Goal: Task Accomplishment & Management: Manage account settings

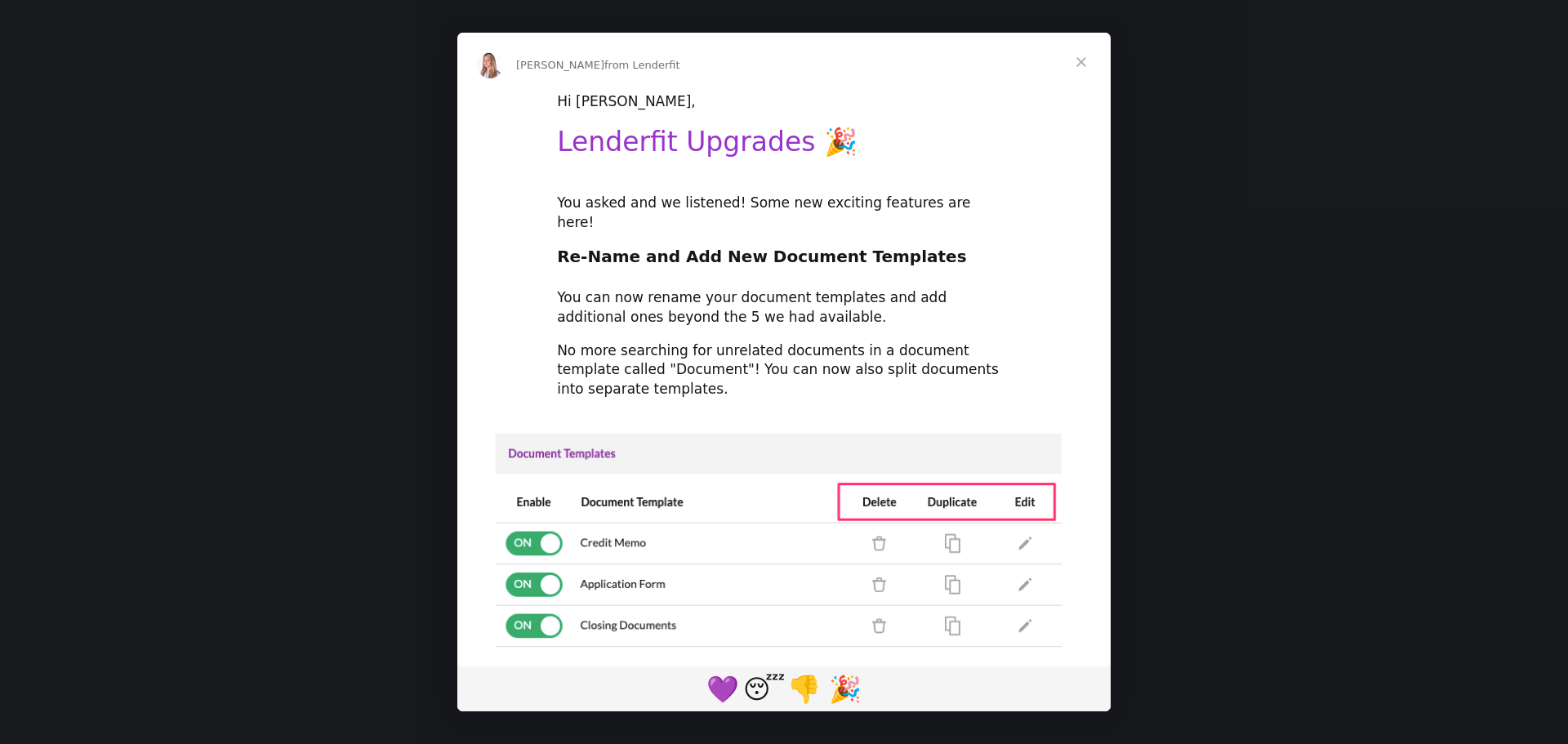
click at [1080, 58] on span "Close" at bounding box center [1081, 61] width 58 height 59
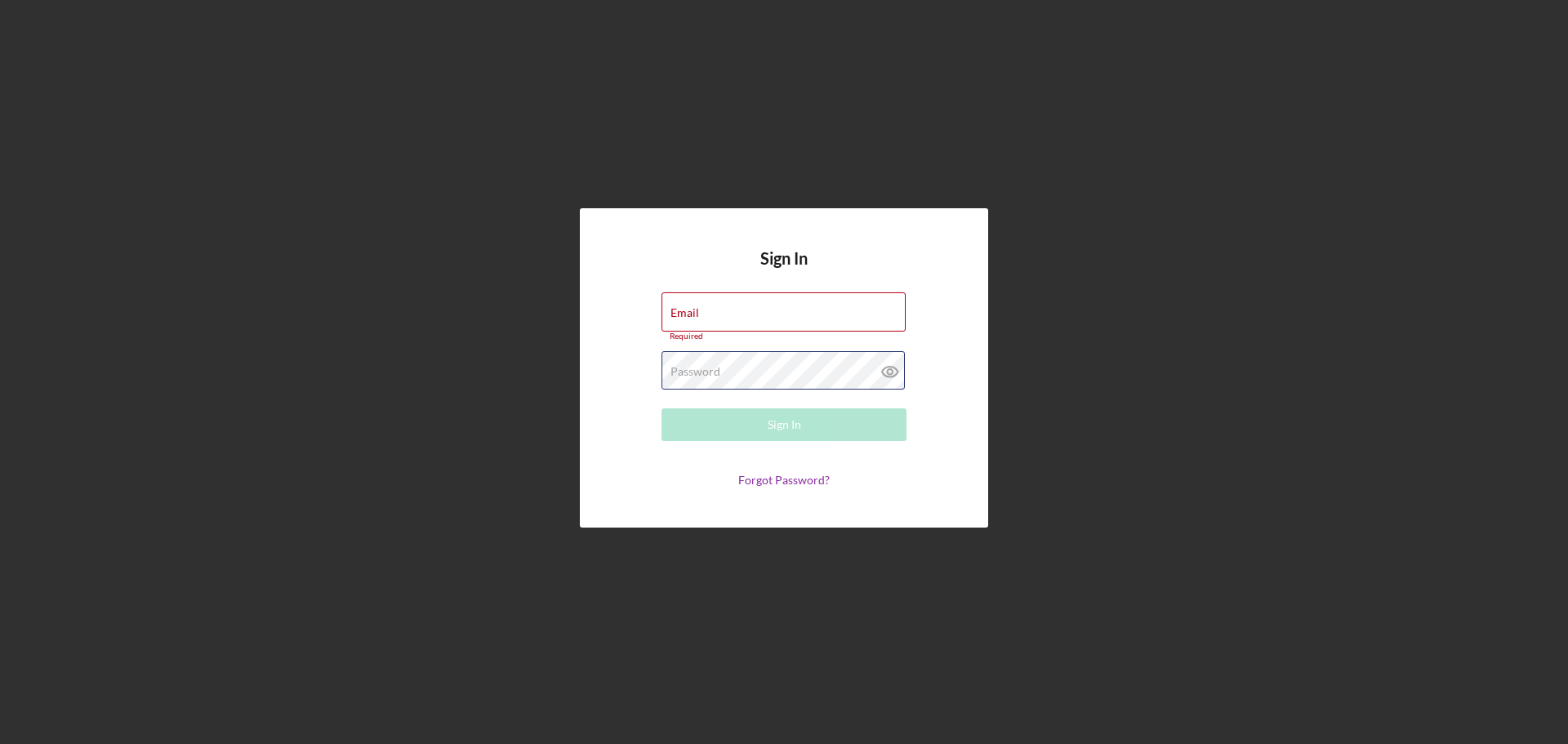
click at [724, 367] on div "Password Required" at bounding box center [784, 371] width 245 height 41
click at [727, 311] on input "Email" at bounding box center [784, 312] width 244 height 39
type input "[EMAIL_ADDRESS][DOMAIN_NAME]"
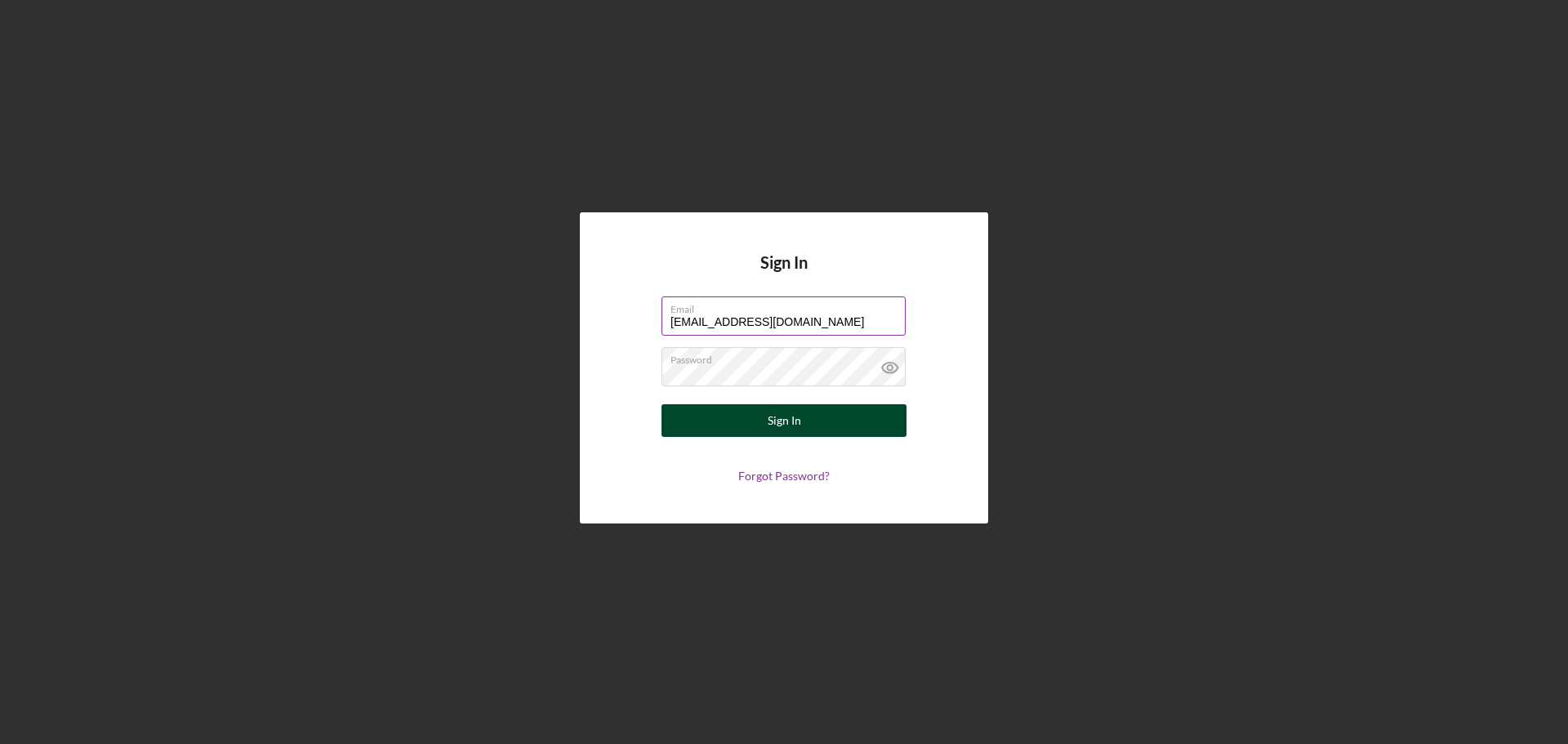
click at [758, 416] on button "Sign In" at bounding box center [784, 420] width 245 height 32
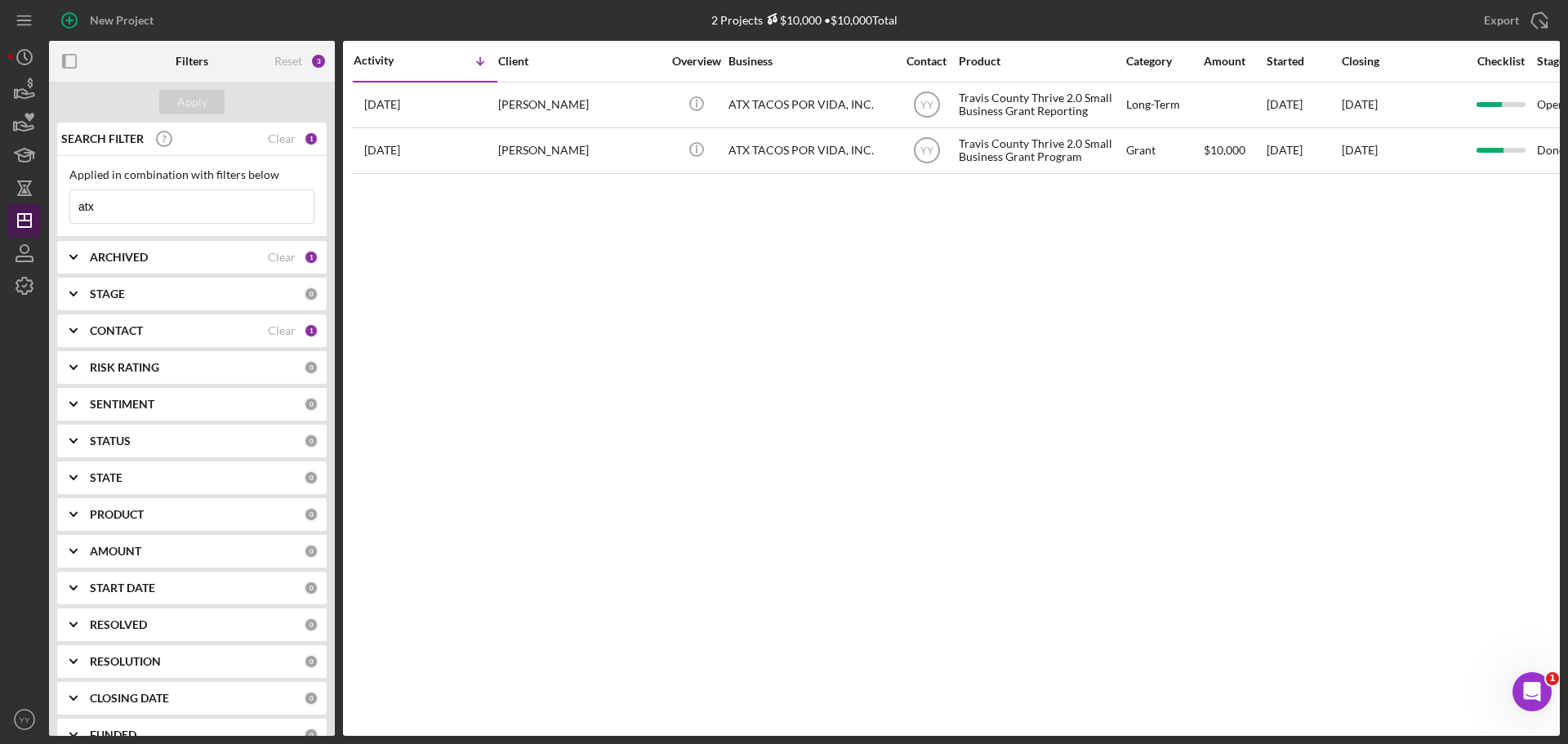
drag, startPoint x: 147, startPoint y: 214, endPoint x: 35, endPoint y: 205, distance: 112.4
click at [35, 205] on div "New Project 2 Projects $10,000 • $10,000 Total atx Export Icon/Export Filters R…" at bounding box center [783, 368] width 1551 height 736
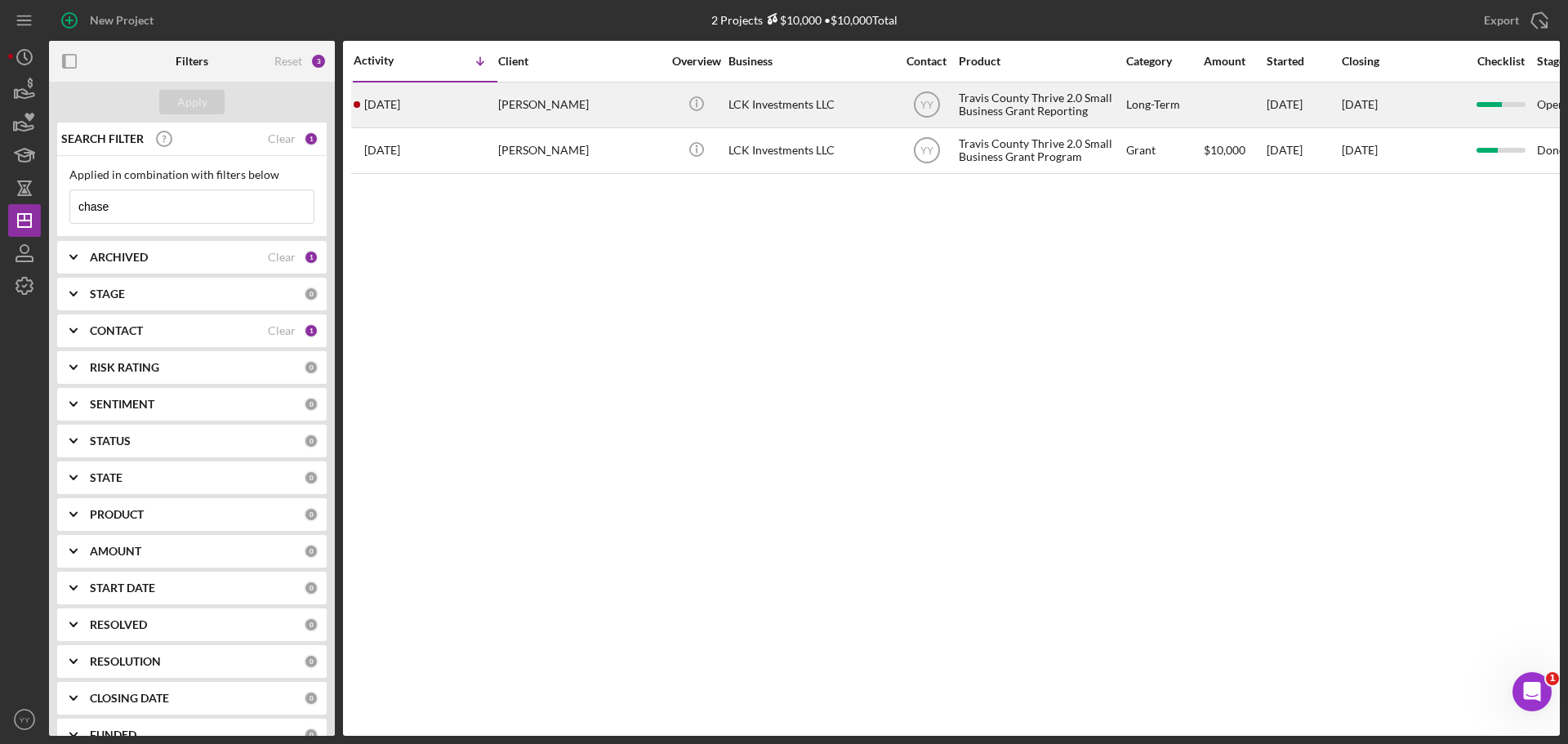
type input "chase"
click at [776, 108] on div "LCK Investments LLC" at bounding box center [809, 105] width 163 height 44
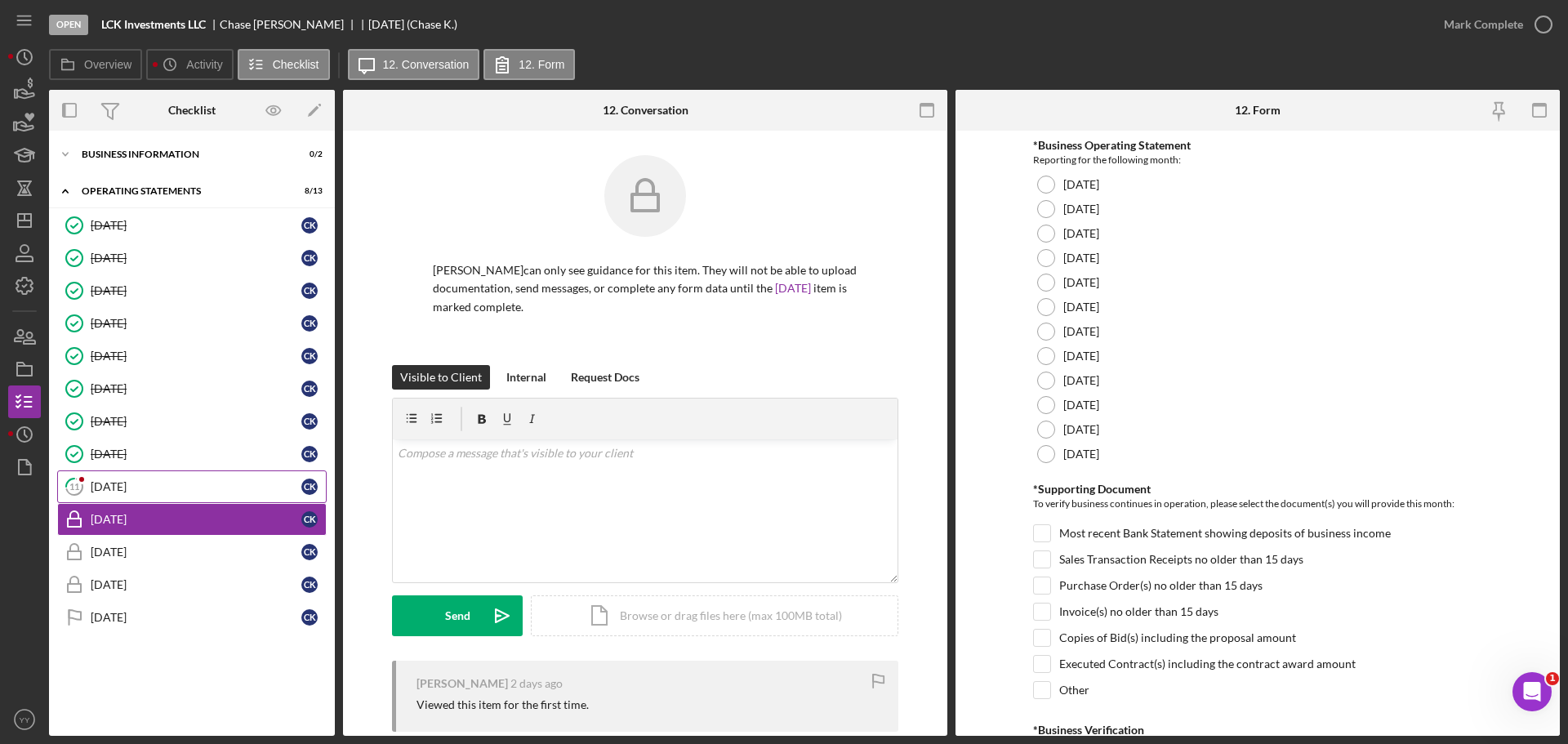
click at [116, 471] on link "11 September 2025 C K" at bounding box center [191, 486] width 270 height 32
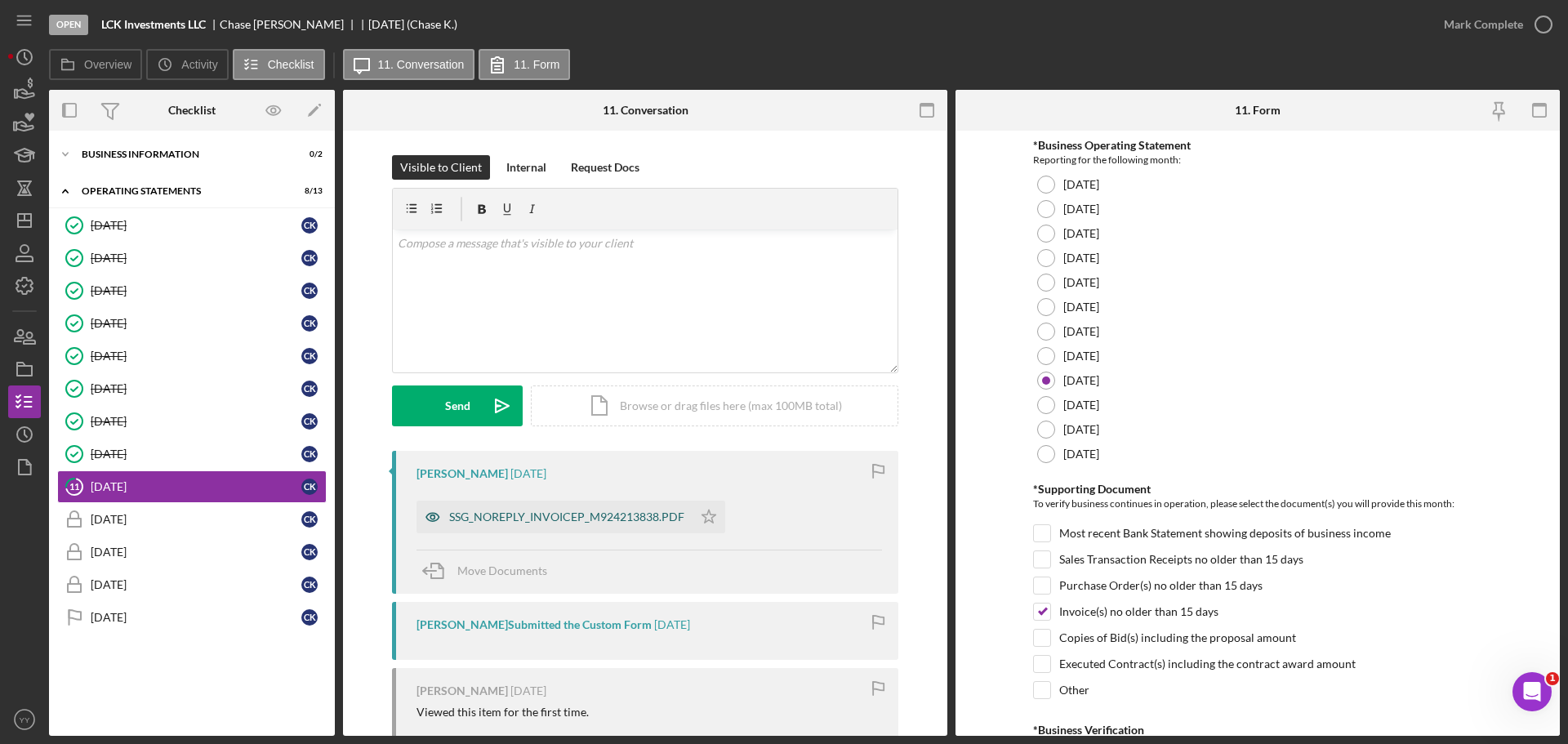
click at [602, 519] on div "SSG_NOREPLY_INVOICEP_M924213838.PDF" at bounding box center [567, 517] width 235 height 13
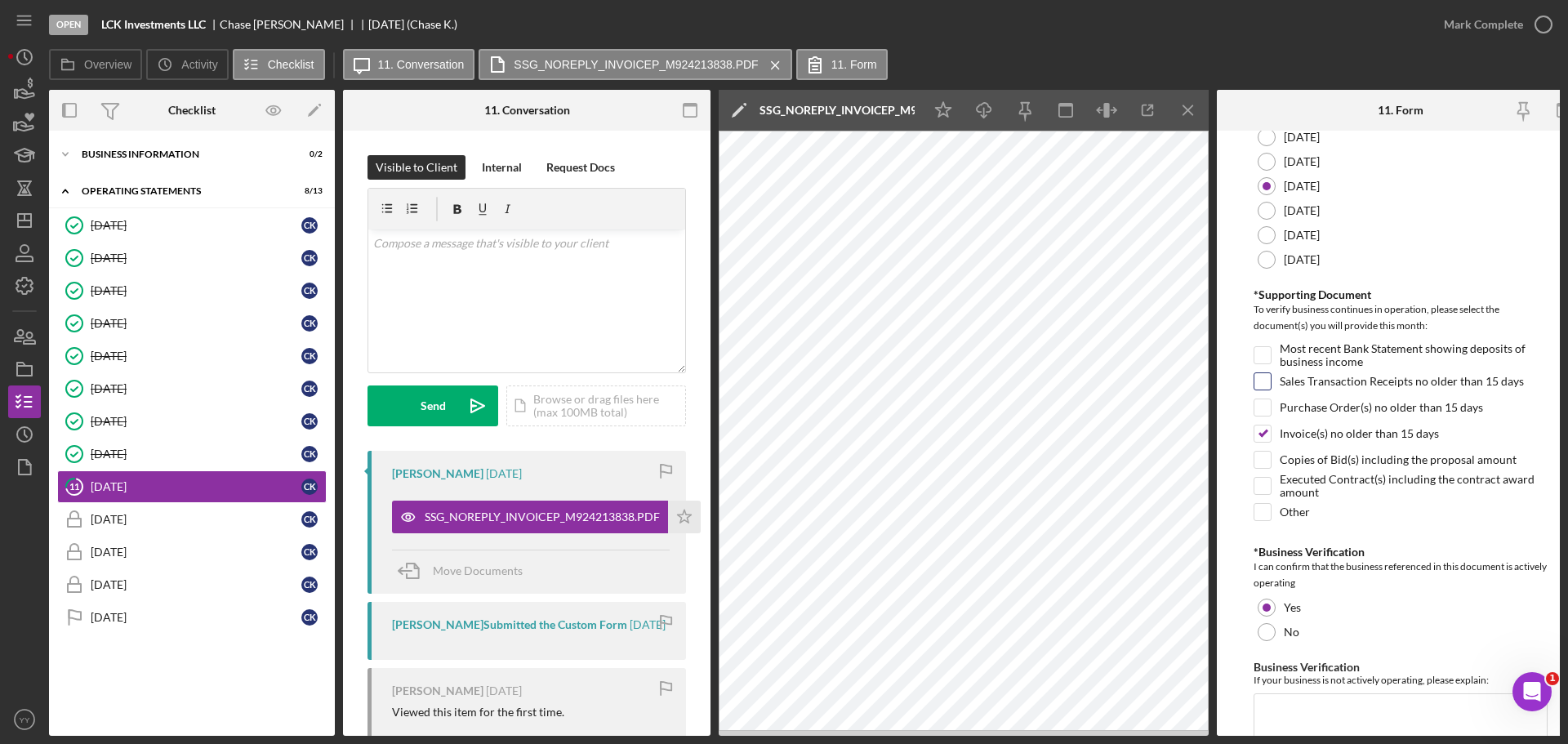
scroll to position [386, 0]
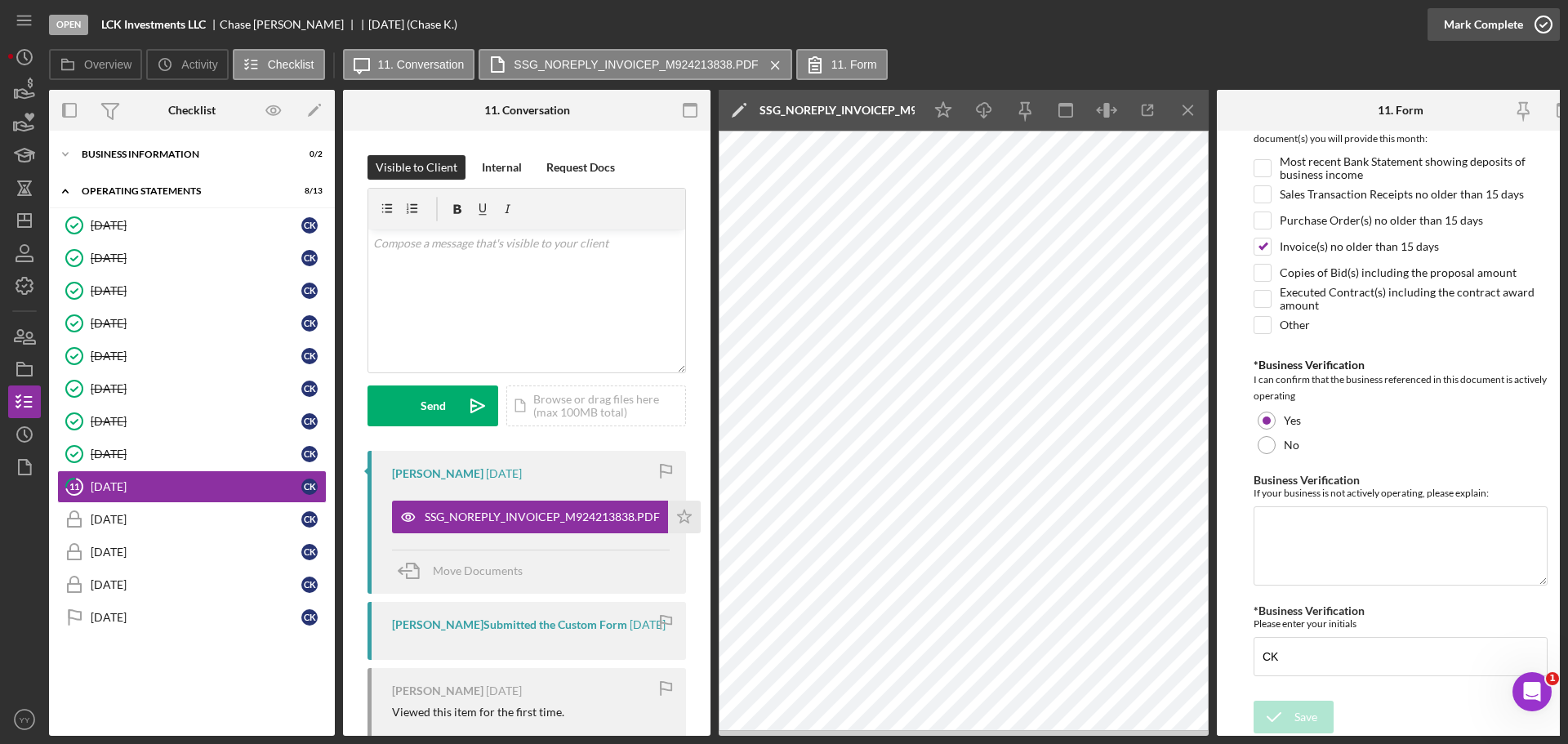
click at [1516, 25] on div "Mark Complete" at bounding box center [1483, 24] width 79 height 32
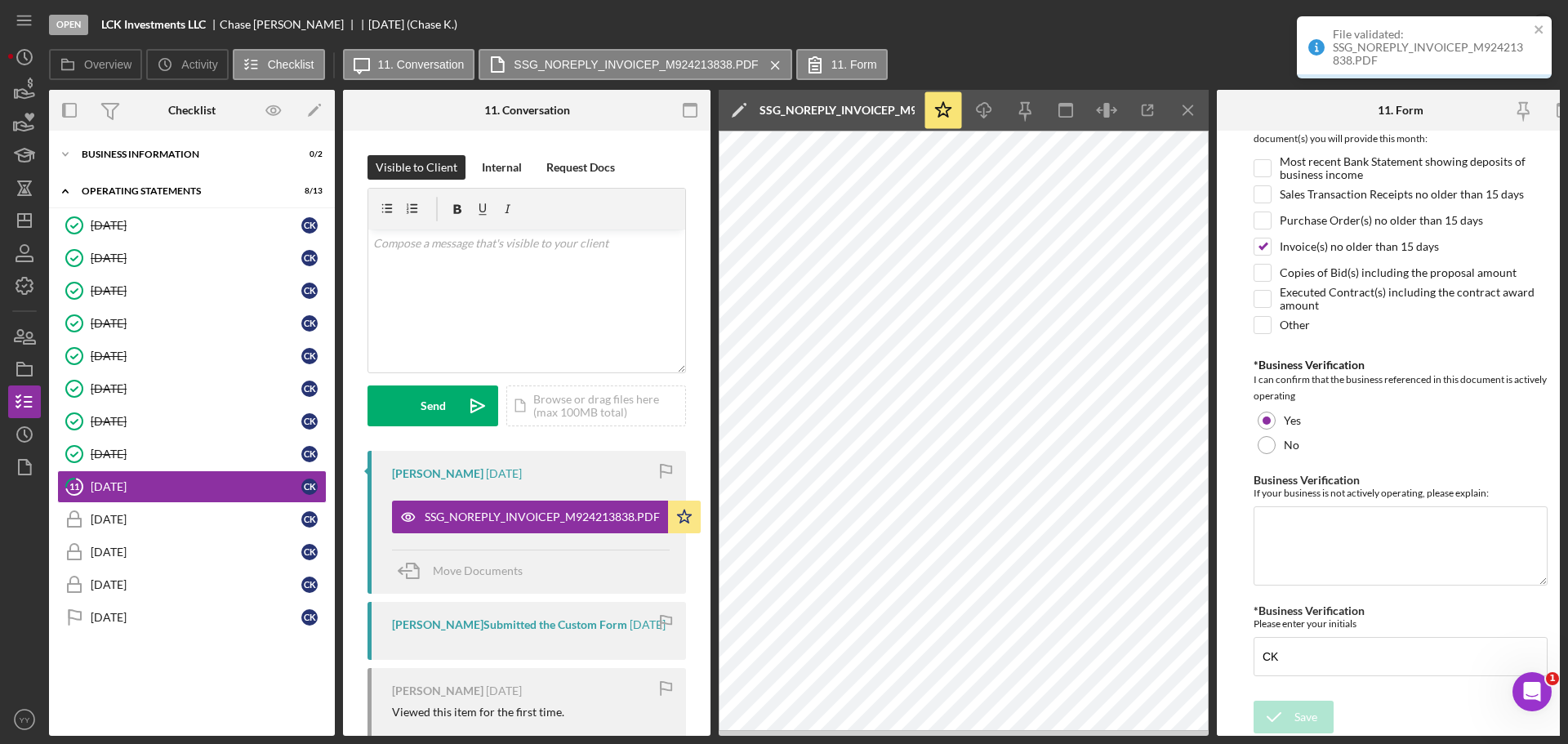
scroll to position [451, 0]
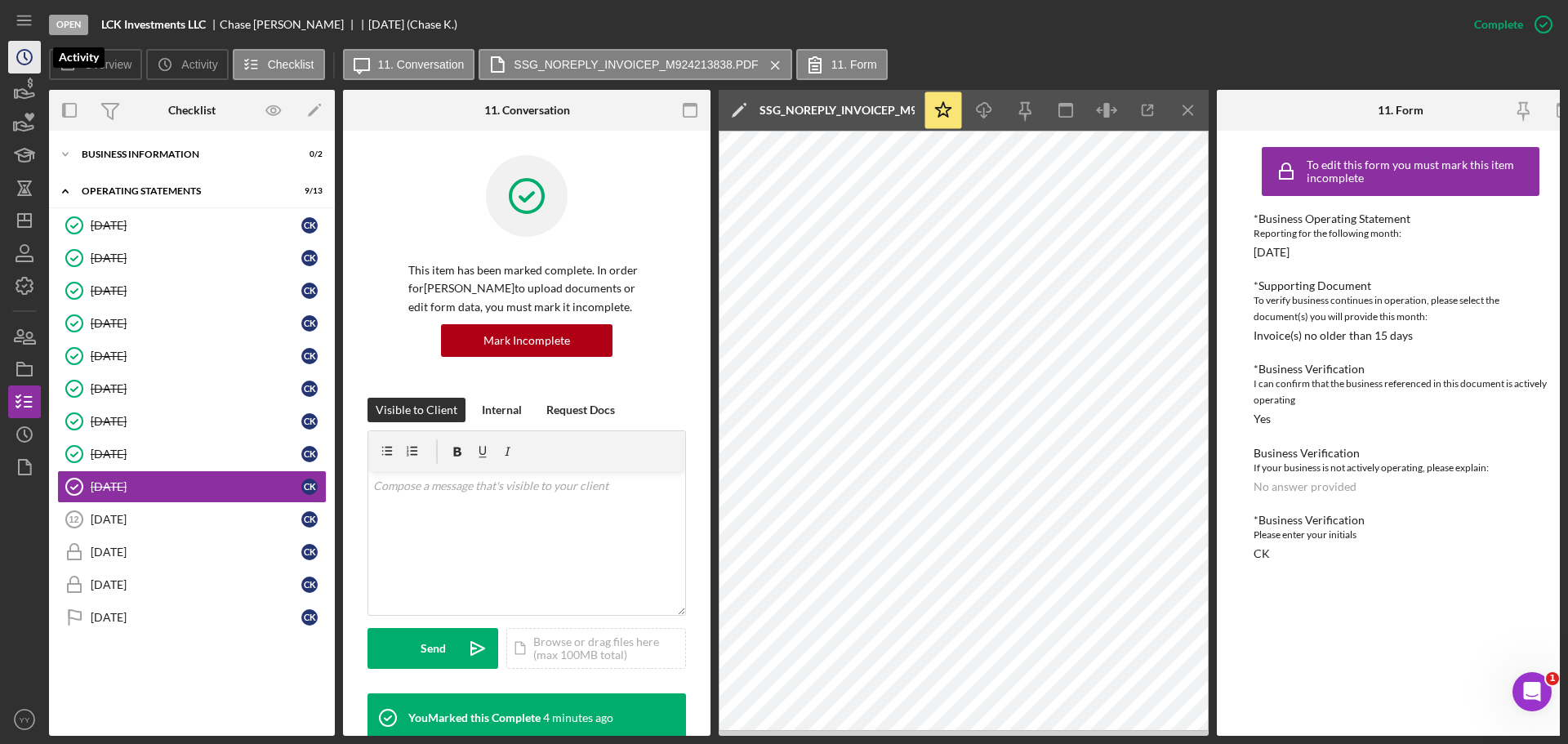
click at [38, 65] on icon "Icon/History" at bounding box center [24, 57] width 41 height 41
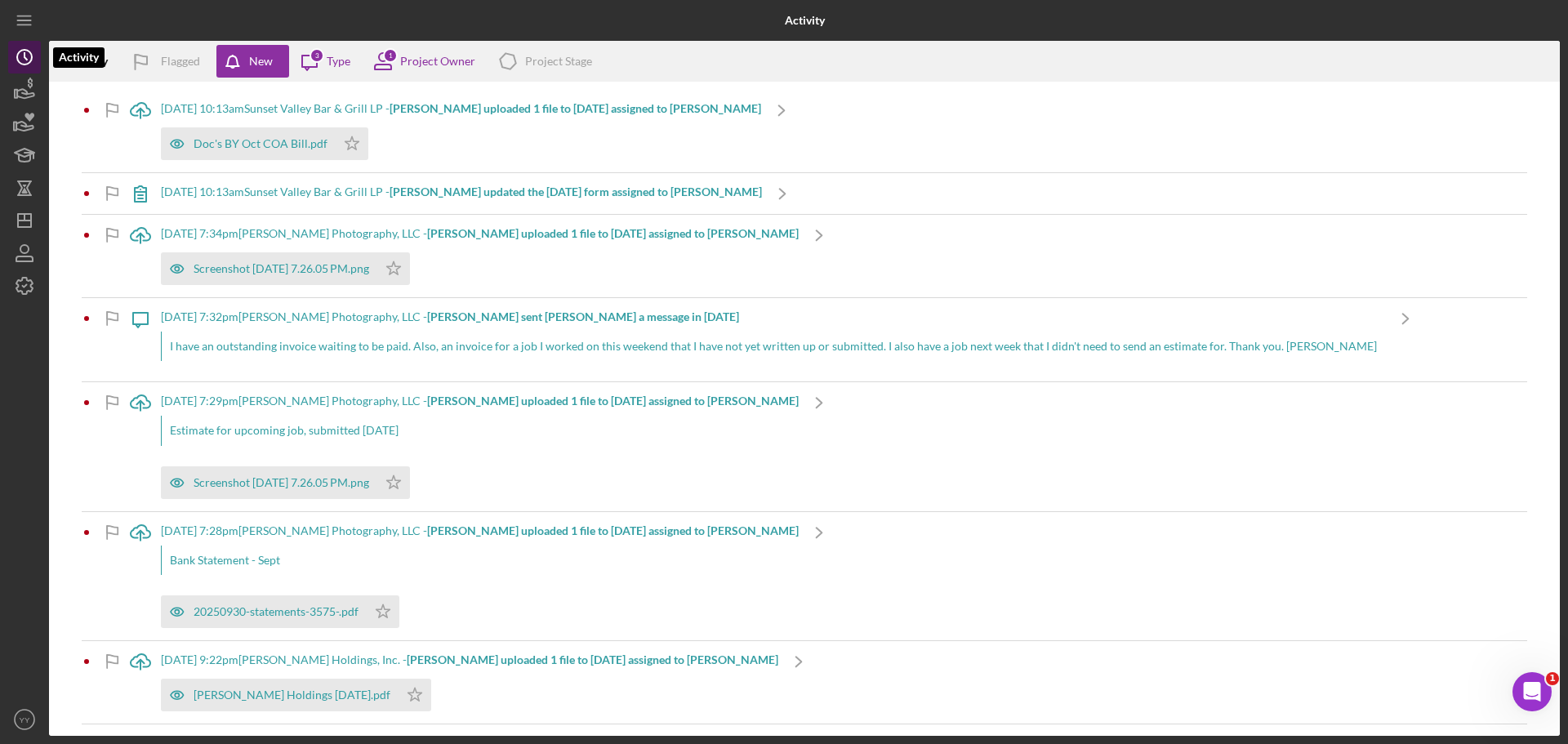
click at [22, 60] on icon "Icon/History" at bounding box center [24, 57] width 41 height 41
click at [24, 185] on icon "button" at bounding box center [24, 189] width 6 height 9
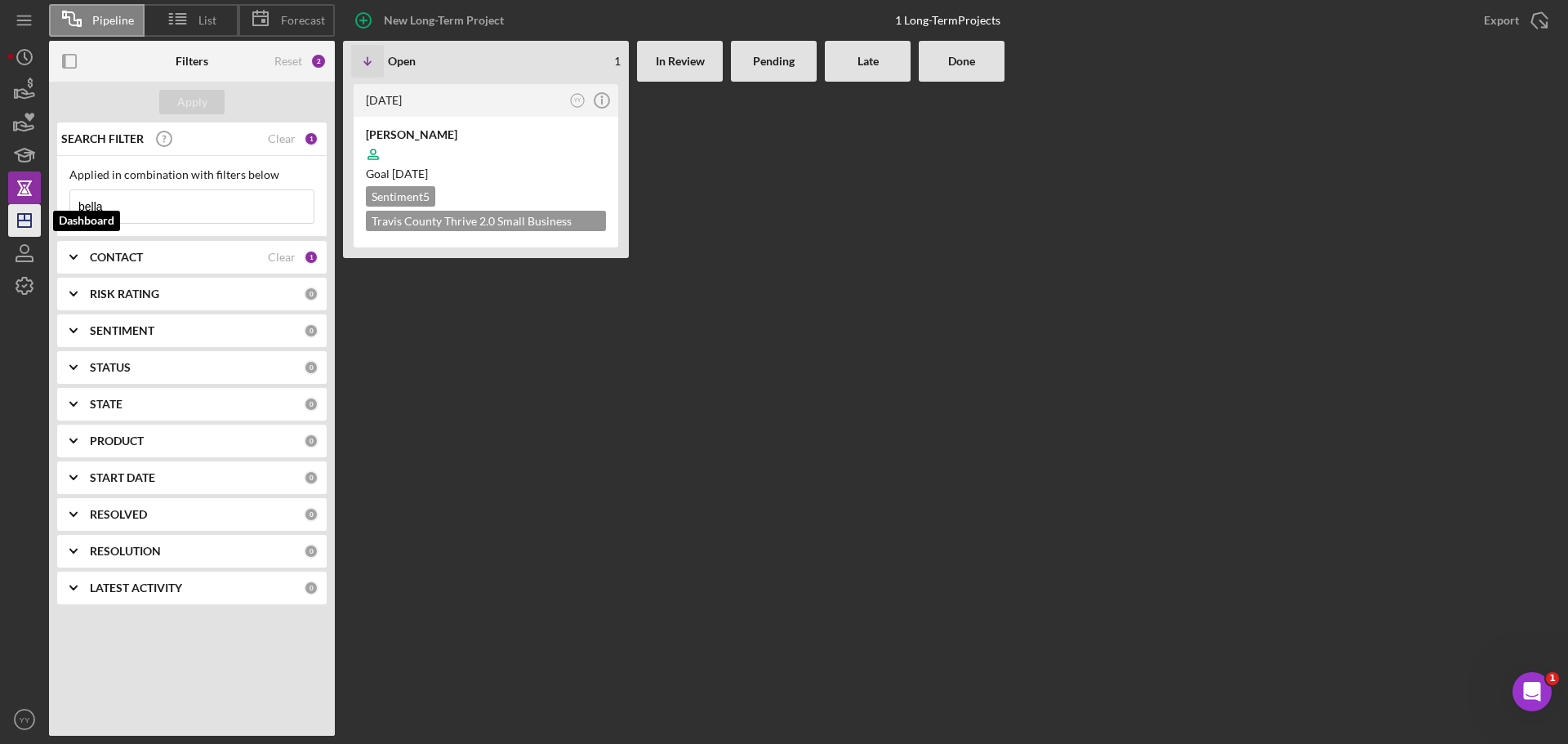
click at [24, 217] on line "button" at bounding box center [24, 217] width 0 height 6
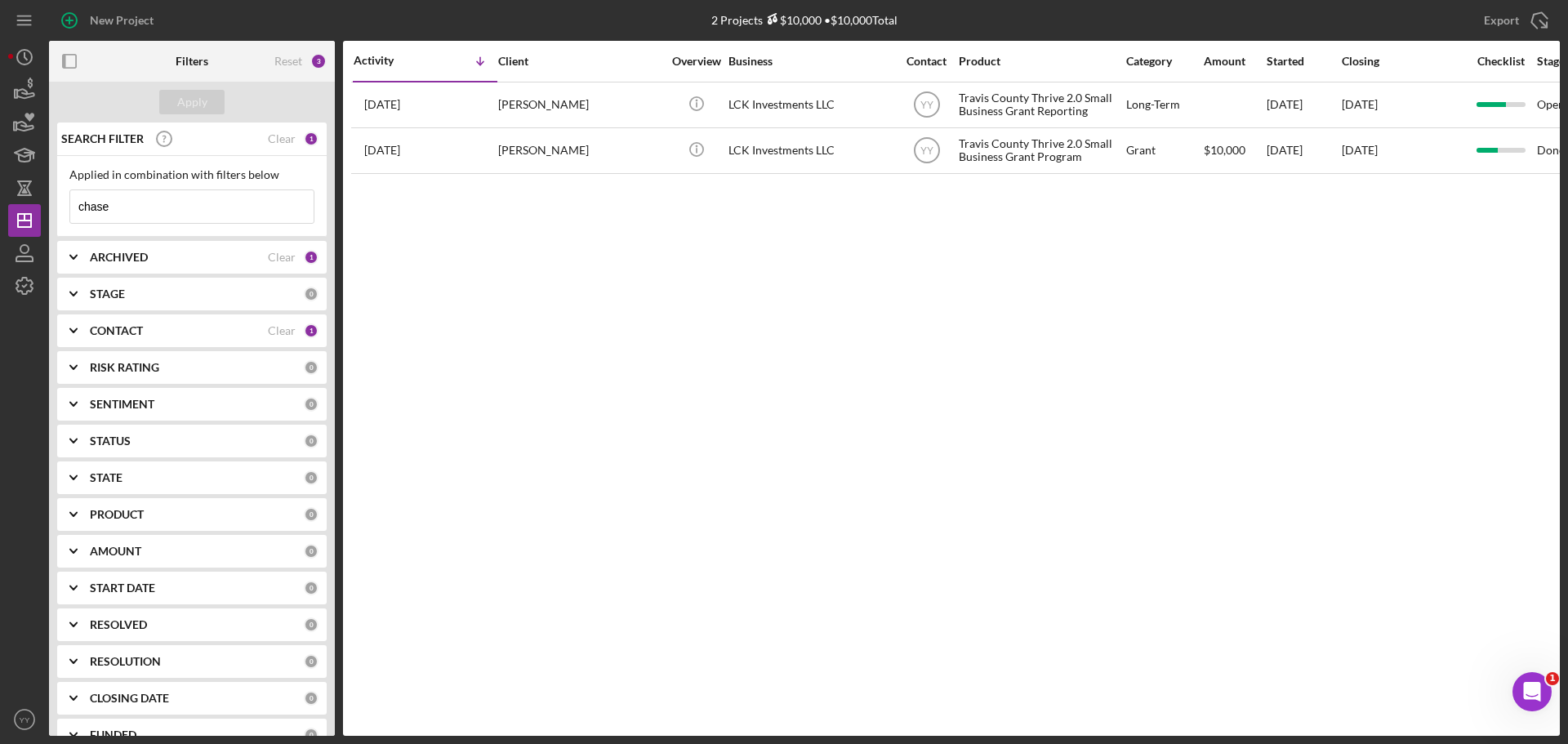
drag, startPoint x: 145, startPoint y: 204, endPoint x: -30, endPoint y: 195, distance: 175.2
click at [0, 195] on html "New Project 2 Projects $10,000 • $10,000 Total chase Export Icon/Export Filters…" at bounding box center [784, 372] width 1568 height 744
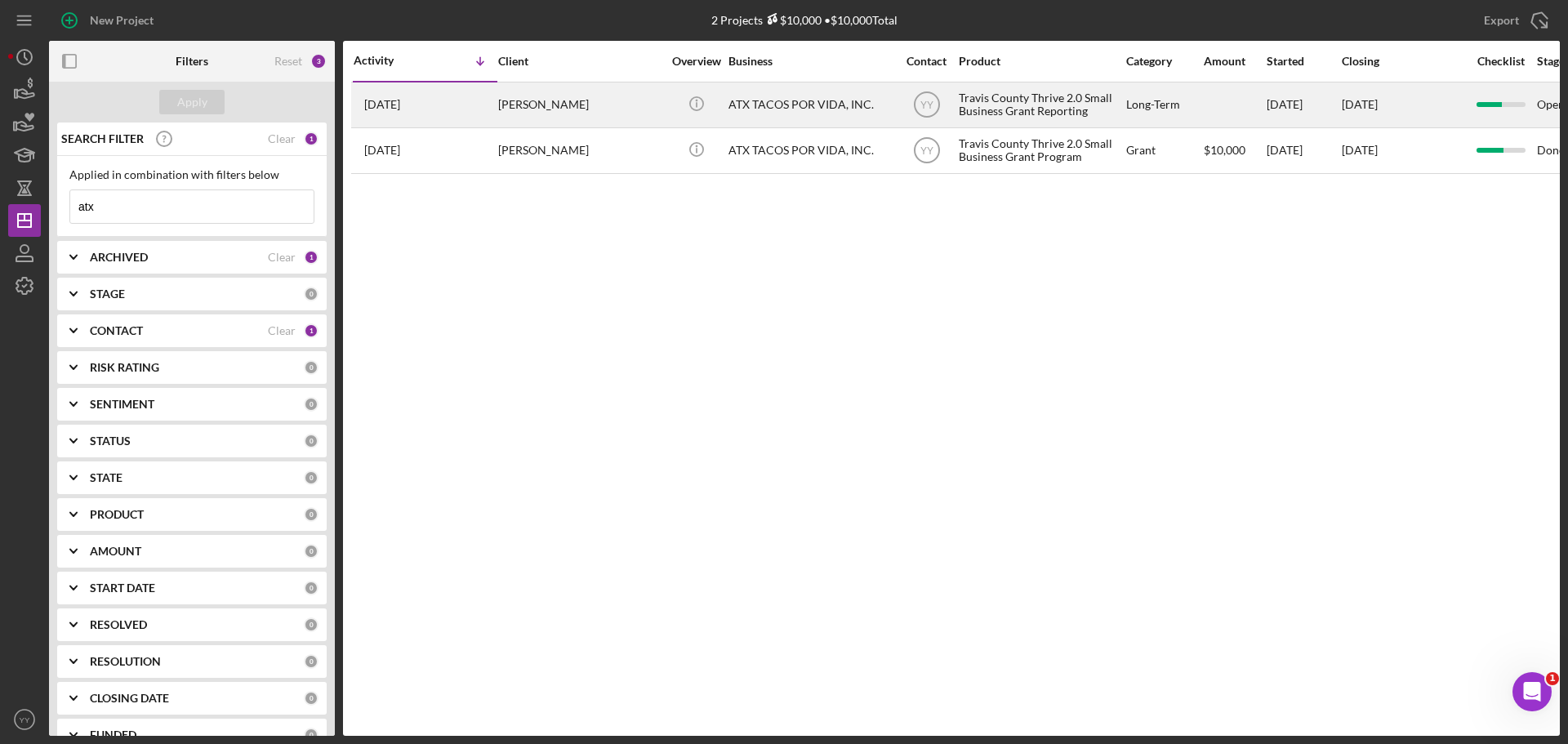
type input "atx"
click at [781, 97] on div "ATX TACOS POR VIDA, INC." at bounding box center [809, 105] width 163 height 44
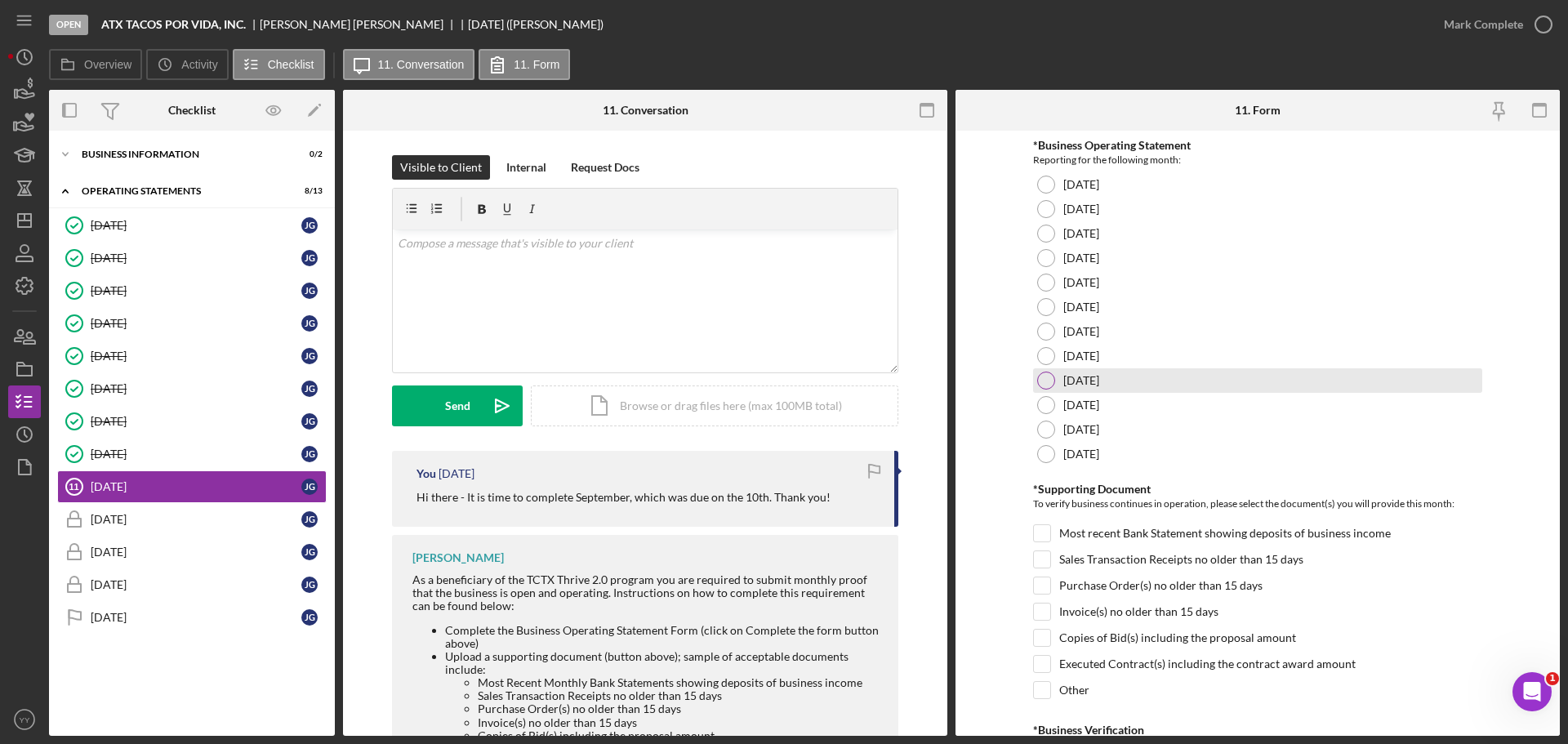
click at [1046, 380] on div at bounding box center [1046, 381] width 18 height 18
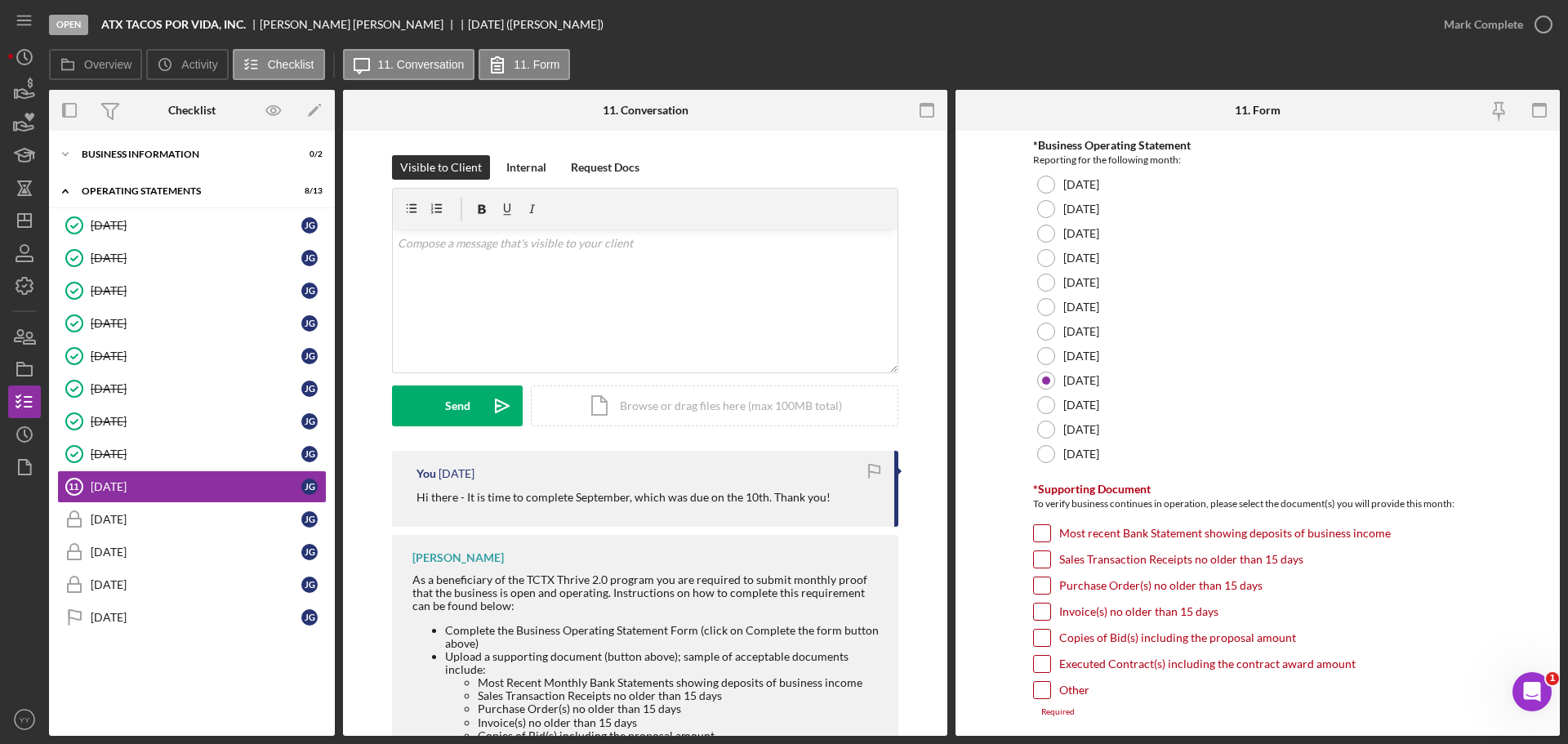
click at [1044, 609] on input "Invoice(s) no older than 15 days" at bounding box center [1042, 611] width 17 height 17
checkbox input "true"
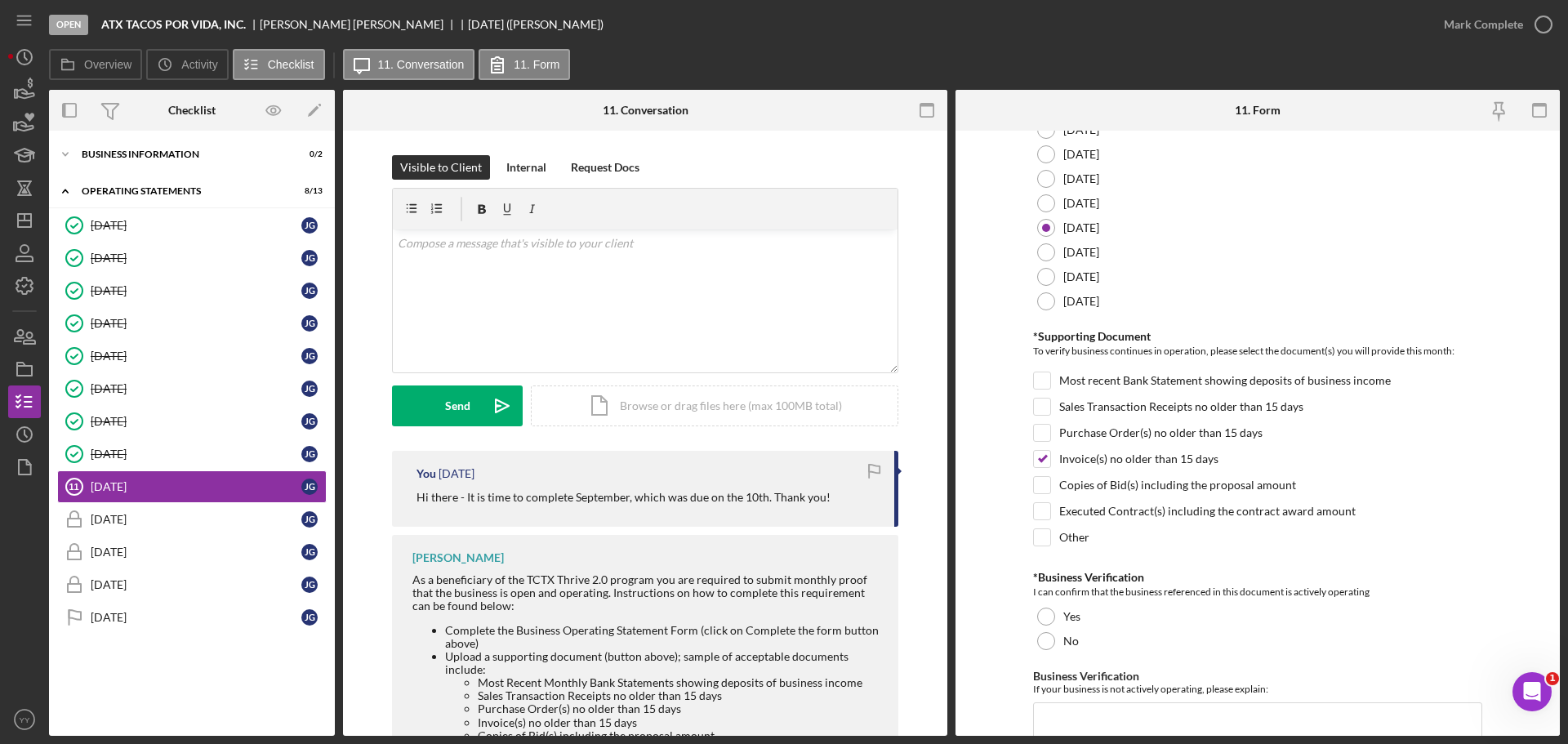
scroll to position [348, 0]
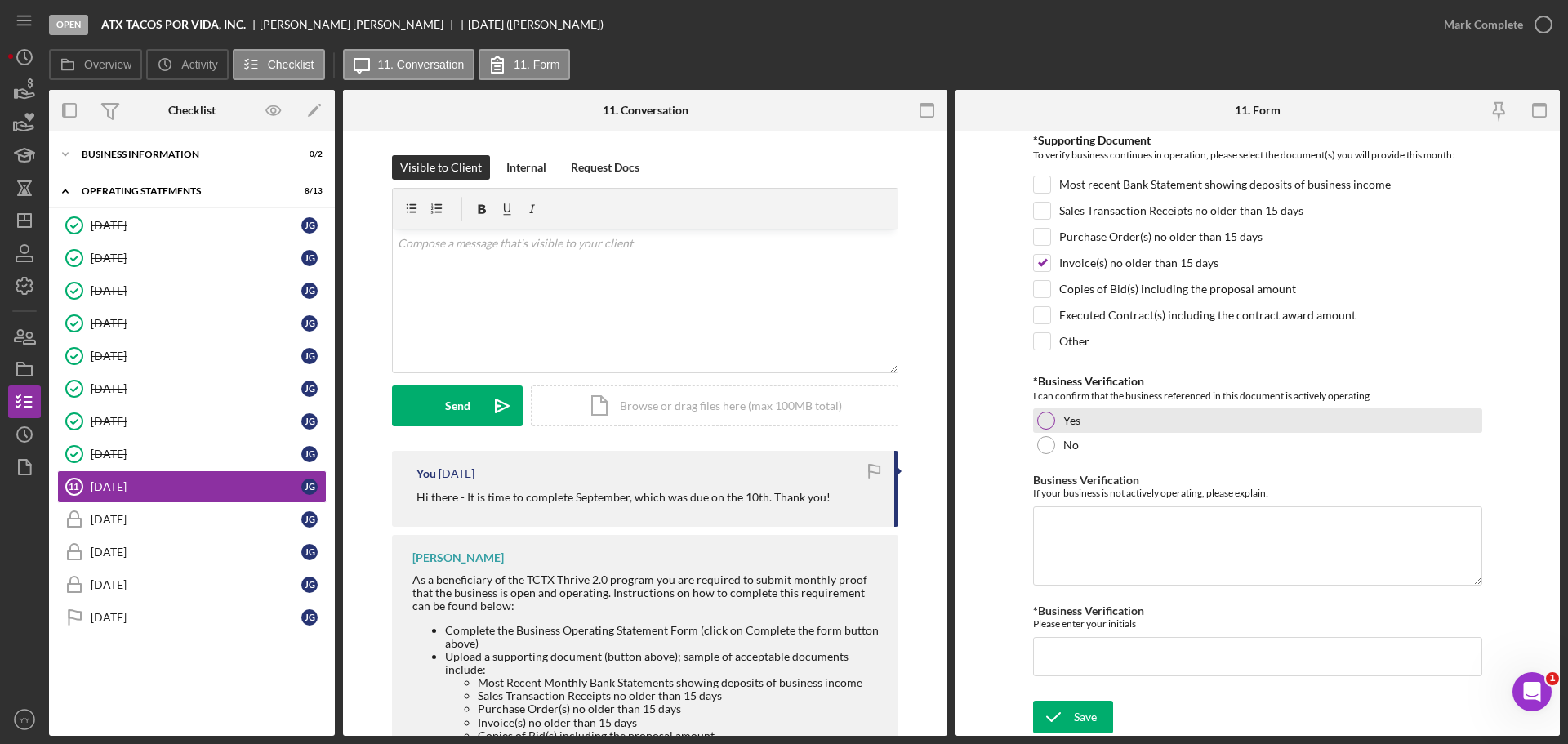
click at [1040, 410] on div "Yes" at bounding box center [1257, 421] width 450 height 24
click at [1082, 641] on input "*Business Verification" at bounding box center [1257, 657] width 450 height 39
type input "JGW"
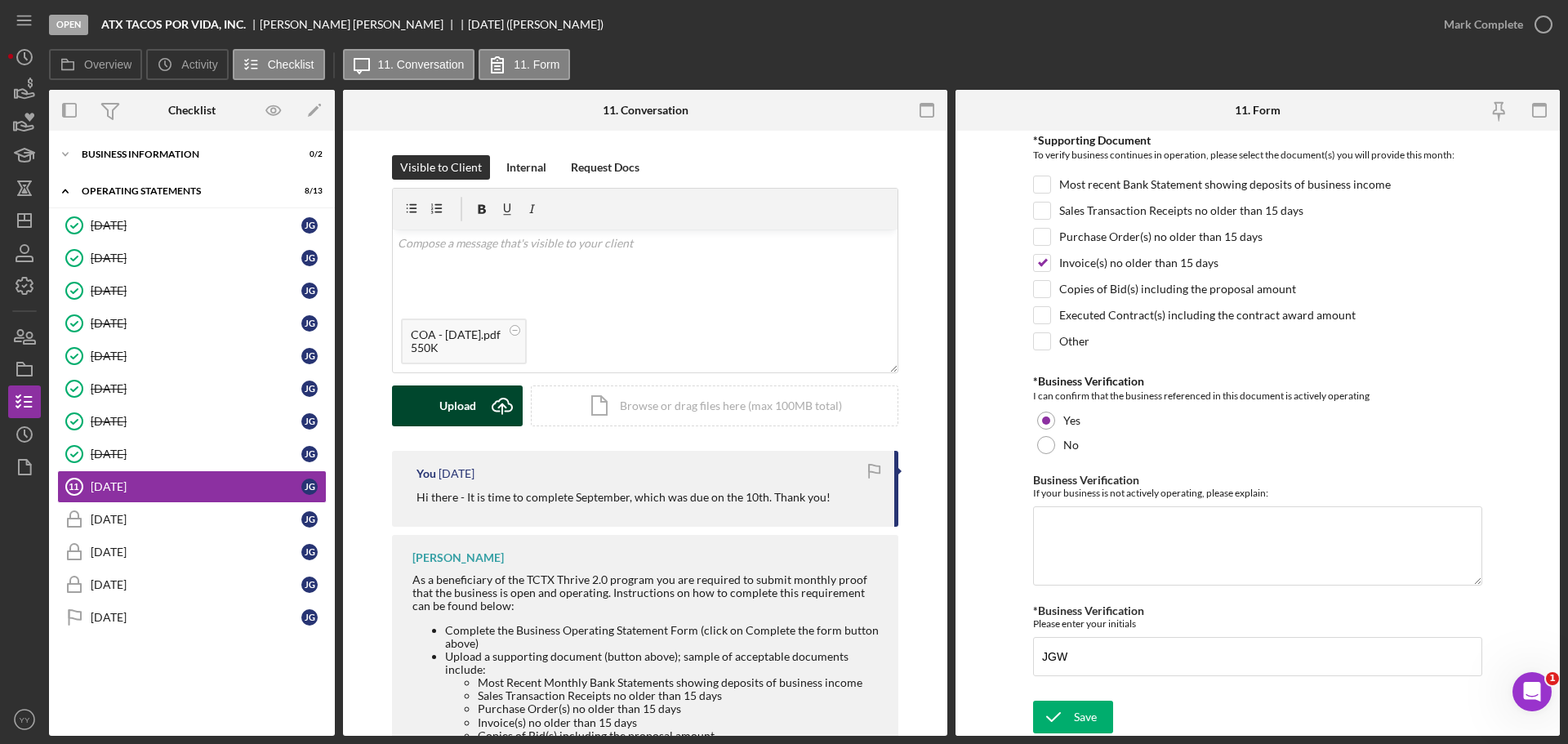
click at [465, 414] on div "Upload" at bounding box center [457, 406] width 37 height 41
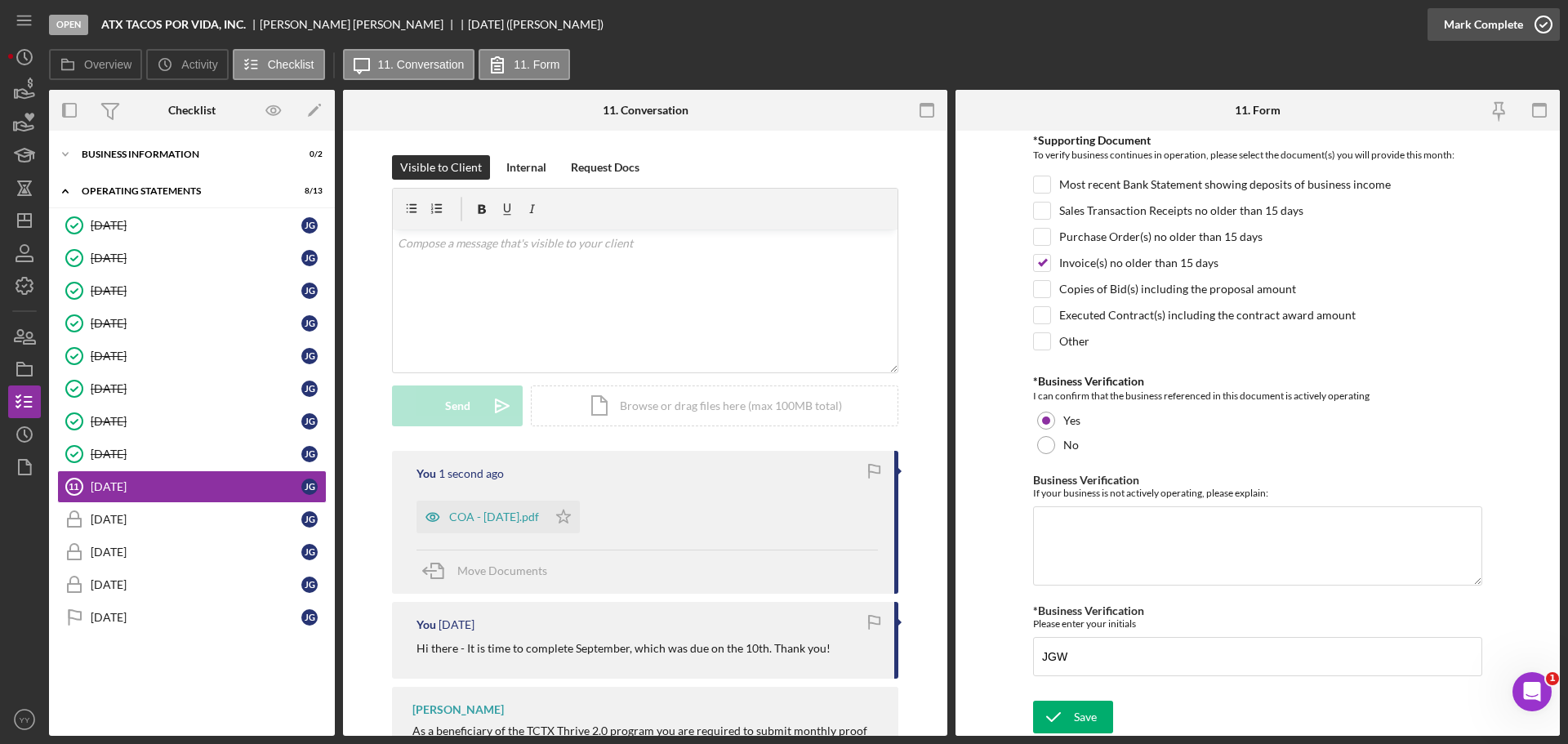
click at [1506, 28] on div "Mark Complete" at bounding box center [1483, 24] width 79 height 32
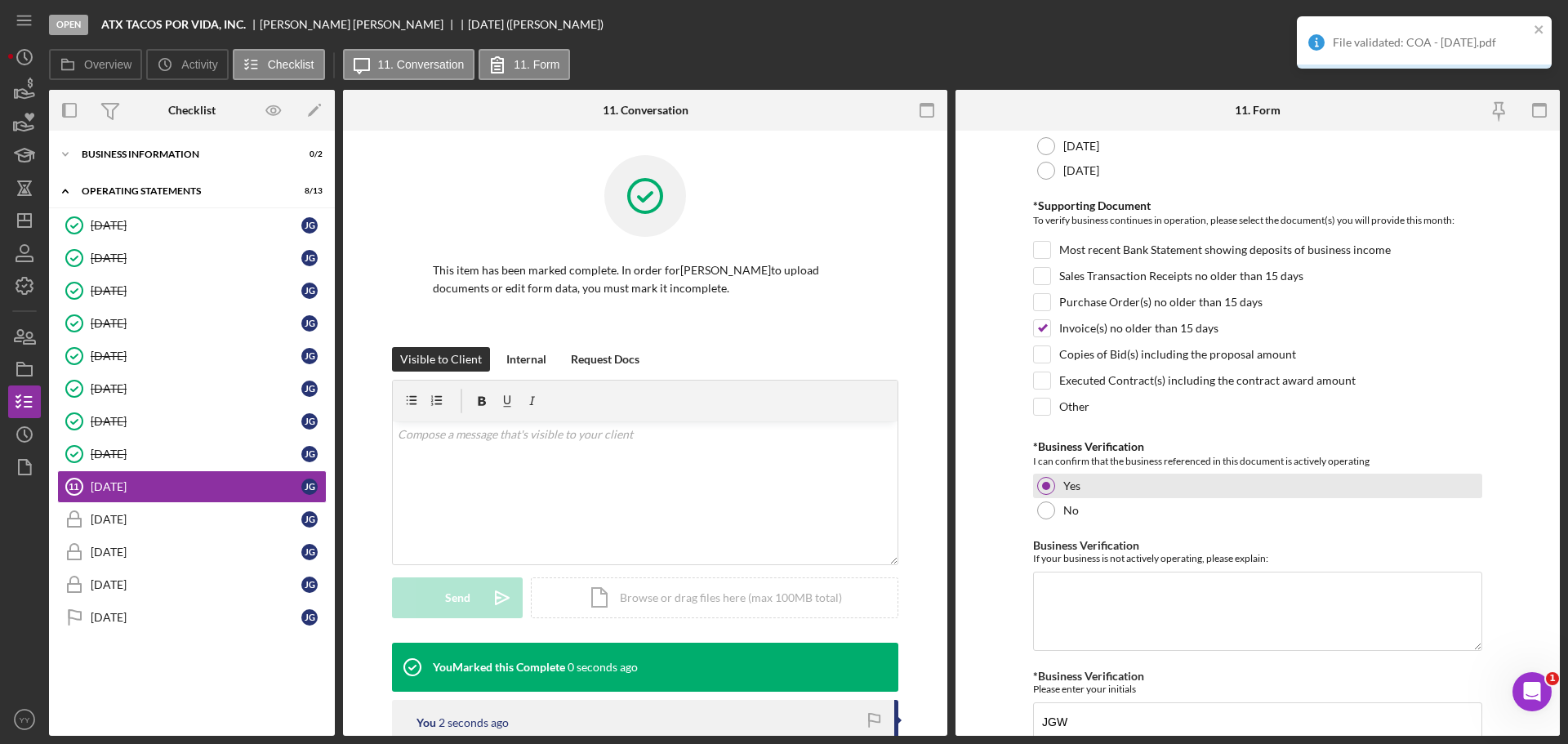
scroll to position [414, 0]
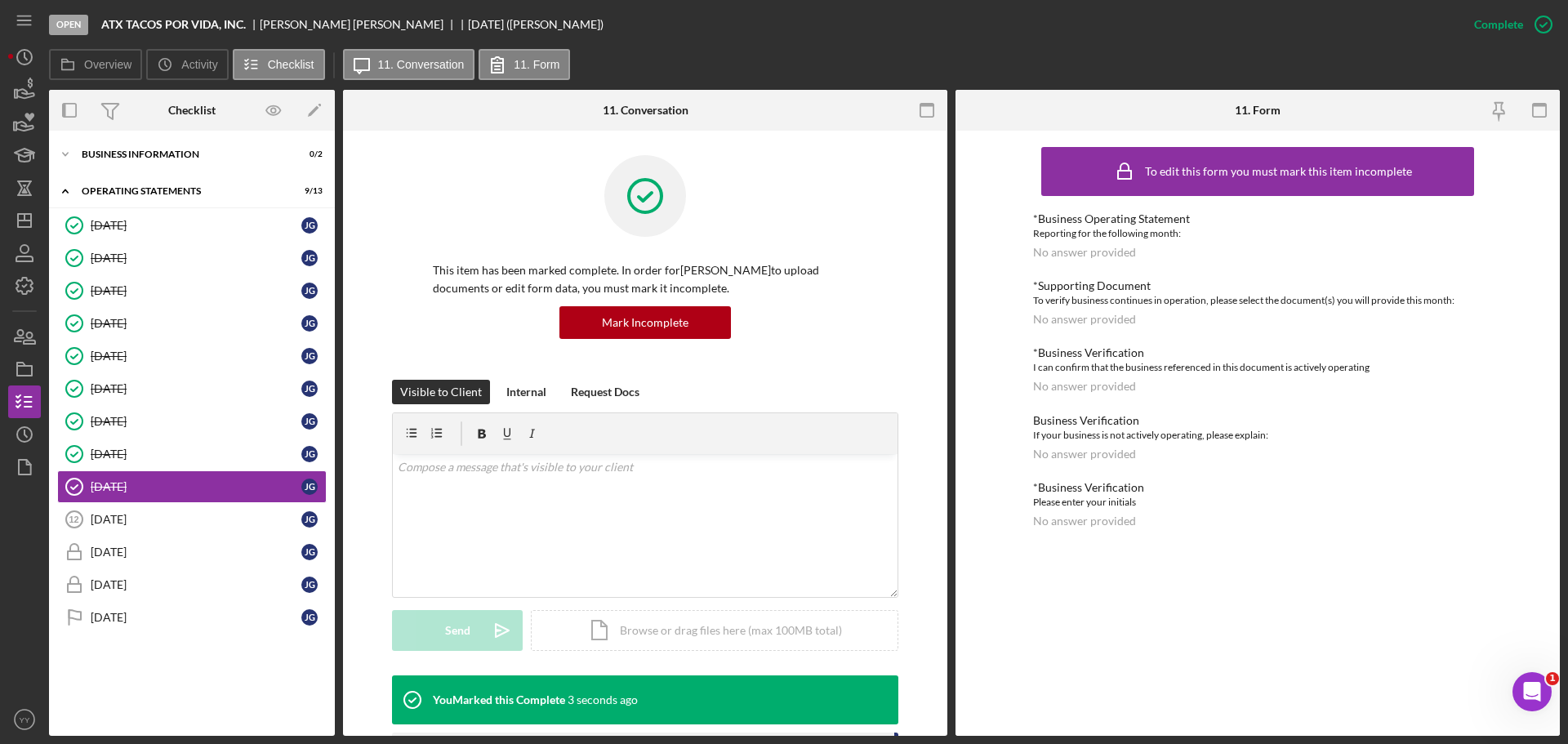
click at [1530, 19] on div "File validated: COA - September 25.pdf" at bounding box center [1424, 16] width 261 height 6
click at [1544, 27] on icon "button" at bounding box center [1544, 24] width 41 height 41
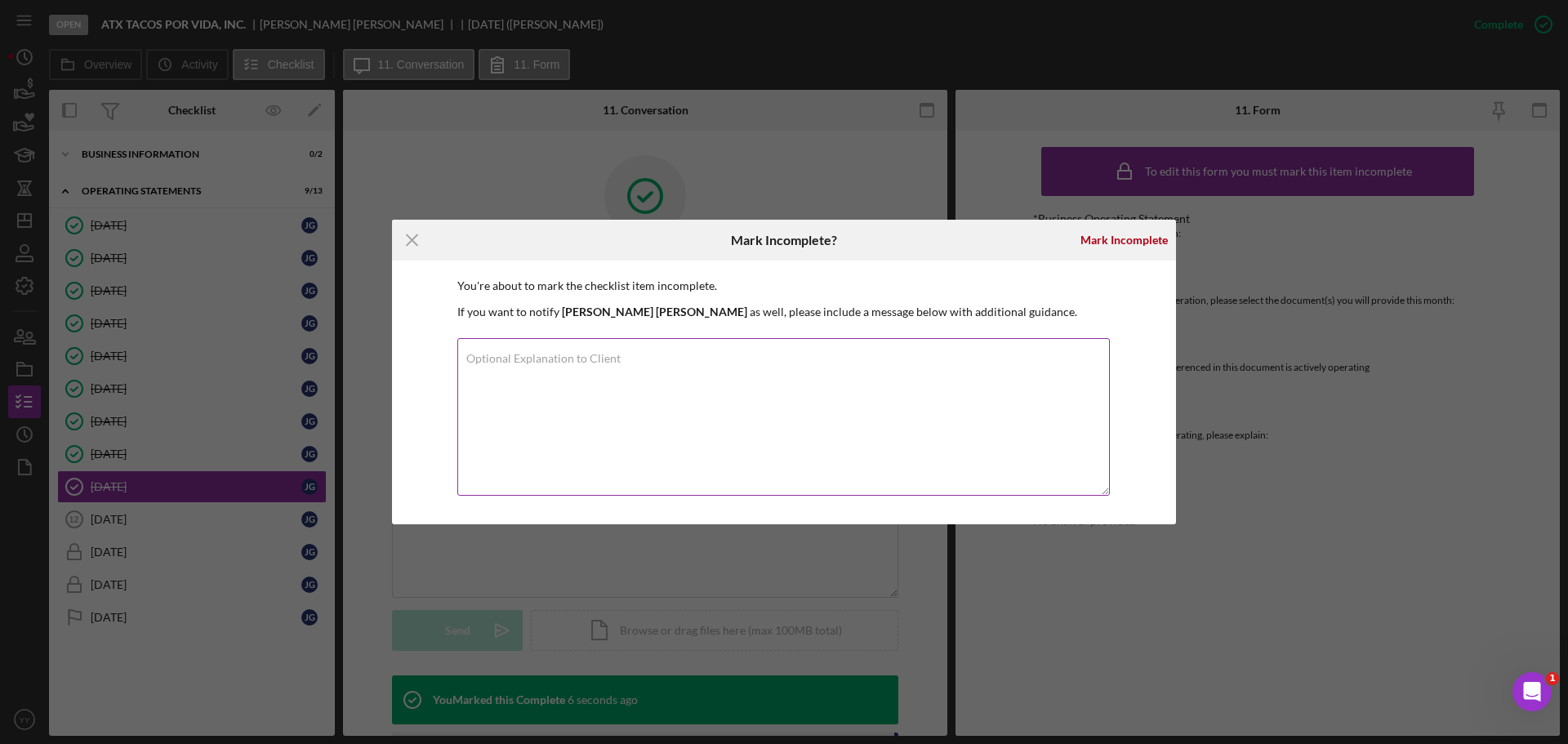
click at [748, 414] on textarea "Optional Explanation to Client" at bounding box center [783, 417] width 652 height 158
type textarea "NA"
click at [1104, 238] on div "Mark Incomplete" at bounding box center [1124, 239] width 87 height 32
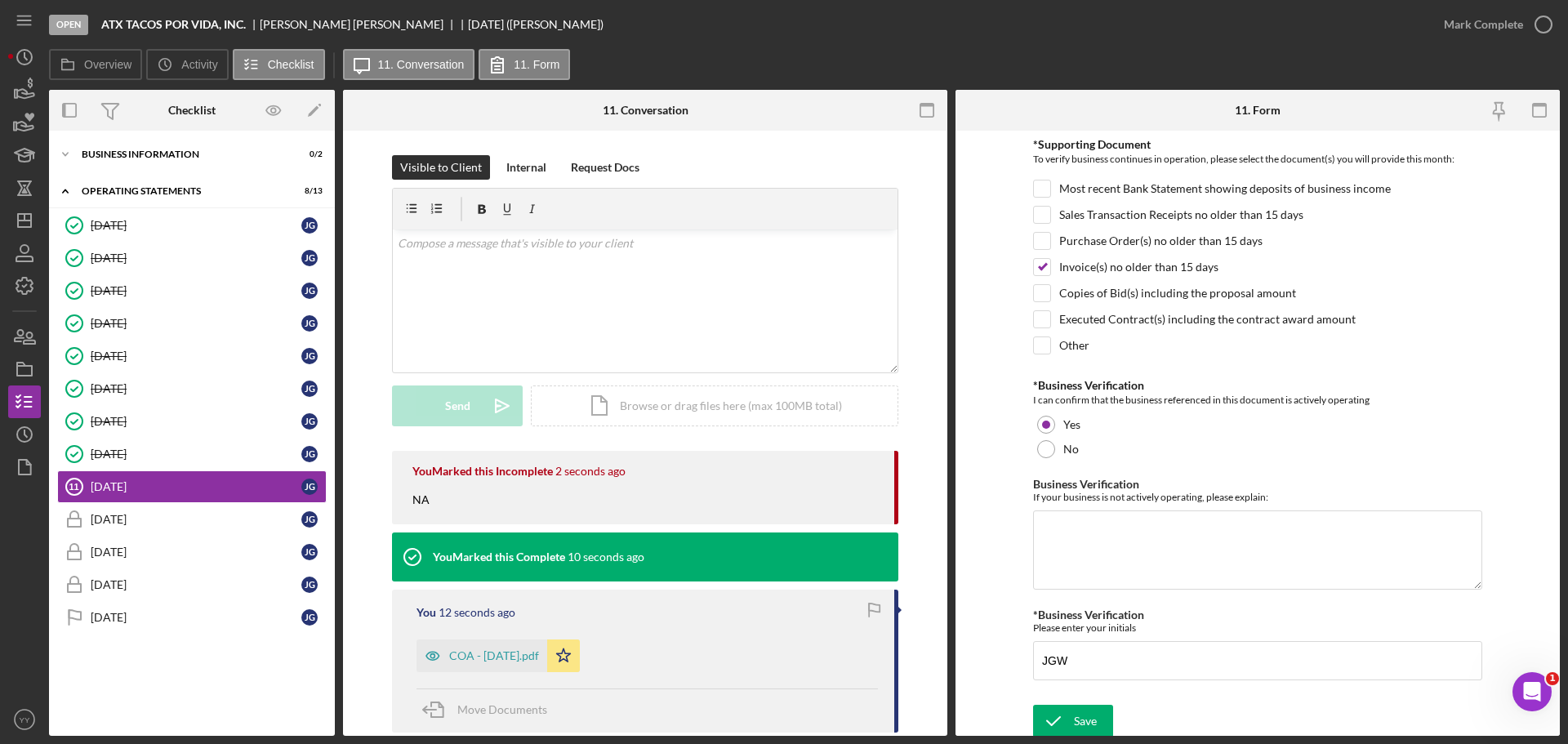
scroll to position [348, 0]
click at [1082, 728] on div "Save" at bounding box center [1085, 717] width 23 height 32
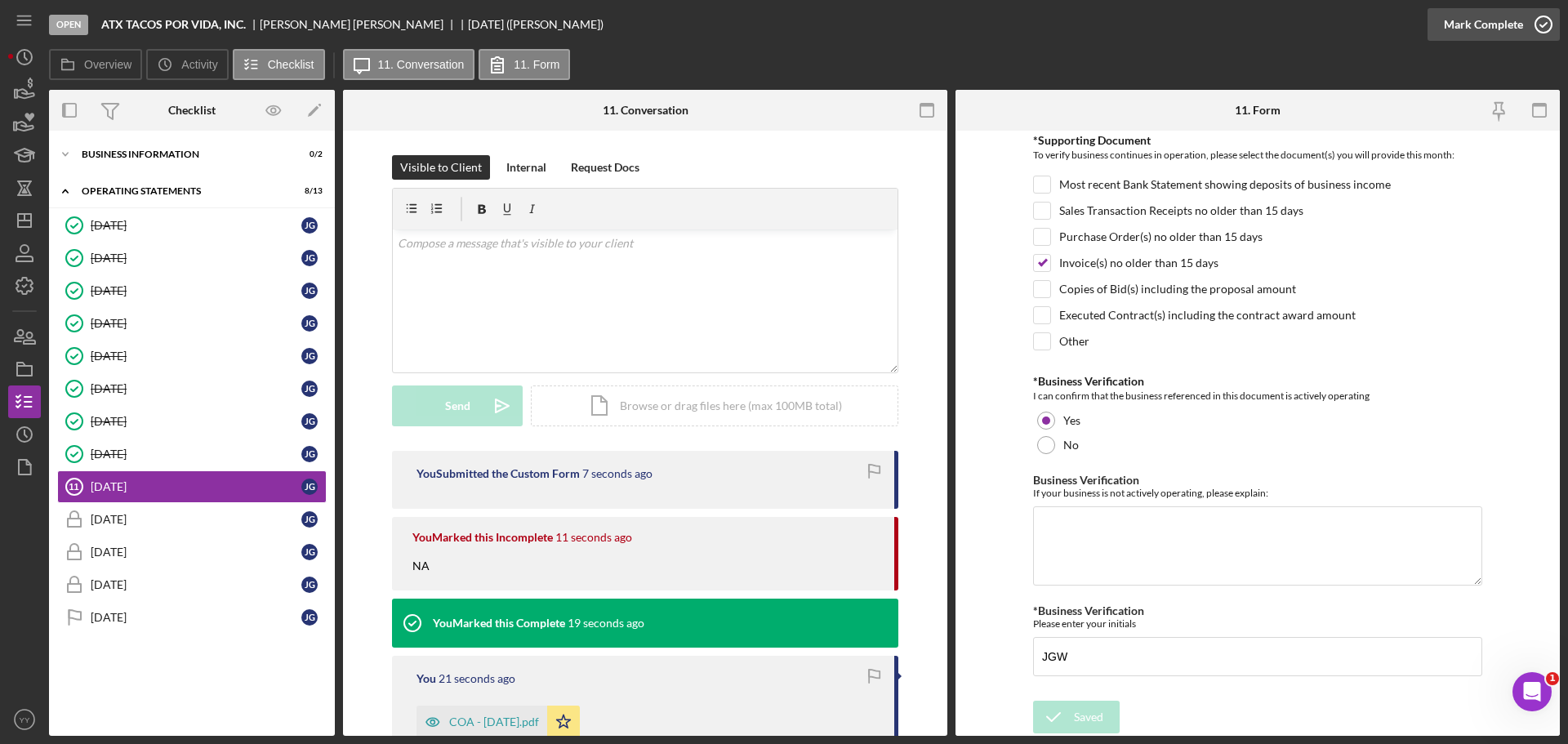
click at [1465, 27] on div "Mark Complete" at bounding box center [1483, 24] width 79 height 32
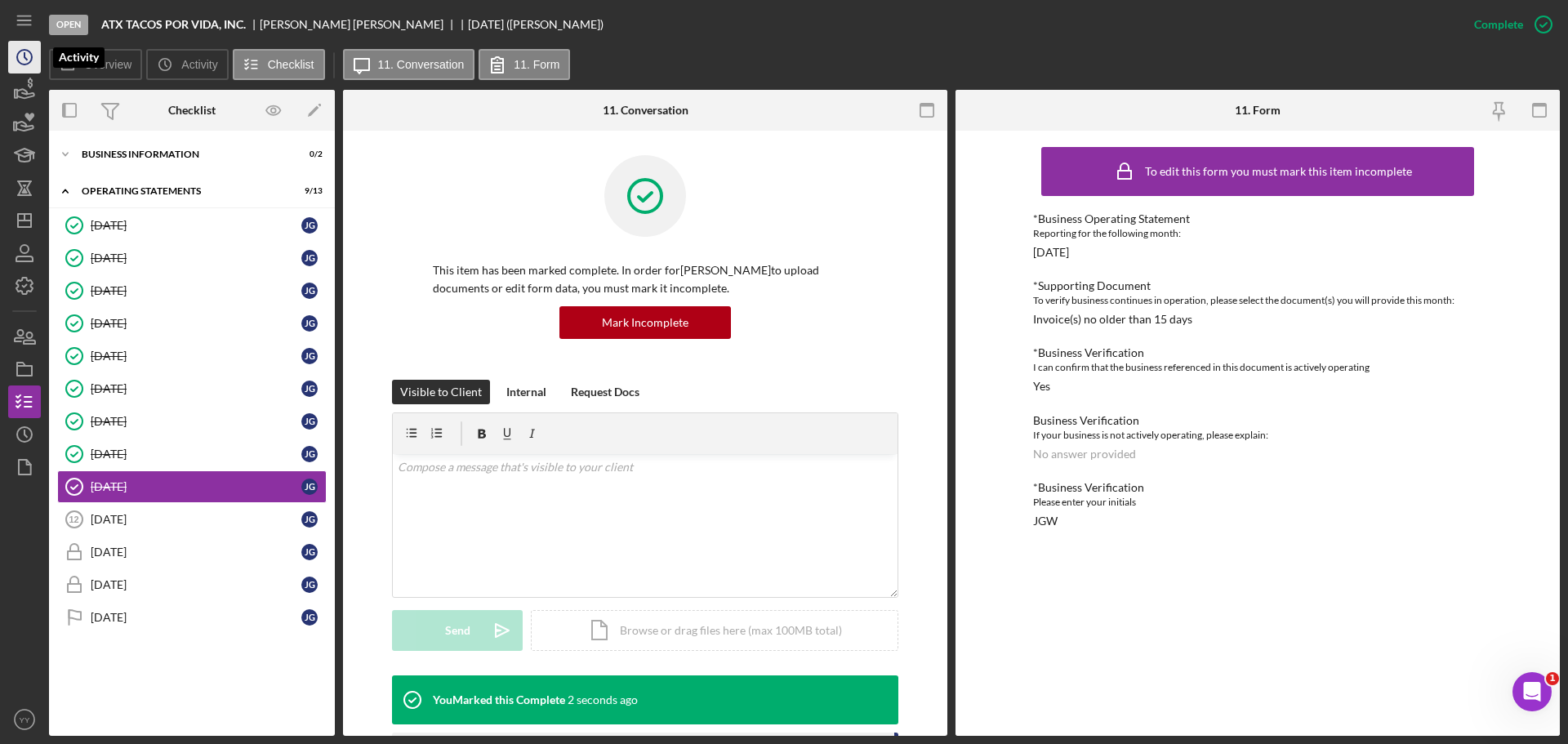
click at [17, 57] on icon "Icon/History" at bounding box center [24, 57] width 41 height 41
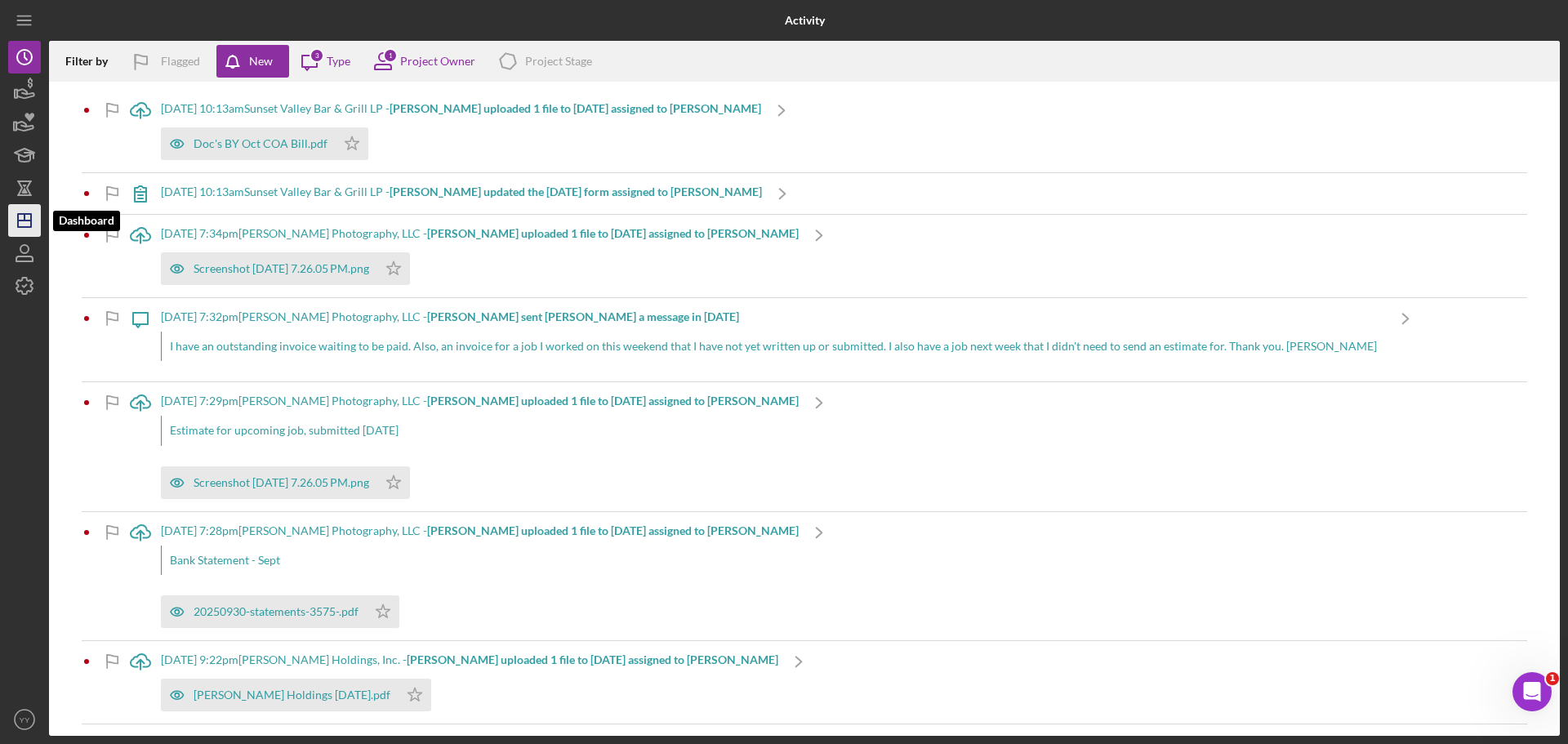
click at [33, 224] on icon "Icon/Dashboard" at bounding box center [24, 220] width 41 height 41
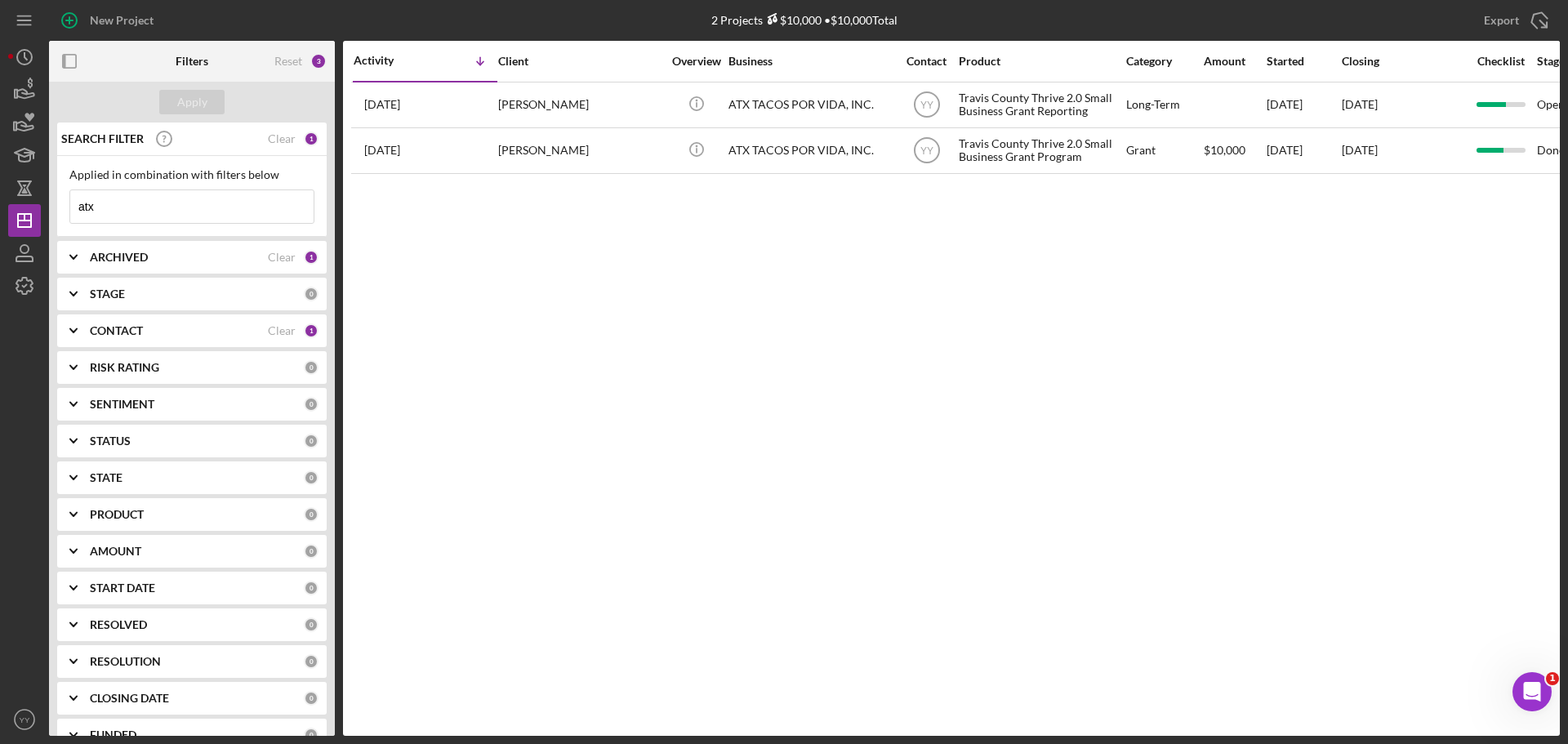
drag, startPoint x: 152, startPoint y: 209, endPoint x: 66, endPoint y: 202, distance: 86.3
click at [66, 202] on div "Applied in combination with filters below atx Icon/Menu Close" at bounding box center [191, 196] width 270 height 81
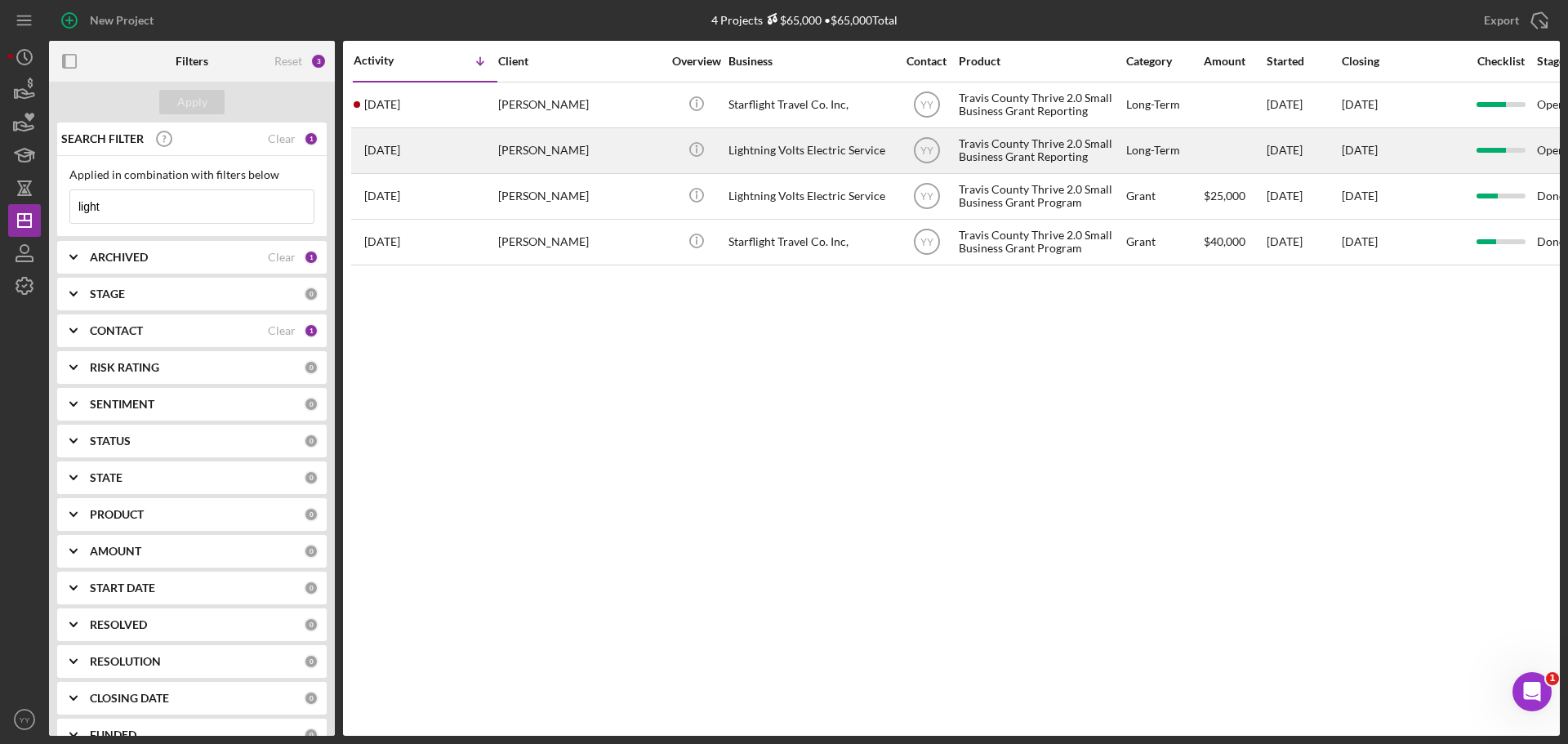
type input "light"
click at [776, 161] on div "Lightning Volts Electric Service" at bounding box center [809, 151] width 163 height 44
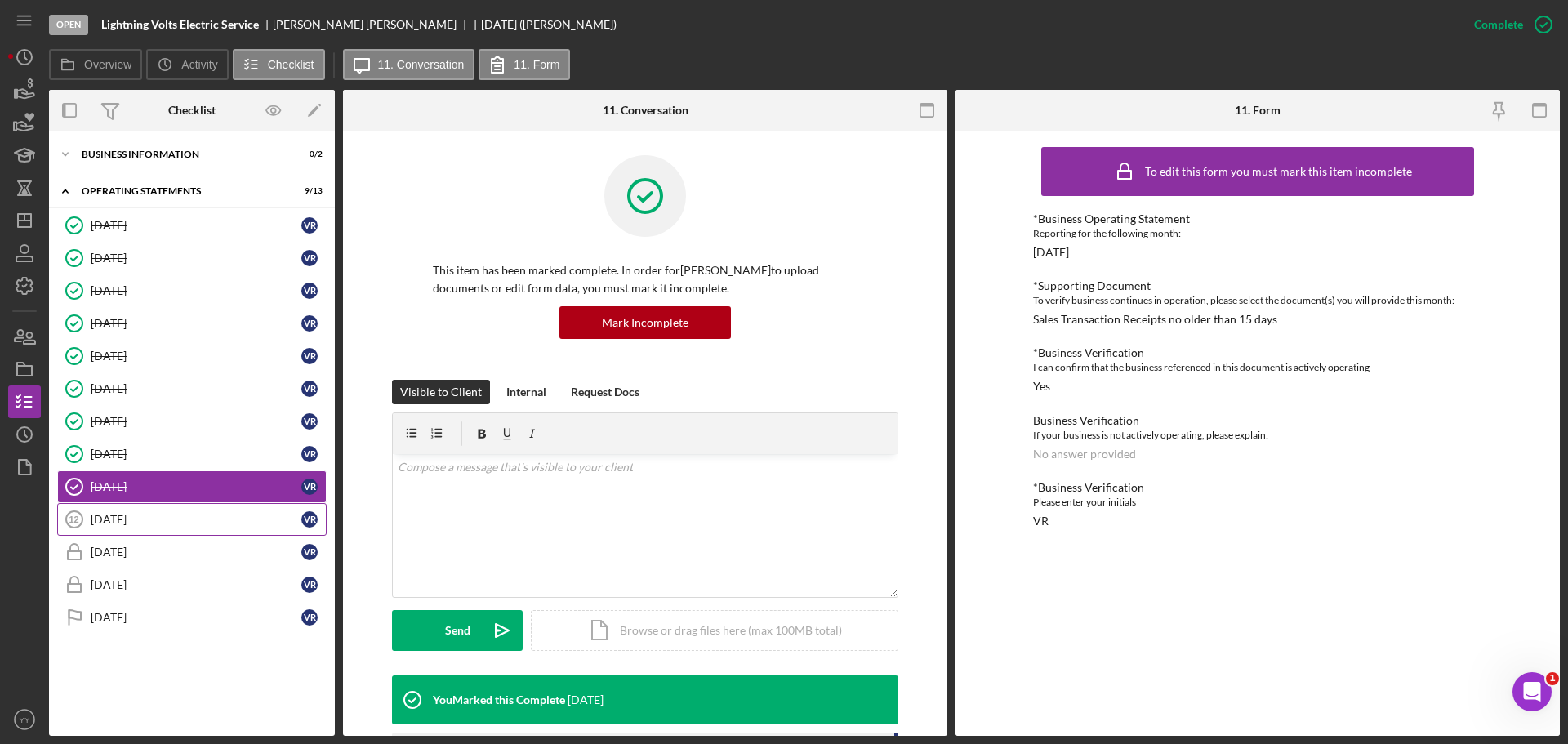
click at [116, 515] on div "[DATE]" at bounding box center [196, 519] width 210 height 13
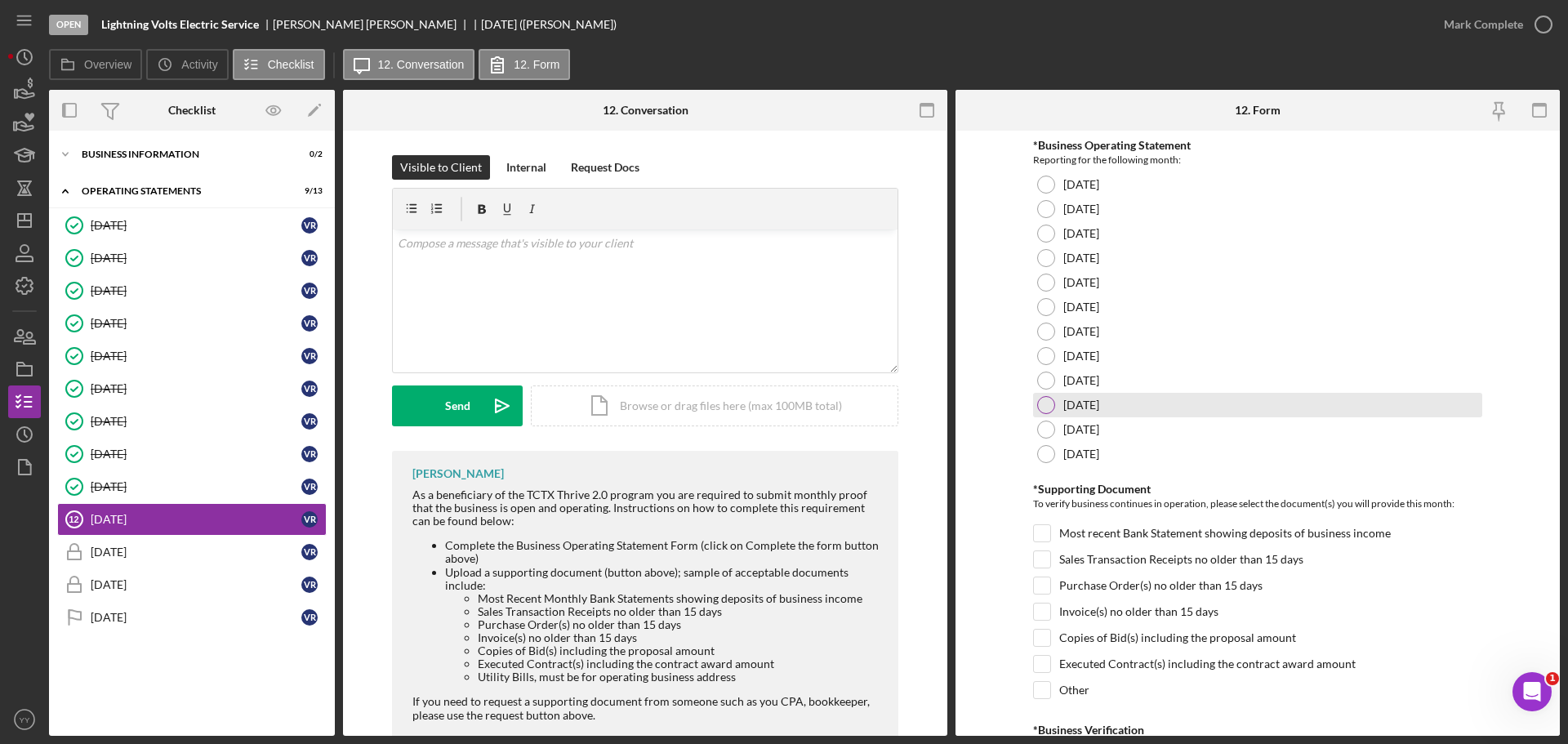
click at [1037, 408] on div at bounding box center [1046, 405] width 18 height 18
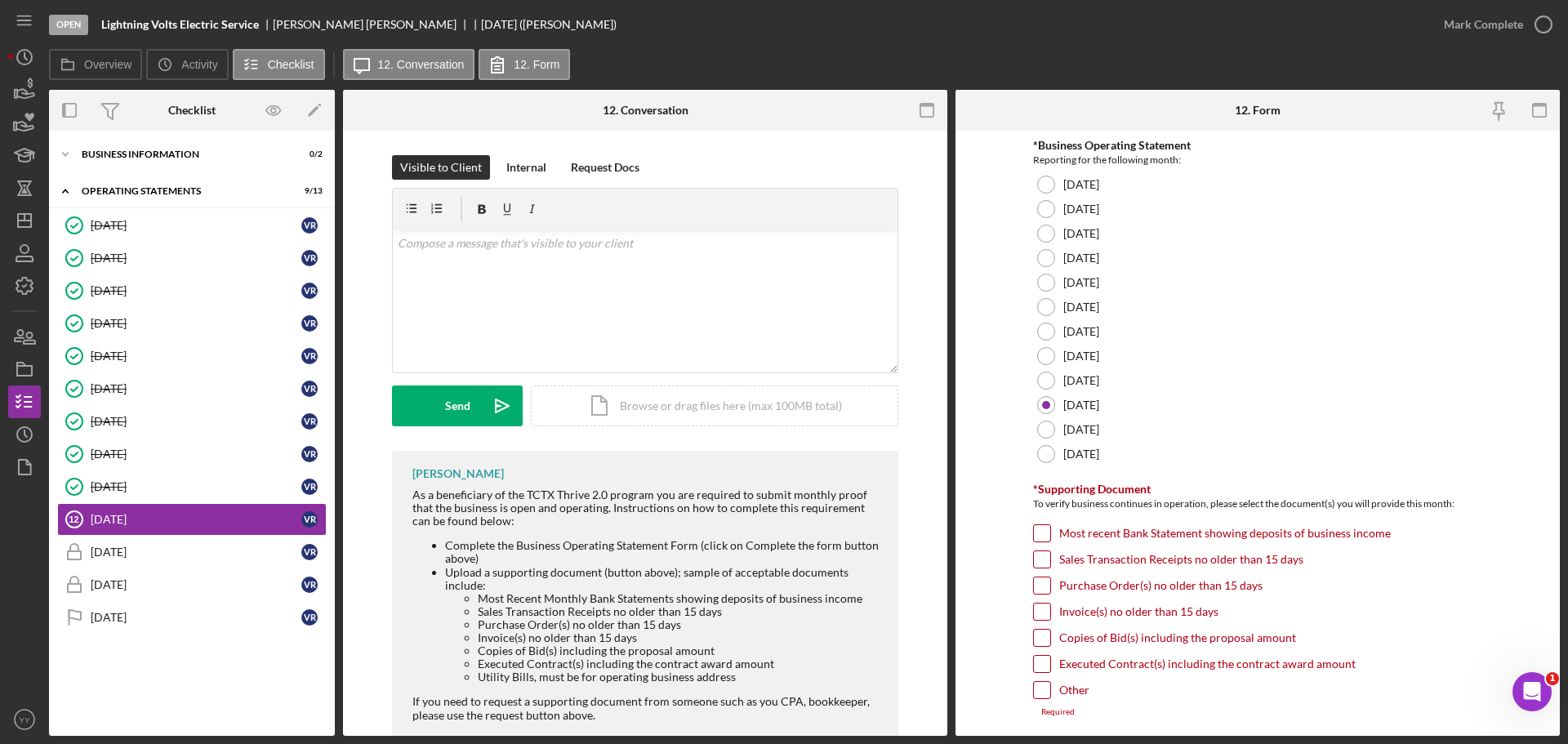
click at [1036, 612] on input "Invoice(s) no older than 15 days" at bounding box center [1042, 611] width 17 height 17
checkbox input "true"
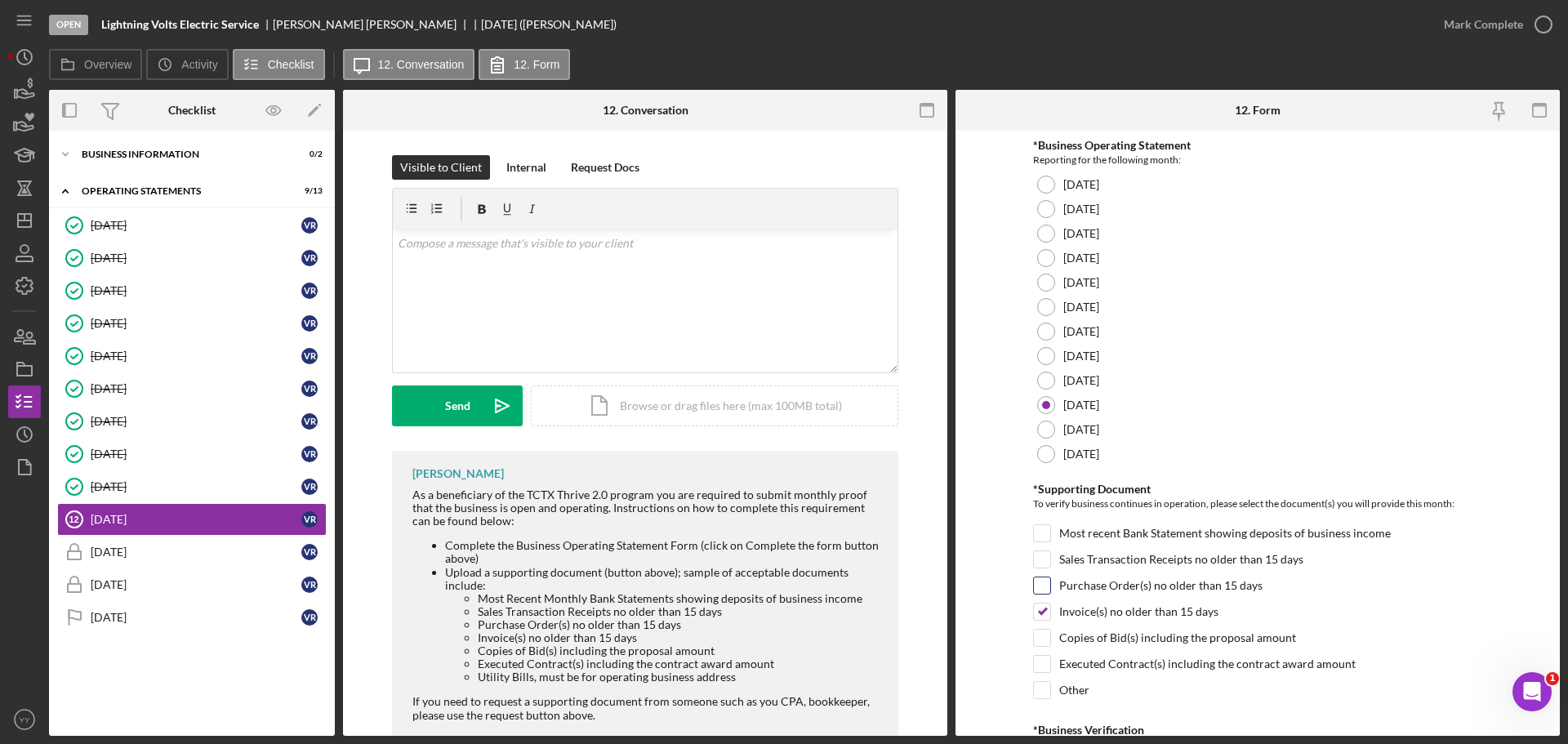
scroll to position [348, 0]
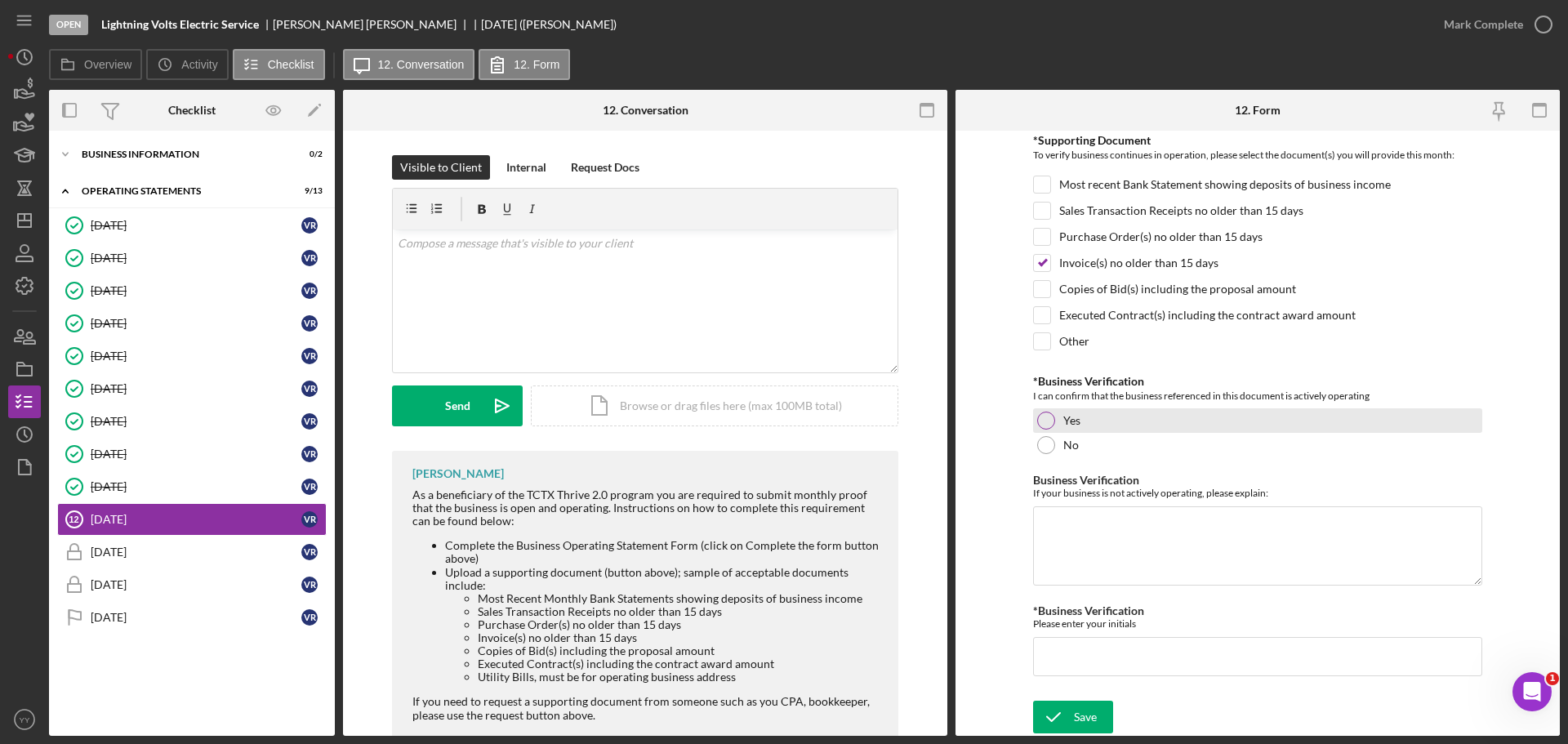
click at [1054, 412] on div "Yes" at bounding box center [1257, 421] width 450 height 24
click at [1102, 652] on input "*Business Verification" at bounding box center [1257, 657] width 450 height 39
type input "VR"
click at [1076, 719] on div "Save" at bounding box center [1085, 717] width 23 height 32
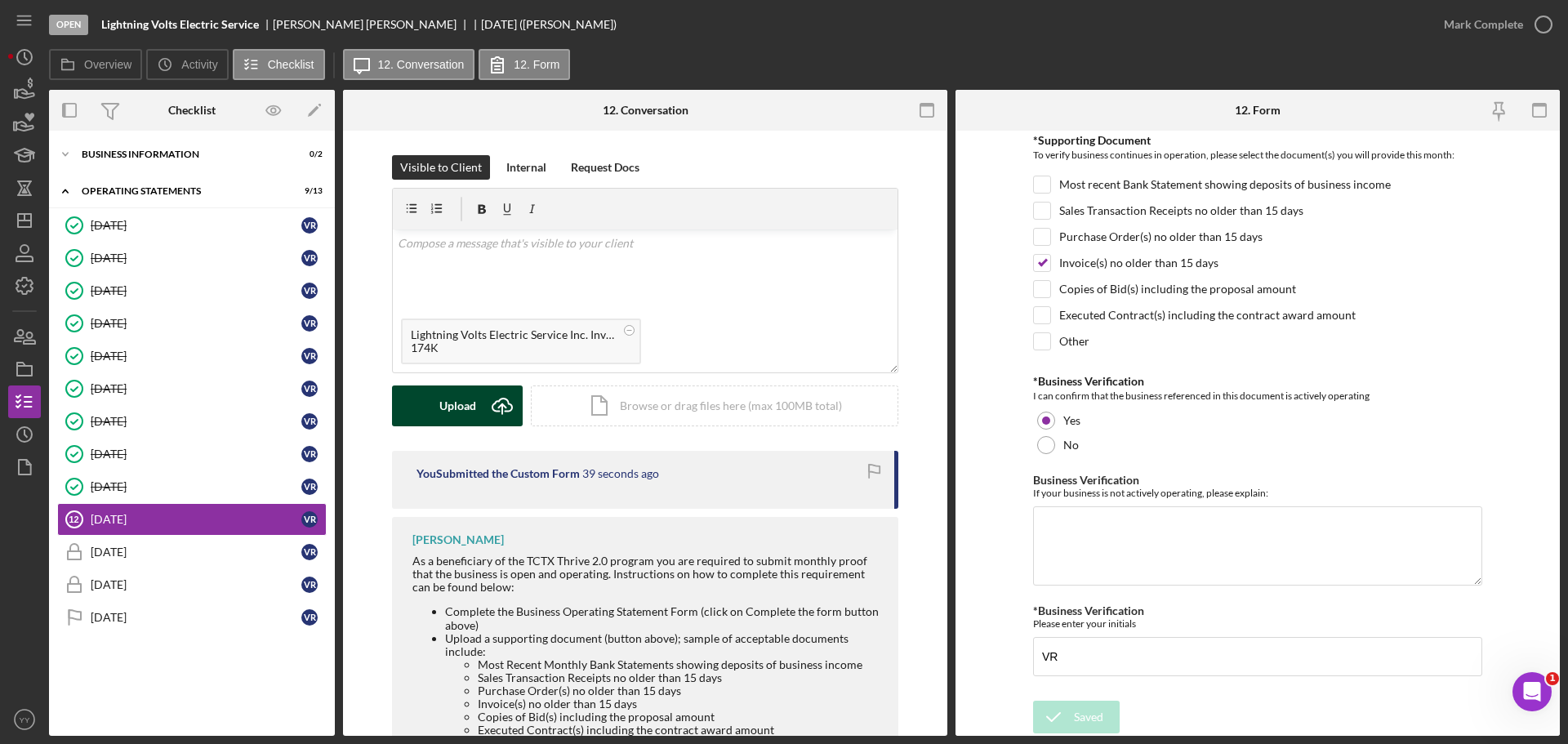
click at [453, 400] on div "Upload" at bounding box center [457, 406] width 37 height 41
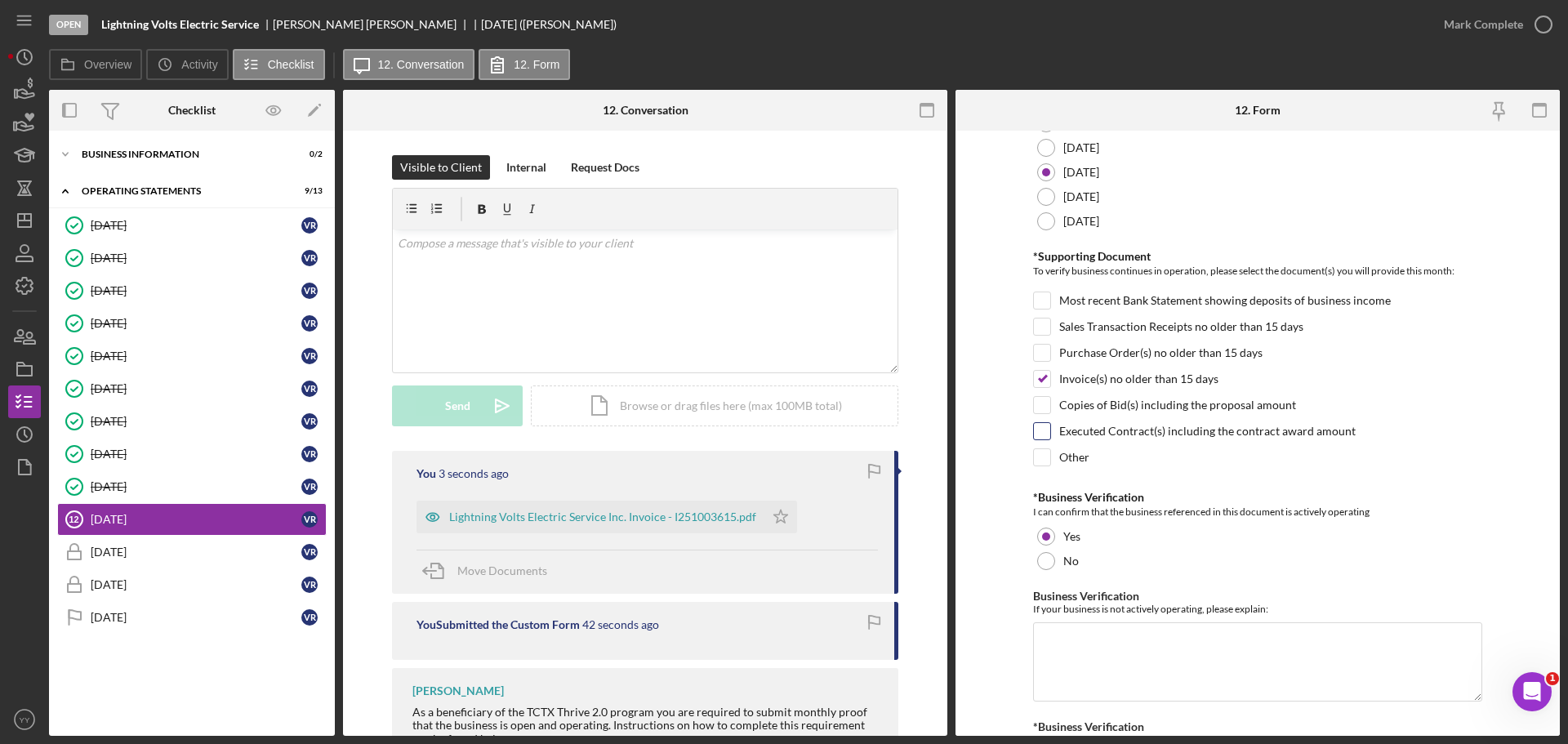
scroll to position [0, 0]
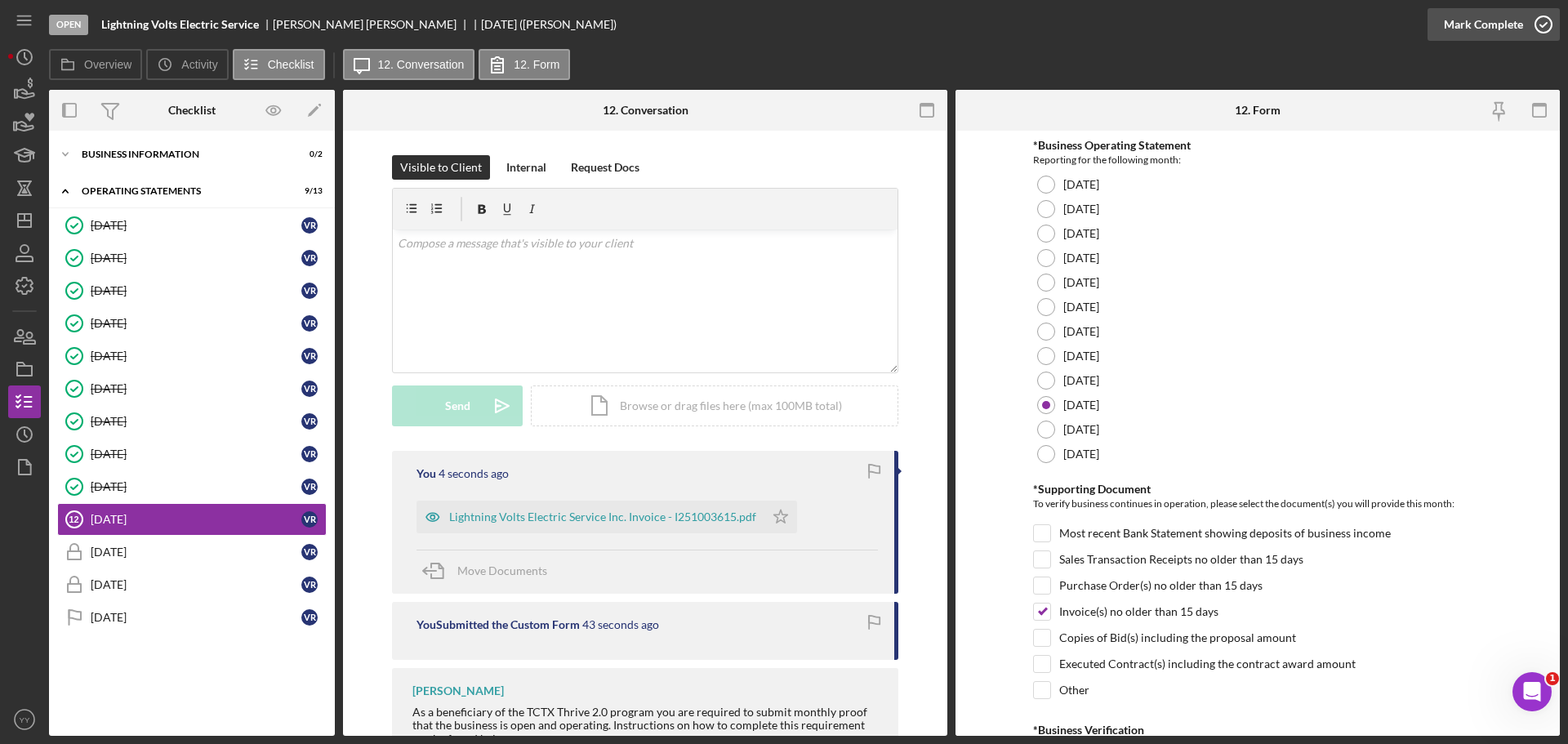
click at [1502, 31] on div "Mark Complete" at bounding box center [1483, 24] width 79 height 32
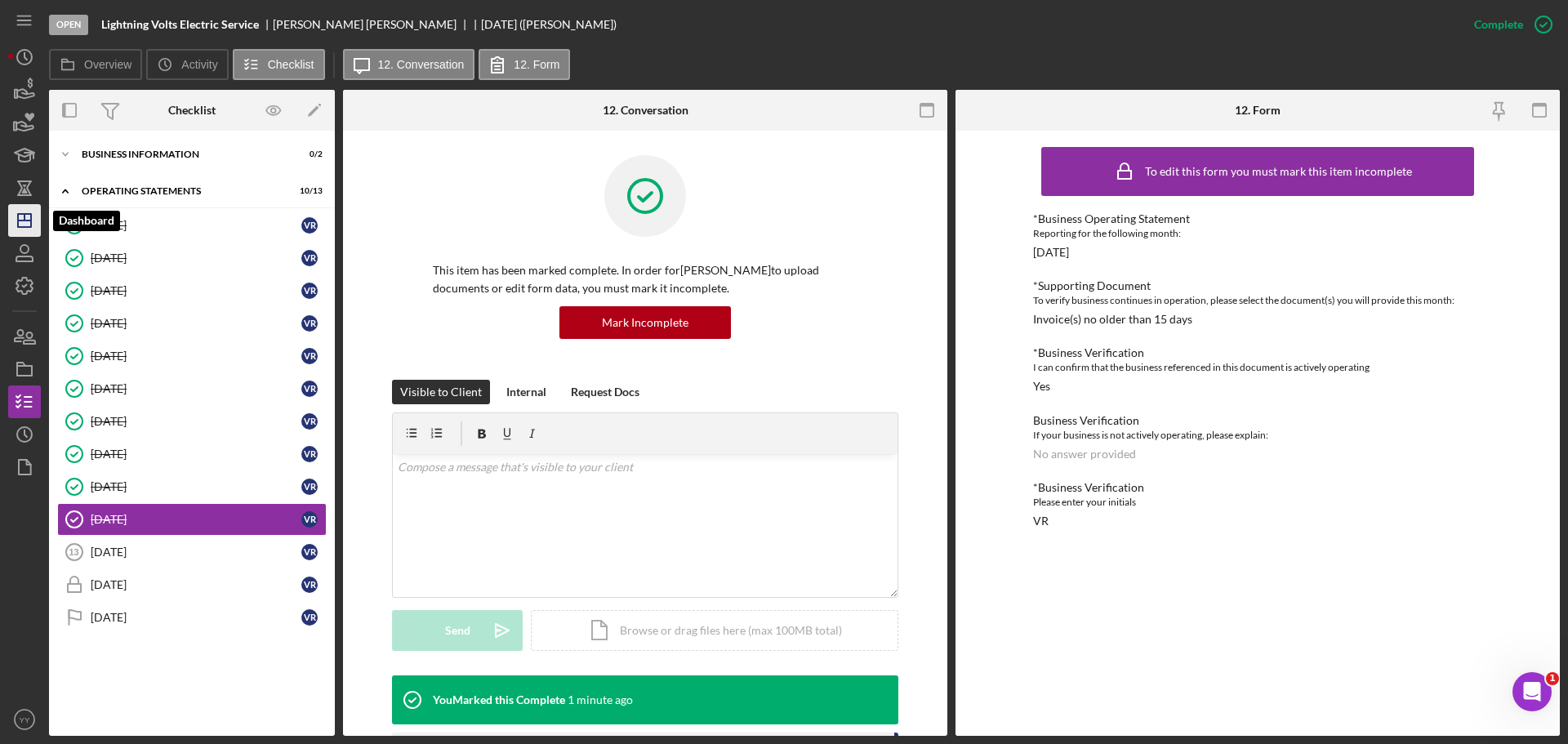
click at [26, 222] on icon "Icon/Dashboard" at bounding box center [24, 220] width 41 height 41
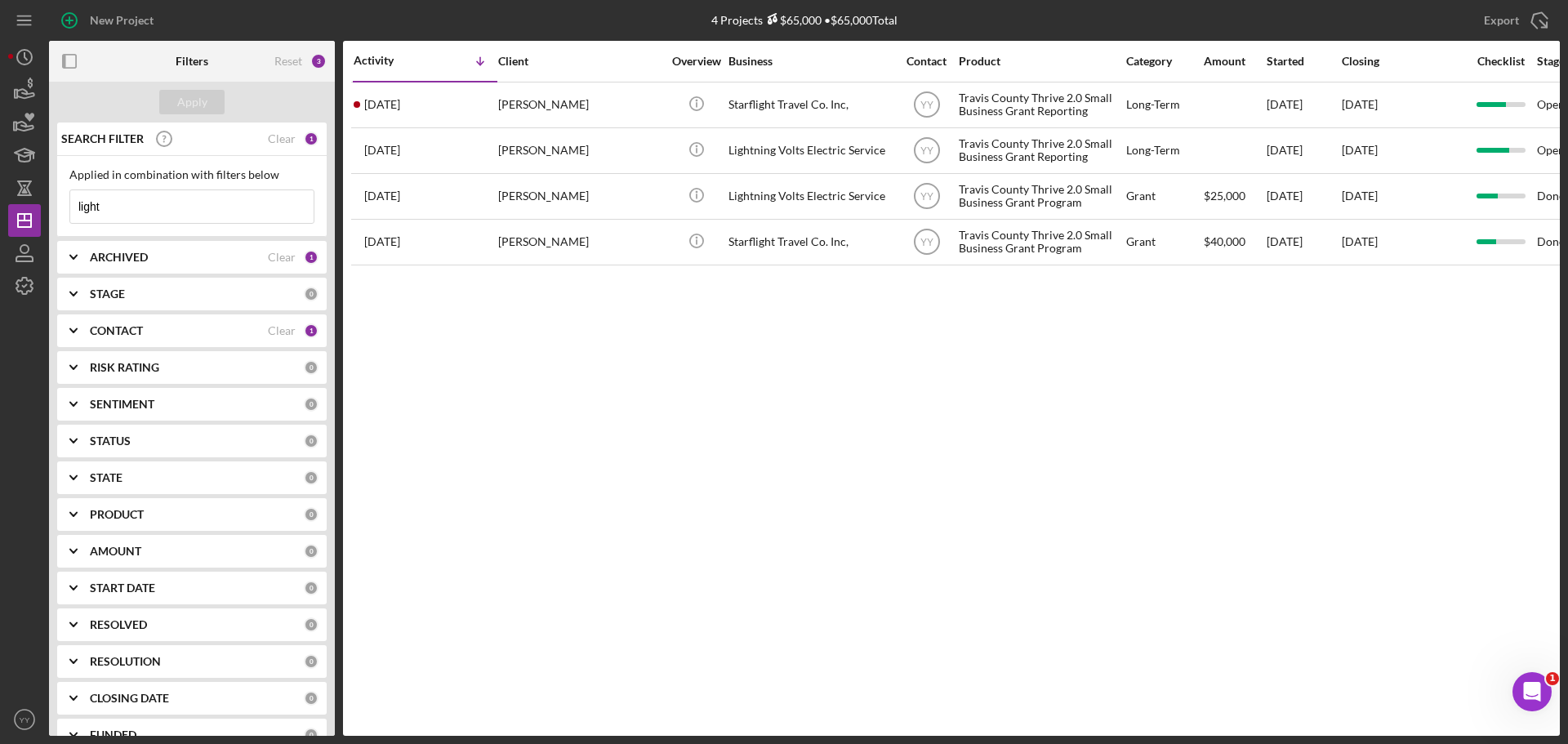
drag, startPoint x: 189, startPoint y: 207, endPoint x: -72, endPoint y: 217, distance: 261.2
click at [0, 217] on html "New Project 4 Projects $65,000 • $65,000 Total light Export Icon/Export Filters…" at bounding box center [784, 372] width 1568 height 744
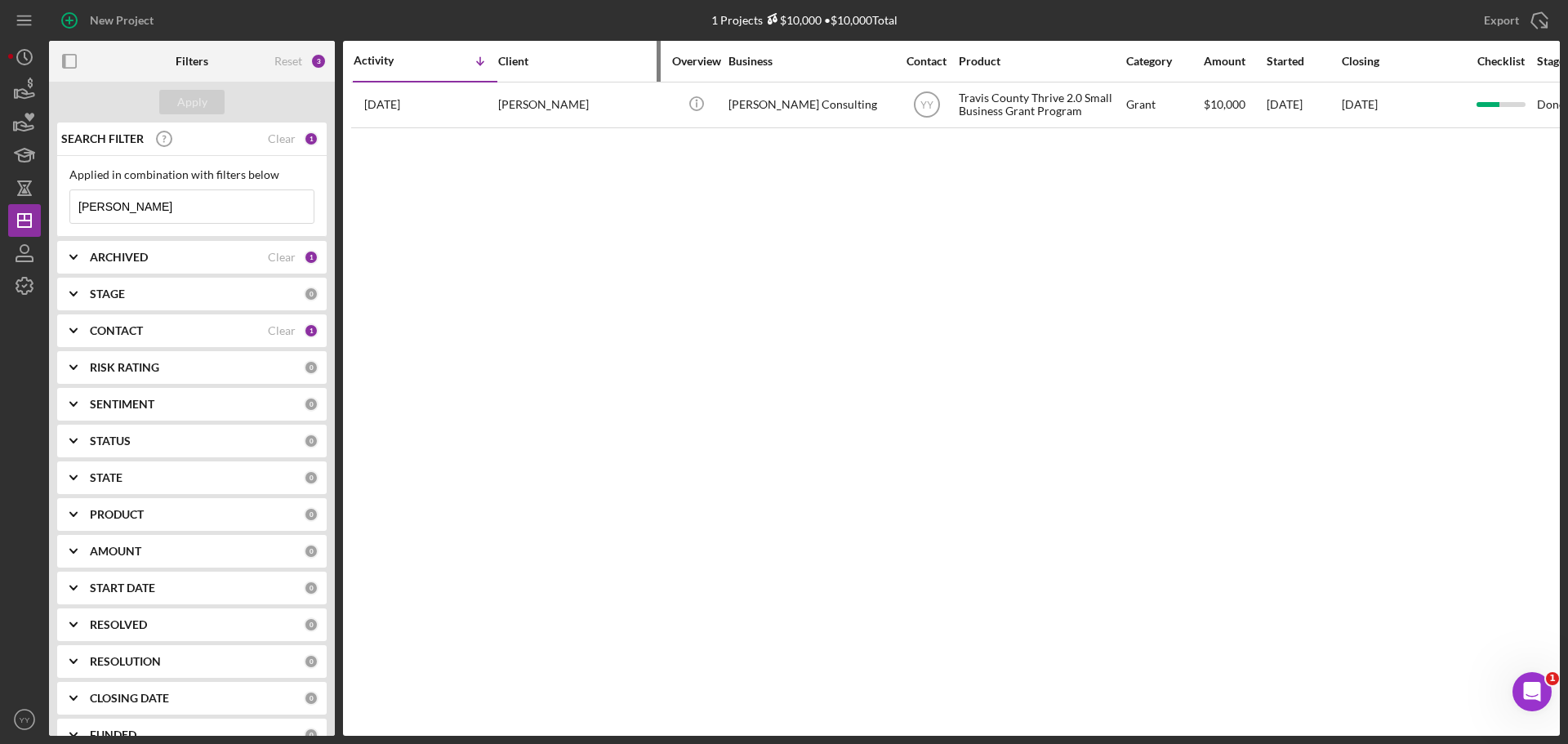
type input "bruce"
click at [609, 79] on div "Client" at bounding box center [580, 61] width 163 height 39
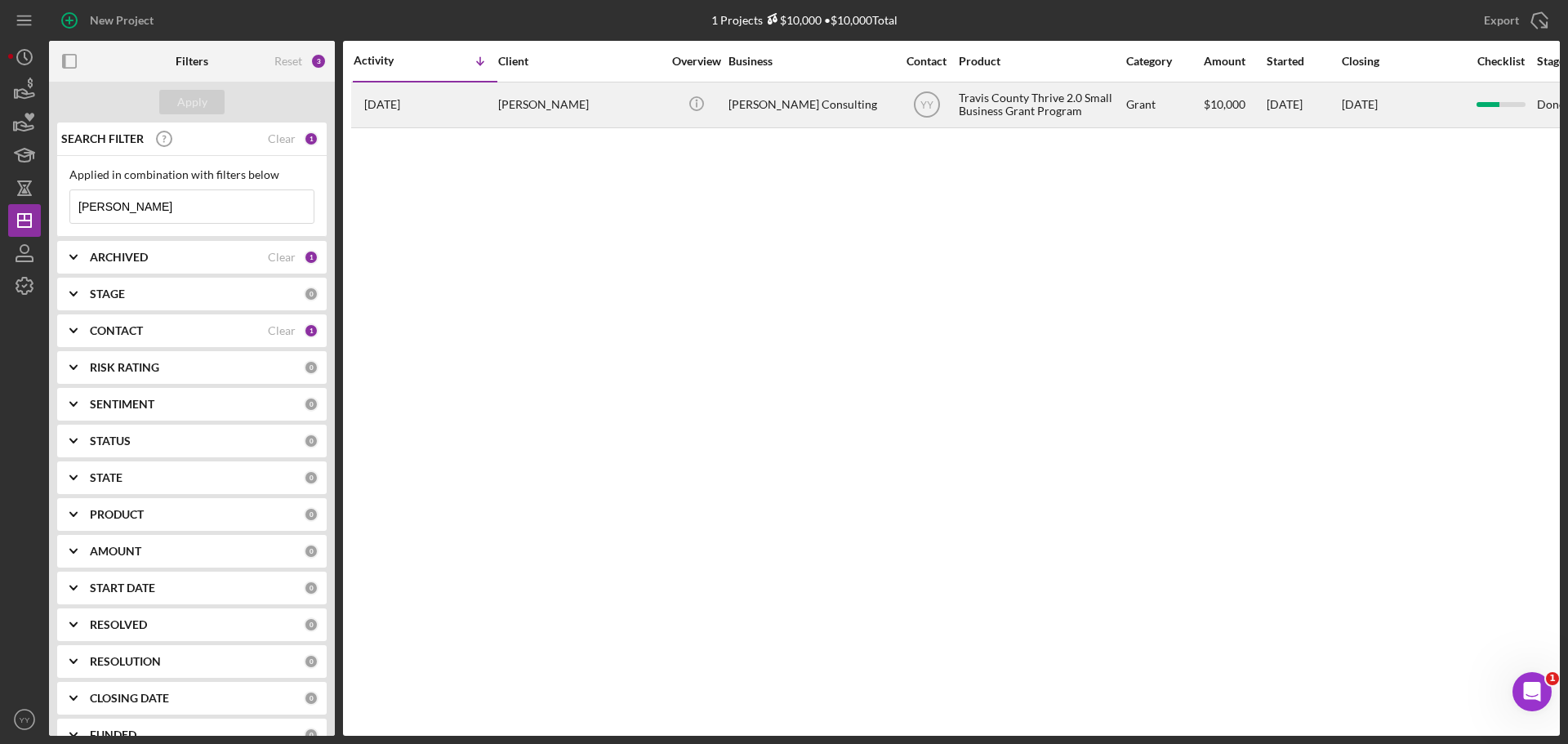
click at [607, 95] on div "[PERSON_NAME]" at bounding box center [580, 105] width 163 height 44
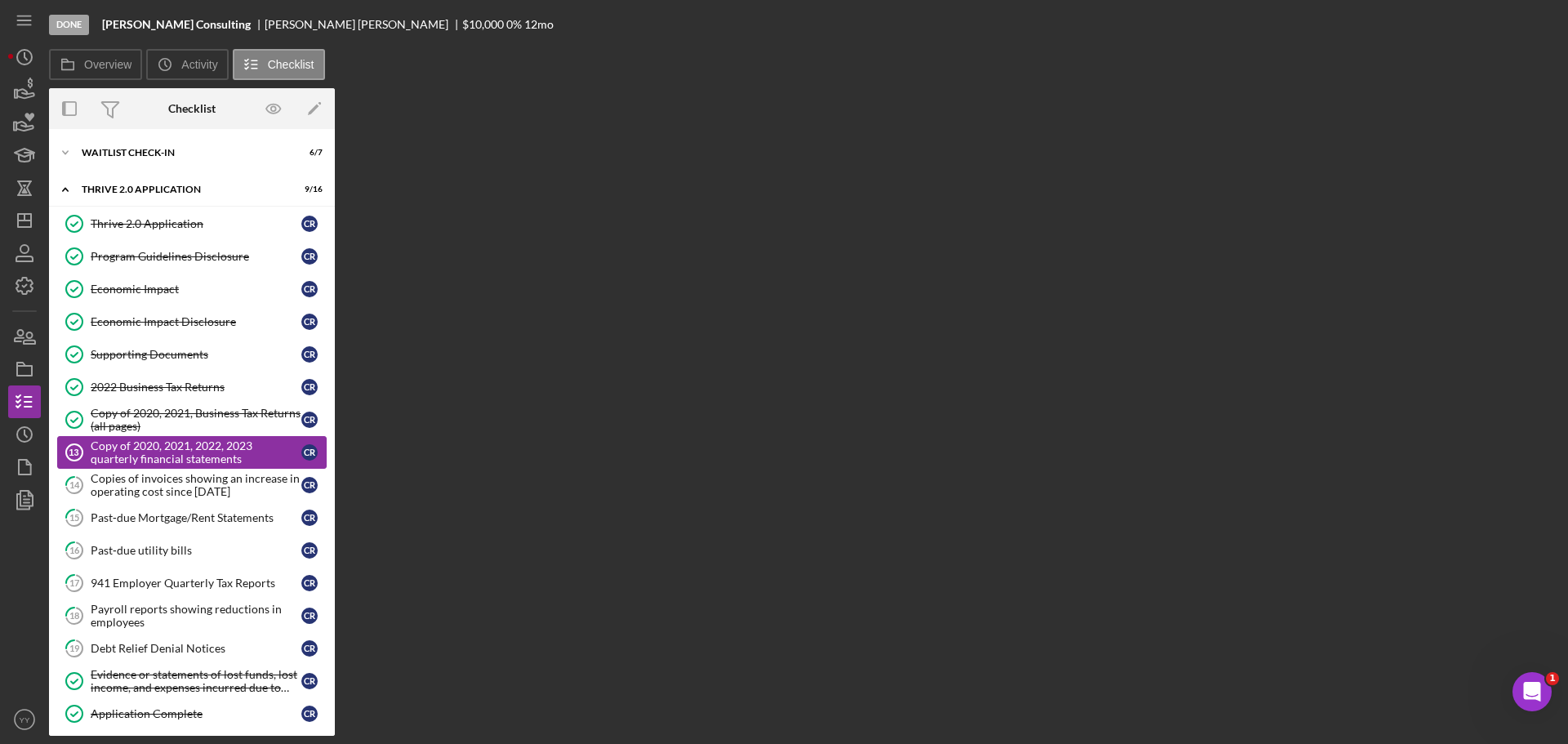
scroll to position [20, 0]
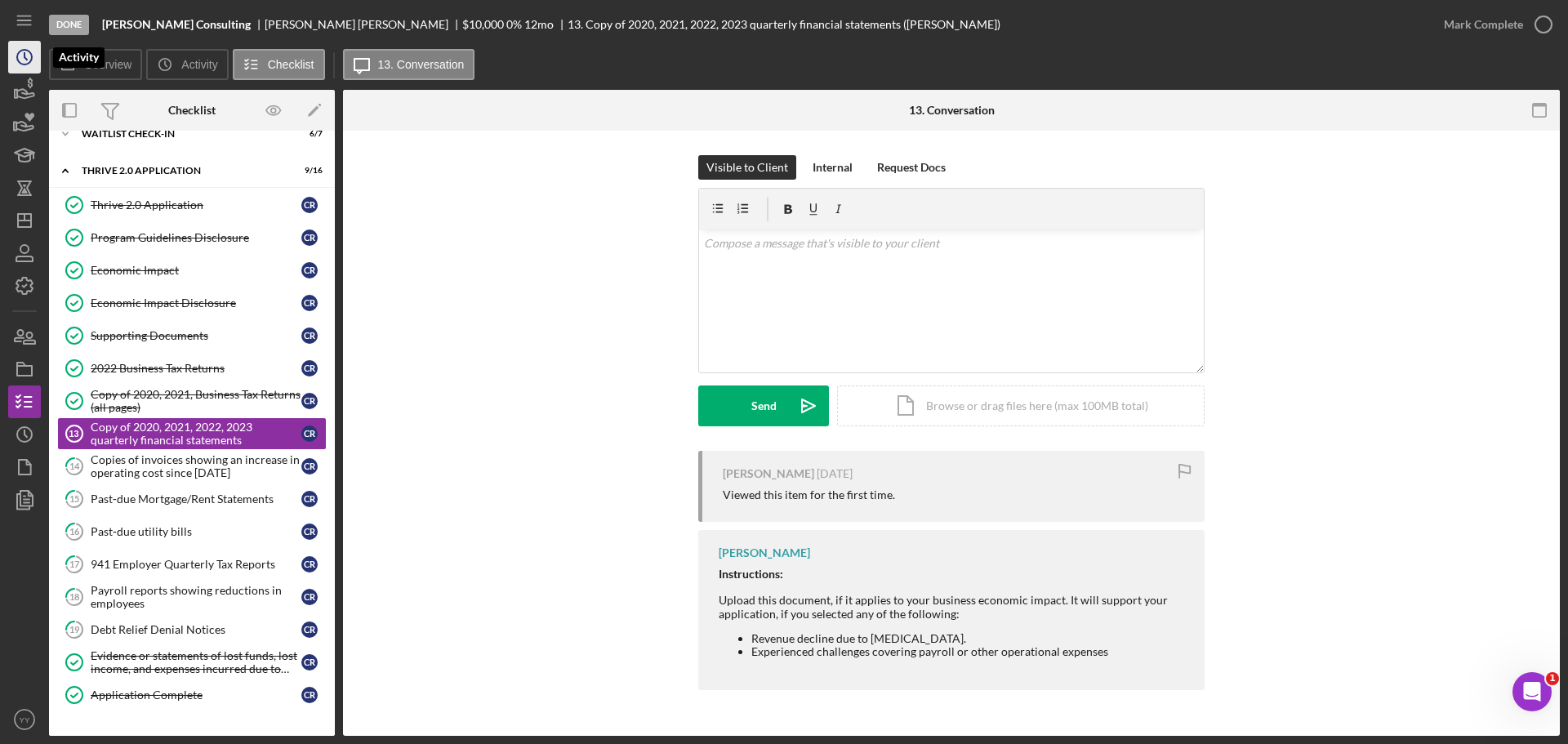
click at [31, 53] on icon "Icon/History" at bounding box center [24, 57] width 41 height 41
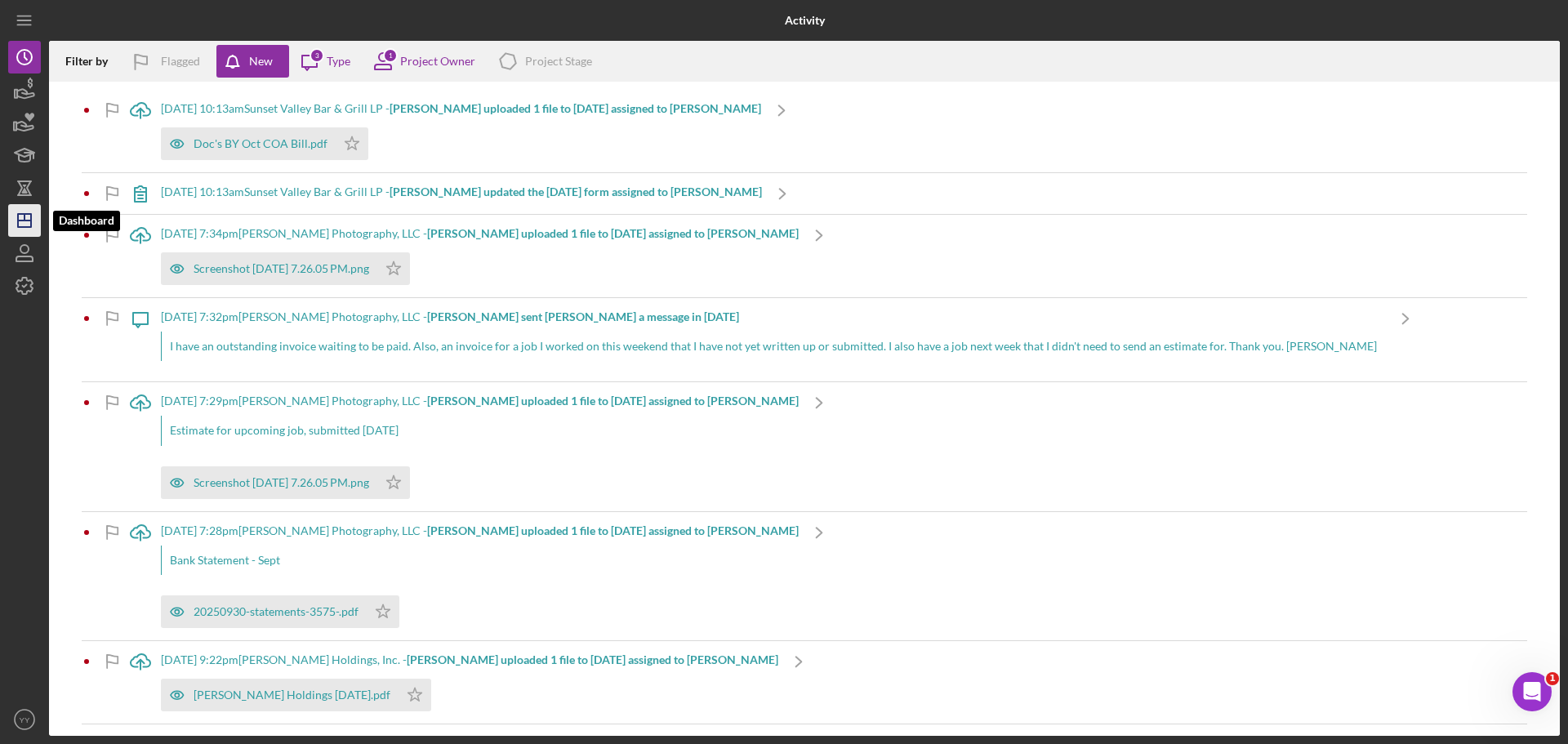
click at [27, 206] on icon "Icon/Dashboard" at bounding box center [24, 220] width 41 height 41
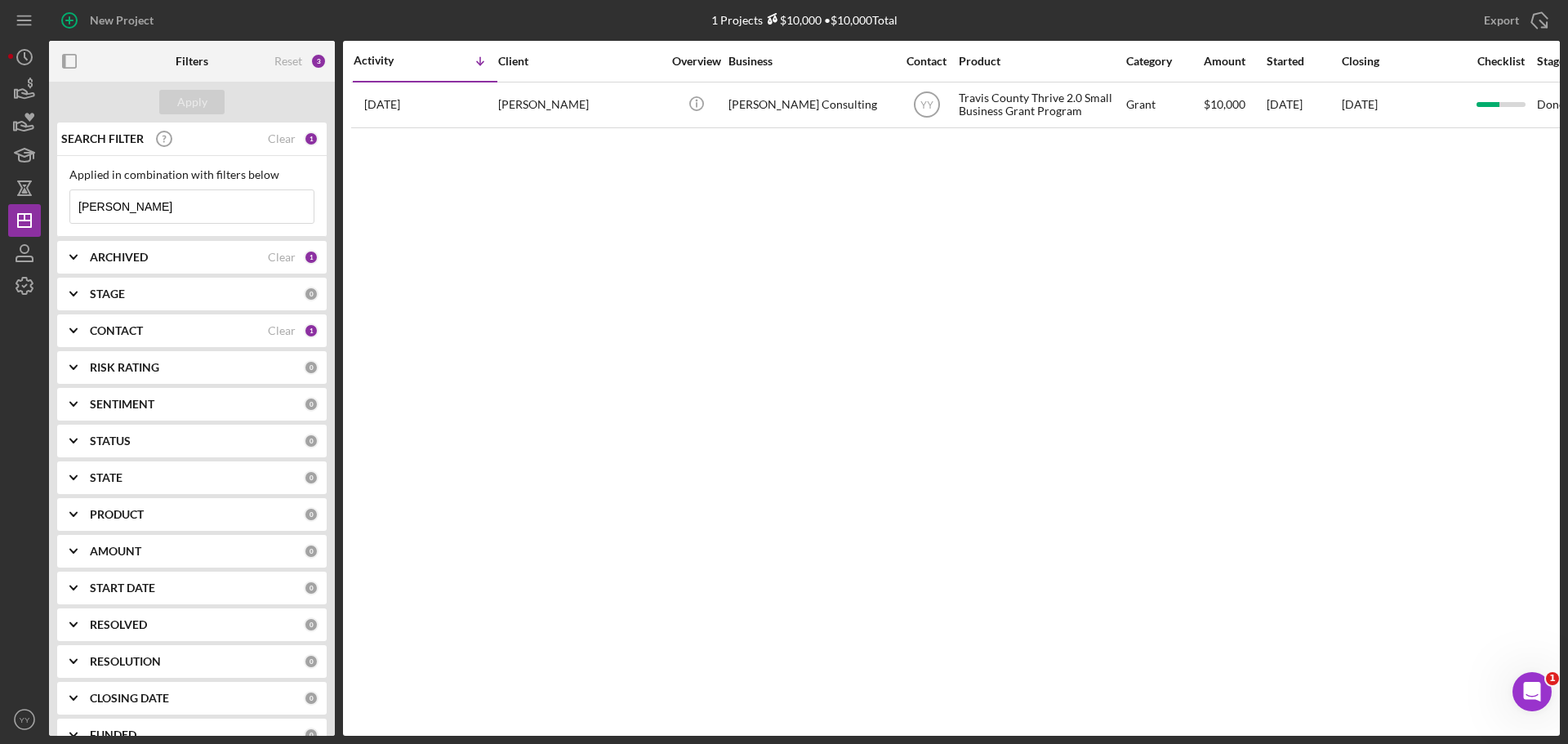
drag, startPoint x: 260, startPoint y: 204, endPoint x: -9, endPoint y: 231, distance: 270.4
click at [0, 231] on html "New Project 1 Projects $10,000 • $10,000 Total bruce Export Icon/Export Filters…" at bounding box center [784, 372] width 1568 height 744
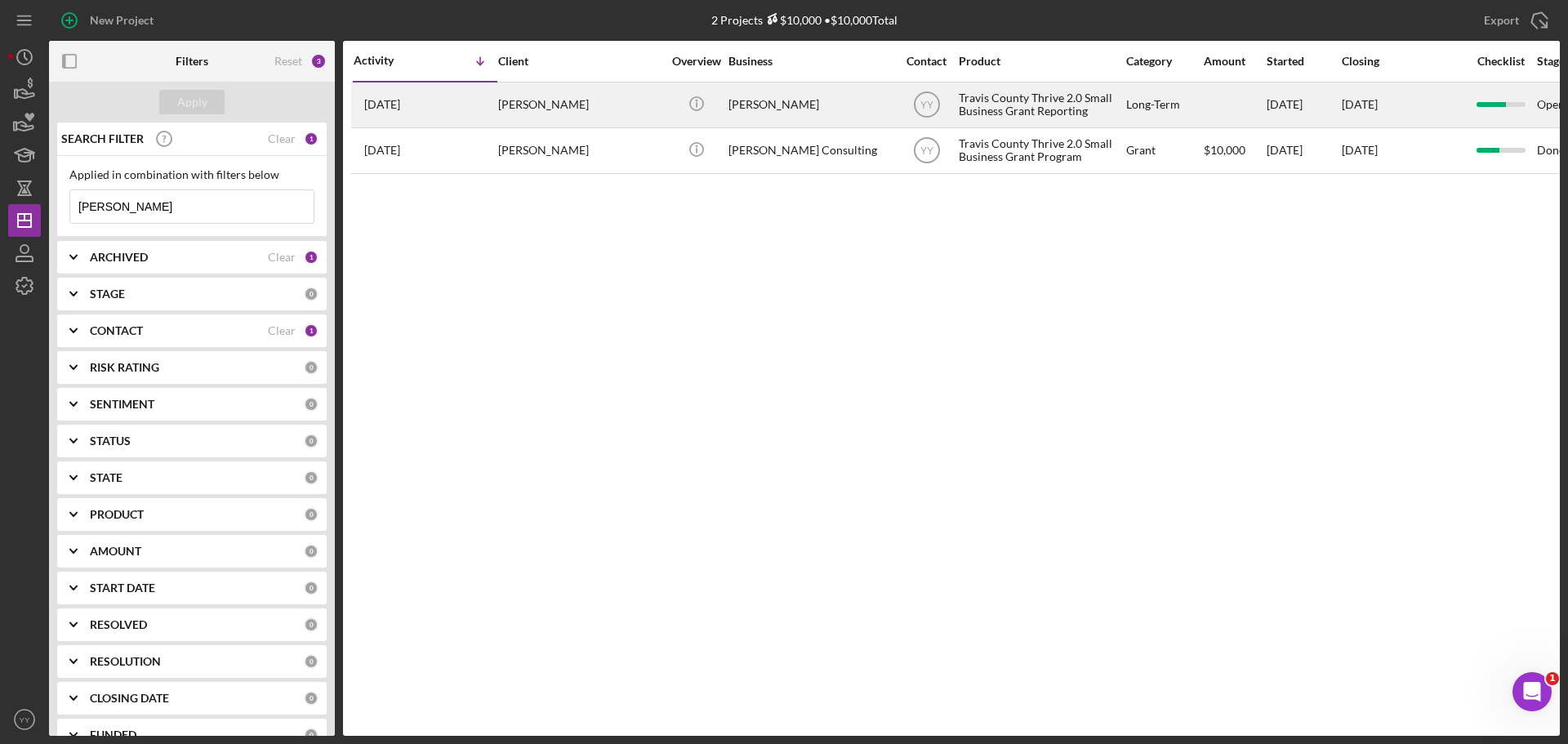
type input "[PERSON_NAME]"
click at [779, 115] on div "[PERSON_NAME]" at bounding box center [809, 105] width 163 height 44
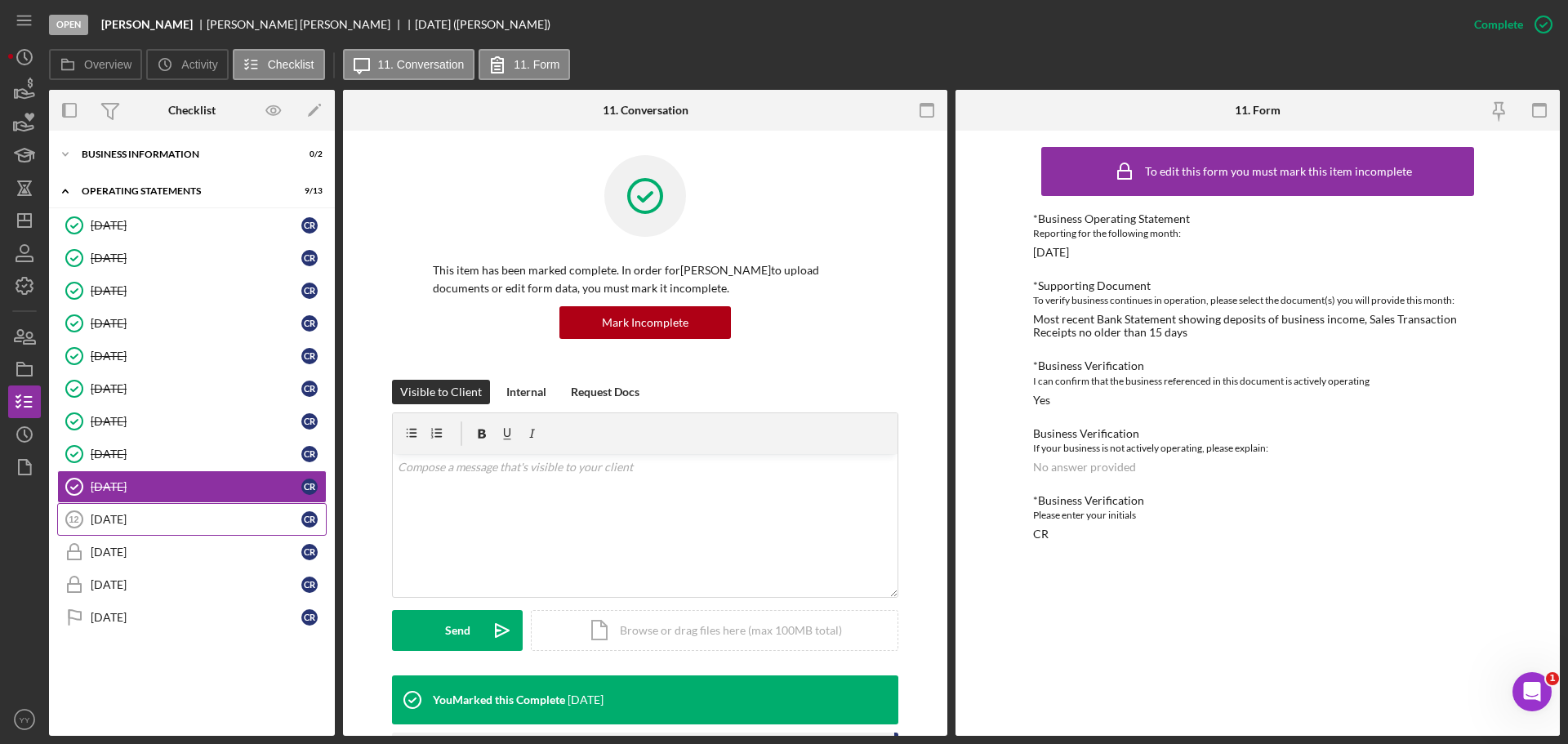
click at [110, 513] on div "[DATE]" at bounding box center [196, 519] width 210 height 13
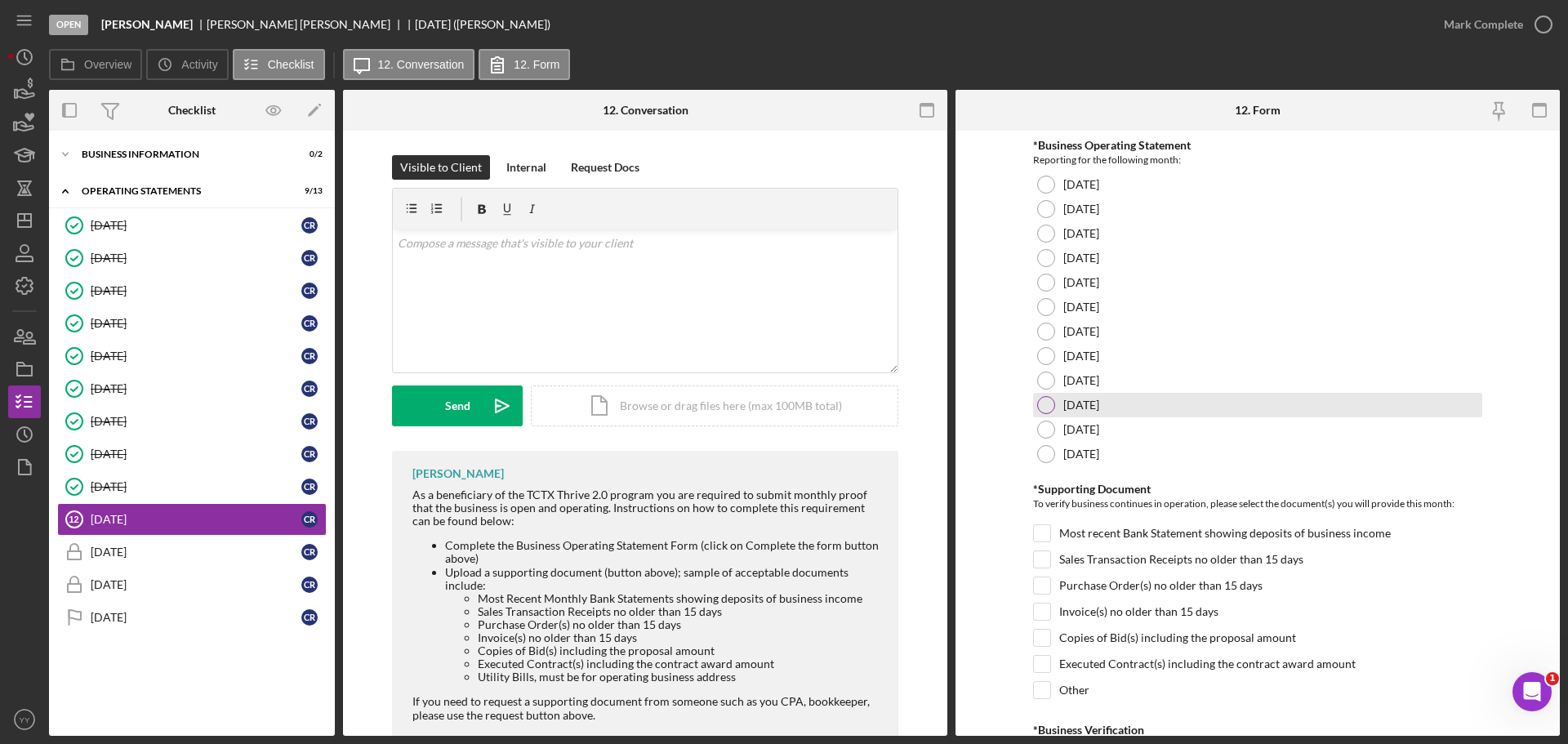
click at [1042, 408] on div at bounding box center [1046, 405] width 18 height 18
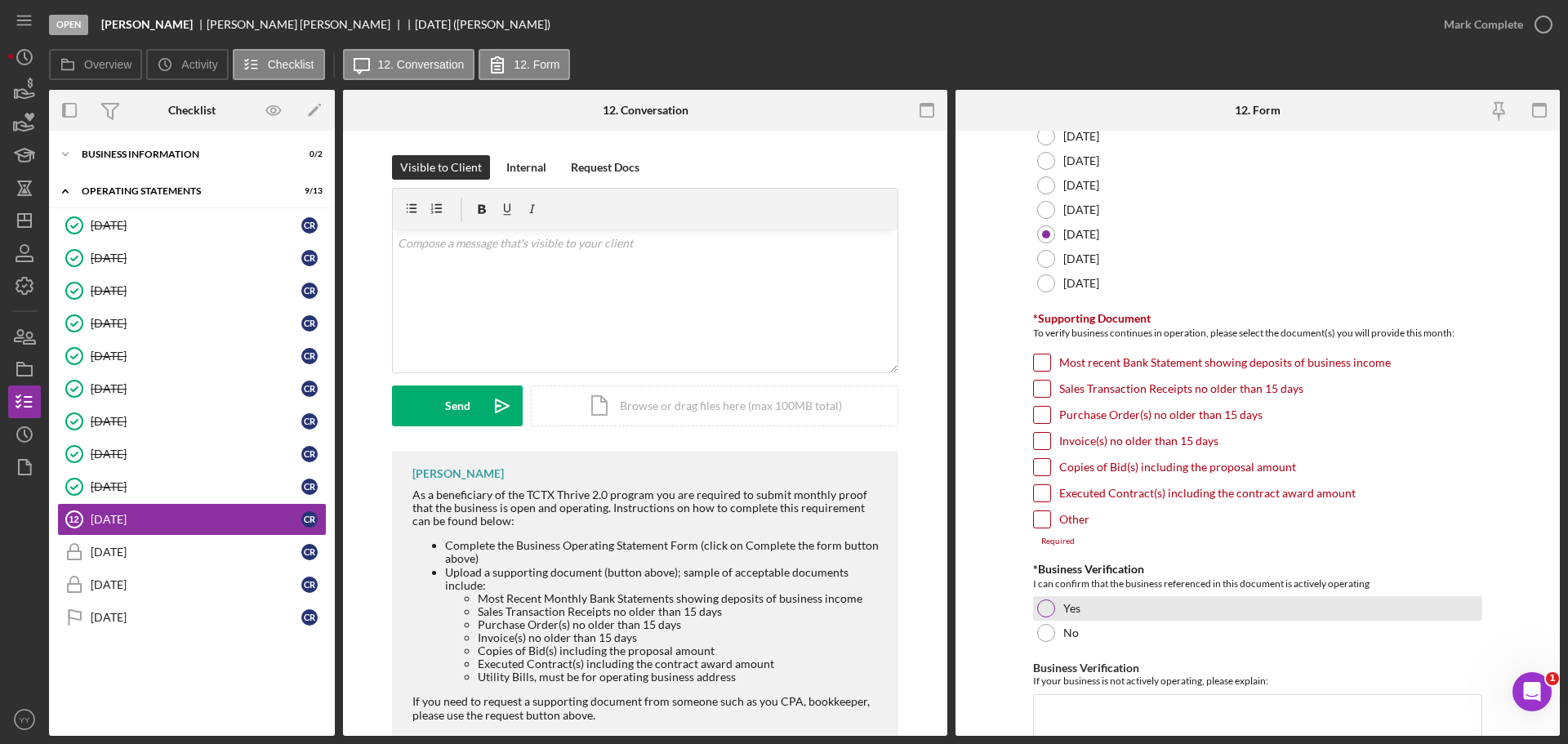
scroll to position [359, 0]
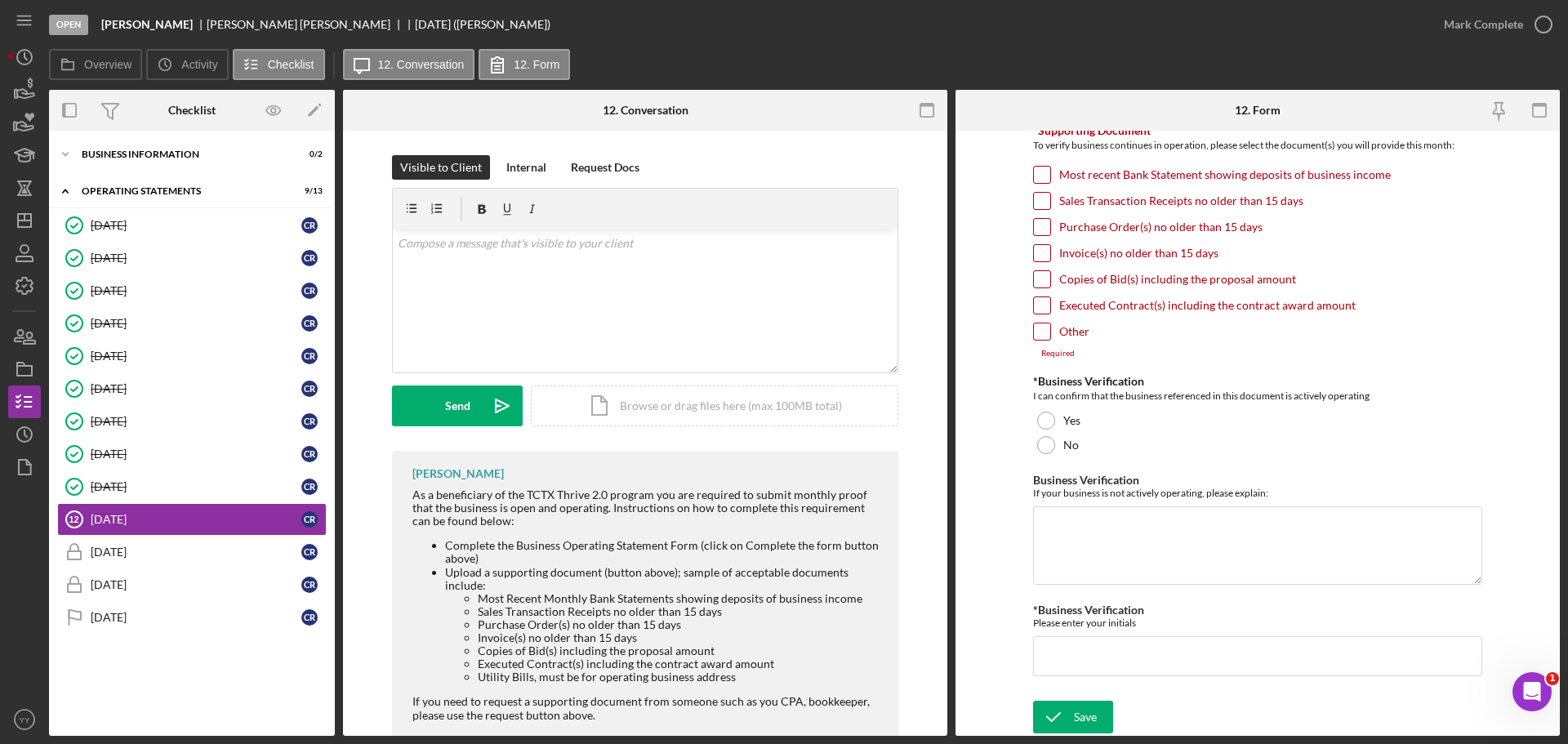
click at [1035, 202] on input "Sales Transaction Receipts no older than 15 days" at bounding box center [1042, 201] width 17 height 17
checkbox input "true"
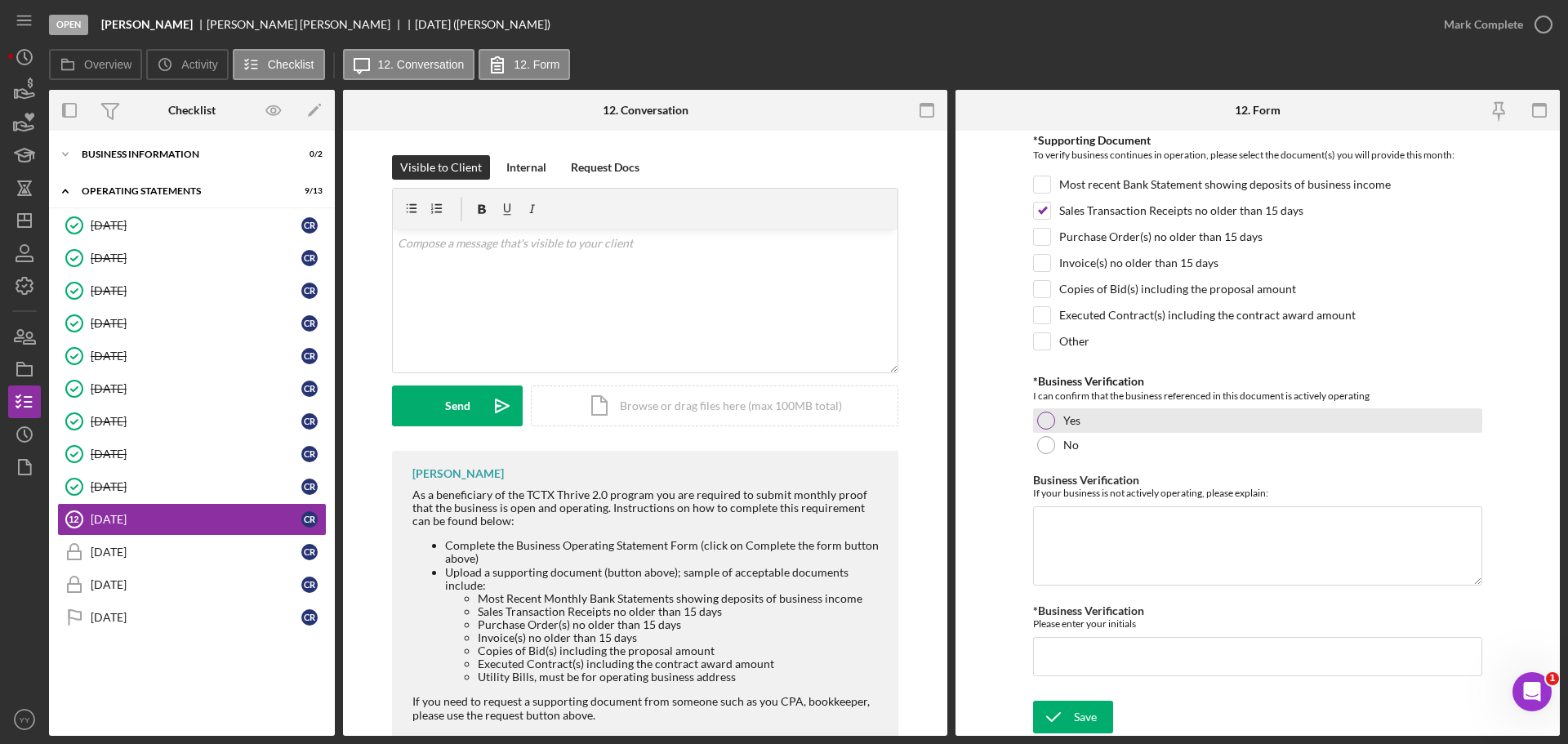
click at [1048, 411] on div "Yes" at bounding box center [1257, 421] width 450 height 24
drag, startPoint x: 1038, startPoint y: 190, endPoint x: 1099, endPoint y: 561, distance: 376.0
click at [1038, 192] on input "Most recent Bank Statement showing deposits of business income" at bounding box center [1042, 184] width 17 height 17
checkbox input "true"
click at [1098, 644] on input "*Business Verification" at bounding box center [1257, 657] width 450 height 39
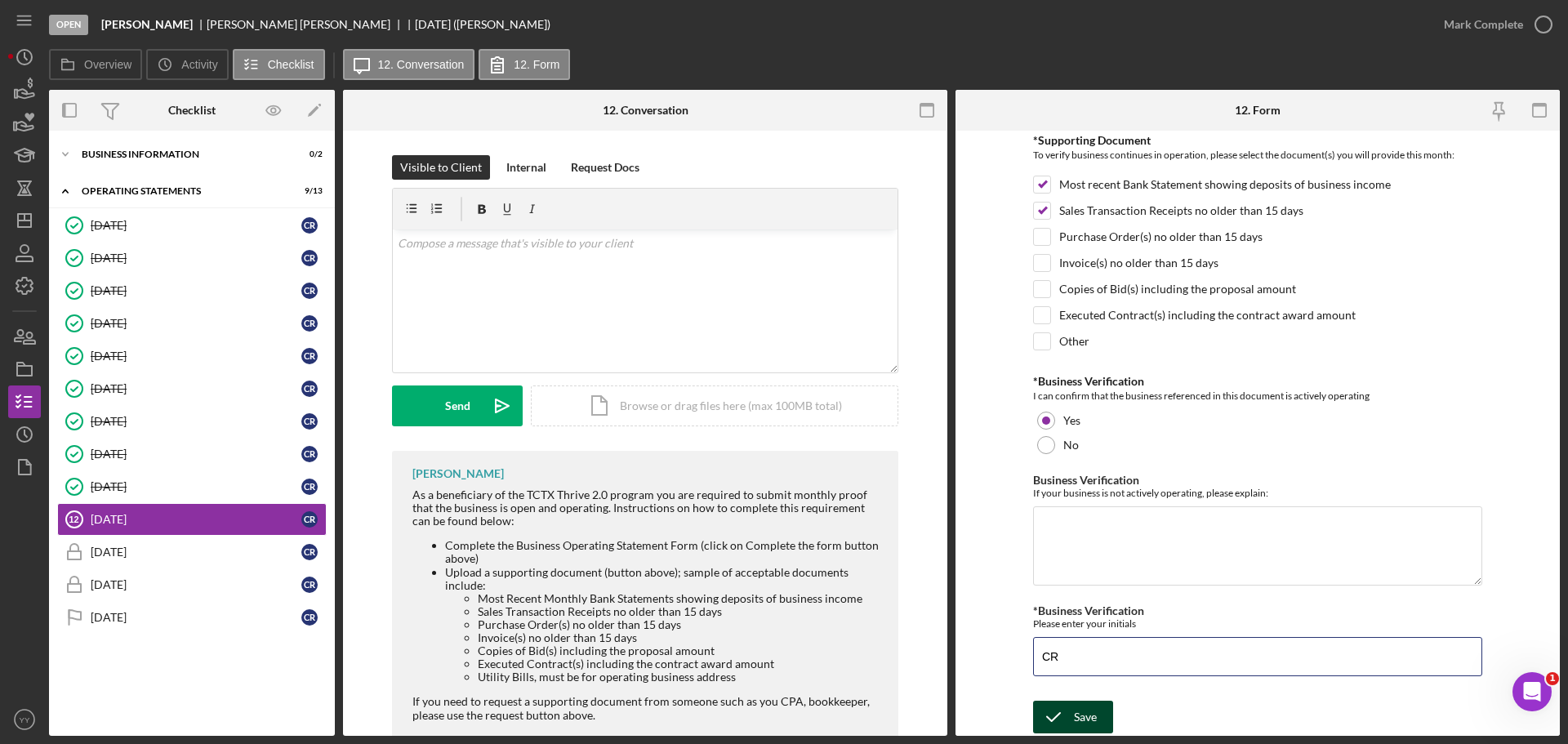
type input "CR"
click at [1075, 711] on div "Save" at bounding box center [1085, 717] width 23 height 32
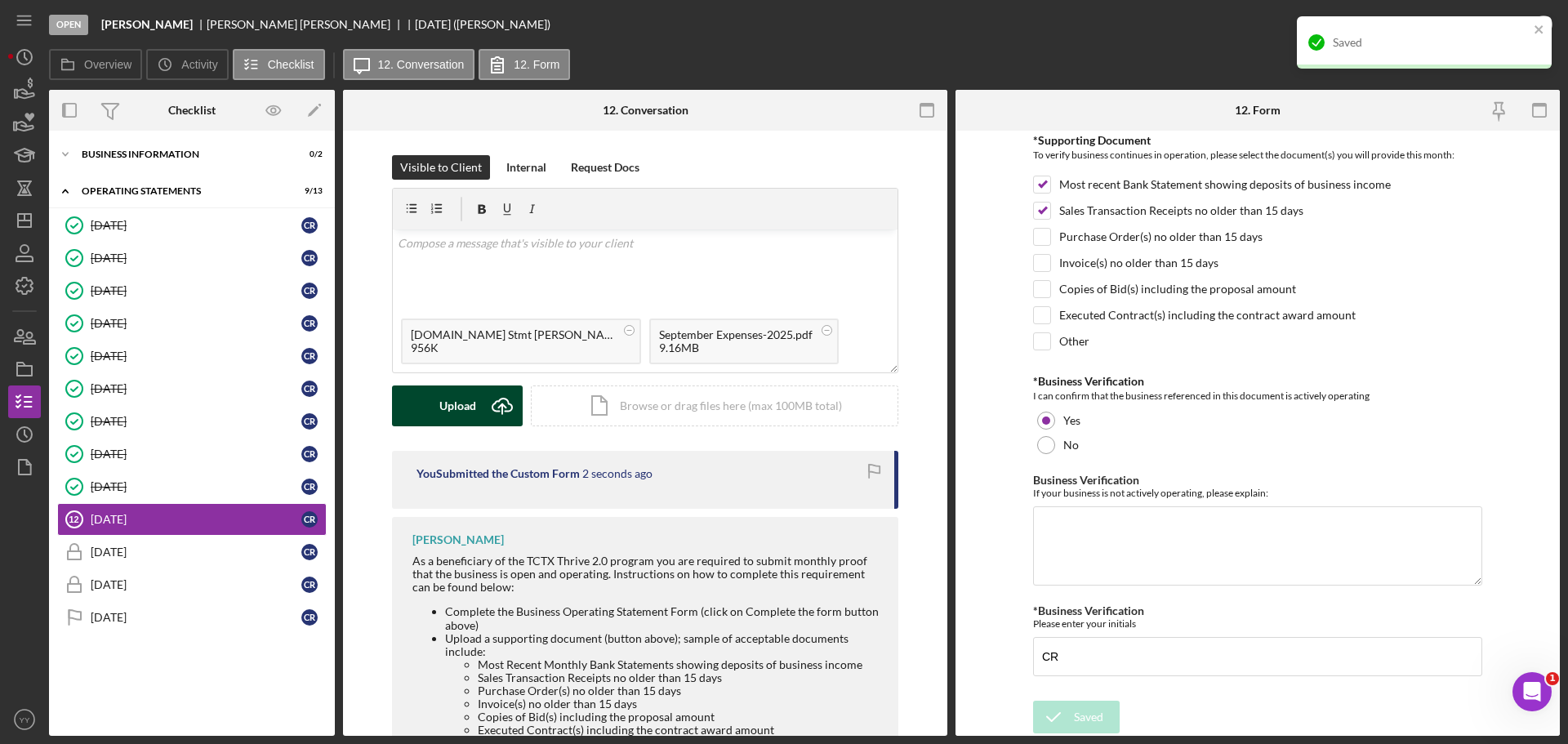
click at [450, 406] on div "Upload" at bounding box center [457, 406] width 37 height 41
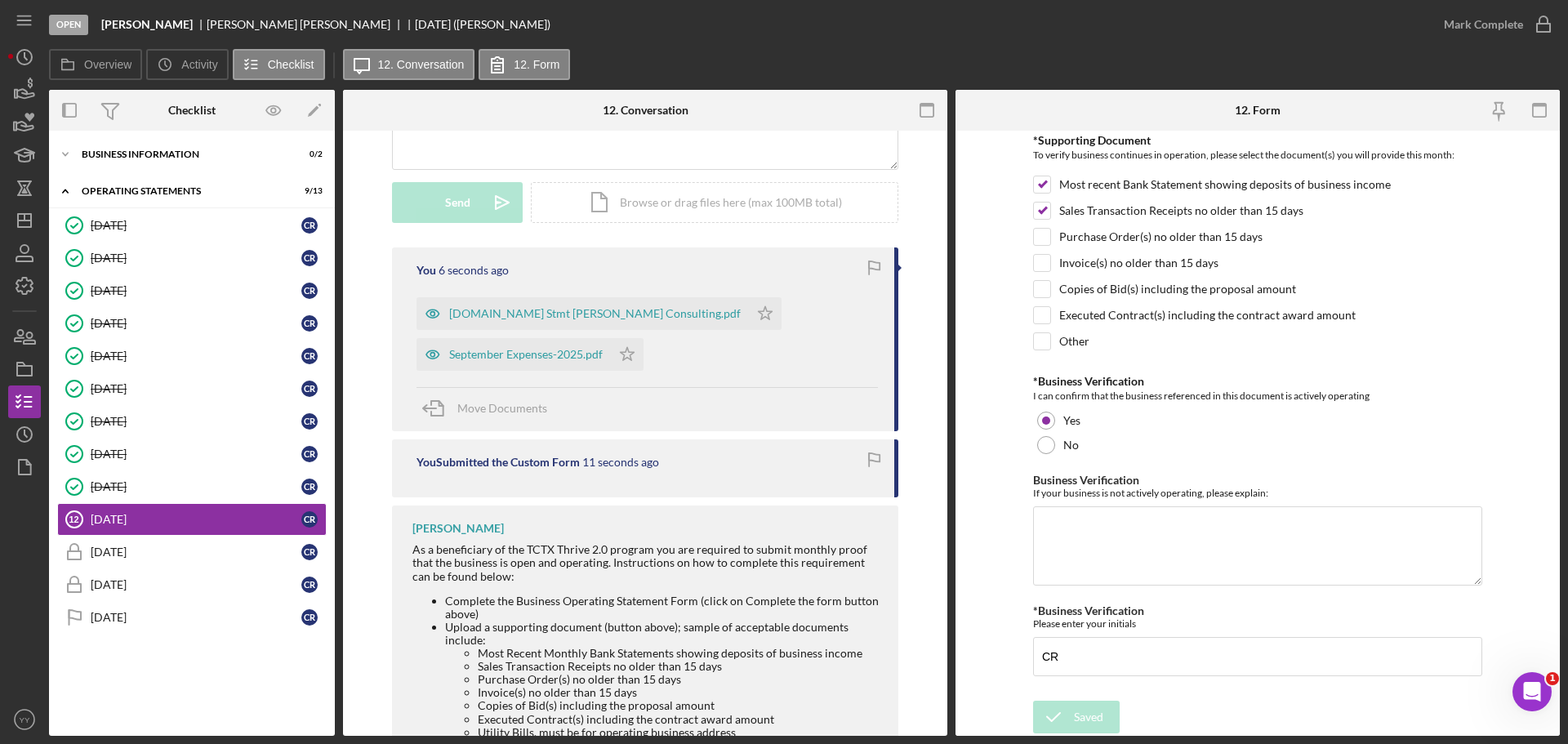
scroll to position [199, 0]
click at [749, 314] on icon "Icon/Star" at bounding box center [765, 317] width 32 height 32
click at [616, 354] on icon "Icon/Star" at bounding box center [627, 358] width 32 height 32
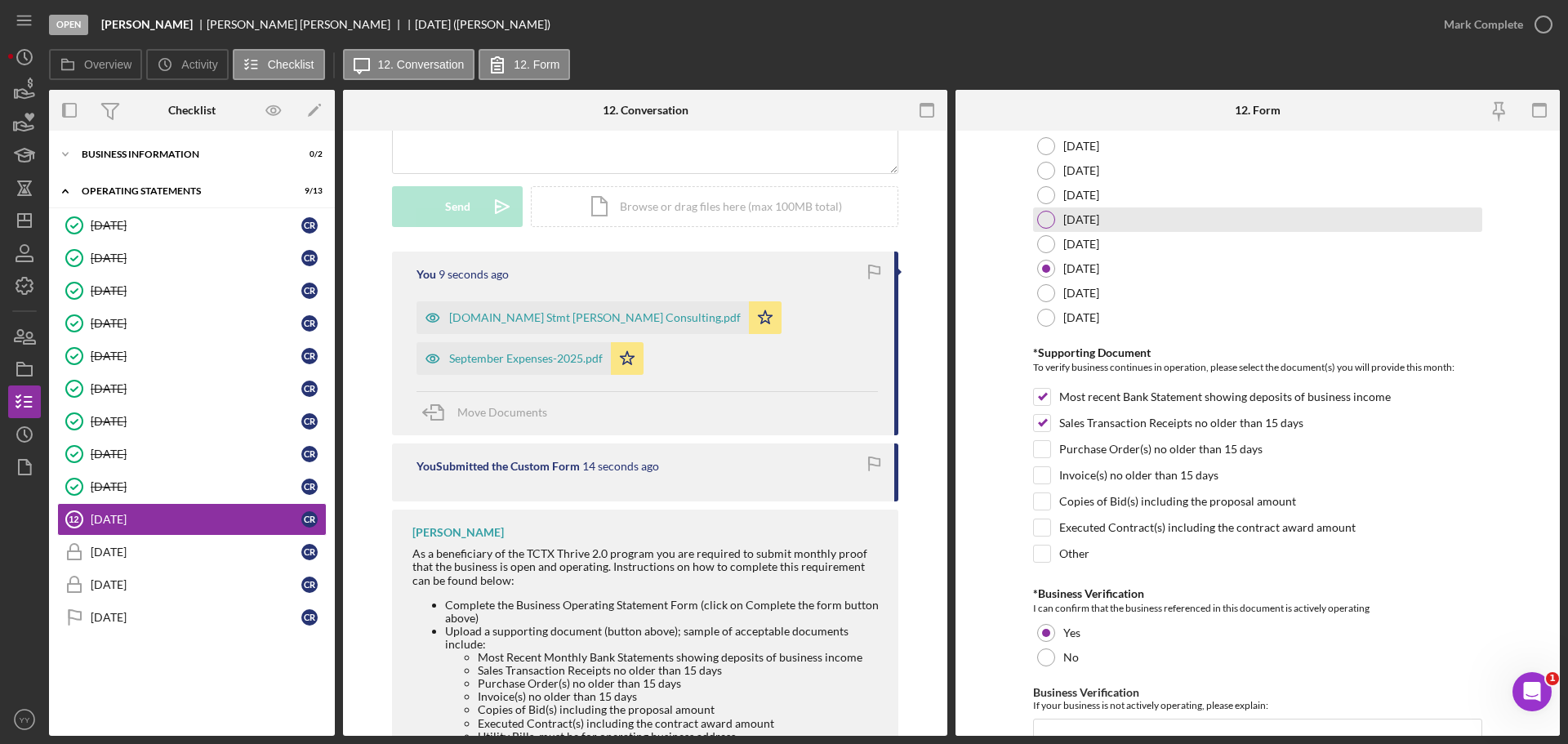
scroll to position [0, 0]
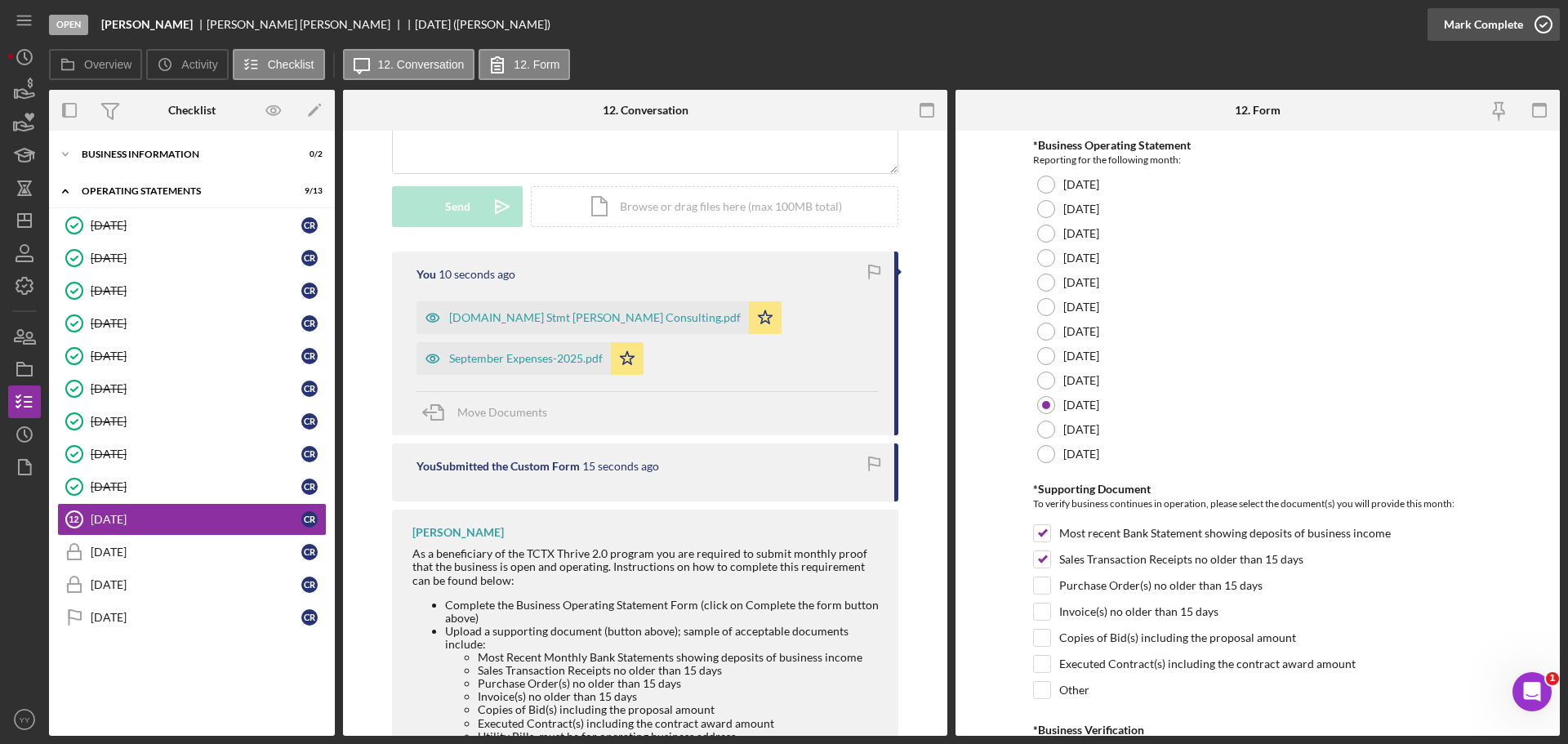
click at [1477, 20] on div "Mark Complete" at bounding box center [1483, 24] width 79 height 32
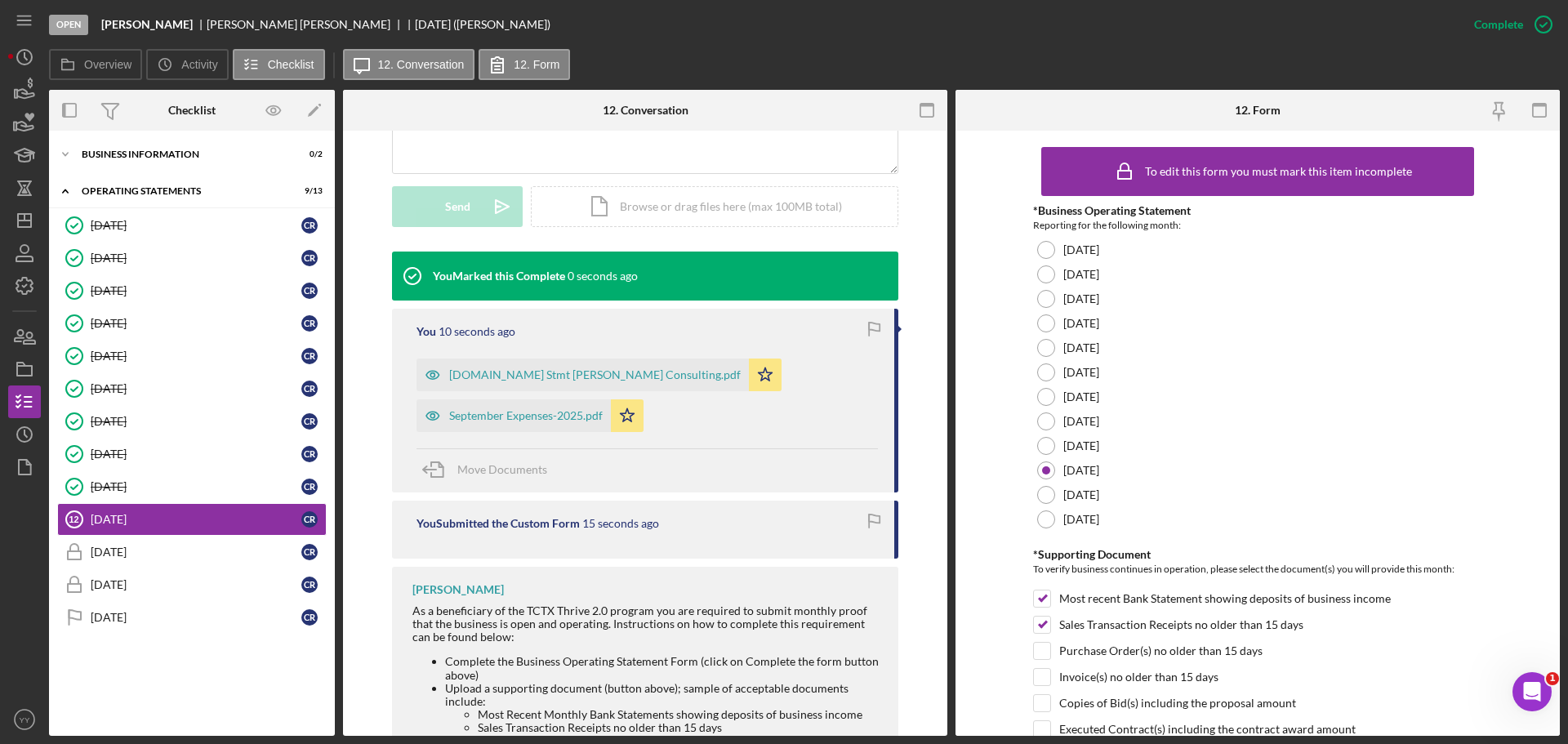
scroll to position [424, 0]
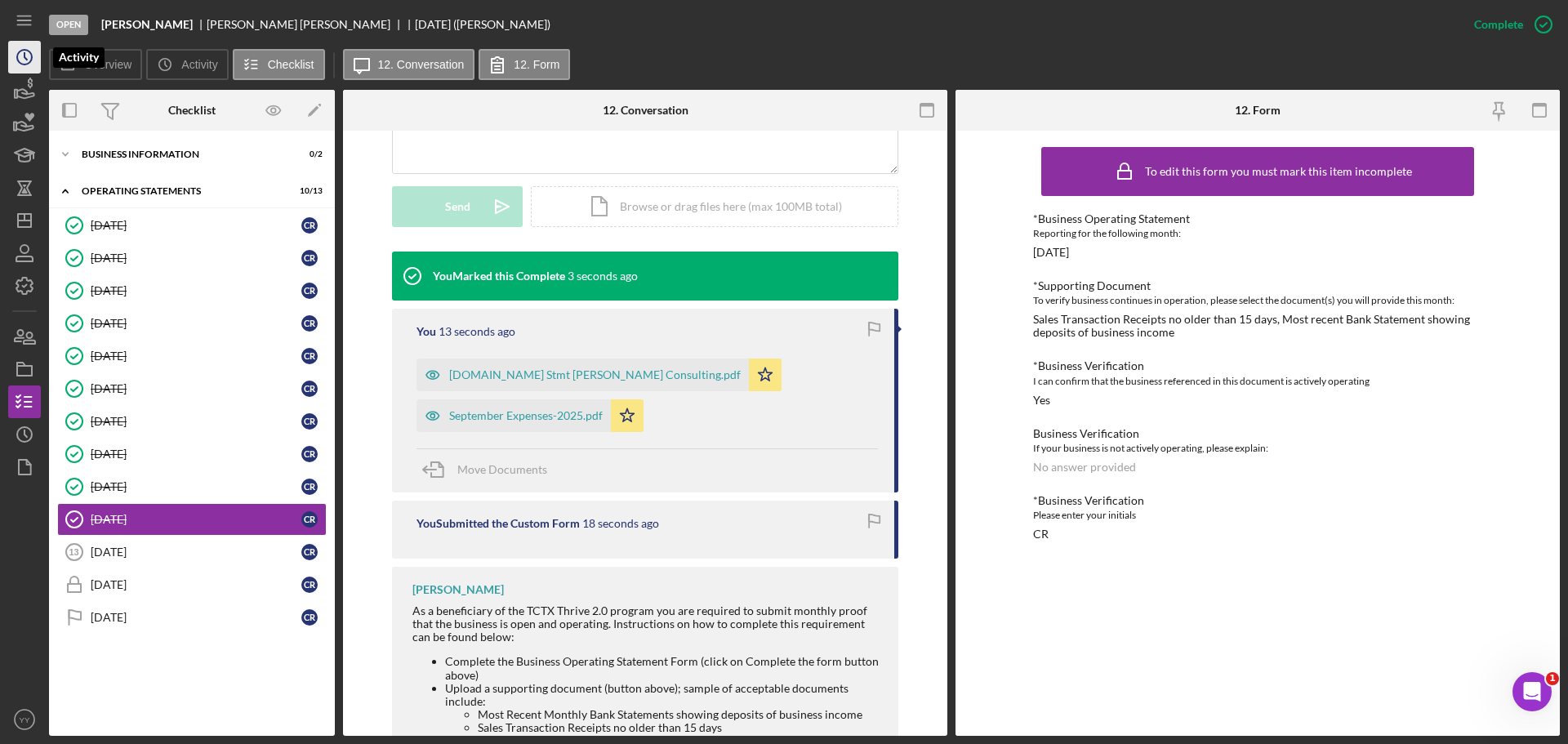
click at [21, 65] on circle "button" at bounding box center [24, 57] width 15 height 15
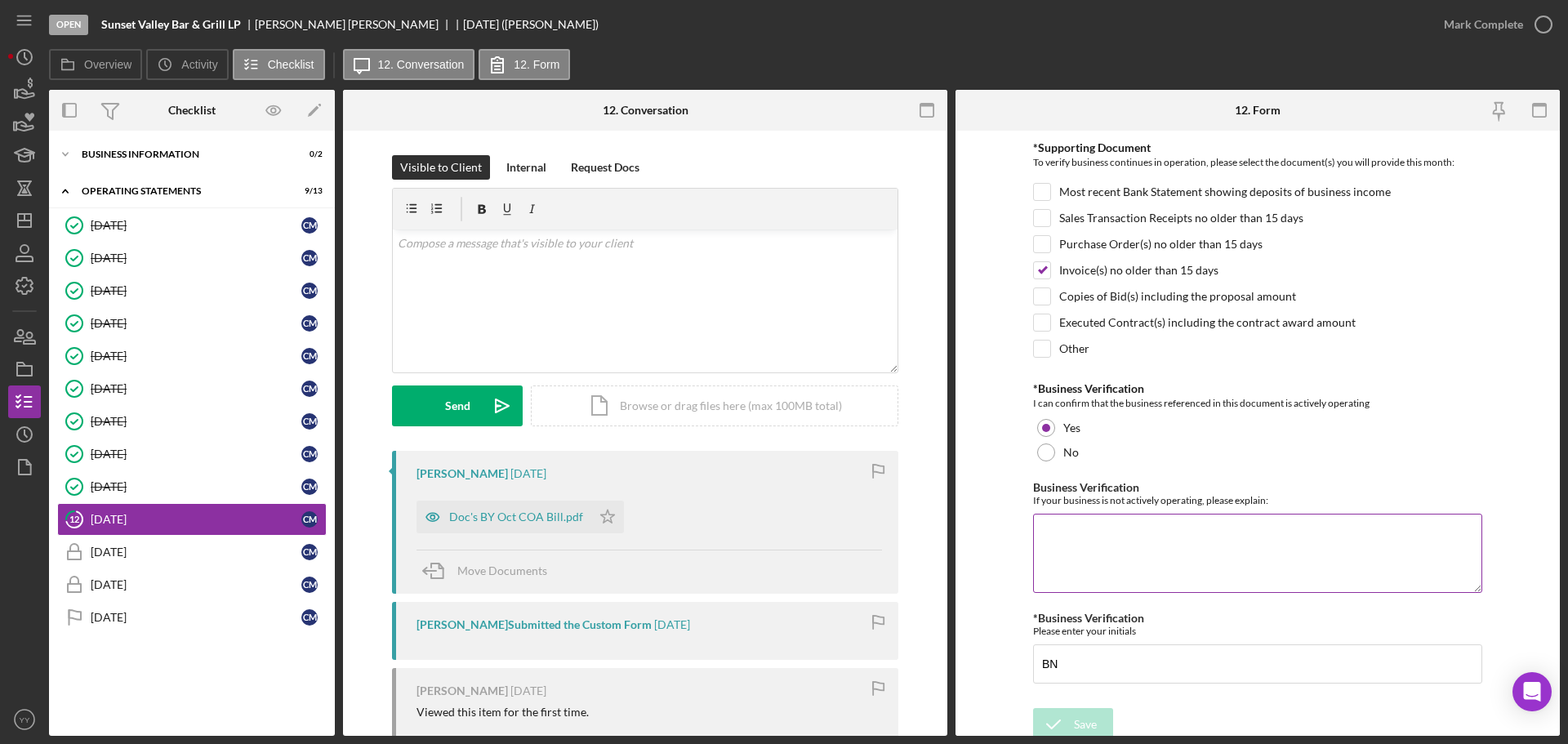
scroll to position [348, 0]
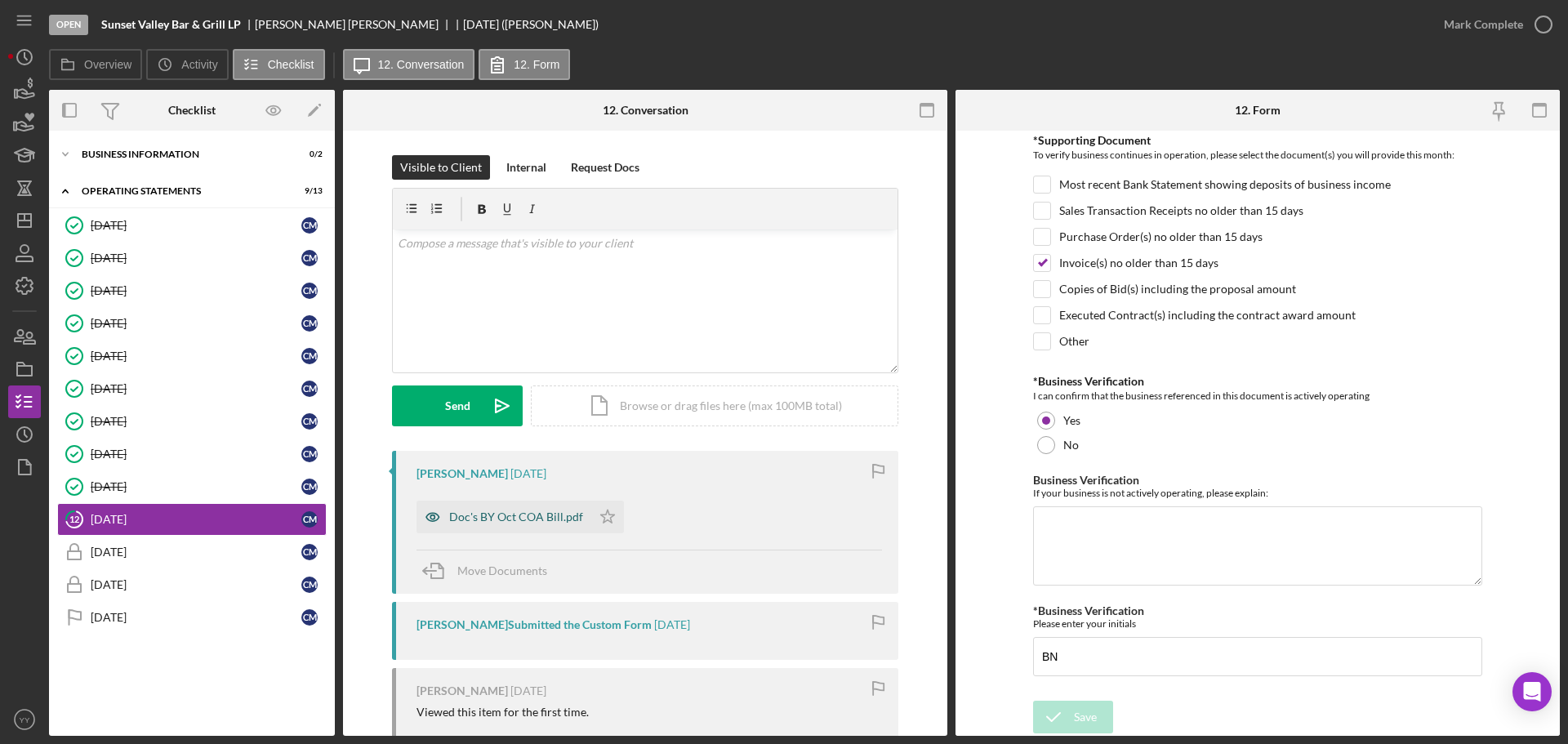
click at [507, 521] on div "Doc's BY Oct COA Bill.pdf" at bounding box center [516, 517] width 134 height 13
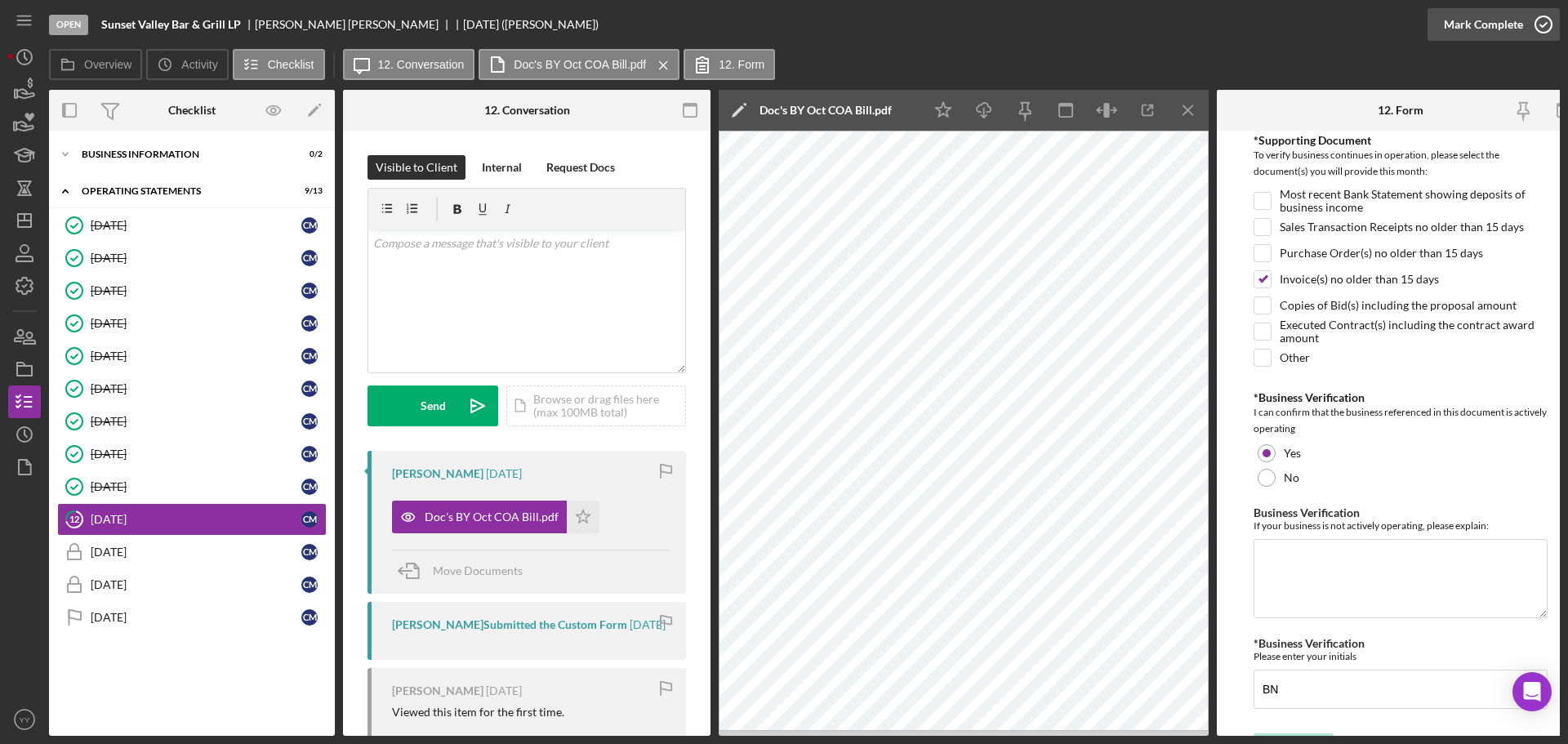
click at [1499, 23] on div "Mark Complete" at bounding box center [1483, 24] width 79 height 32
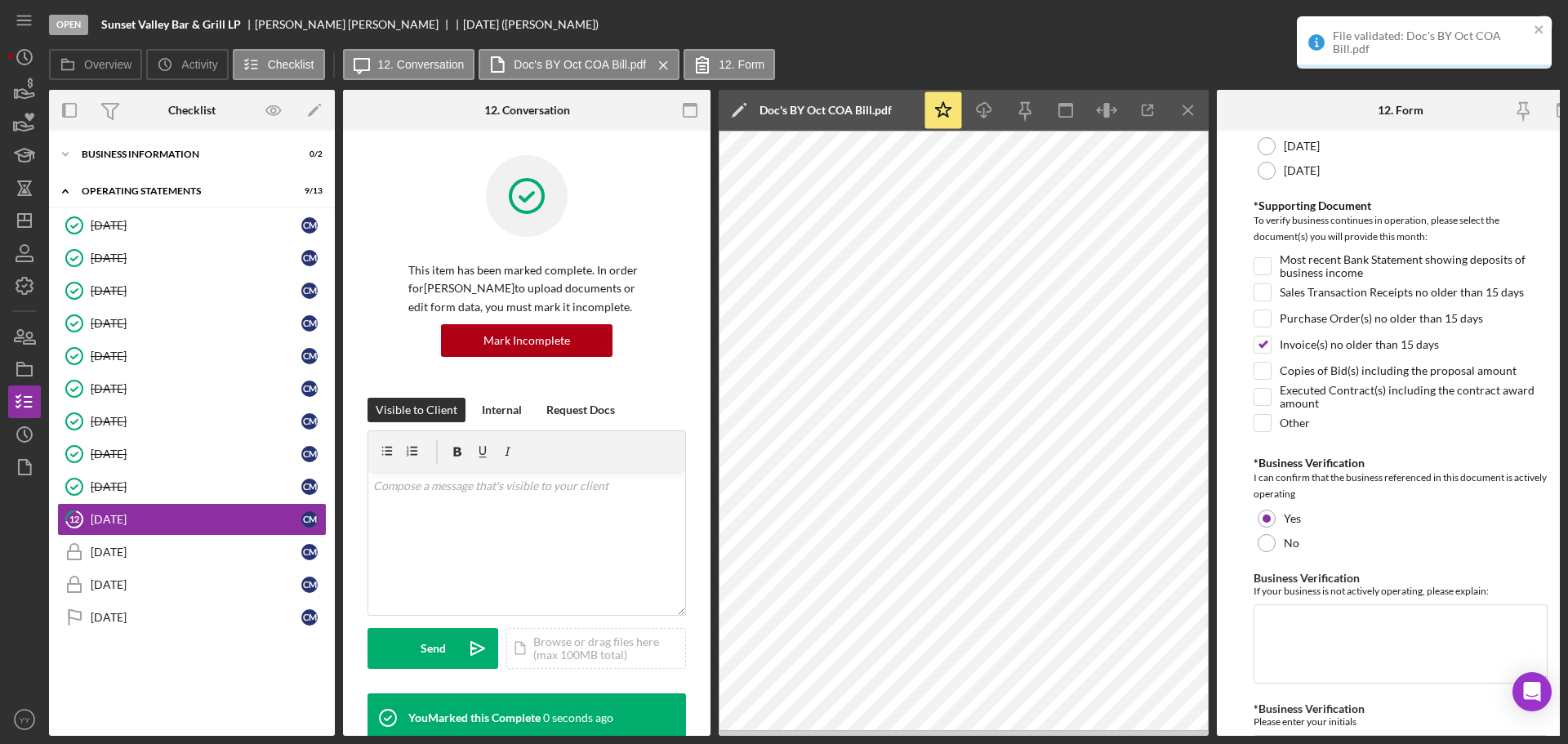
scroll to position [414, 0]
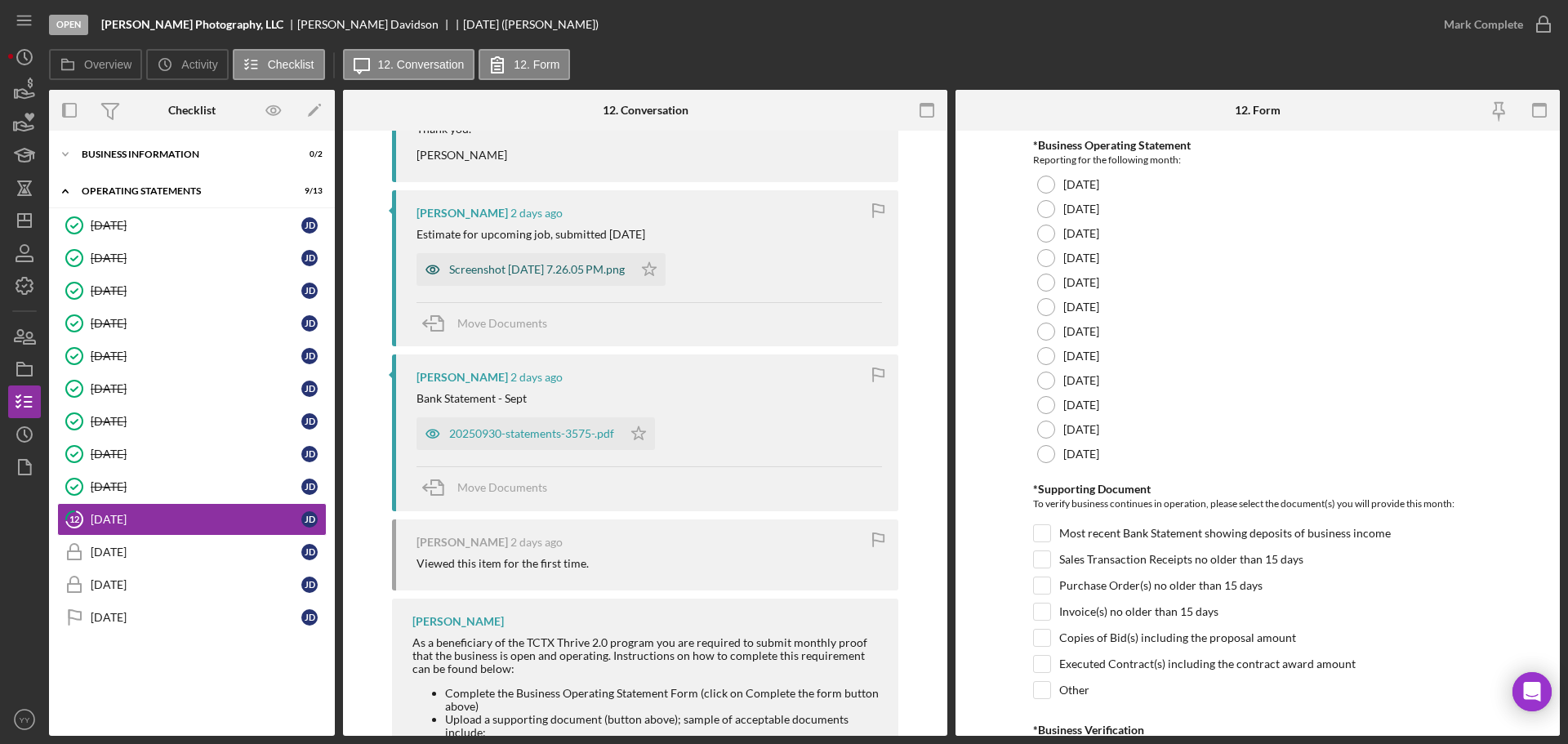
scroll to position [572, 0]
click at [538, 430] on div "20250930-statements-3575-.pdf" at bounding box center [532, 431] width 165 height 13
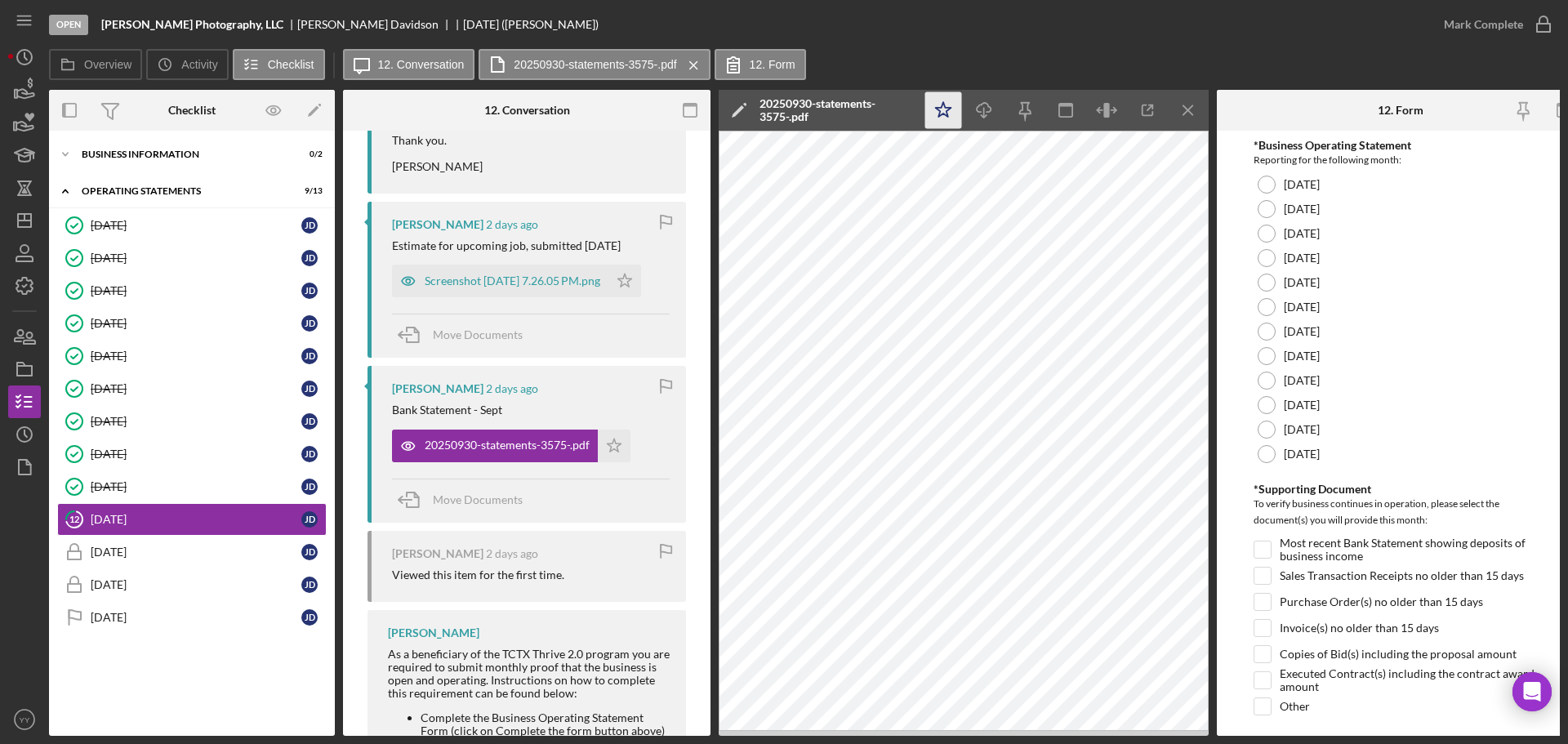
click at [944, 106] on polygon "button" at bounding box center [944, 109] width 16 height 15
click at [1262, 411] on div at bounding box center [1267, 405] width 18 height 18
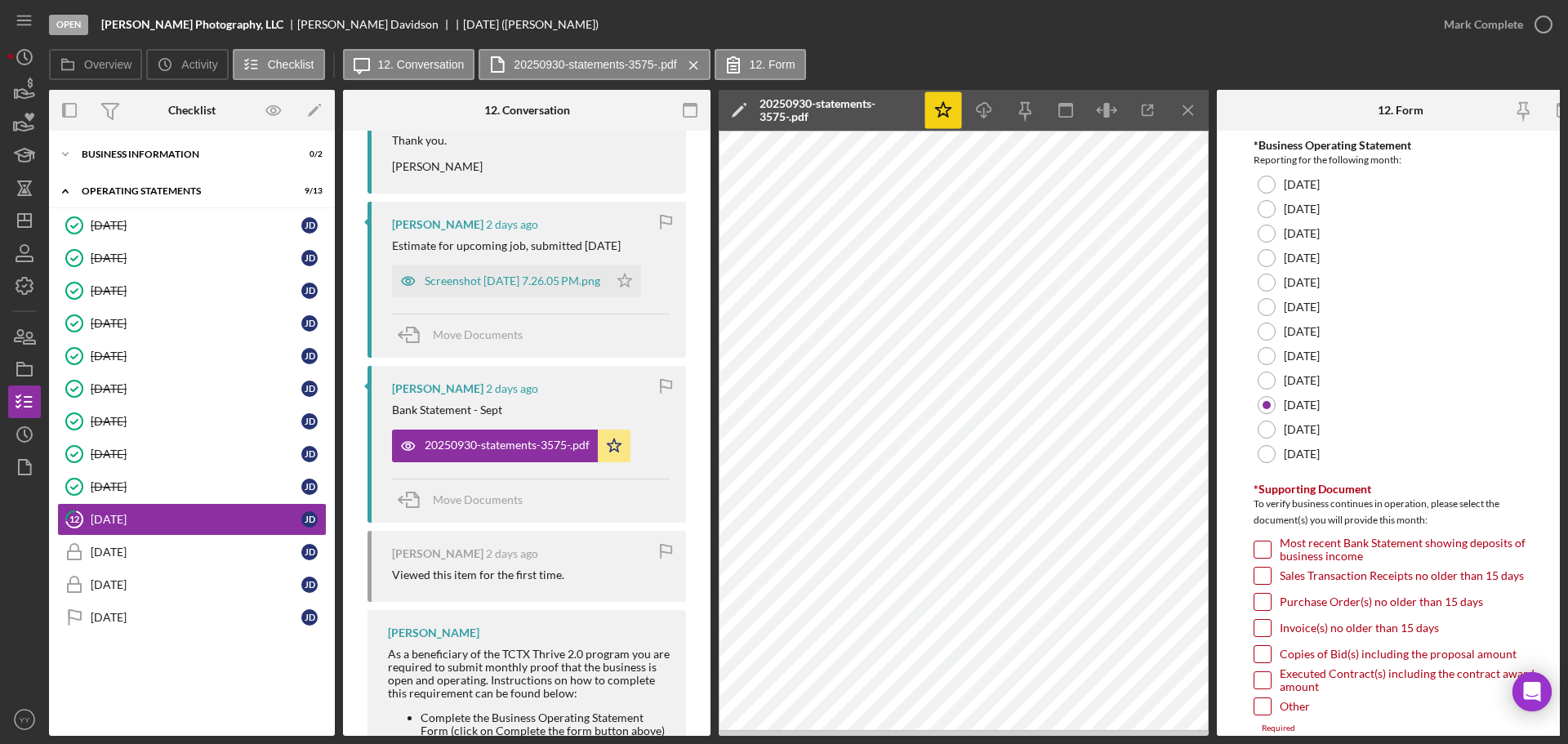
click at [1269, 557] on input "Most recent Bank Statement showing deposits of business income" at bounding box center [1262, 549] width 17 height 17
checkbox input "true"
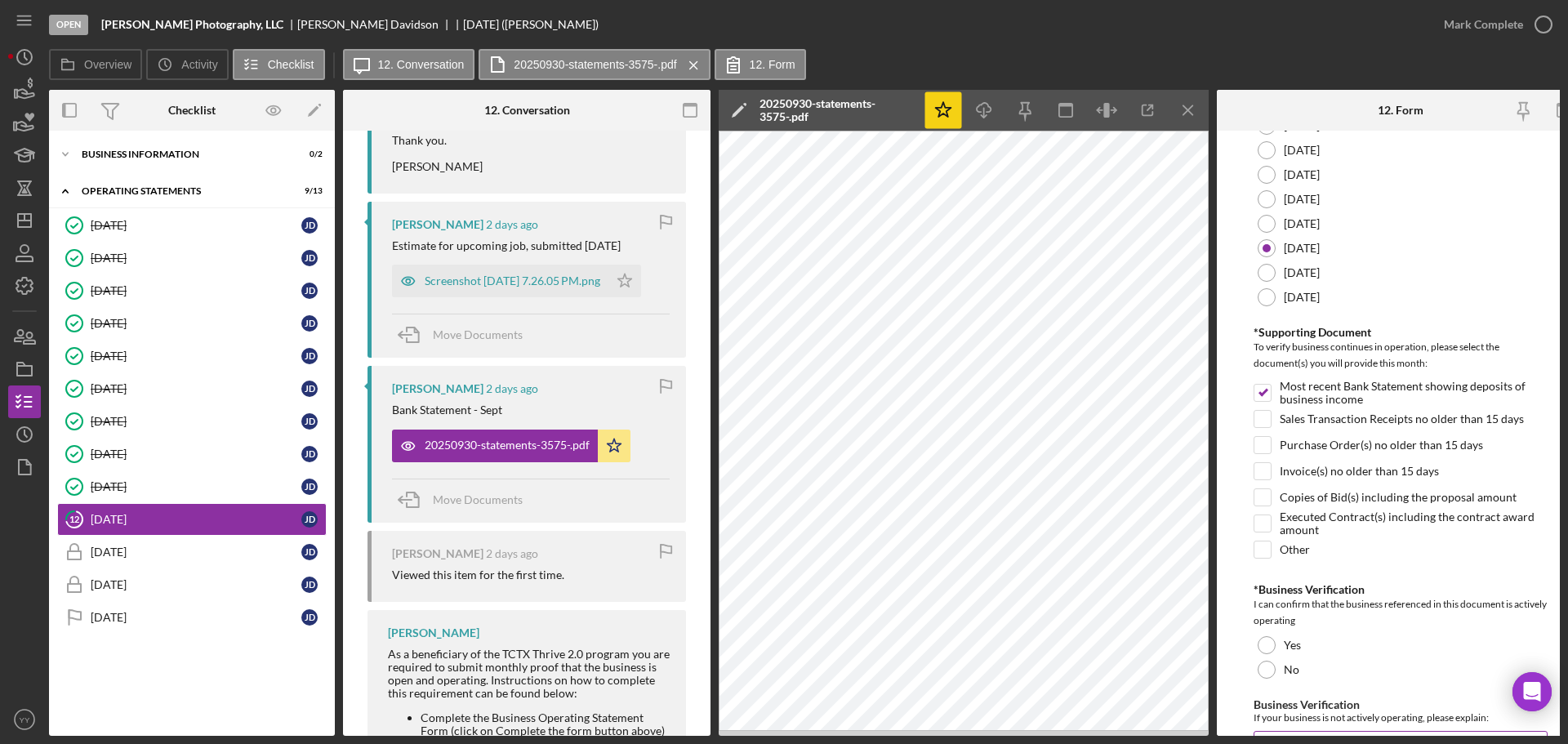
scroll to position [386, 0]
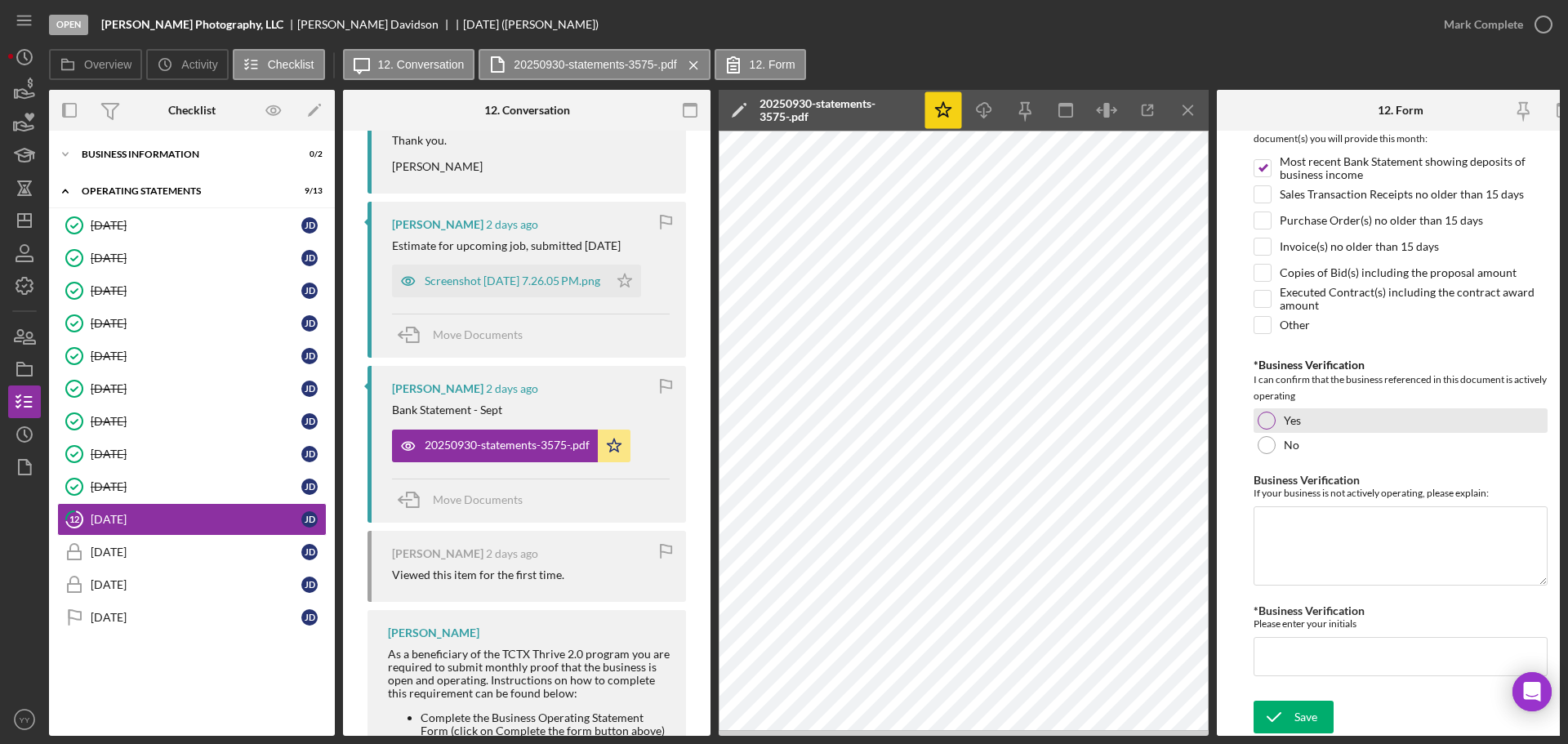
click at [1263, 409] on div "Yes" at bounding box center [1400, 421] width 294 height 24
click at [1320, 644] on input "*Business Verification" at bounding box center [1400, 657] width 294 height 39
type input "j"
drag, startPoint x: 1269, startPoint y: 652, endPoint x: 1254, endPoint y: 652, distance: 15.0
click at [1254, 652] on input "jJD" at bounding box center [1400, 657] width 294 height 39
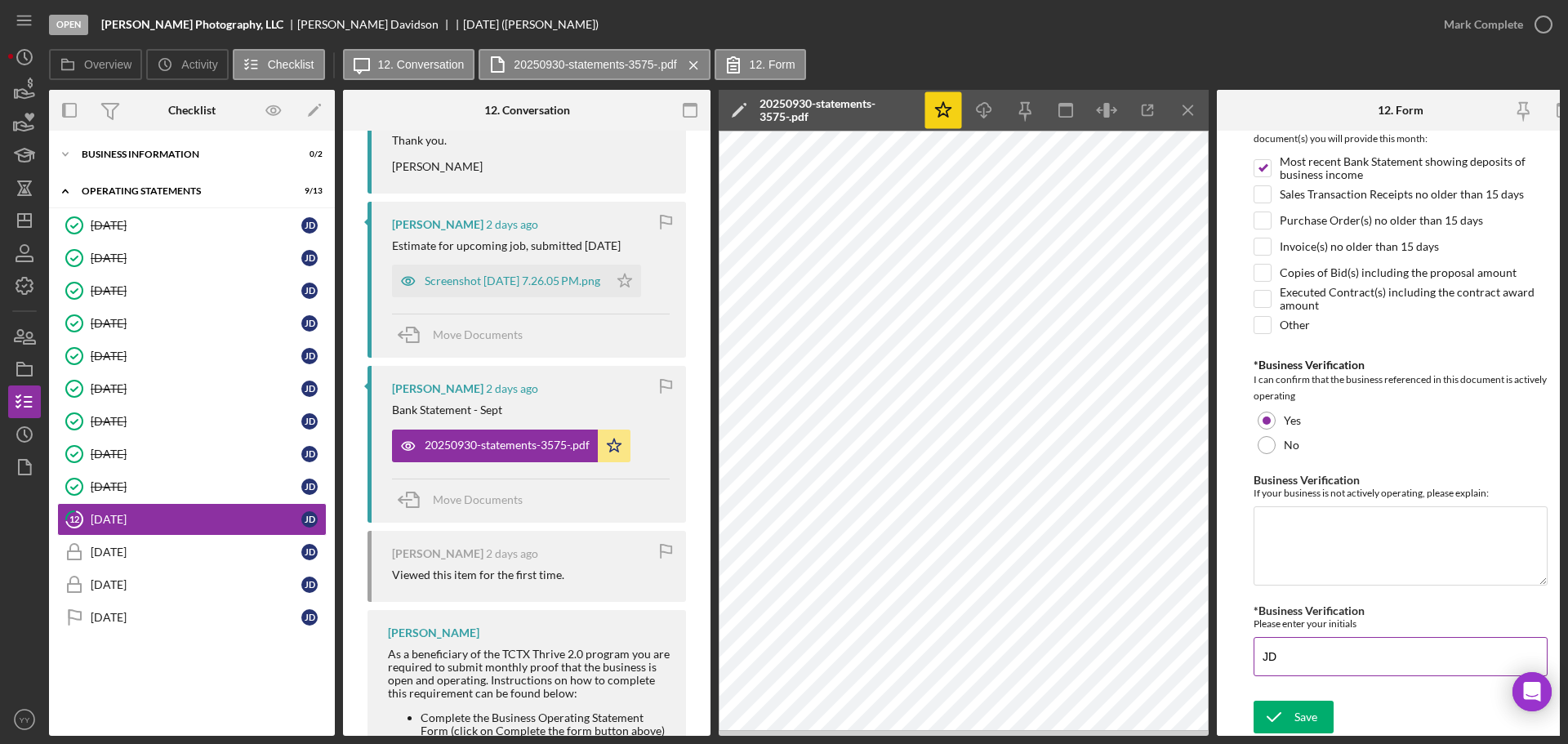
click at [1374, 663] on input "JD" at bounding box center [1400, 657] width 294 height 39
type input "JD"
click at [1297, 703] on div "Save" at bounding box center [1306, 717] width 23 height 32
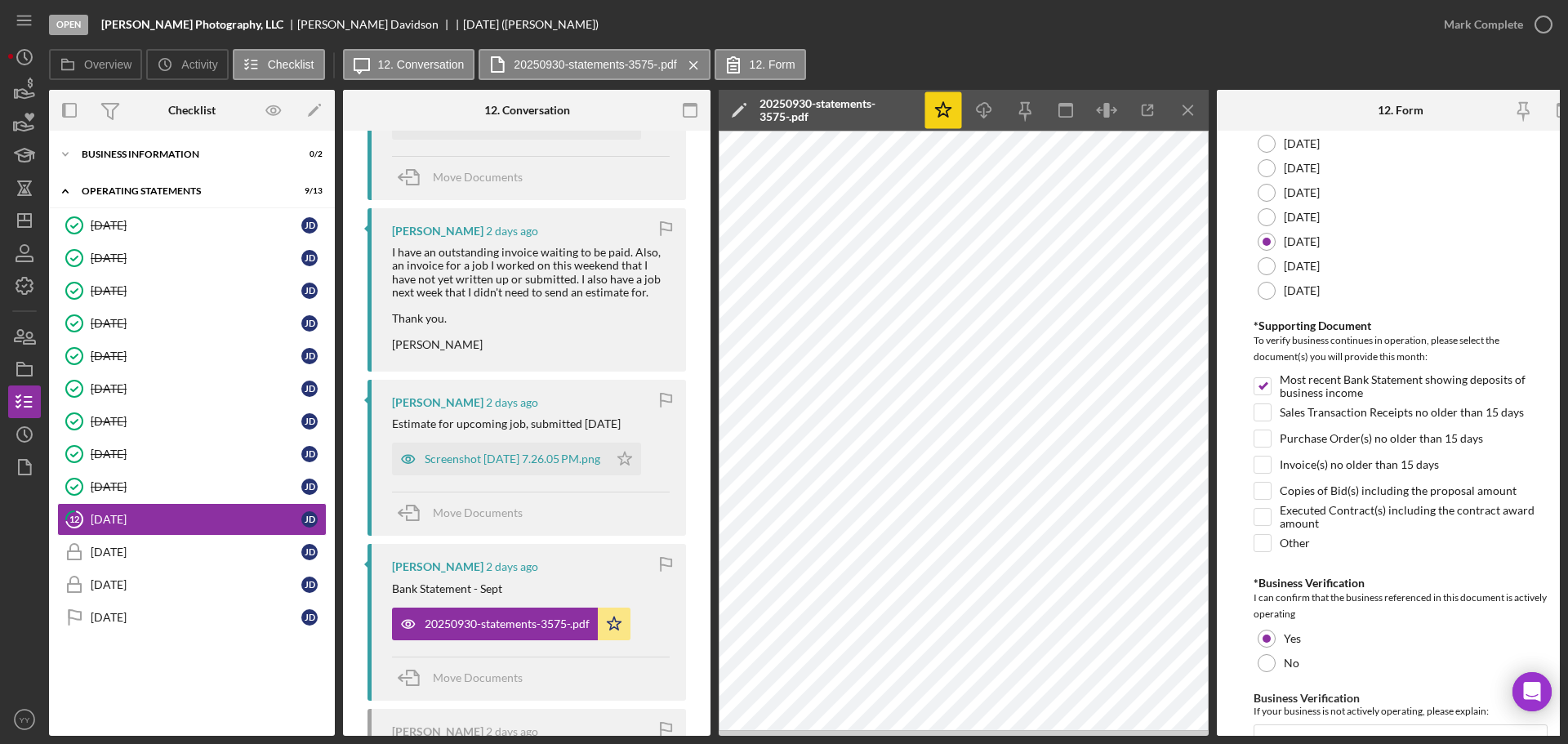
scroll to position [311, 0]
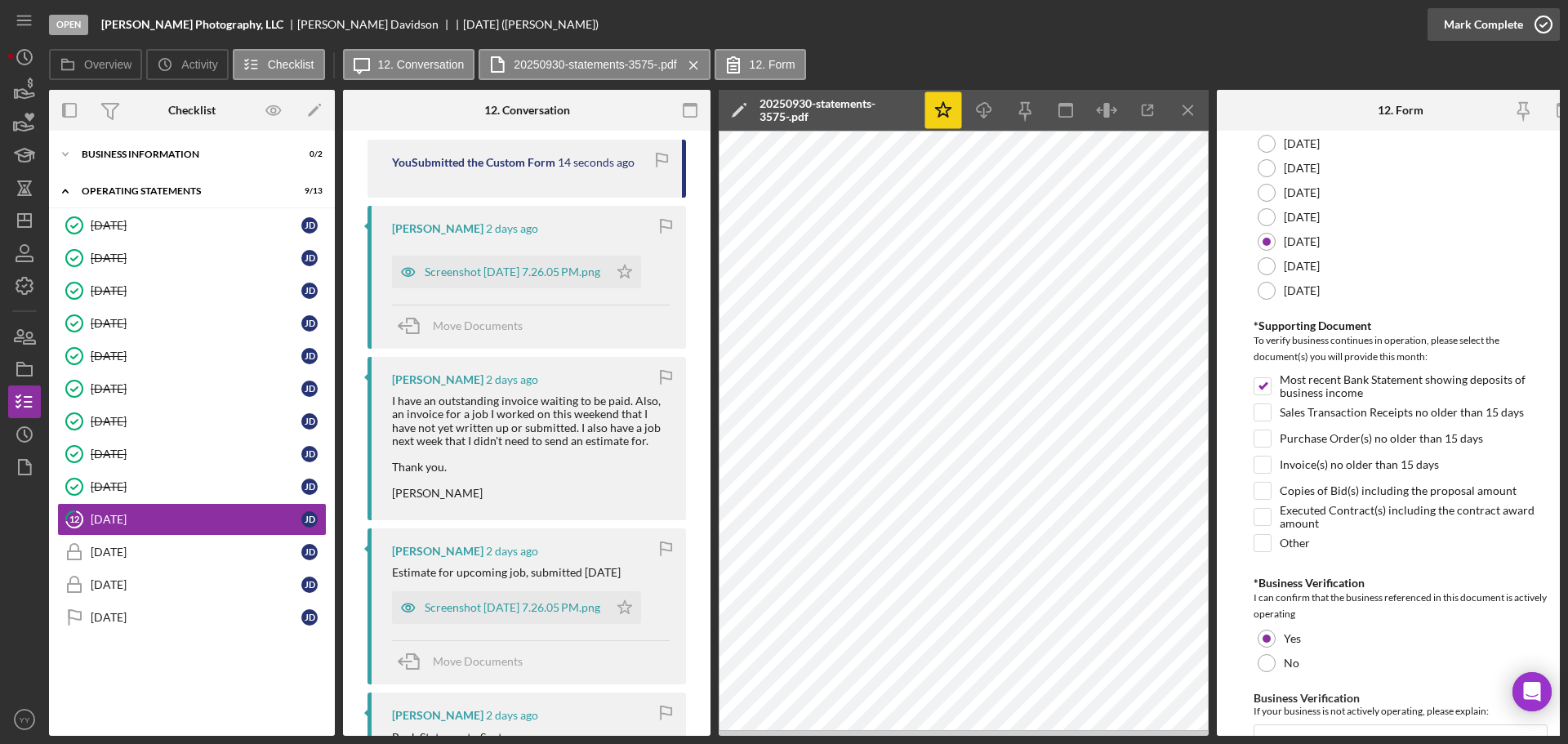
click at [1474, 27] on div "Mark Complete" at bounding box center [1483, 24] width 79 height 32
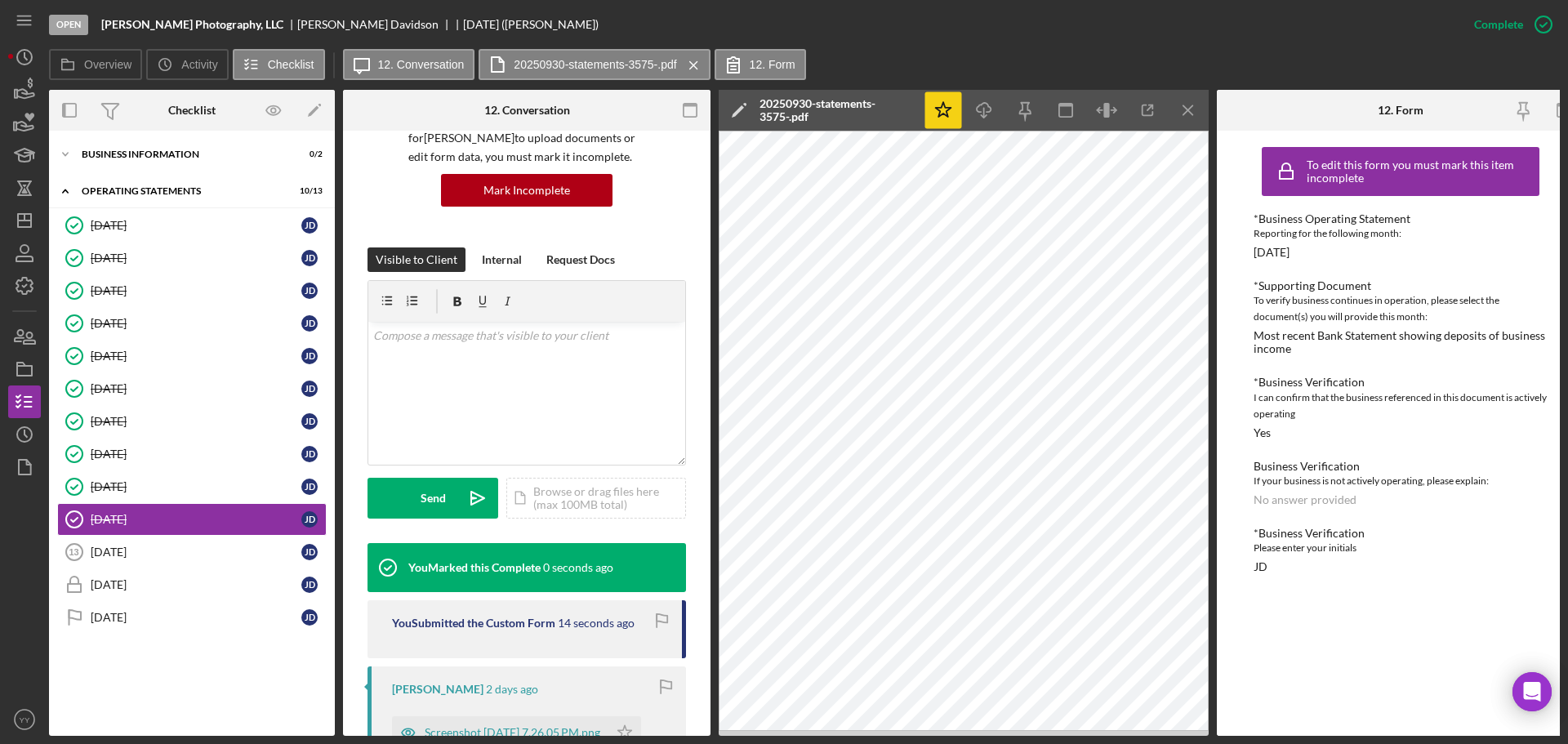
scroll to position [146, 0]
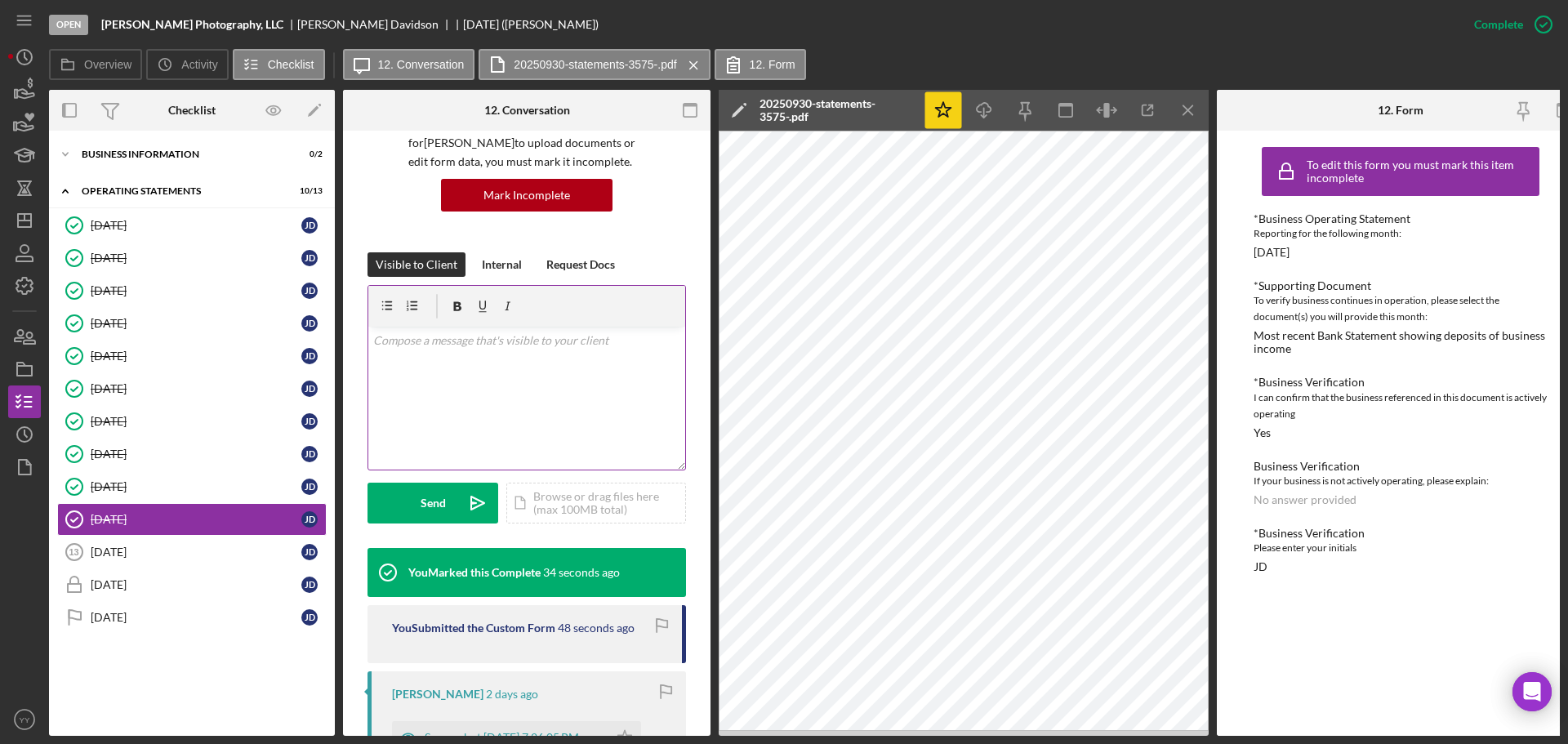
click at [500, 371] on div "v Color teal Color pink Remove color Add row above Add row below Add column bef…" at bounding box center [526, 398] width 317 height 143
click at [374, 336] on link "[URL][DOMAIN_NAME]" at bounding box center [435, 341] width 122 height 14
click at [485, 341] on p "[URL][DOMAIN_NAME]" at bounding box center [527, 350] width 308 height 37
click at [561, 340] on p "[URL][DOMAIN_NAME]" at bounding box center [527, 350] width 308 height 37
click at [497, 360] on p "Hello there, thanks for completing your monthly operating statement. Can you pl…" at bounding box center [527, 359] width 308 height 55
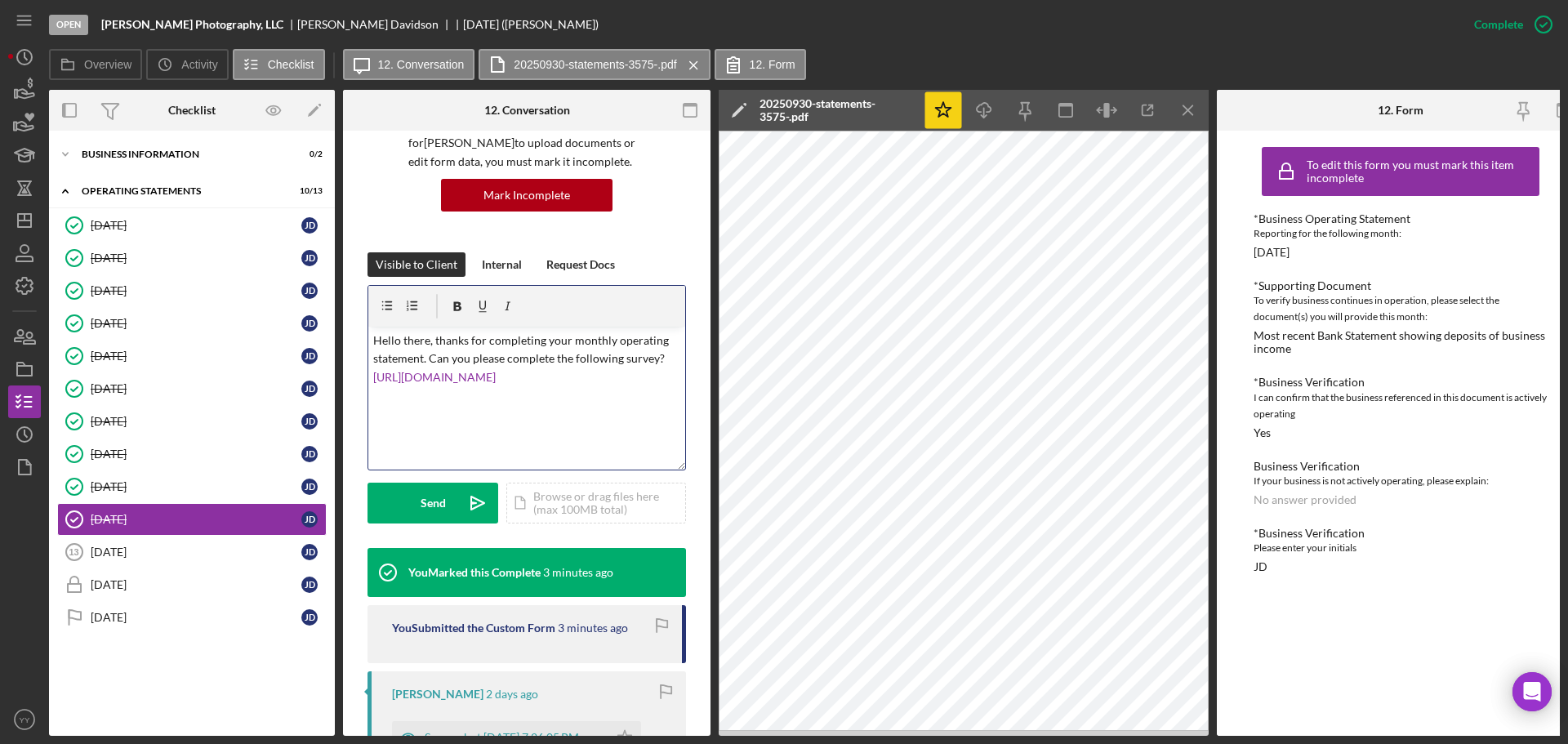
click at [608, 379] on p "Hello there, thanks for completing your monthly operating statement. Can you pl…" at bounding box center [527, 359] width 308 height 55
drag, startPoint x: 394, startPoint y: 345, endPoint x: 323, endPoint y: 341, distance: 71.1
click at [323, 341] on div "Overview Internal Workflow Stage Open Icon/Dropdown Arrow Archive (can unarchiv…" at bounding box center [804, 413] width 1511 height 646
copy p "Hello there, thanks for completing your monthly operating statement. Can you pl…"
click at [470, 435] on div "v Color teal Color pink Remove color Add row above Add row below Add column bef…" at bounding box center [526, 398] width 317 height 143
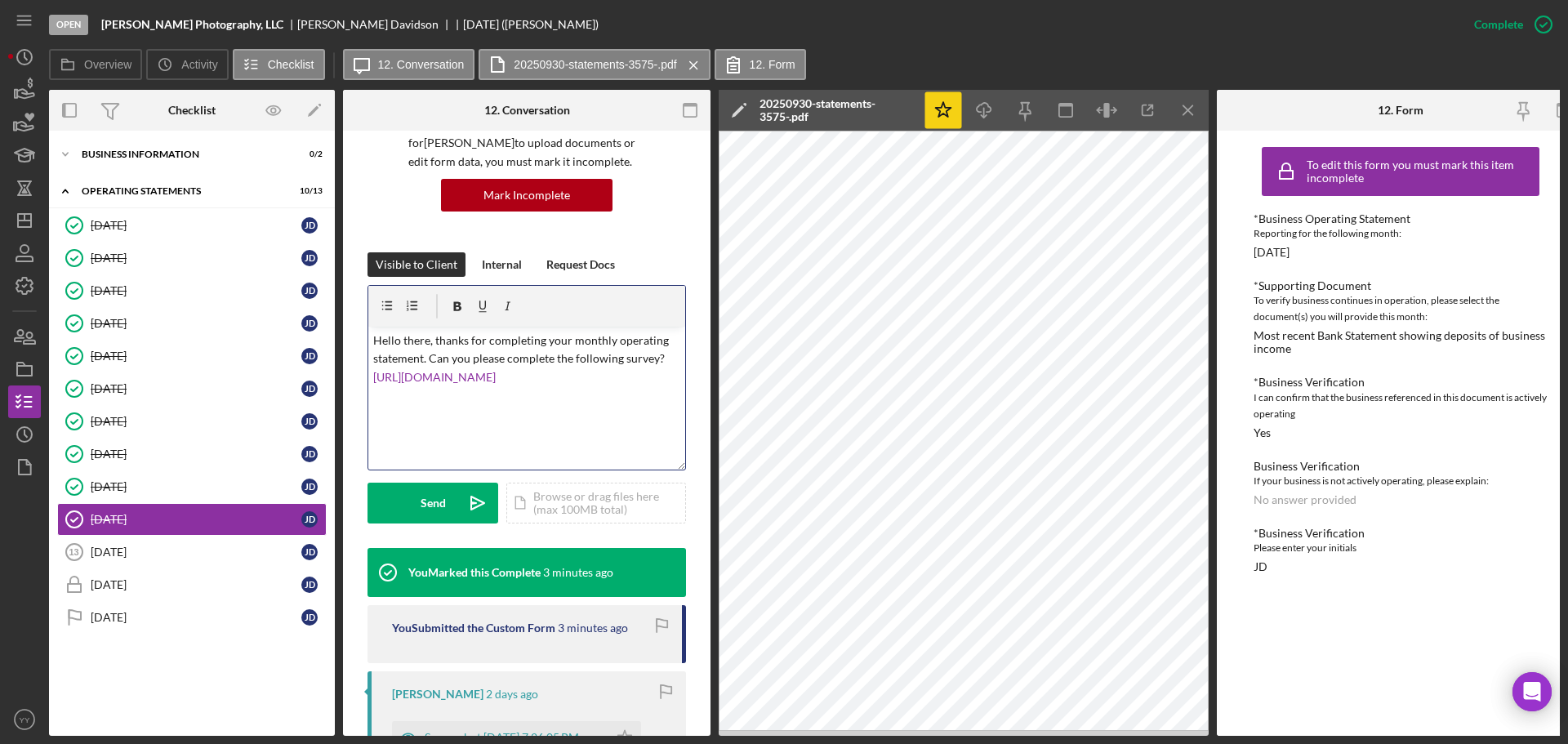
click at [601, 415] on div "v Color teal Color pink Remove color Add row above Add row below Add column bef…" at bounding box center [526, 398] width 317 height 143
click at [437, 506] on div "Send" at bounding box center [433, 503] width 25 height 41
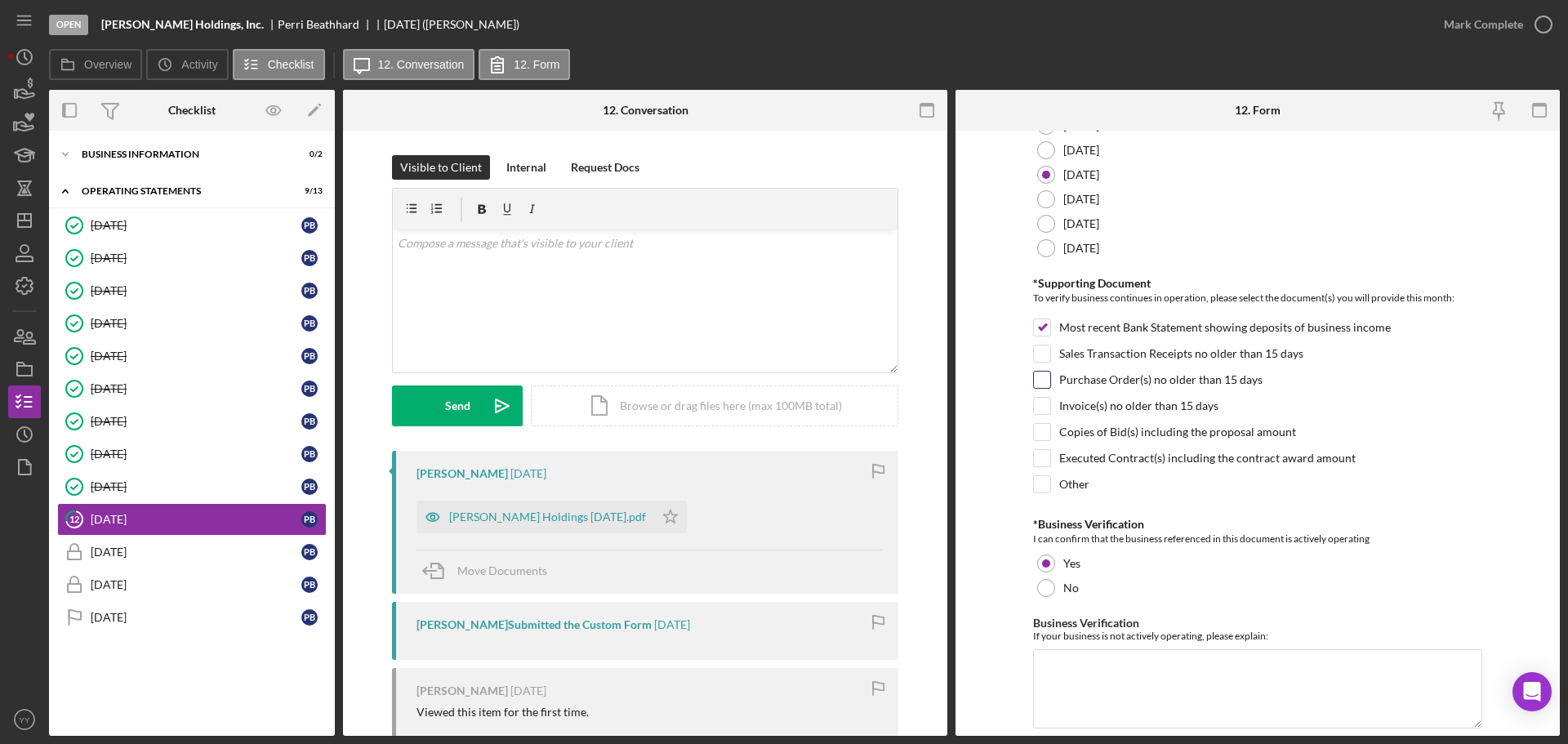
scroll to position [185, 0]
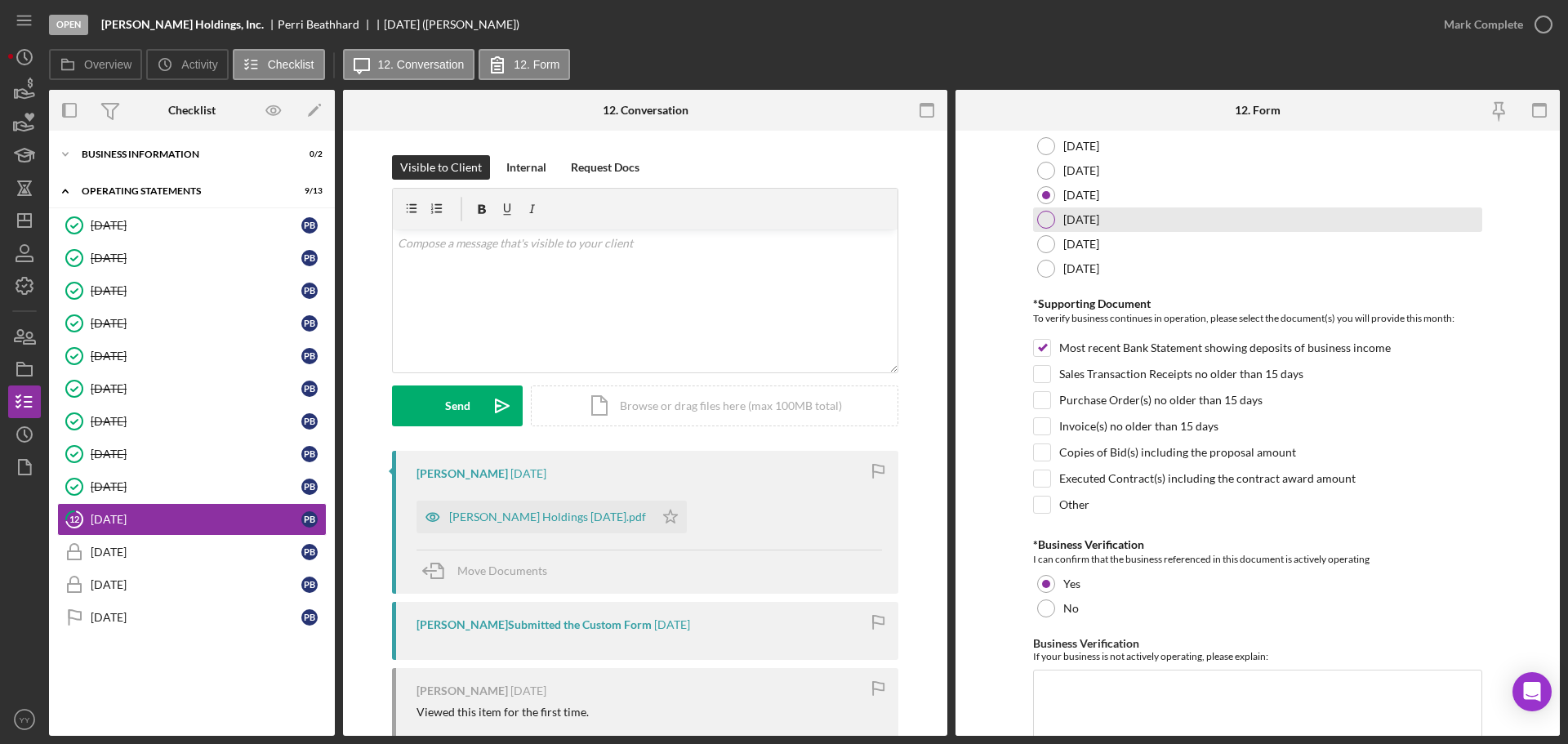
click at [1044, 219] on div at bounding box center [1046, 219] width 18 height 18
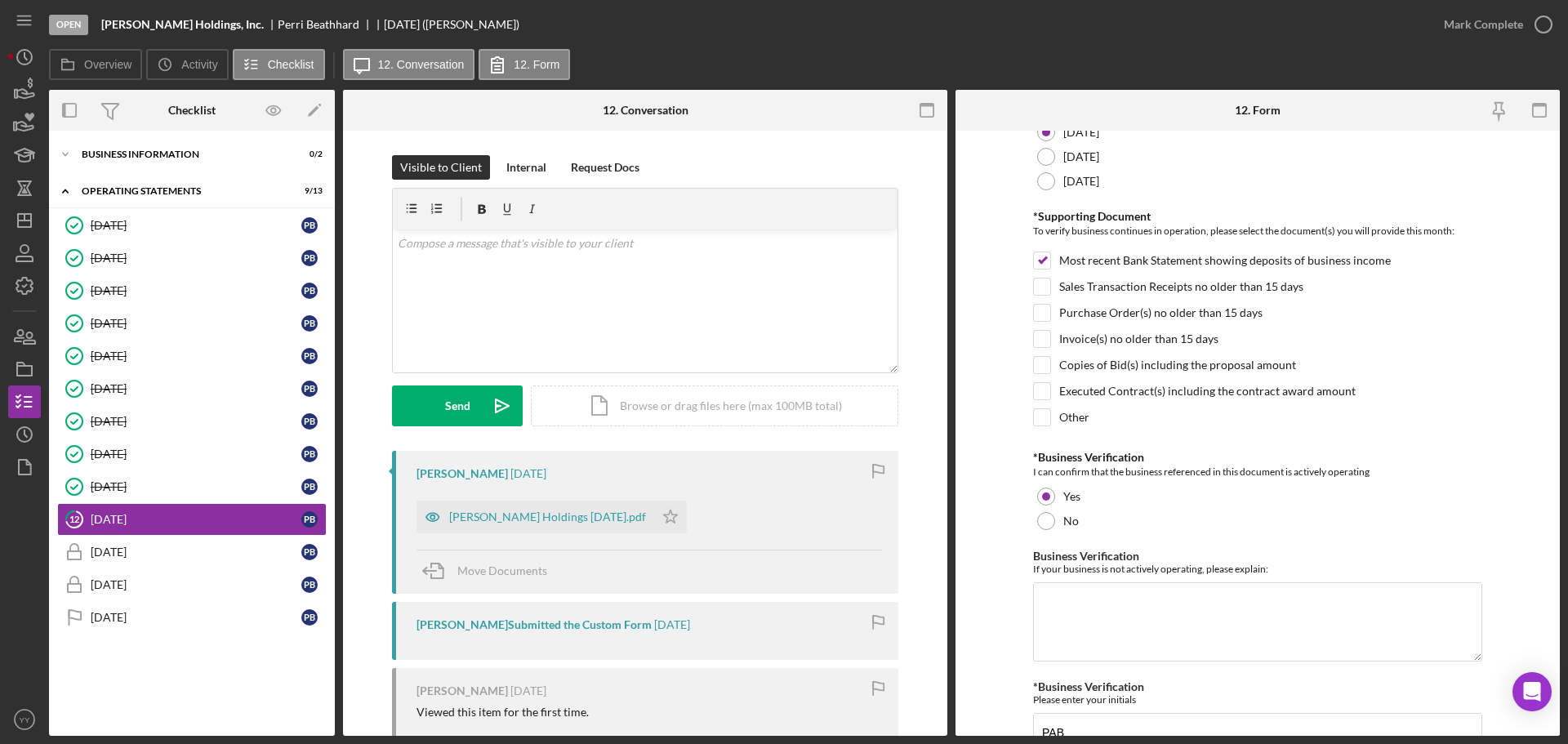
scroll to position [348, 0]
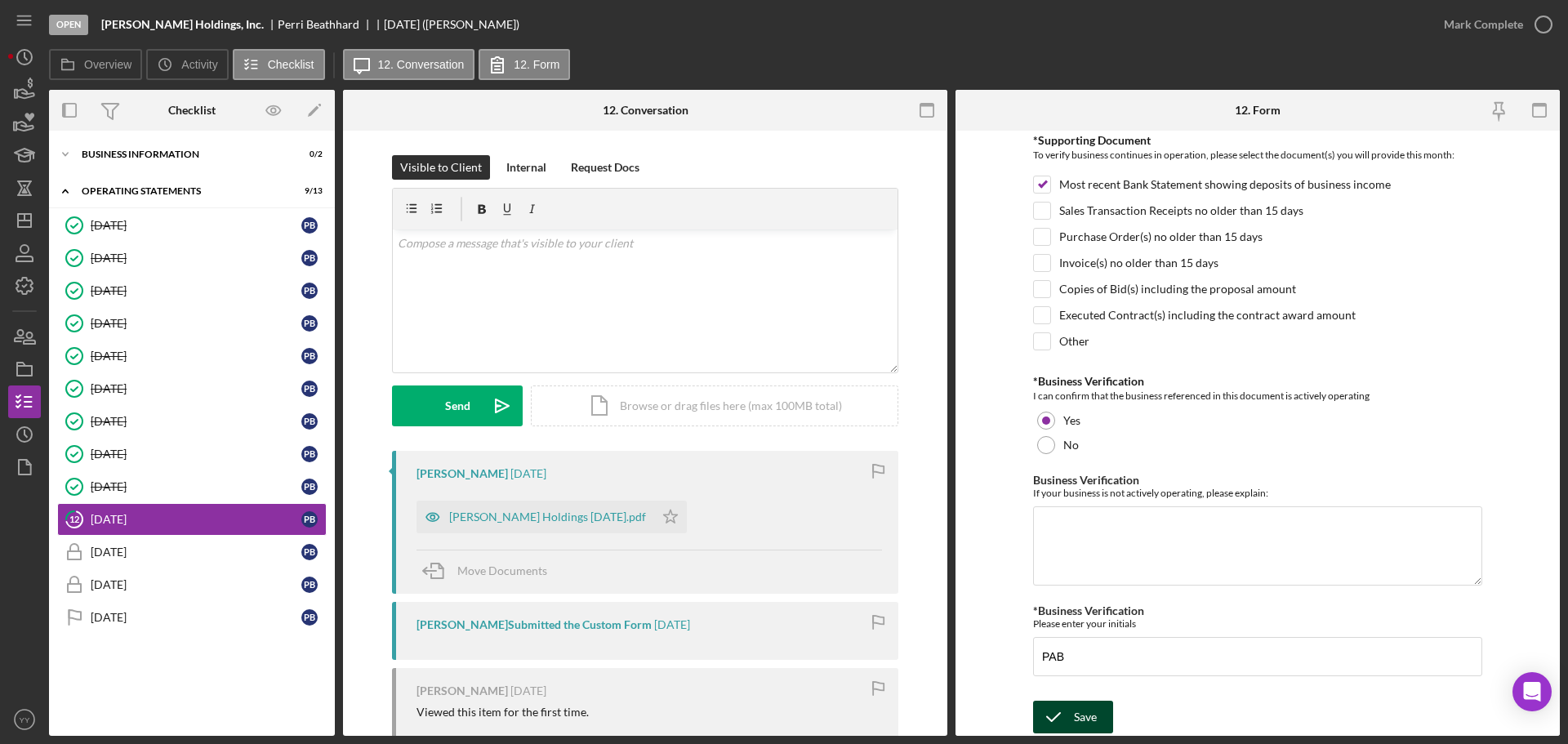
click at [1094, 710] on div "Save" at bounding box center [1085, 717] width 23 height 32
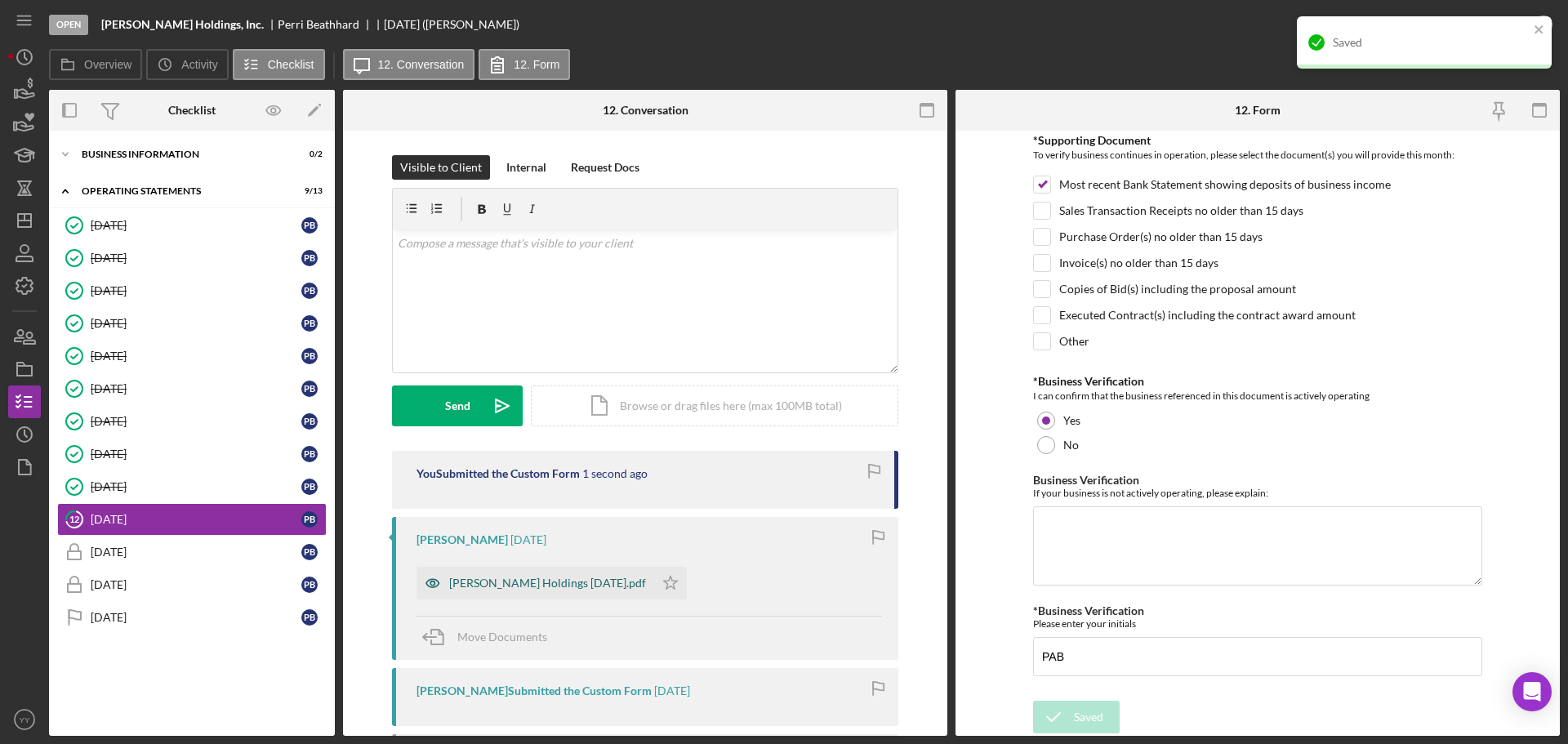
click at [554, 586] on div "[PERSON_NAME] Holdings [DATE].pdf" at bounding box center [547, 582] width 196 height 13
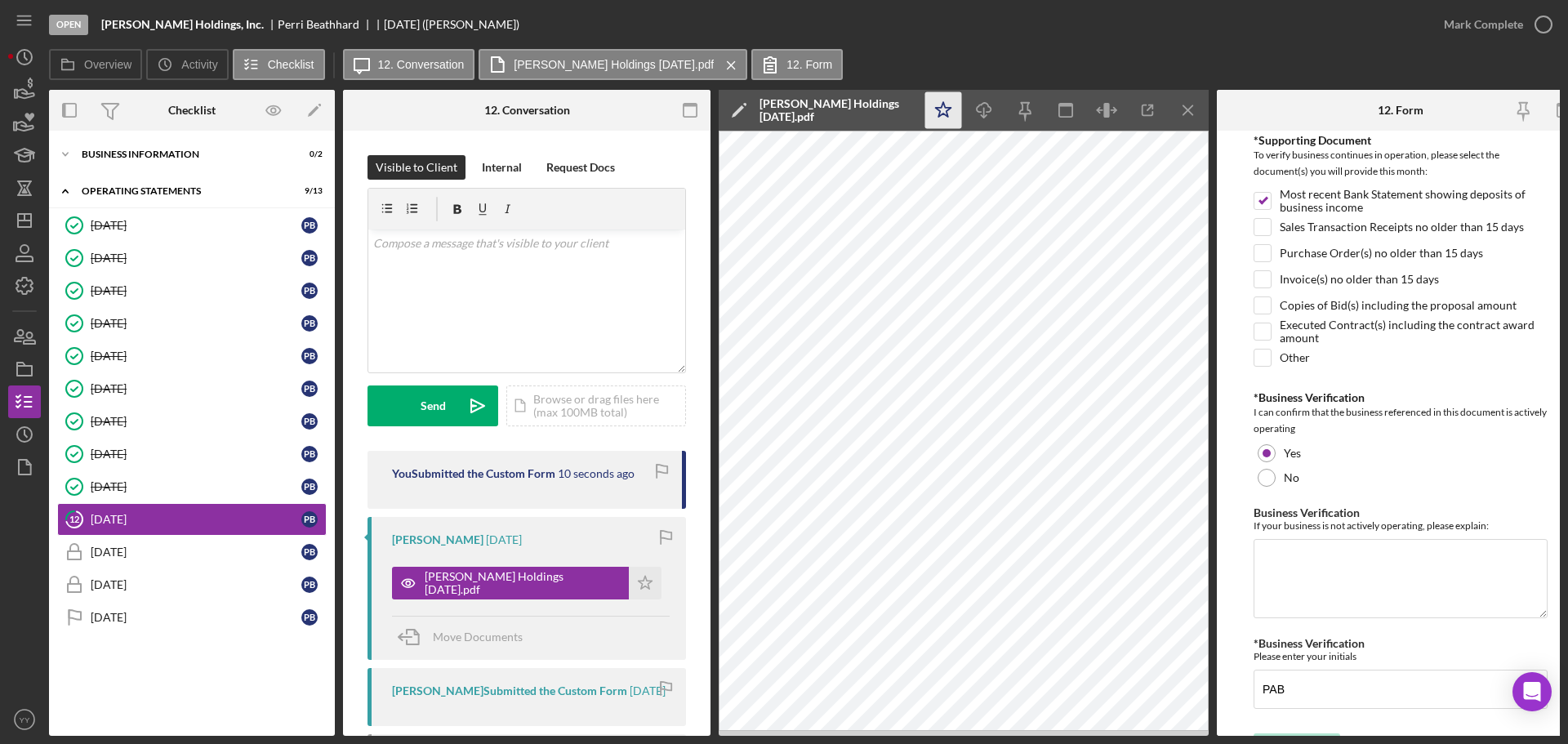
click at [940, 107] on icon "Icon/Star" at bounding box center [944, 111] width 37 height 37
click at [498, 303] on div "v Color teal Color pink Remove color Add row above Add row below Add column bef…" at bounding box center [526, 301] width 317 height 143
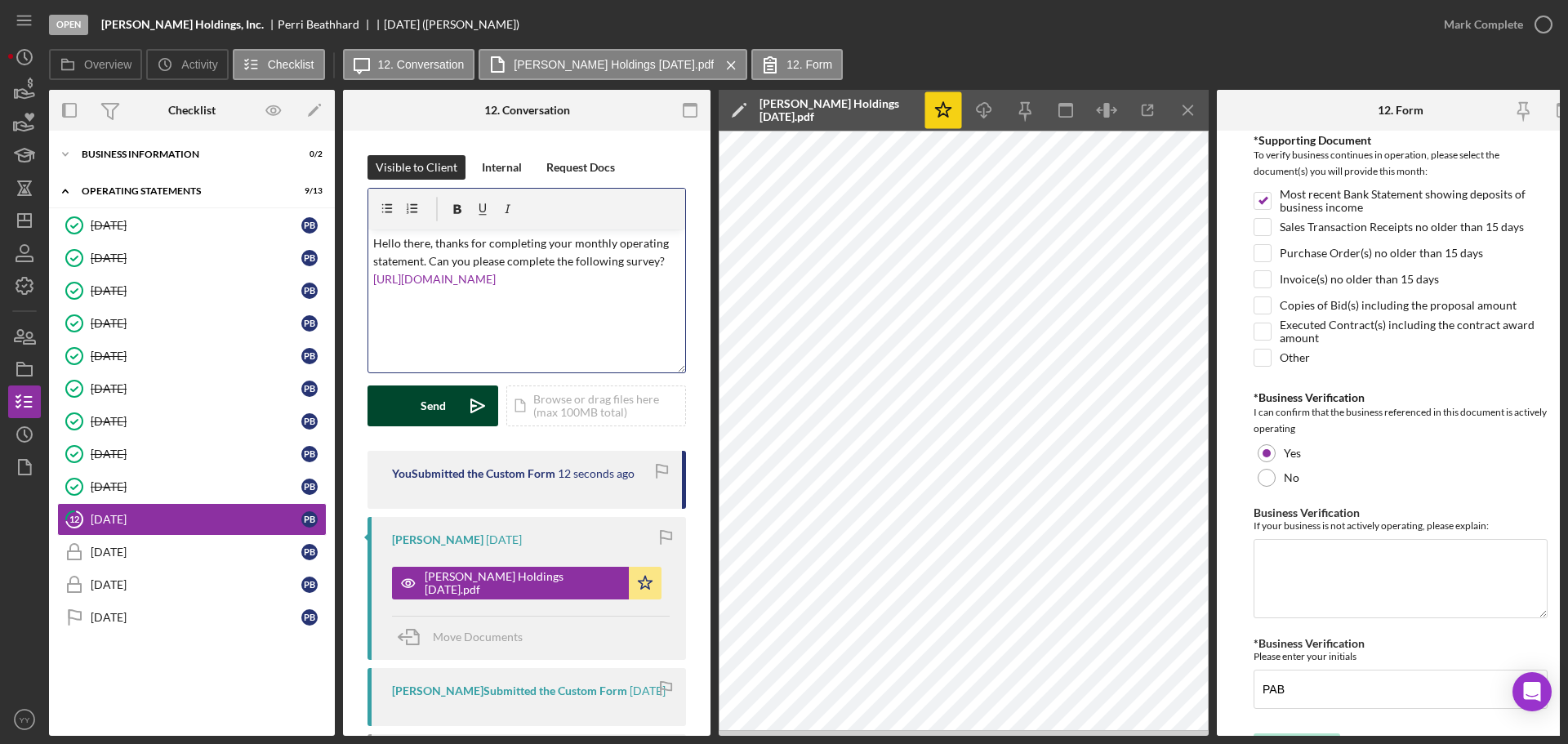
click at [407, 406] on button "Send Icon/icon-invite-send" at bounding box center [433, 406] width 131 height 41
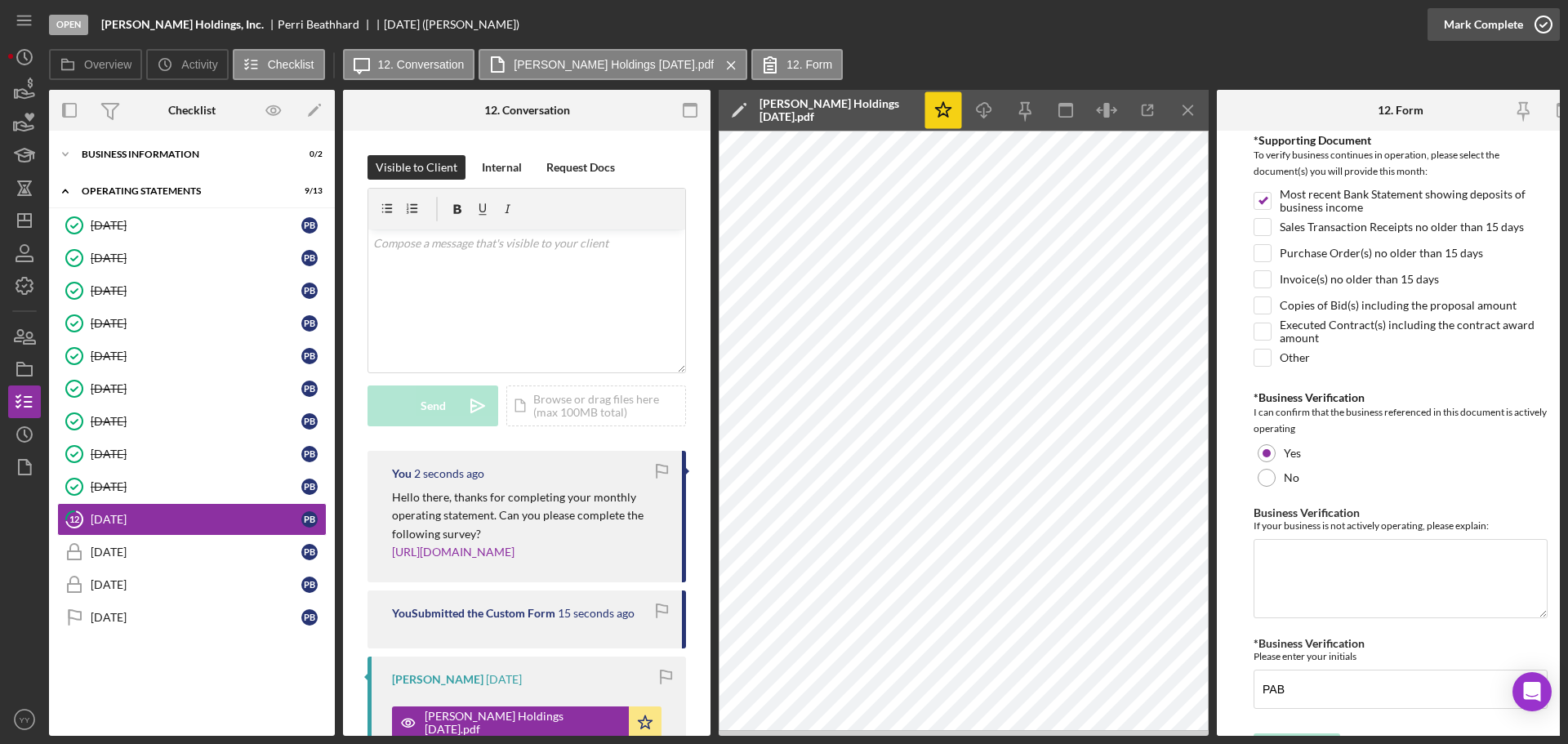
click at [1475, 24] on div "Mark Complete" at bounding box center [1483, 24] width 79 height 32
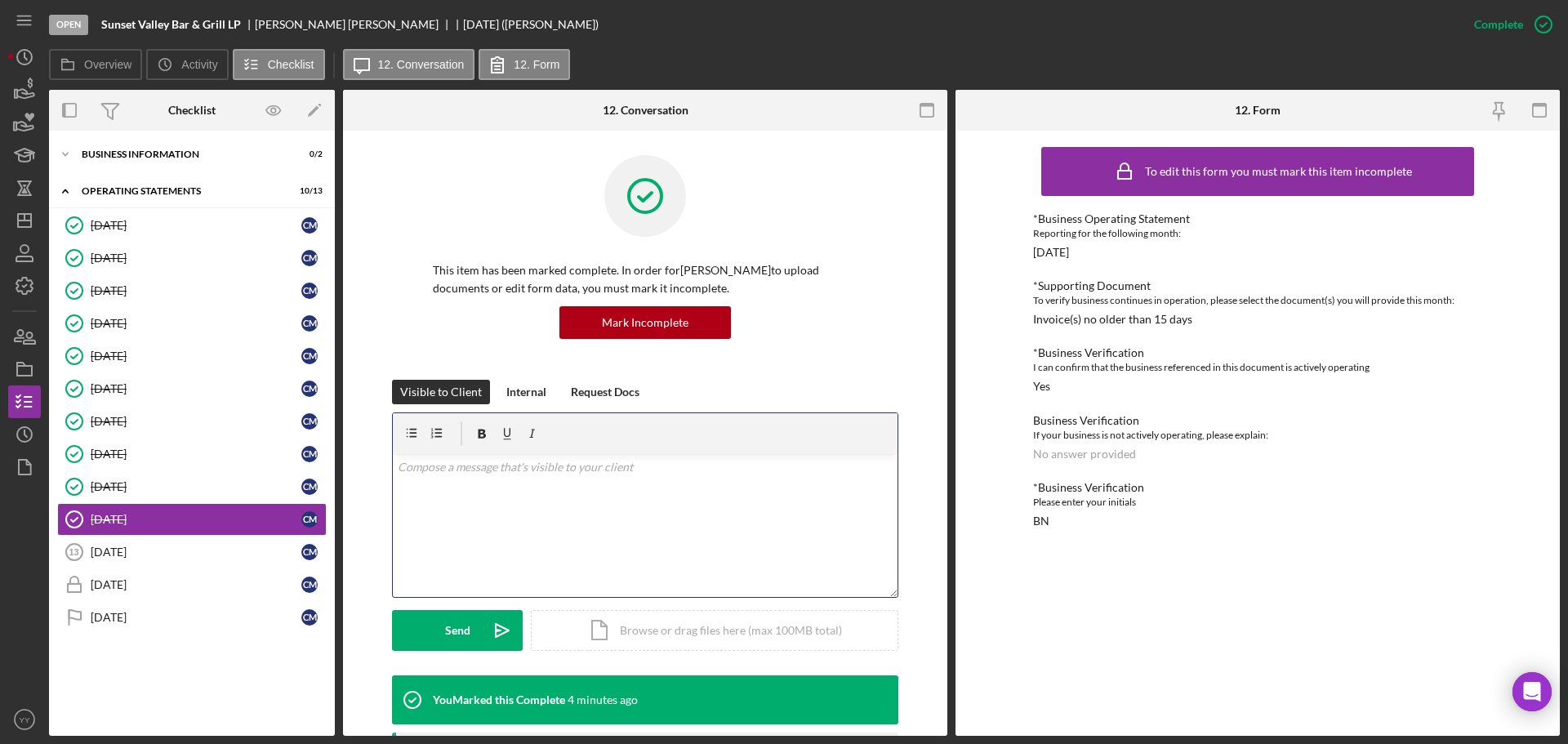
click at [519, 478] on div "v Color teal Color pink Remove color Add row above Add row below Add column bef…" at bounding box center [645, 526] width 505 height 143
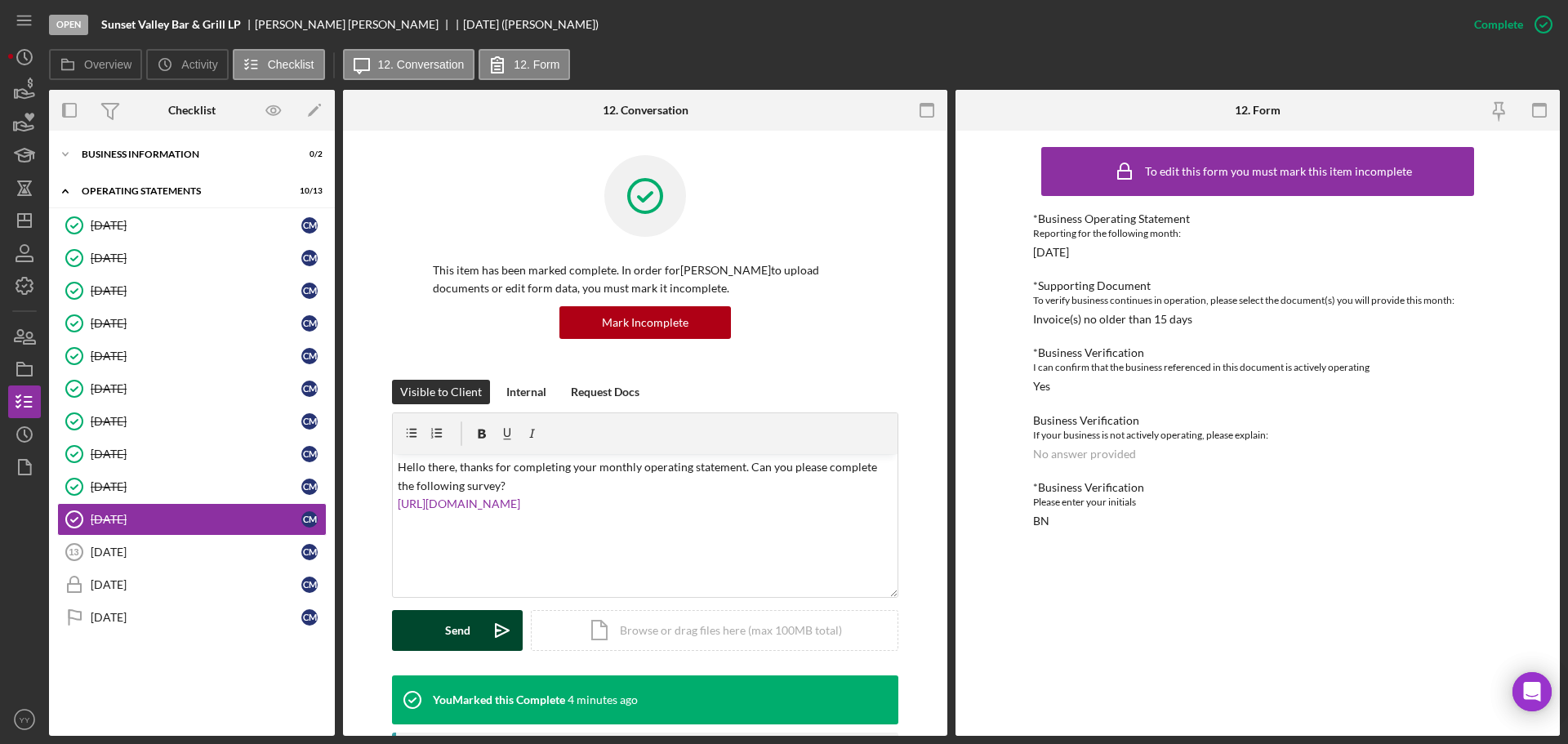
click at [457, 627] on div "Send" at bounding box center [457, 630] width 25 height 41
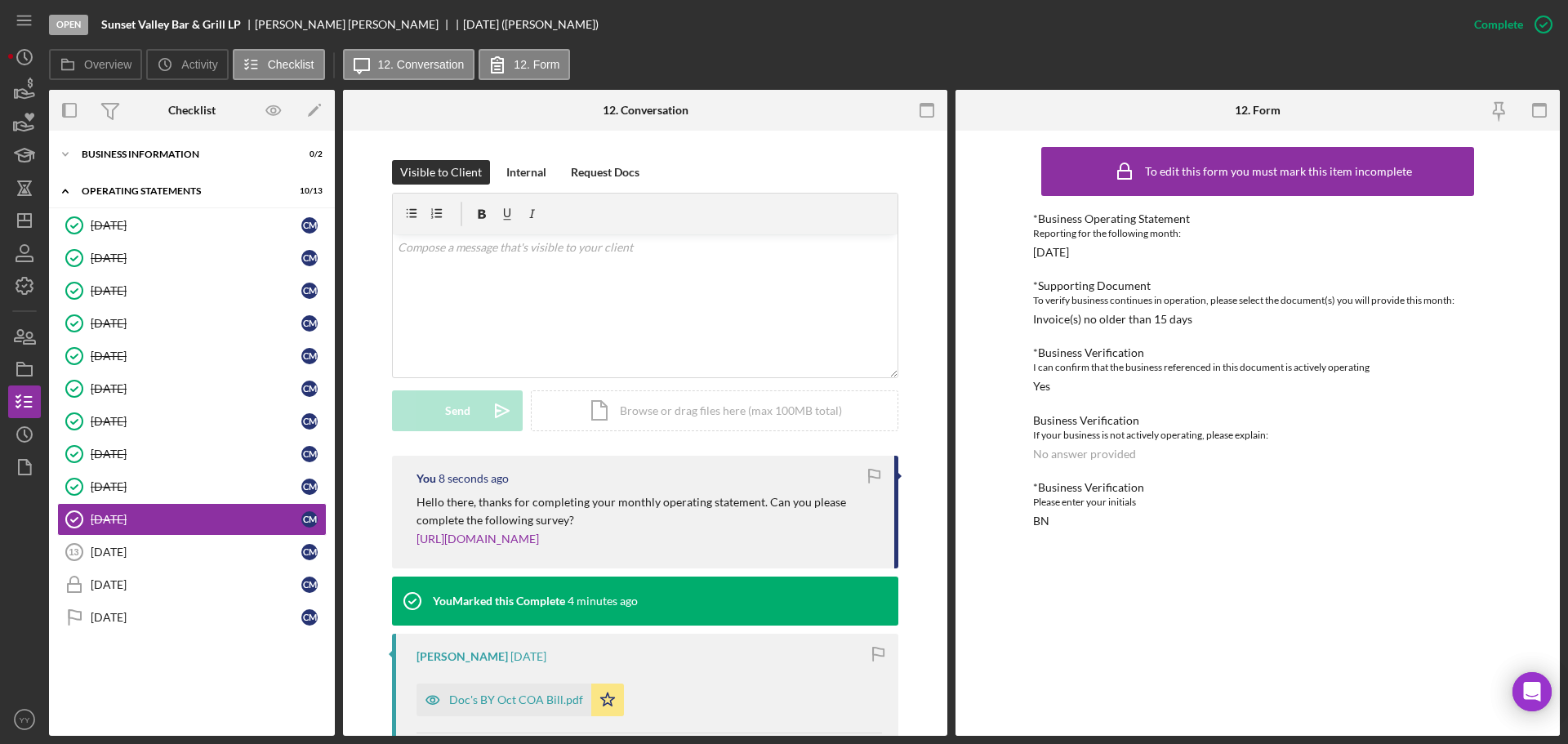
scroll to position [490, 0]
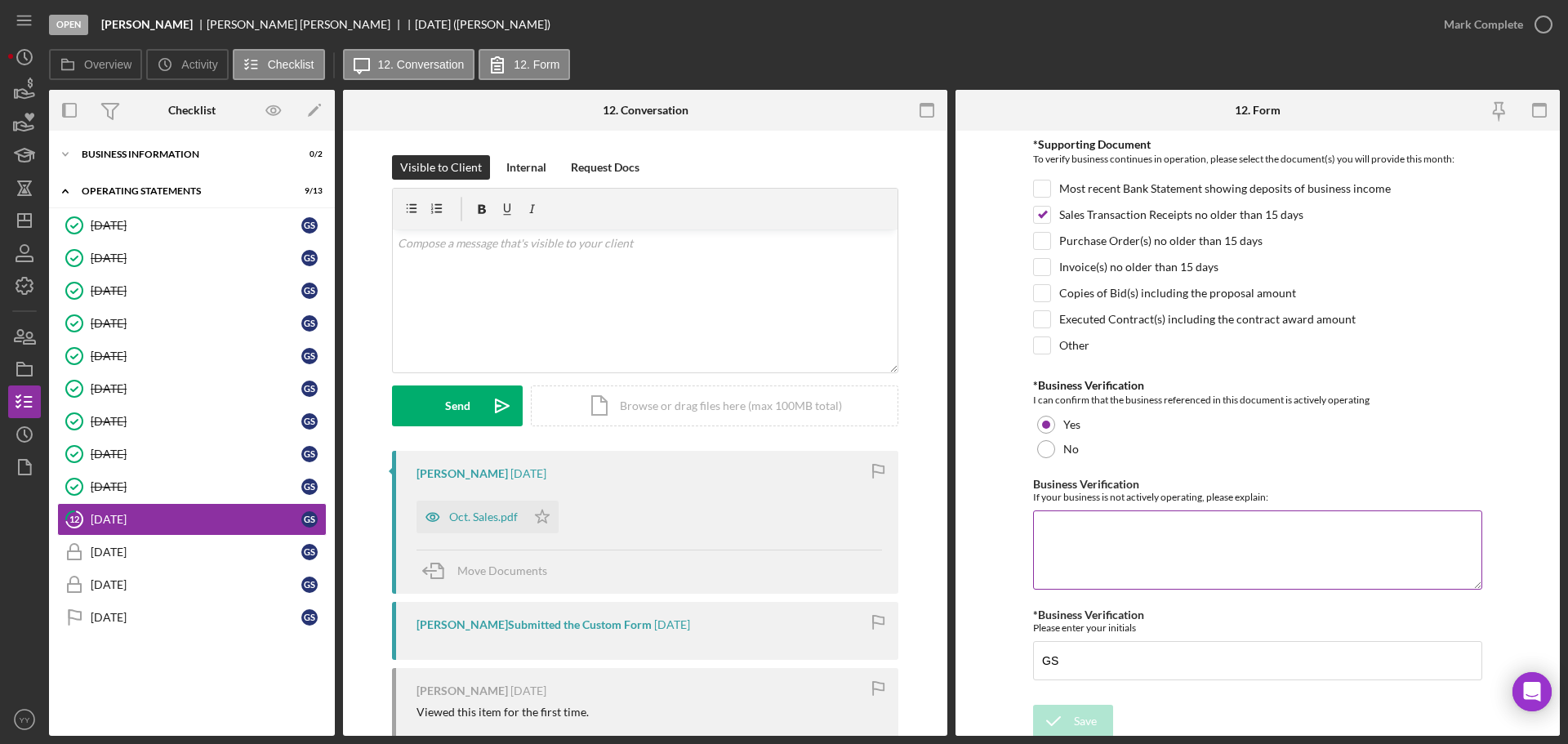
scroll to position [348, 0]
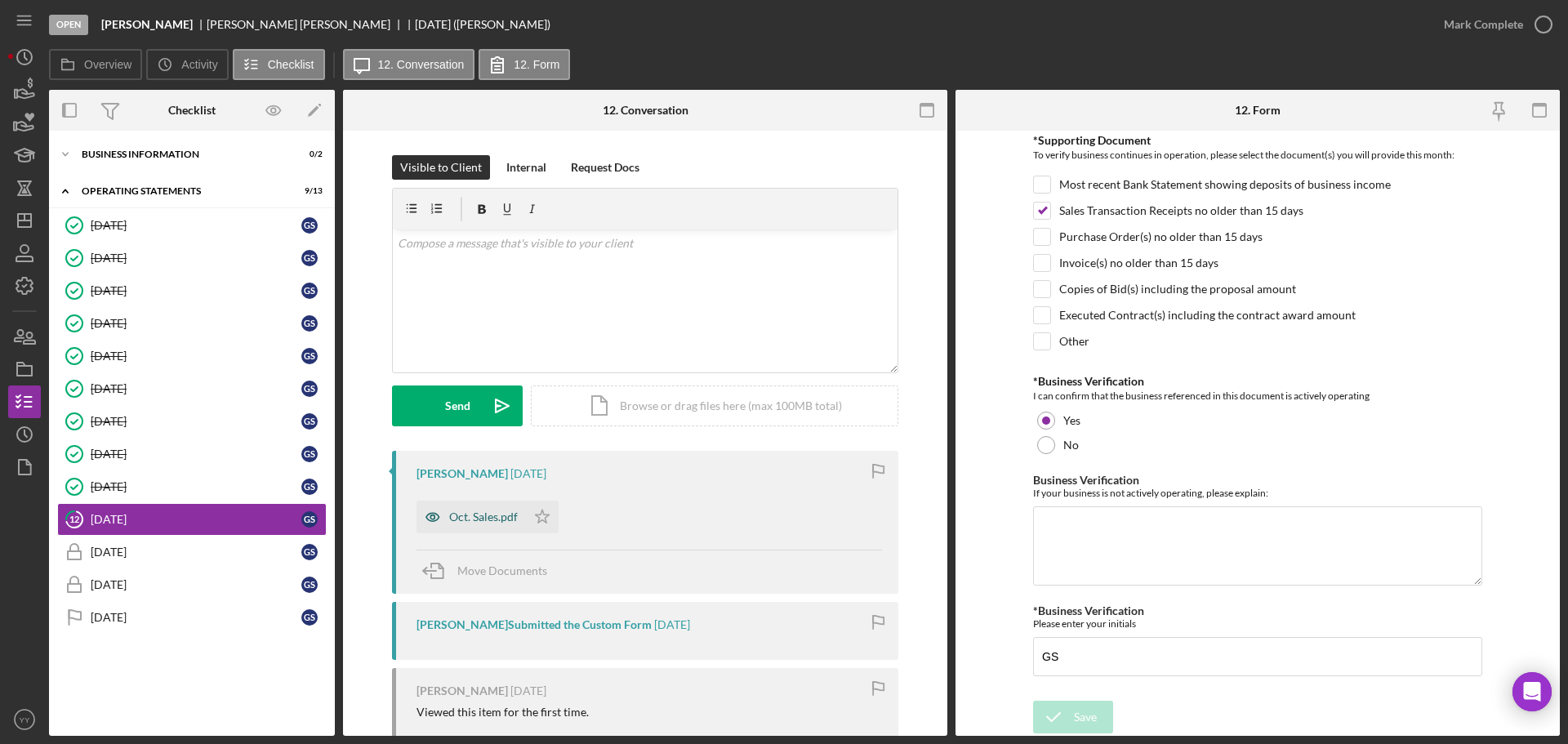
click at [458, 515] on div "Oct. Sales.pdf" at bounding box center [484, 517] width 69 height 13
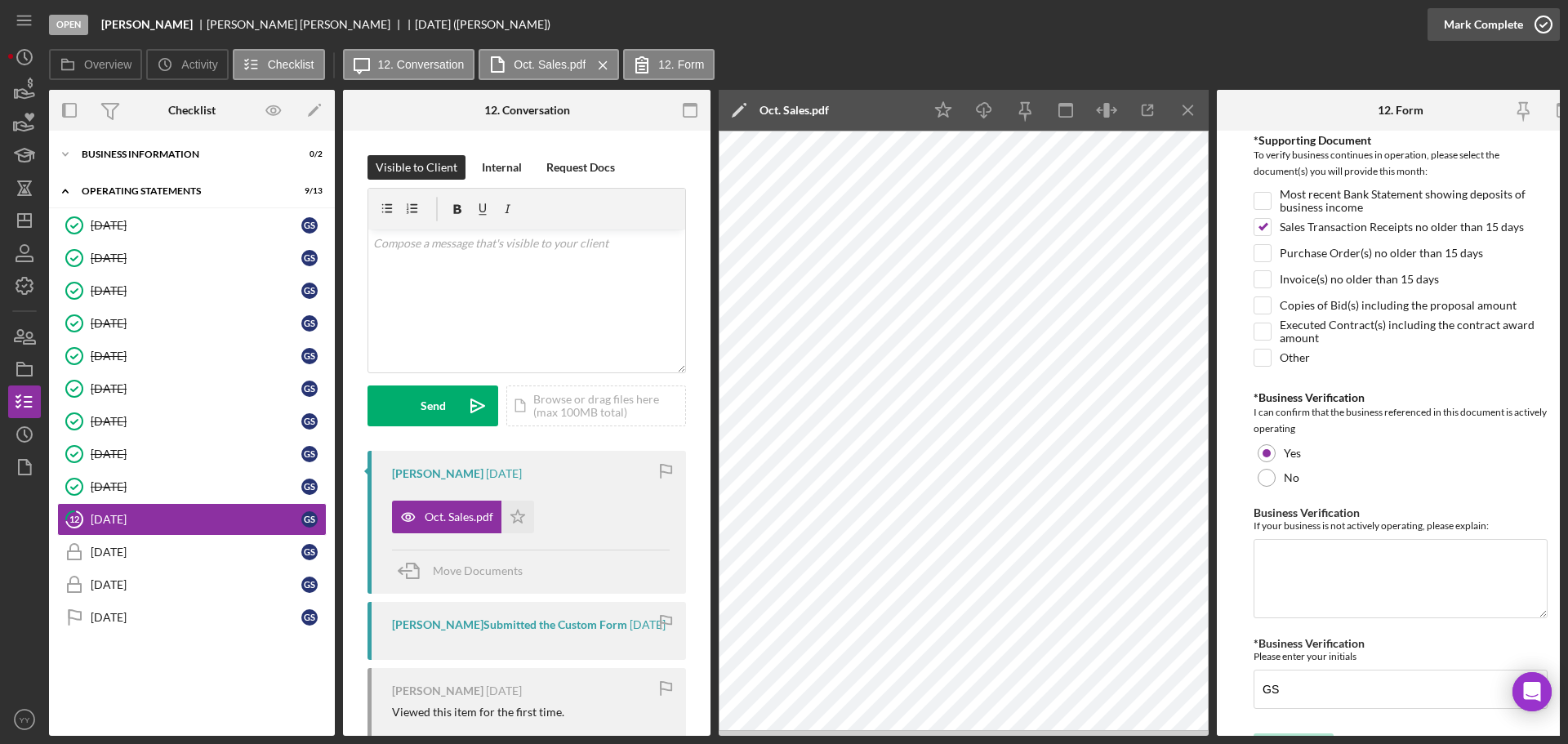
click at [1487, 26] on div "Mark Complete" at bounding box center [1483, 24] width 79 height 32
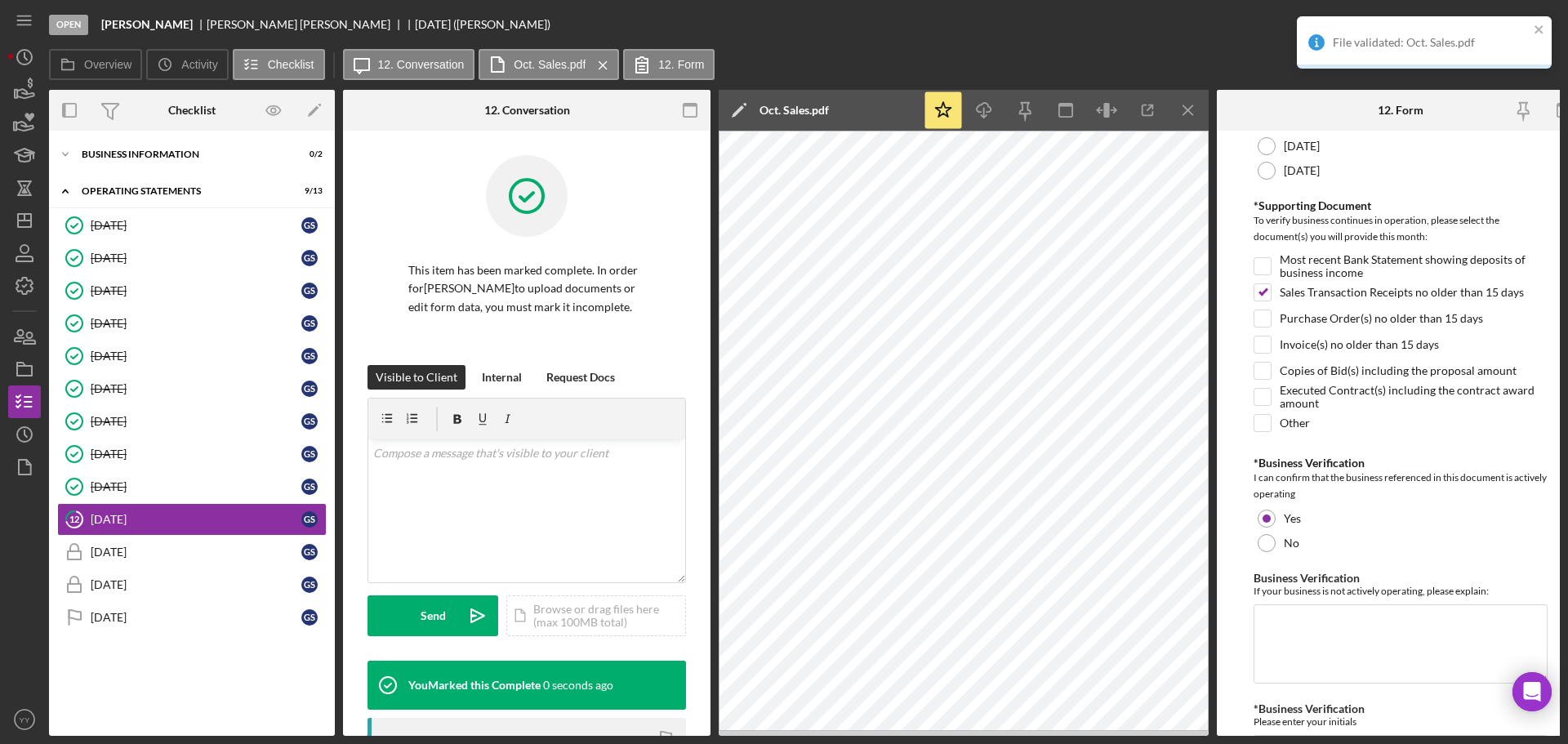
scroll to position [414, 0]
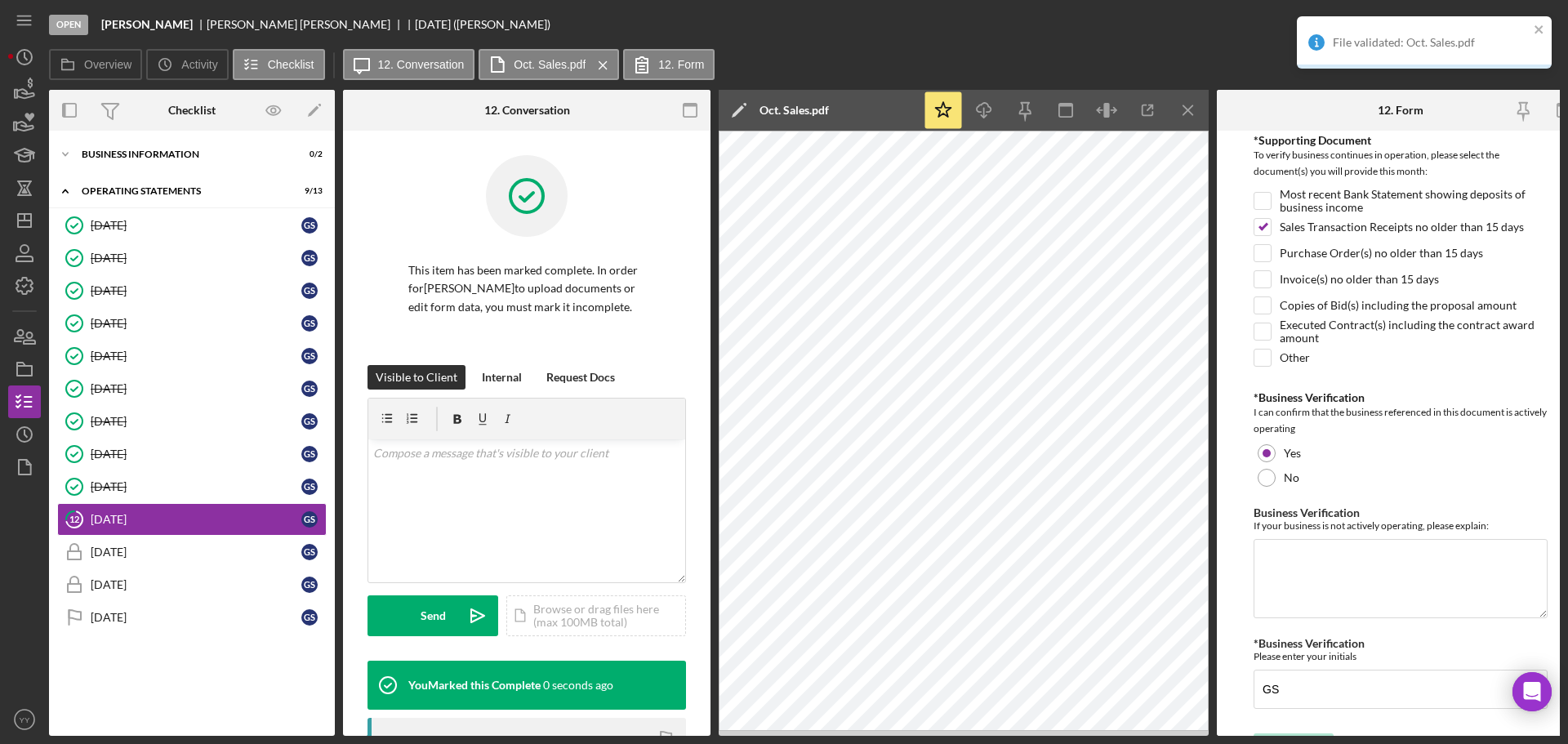
click at [485, 269] on p "This item has been marked complete. In order for [PERSON_NAME] to upload docume…" at bounding box center [526, 288] width 237 height 55
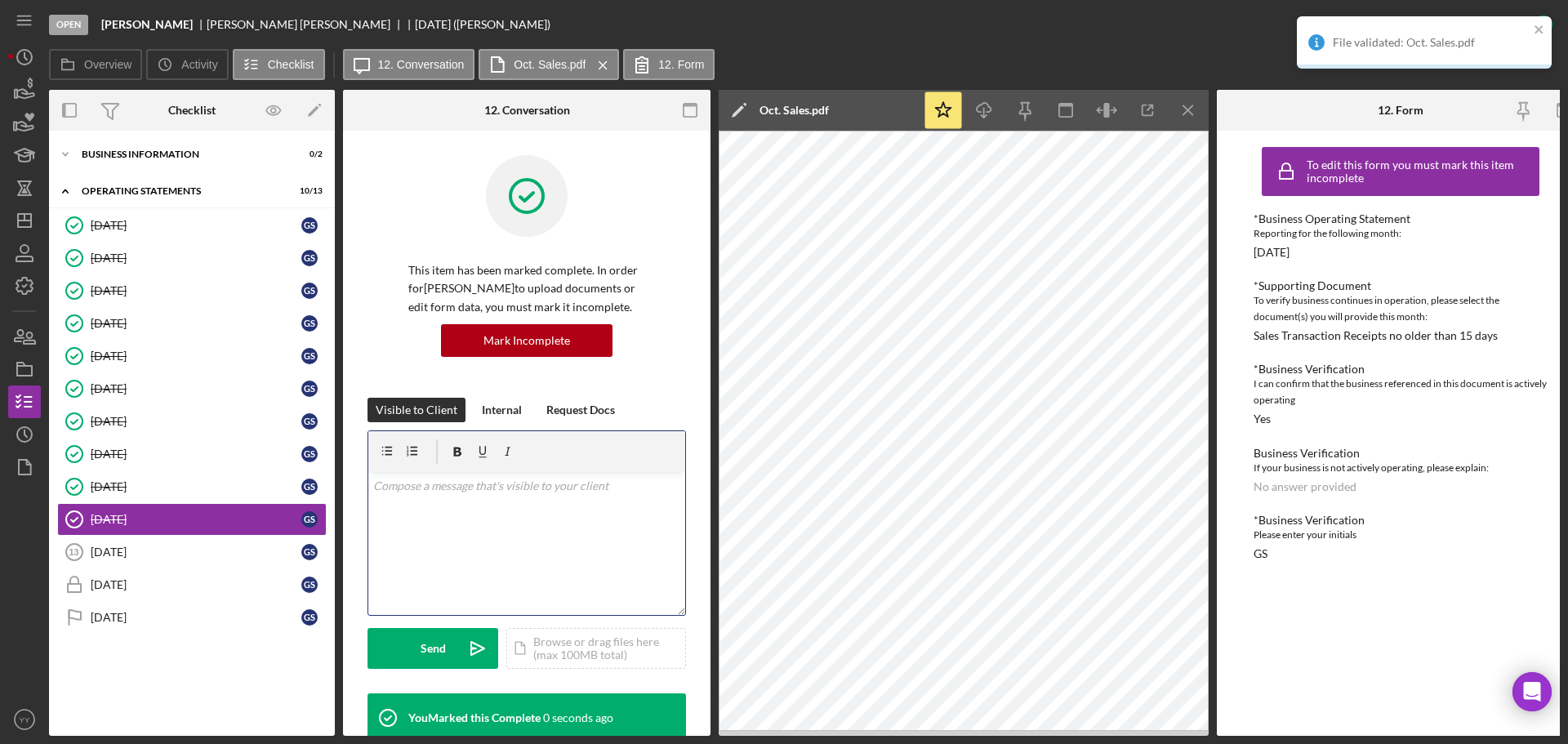
click at [457, 529] on div "v Color teal Color pink Remove color Add row above Add row below Add column bef…" at bounding box center [526, 544] width 317 height 143
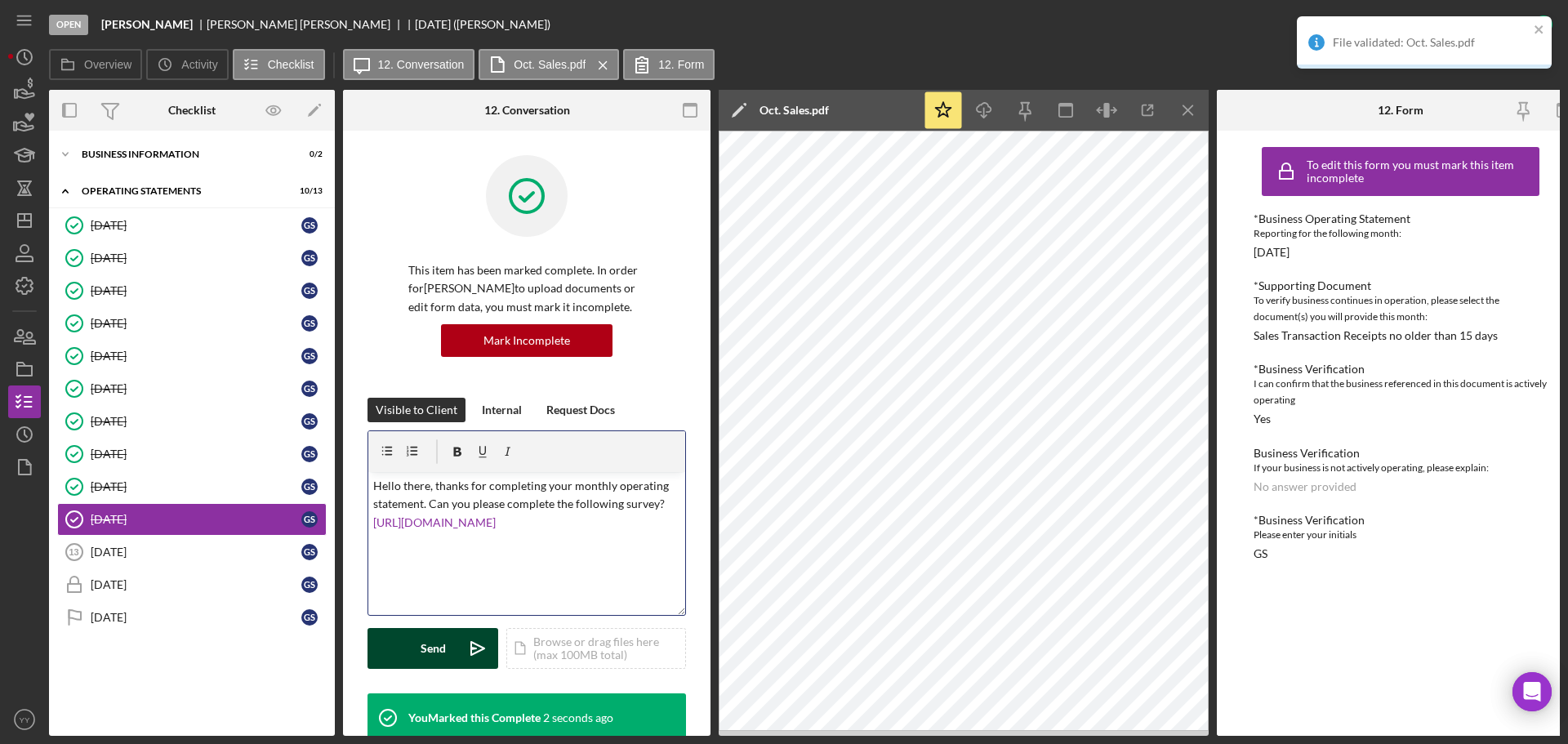
click at [429, 644] on div "Send" at bounding box center [433, 648] width 25 height 41
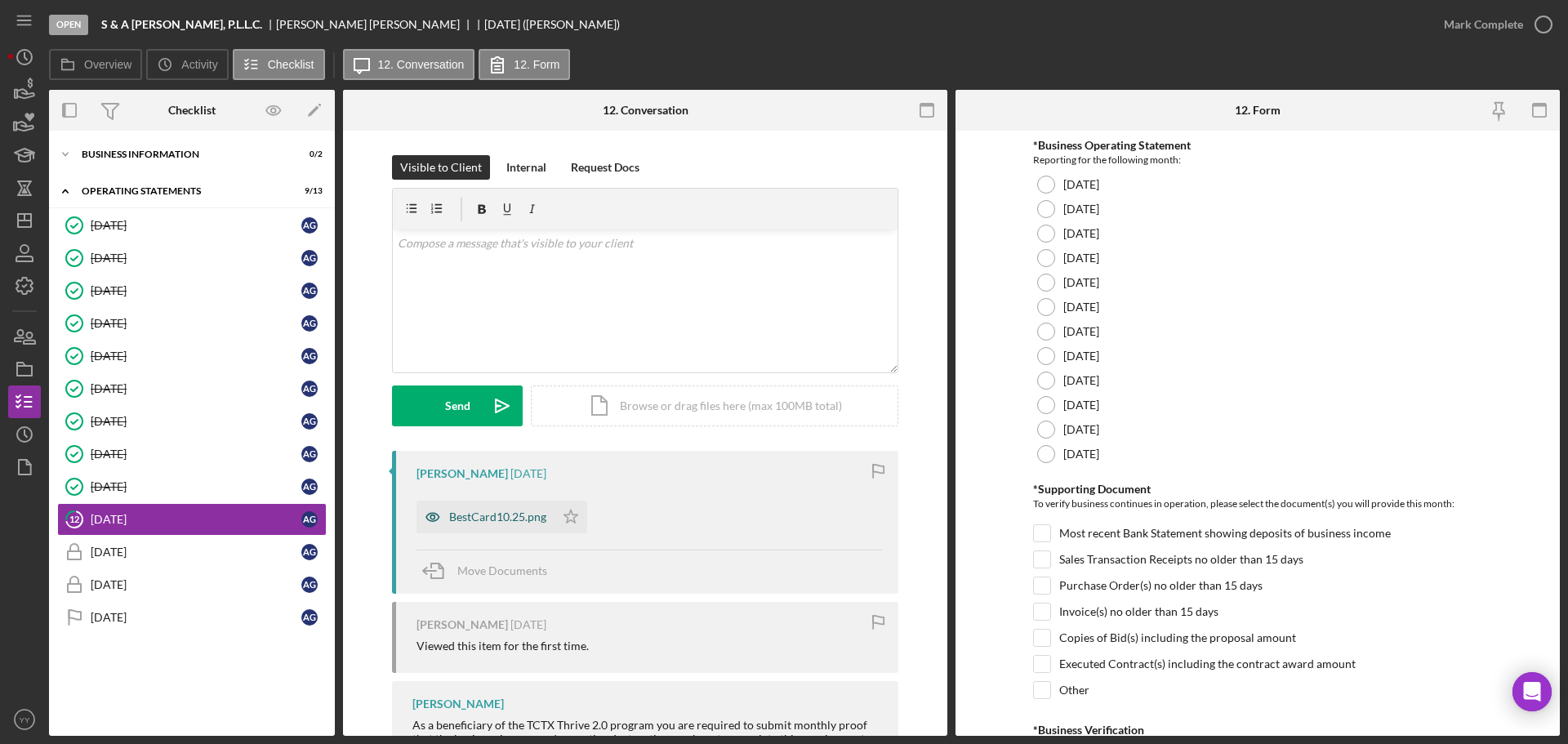
click at [507, 512] on div "BestCard10.25.png" at bounding box center [498, 517] width 97 height 13
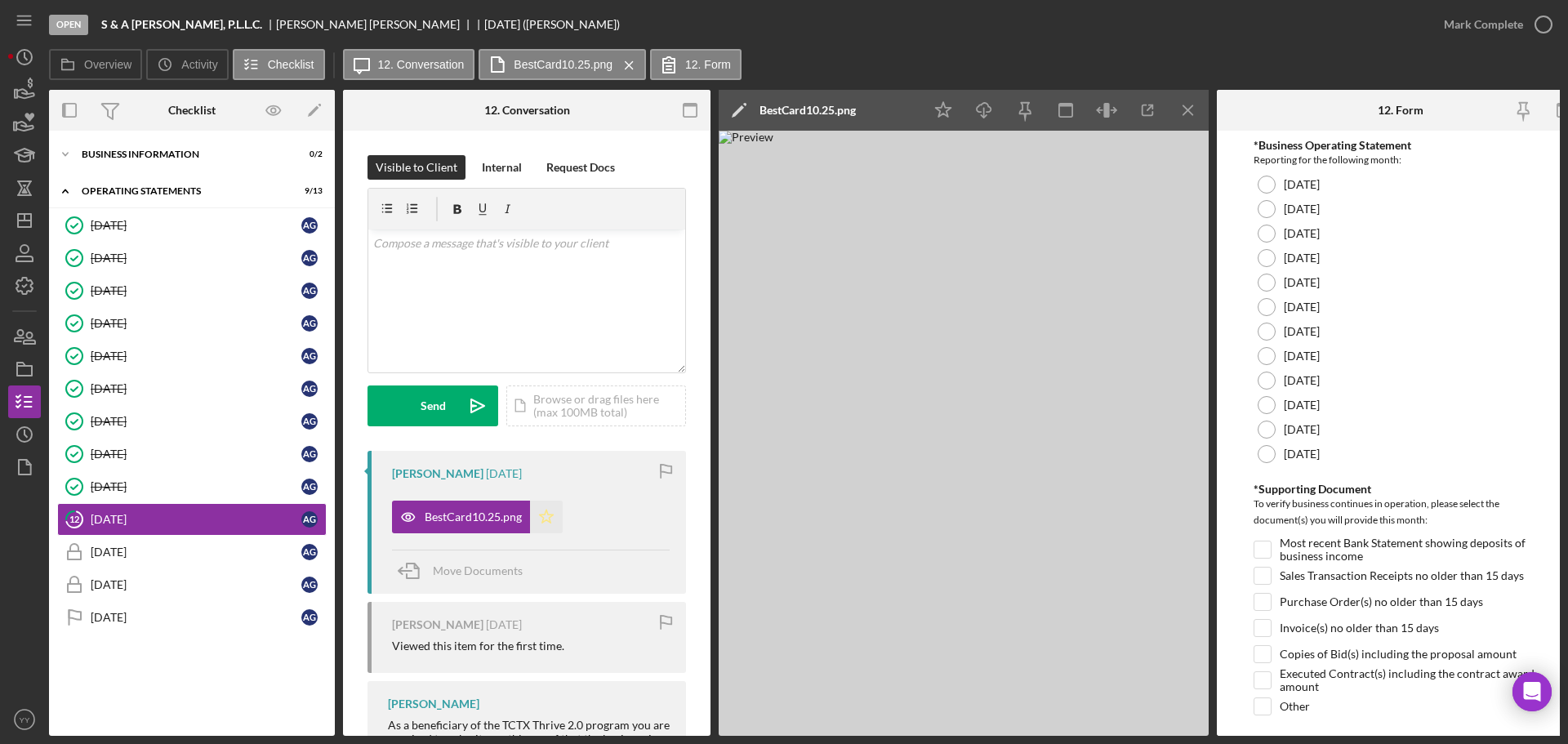
click at [540, 514] on polygon "button" at bounding box center [547, 516] width 14 height 13
click at [1272, 402] on div at bounding box center [1267, 405] width 18 height 18
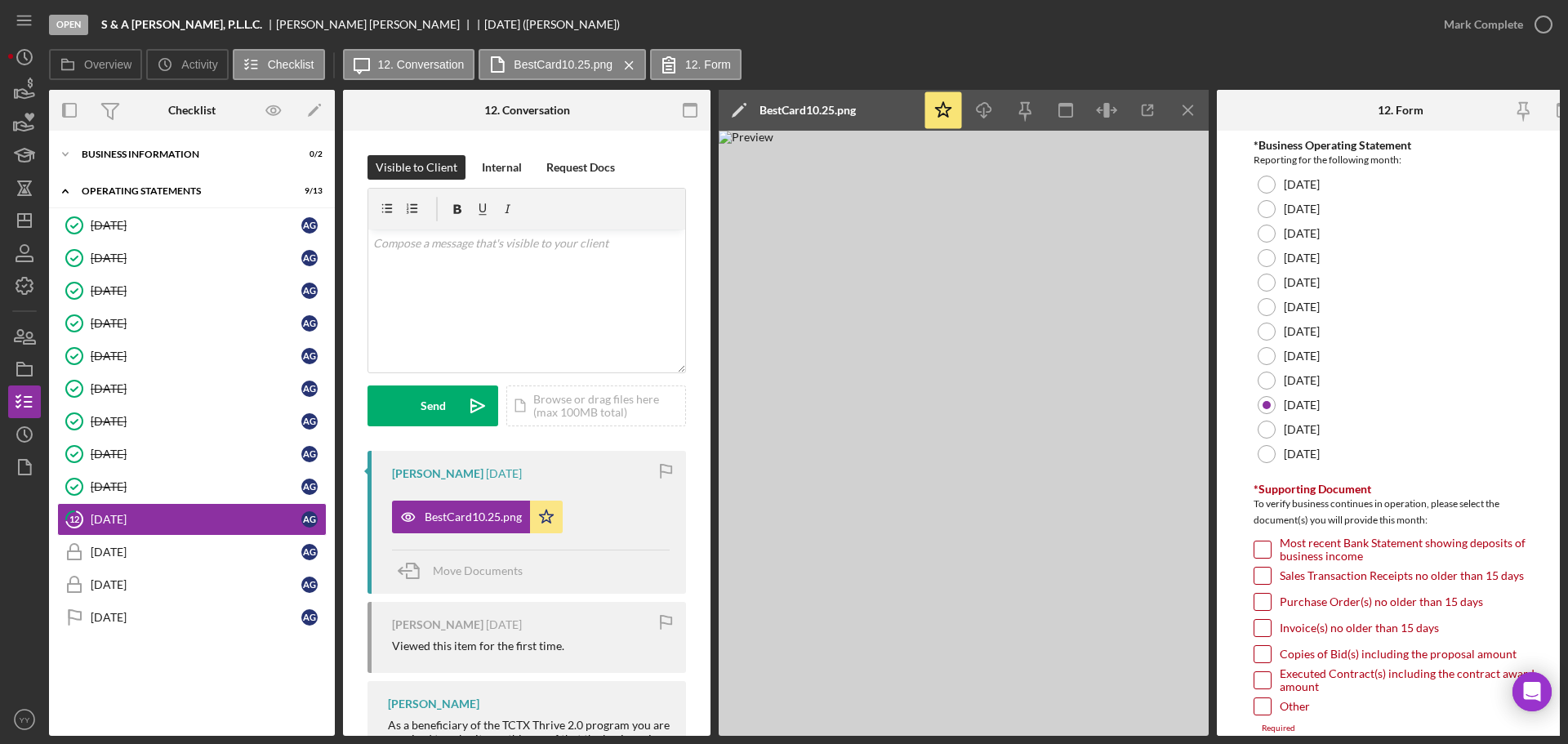
click at [1262, 581] on input "Sales Transaction Receipts no older than 15 days" at bounding box center [1262, 575] width 17 height 17
checkbox input "true"
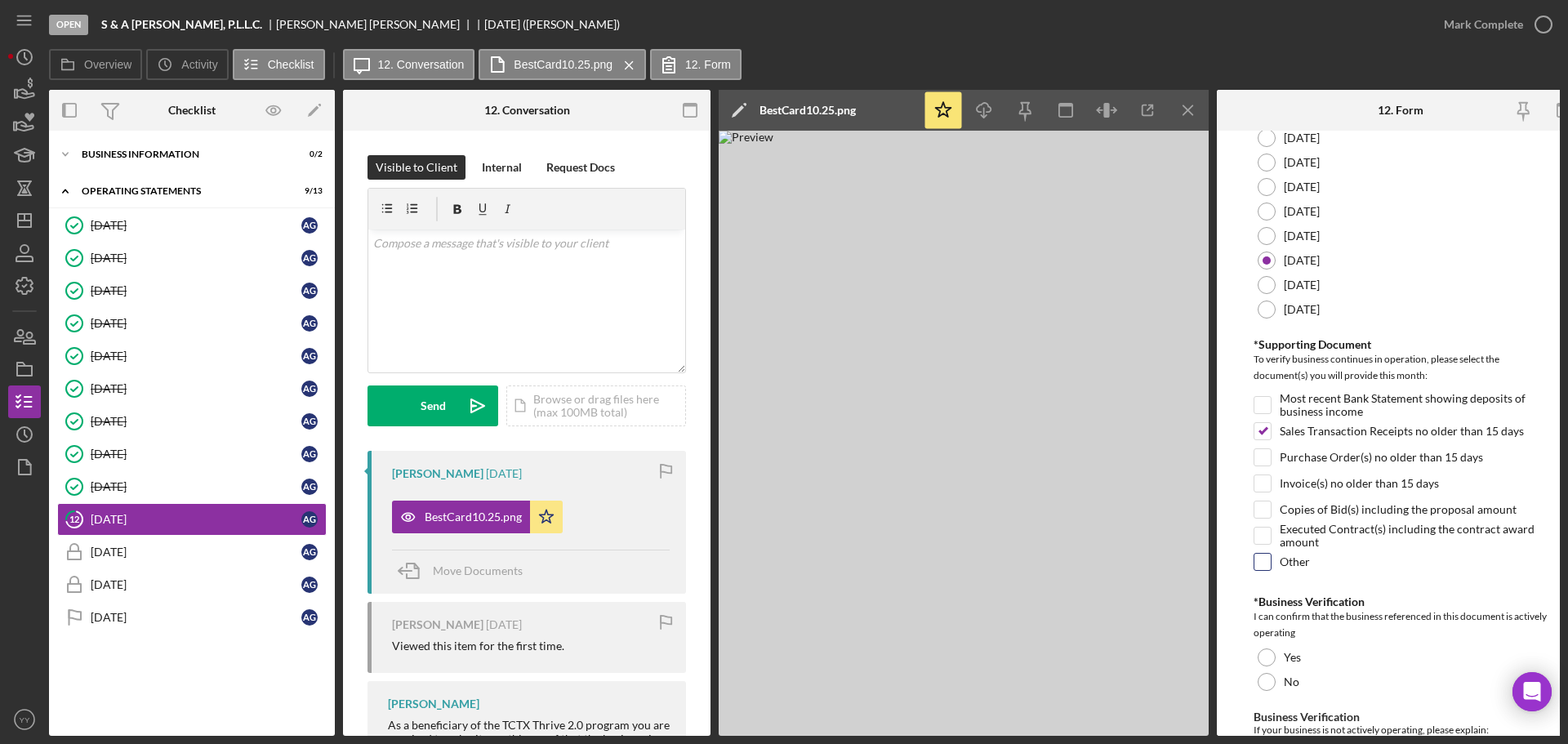
scroll to position [327, 0]
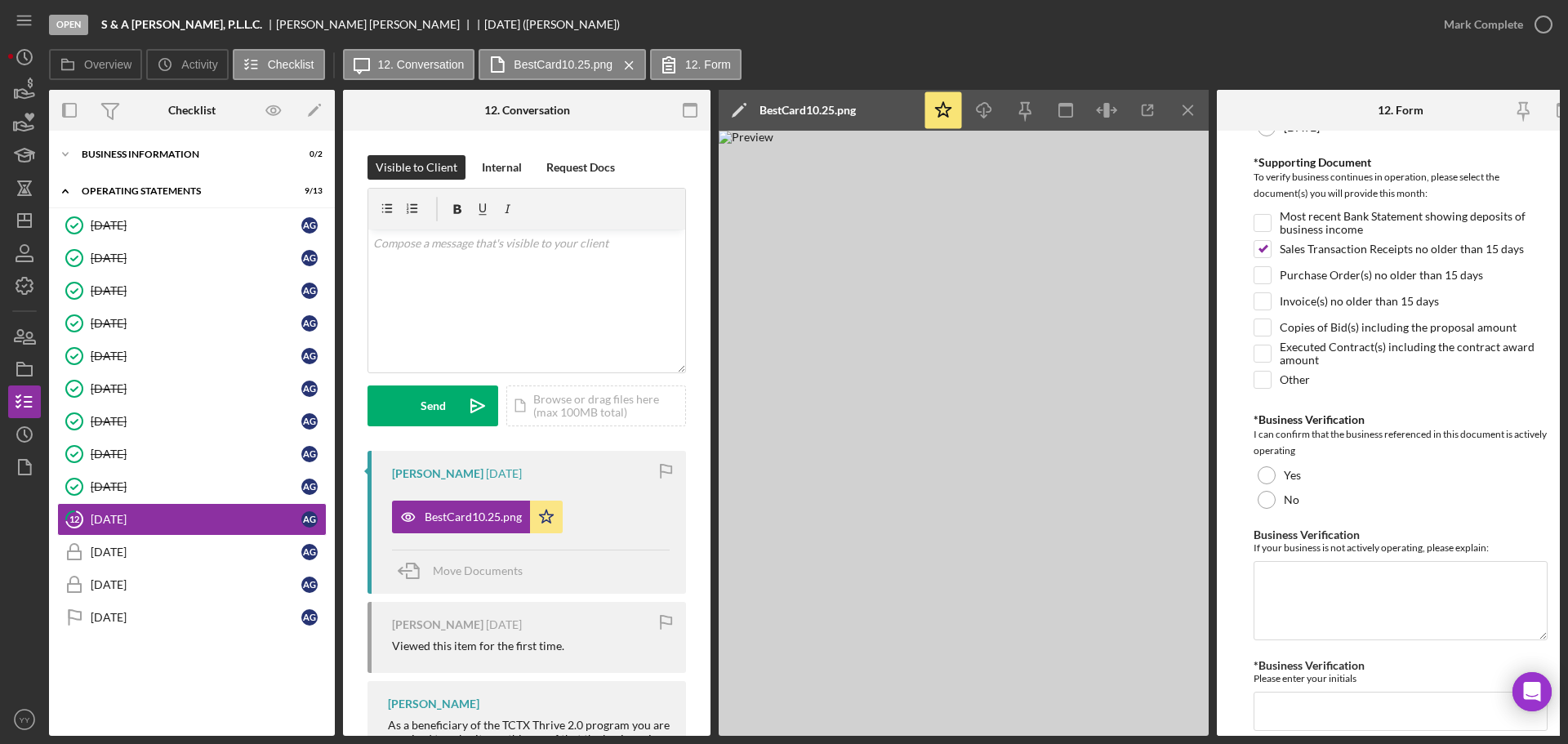
click at [1256, 460] on div "*Business Verification I can confirm that the business referenced in this docum…" at bounding box center [1400, 462] width 294 height 99
click at [1264, 479] on div at bounding box center [1267, 475] width 18 height 18
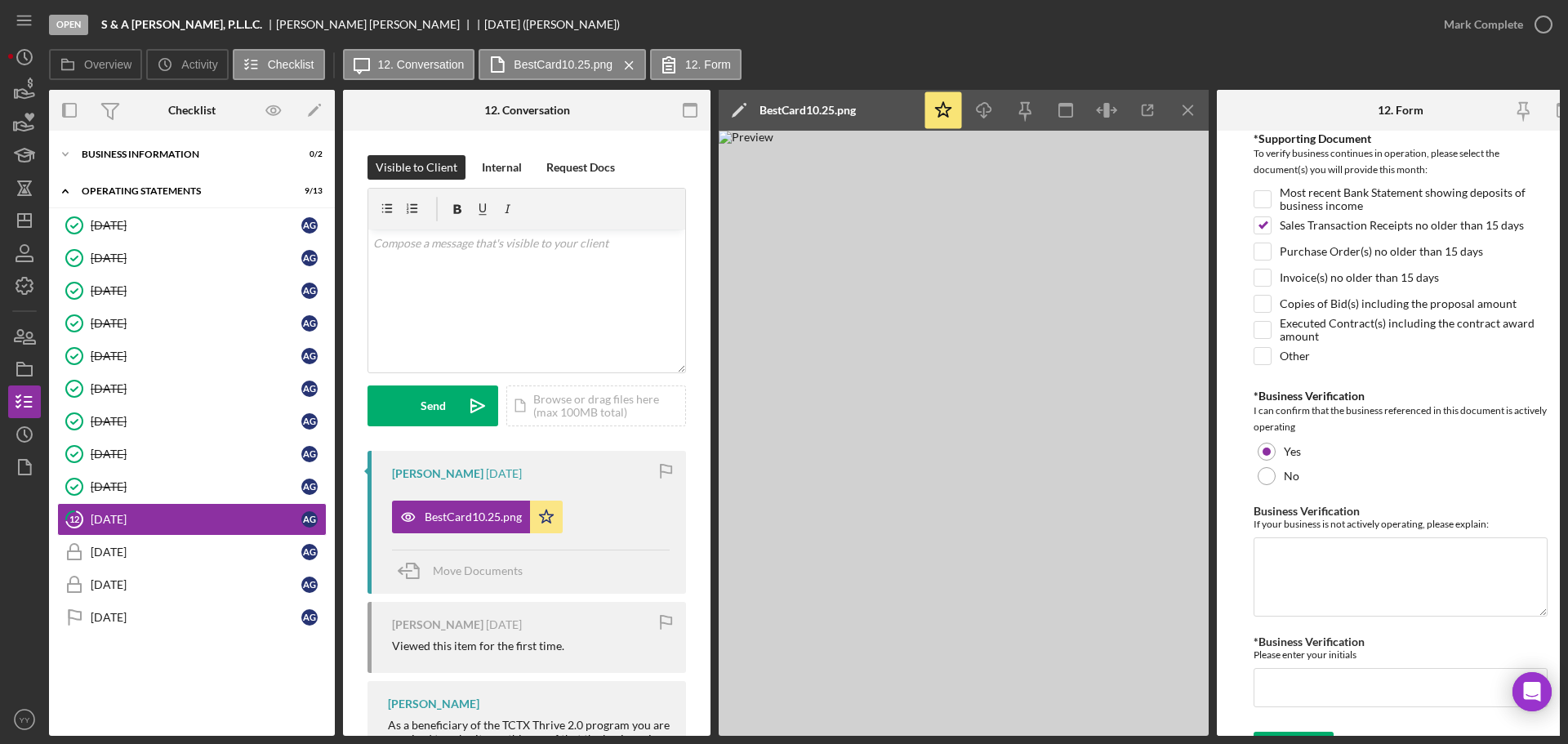
scroll to position [386, 0]
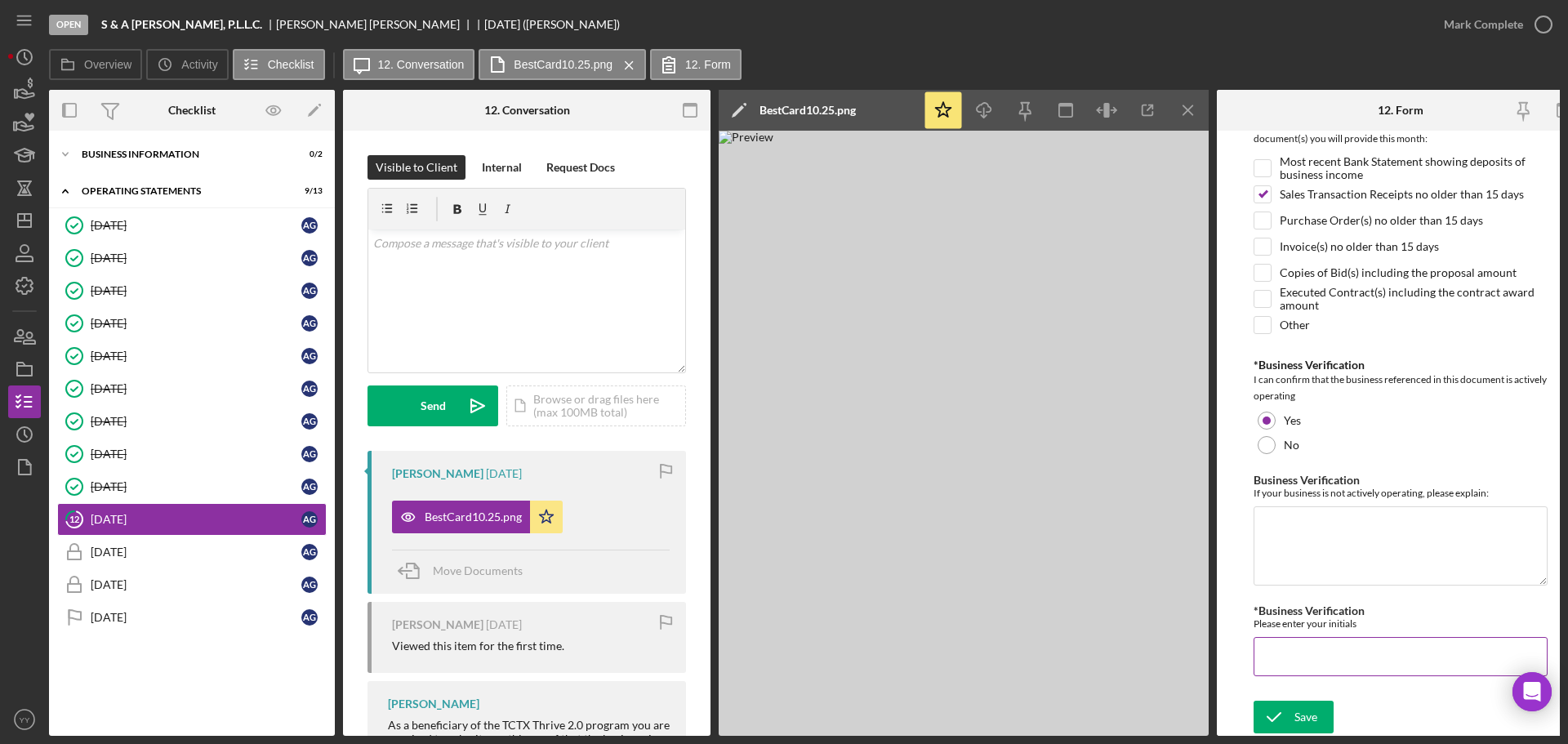
click at [1322, 652] on input "*Business Verification" at bounding box center [1400, 657] width 294 height 39
type input "AG"
click at [1303, 706] on div "Save" at bounding box center [1306, 717] width 23 height 32
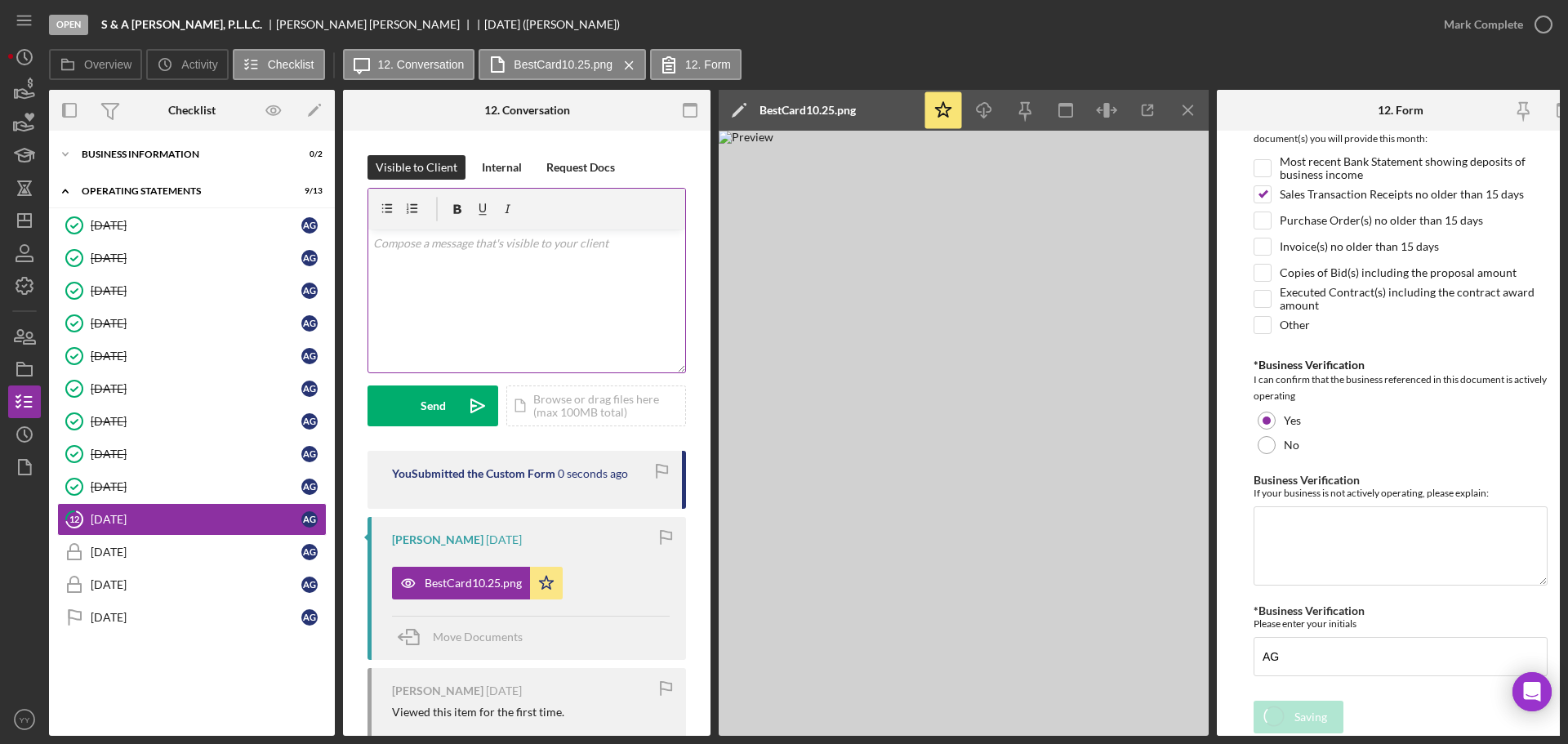
click at [576, 272] on div "v Color teal Color pink Remove color Add row above Add row below Add column bef…" at bounding box center [526, 301] width 317 height 143
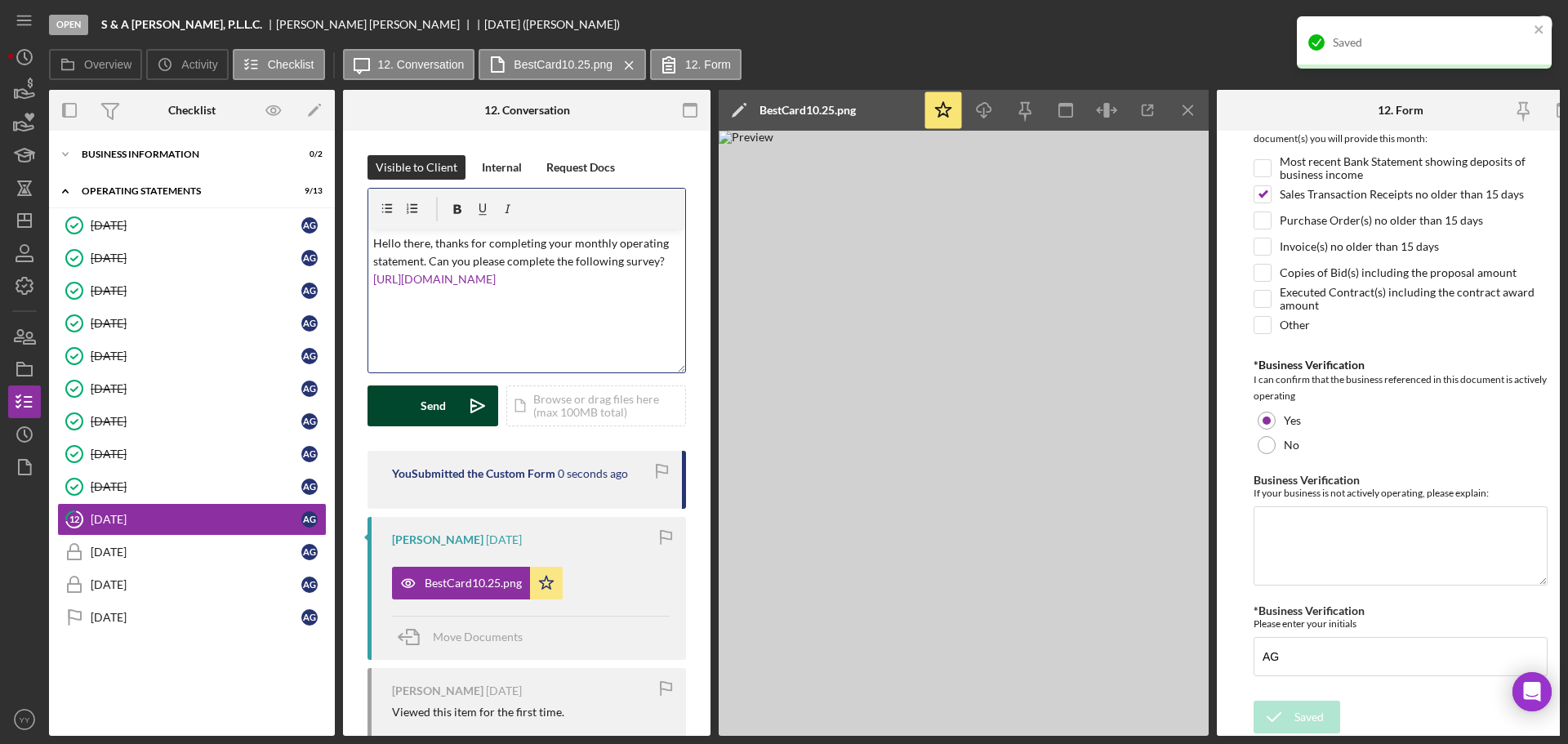
click at [438, 409] on div "Send" at bounding box center [433, 406] width 25 height 41
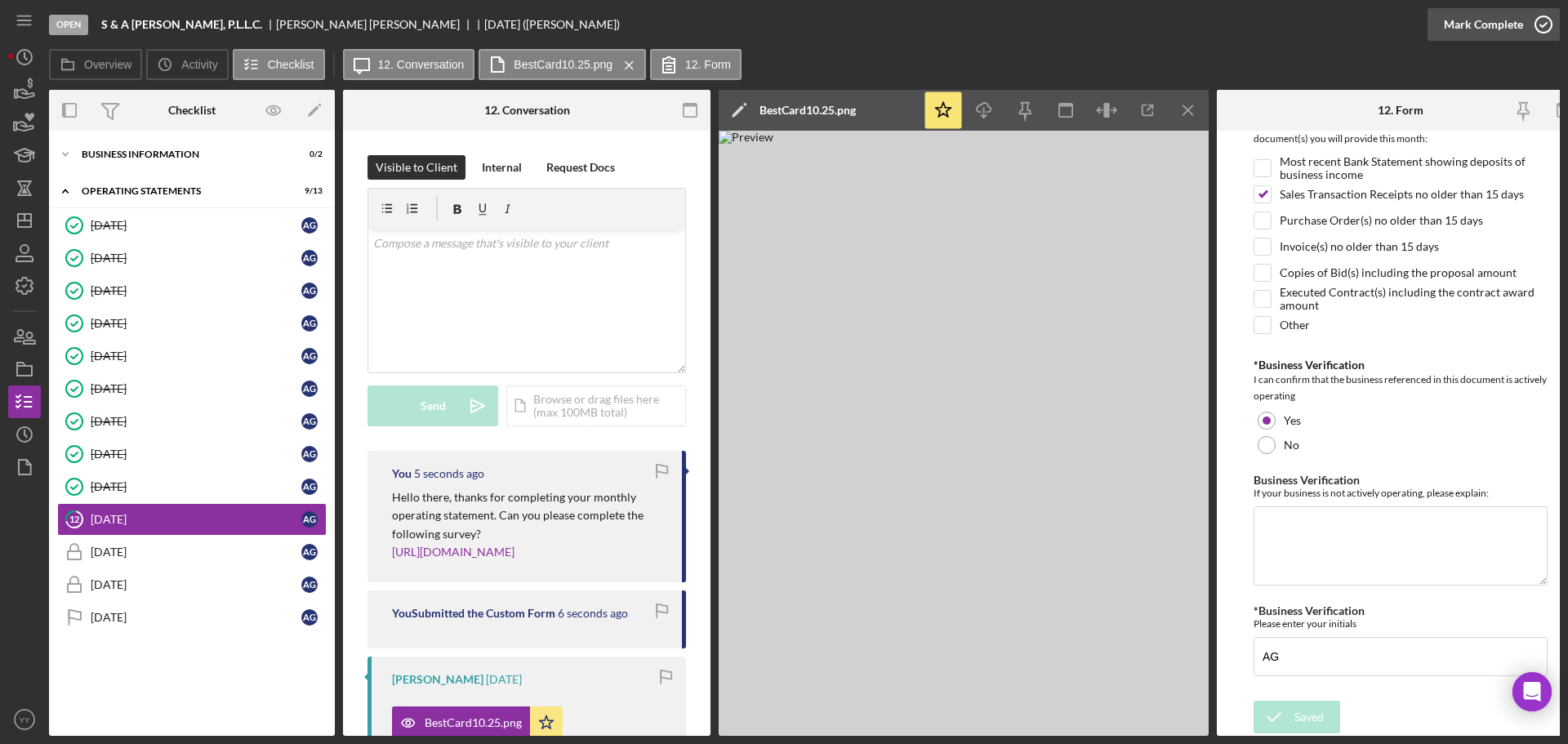
click at [1499, 22] on div "Mark Complete" at bounding box center [1483, 24] width 79 height 32
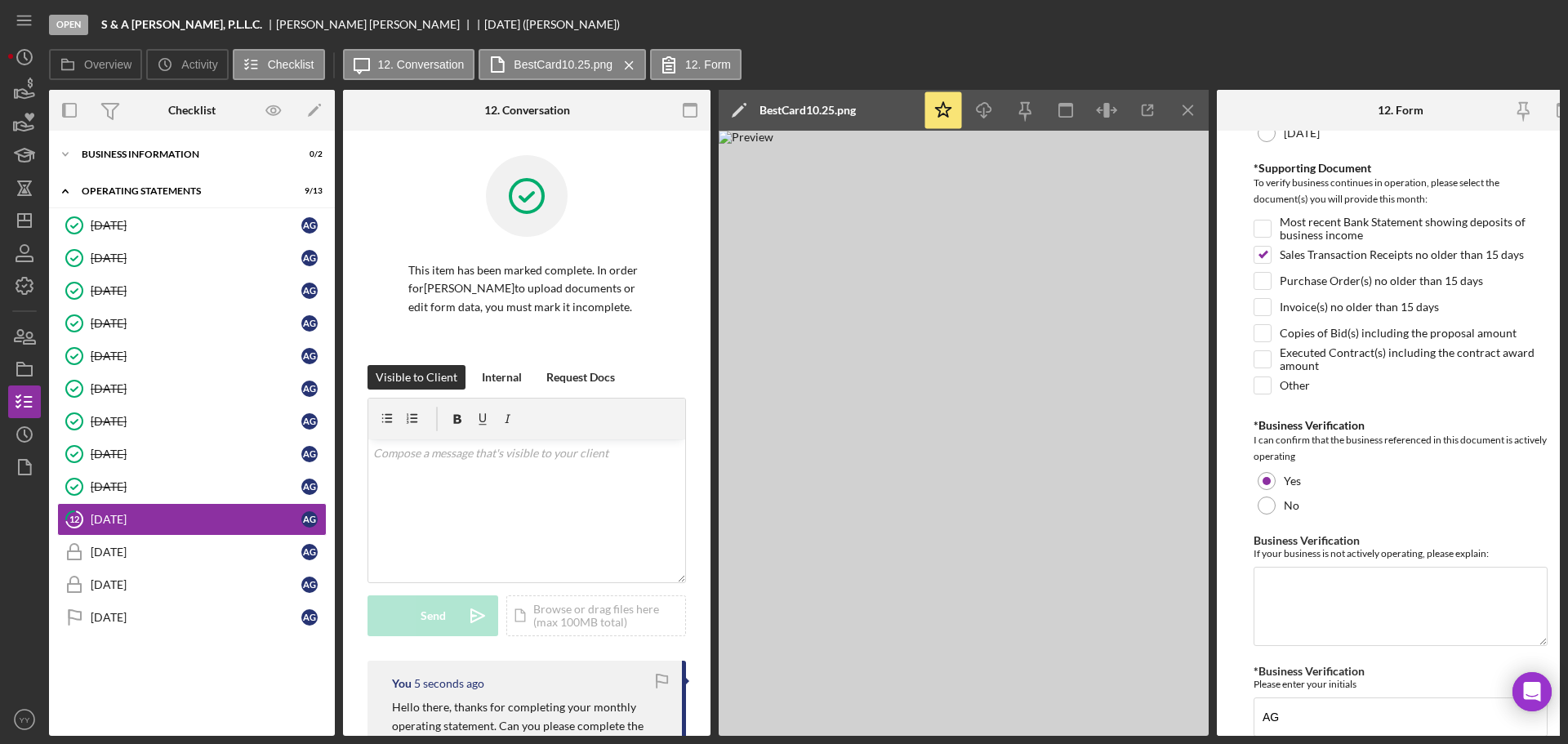
scroll to position [451, 0]
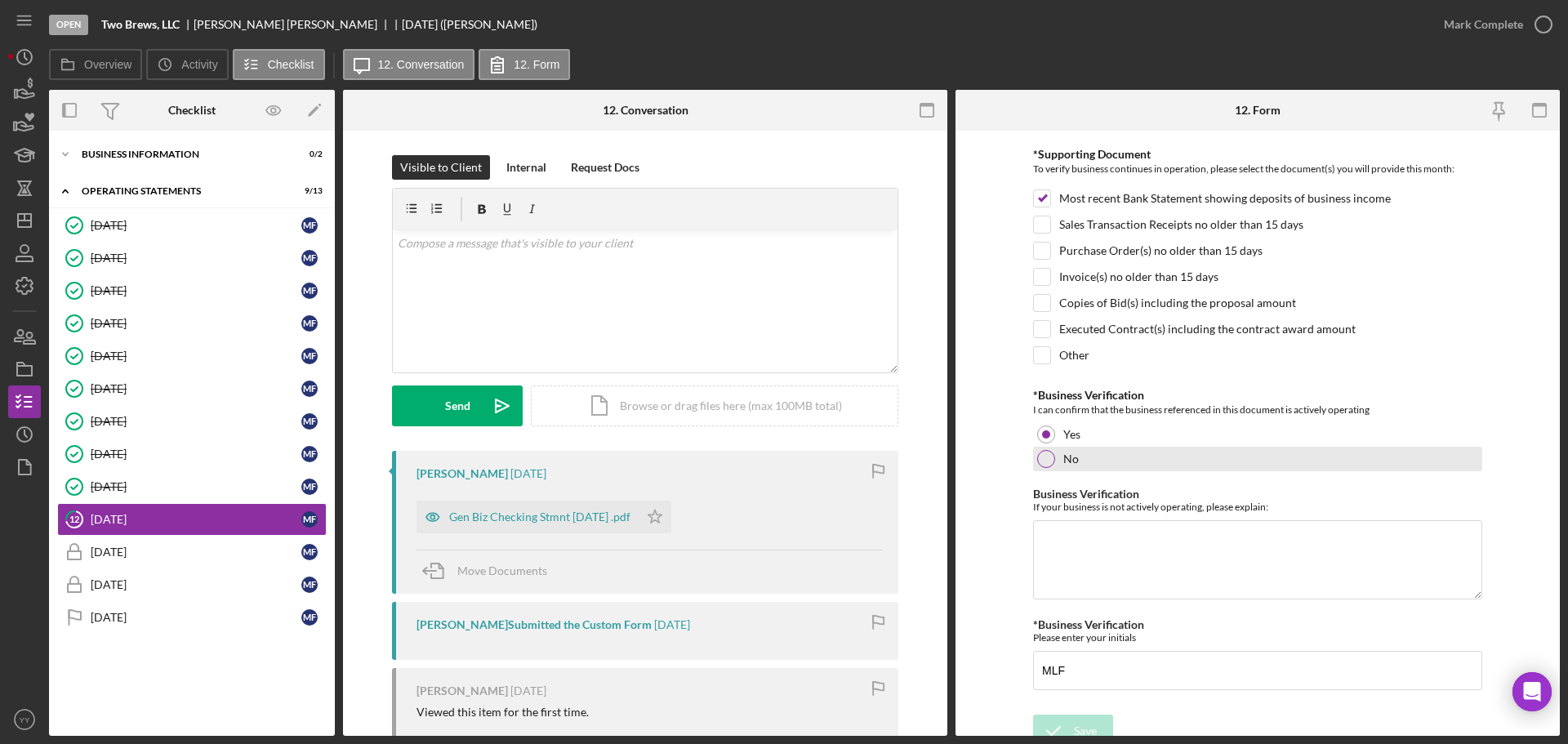
scroll to position [348, 0]
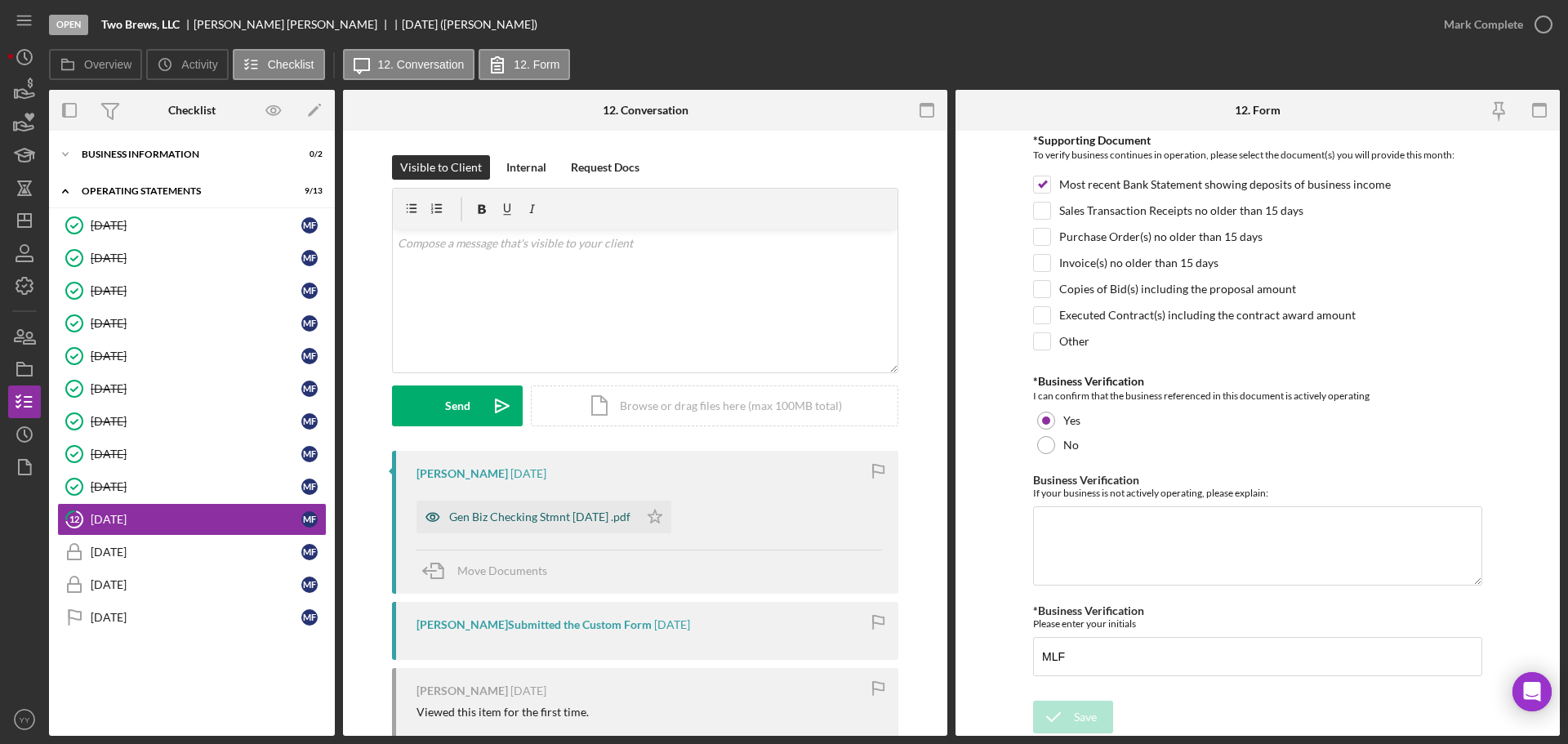
click at [515, 519] on div "Gen Biz Checking Stmnt [DATE] .pdf" at bounding box center [540, 517] width 182 height 13
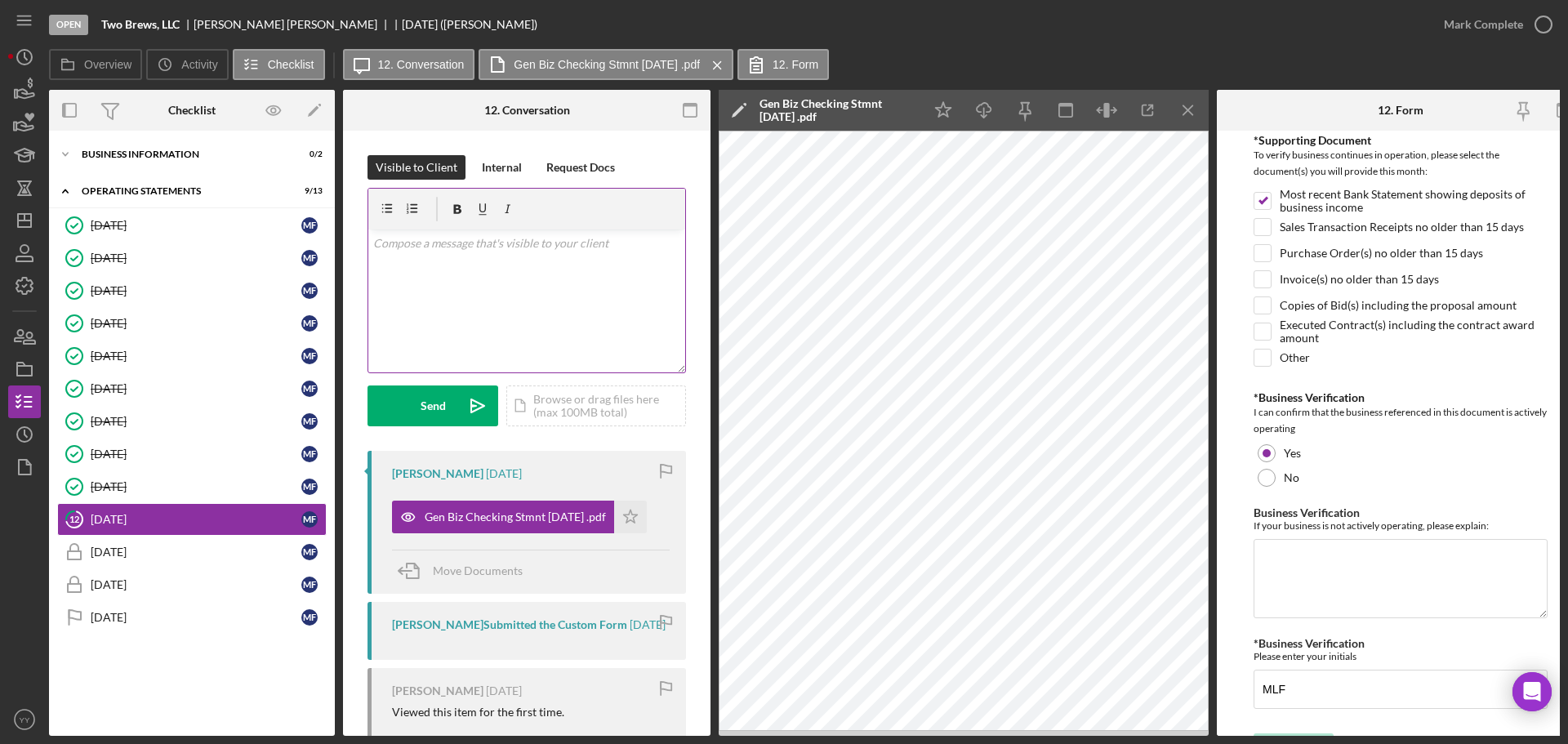
click at [547, 267] on div "v Color teal Color pink Remove color Add row above Add row below Add column bef…" at bounding box center [526, 301] width 317 height 143
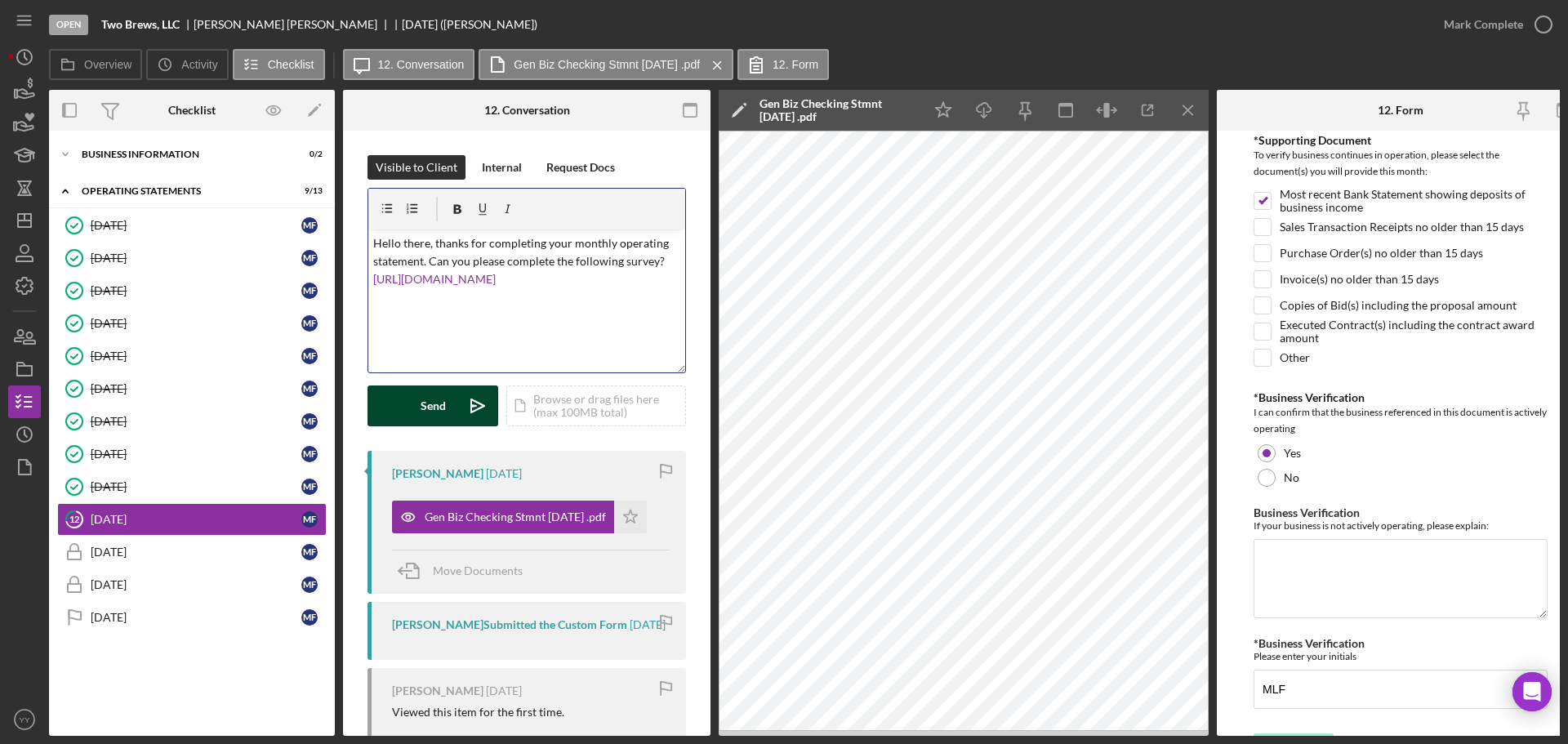
click at [443, 399] on div "Send" at bounding box center [433, 406] width 25 height 41
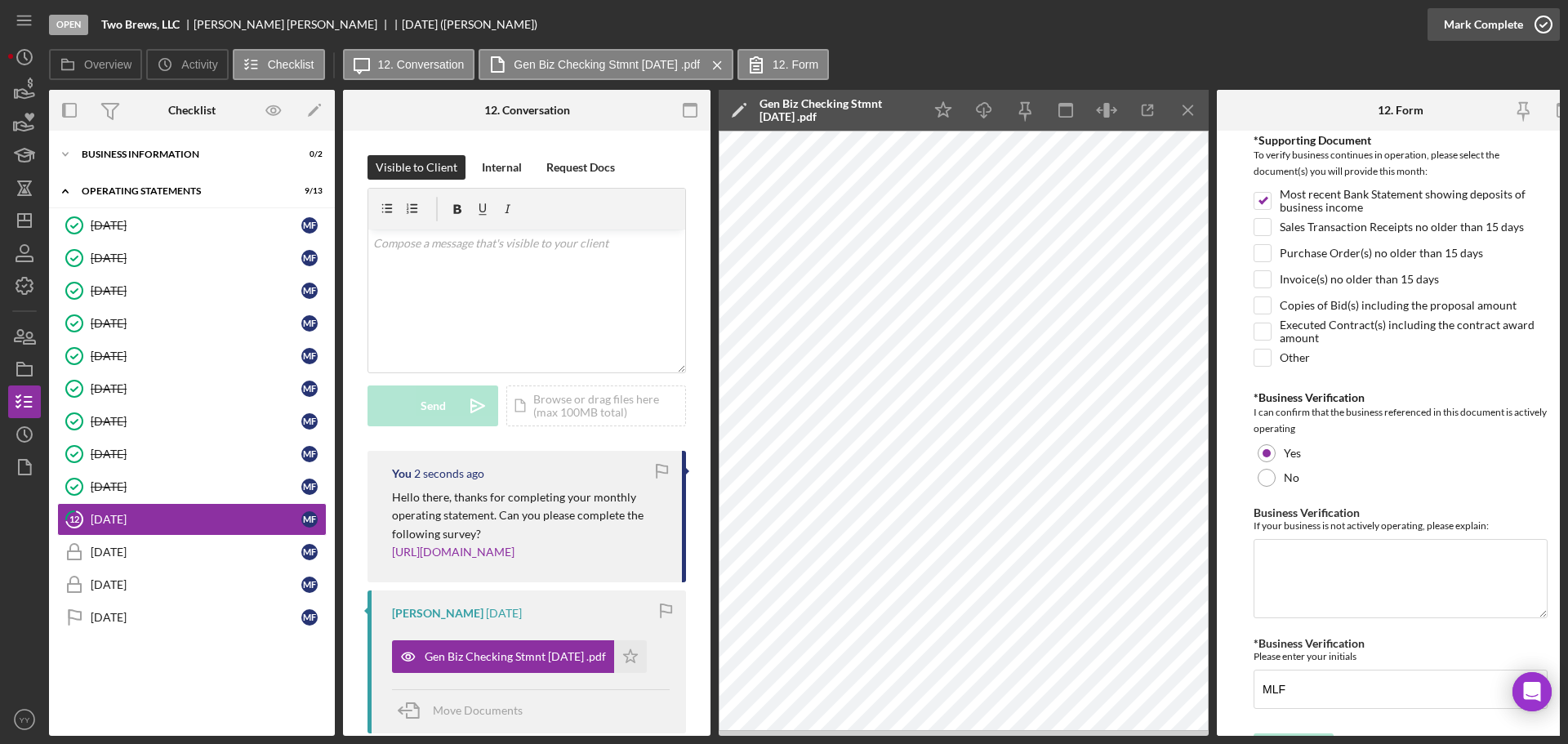
click at [1450, 19] on div "Mark Complete" at bounding box center [1483, 24] width 79 height 32
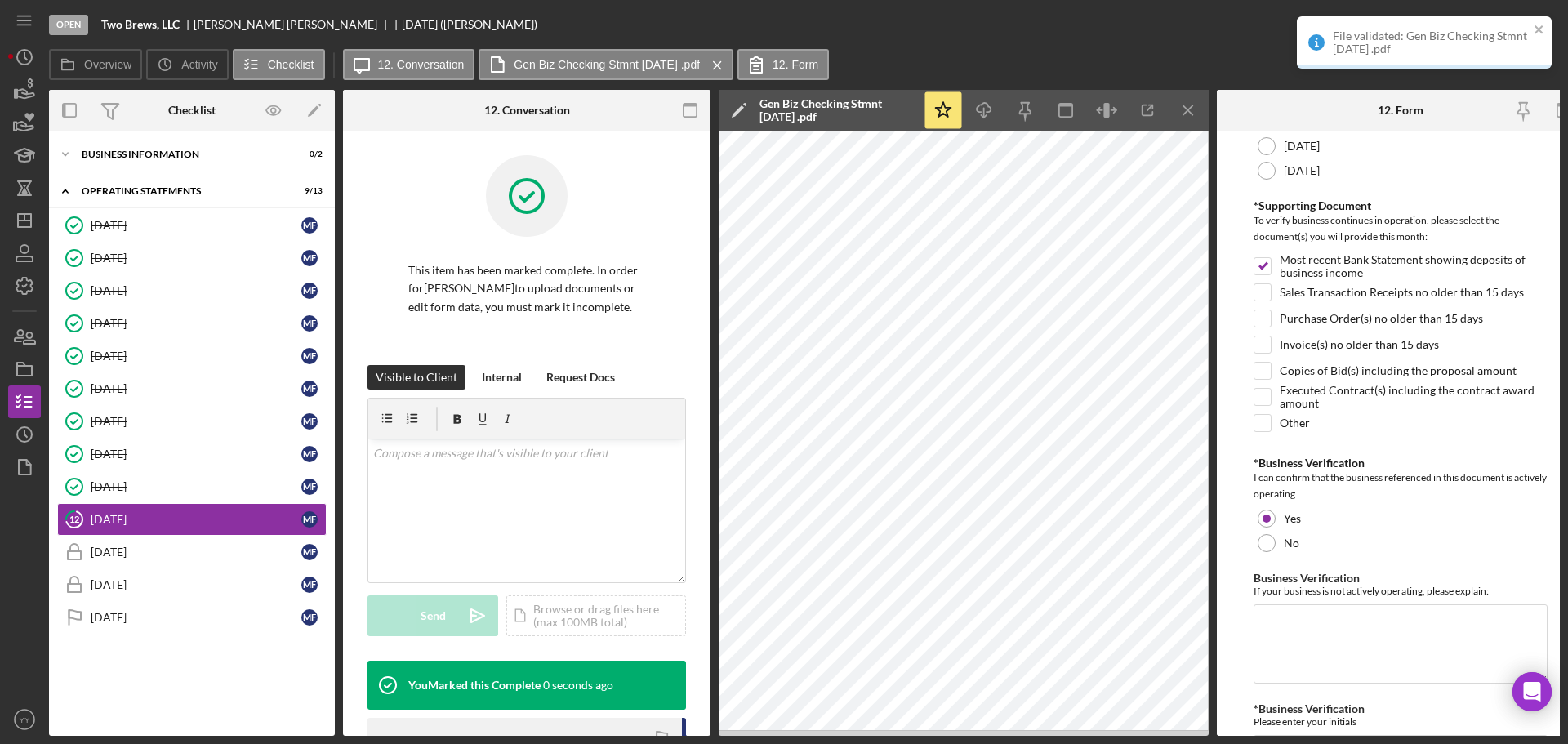
scroll to position [414, 0]
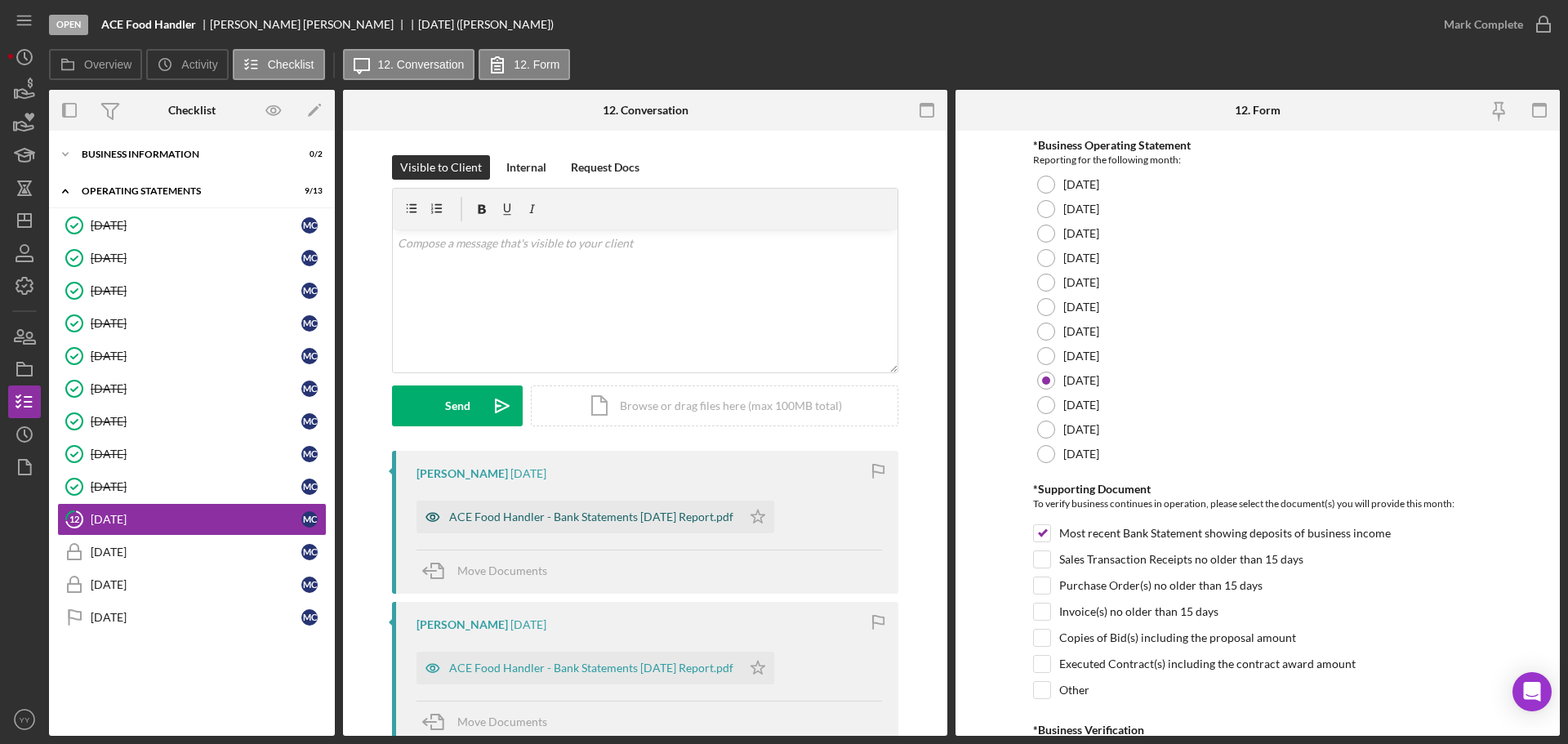
click at [625, 518] on div "ACE Food Handler - Bank Statements [DATE] Report.pdf" at bounding box center [592, 517] width 285 height 13
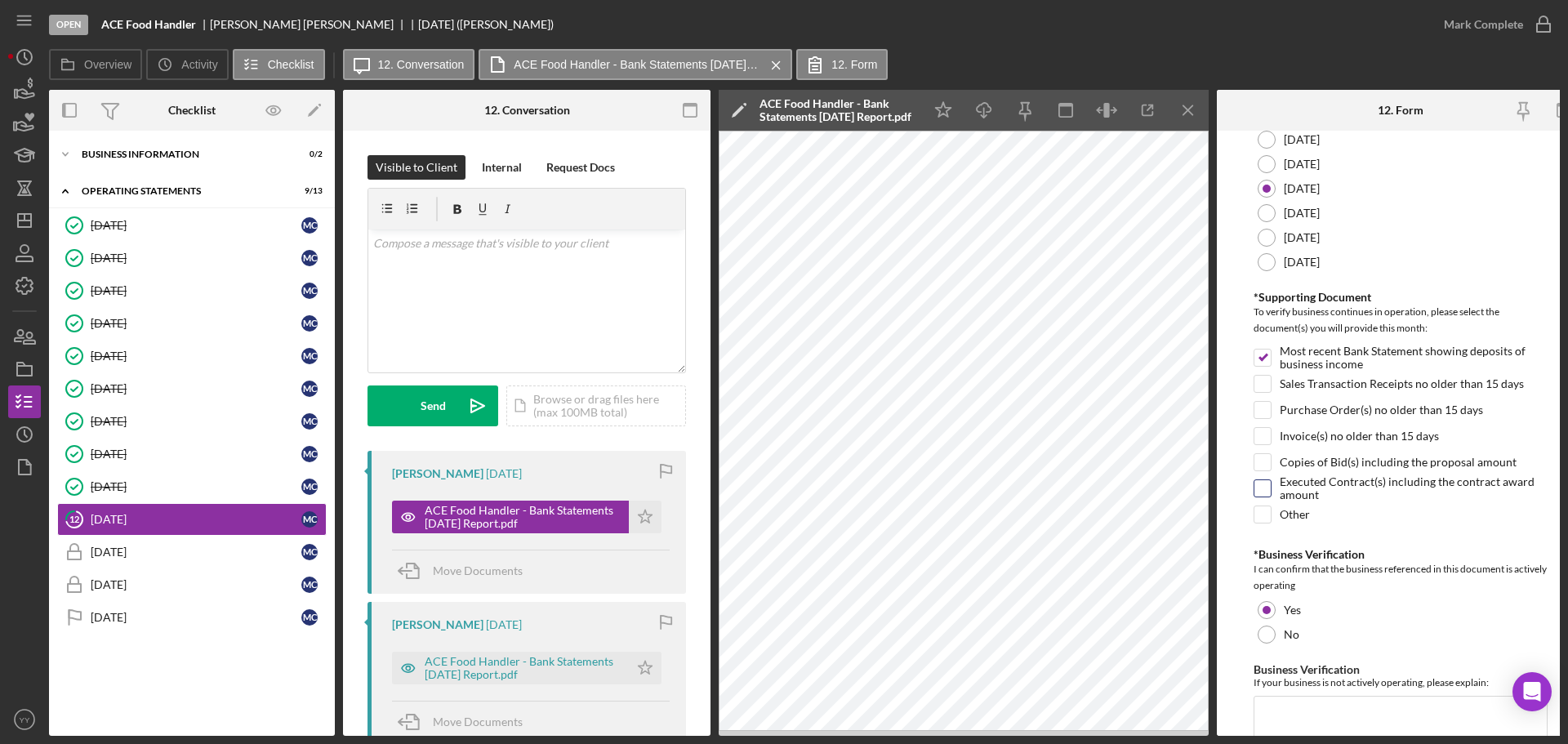
scroll to position [386, 0]
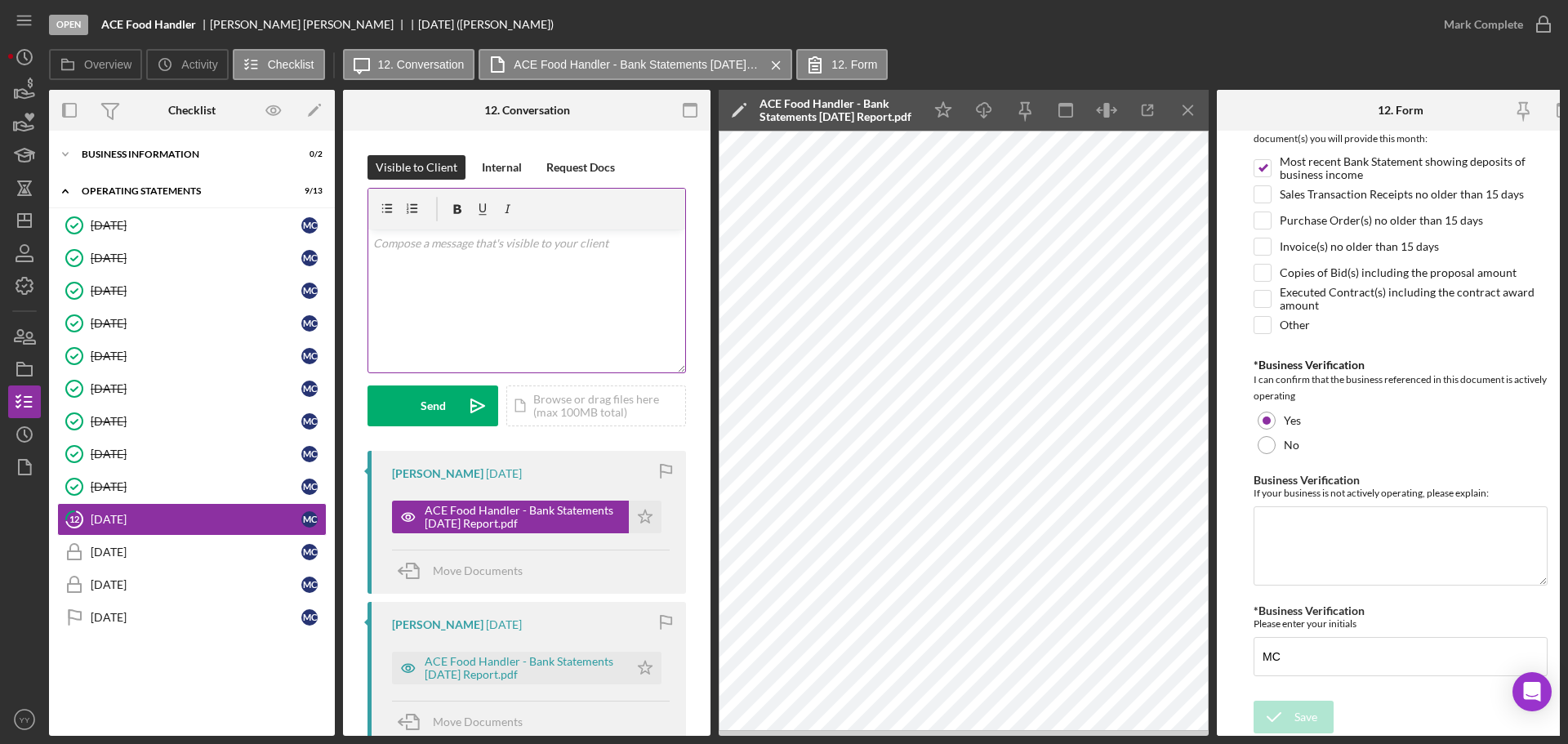
click at [612, 259] on div "v Color teal Color pink Remove color Add row above Add row below Add column bef…" at bounding box center [526, 301] width 317 height 143
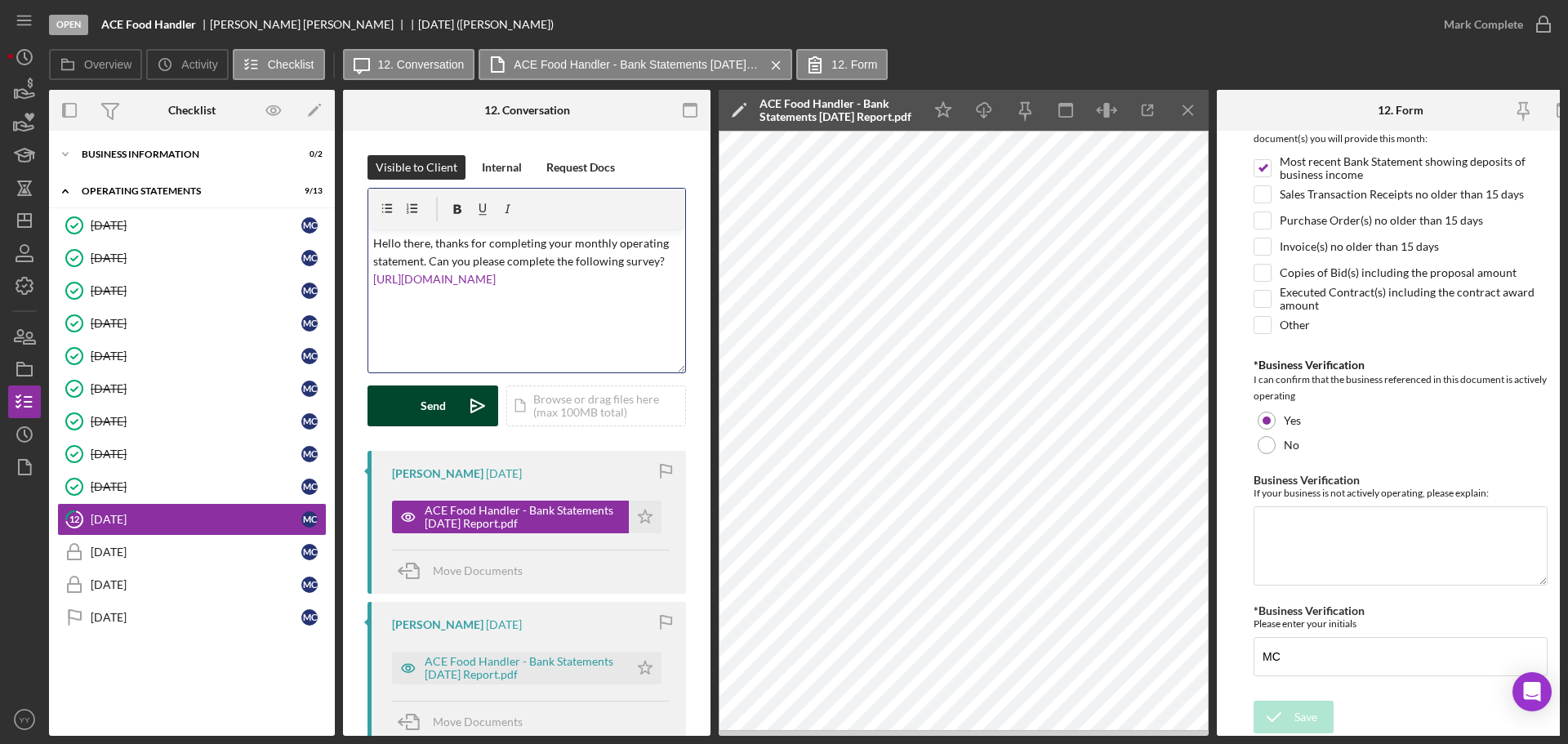
click at [443, 399] on div "Send" at bounding box center [433, 406] width 25 height 41
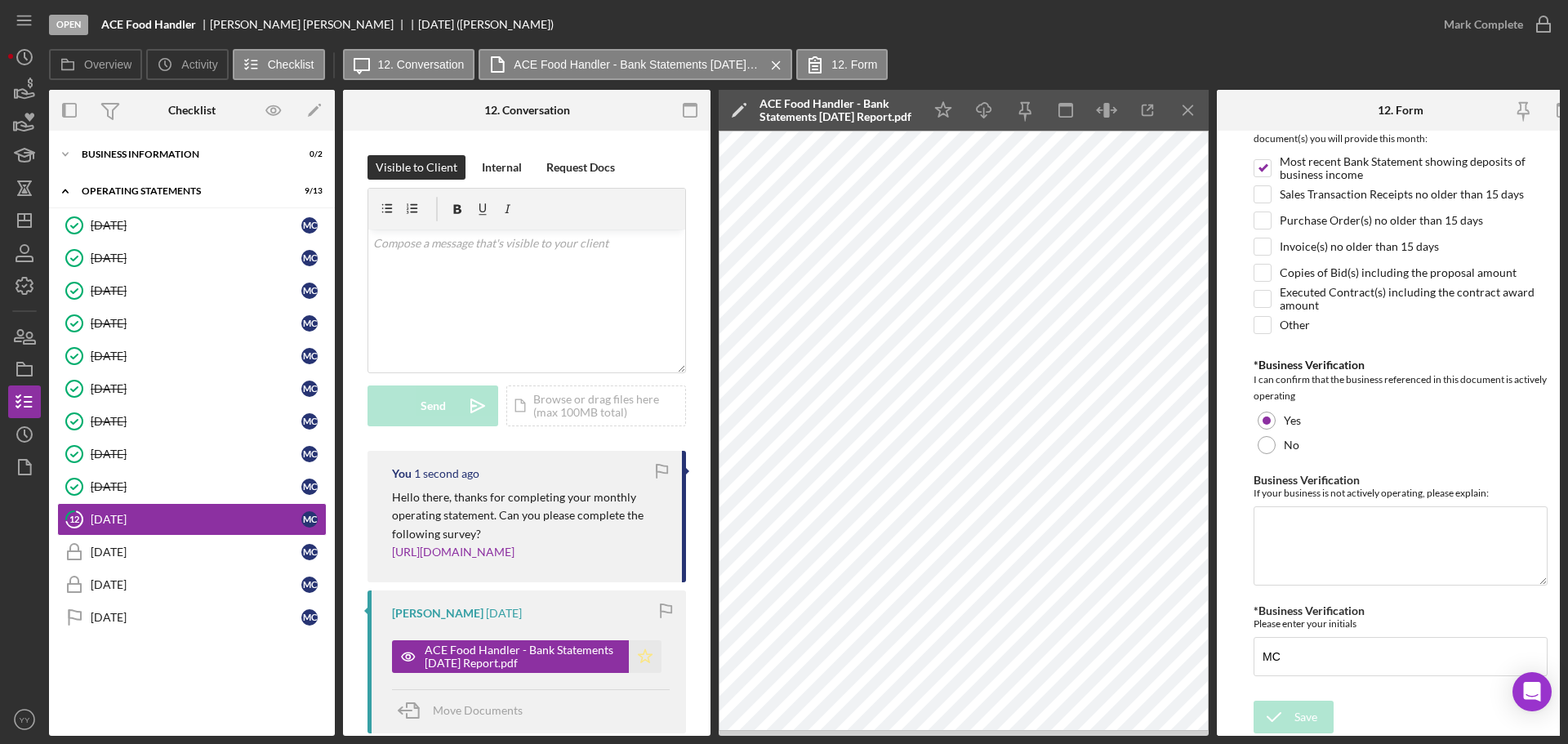
click at [643, 658] on polygon "button" at bounding box center [646, 656] width 14 height 13
click at [1459, 31] on div "Mark Complete" at bounding box center [1483, 24] width 79 height 32
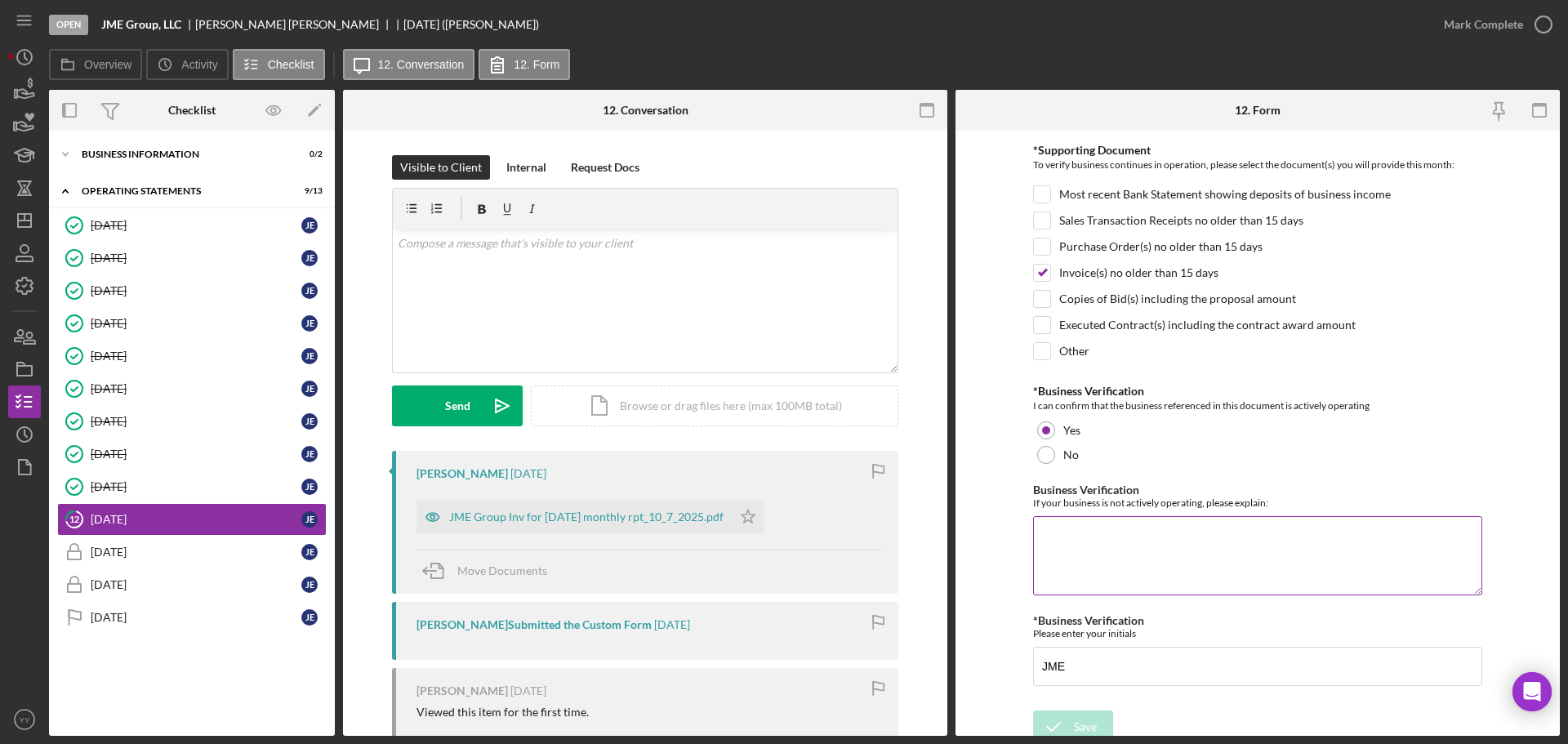
scroll to position [348, 0]
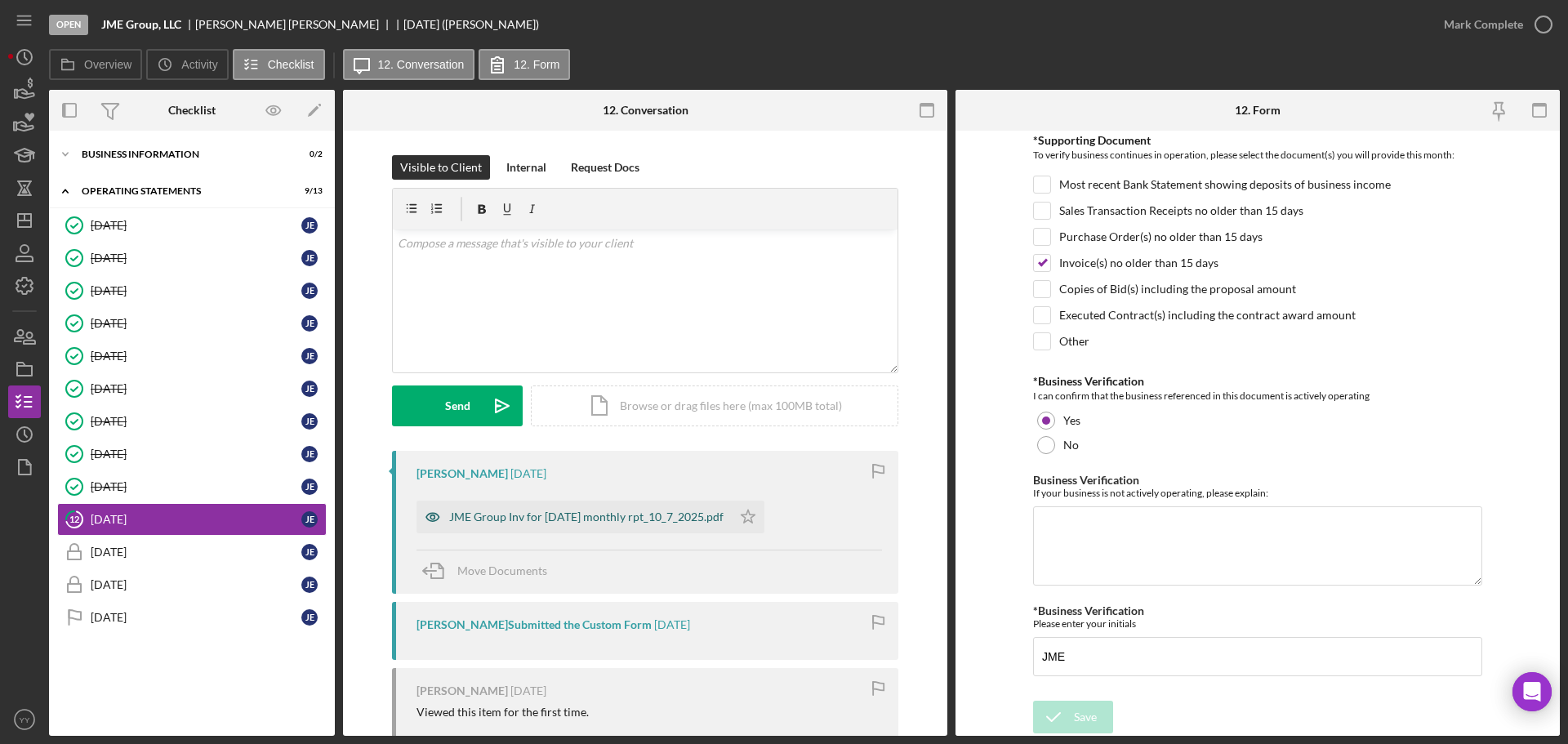
click at [548, 513] on div "JME Group Inv for [DATE] monthly rpt_10_7_2025.pdf" at bounding box center [587, 517] width 274 height 13
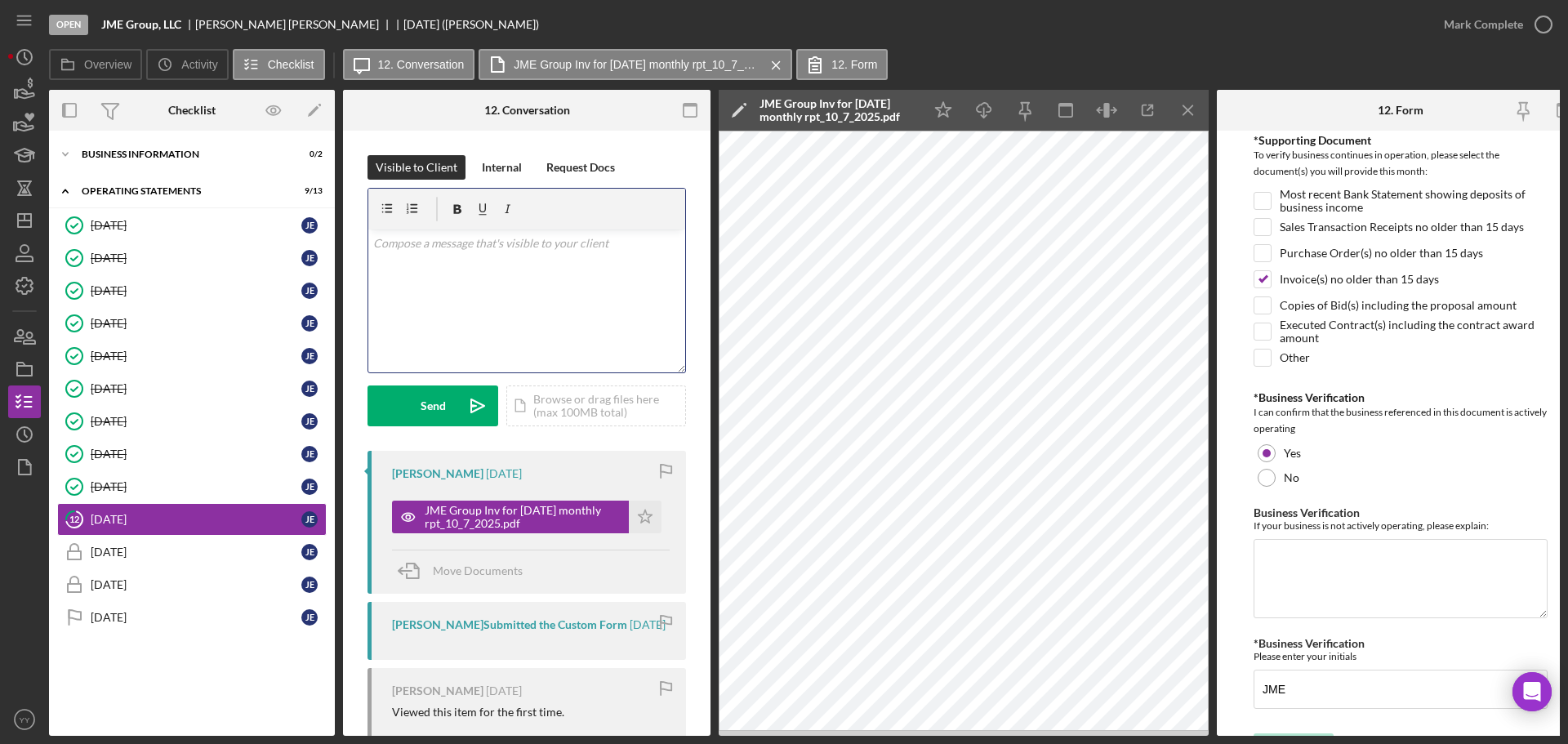
click at [568, 314] on div "v Color teal Color pink Remove color Add row above Add row below Add column bef…" at bounding box center [526, 301] width 317 height 143
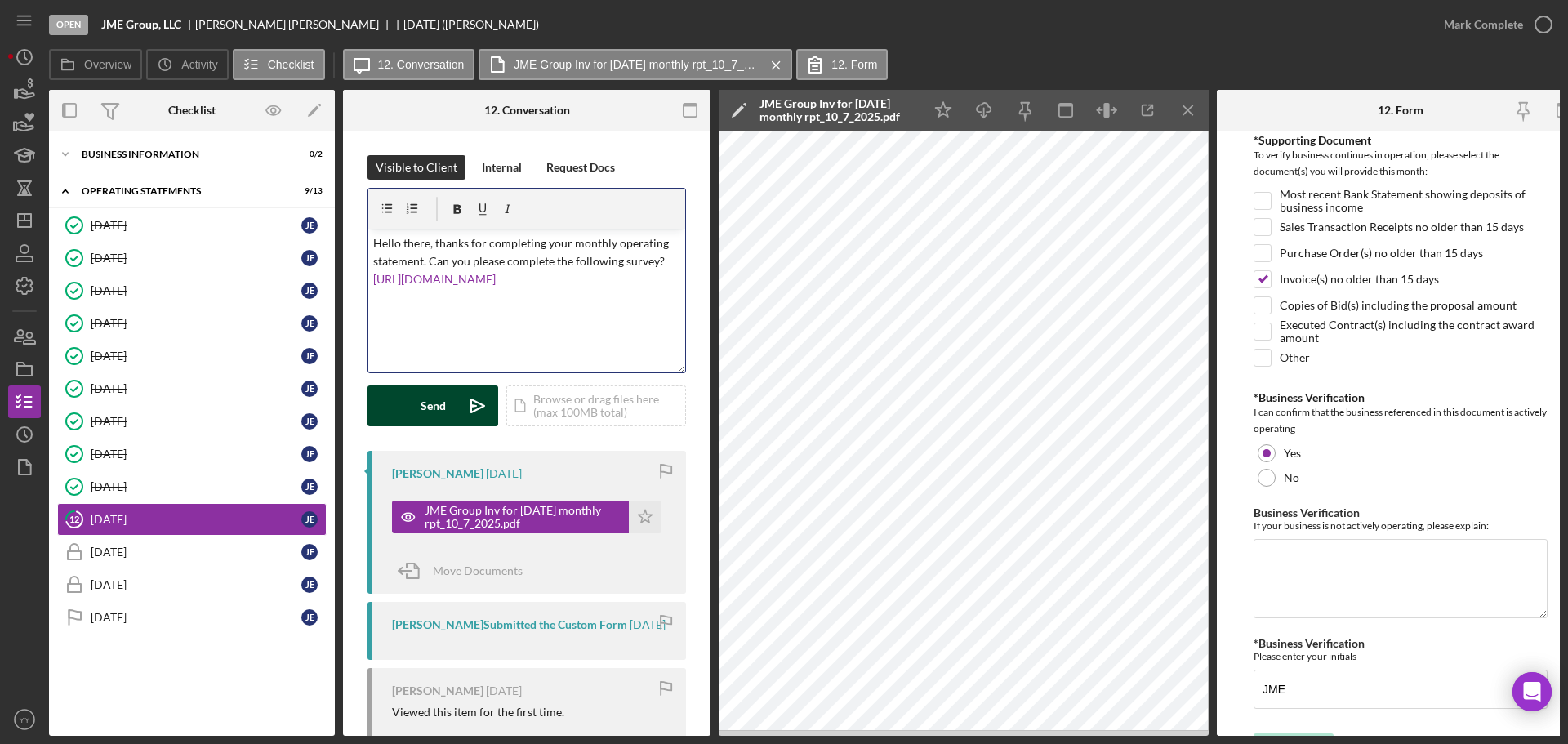
drag, startPoint x: 436, startPoint y: 405, endPoint x: 457, endPoint y: 391, distance: 25.2
click at [435, 405] on div "Send" at bounding box center [433, 406] width 25 height 41
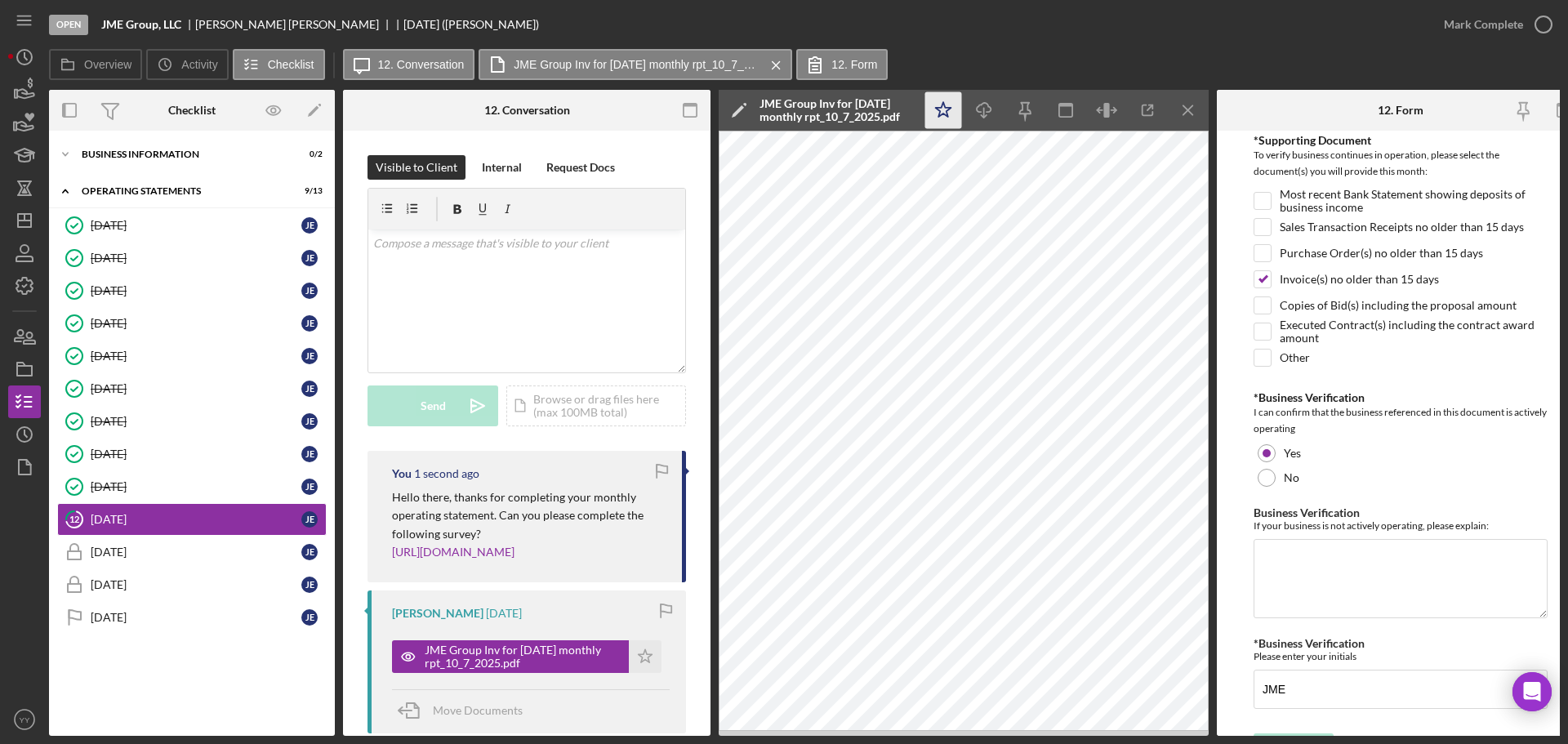
click at [938, 104] on icon "Icon/Star" at bounding box center [944, 111] width 37 height 37
click at [1489, 20] on div "Mark Complete" at bounding box center [1483, 24] width 79 height 32
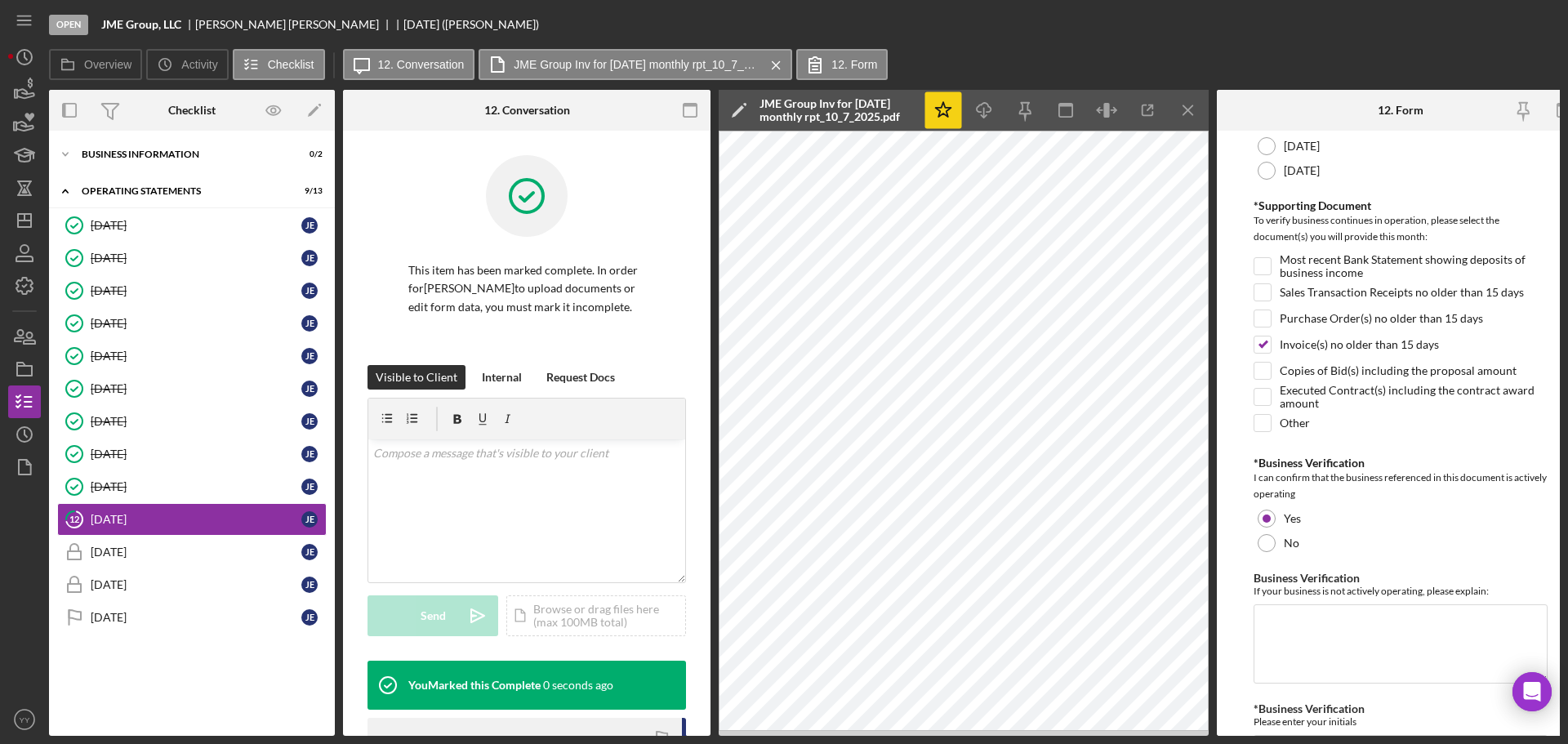
scroll to position [414, 0]
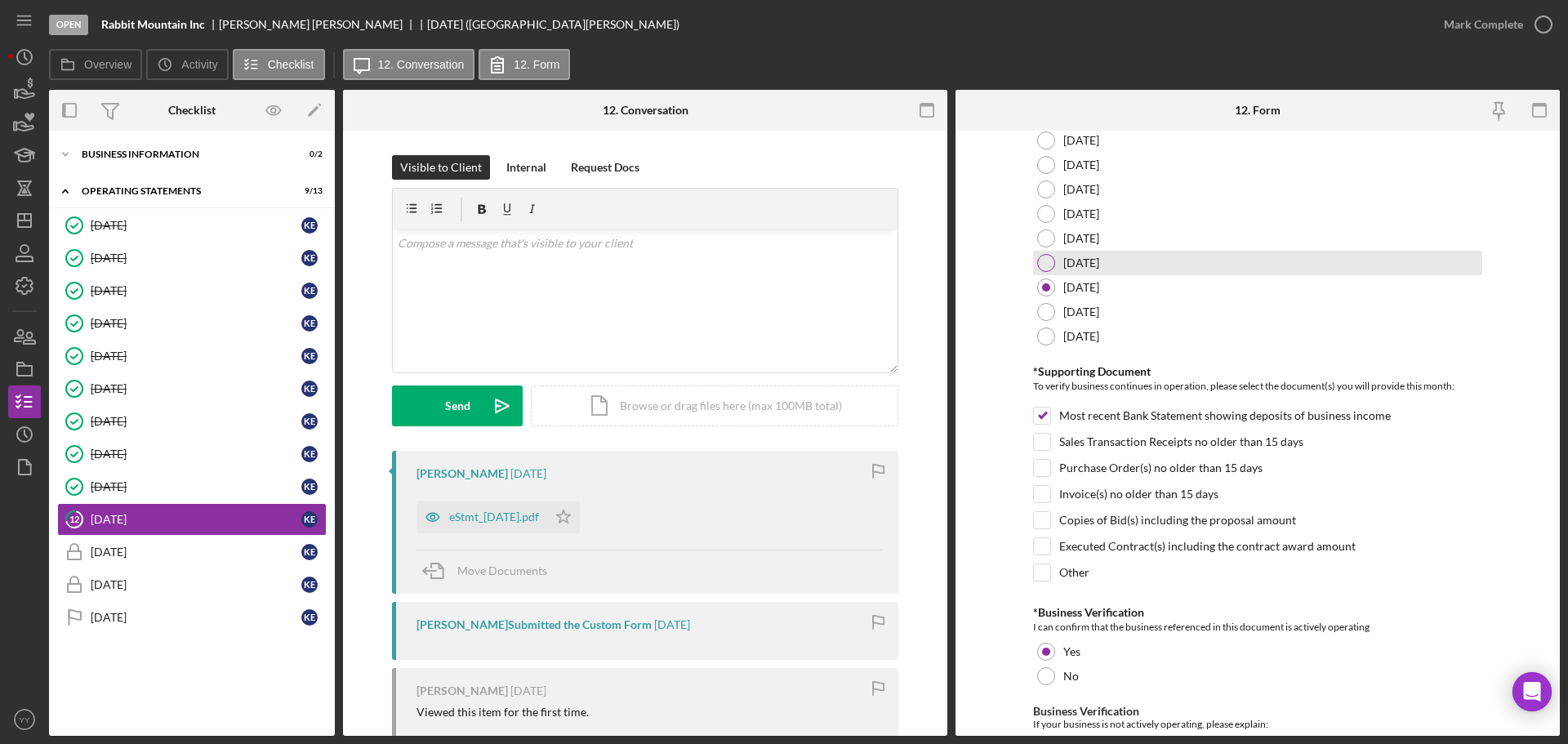
scroll to position [348, 0]
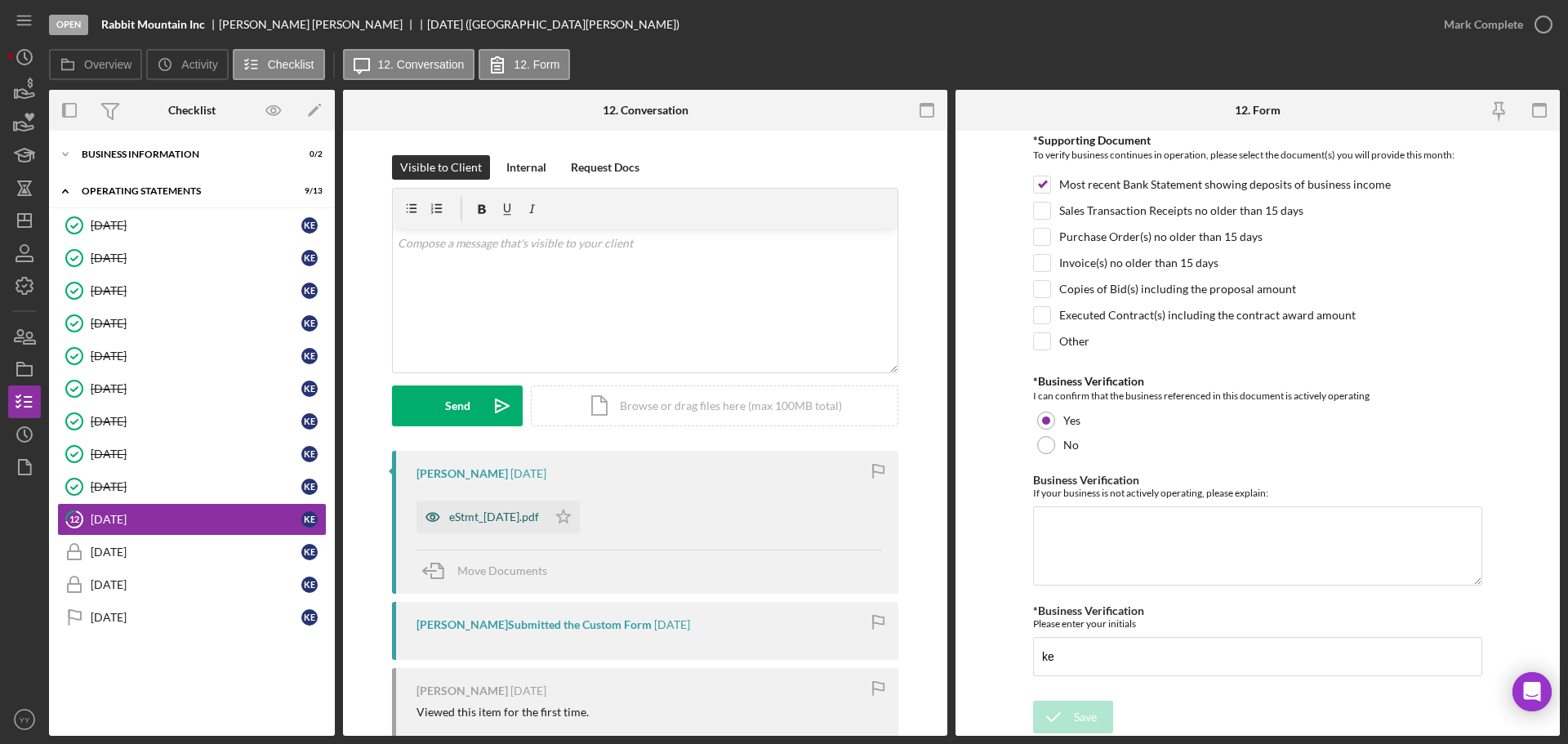
click at [478, 524] on div "eStmt_[DATE].pdf" at bounding box center [494, 517] width 90 height 13
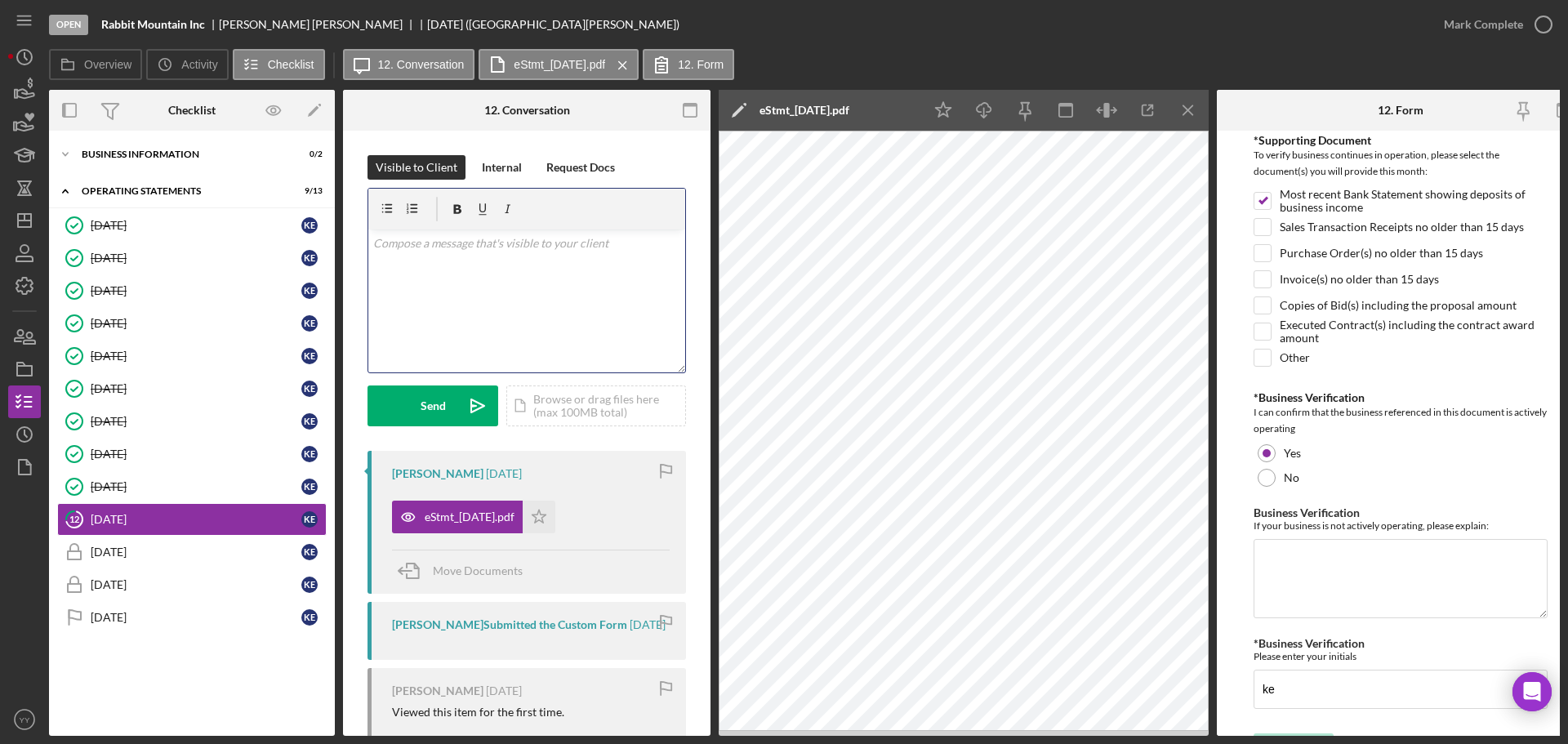
click at [492, 257] on div "v Color teal Color pink Remove color Add row above Add row below Add column bef…" at bounding box center [526, 301] width 317 height 143
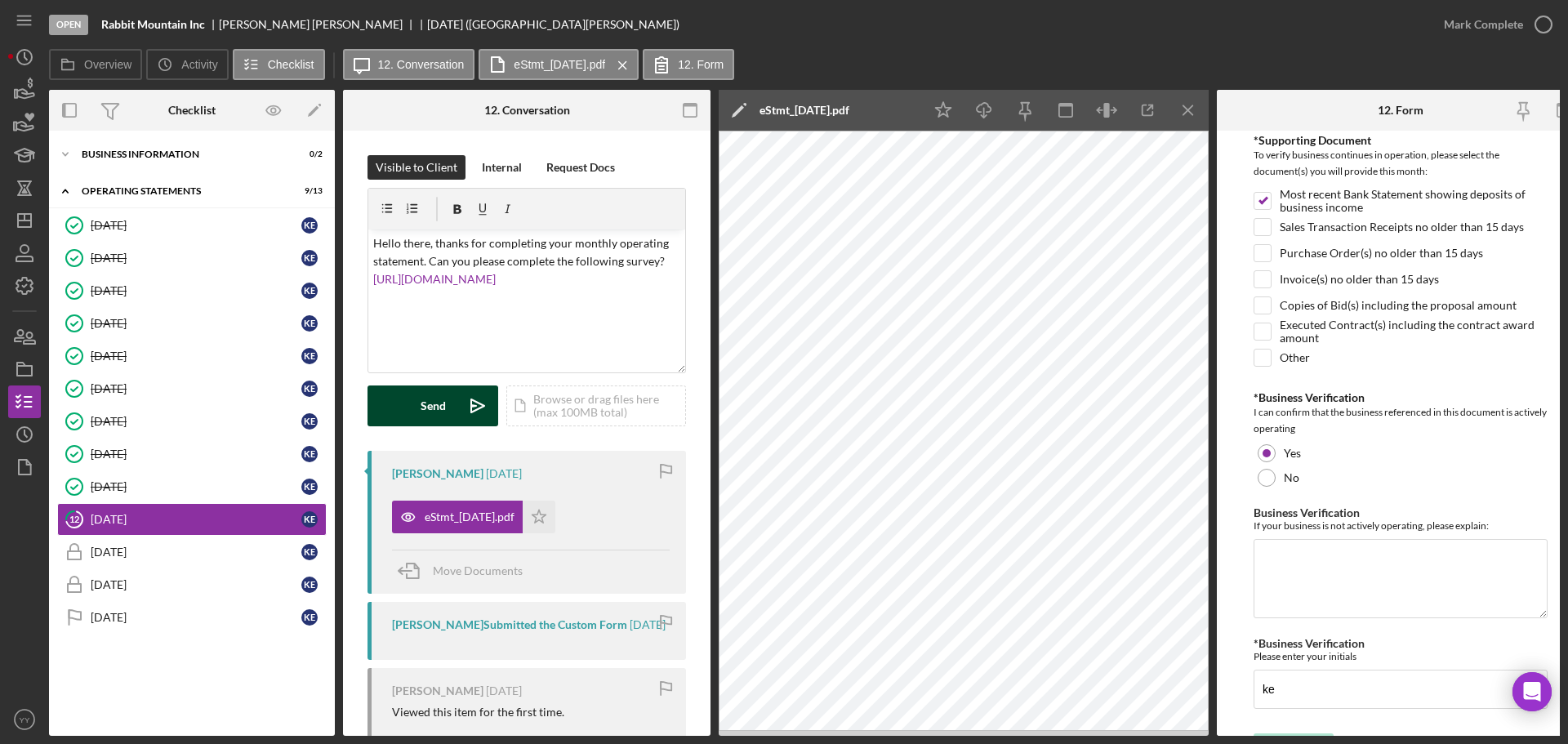
click at [421, 408] on div "Send" at bounding box center [433, 406] width 25 height 41
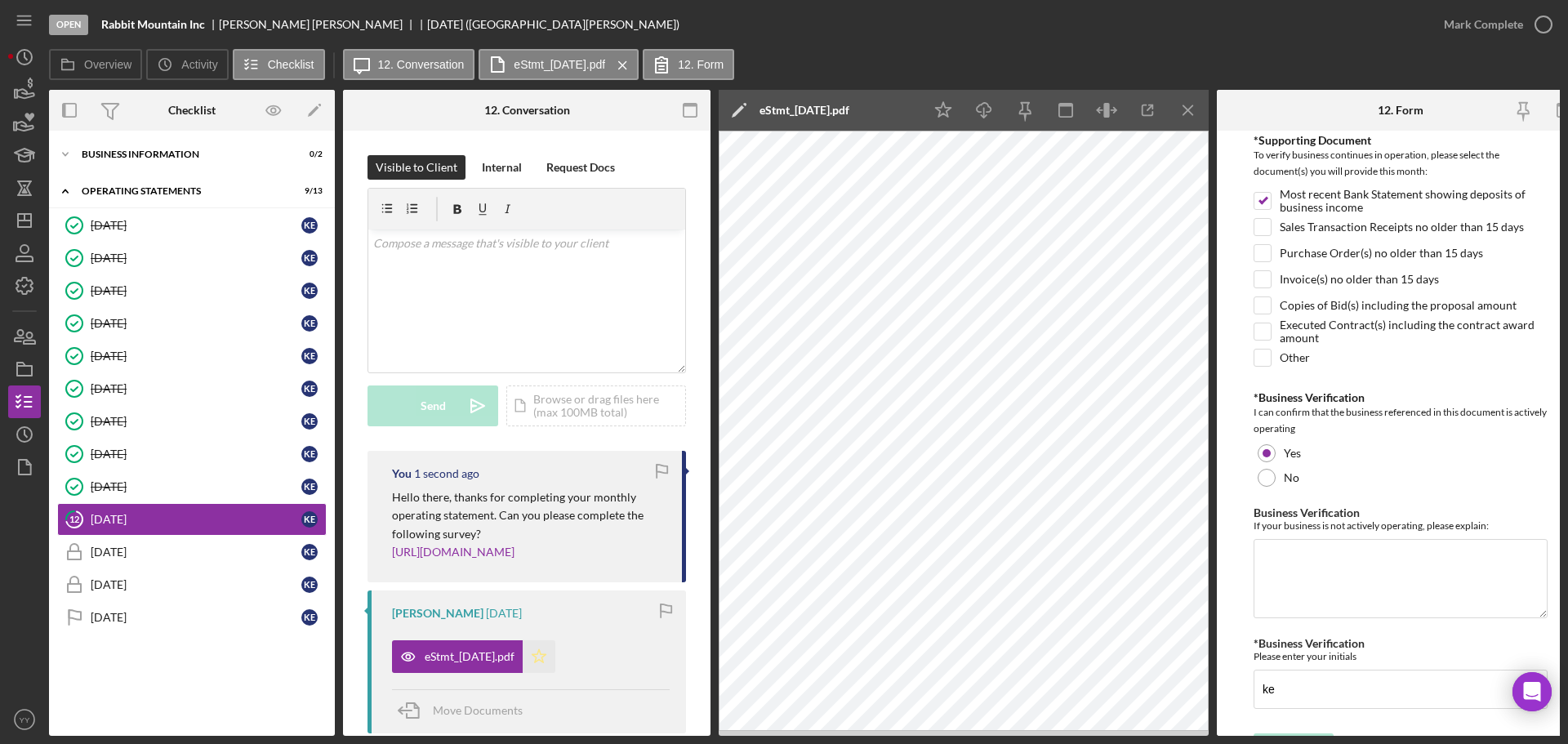
click at [555, 651] on icon "Icon/Star" at bounding box center [539, 656] width 32 height 32
click at [1475, 37] on div "Mark Complete" at bounding box center [1483, 24] width 79 height 32
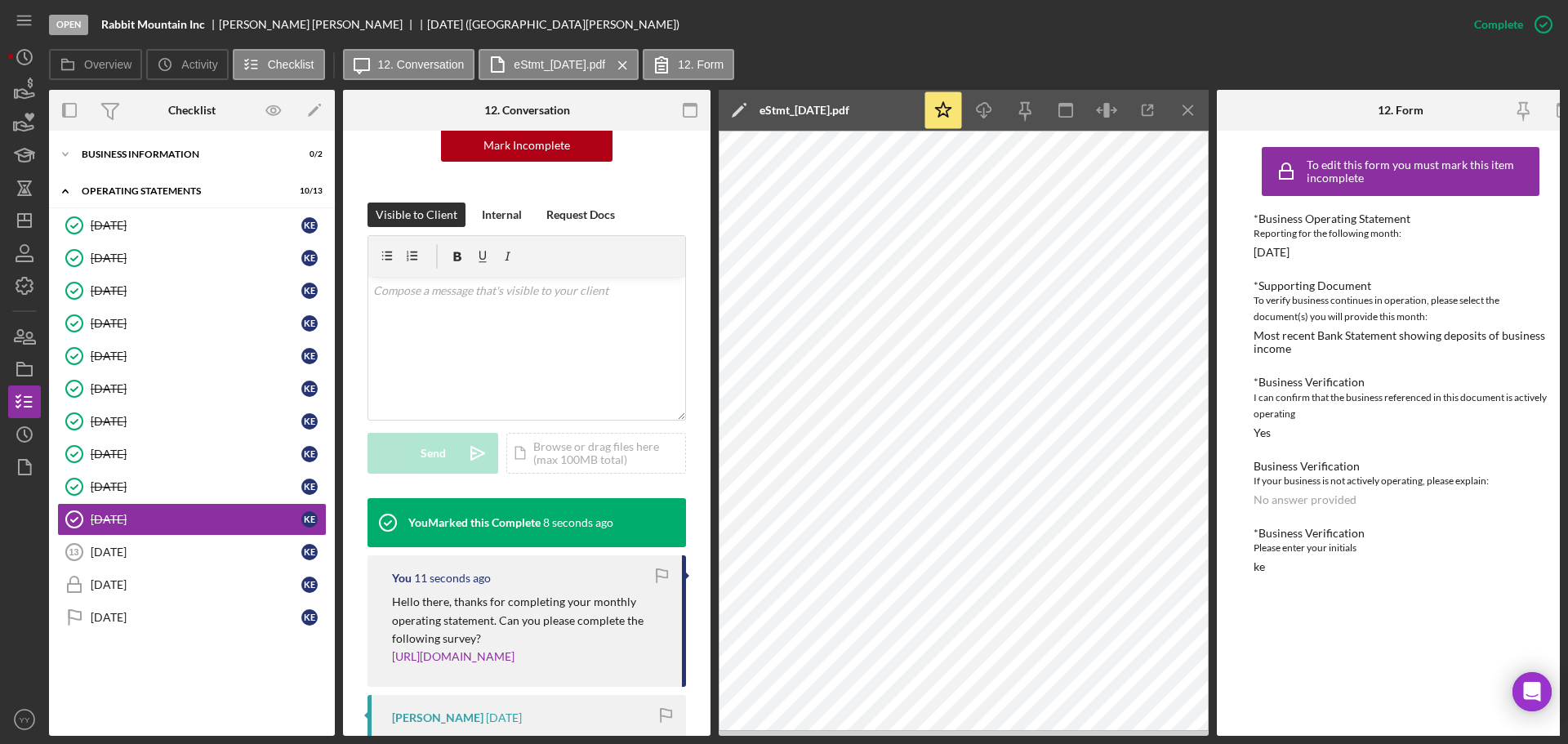
scroll to position [490, 0]
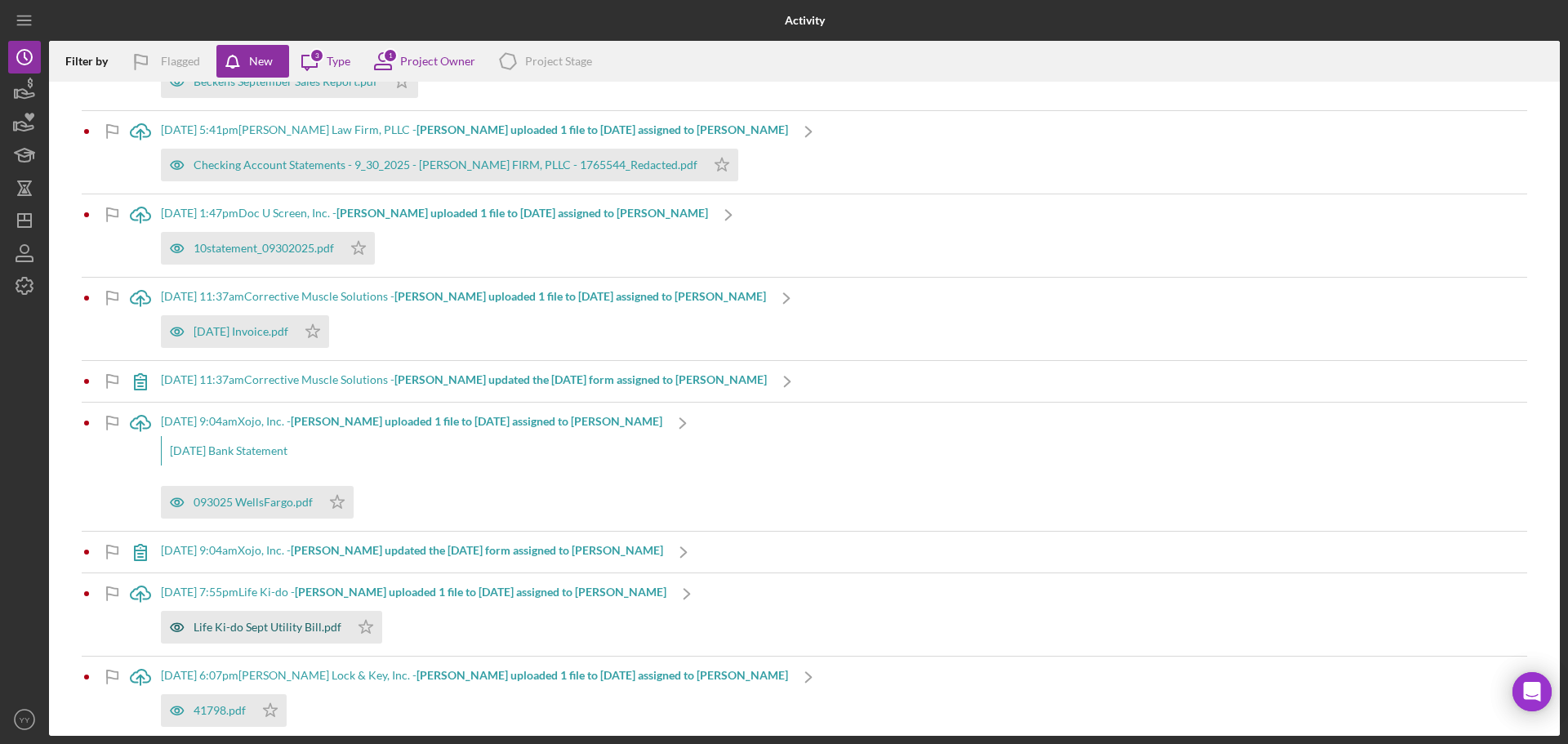
scroll to position [490, 0]
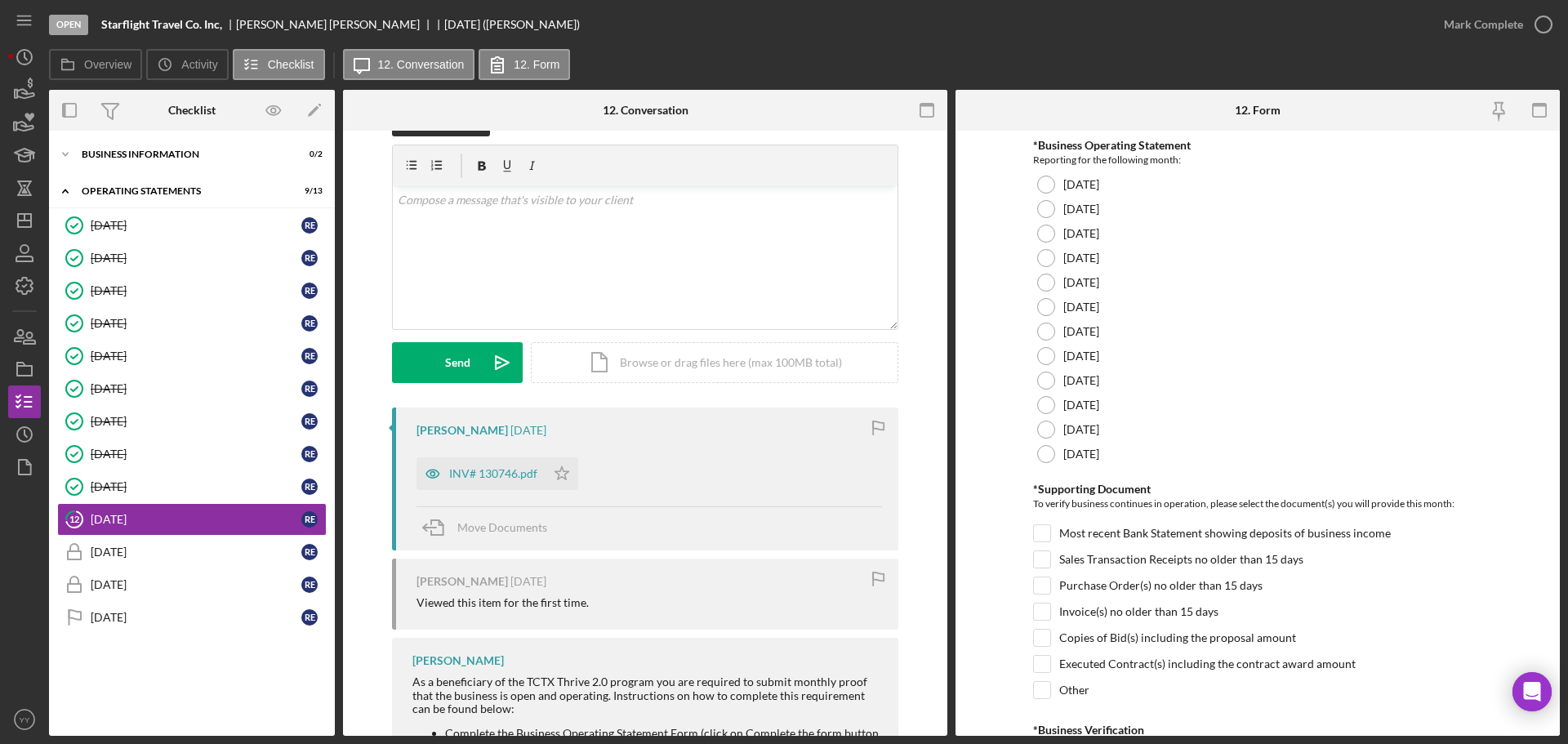
scroll to position [82, 0]
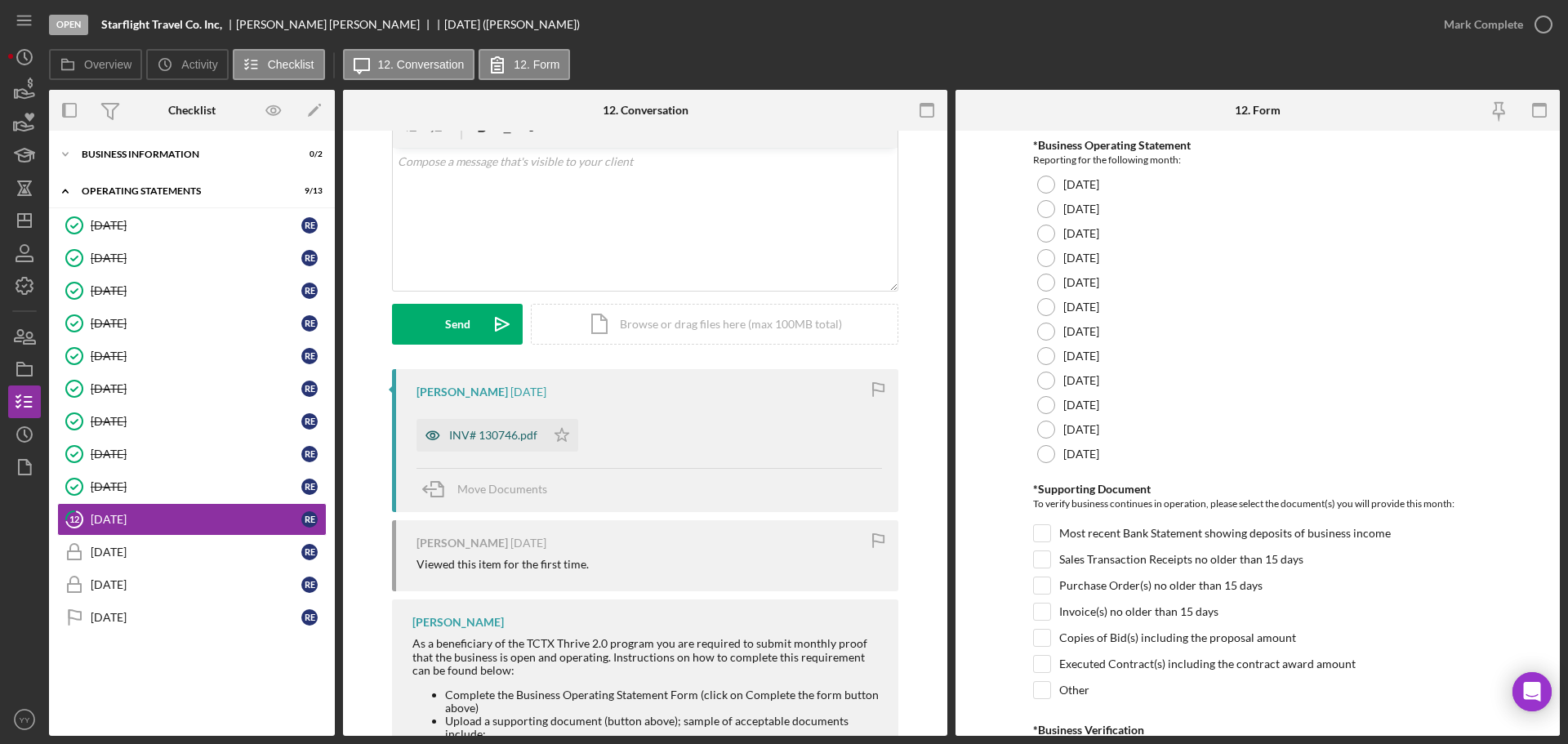
click at [498, 436] on div "INV# 130746.pdf" at bounding box center [493, 435] width 88 height 13
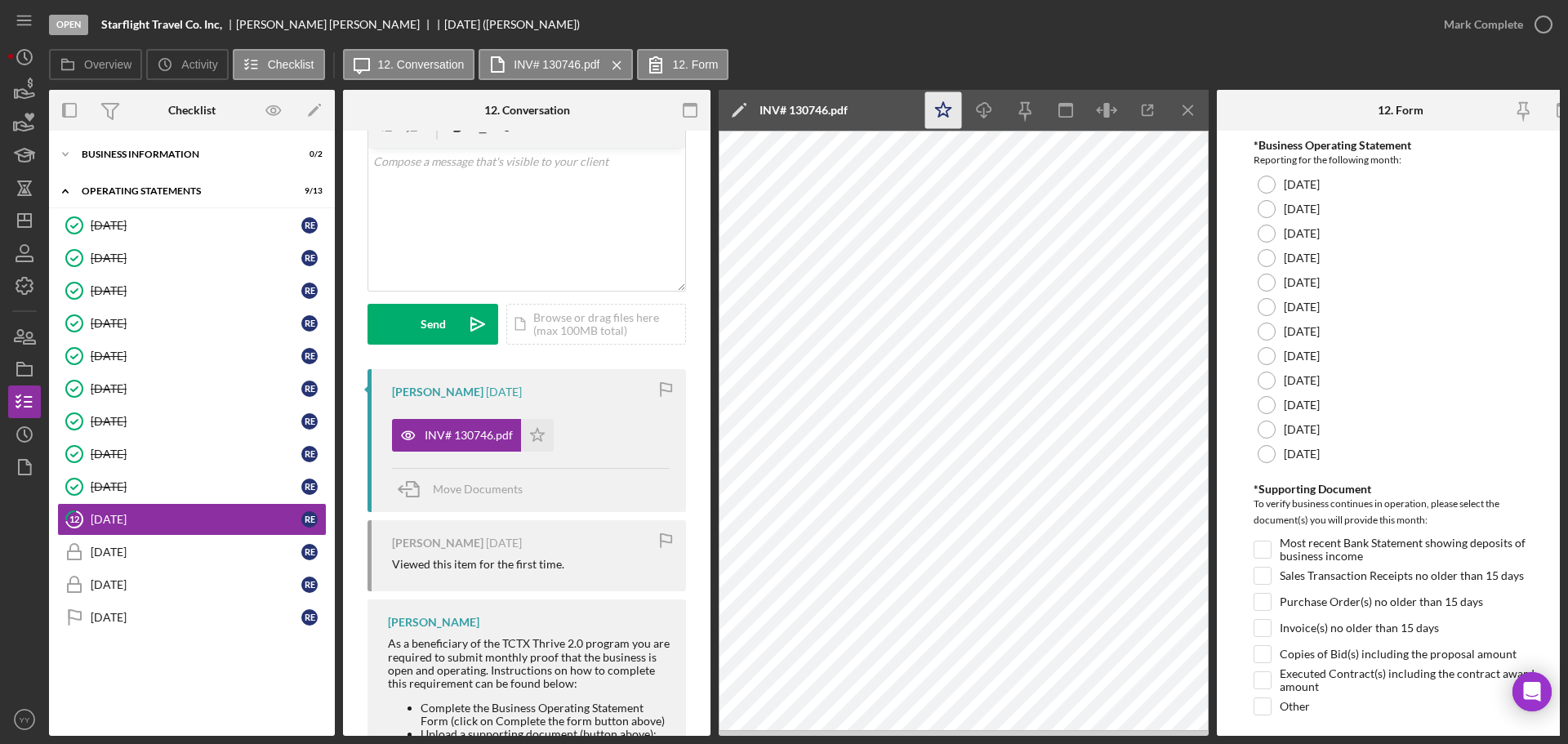
click at [938, 111] on icon "Icon/Star" at bounding box center [944, 111] width 37 height 37
click at [1272, 410] on div at bounding box center [1267, 405] width 18 height 18
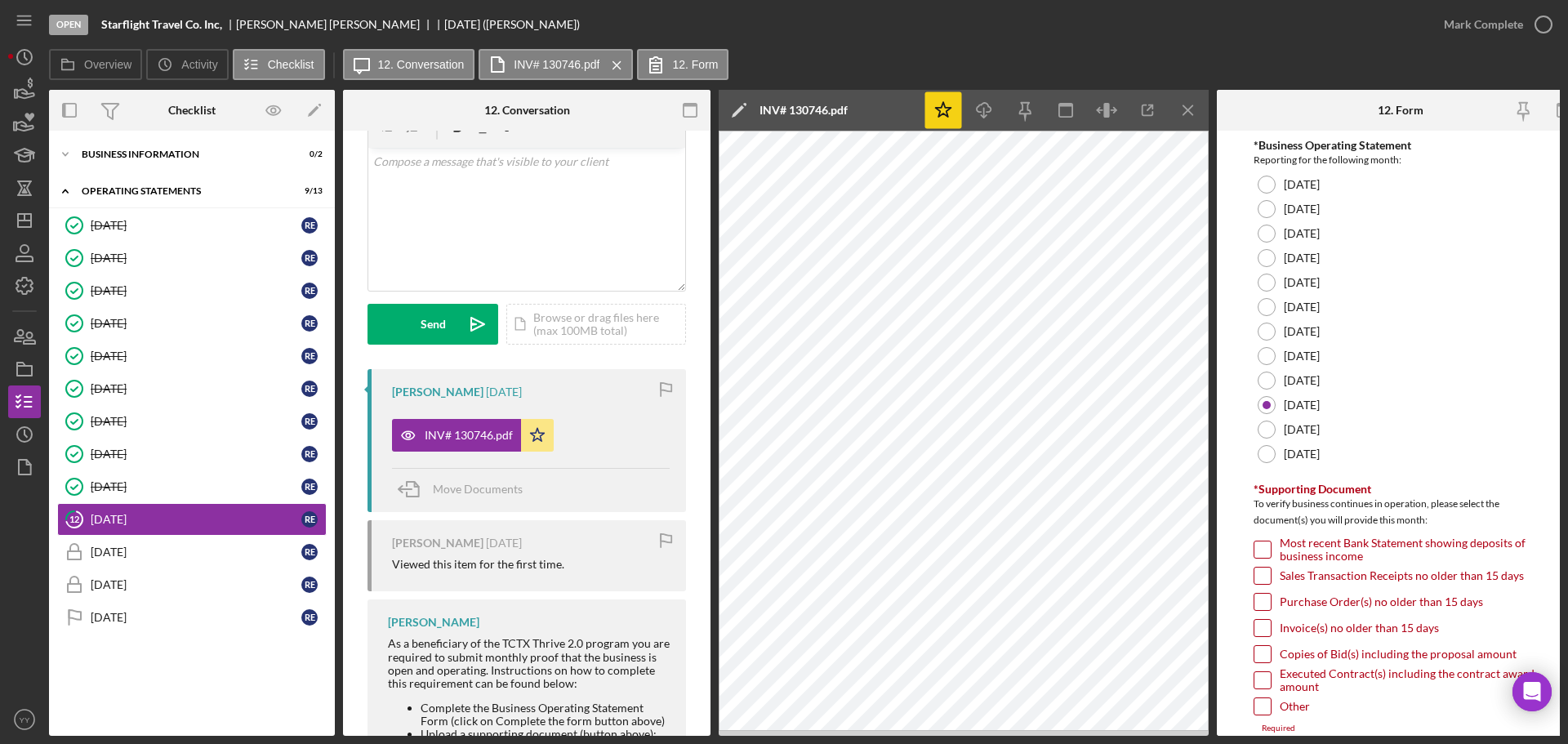
click at [1263, 625] on input "Invoice(s) no older than 15 days" at bounding box center [1262, 628] width 17 height 17
checkbox input "true"
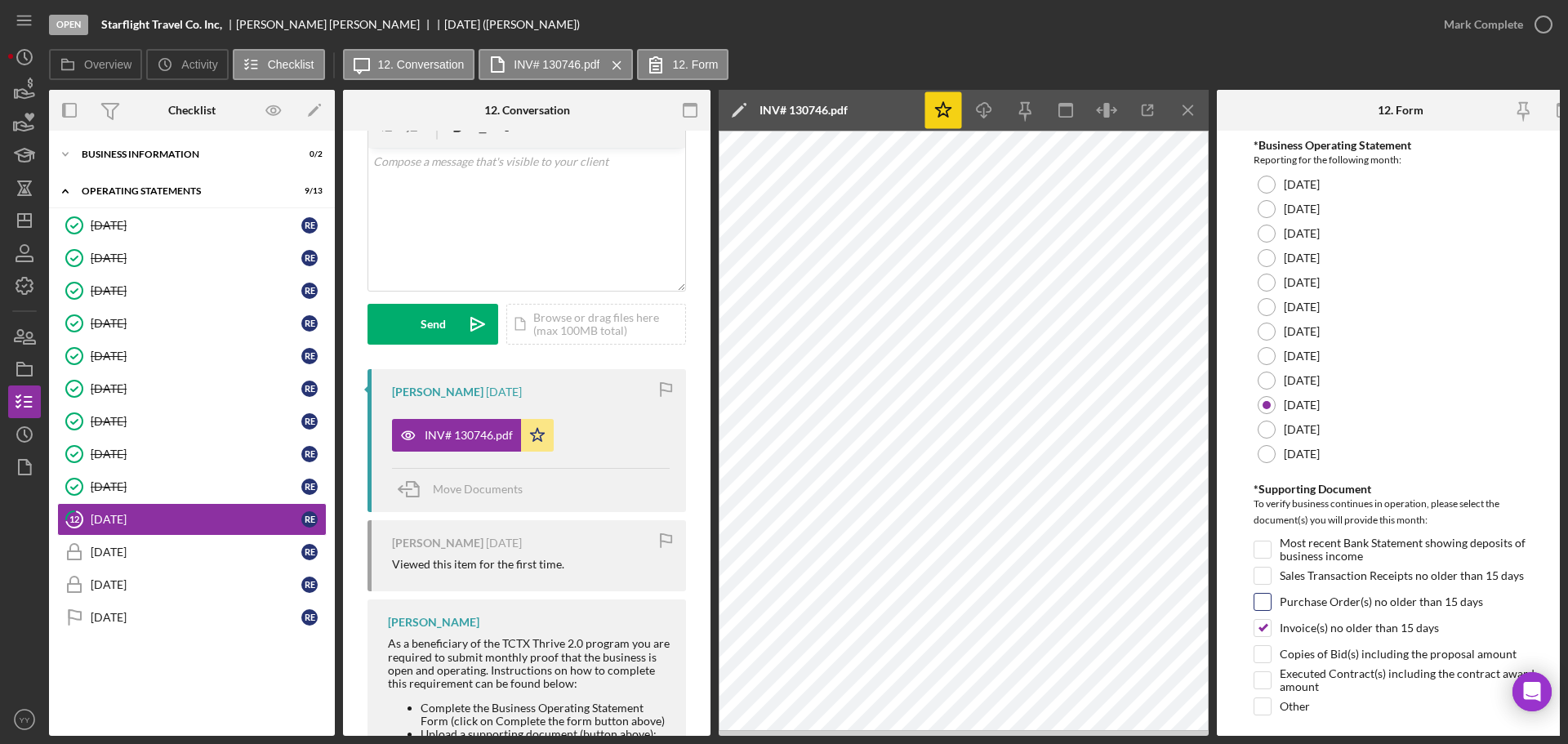
scroll to position [245, 0]
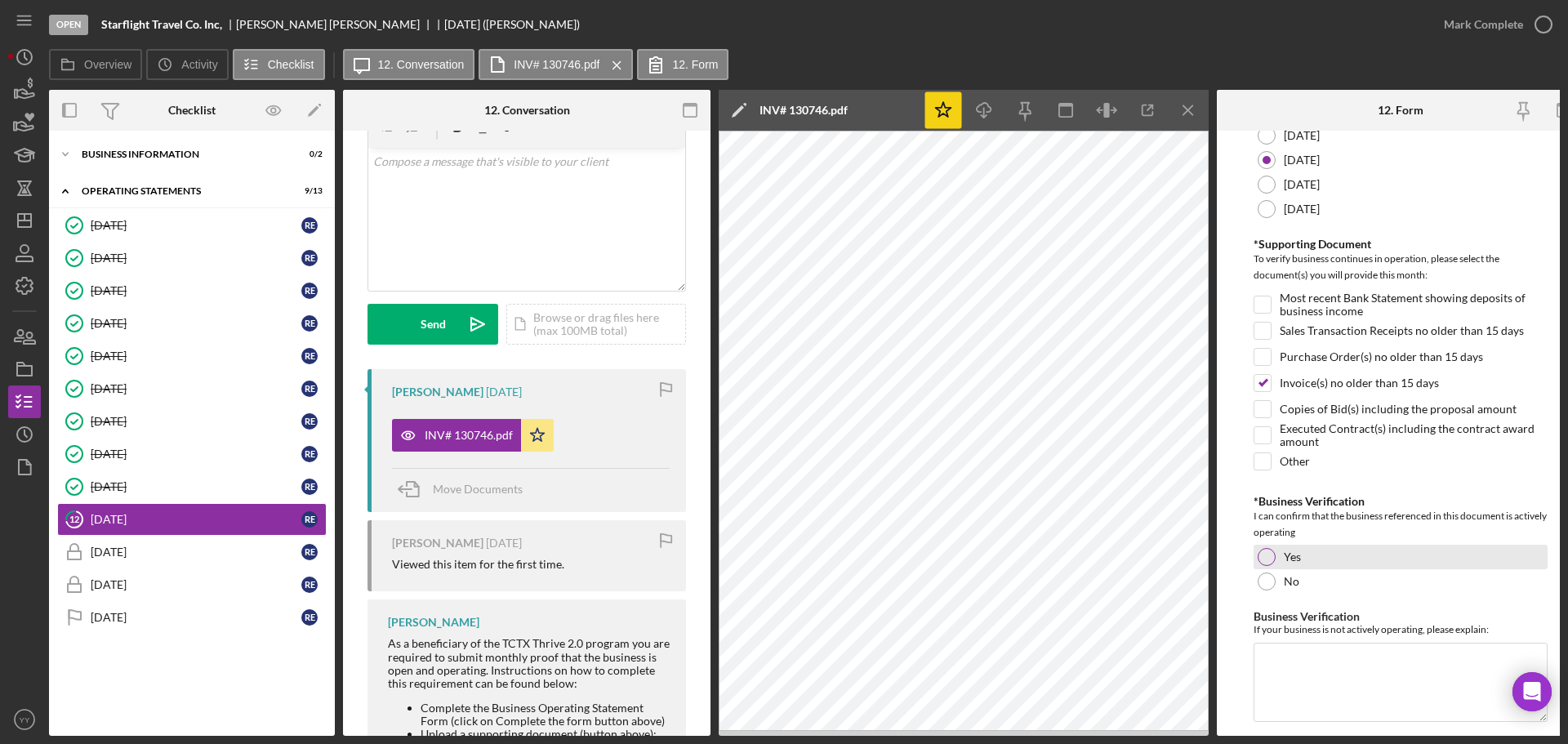
click at [1271, 564] on div at bounding box center [1267, 557] width 18 height 18
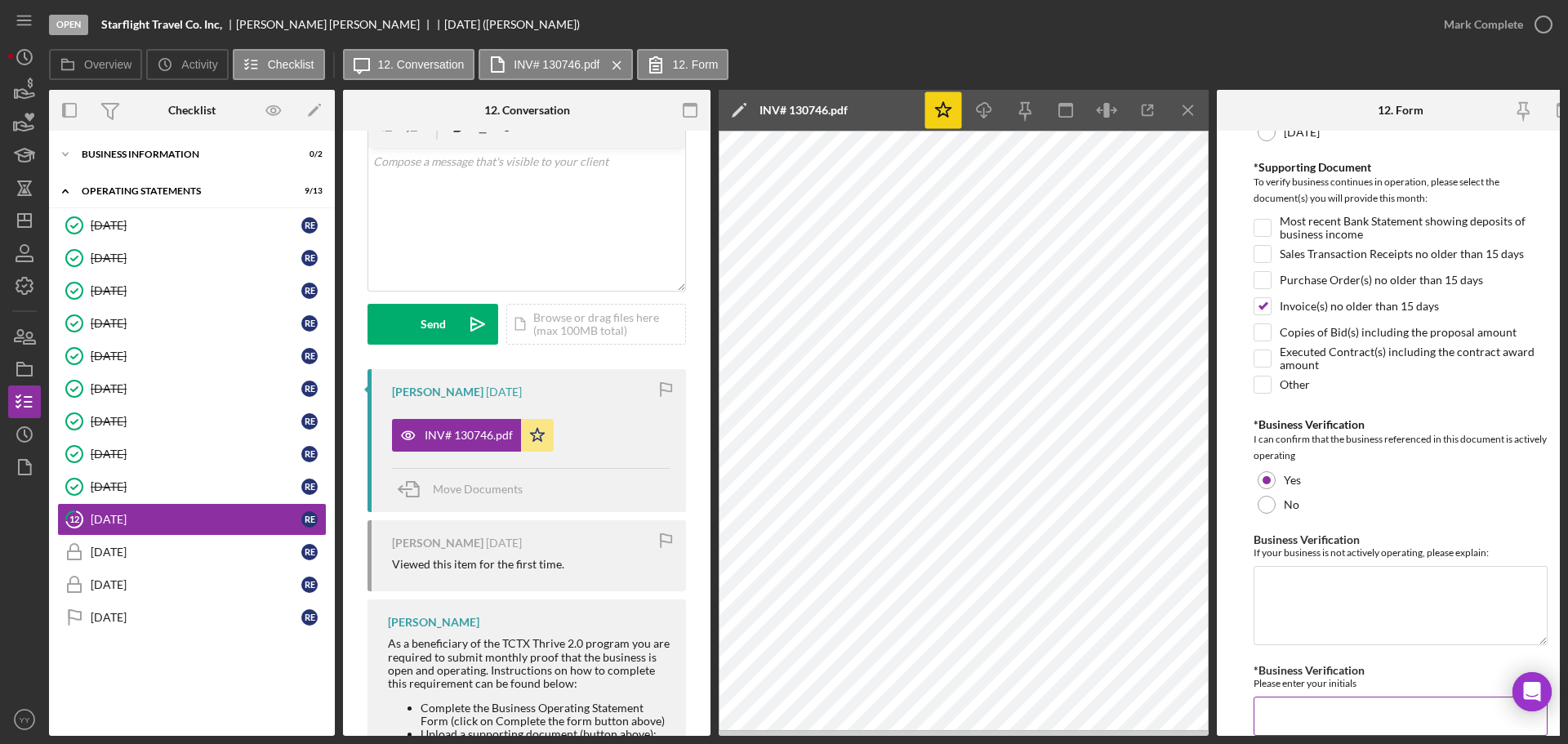
scroll to position [386, 0]
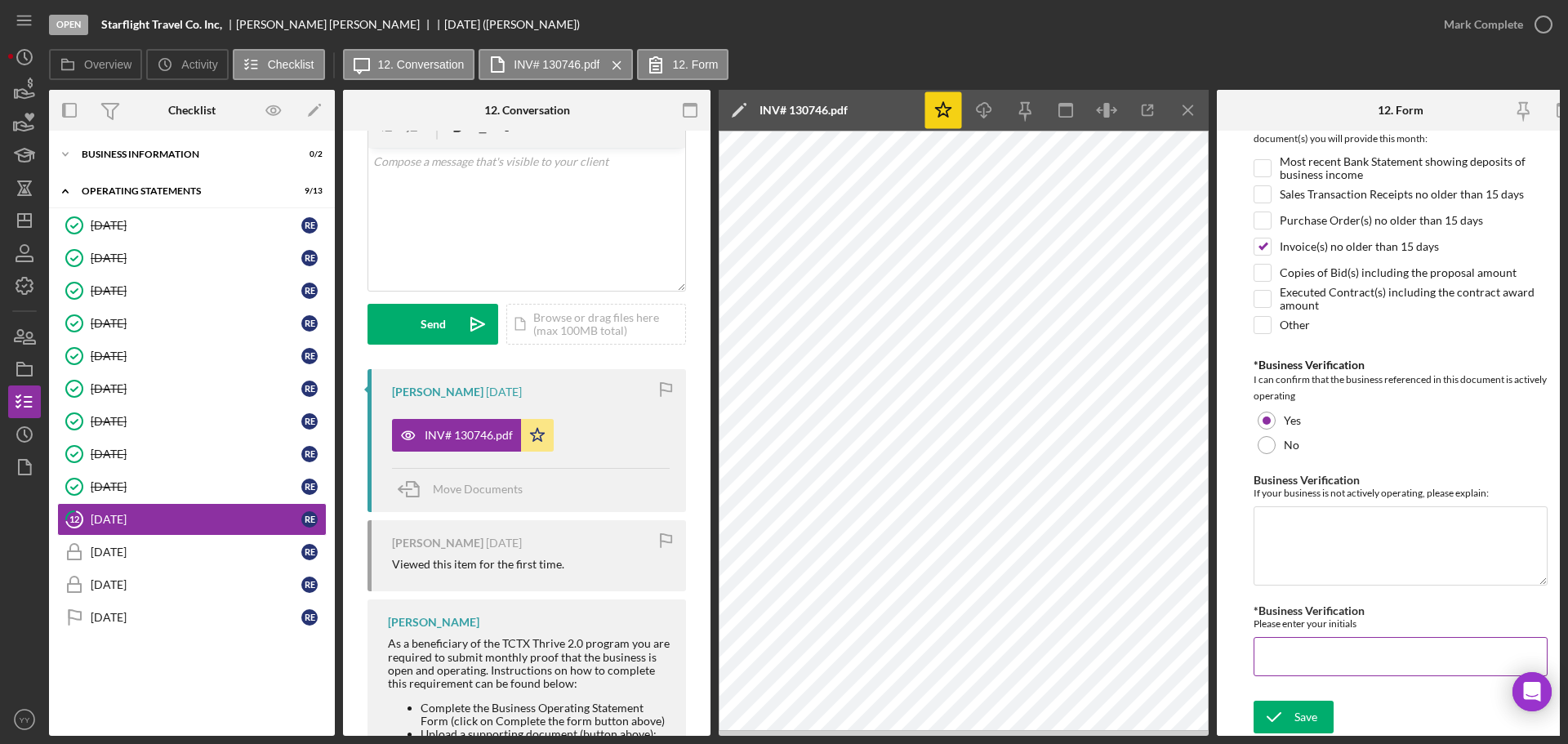
click at [1301, 656] on input "*Business Verification" at bounding box center [1400, 657] width 294 height 39
type input "RE"
click at [1299, 701] on div "Save" at bounding box center [1306, 717] width 23 height 32
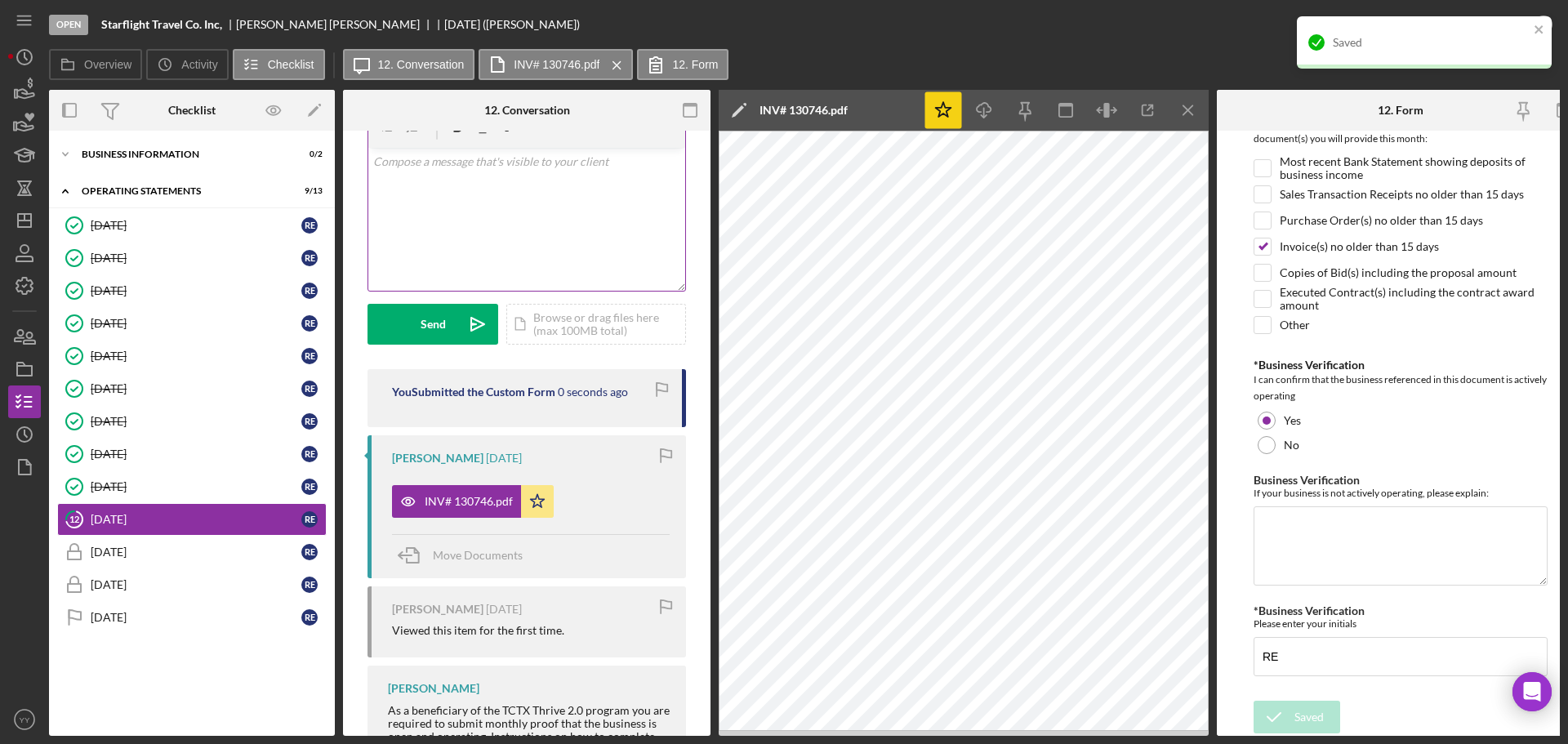
click at [524, 212] on div "v Color teal Color pink Remove color Add row above Add row below Add column bef…" at bounding box center [526, 219] width 317 height 143
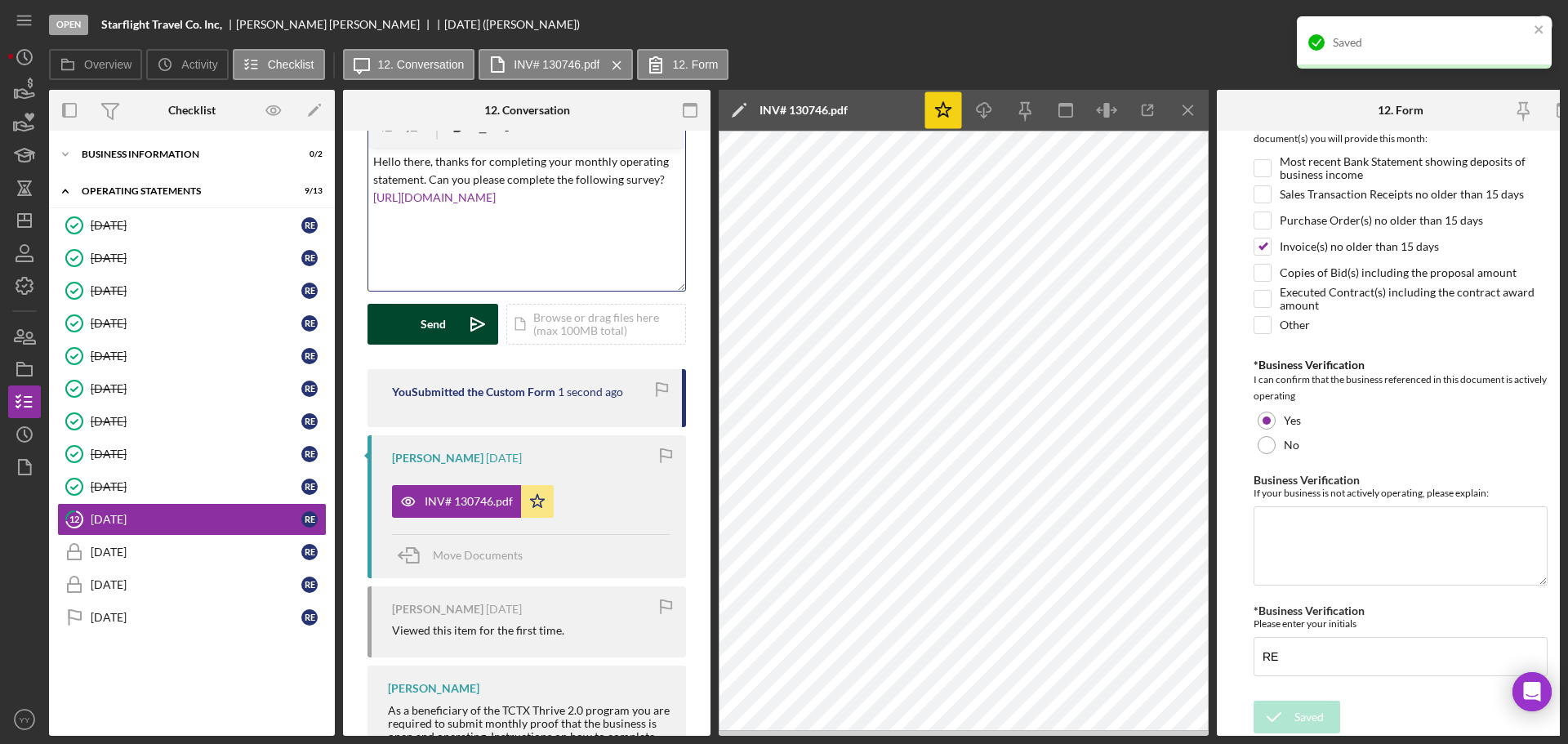
click at [459, 323] on icon "Icon/icon-invite-send" at bounding box center [478, 324] width 41 height 41
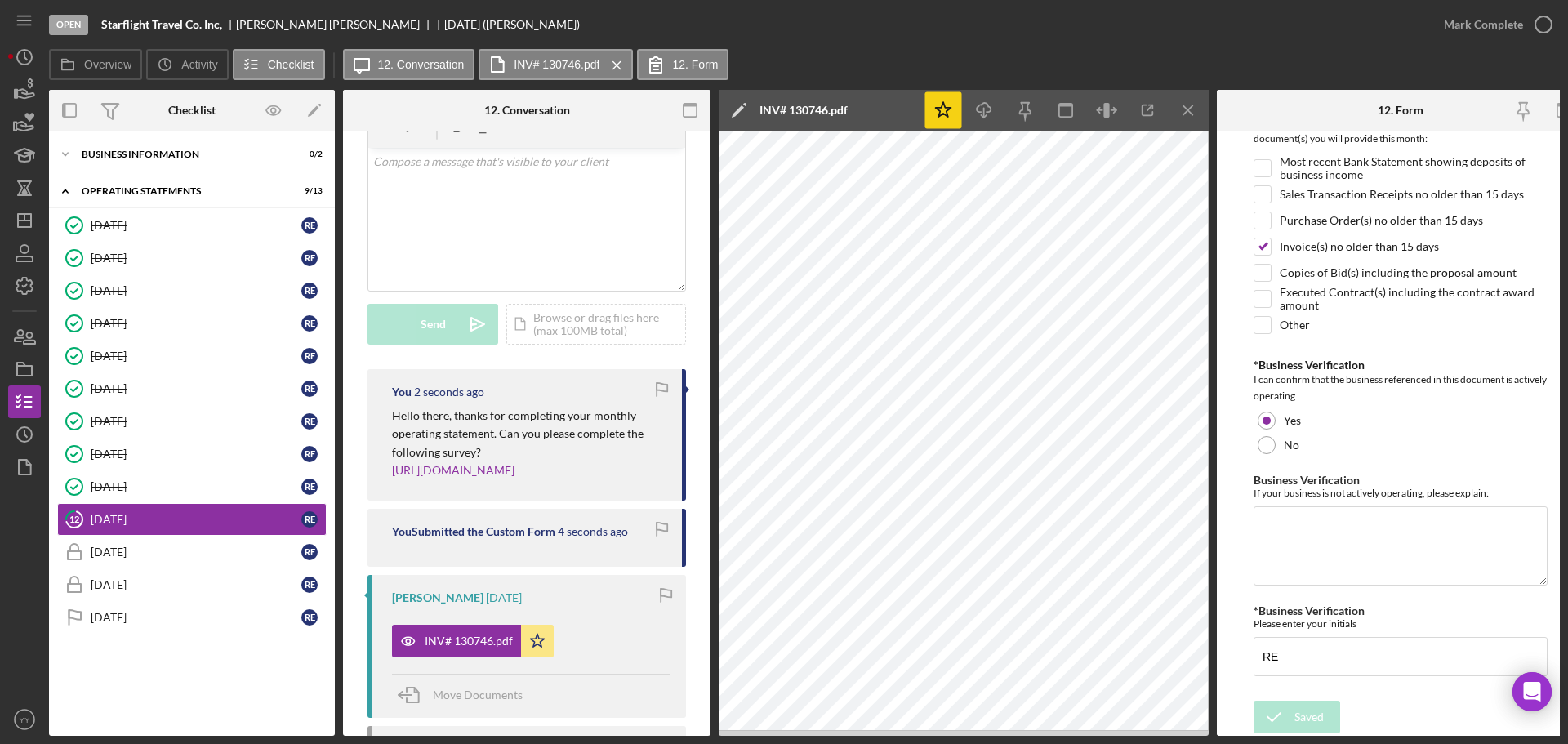
click at [1489, 19] on div "Saved" at bounding box center [1424, 16] width 261 height 6
click at [1489, 19] on div "Mark Complete" at bounding box center [1483, 24] width 79 height 32
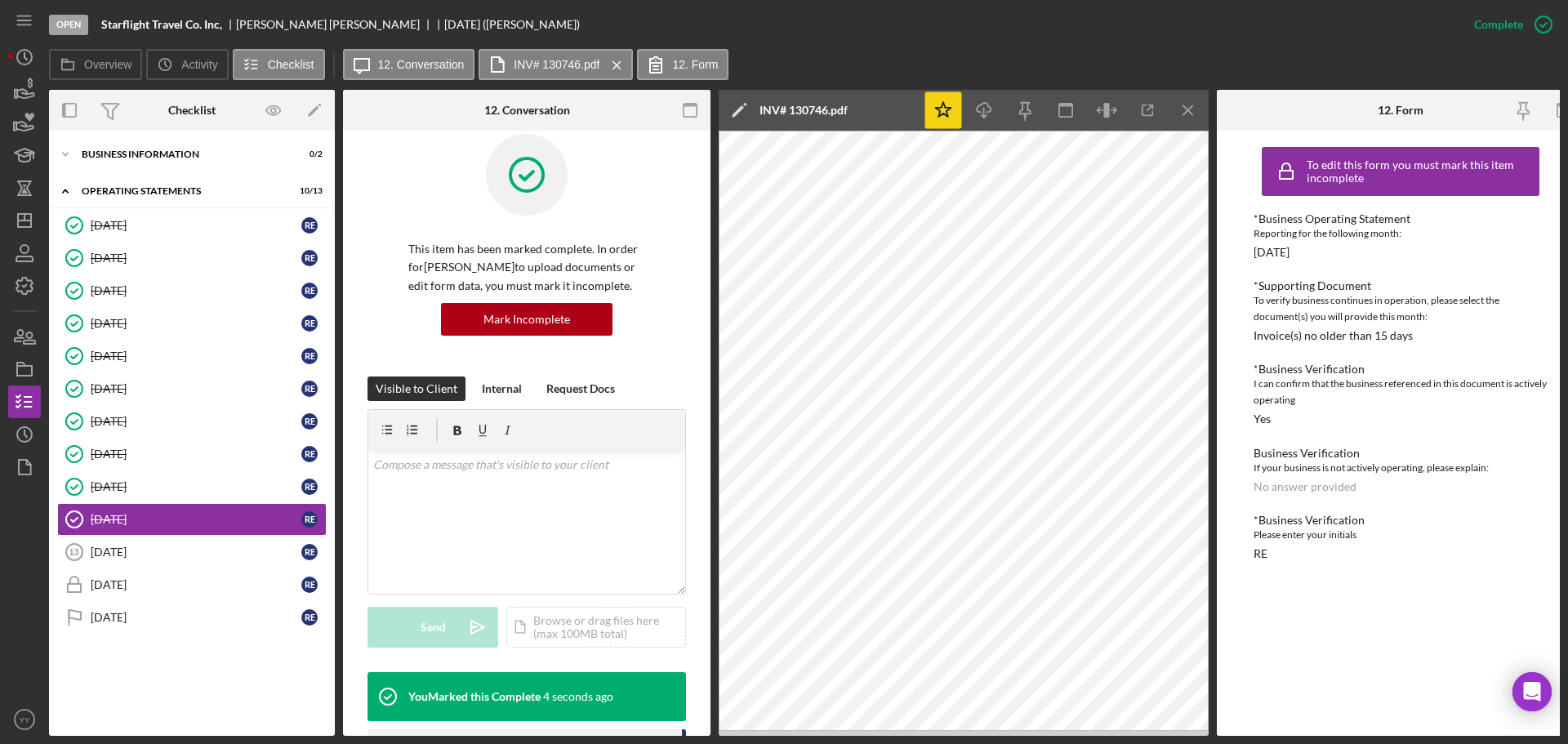
scroll to position [0, 0]
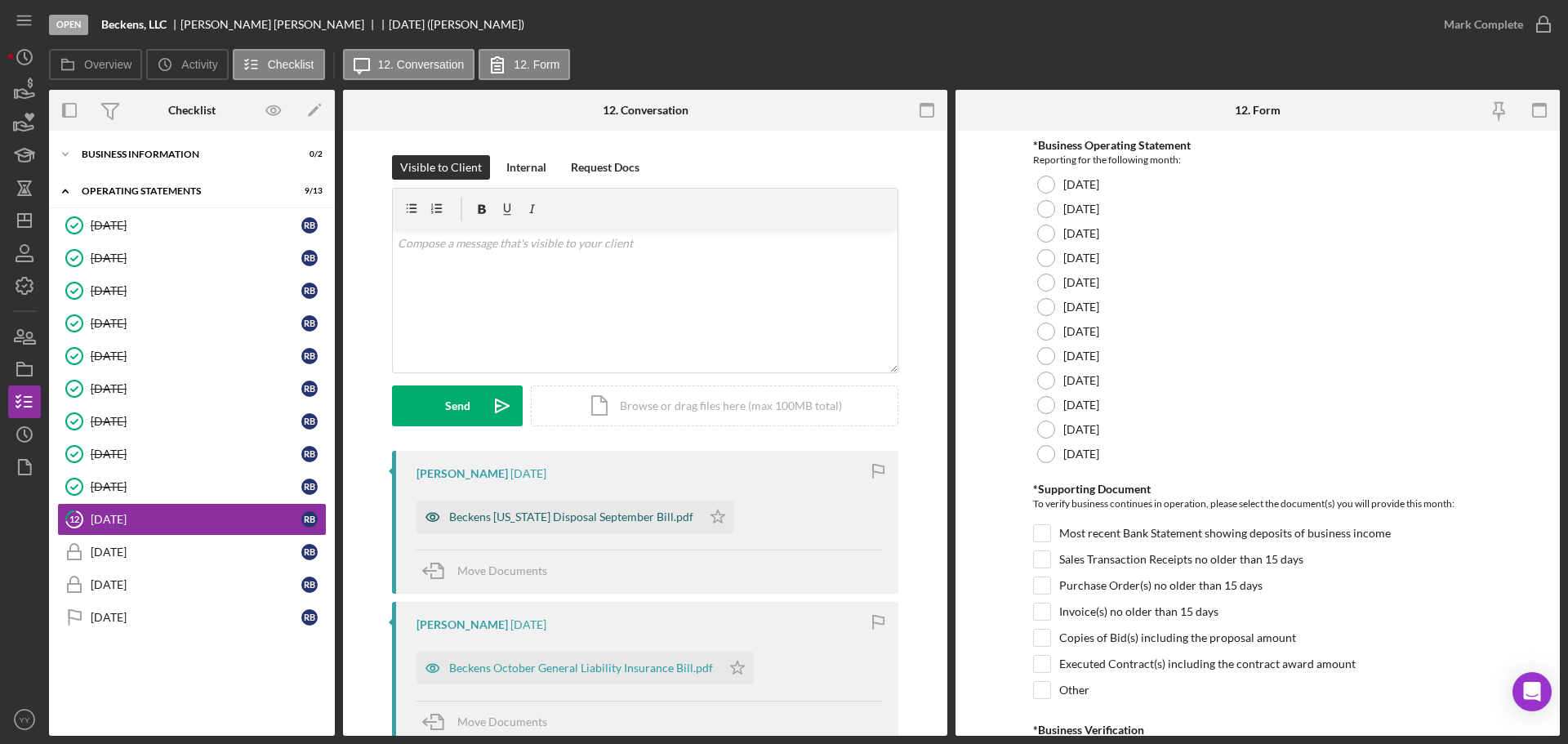
click at [612, 515] on div "Beckens [US_STATE] Disposal September Bill.pdf" at bounding box center [572, 517] width 244 height 13
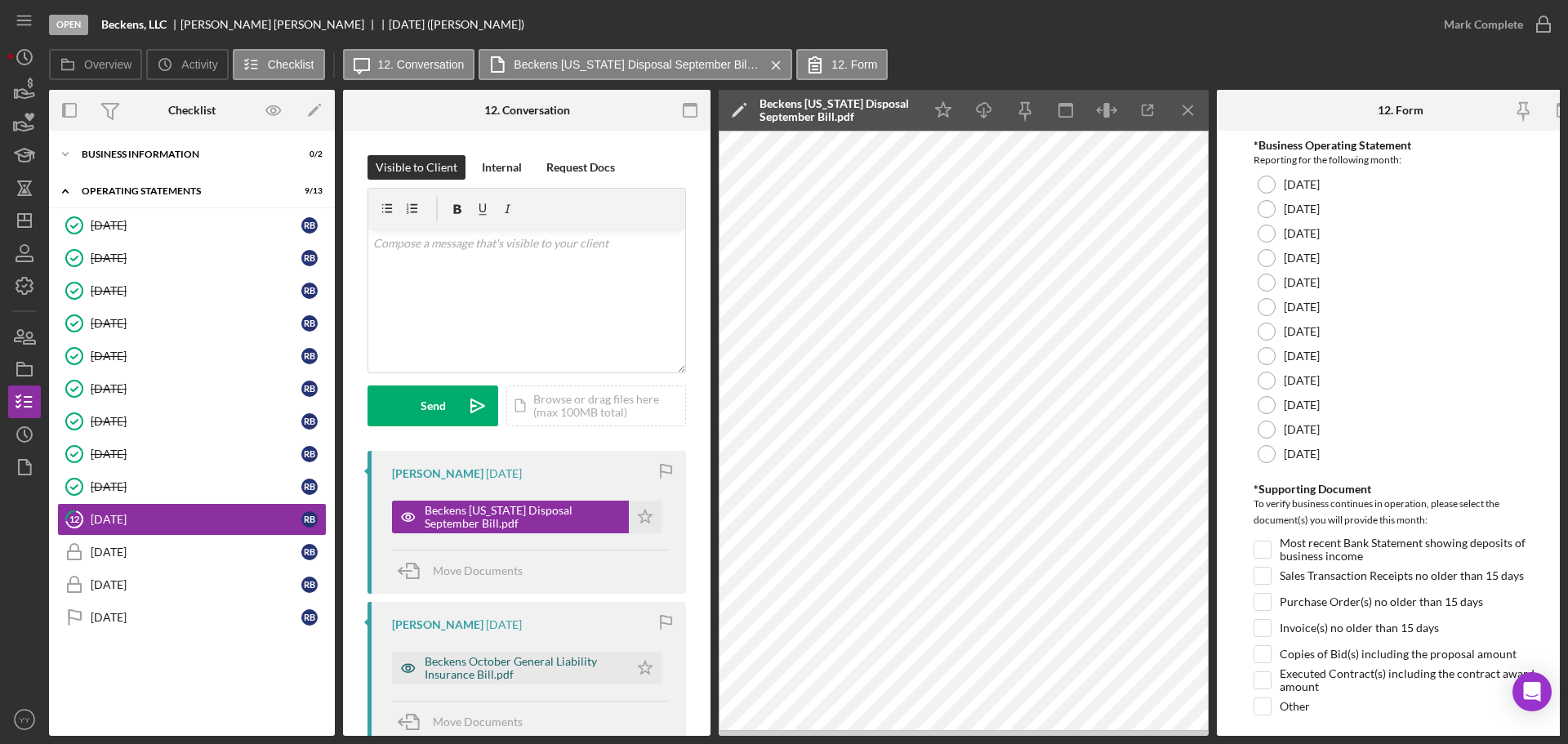
click at [458, 667] on div "Beckens October General Liability Insurance Bill.pdf" at bounding box center [522, 668] width 196 height 26
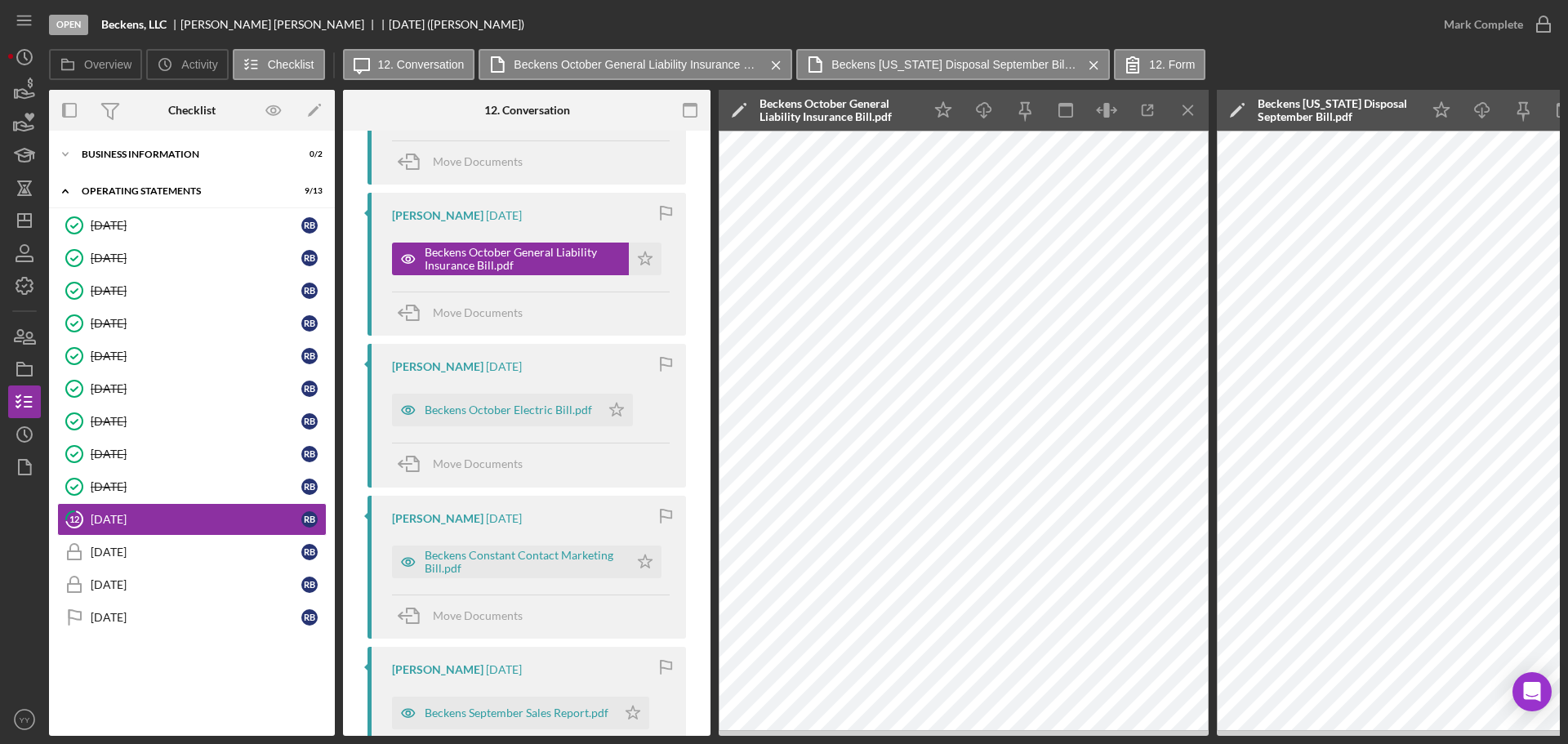
scroll to position [409, 0]
click at [500, 404] on div "Beckens October Electric Bill.pdf" at bounding box center [508, 410] width 168 height 13
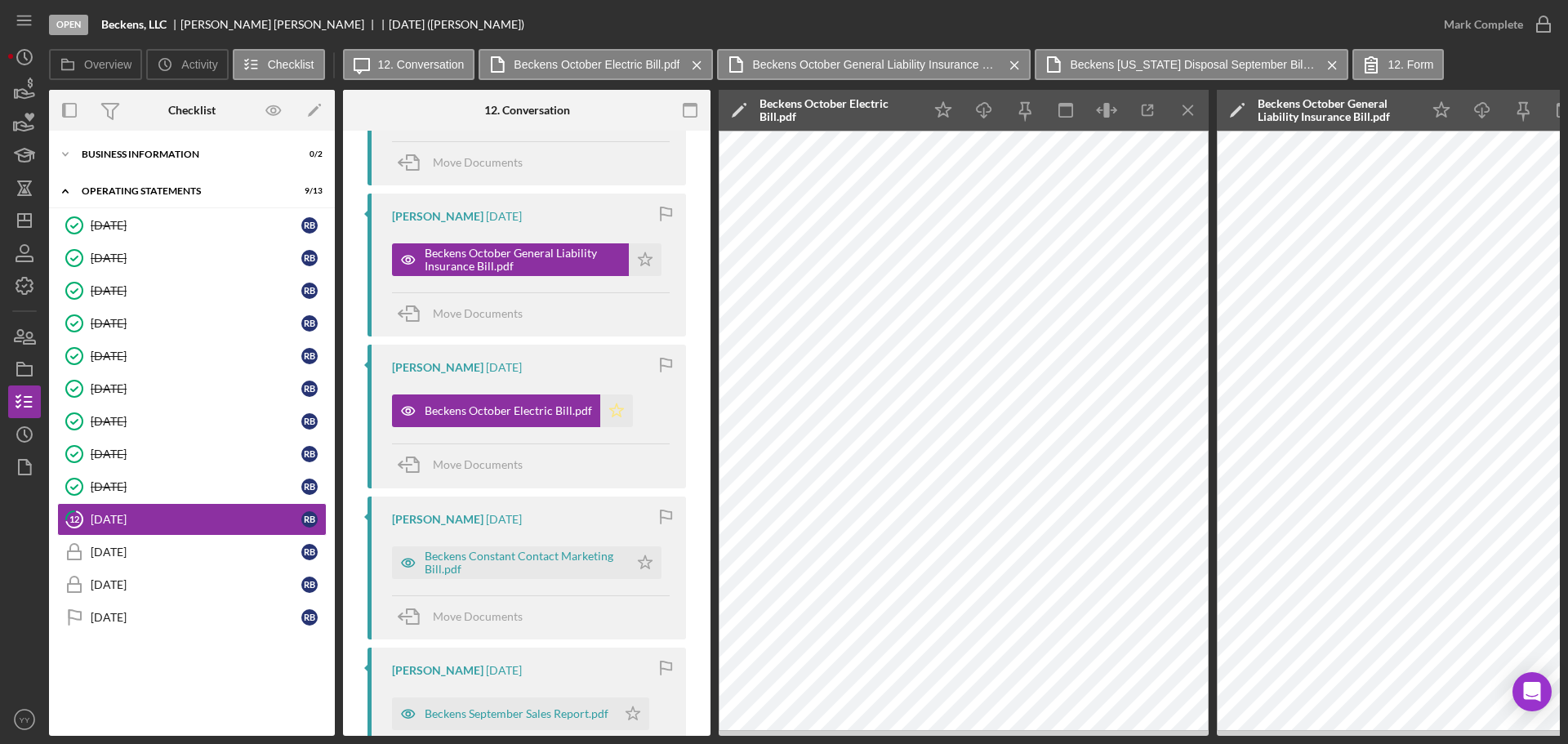
click at [602, 409] on icon "Icon/Star" at bounding box center [616, 410] width 32 height 32
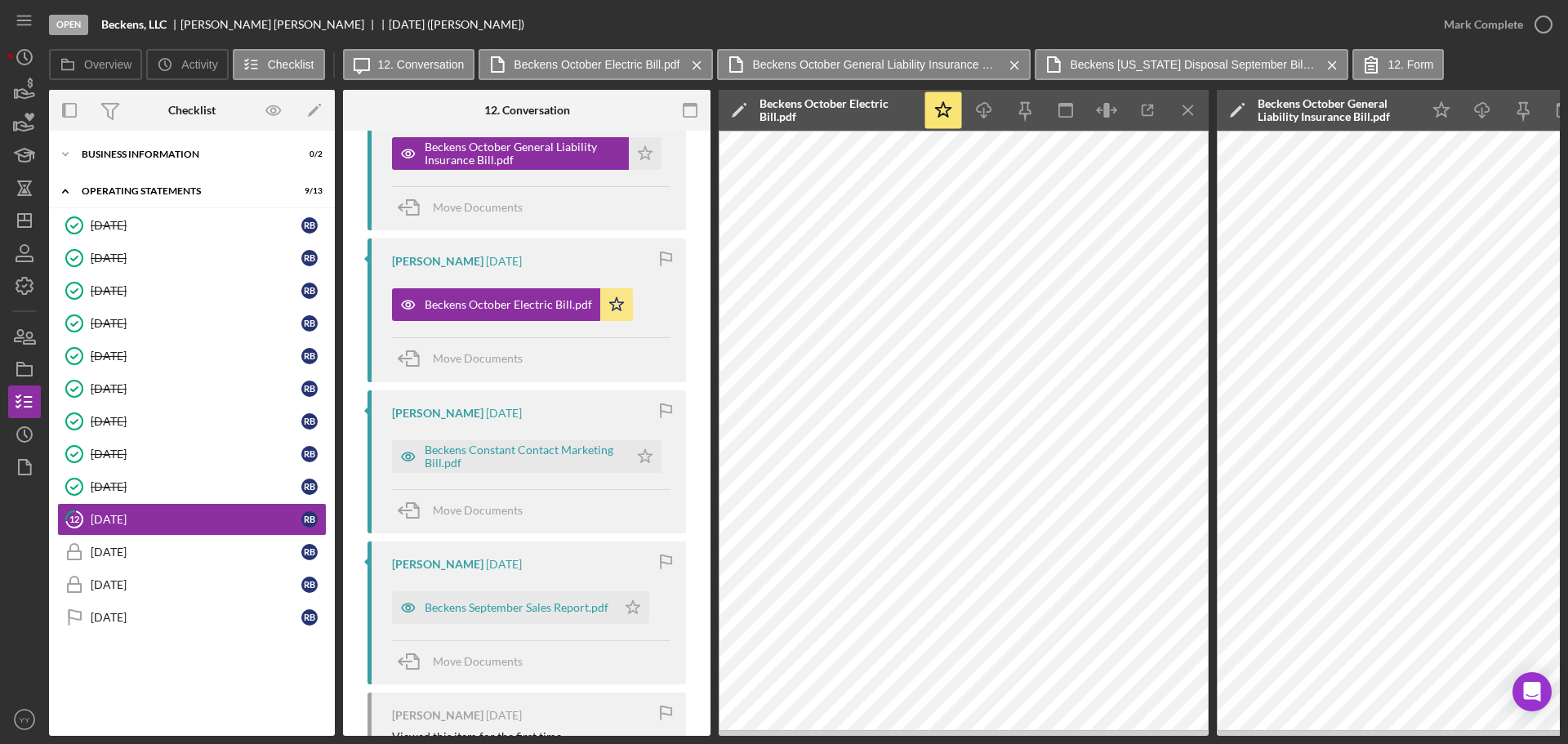
scroll to position [653, 0]
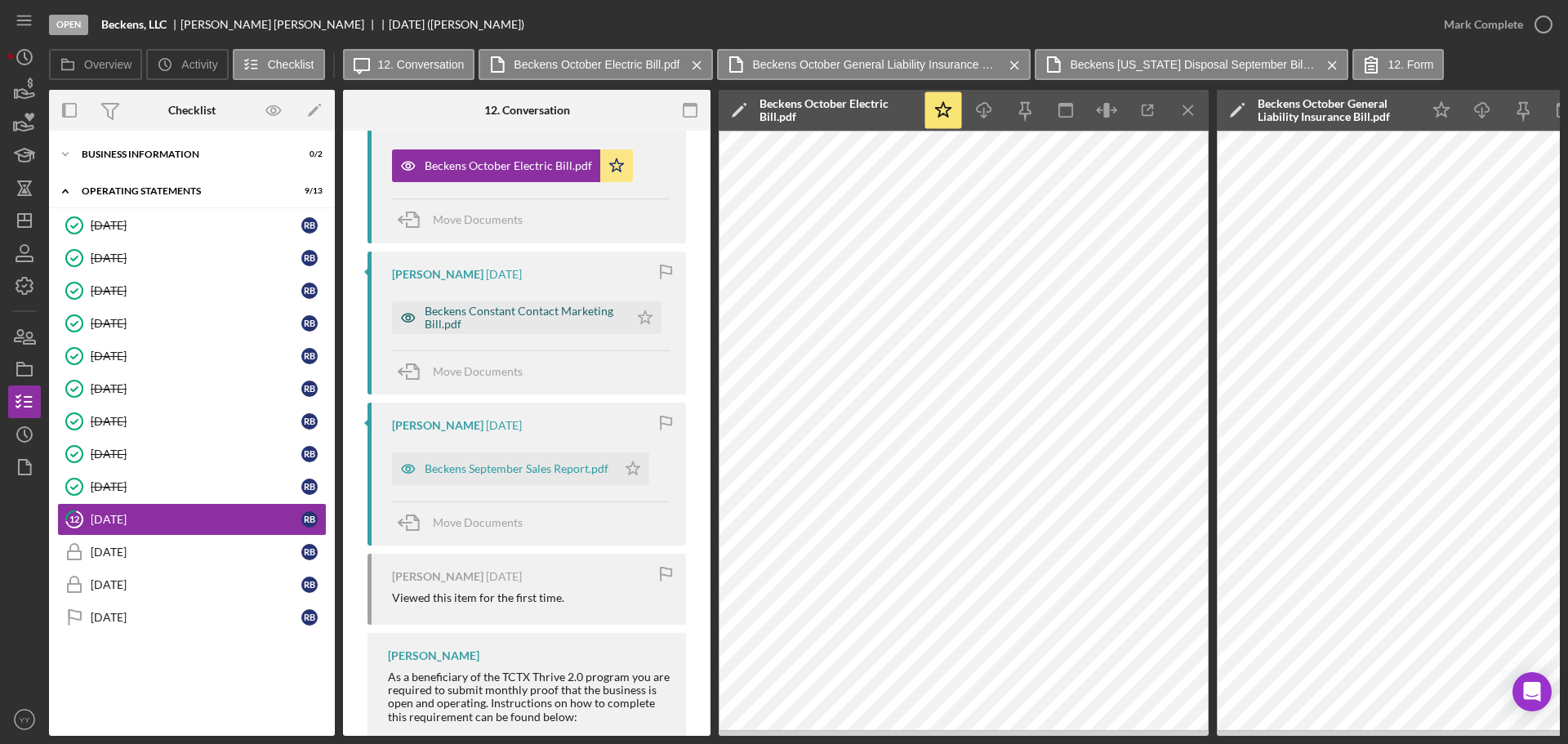
click at [512, 324] on div "Beckens Constant Contact Marketing Bill.pdf" at bounding box center [522, 318] width 196 height 26
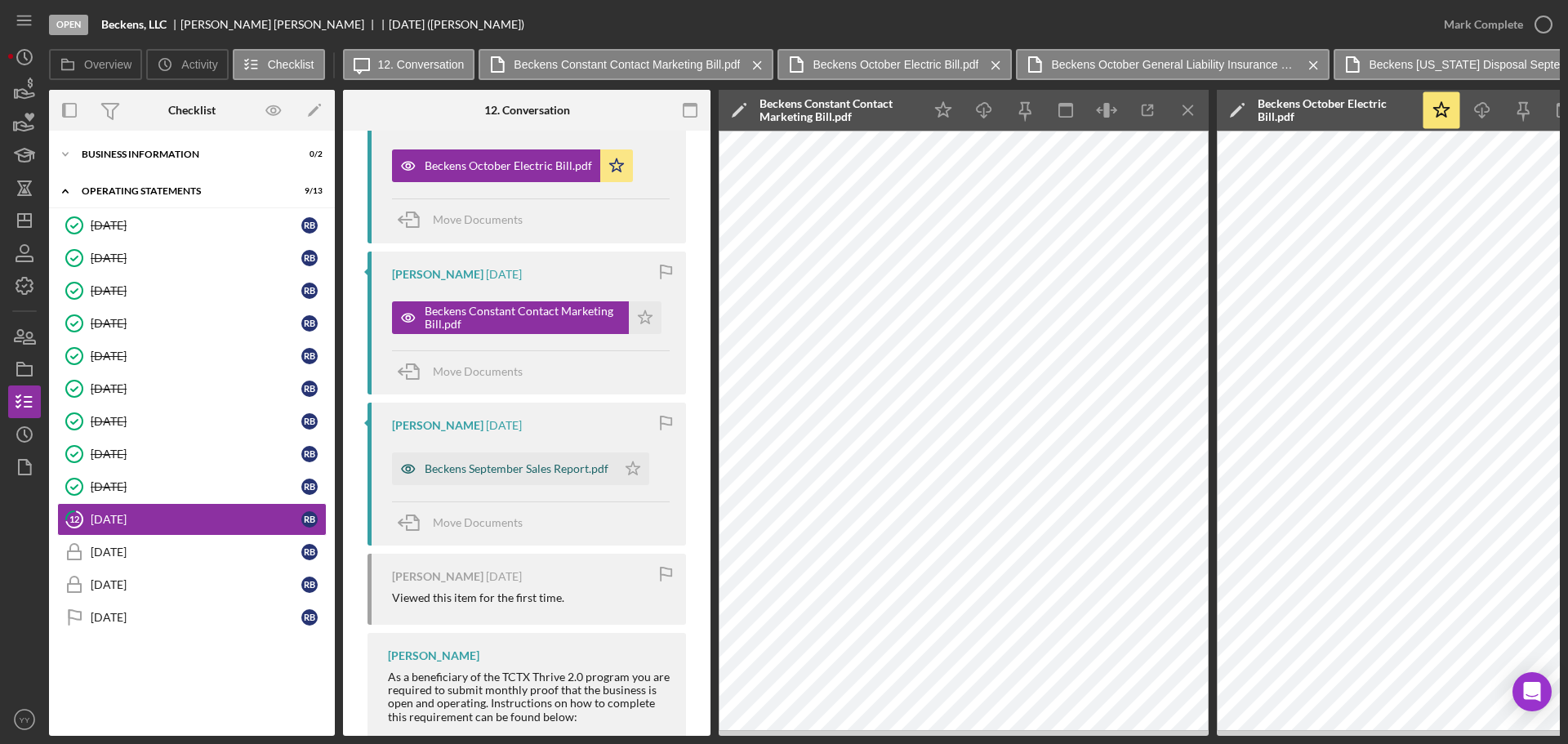
click at [515, 472] on div "Beckens September Sales Report.pdf" at bounding box center [516, 468] width 183 height 13
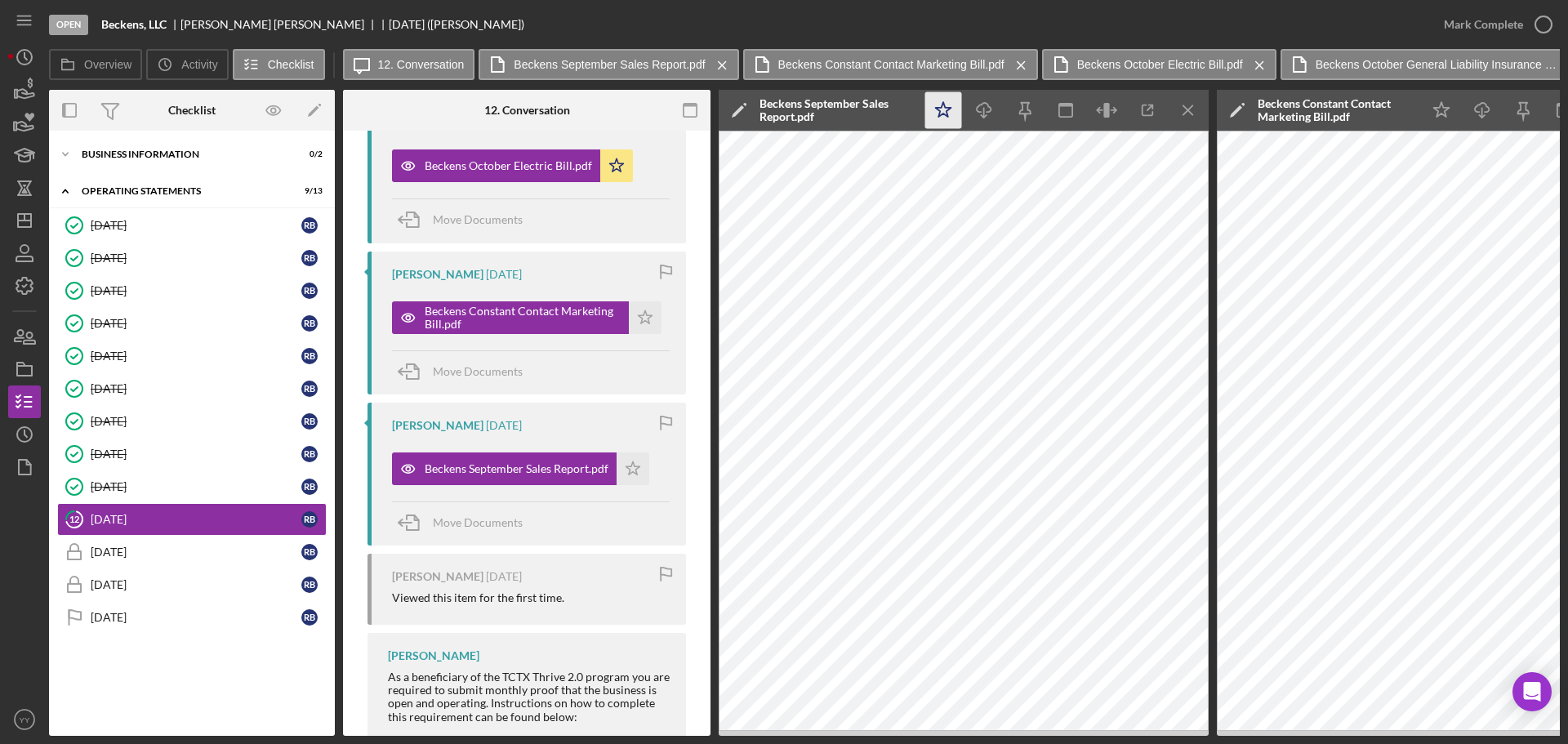
click at [937, 107] on icon "Icon/Star" at bounding box center [944, 111] width 37 height 37
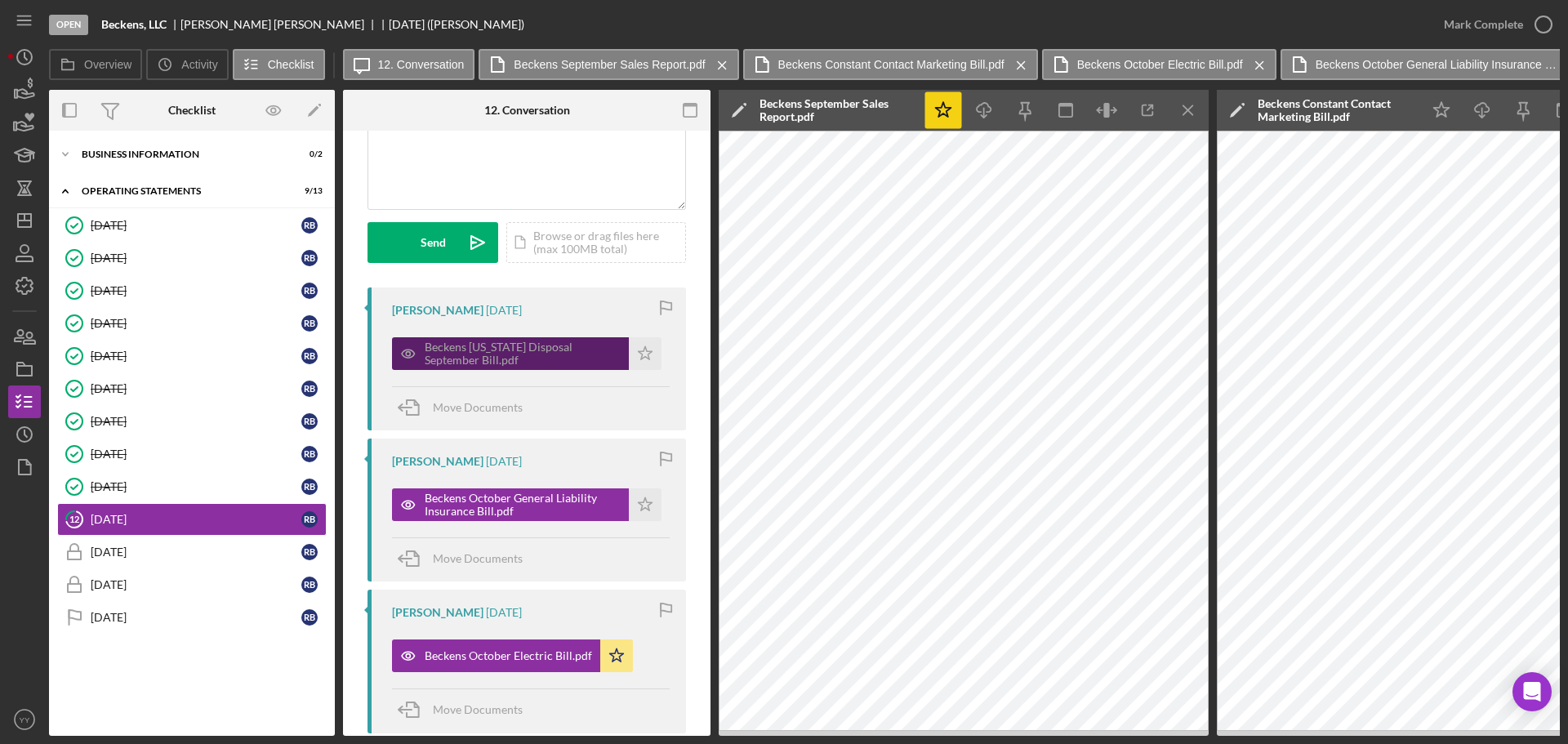
scroll to position [0, 0]
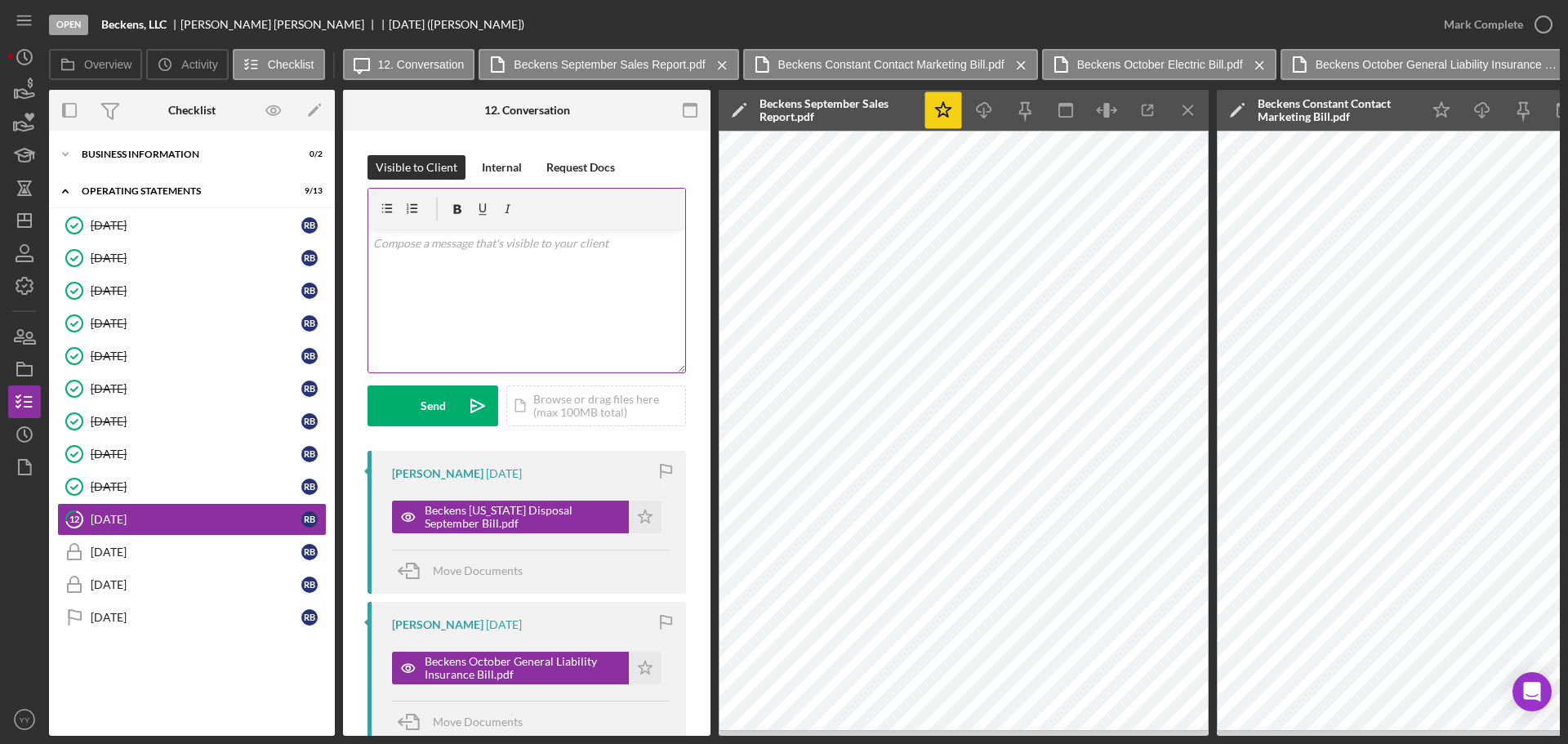
click at [563, 281] on div "v Color teal Color pink Remove color Add row above Add row below Add column bef…" at bounding box center [526, 301] width 317 height 143
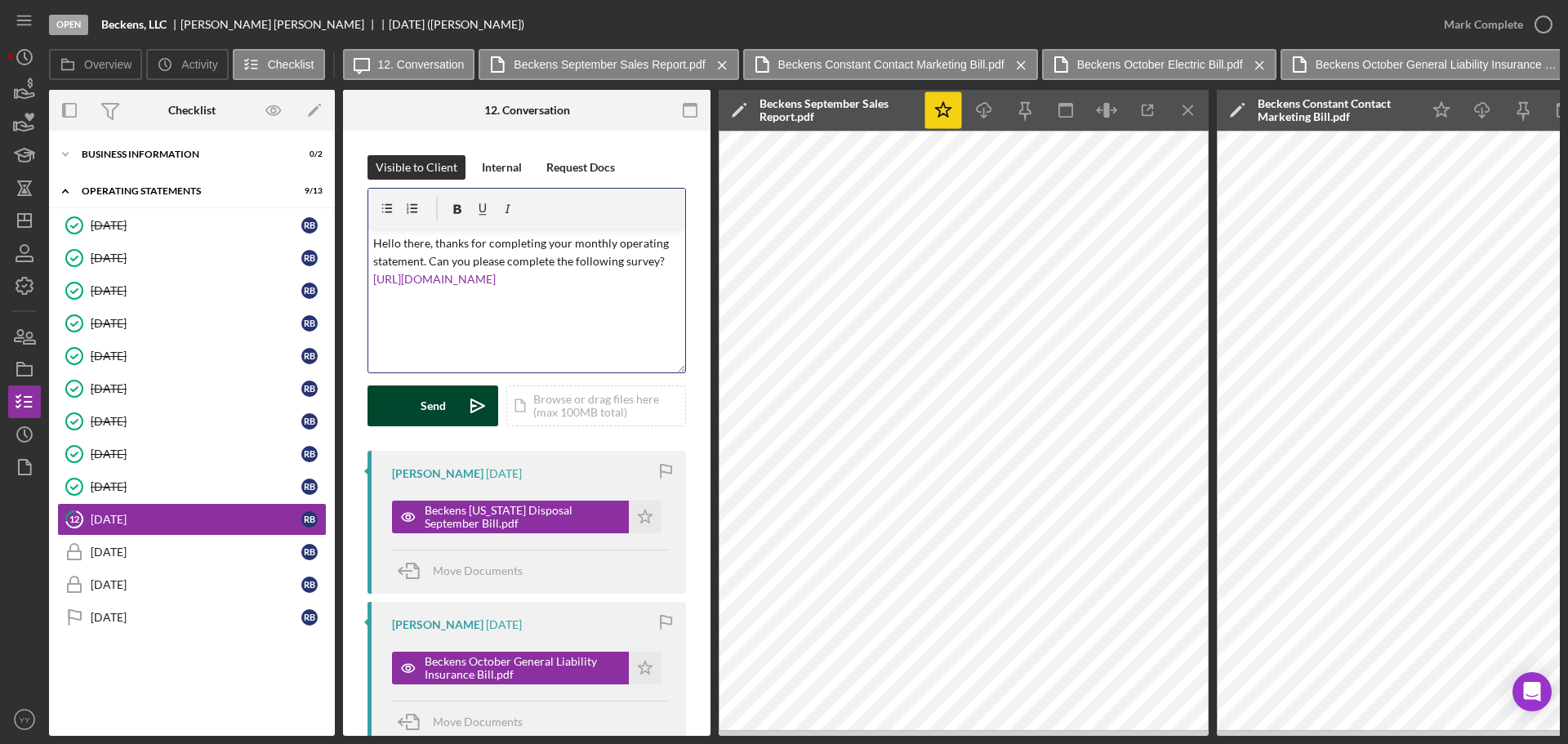
click at [422, 412] on div "Send" at bounding box center [433, 406] width 25 height 41
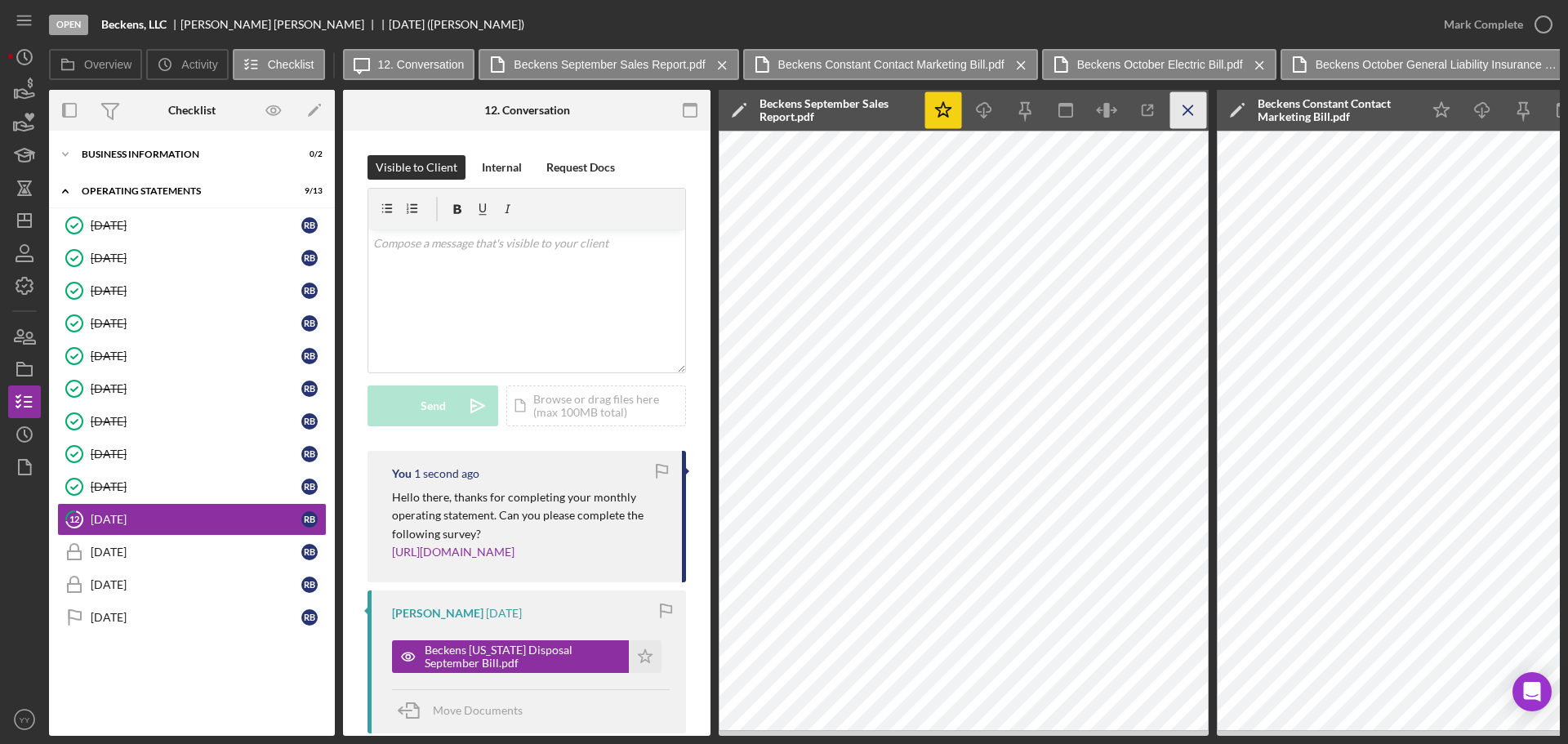
click at [1182, 115] on icon "Icon/Menu Close" at bounding box center [1189, 111] width 37 height 37
click at [1183, 111] on icon "Icon/Menu Close" at bounding box center [1189, 111] width 37 height 37
click at [1186, 107] on icon "Icon/Menu Close" at bounding box center [1189, 111] width 37 height 37
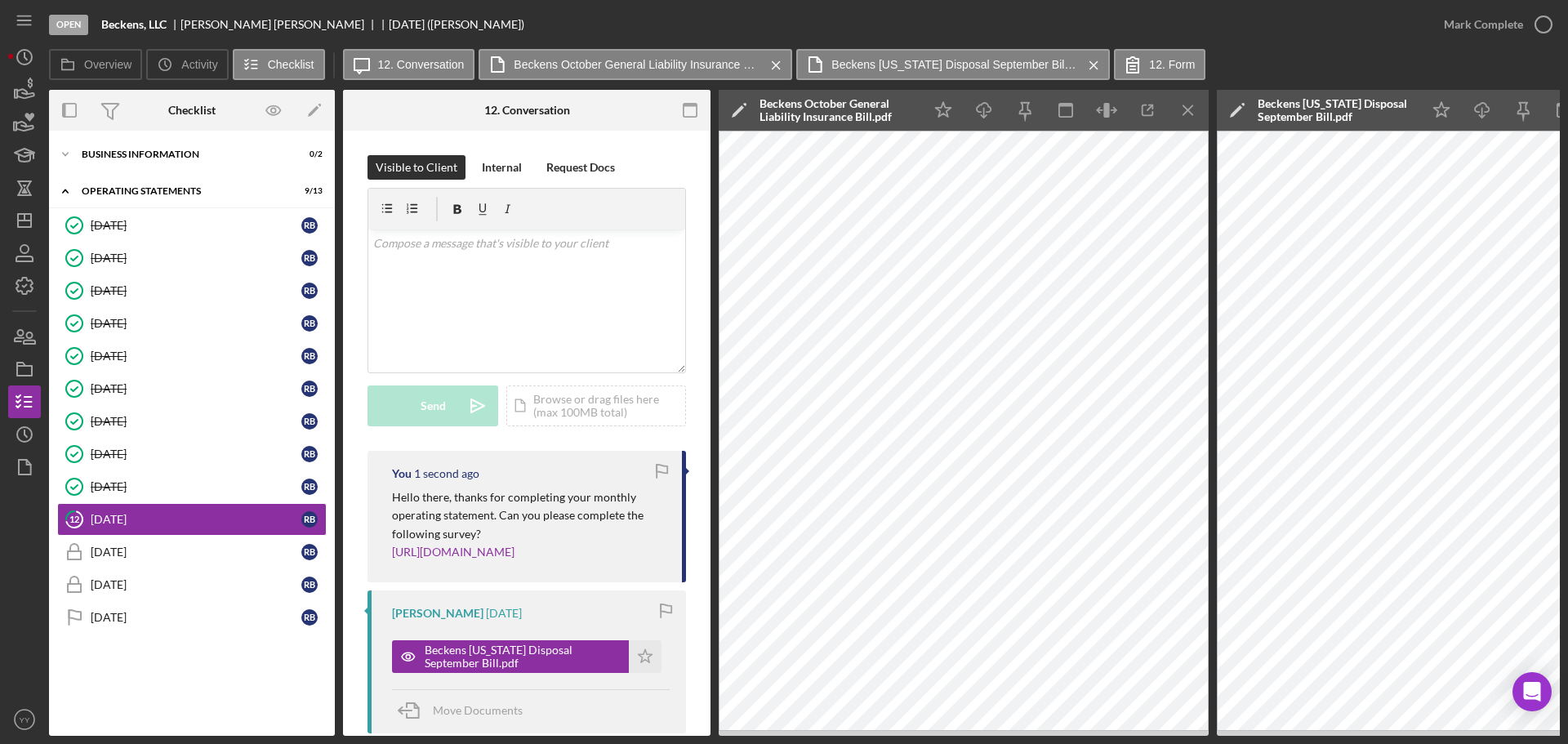
click at [1186, 107] on icon "Icon/Menu Close" at bounding box center [1189, 111] width 37 height 37
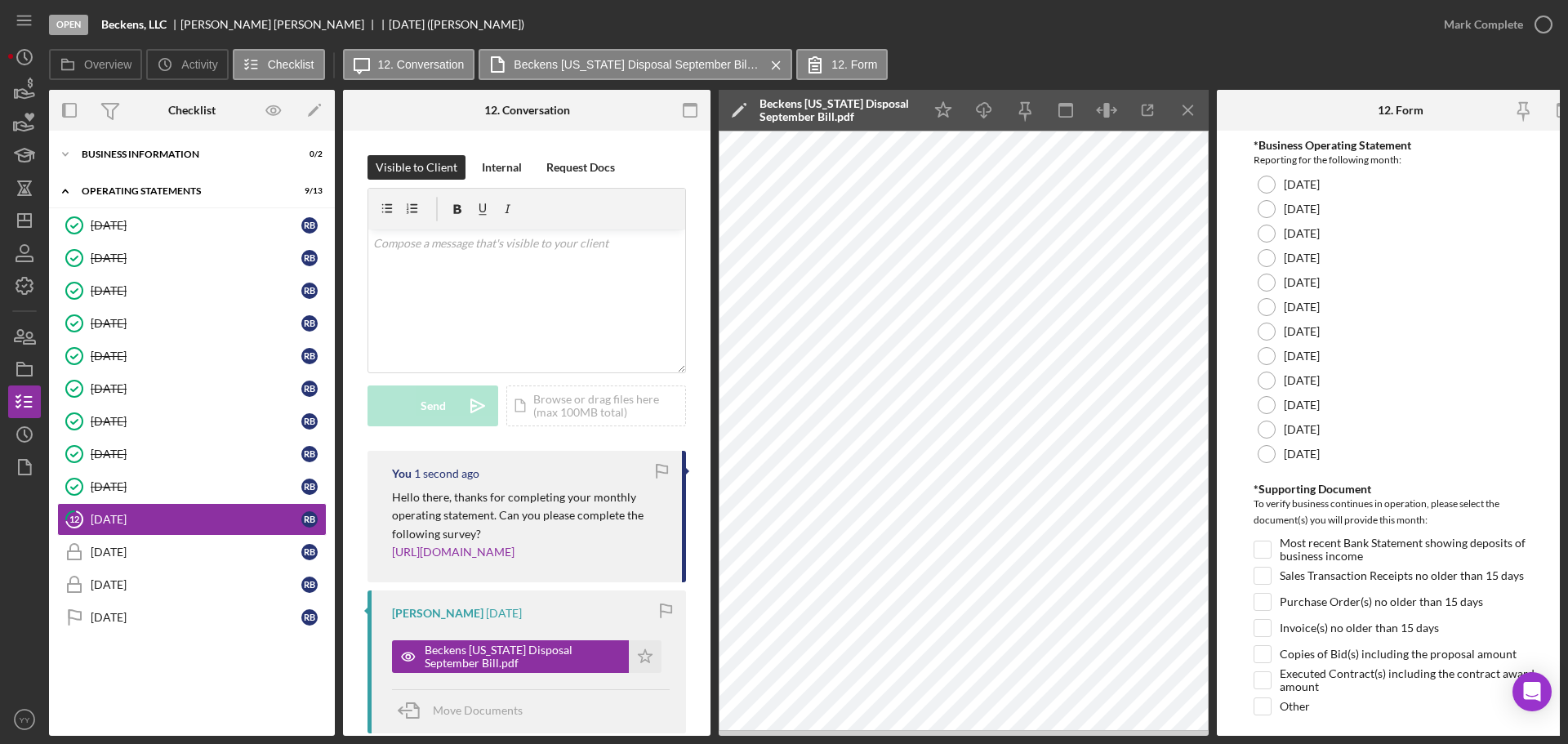
click at [1186, 107] on icon "Icon/Menu Close" at bounding box center [1189, 111] width 37 height 37
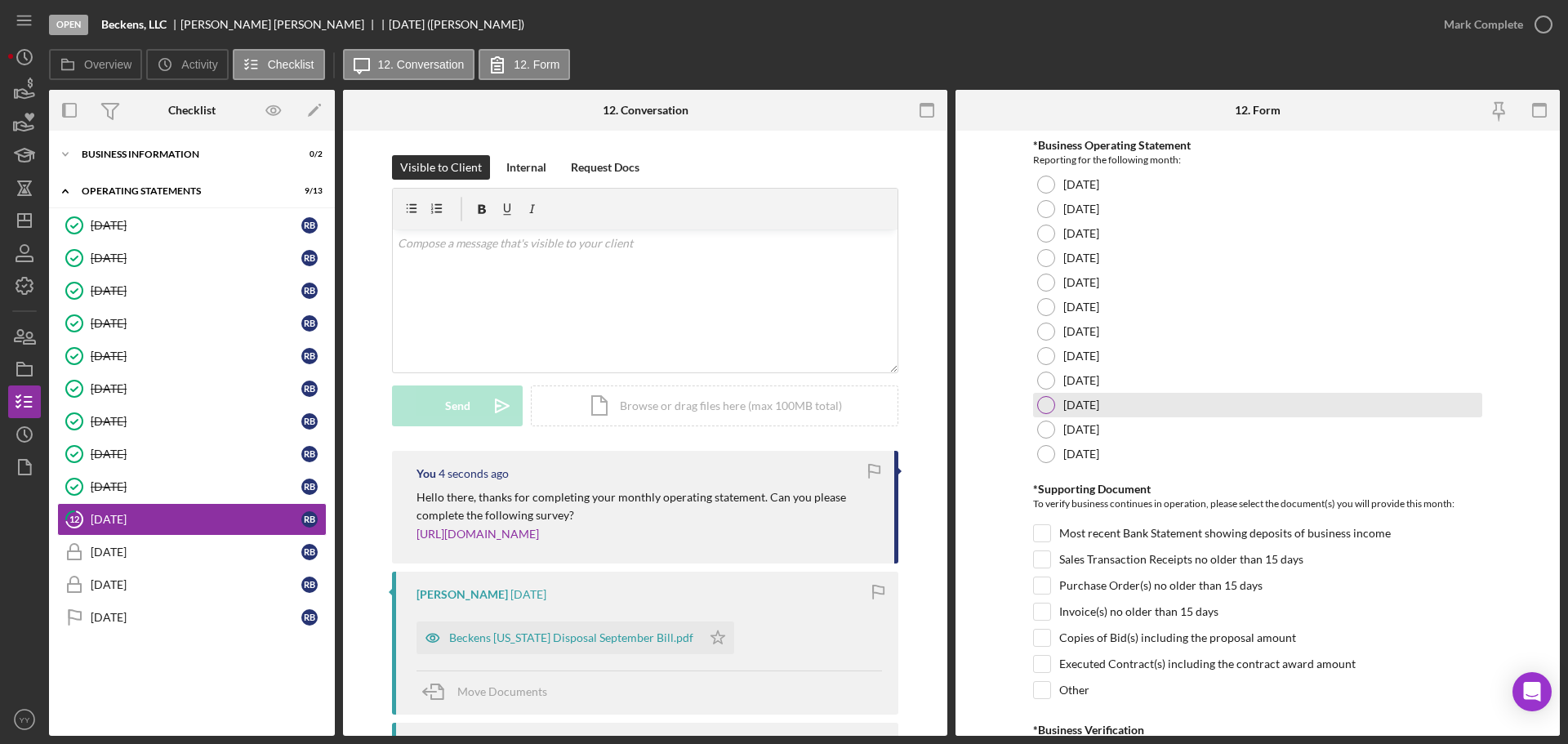
click at [1047, 400] on div at bounding box center [1046, 405] width 18 height 18
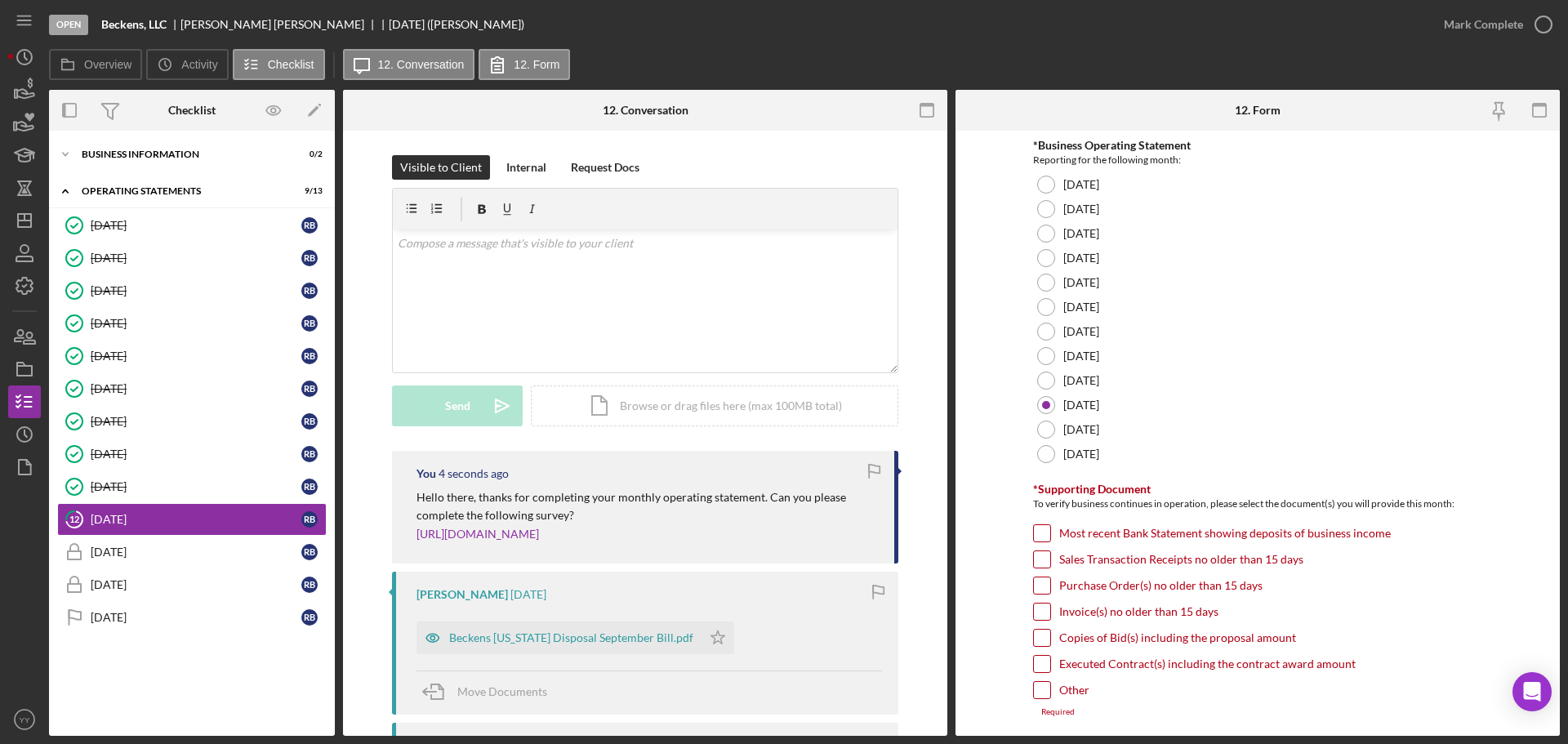
click at [1042, 562] on input "Sales Transaction Receipts no older than 15 days" at bounding box center [1042, 559] width 17 height 17
checkbox input "true"
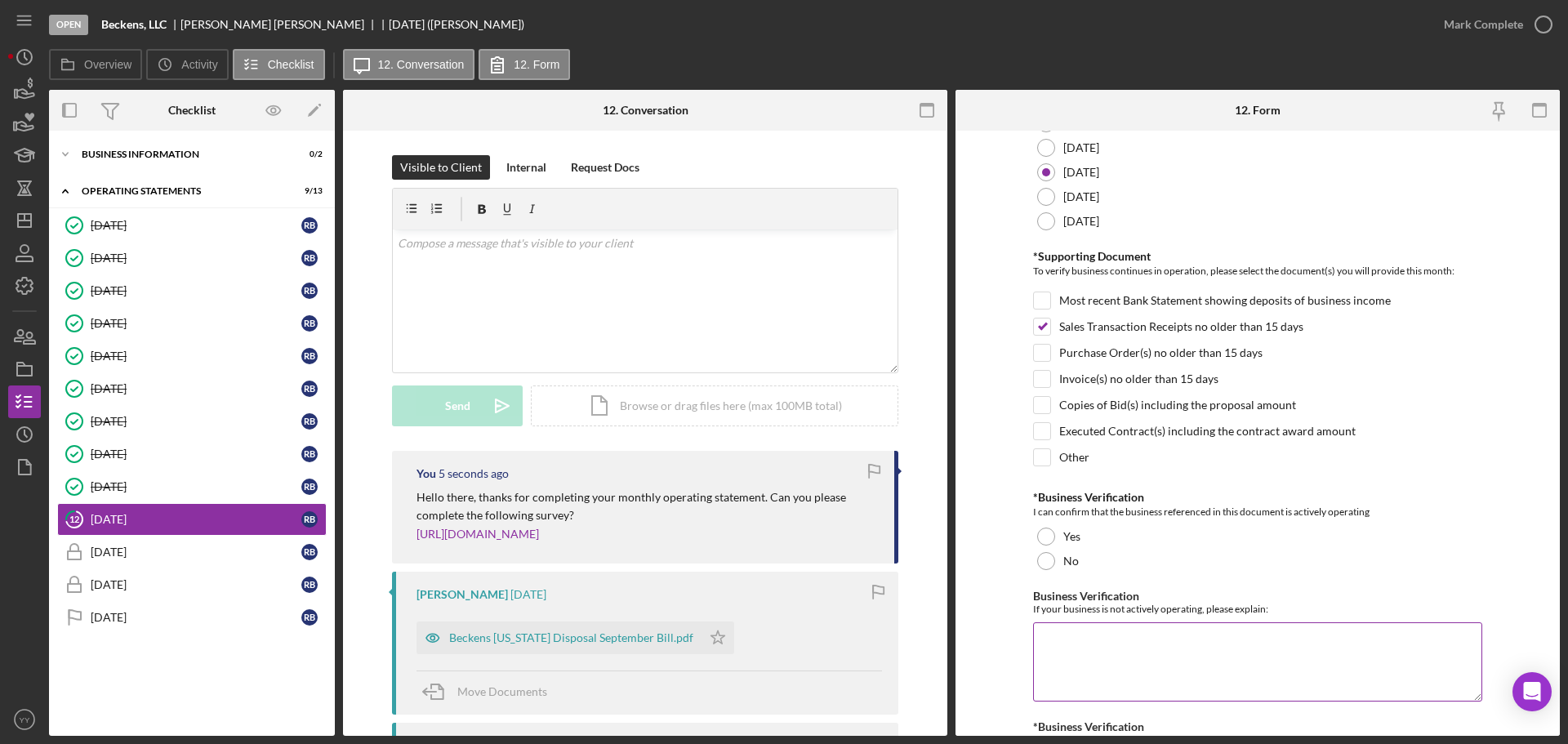
scroll to position [348, 0]
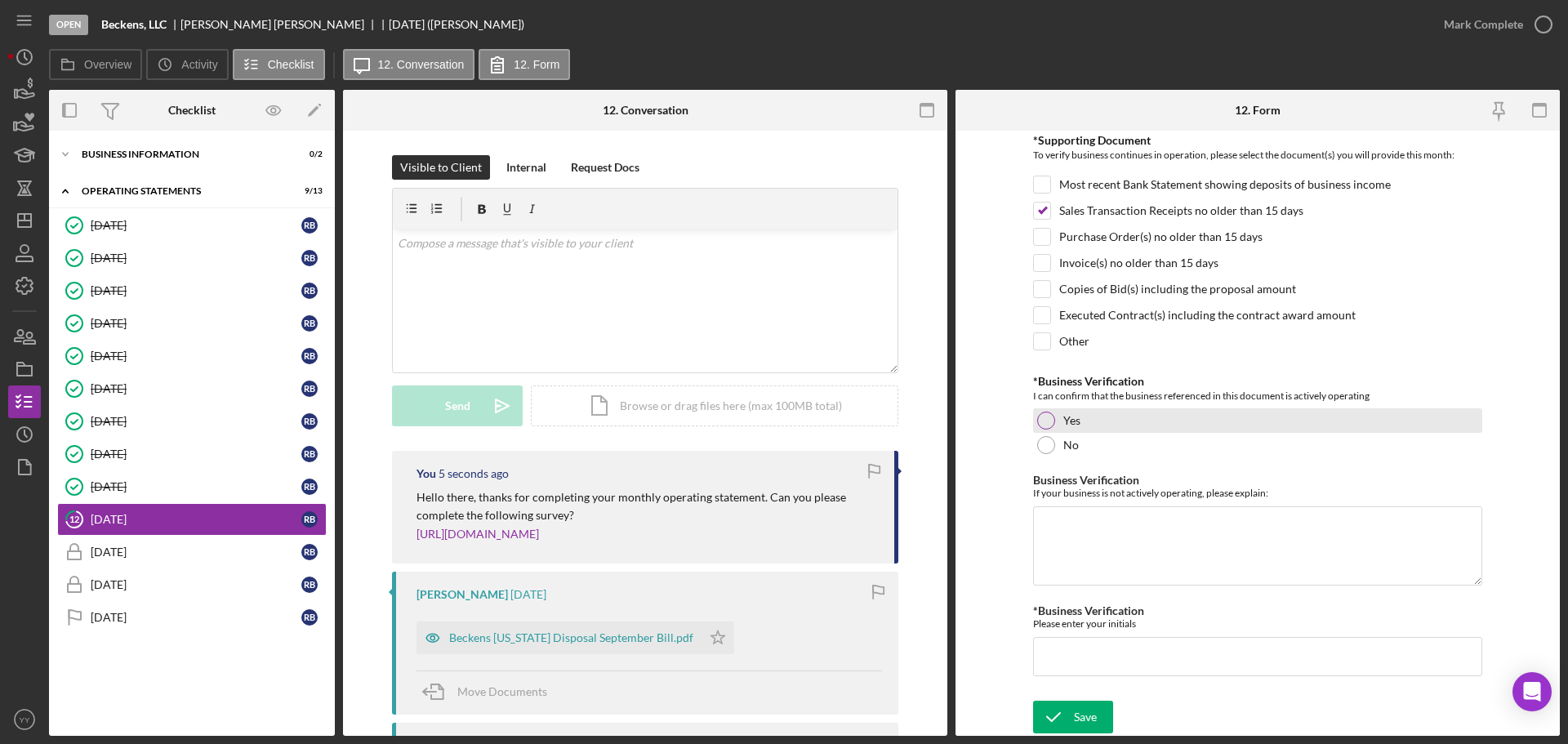
click at [1048, 415] on div at bounding box center [1046, 420] width 18 height 18
click at [1100, 658] on input "*Business Verification" at bounding box center [1257, 657] width 450 height 39
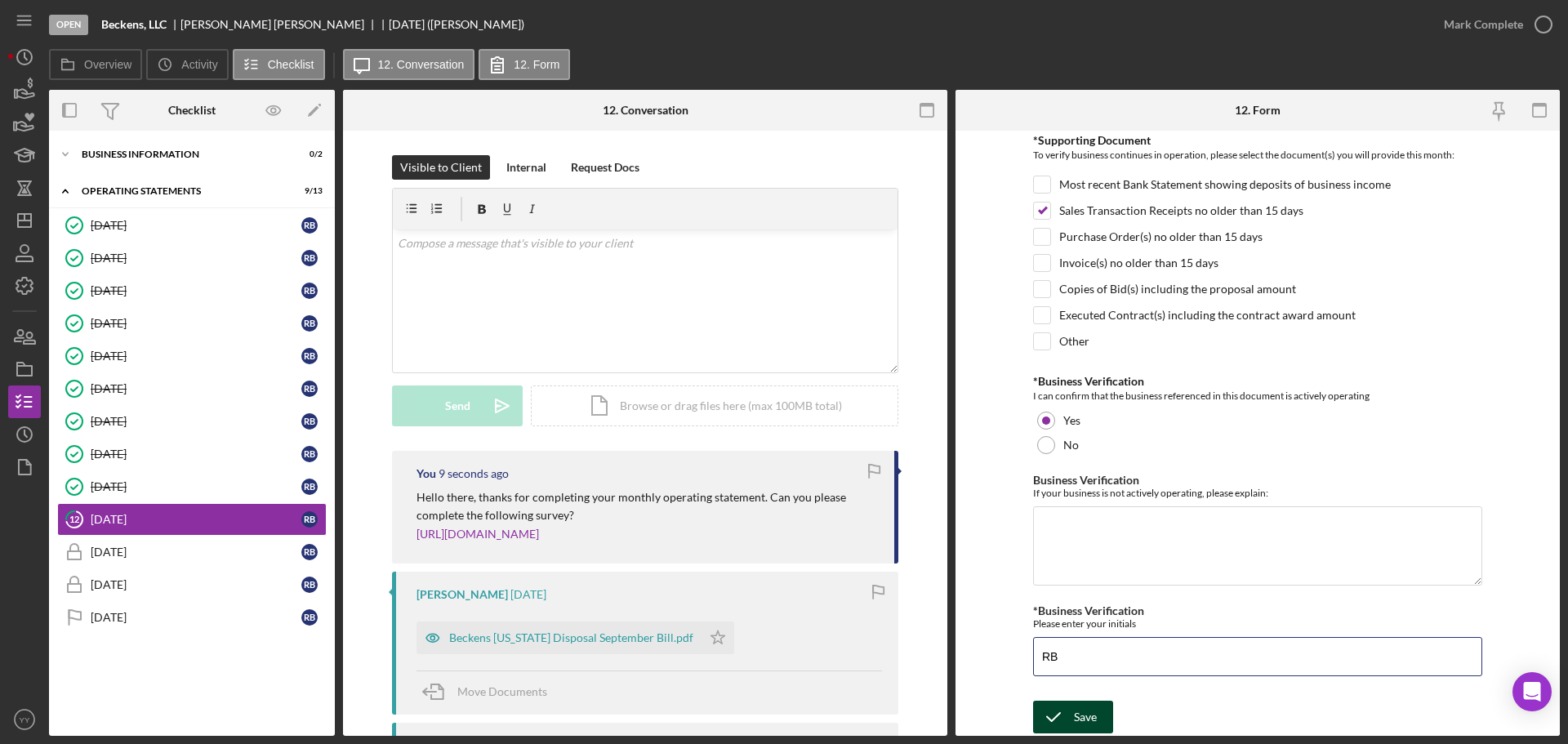
type input "RB"
click at [1054, 713] on icon "submit" at bounding box center [1053, 717] width 41 height 41
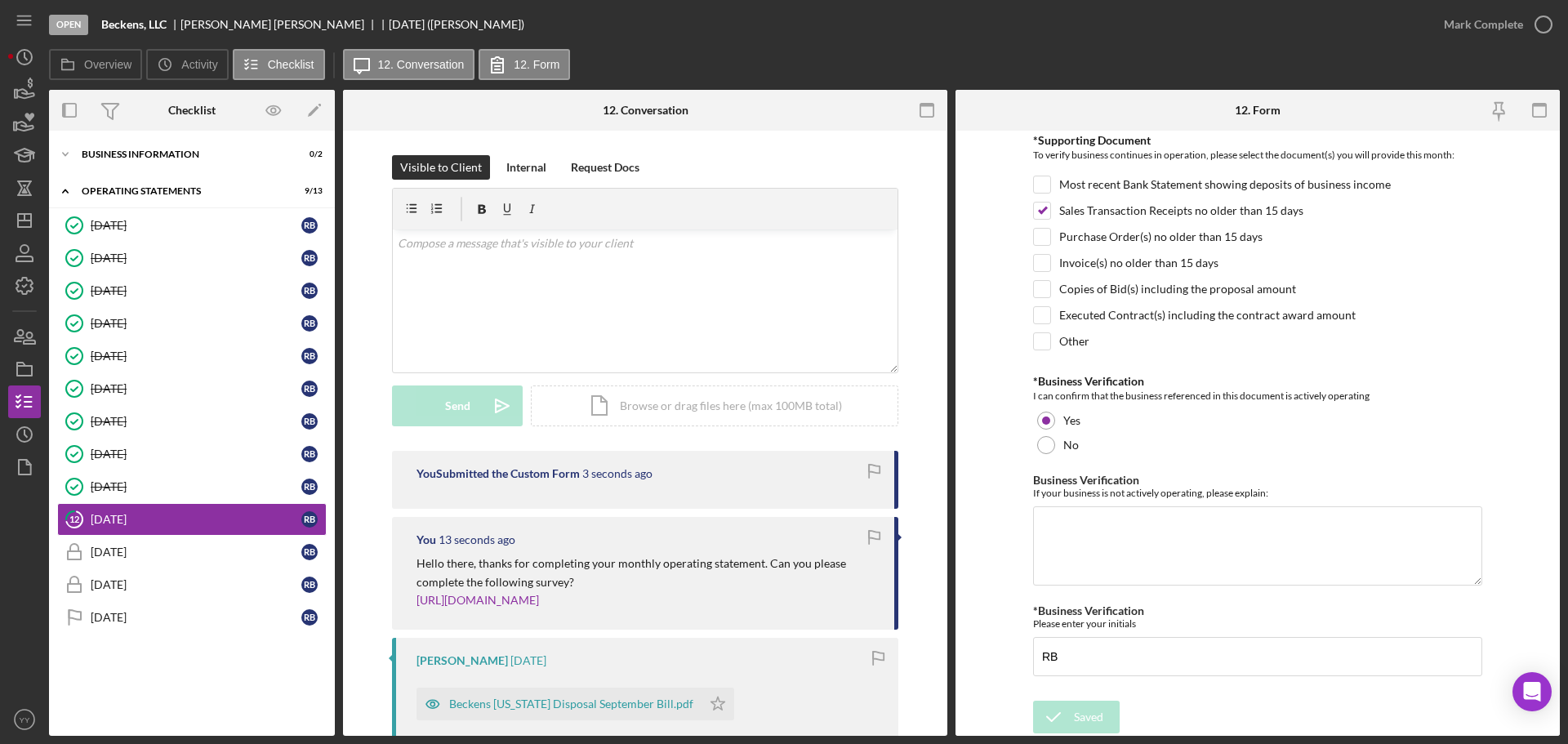
click at [1540, 19] on div "Saved" at bounding box center [1424, 16] width 261 height 6
click at [1521, 25] on button "Mark Complete" at bounding box center [1494, 24] width 133 height 32
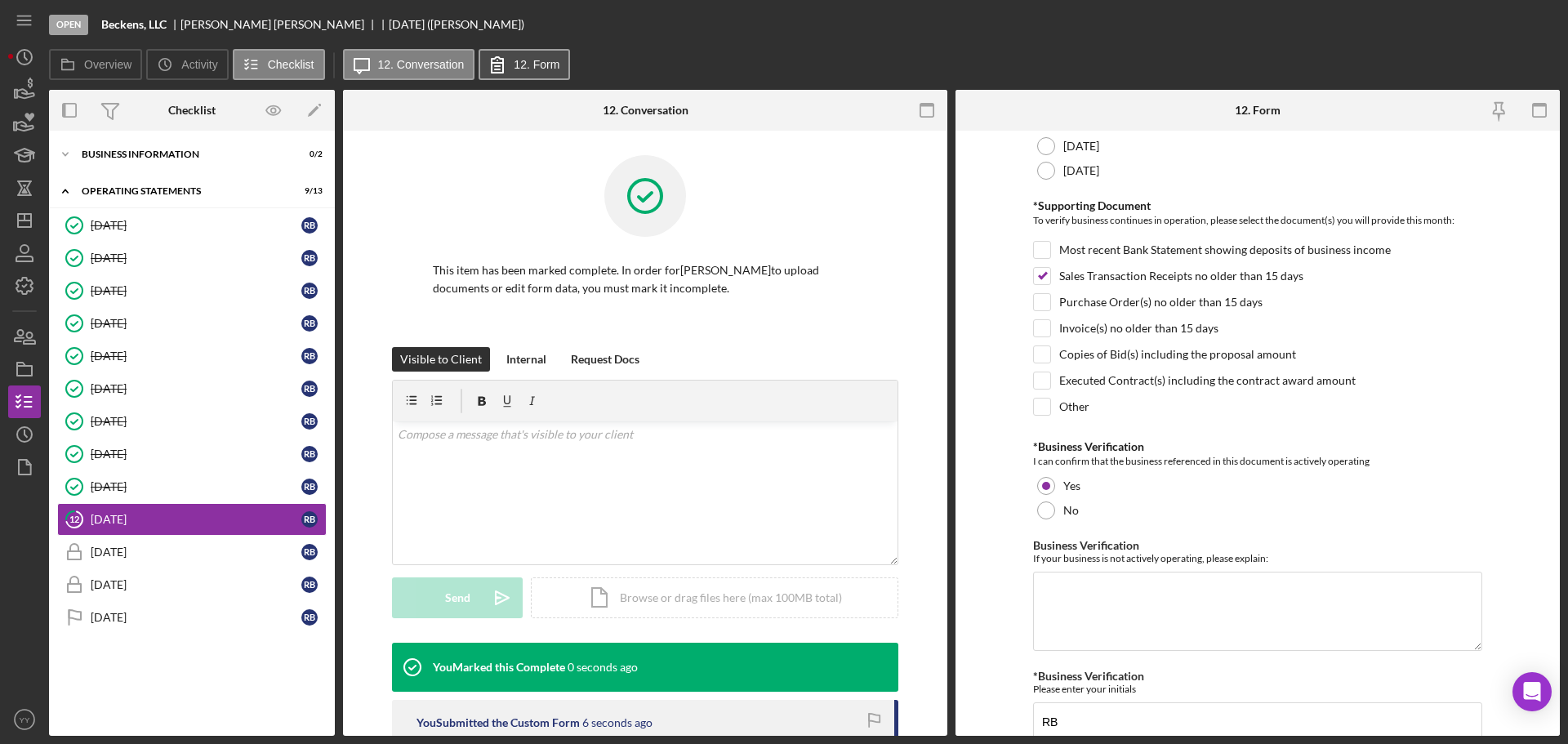
scroll to position [414, 0]
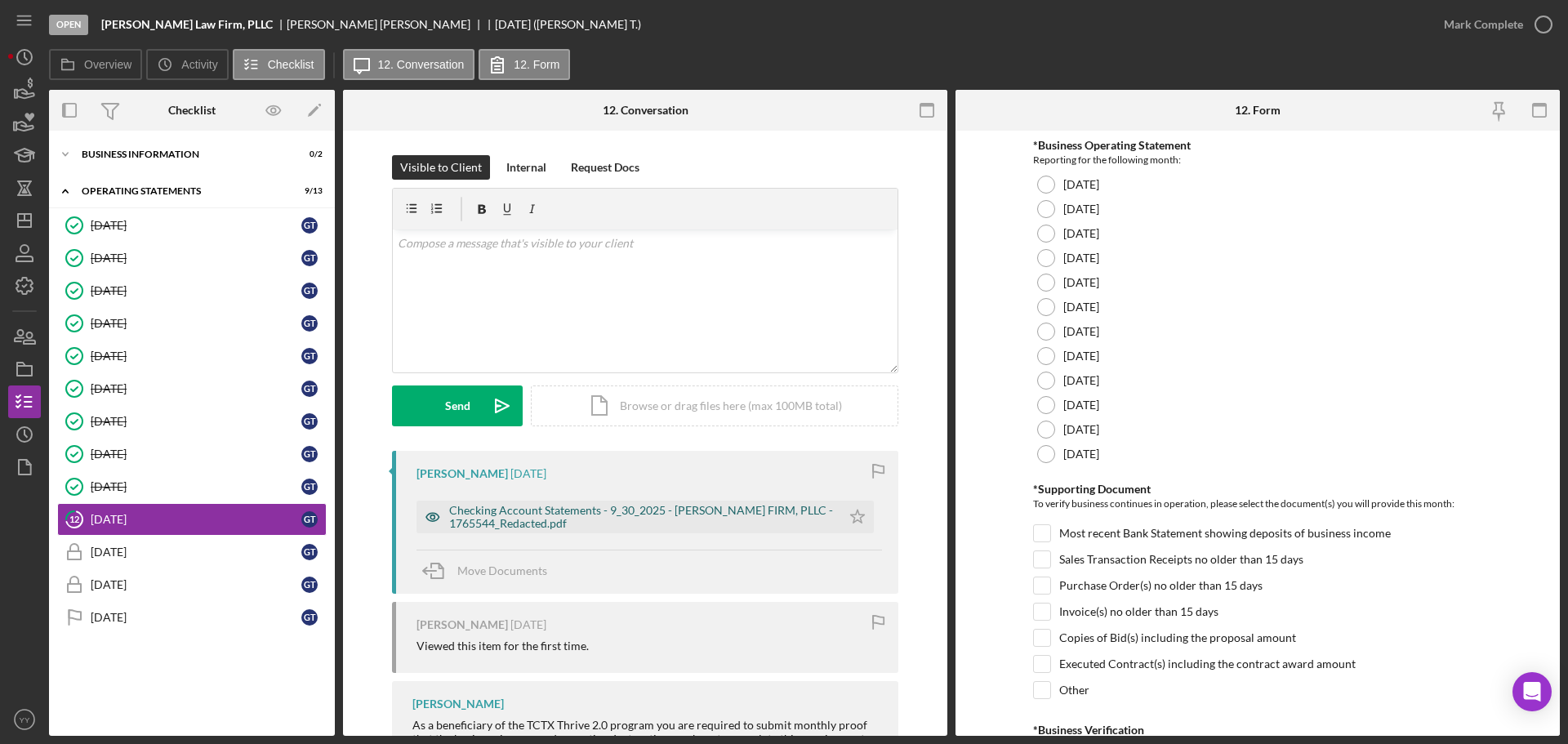
click at [516, 517] on div "Checking Account Statements - 9_30_2025 - [PERSON_NAME] FIRM, PLLC - 1765544_Re…" at bounding box center [642, 517] width 384 height 26
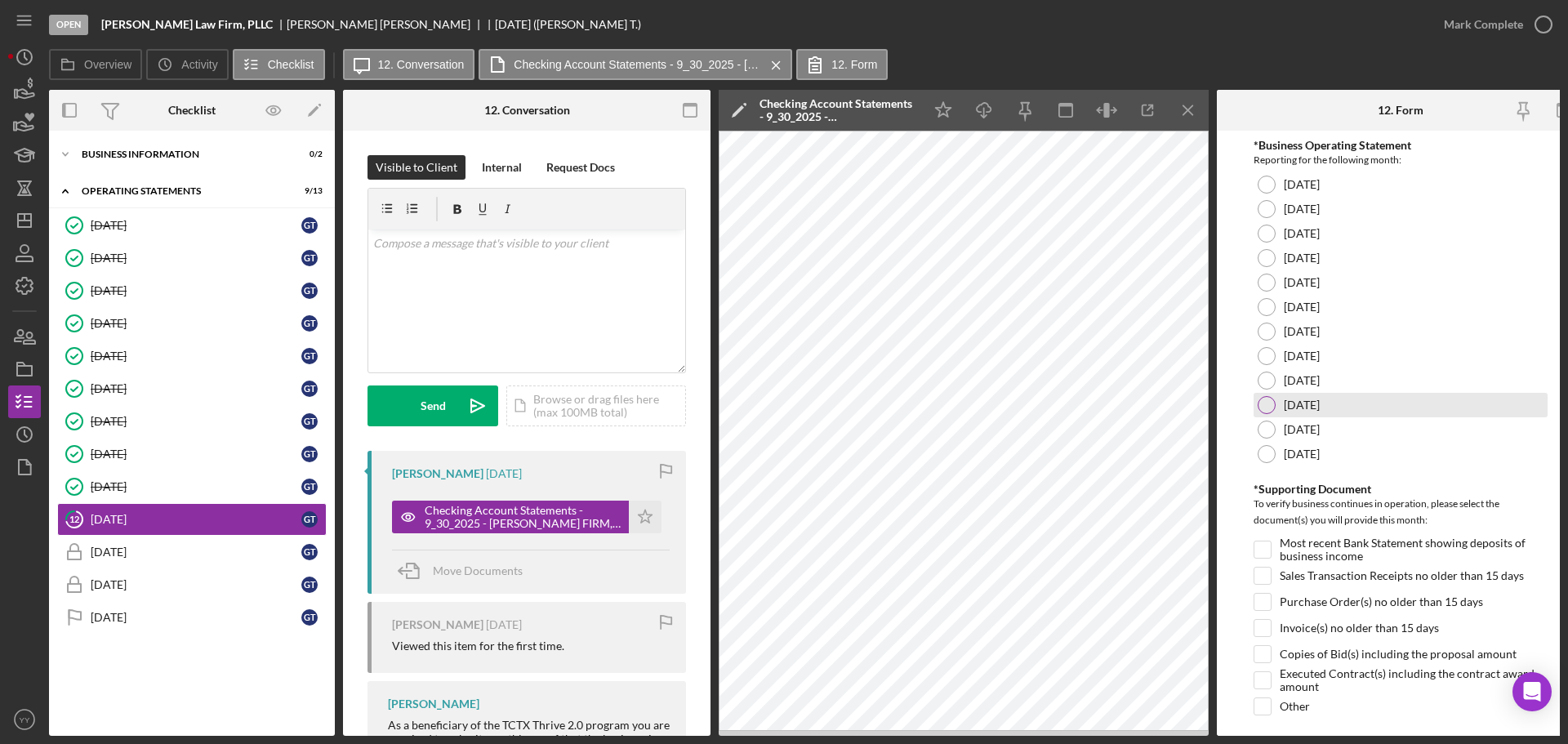
click at [1262, 402] on div at bounding box center [1267, 405] width 18 height 18
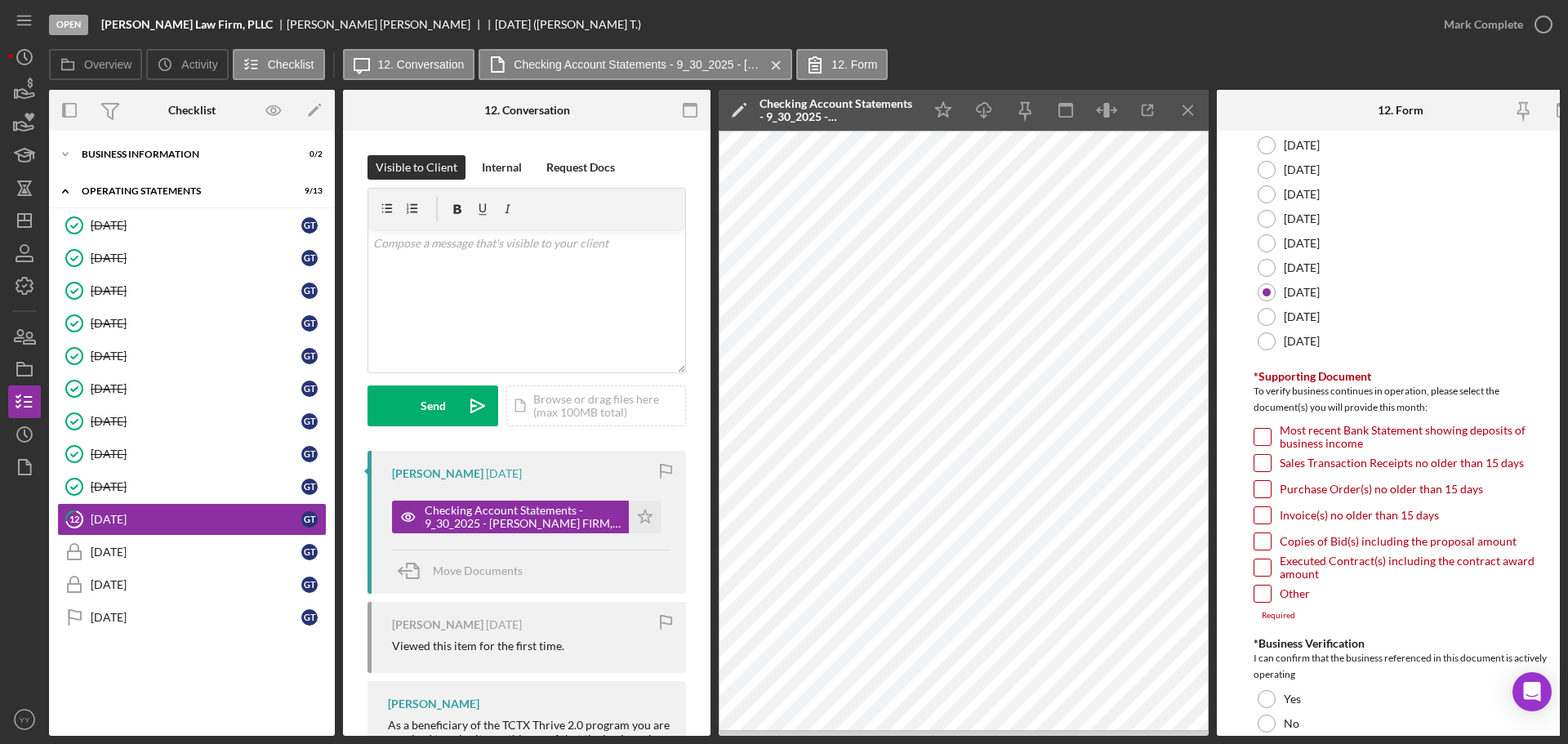
scroll to position [396, 0]
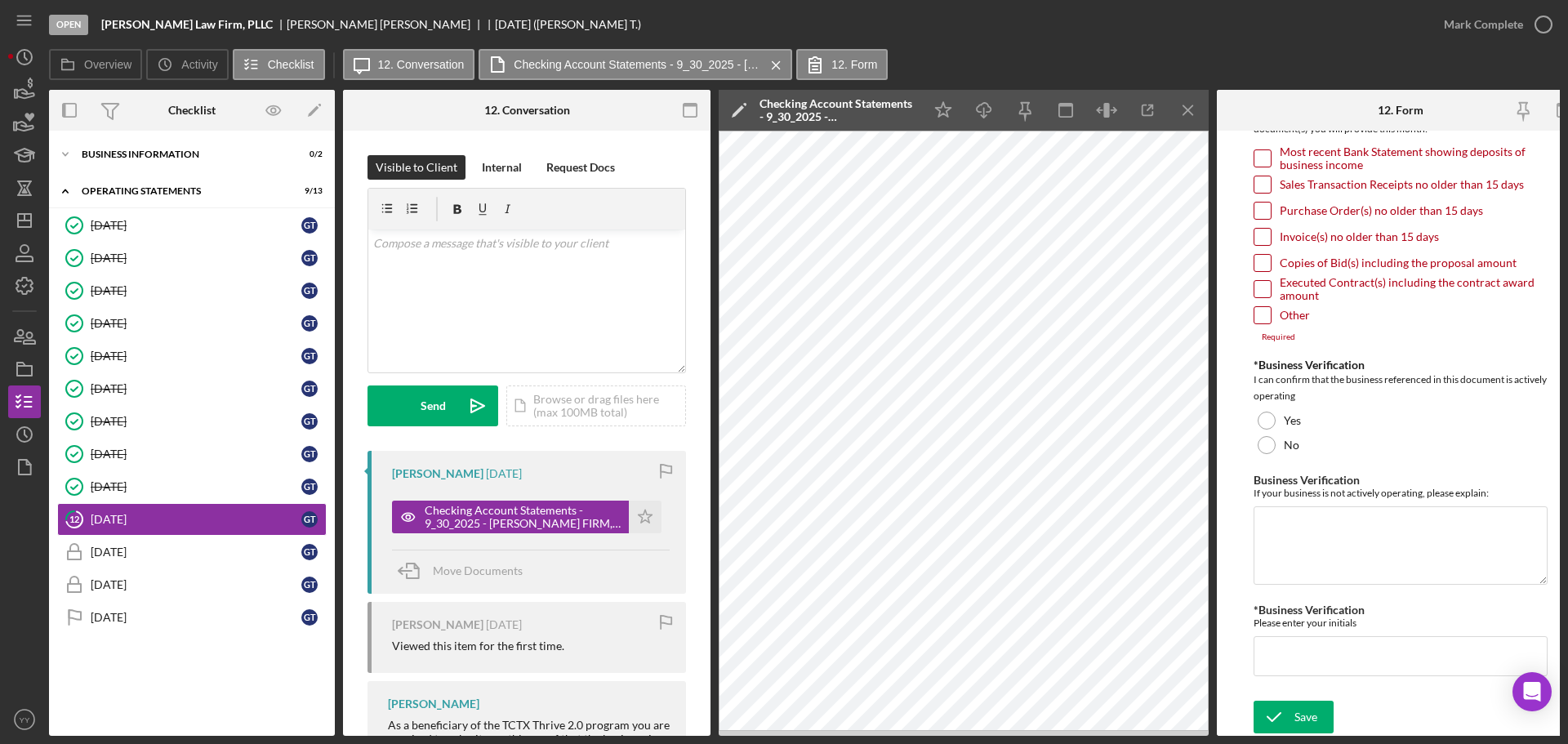
click at [1258, 155] on input "Most recent Bank Statement showing deposits of business income" at bounding box center [1262, 158] width 17 height 17
checkbox input "true"
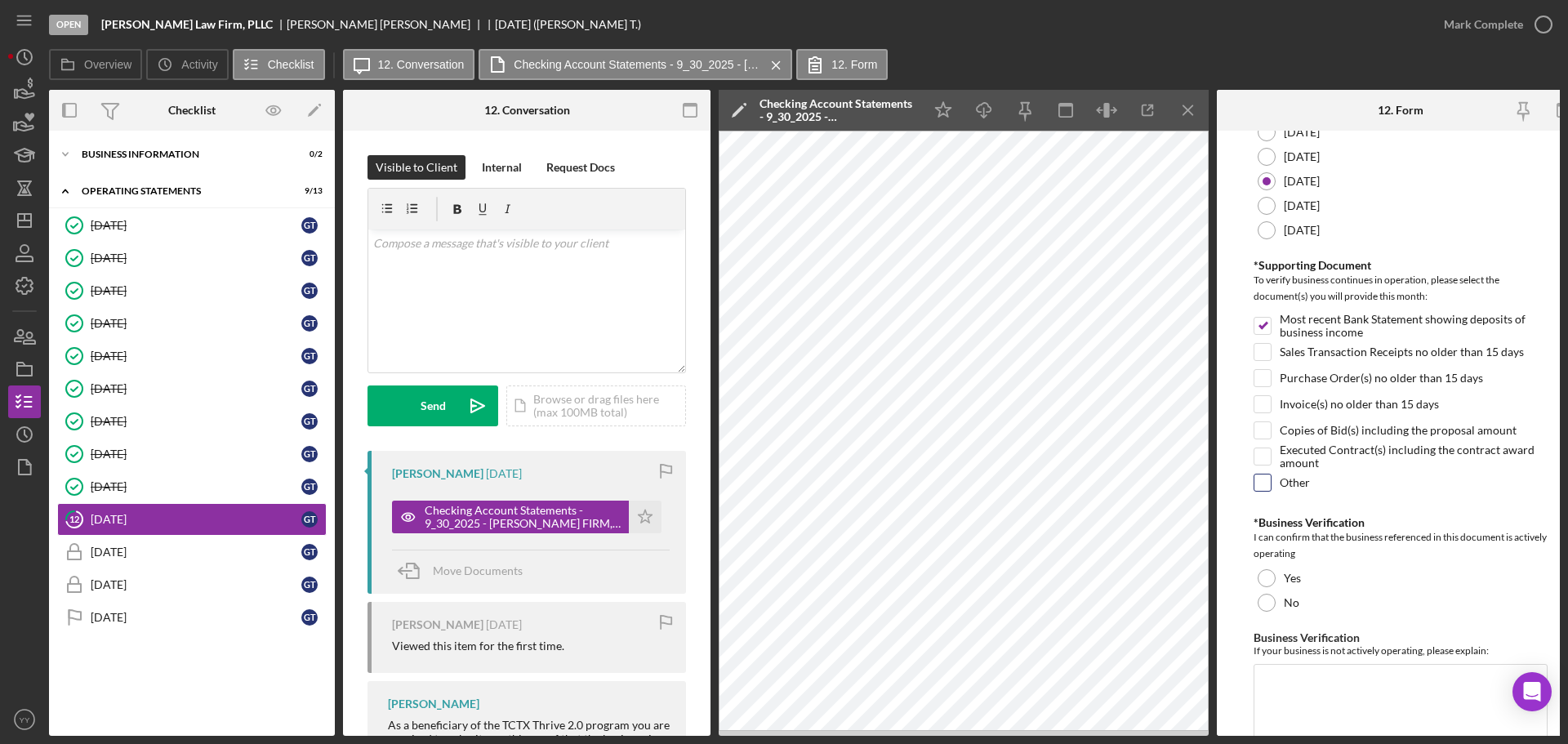
scroll to position [223, 0]
click at [1270, 579] on div at bounding box center [1267, 579] width 18 height 18
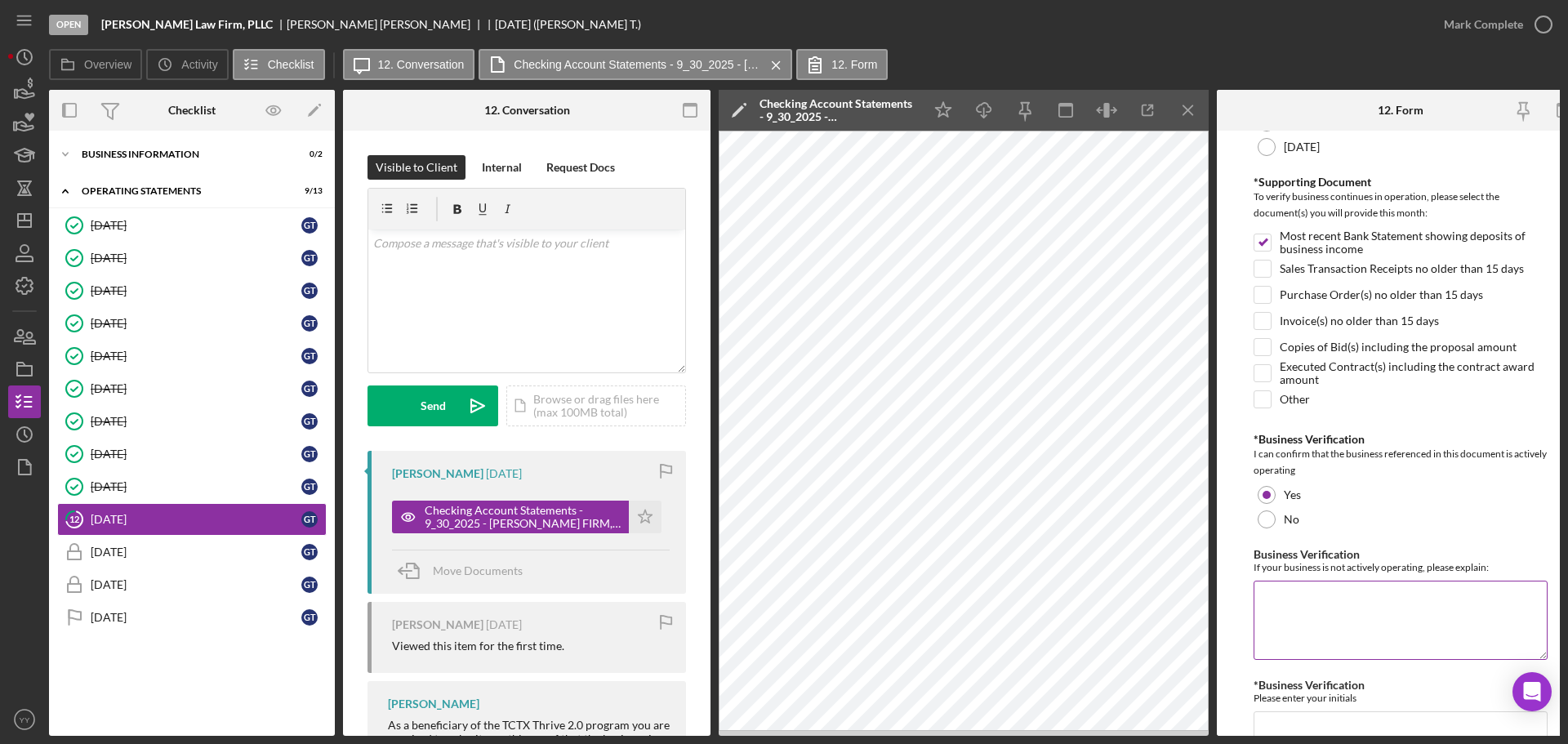
scroll to position [386, 0]
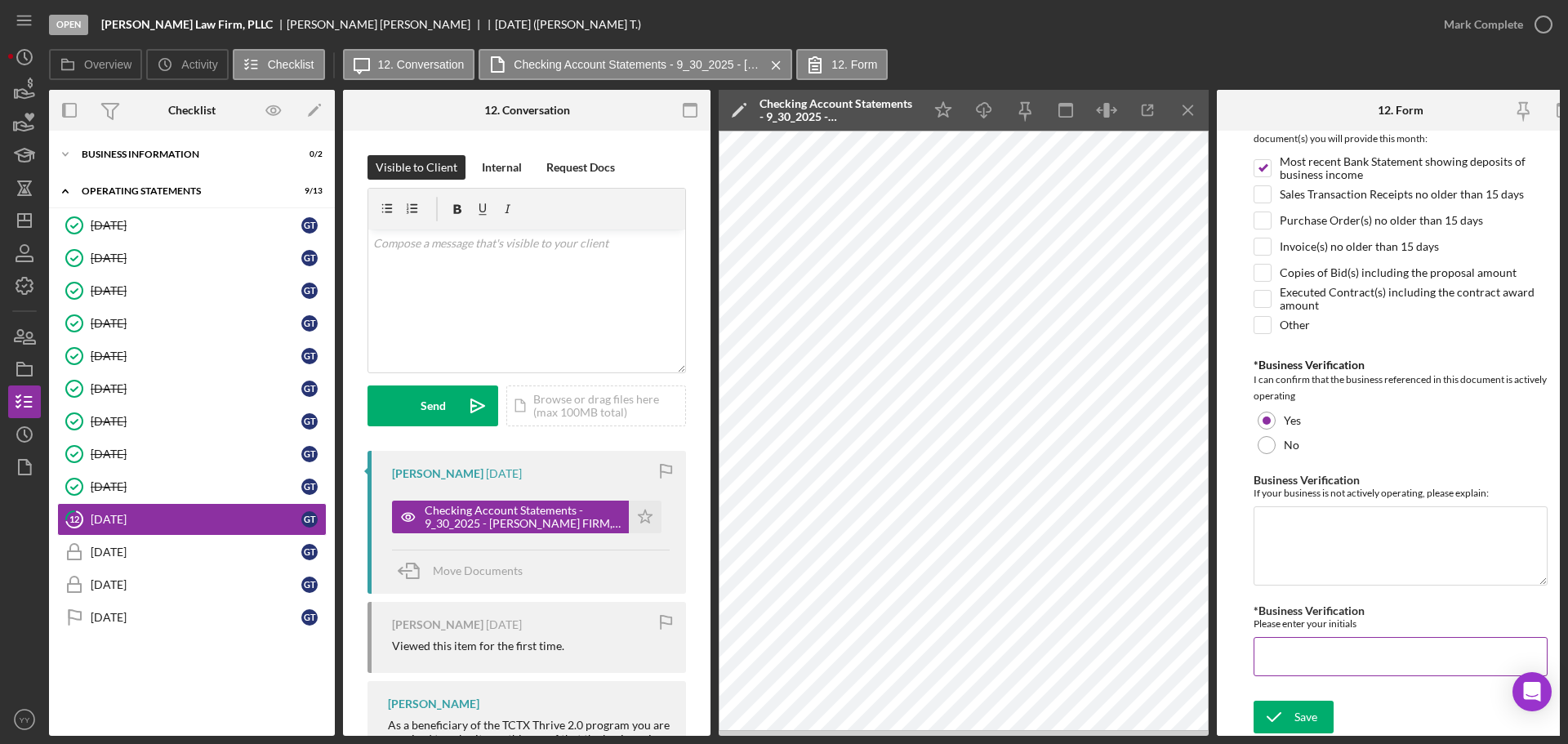
click at [1310, 641] on input "*Business Verification" at bounding box center [1400, 657] width 294 height 39
type input "GT"
click at [1317, 706] on button "Save" at bounding box center [1294, 717] width 80 height 32
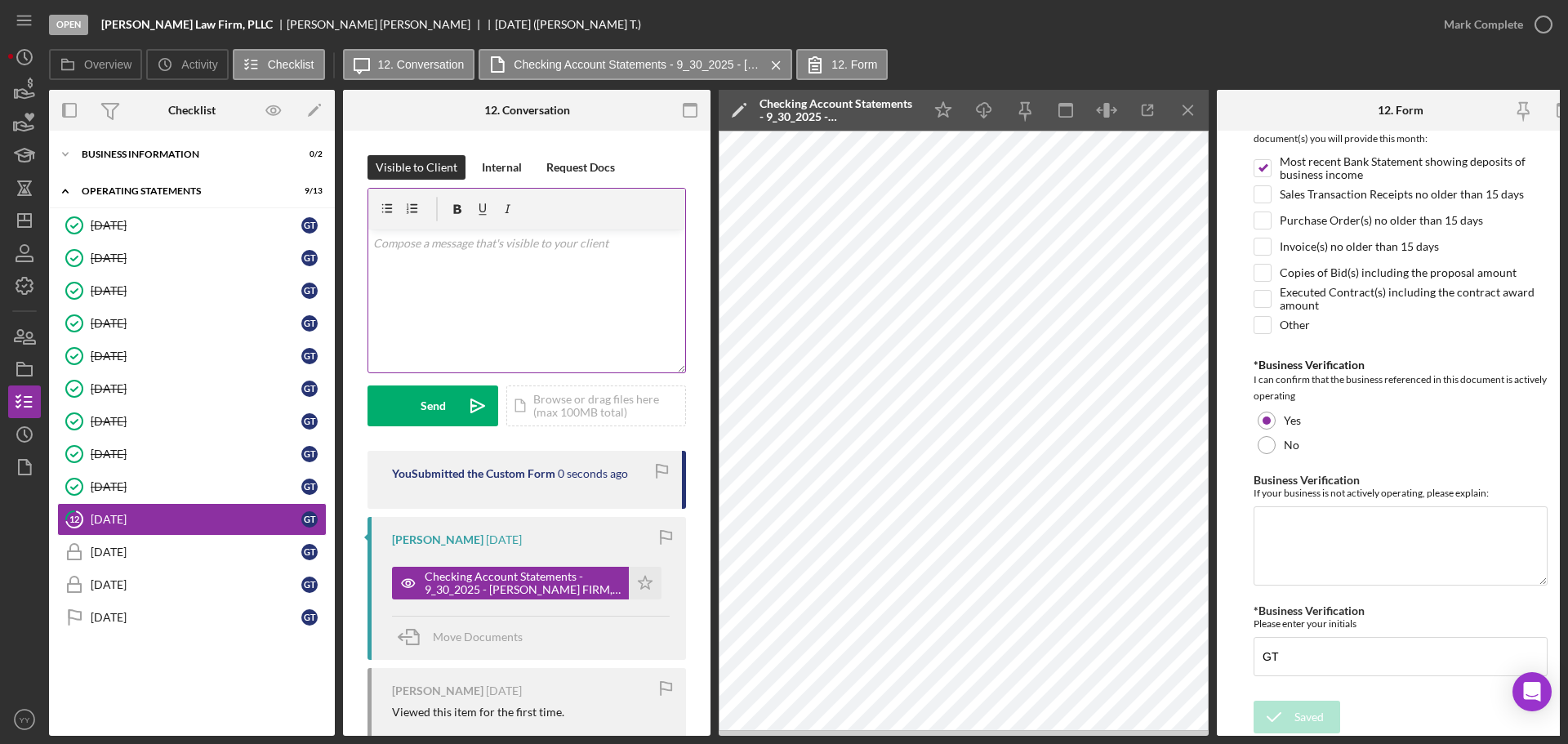
click at [594, 285] on div "v Color teal Color pink Remove color Add row above Add row below Add column bef…" at bounding box center [526, 301] width 317 height 143
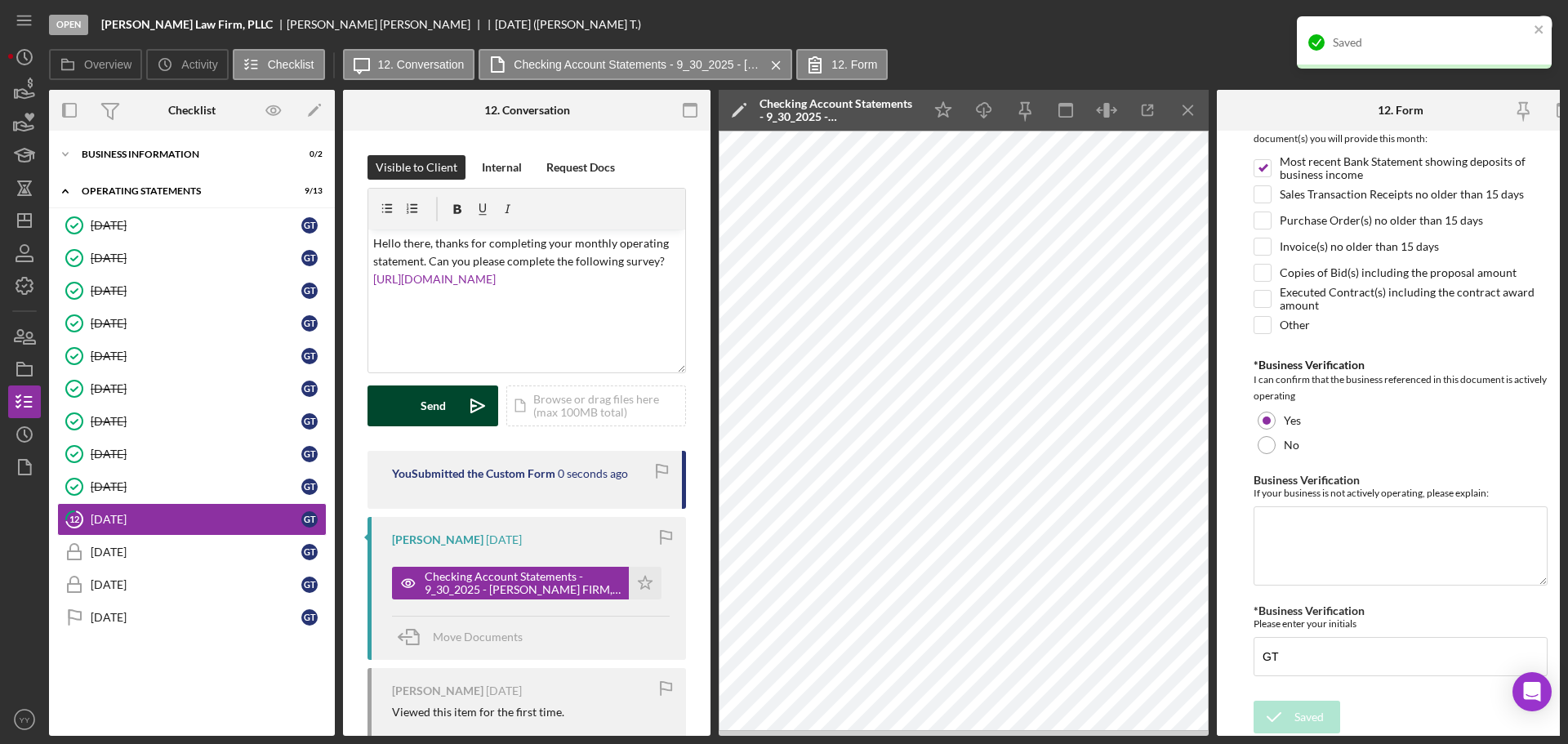
click at [444, 401] on div "Send" at bounding box center [433, 406] width 25 height 41
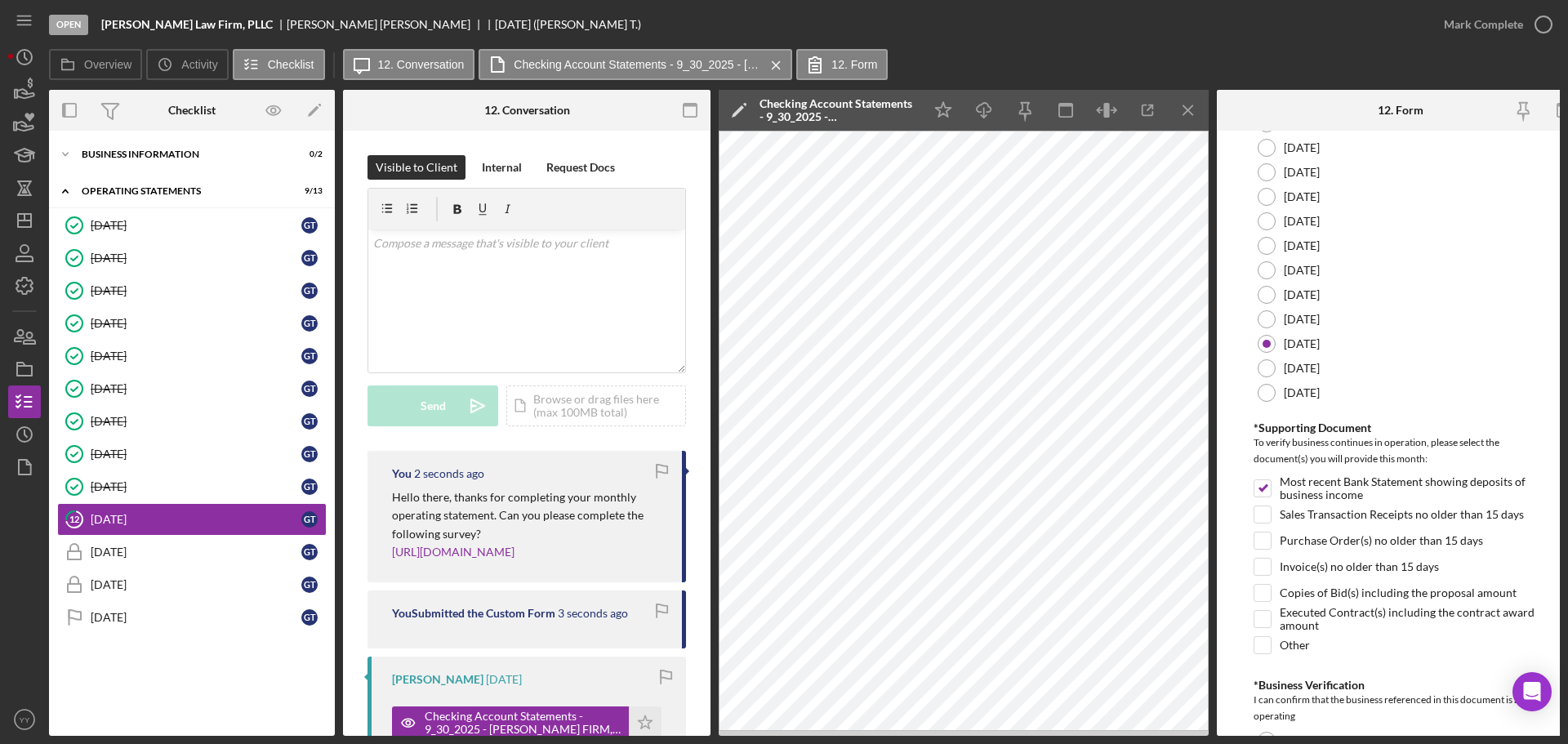
scroll to position [59, 0]
click at [1504, 21] on div "Mark Complete" at bounding box center [1483, 24] width 79 height 32
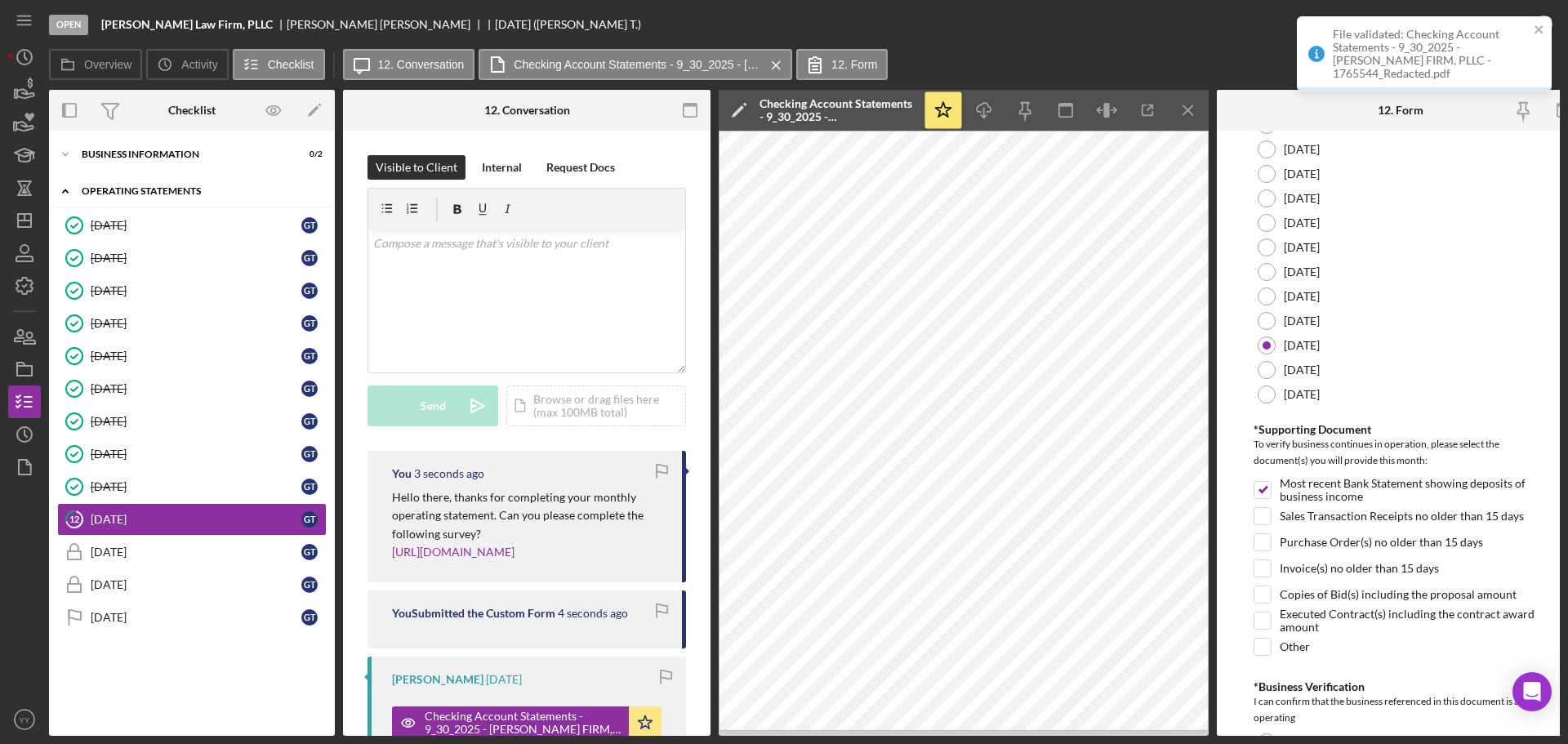
scroll to position [125, 0]
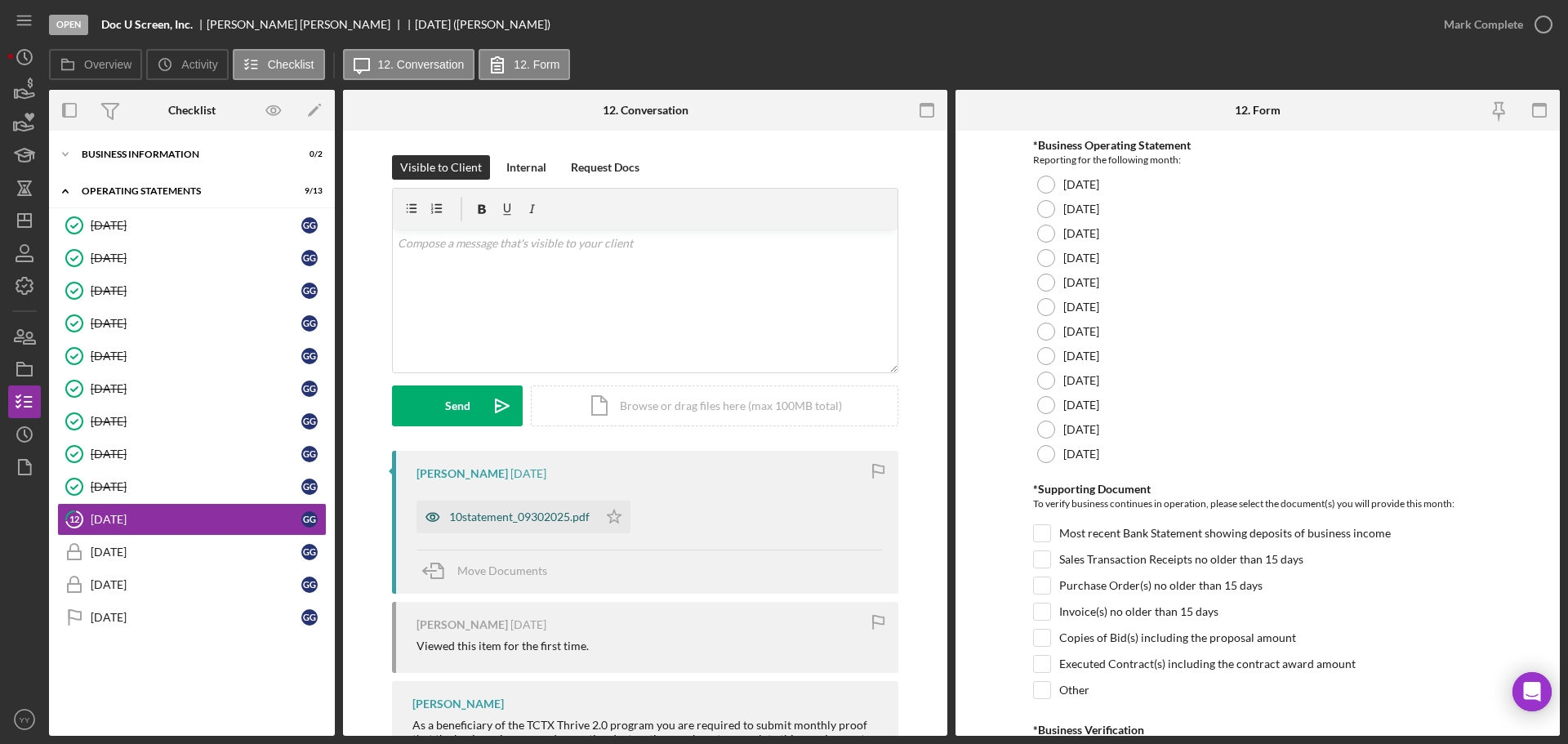
click at [502, 513] on div "10statement_09302025.pdf" at bounding box center [519, 517] width 141 height 13
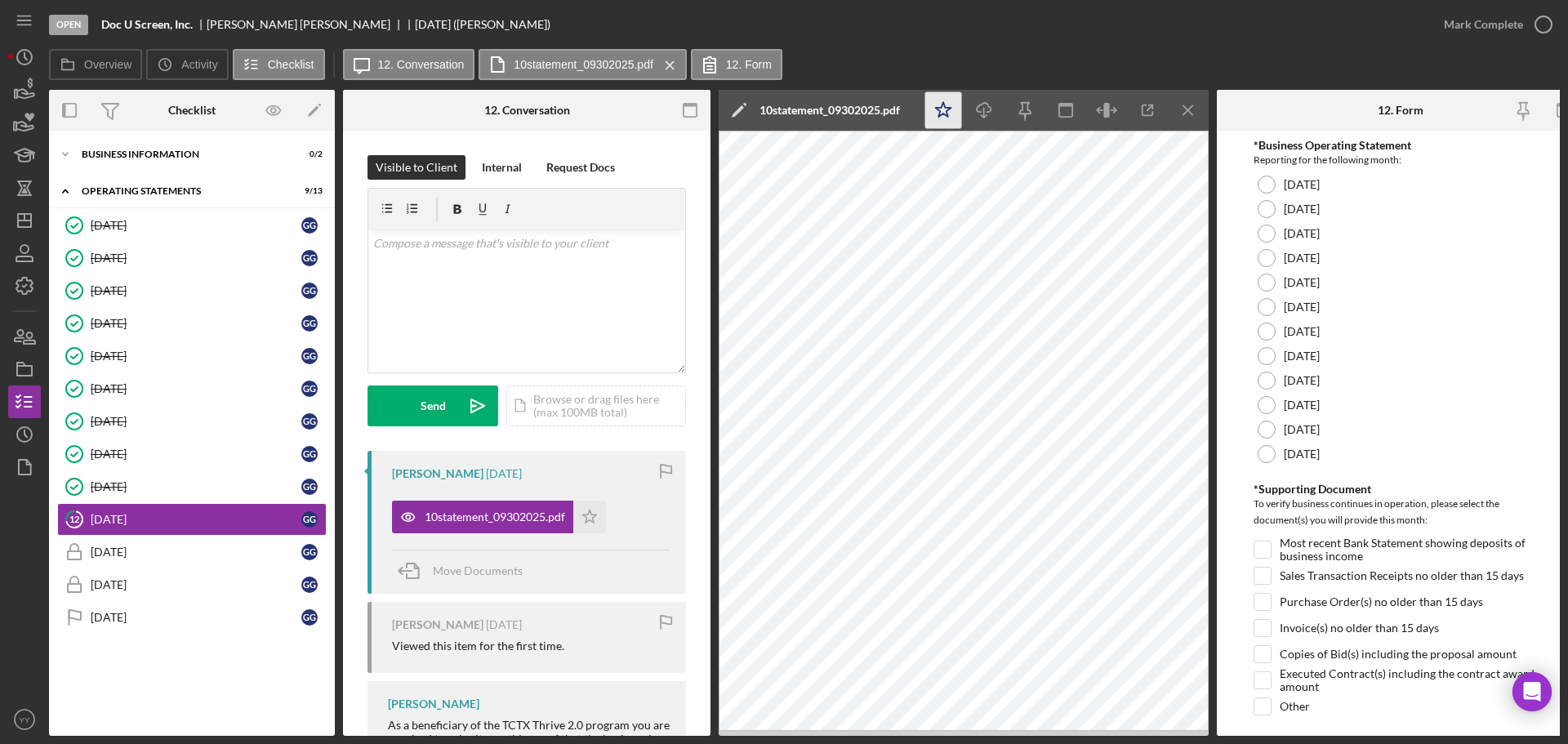
click at [932, 114] on icon "Icon/Star" at bounding box center [944, 111] width 37 height 37
click at [1267, 404] on div at bounding box center [1267, 405] width 18 height 18
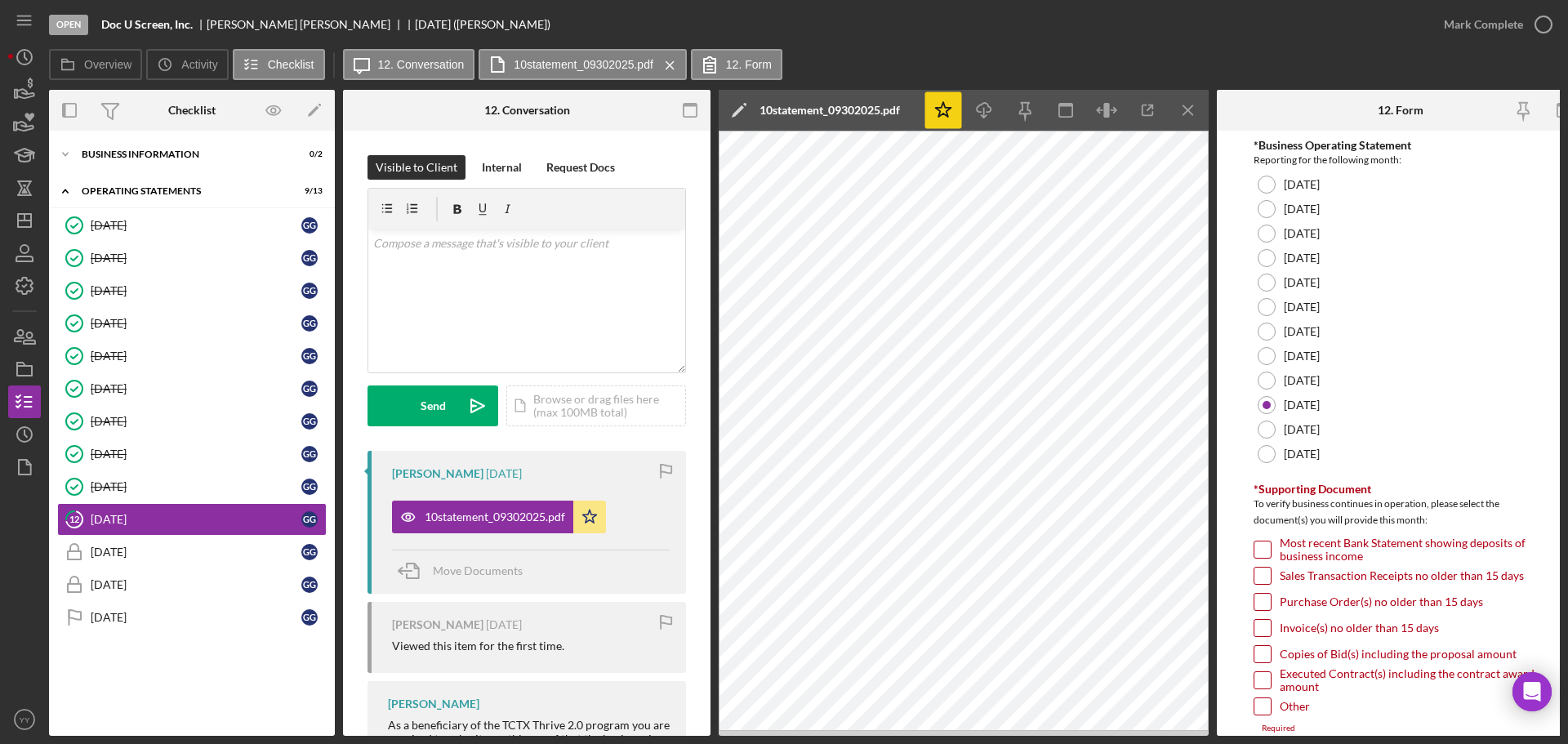
scroll to position [163, 0]
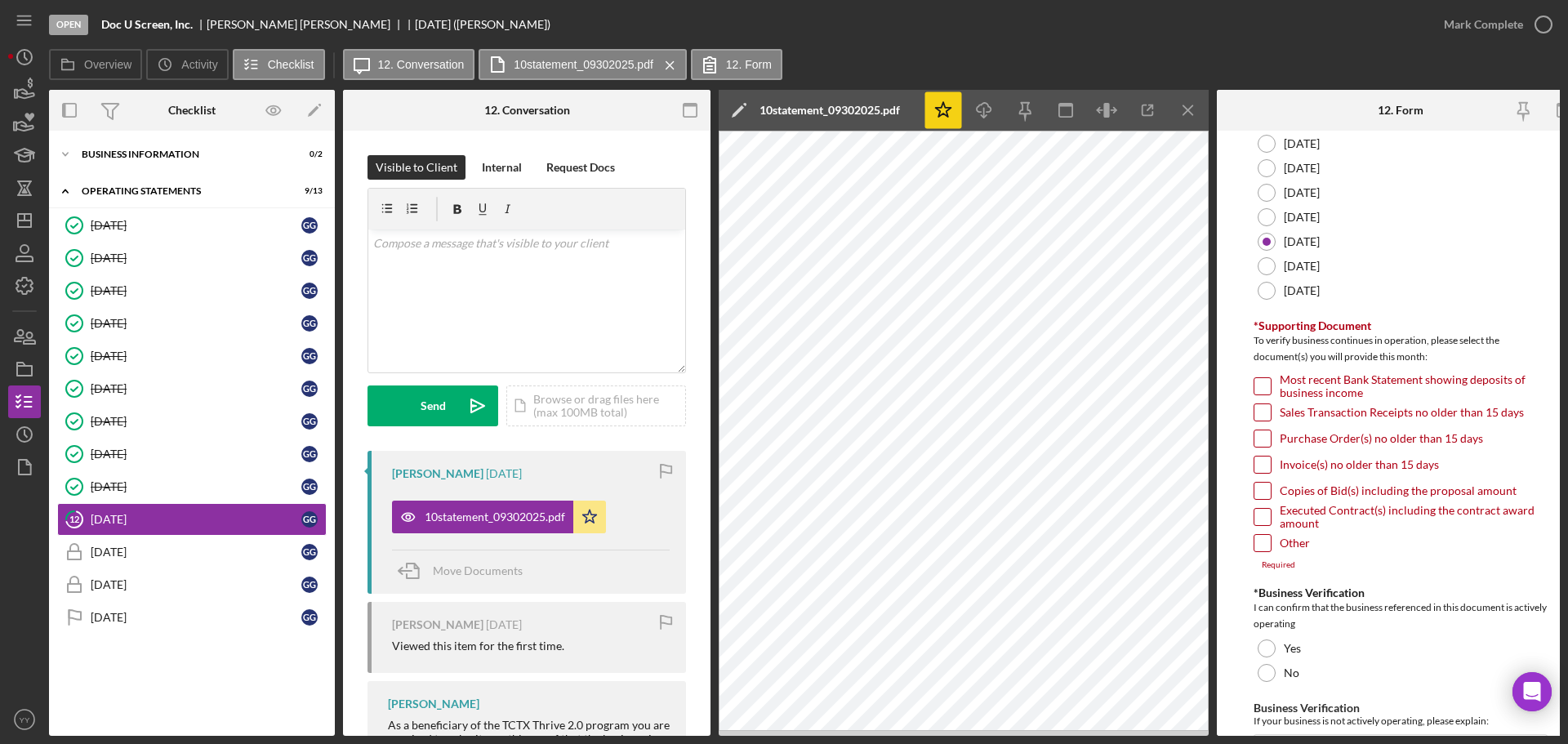
click at [1276, 399] on div "Most recent Bank Statement showing deposits of business income" at bounding box center [1400, 390] width 294 height 26
click at [1269, 387] on input "Most recent Bank Statement showing deposits of business income" at bounding box center [1262, 386] width 17 height 17
checkbox input "true"
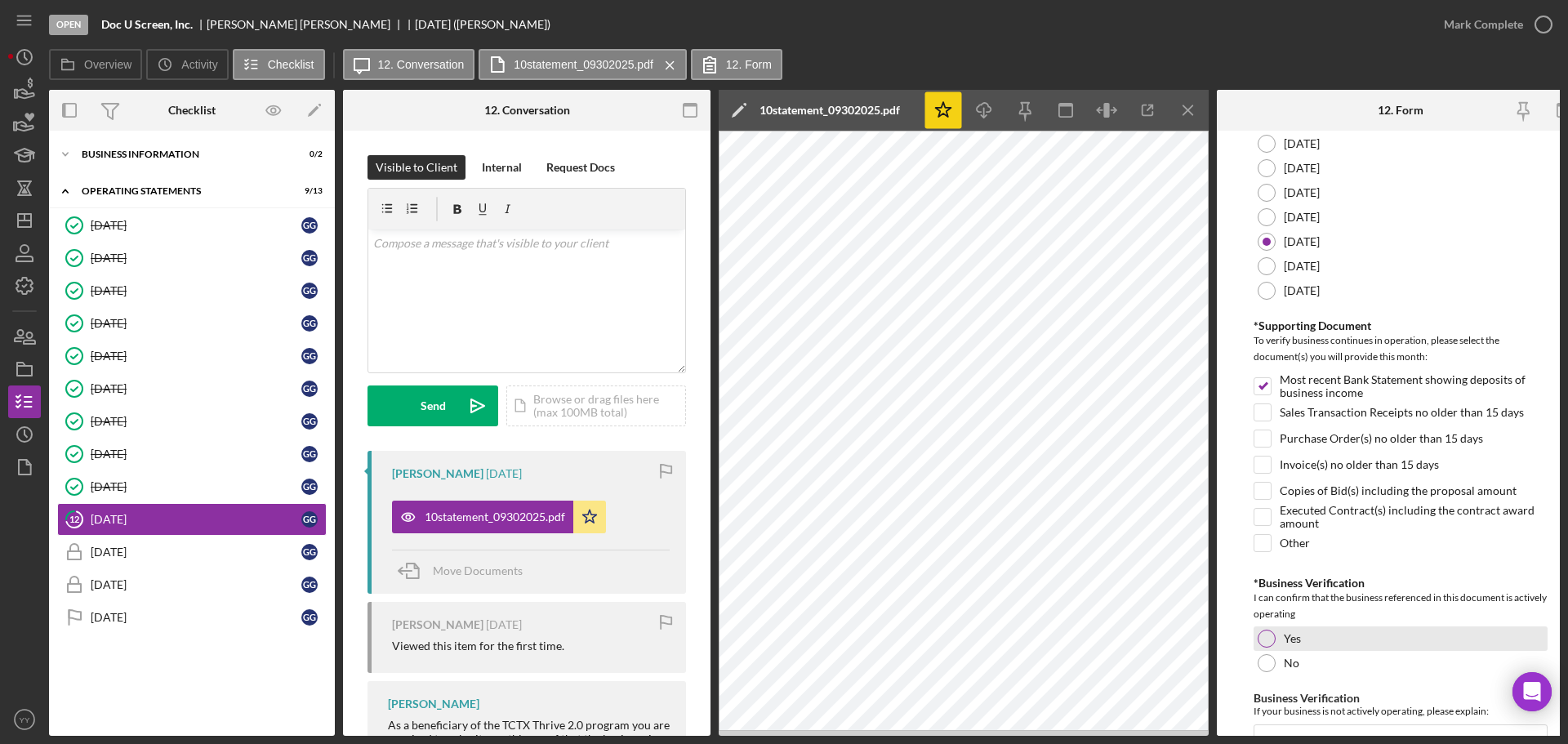
click at [1276, 635] on div "Yes" at bounding box center [1400, 639] width 294 height 24
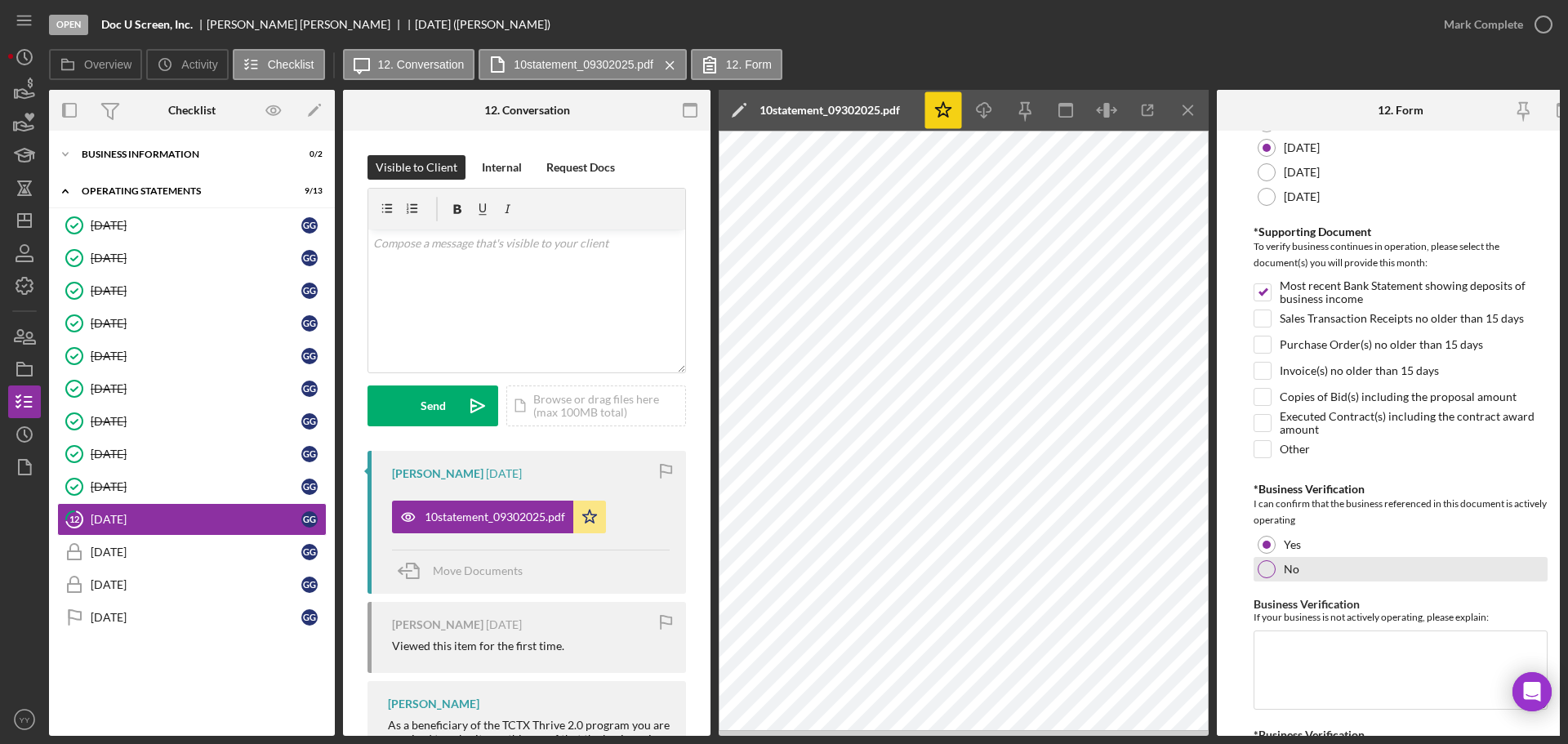
scroll to position [386, 0]
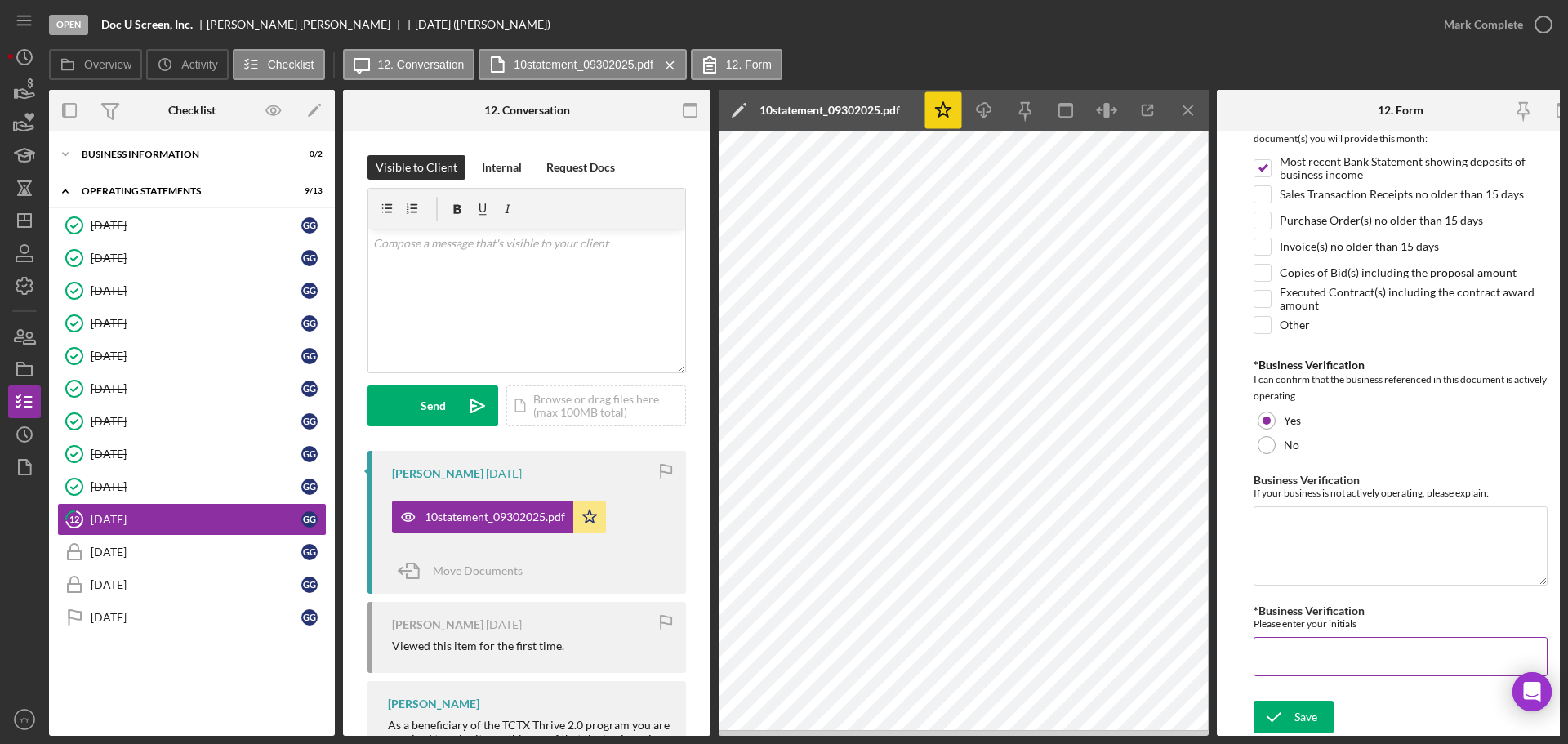
click at [1300, 652] on input "*Business Verification" at bounding box center [1400, 657] width 294 height 39
type input "GG"
click at [1308, 725] on div "Save" at bounding box center [1306, 717] width 23 height 32
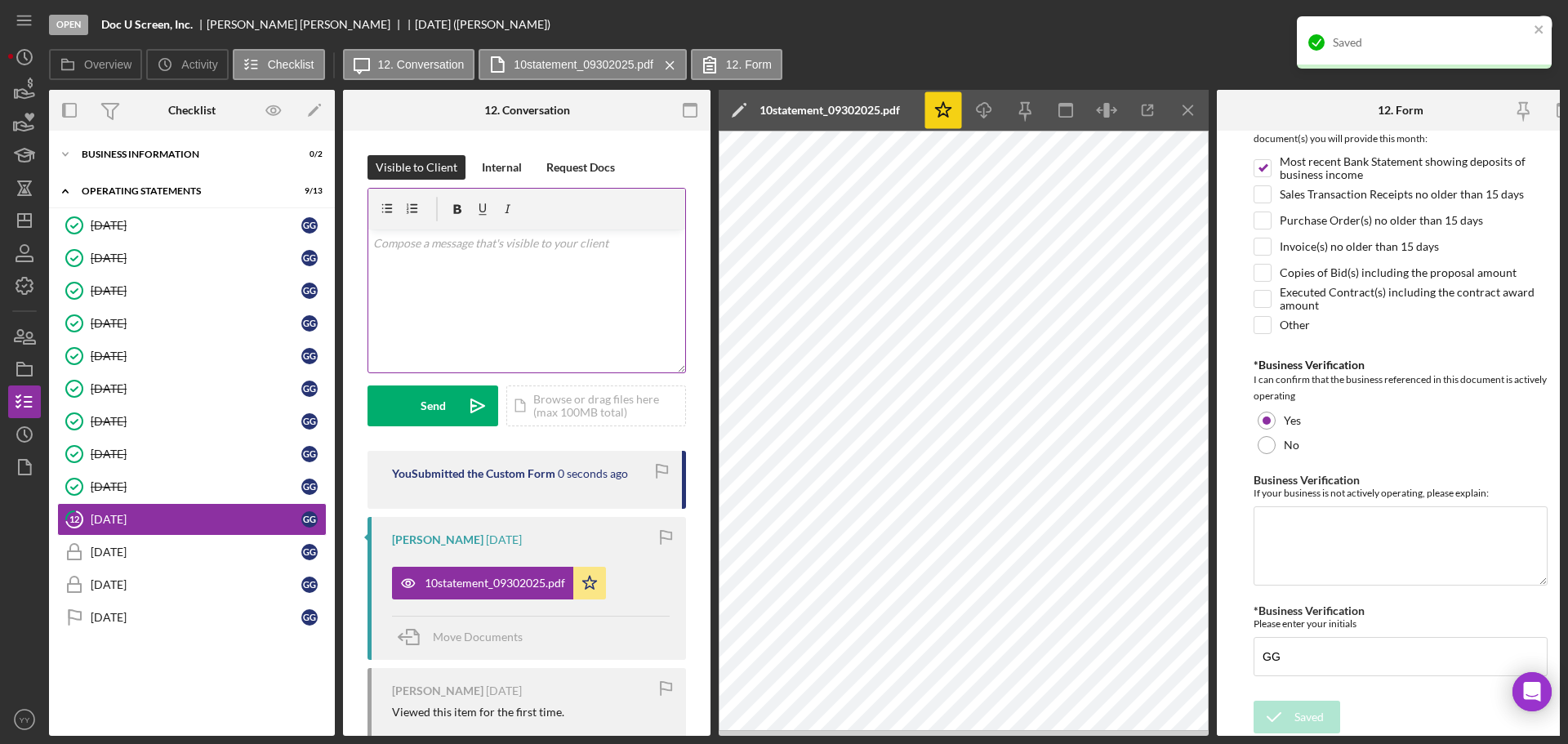
click at [513, 262] on div "v Color teal Color pink Remove color Add row above Add row below Add column bef…" at bounding box center [526, 301] width 317 height 143
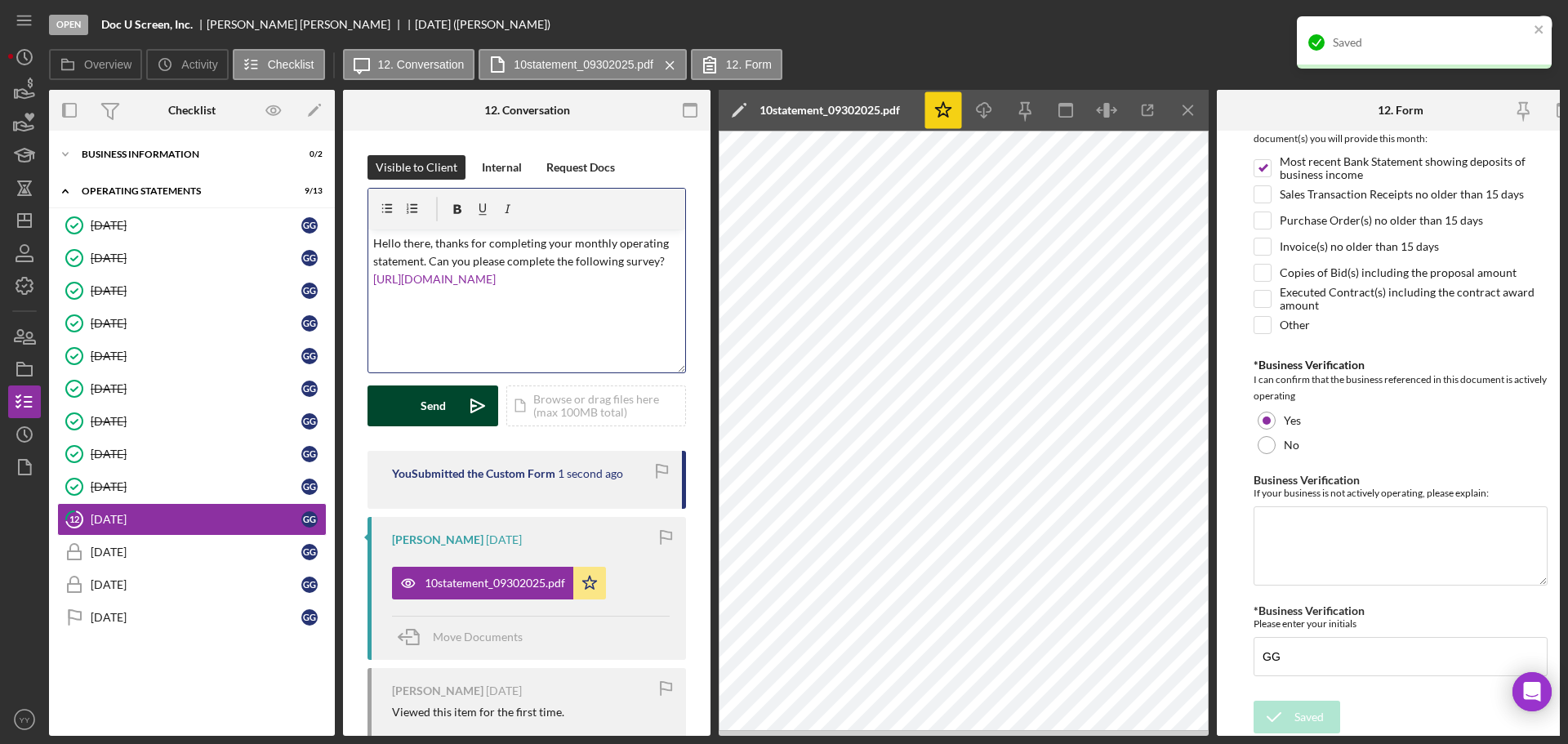
click at [453, 391] on button "Send Icon/icon-invite-send" at bounding box center [433, 406] width 131 height 41
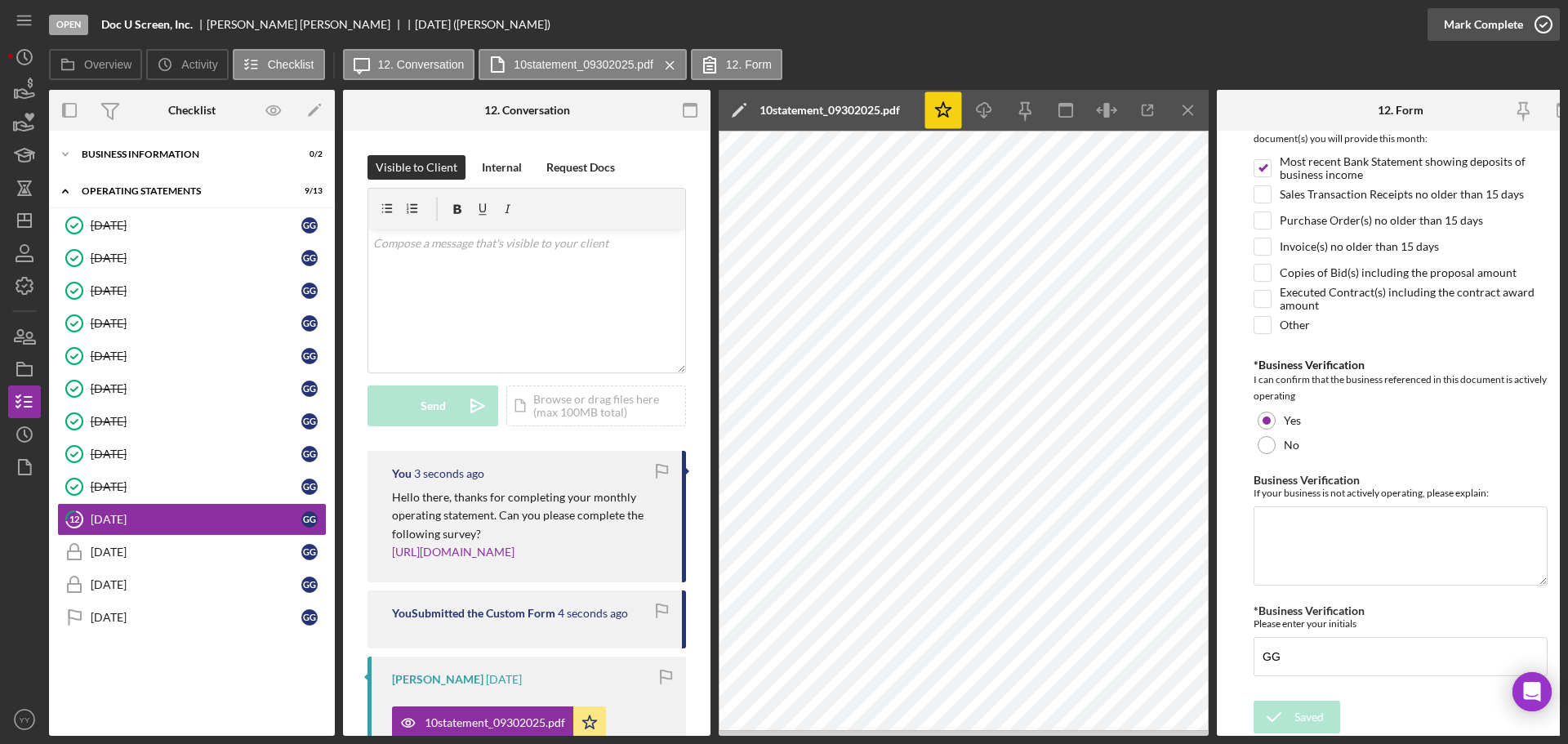
click at [1467, 23] on div "Mark Complete" at bounding box center [1483, 24] width 79 height 32
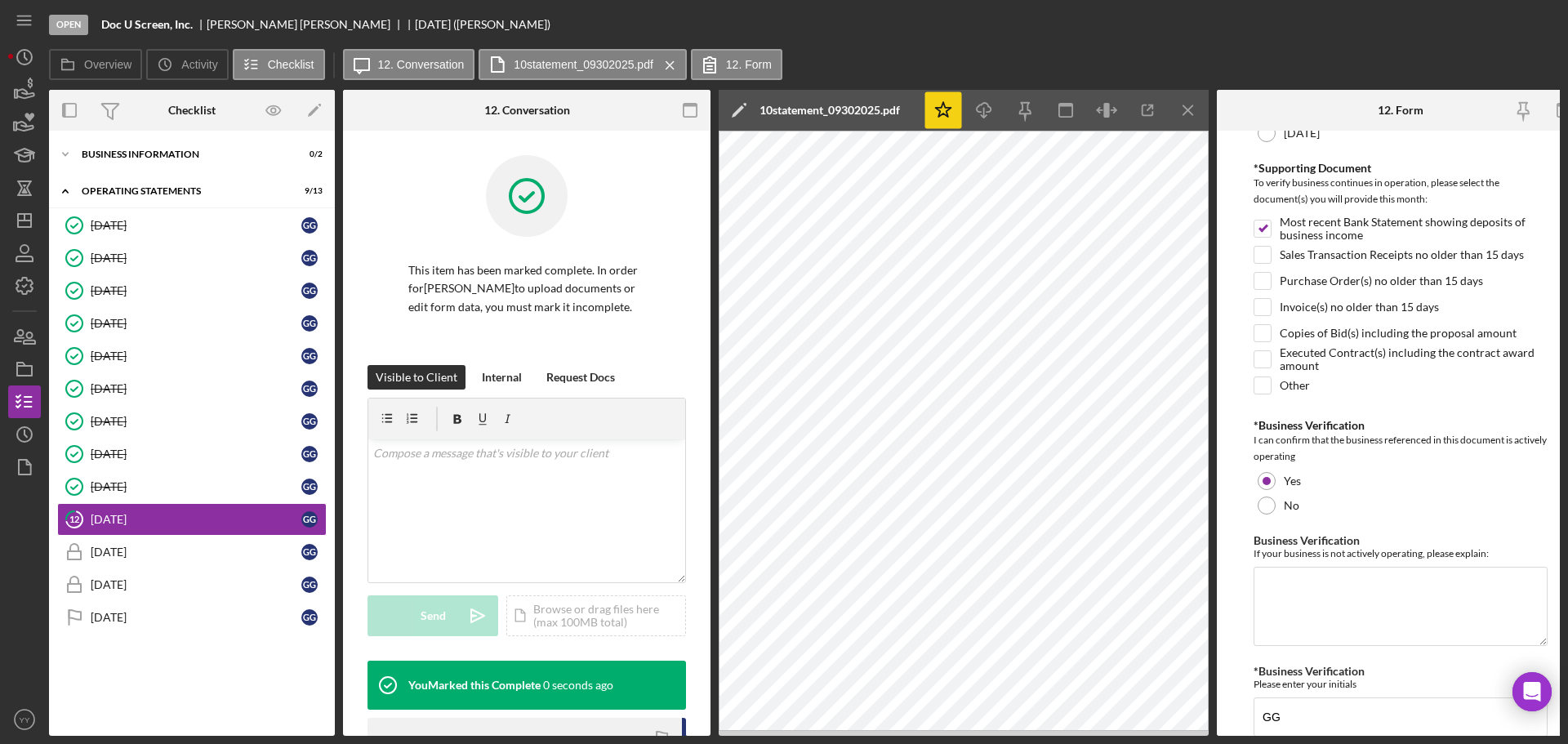
scroll to position [451, 0]
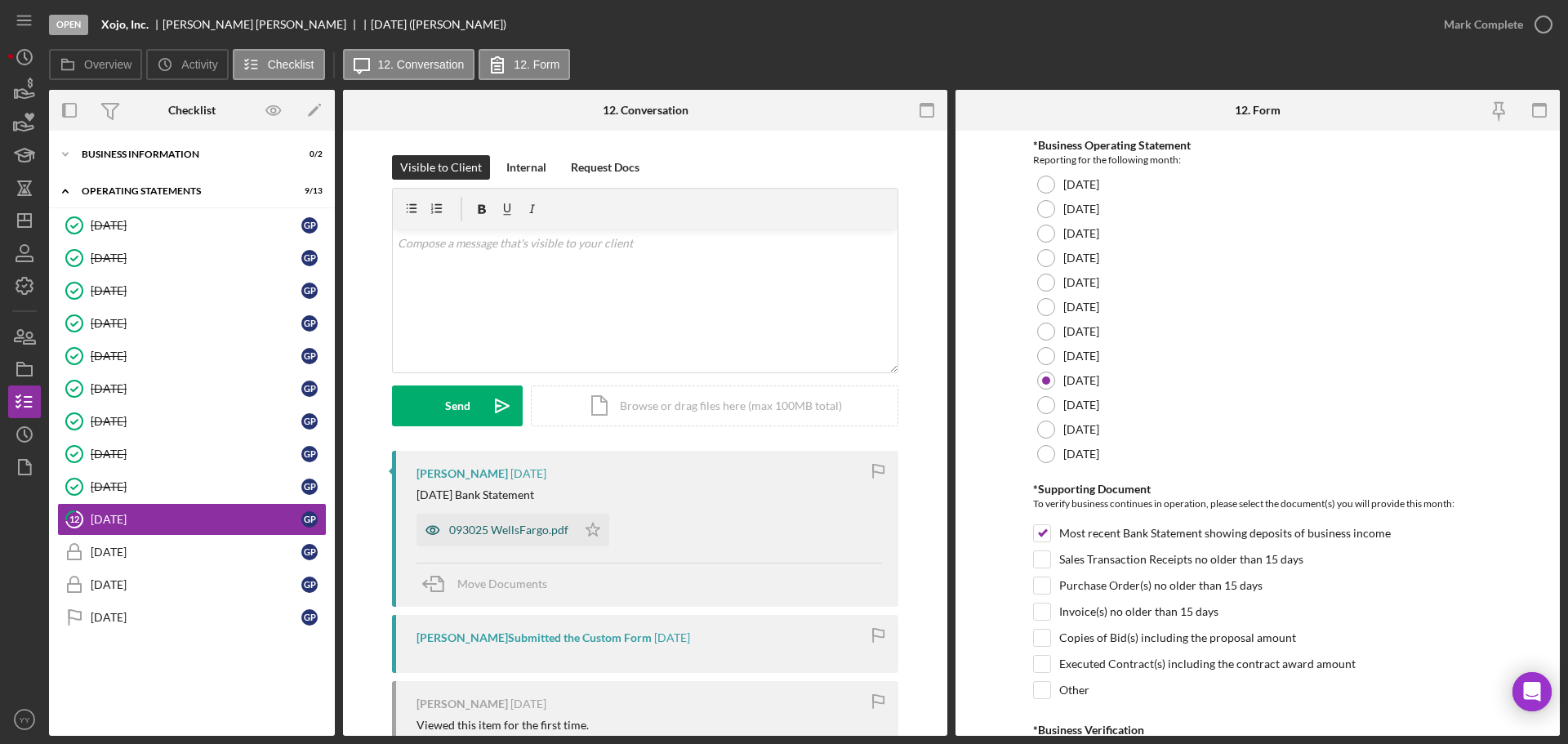
click at [475, 528] on div "093025 WellsFargo.pdf" at bounding box center [509, 530] width 120 height 13
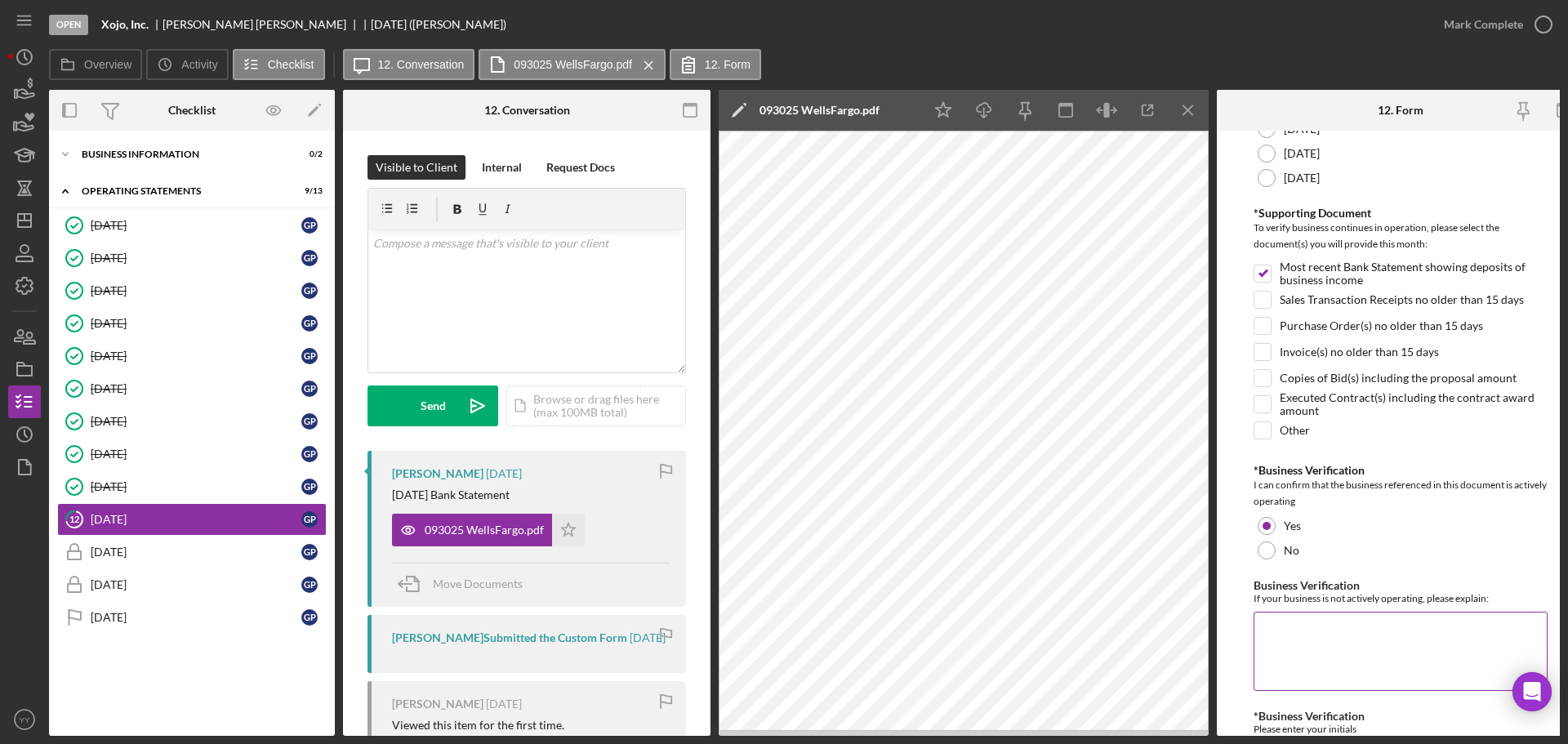
scroll to position [386, 0]
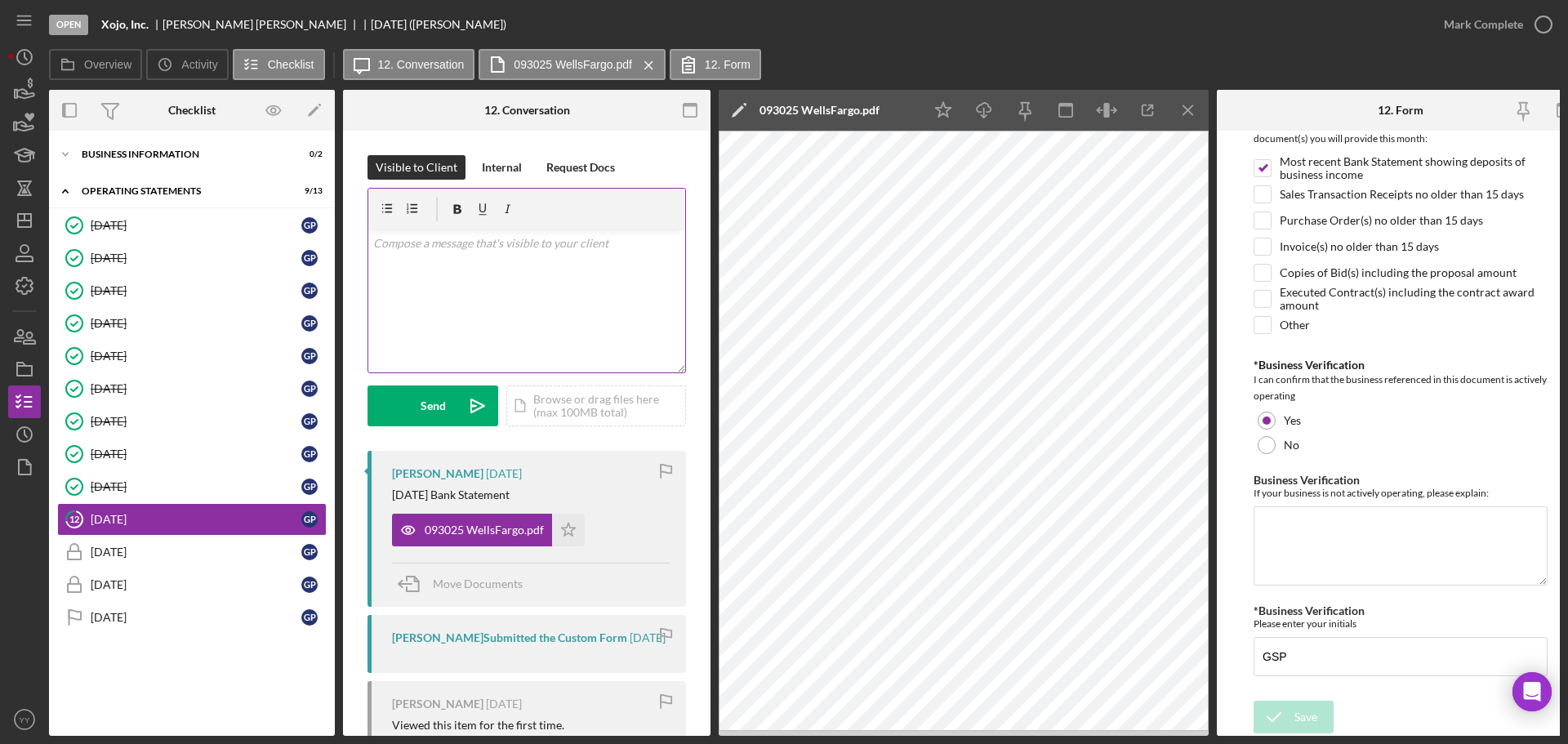
click at [512, 293] on div "v Color teal Color pink Remove color Add row above Add row below Add column bef…" at bounding box center [526, 301] width 317 height 143
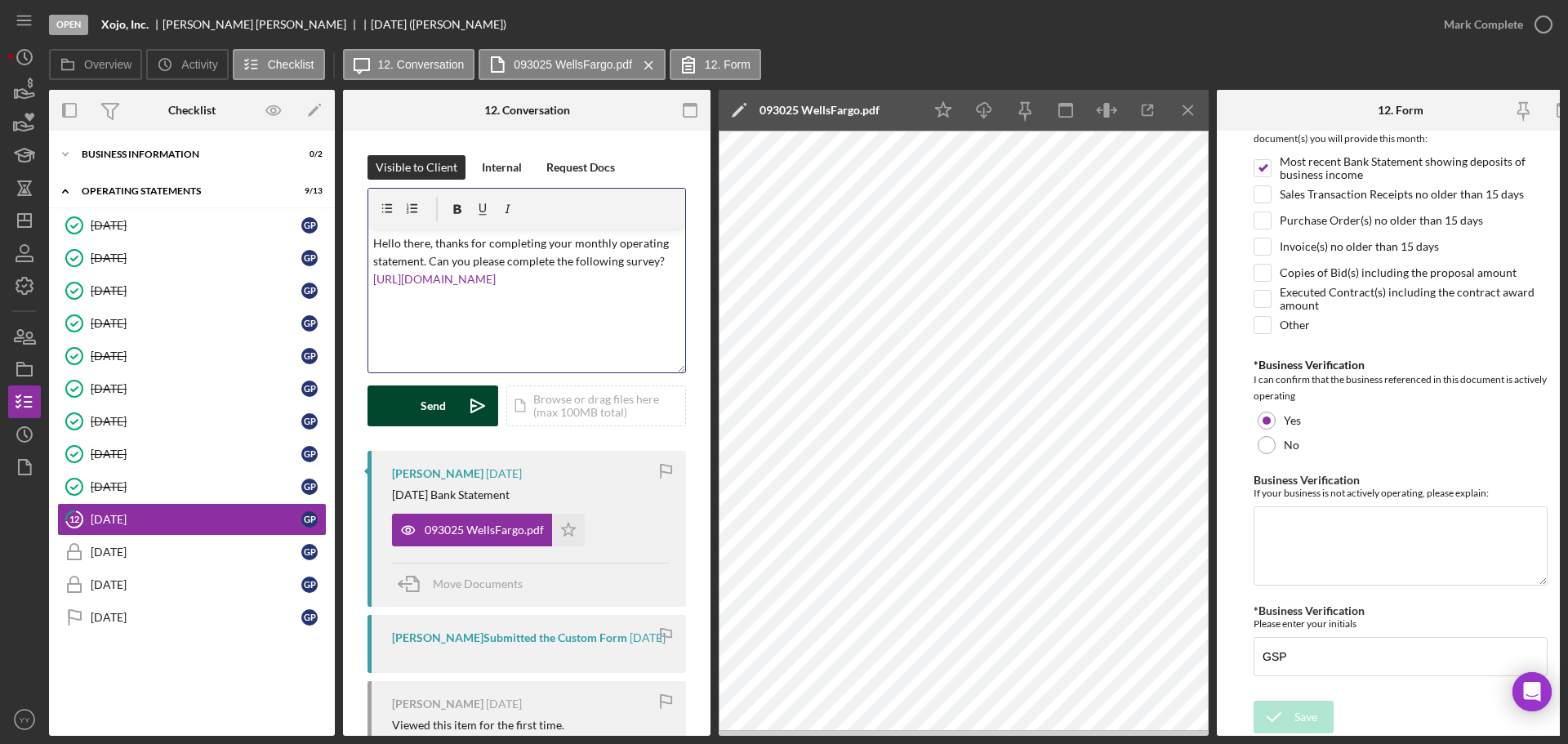
click at [446, 399] on button "Send Icon/icon-invite-send" at bounding box center [433, 406] width 131 height 41
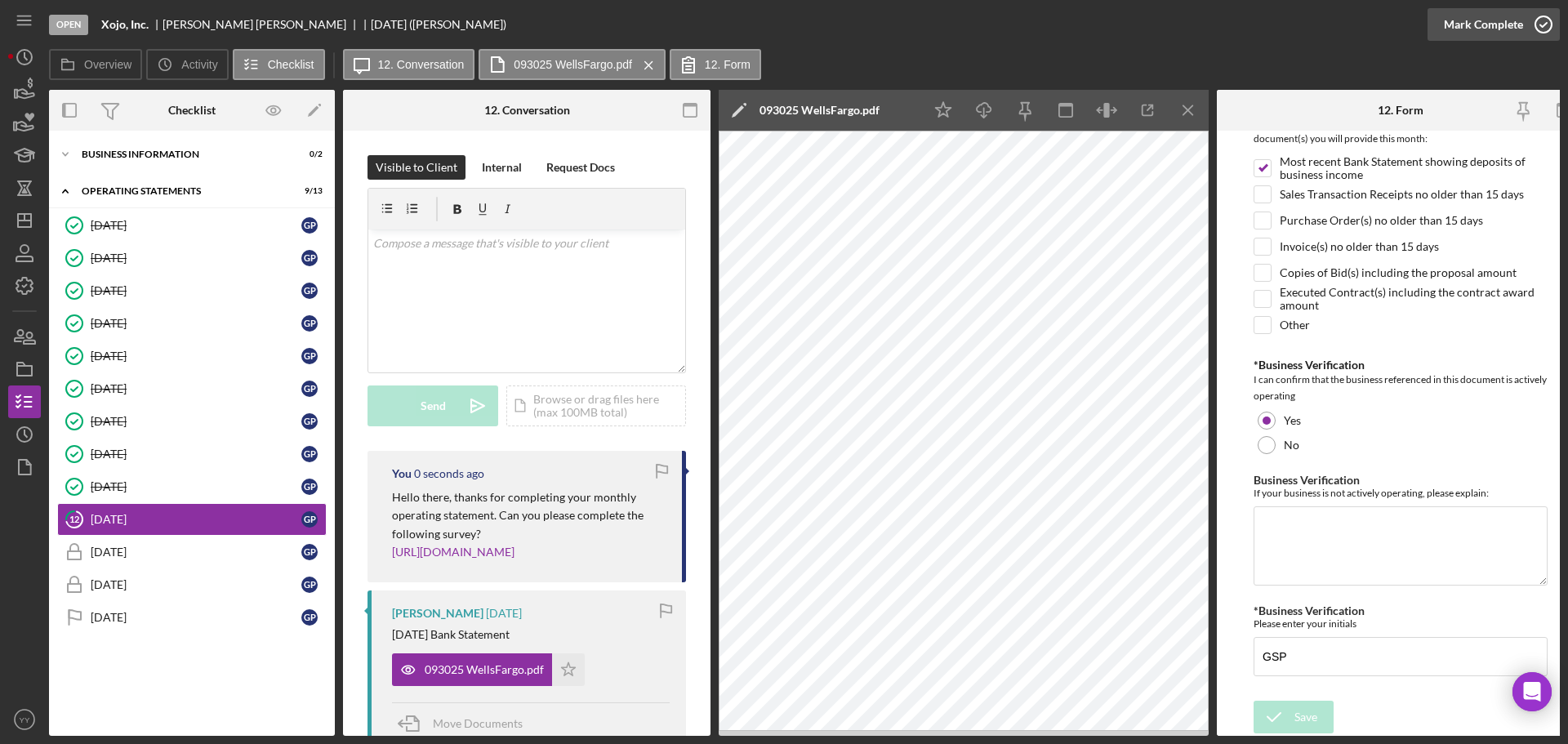
click at [1469, 25] on div "Mark Complete" at bounding box center [1483, 24] width 79 height 32
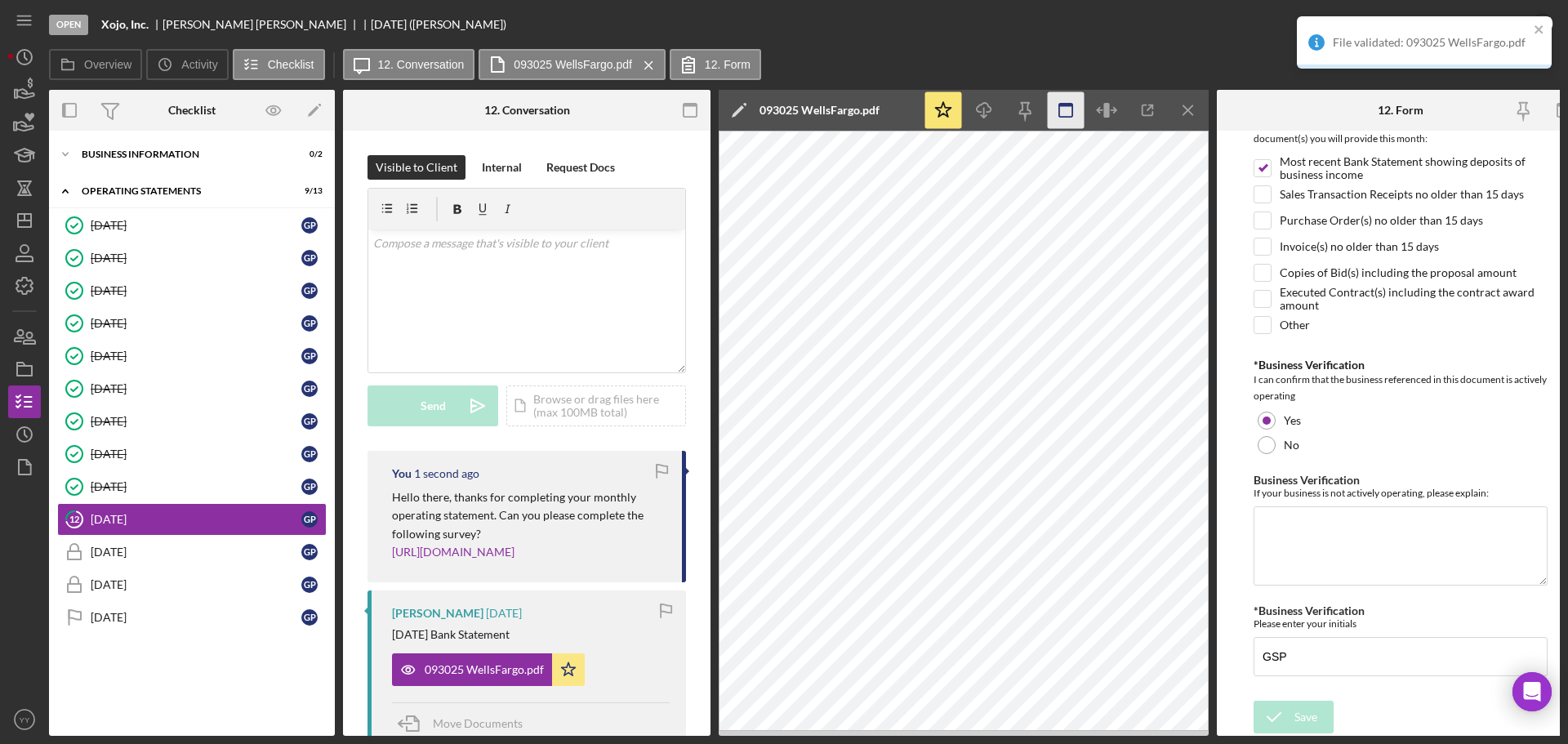
scroll to position [451, 0]
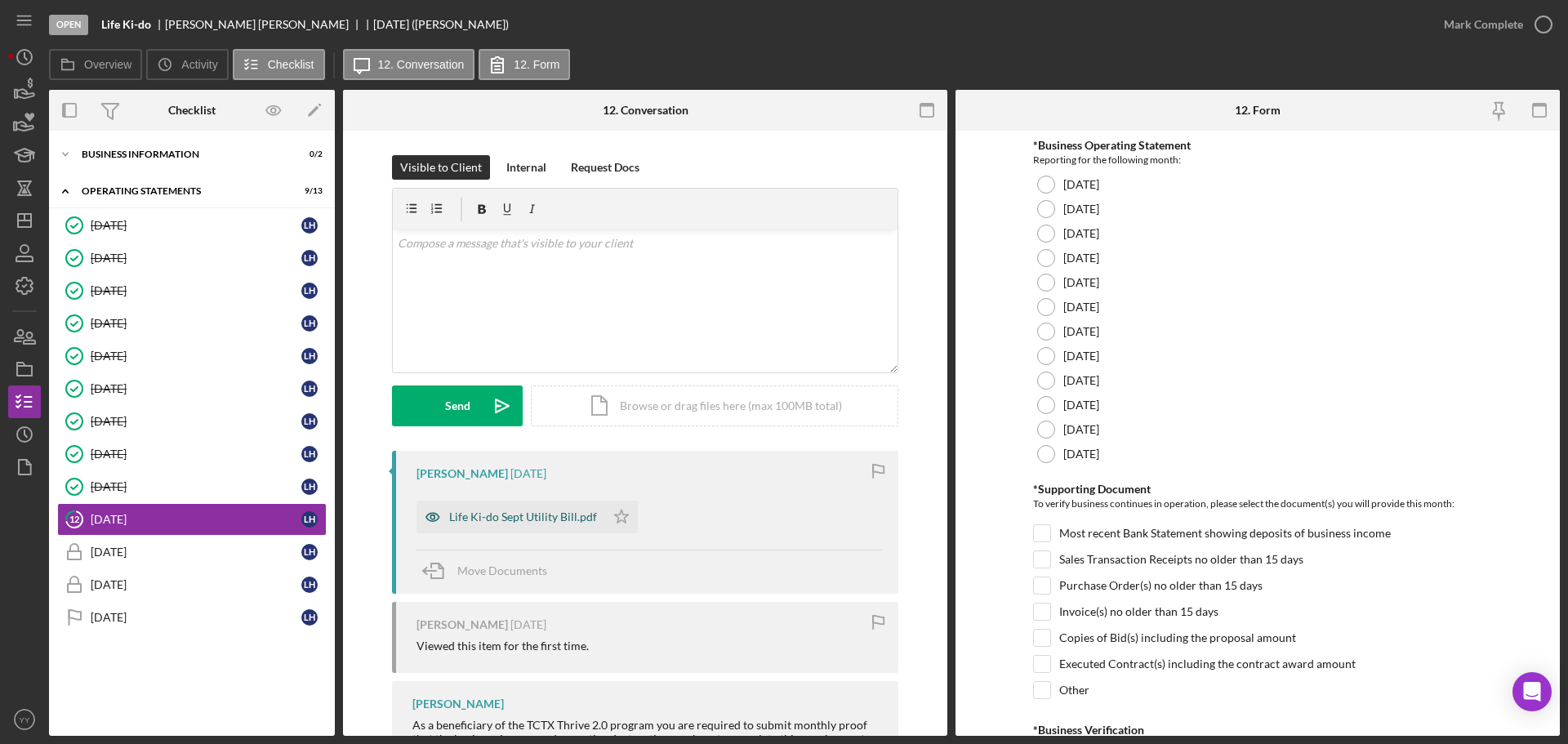
click at [504, 514] on div "Life Ki-do Sept Utility Bill.pdf" at bounding box center [523, 517] width 148 height 13
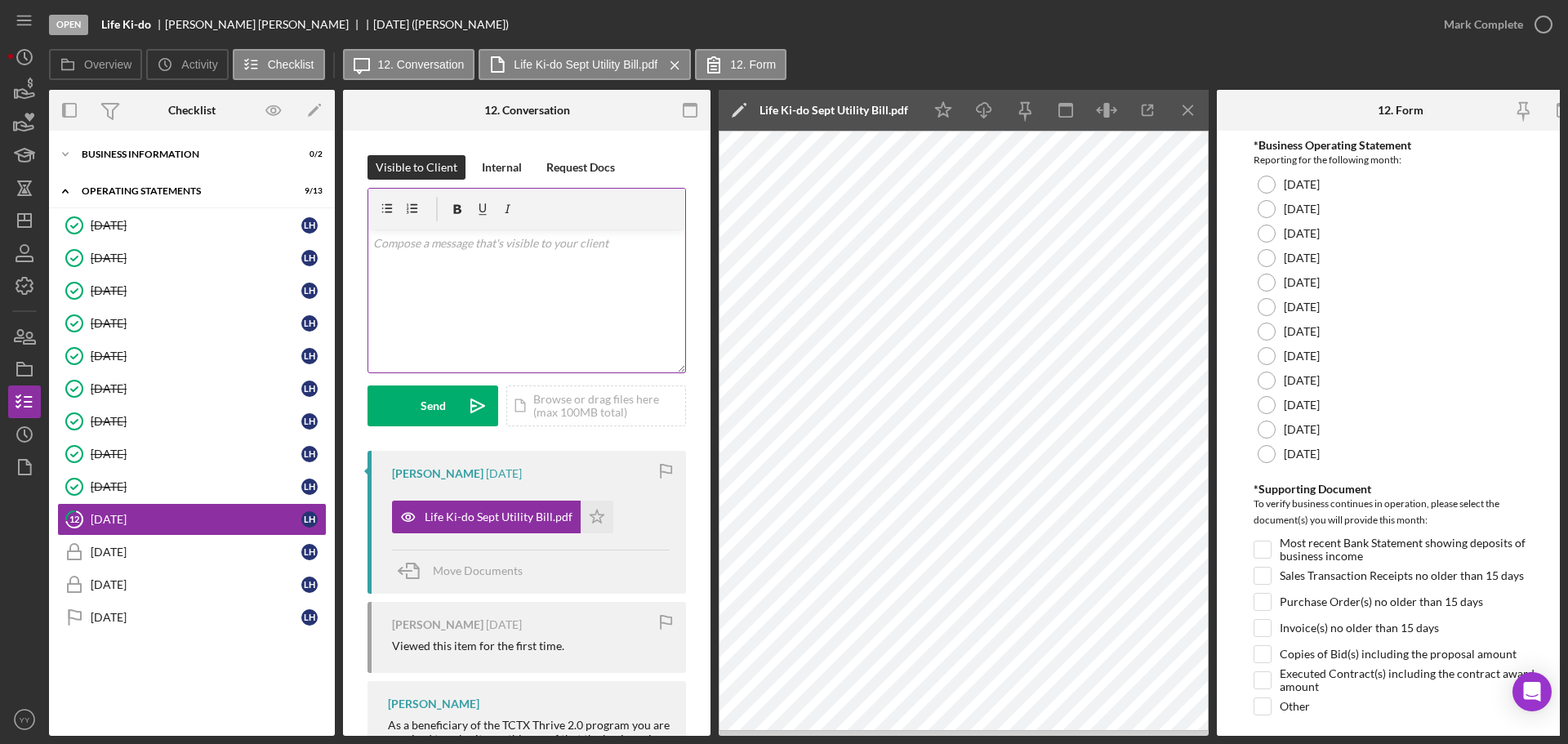
click at [521, 268] on div "v Color teal Color pink Remove color Add row above Add row below Add column bef…" at bounding box center [526, 301] width 317 height 143
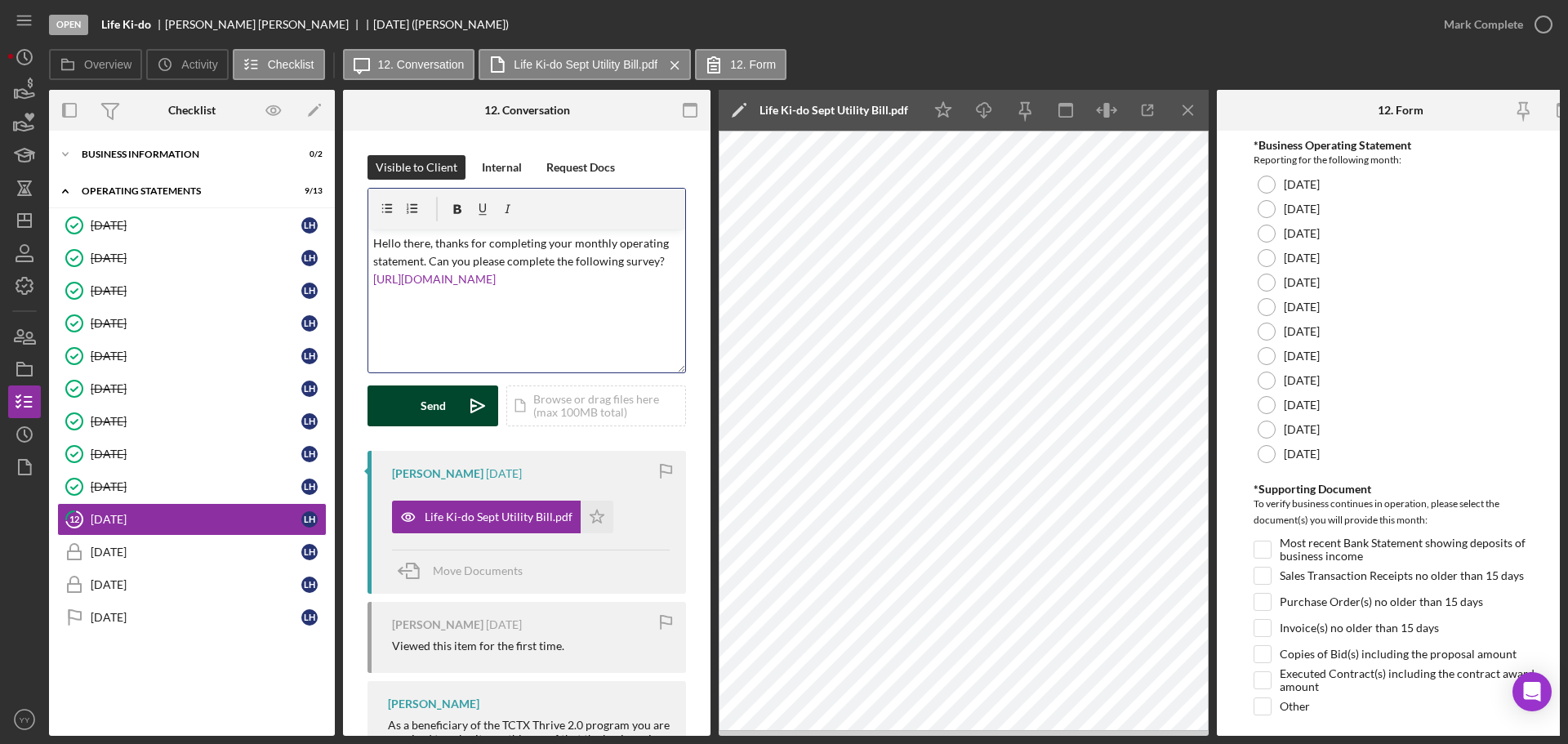
click at [409, 408] on button "Send Icon/icon-invite-send" at bounding box center [433, 406] width 131 height 41
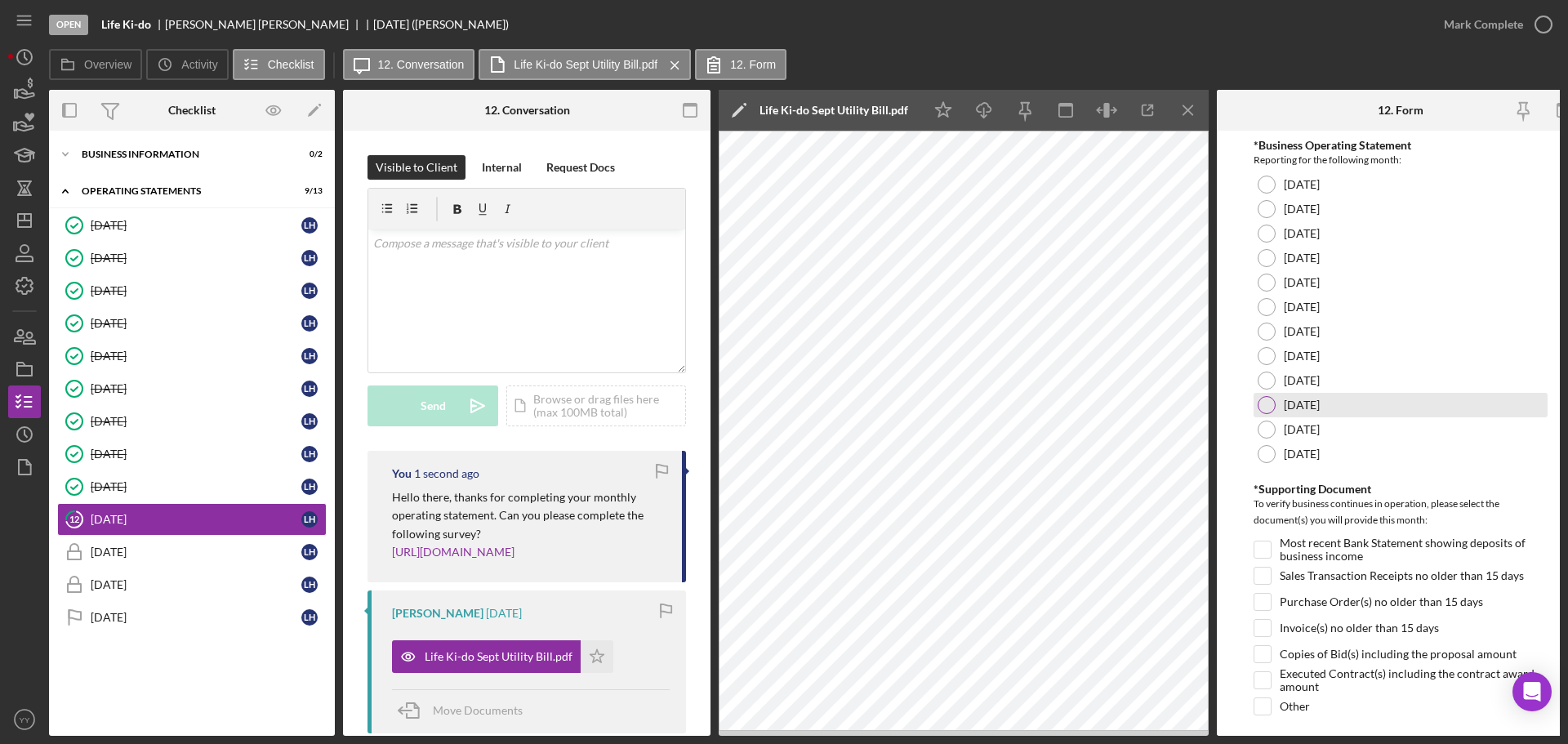
click at [1265, 411] on div at bounding box center [1267, 405] width 18 height 18
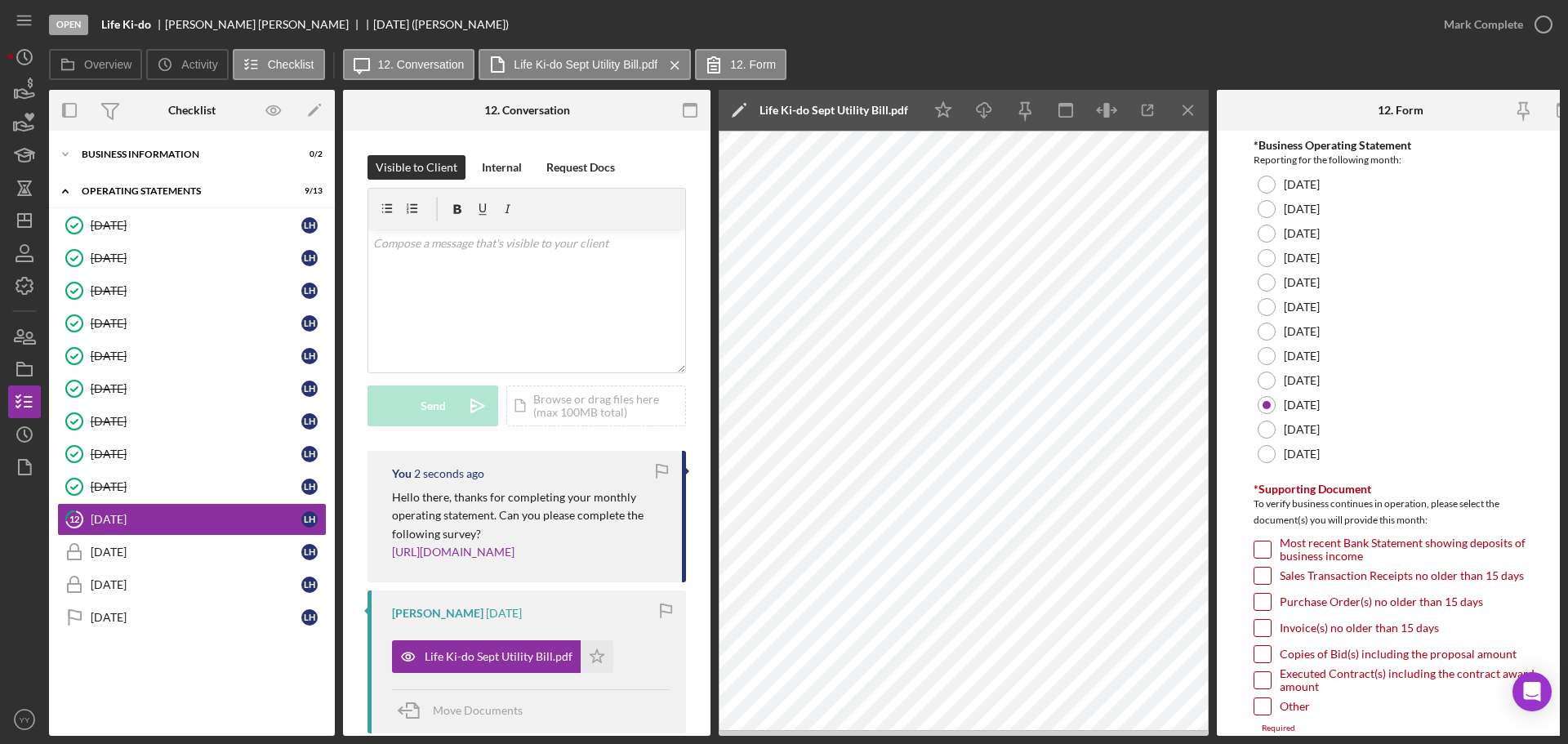
scroll to position [245, 0]
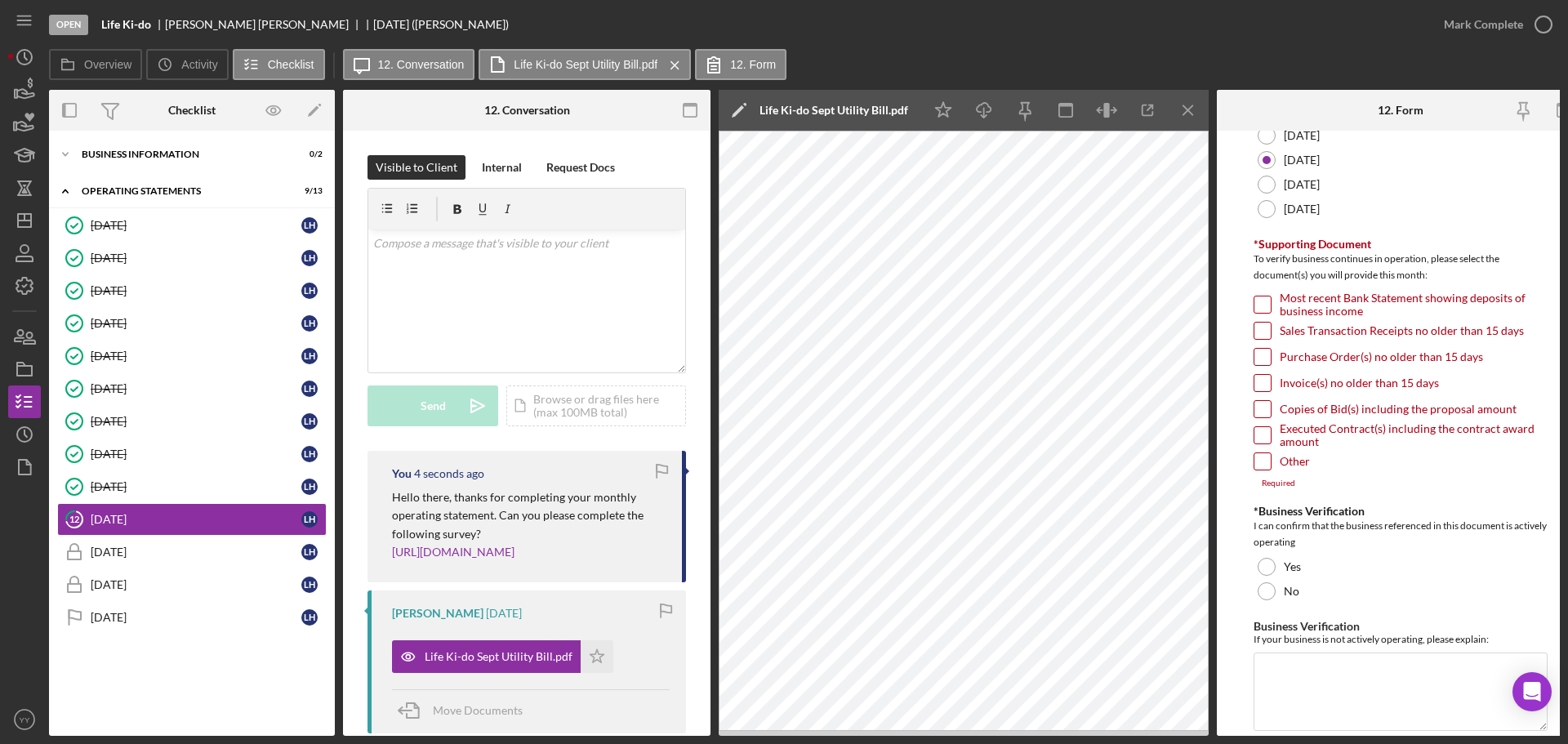
click at [1270, 390] on div "Invoice(s) no older than 15 days" at bounding box center [1400, 387] width 294 height 26
click at [1267, 389] on input "Invoice(s) no older than 15 days" at bounding box center [1262, 382] width 17 height 17
checkbox input "true"
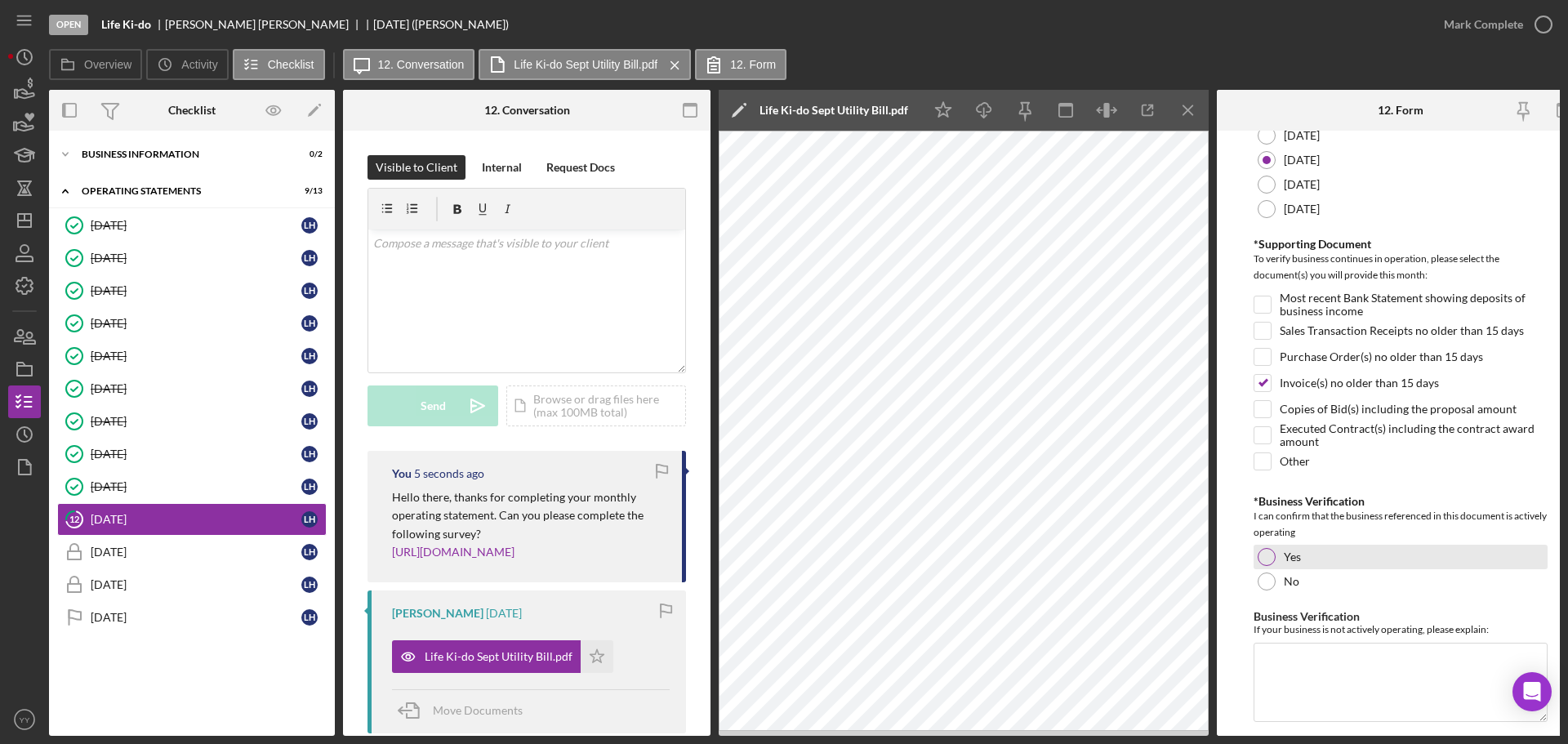
click at [1272, 552] on div at bounding box center [1267, 557] width 18 height 18
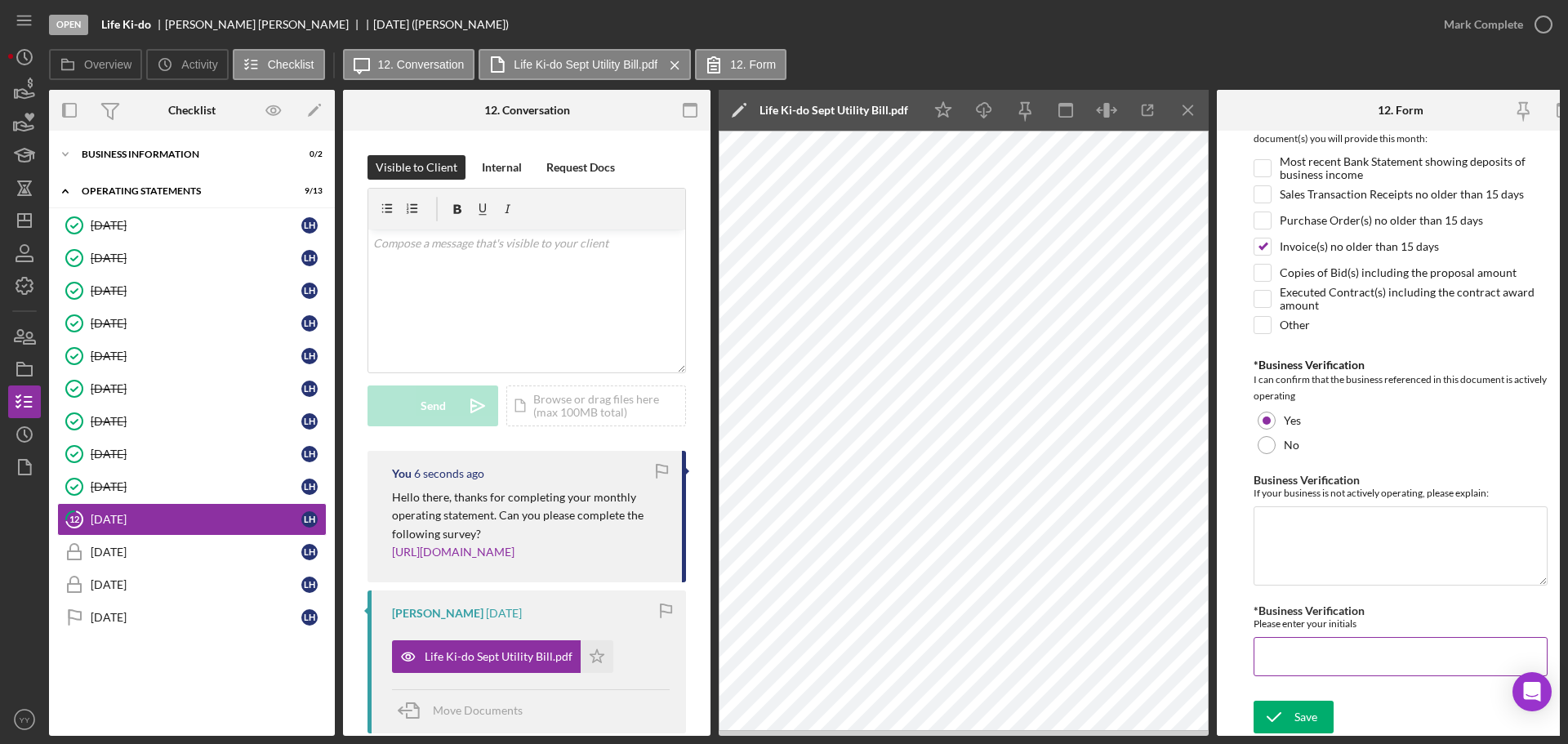
click at [1297, 657] on input "*Business Verification" at bounding box center [1400, 657] width 294 height 39
type input "LH"
drag, startPoint x: 1306, startPoint y: 709, endPoint x: 1337, endPoint y: 657, distance: 60.5
click at [1305, 709] on div "Save" at bounding box center [1306, 717] width 23 height 32
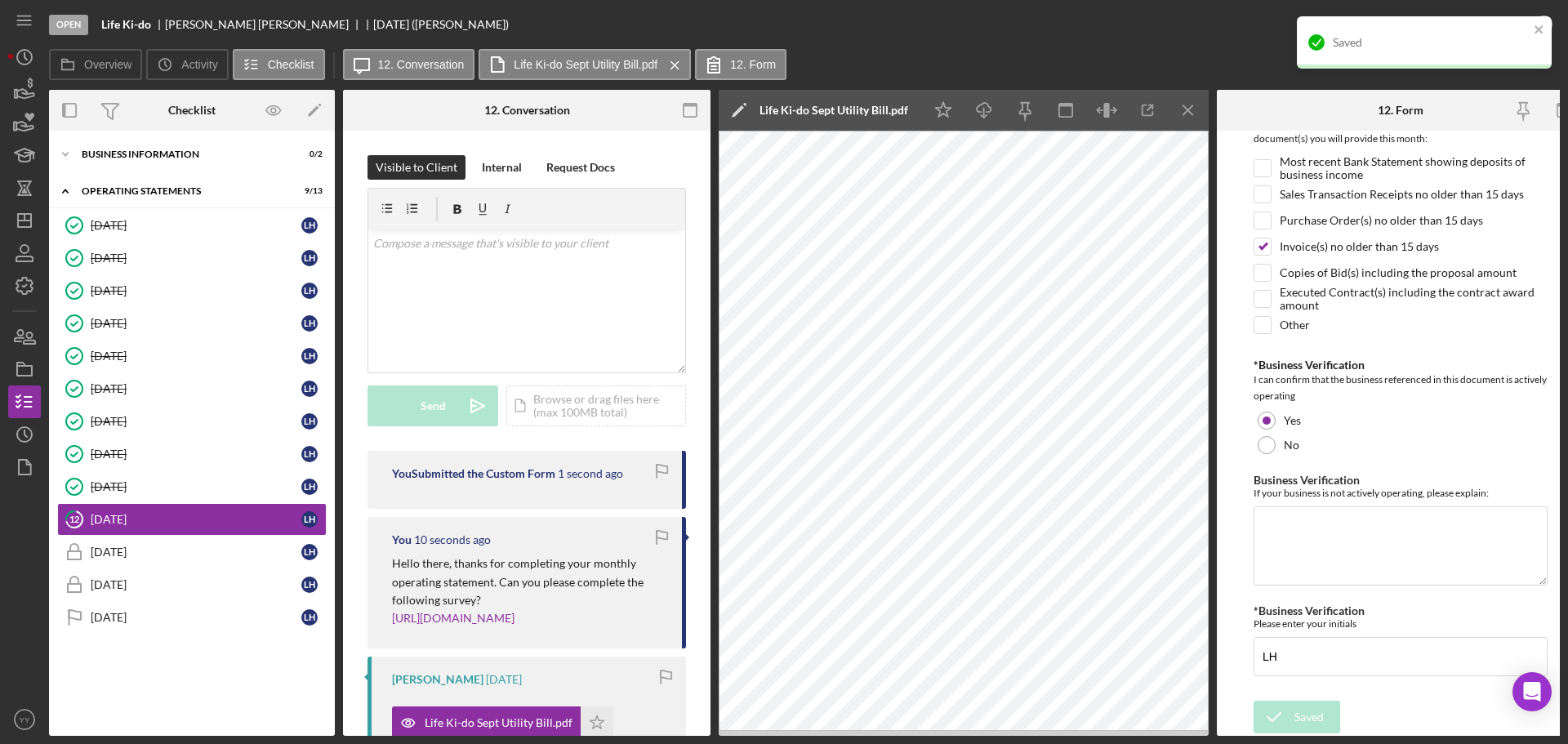
click at [1257, 35] on div "Open Life Ki-do Lana Hewitt 12. October 2025 (Lana H.)" at bounding box center [738, 24] width 1379 height 49
click at [1537, 25] on icon "close" at bounding box center [1539, 29] width 11 height 13
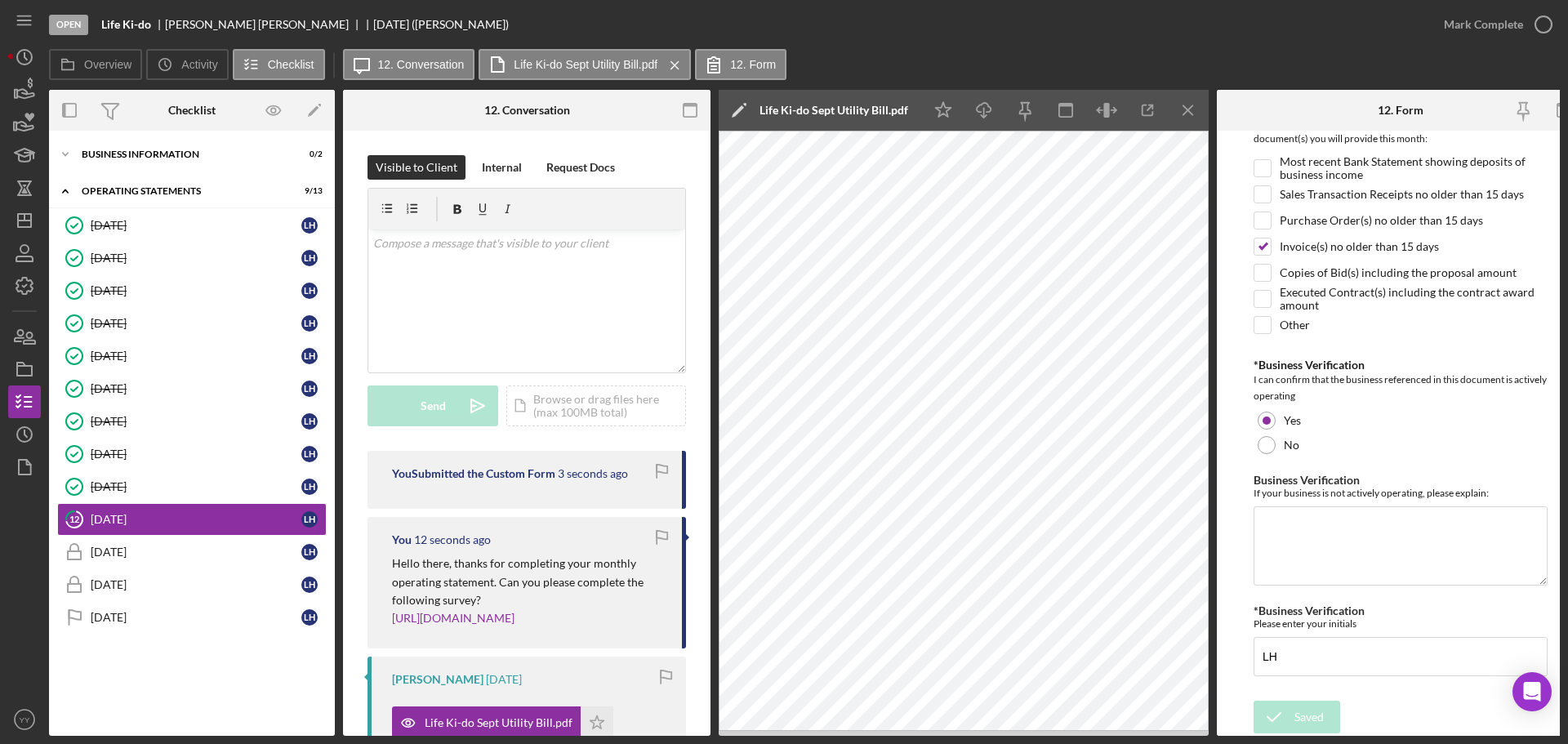
click at [1544, 23] on div "Open Life Ki-do Lana Hewitt 12. October 2025 (Lana H.) Mark Complete Overview I…" at bounding box center [784, 372] width 1568 height 744
click at [1545, 30] on icon "button" at bounding box center [1544, 24] width 41 height 41
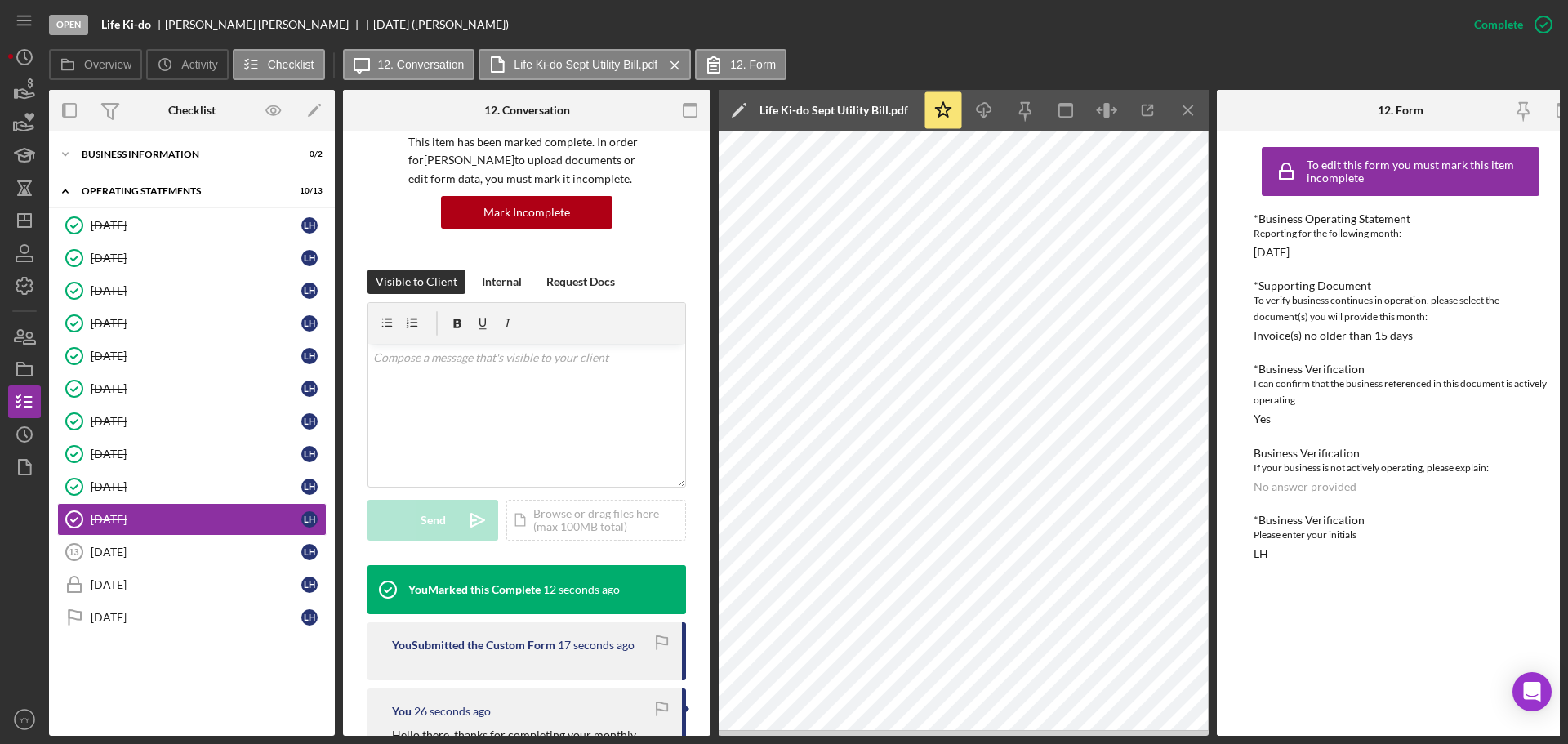
scroll to position [245, 0]
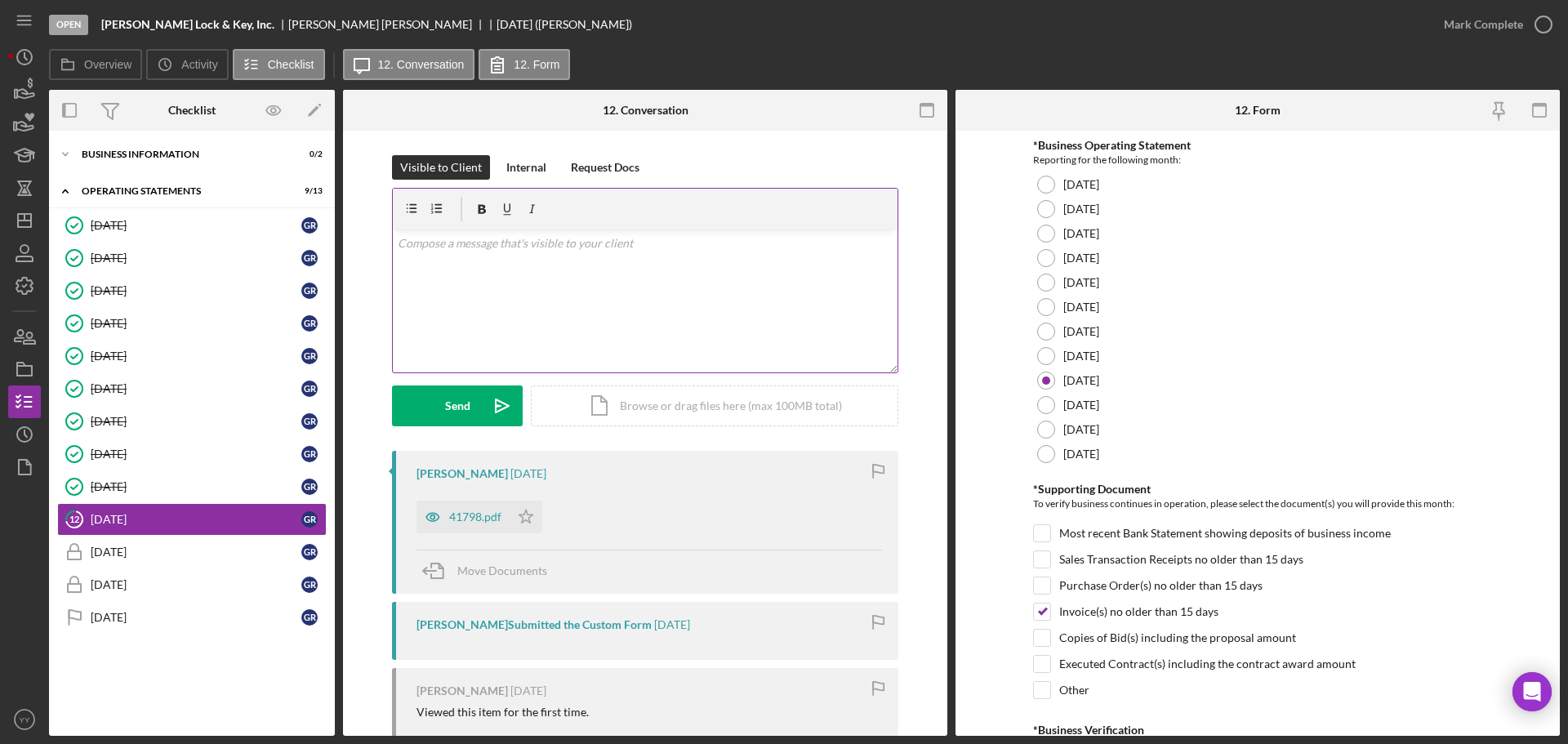
click at [485, 264] on div "v Color teal Color pink Remove color Add row above Add row below Add column bef…" at bounding box center [645, 301] width 505 height 143
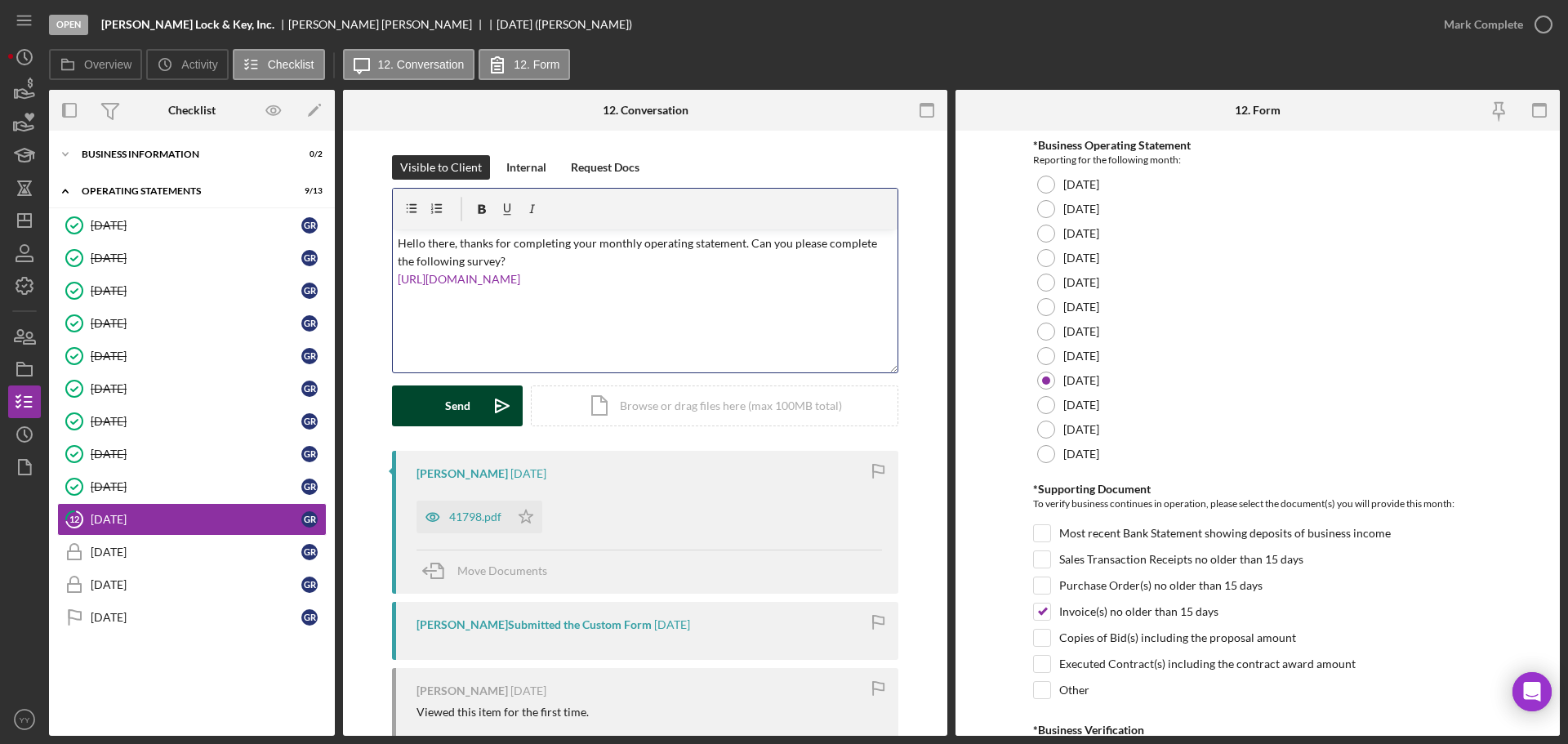
click at [485, 404] on icon "Icon/icon-invite-send" at bounding box center [502, 406] width 41 height 41
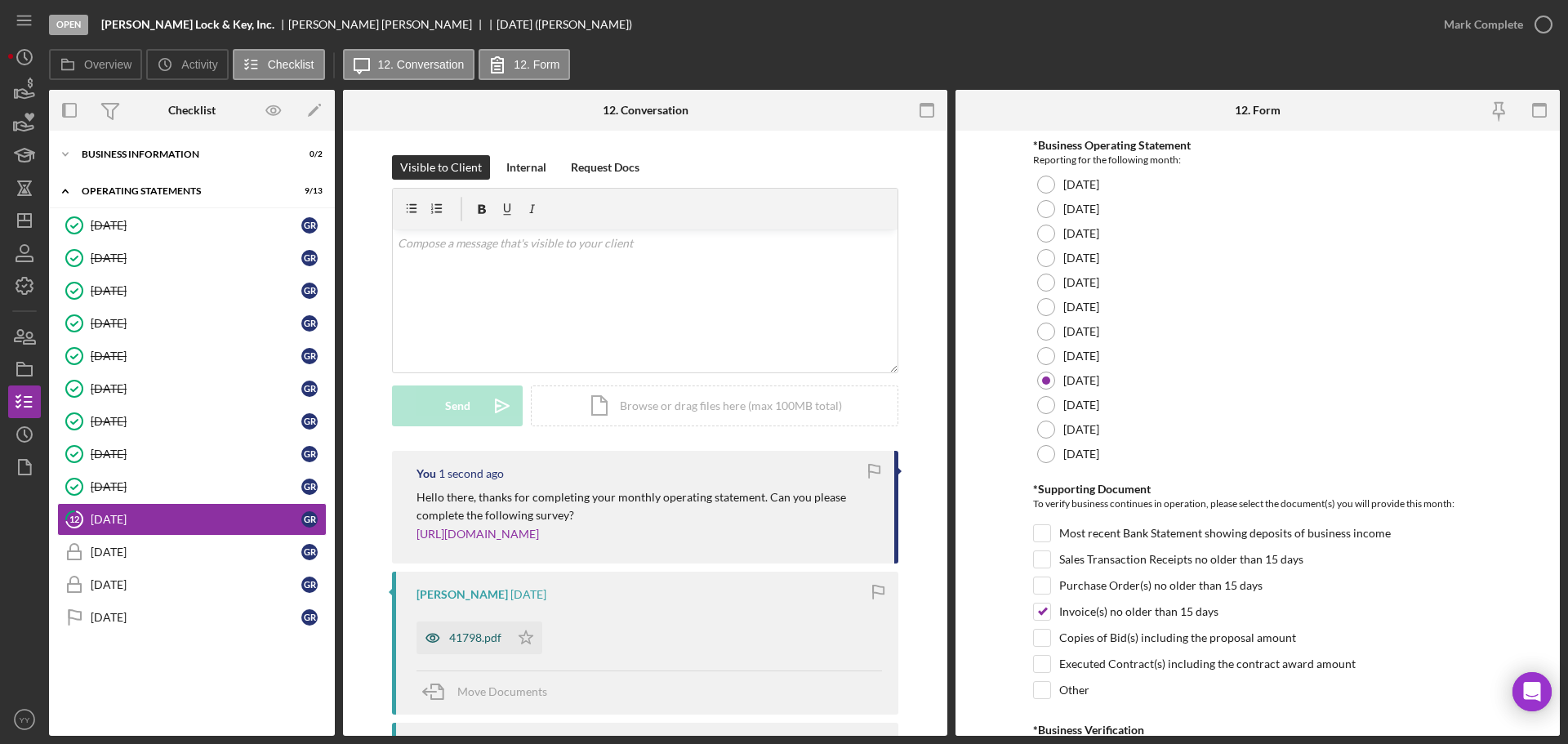
click at [475, 623] on div "41798.pdf" at bounding box center [463, 637] width 93 height 32
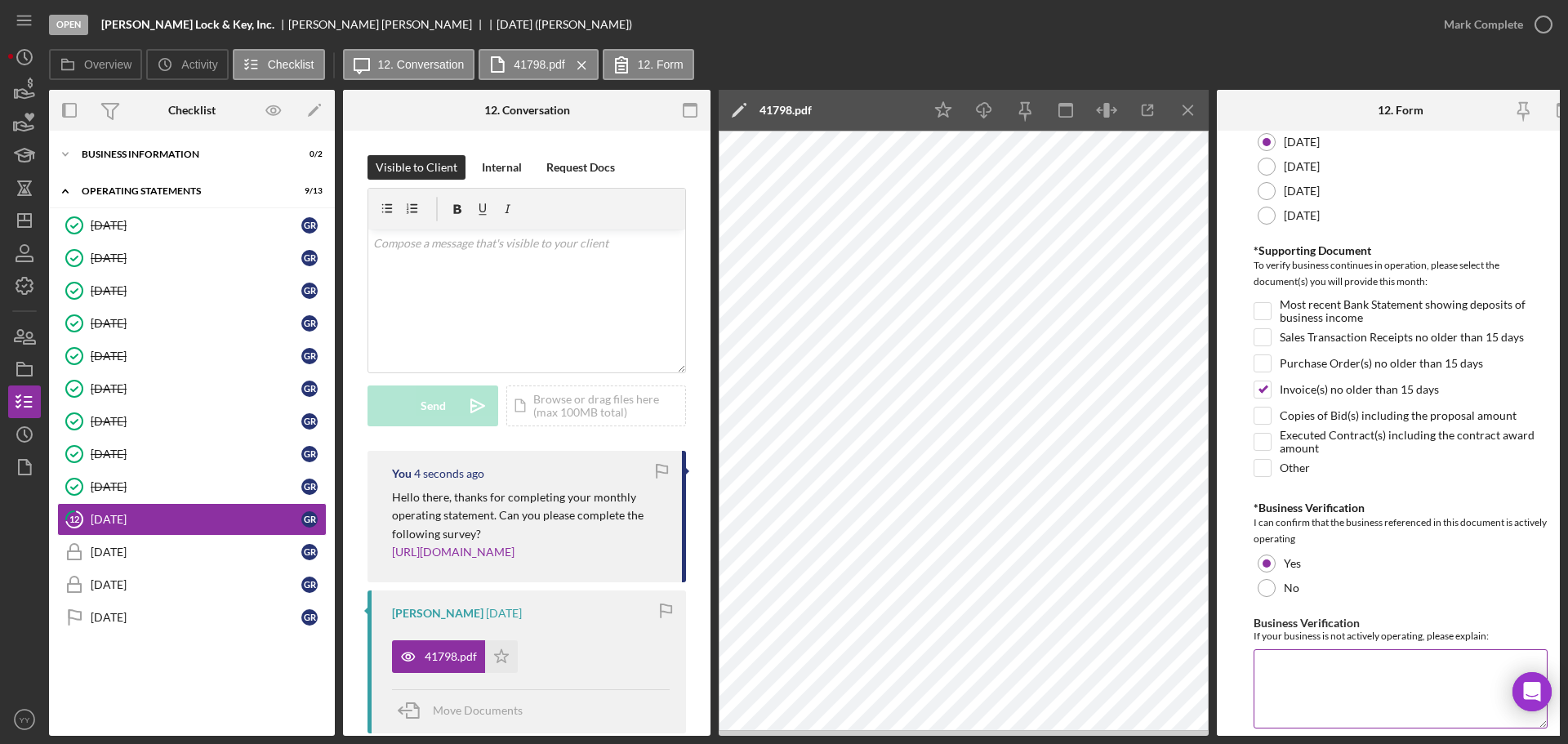
scroll to position [386, 0]
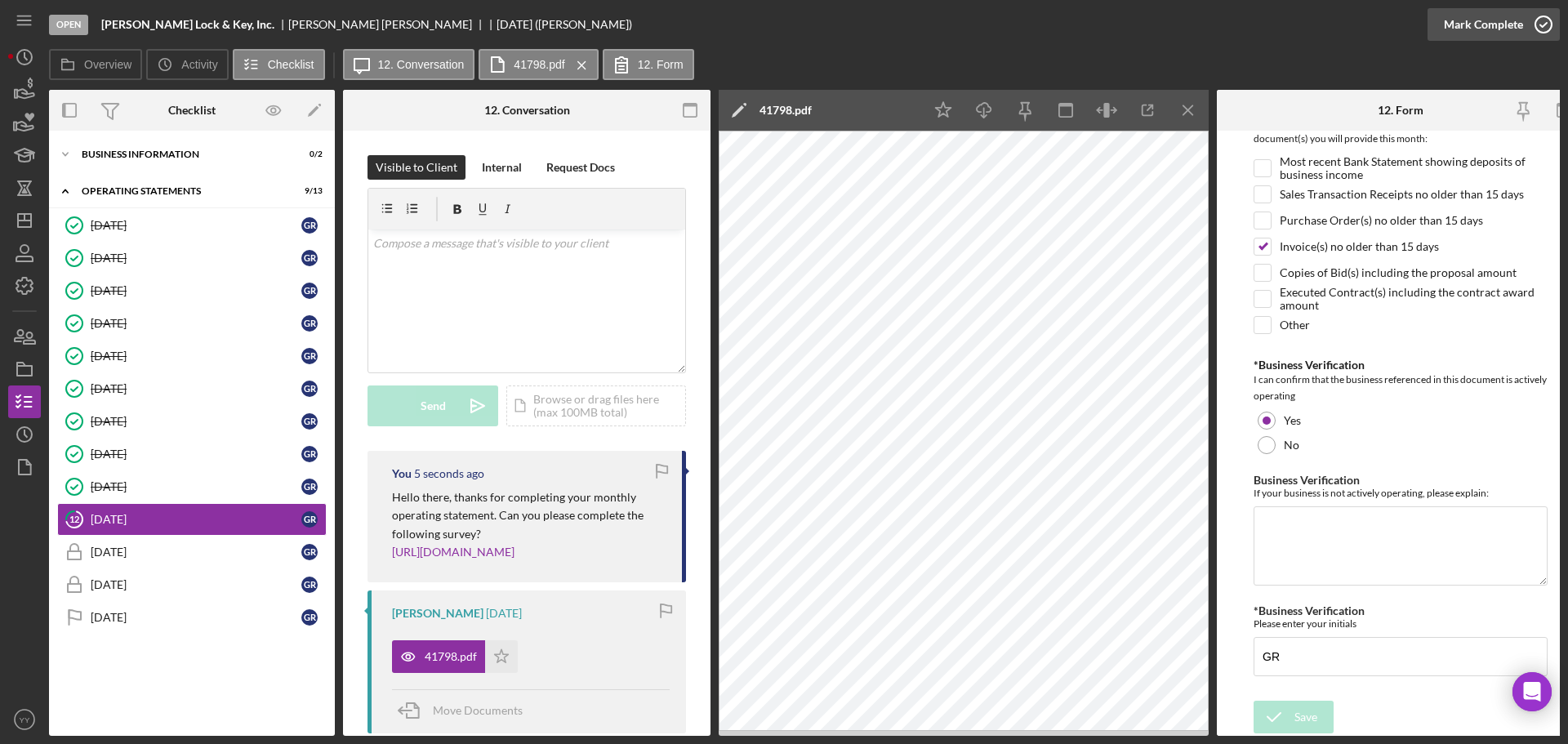
click at [1490, 20] on div "Mark Complete" at bounding box center [1483, 24] width 79 height 32
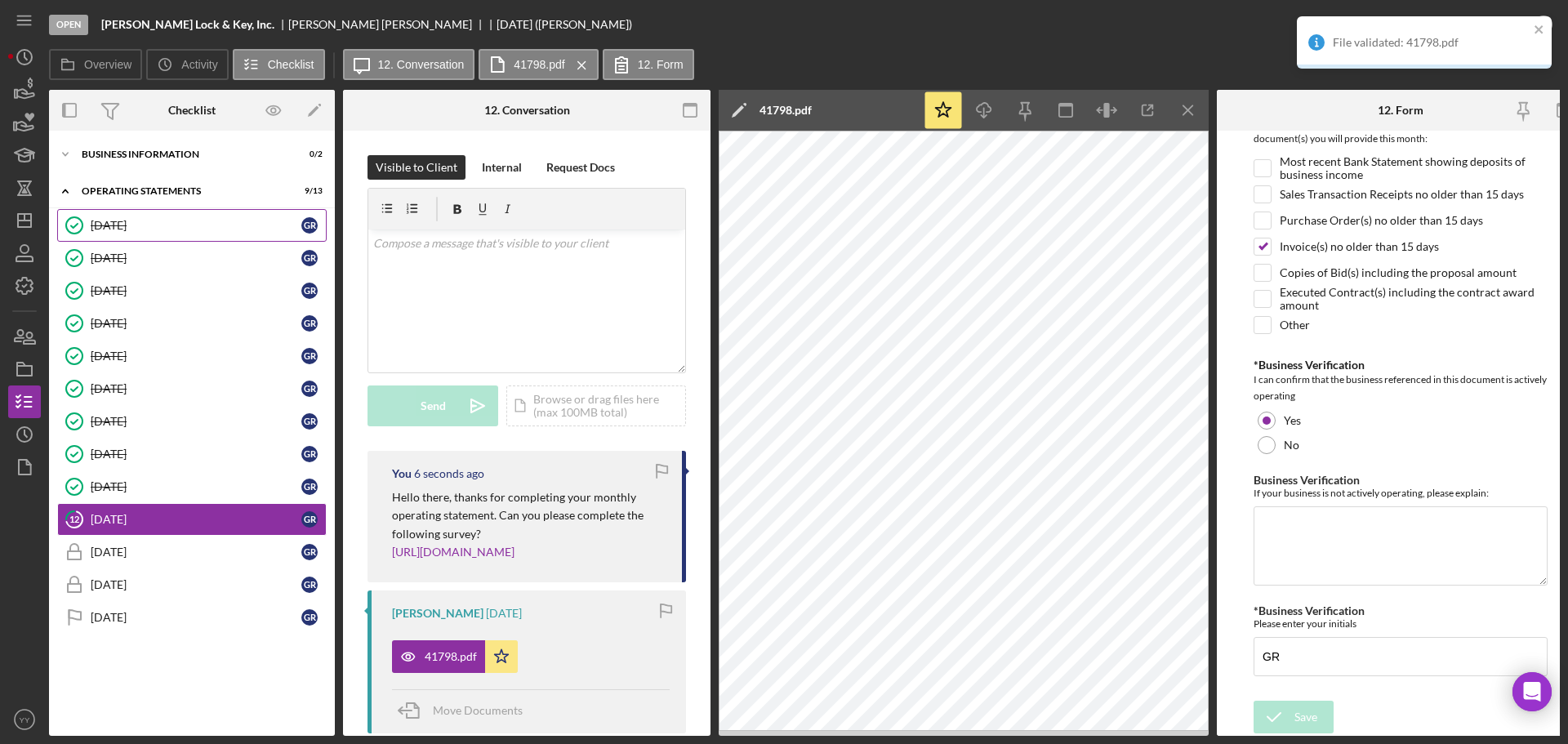
scroll to position [451, 0]
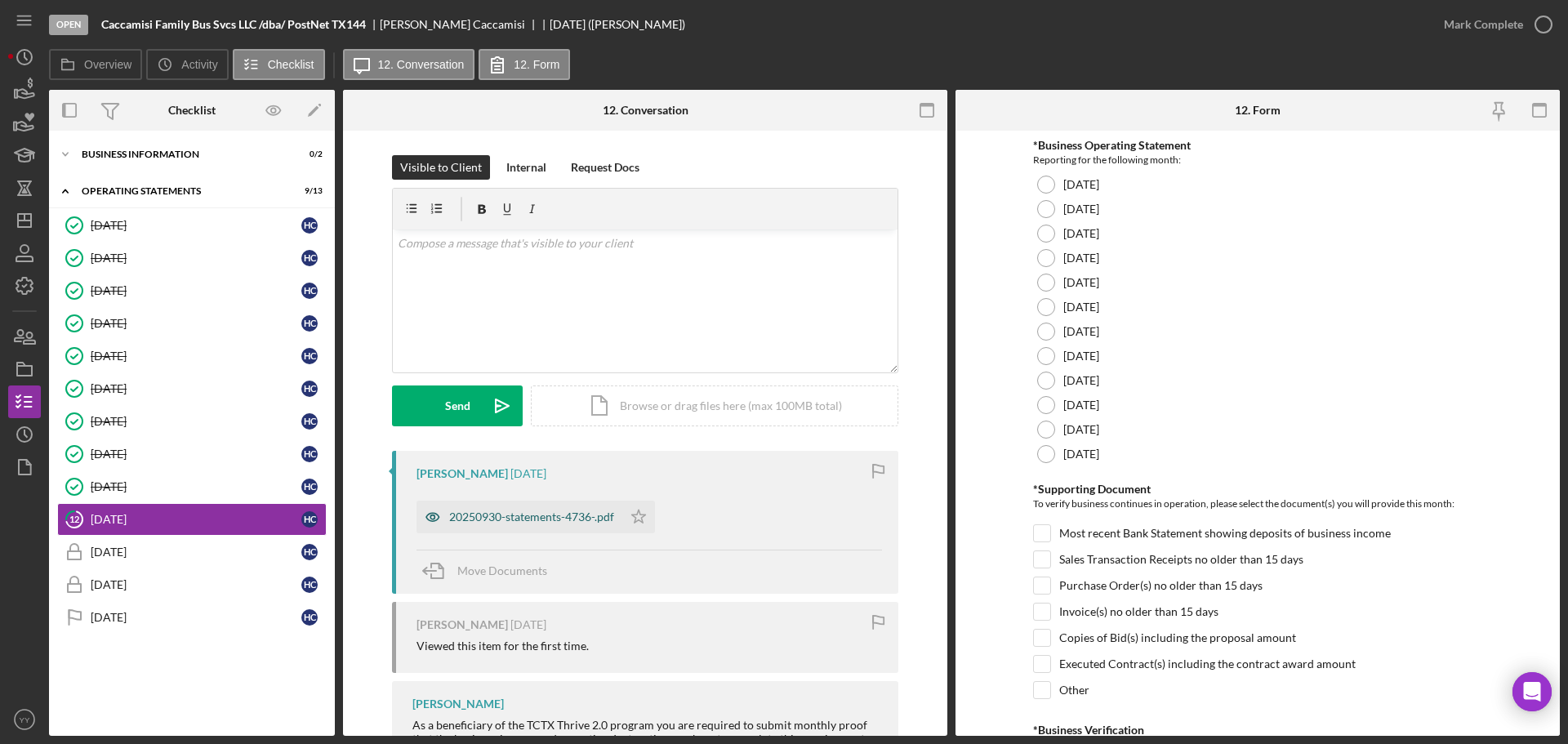
click at [547, 519] on div "20250930-statements-4736-.pdf" at bounding box center [532, 517] width 165 height 13
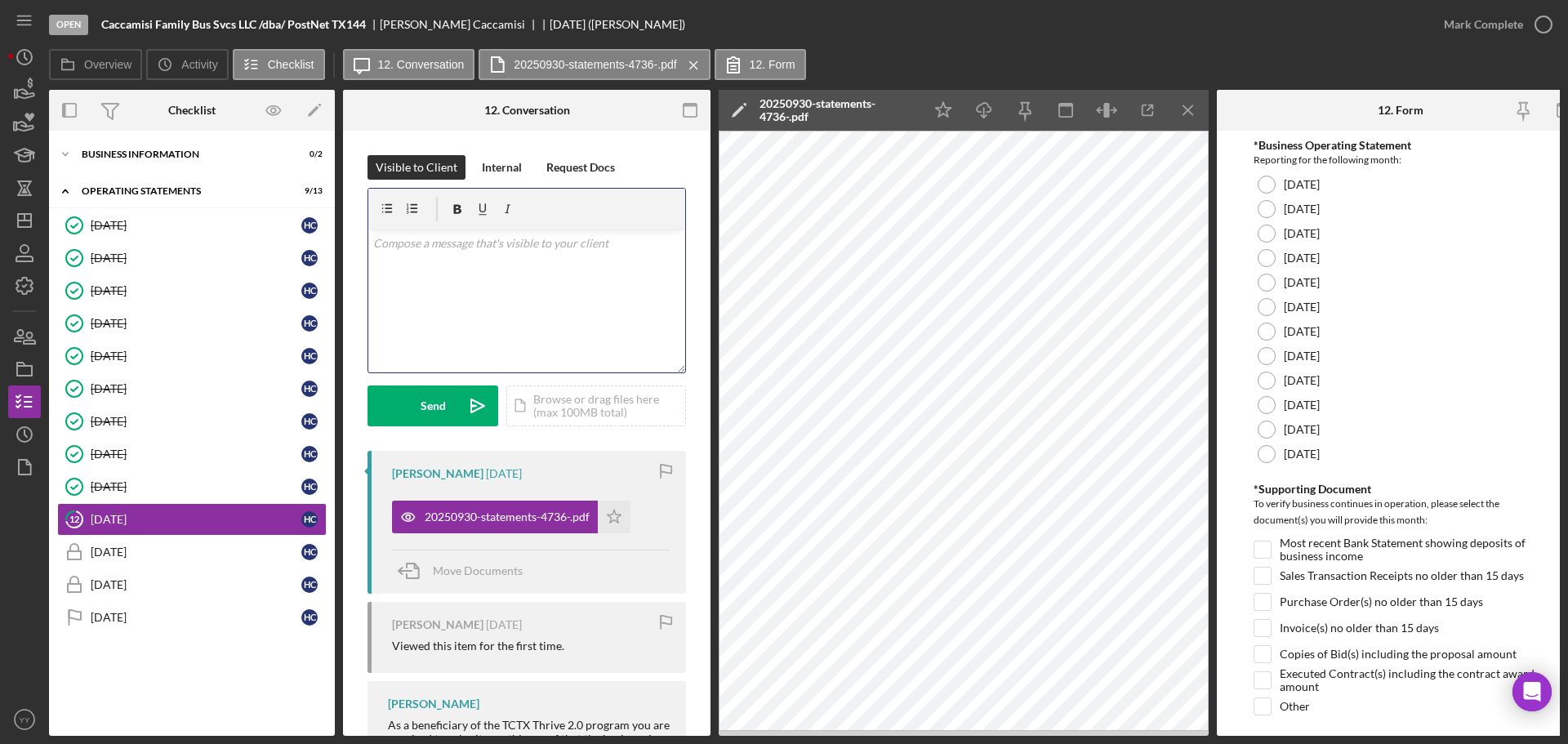
click at [661, 281] on div "v Color teal Color pink Remove color Add row above Add row below Add column bef…" at bounding box center [526, 301] width 317 height 143
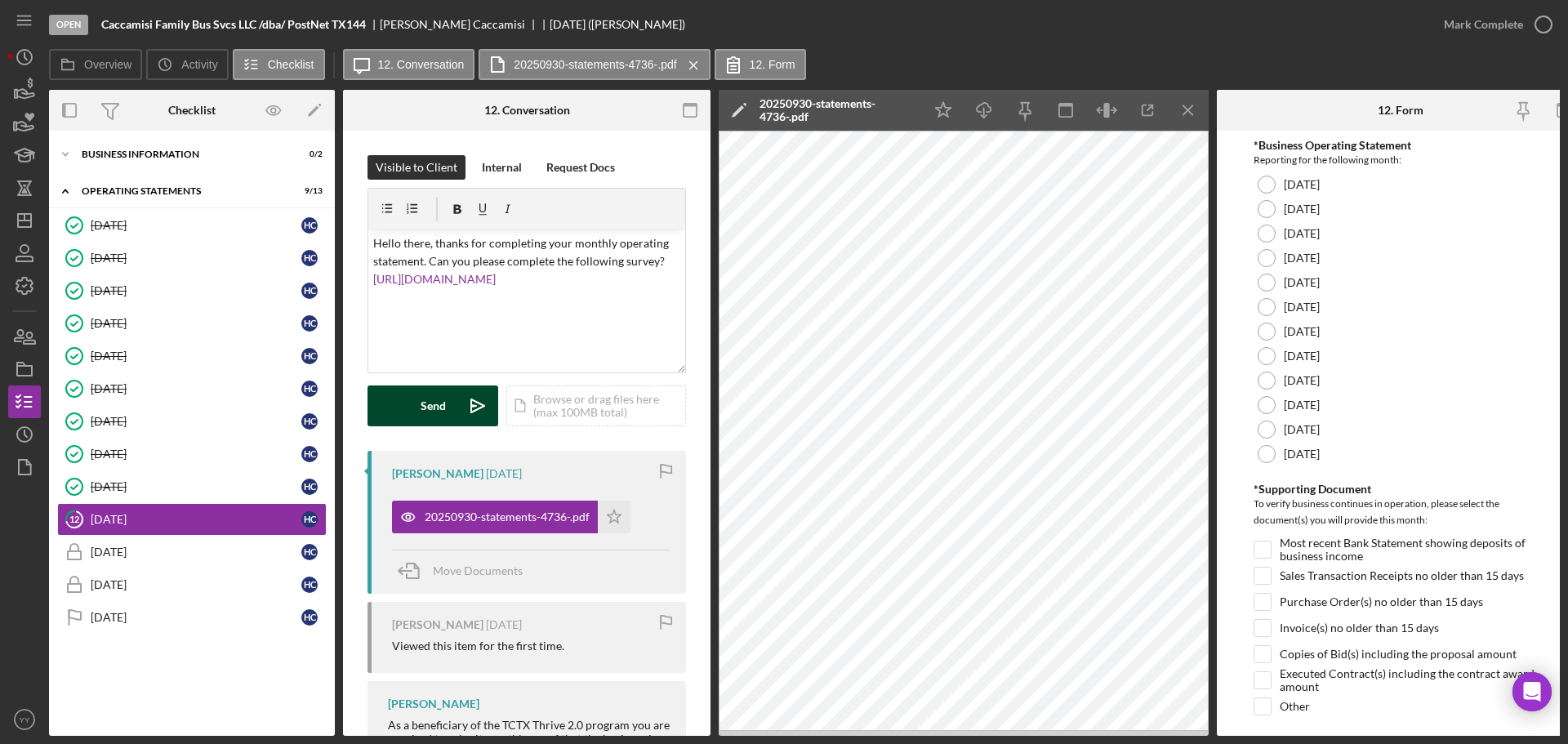
click at [445, 406] on button "Send Icon/icon-invite-send" at bounding box center [433, 406] width 131 height 41
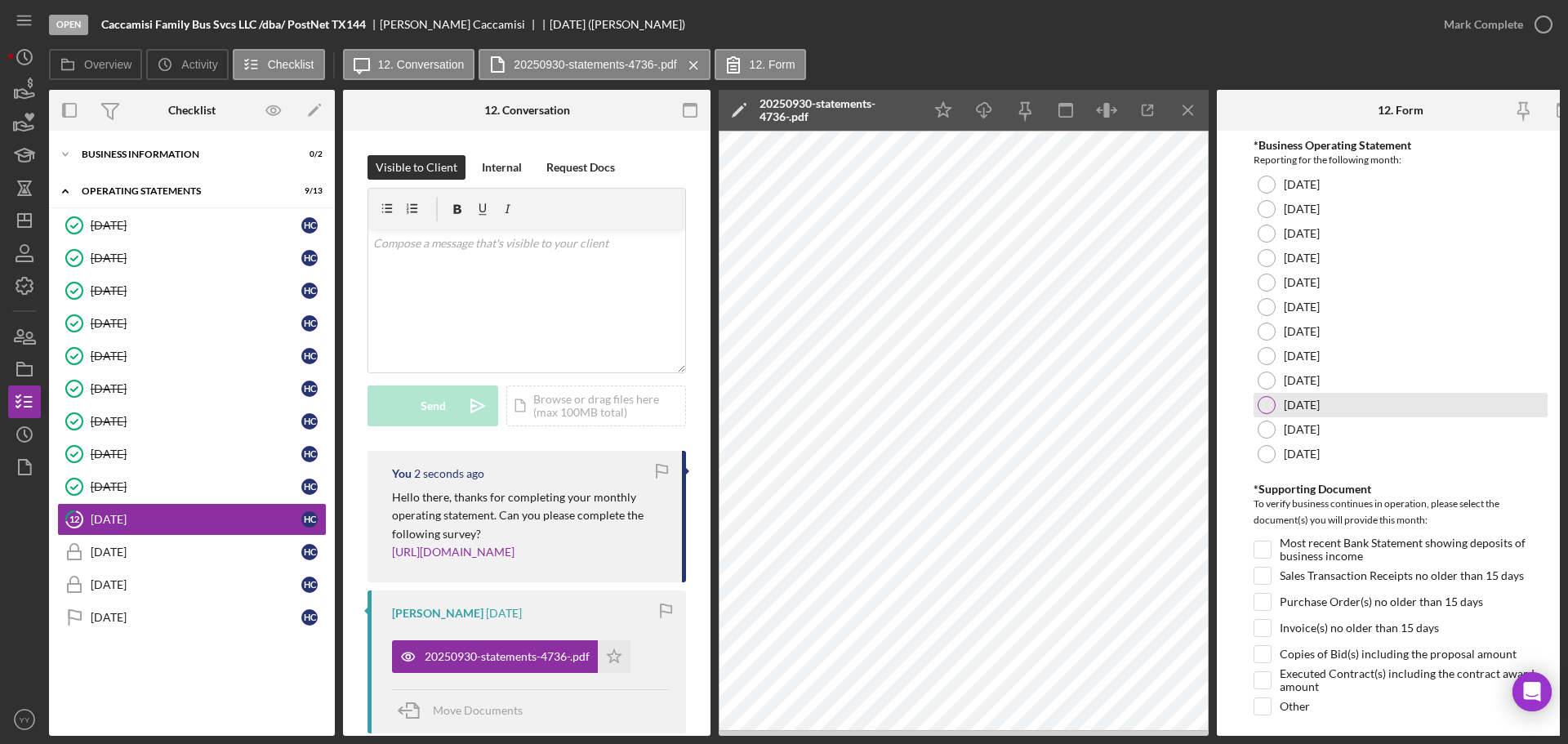
click at [1264, 406] on div at bounding box center [1267, 405] width 18 height 18
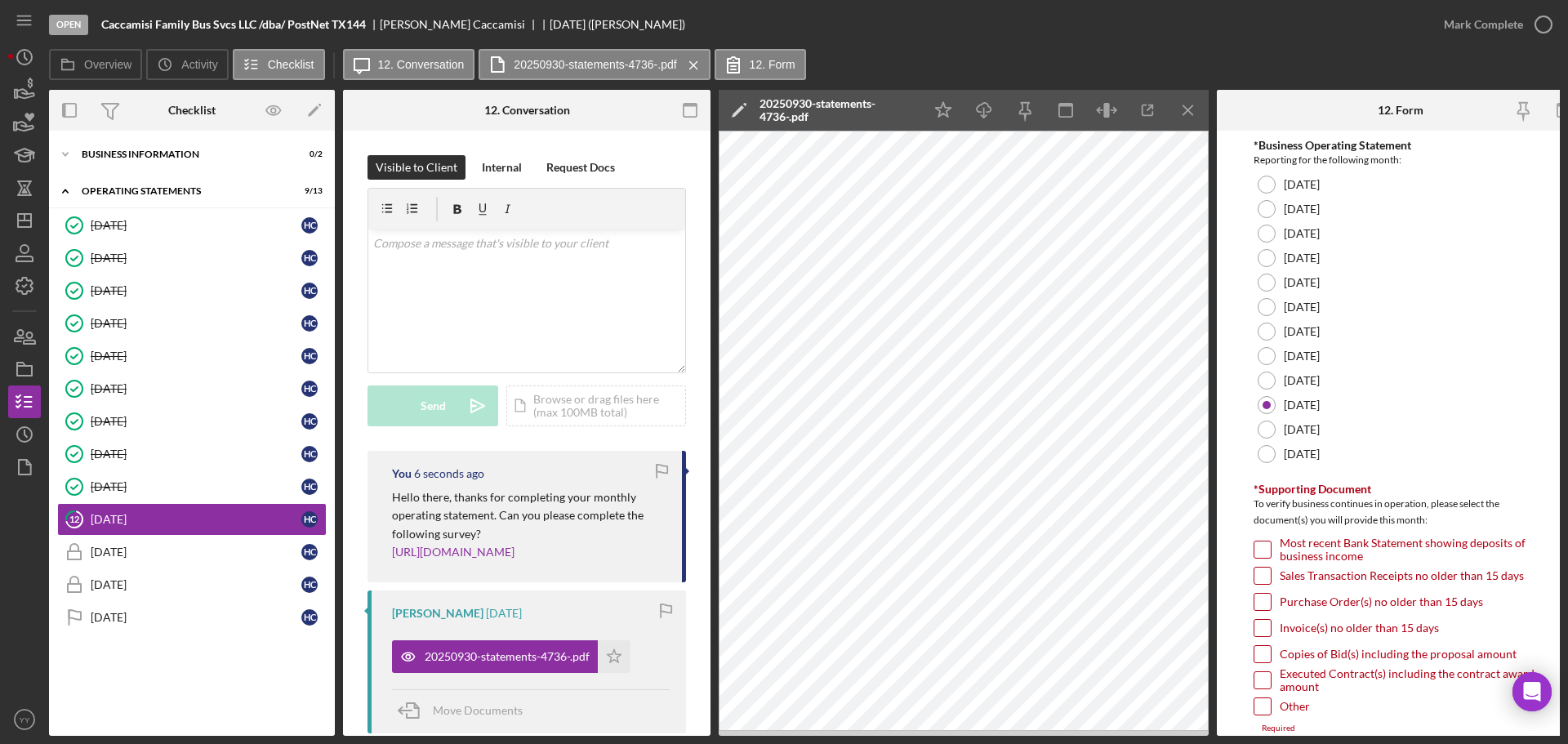
drag, startPoint x: 1259, startPoint y: 551, endPoint x: 1278, endPoint y: 561, distance: 21.5
click at [1259, 551] on input "Most recent Bank Statement showing deposits of business income" at bounding box center [1262, 549] width 17 height 17
checkbox input "true"
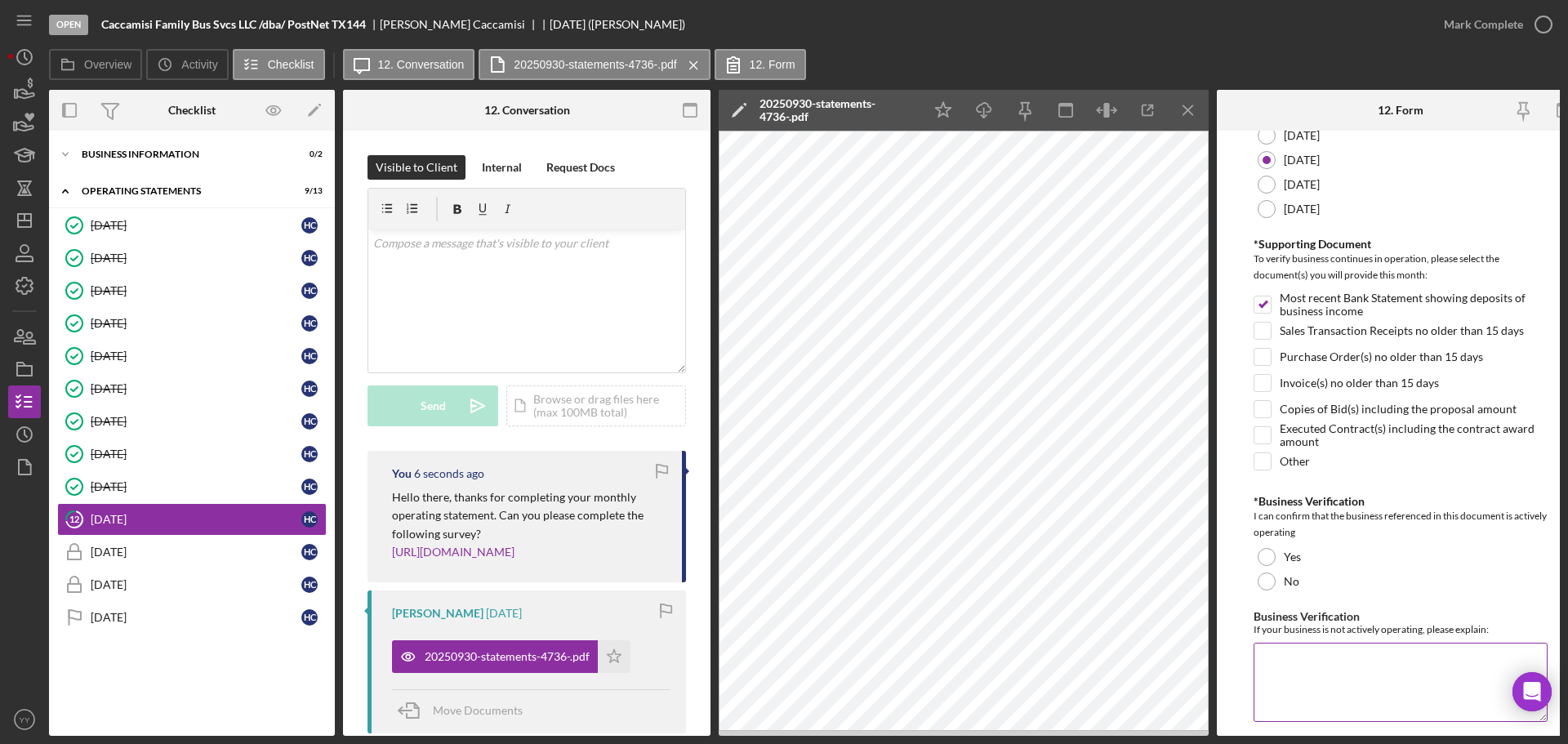
scroll to position [386, 0]
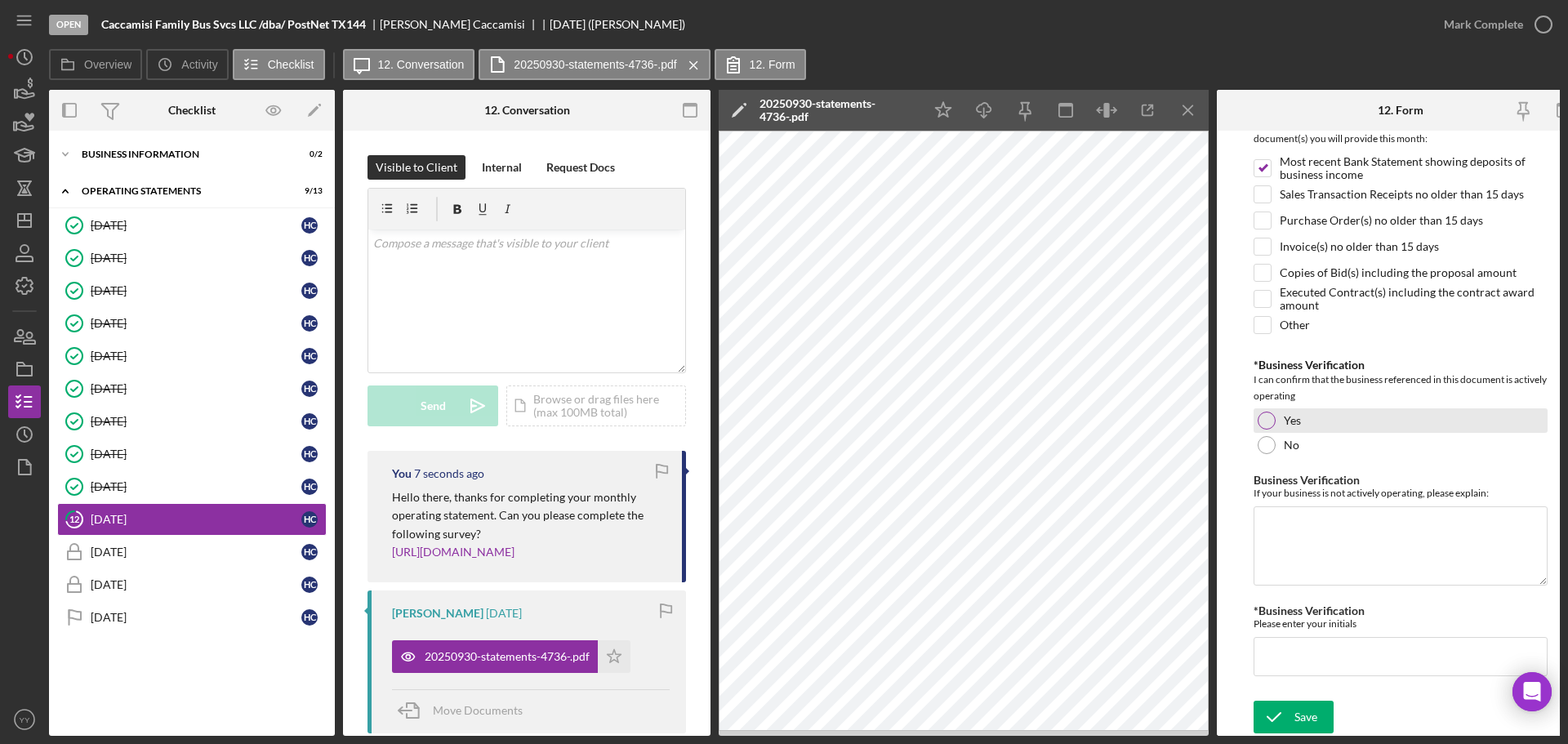
click at [1280, 418] on div "Yes" at bounding box center [1400, 421] width 294 height 24
click at [1313, 679] on div "*Business Operating Statement Reporting for the following month: January 2025 F…" at bounding box center [1400, 224] width 294 height 935
click at [1309, 660] on input "*Business Verification" at bounding box center [1400, 657] width 294 height 39
click at [1331, 646] on input "*Business Verification" at bounding box center [1400, 657] width 294 height 39
type input "HC"
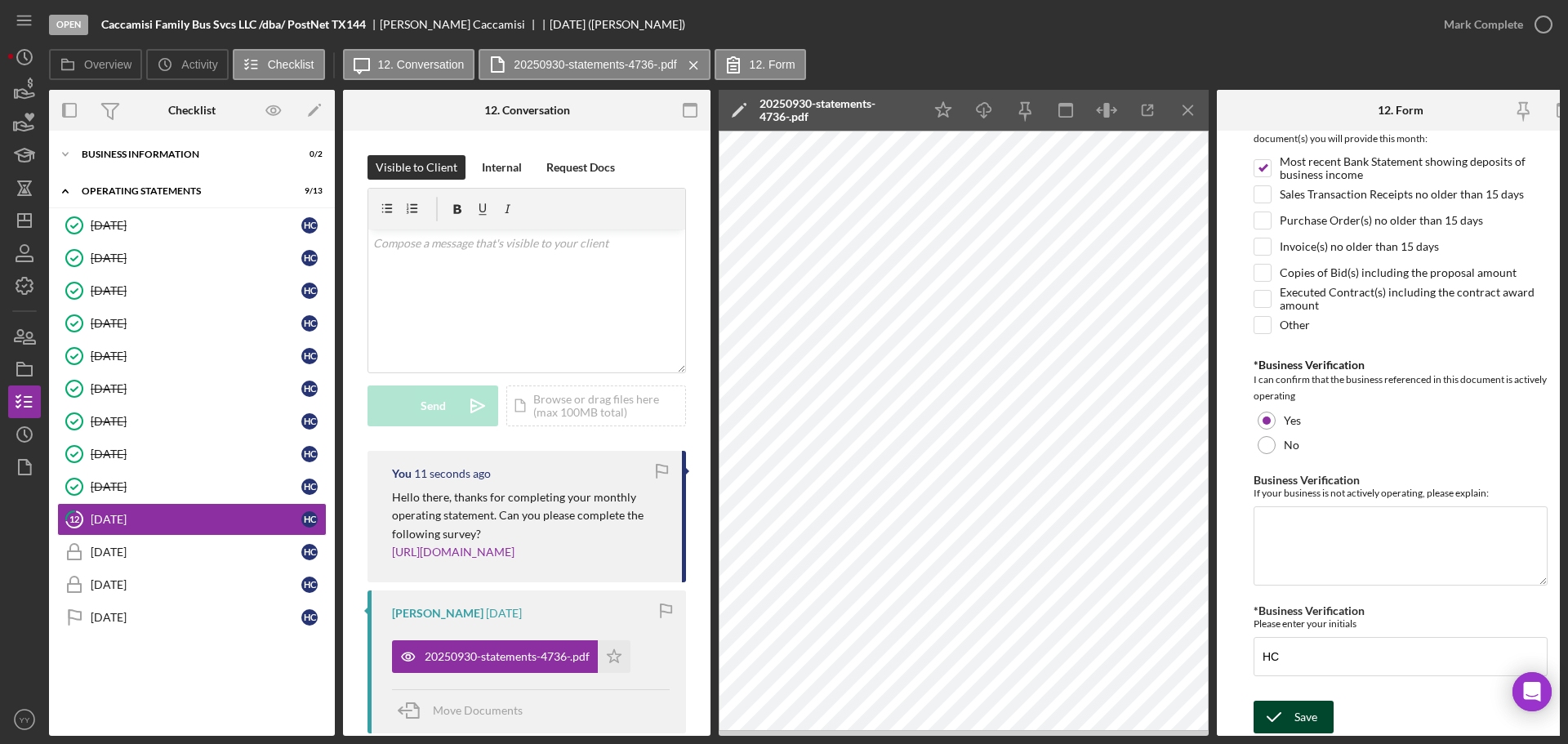
click at [1302, 716] on div "Save" at bounding box center [1306, 717] width 23 height 32
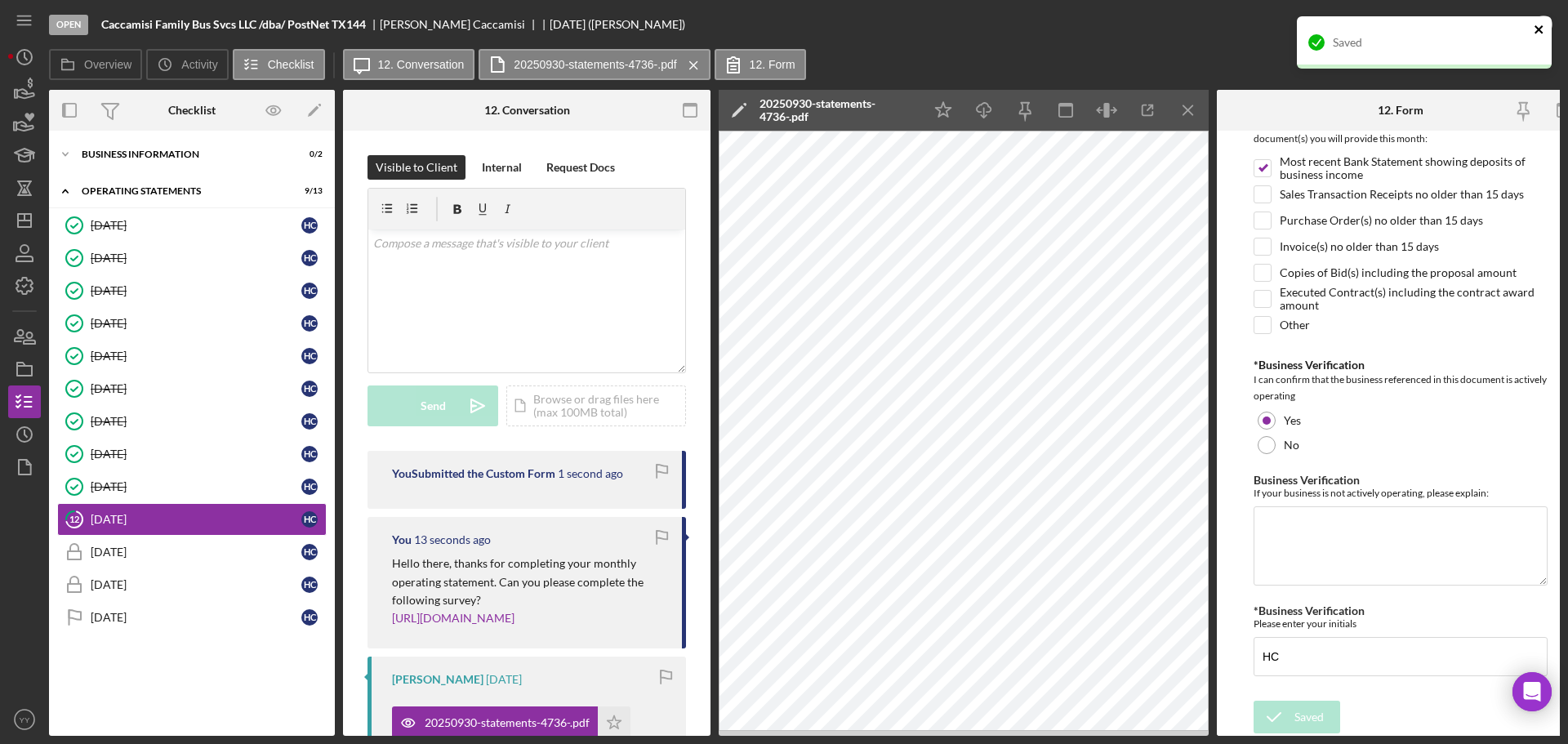
click at [1537, 31] on icon "close" at bounding box center [1538, 29] width 8 height 8
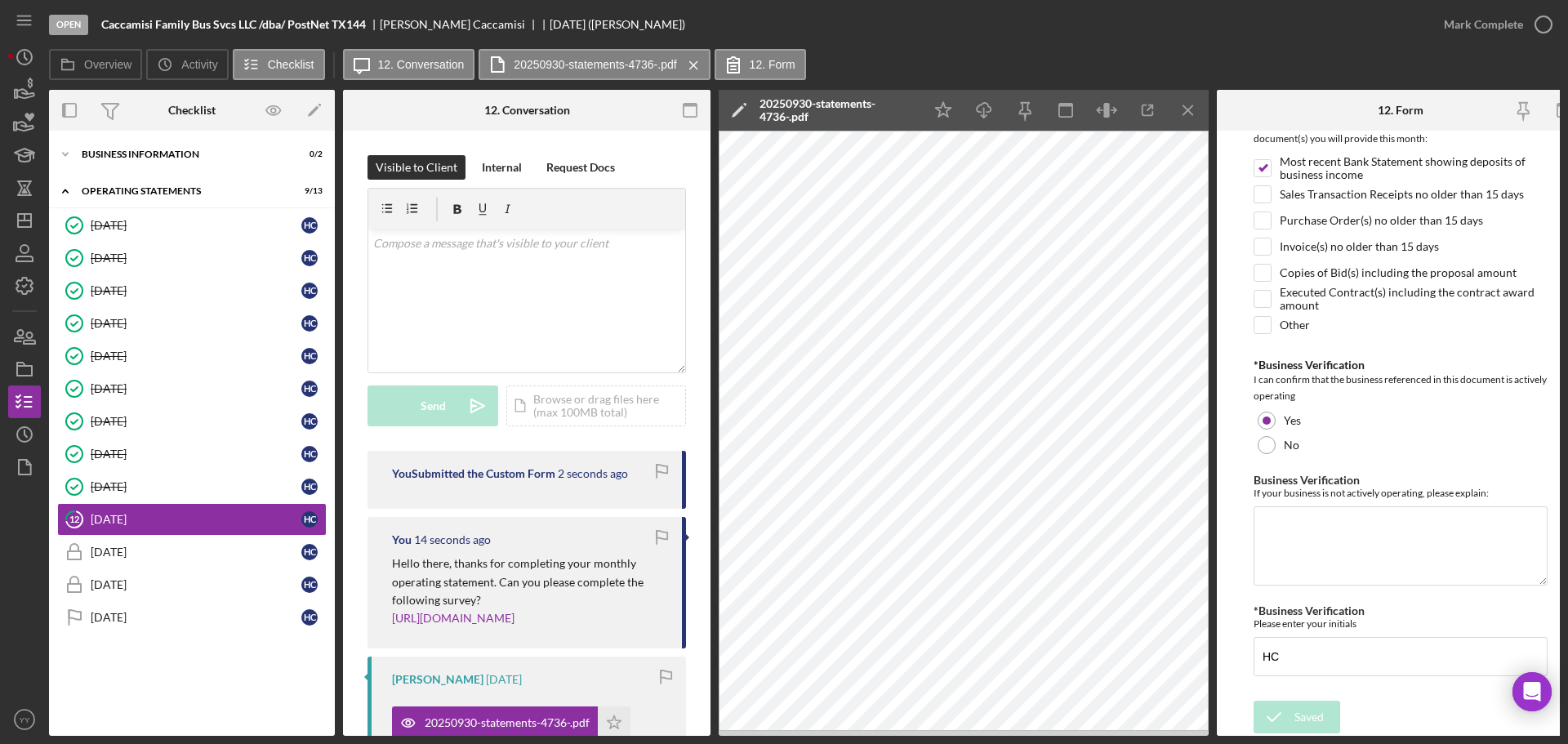
click at [0, 0] on icon "button" at bounding box center [0, 0] width 0 height 0
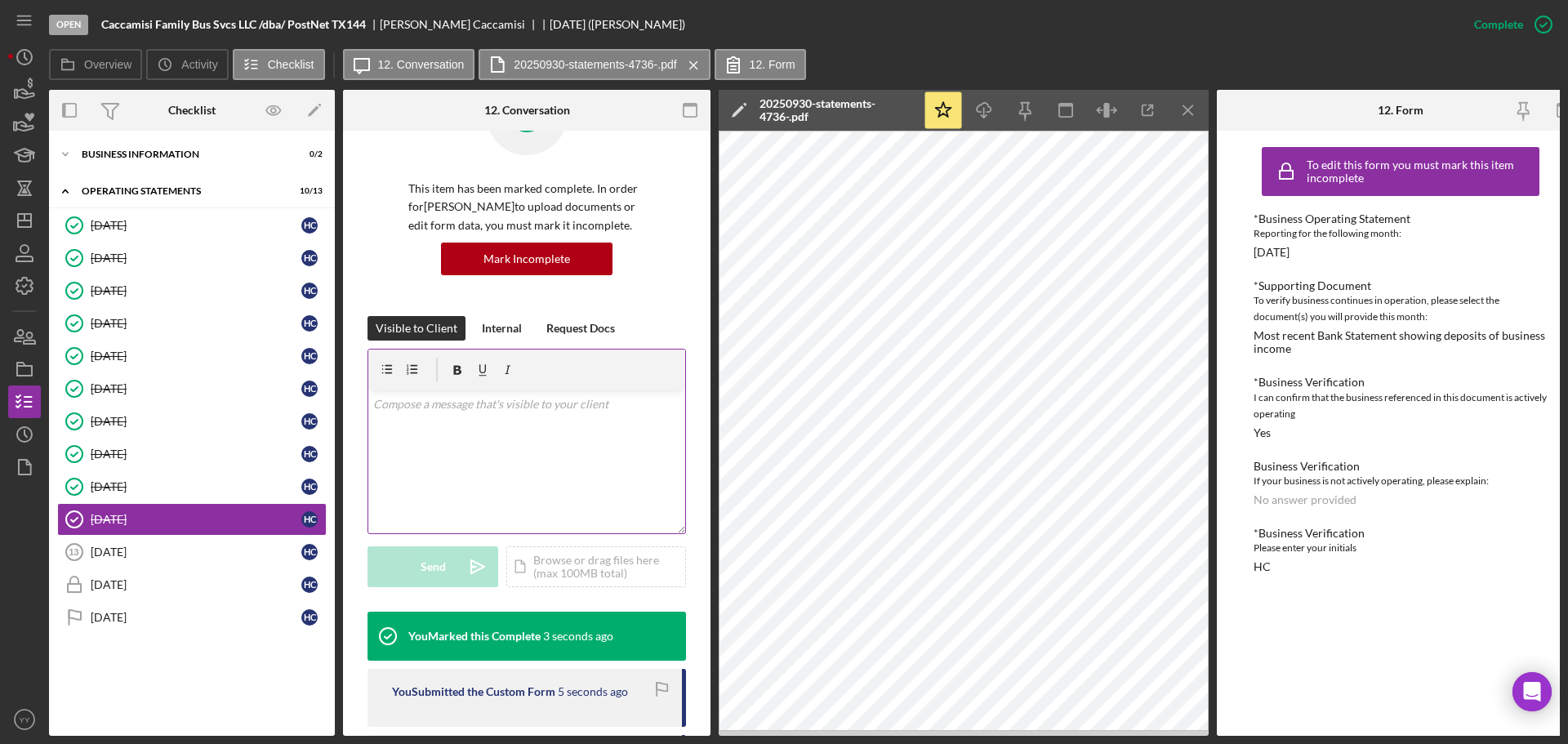
scroll to position [0, 0]
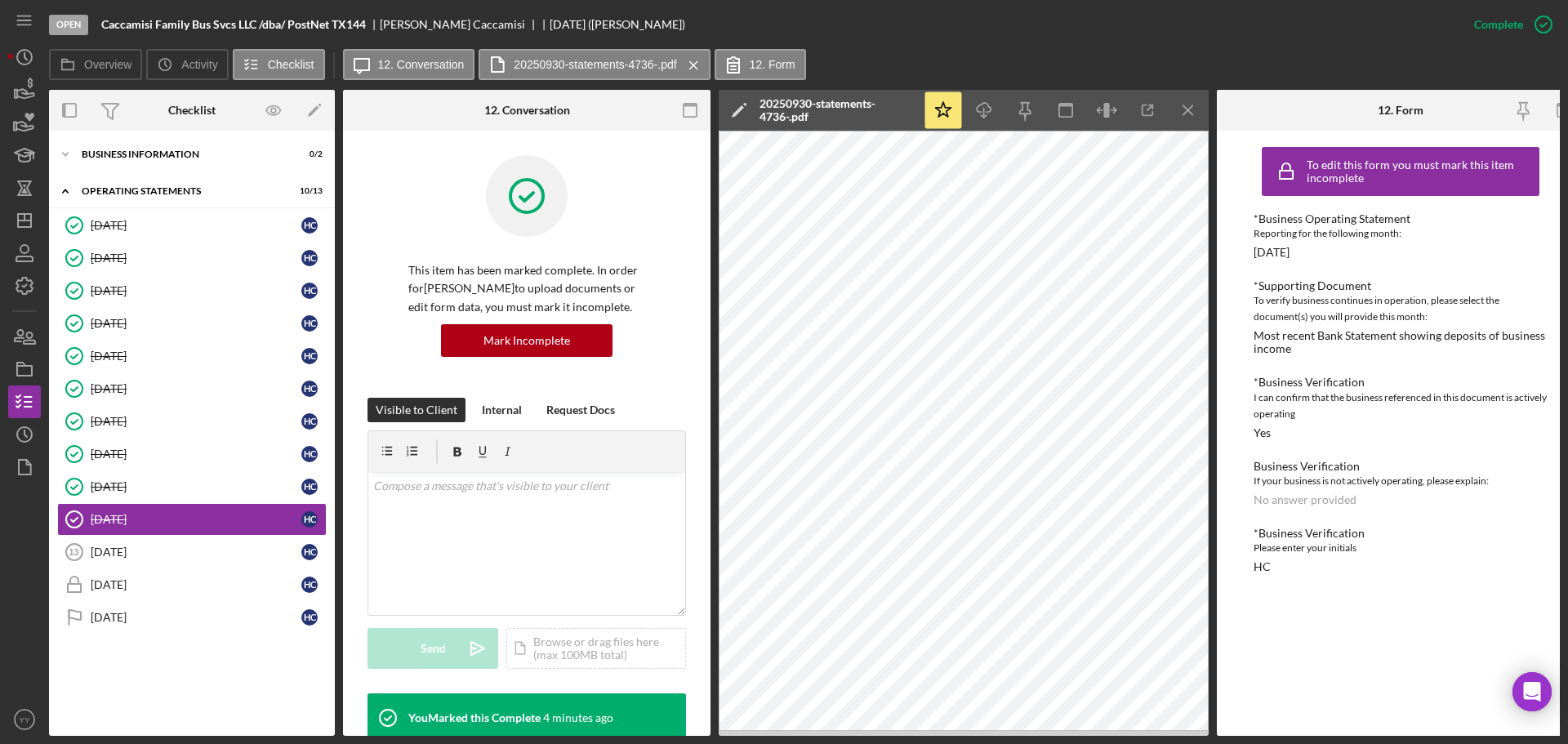
click at [884, 54] on div "Overview Icon/History Activity Checklist Icon/Message 12. Conversation 20250930…" at bounding box center [804, 65] width 1511 height 32
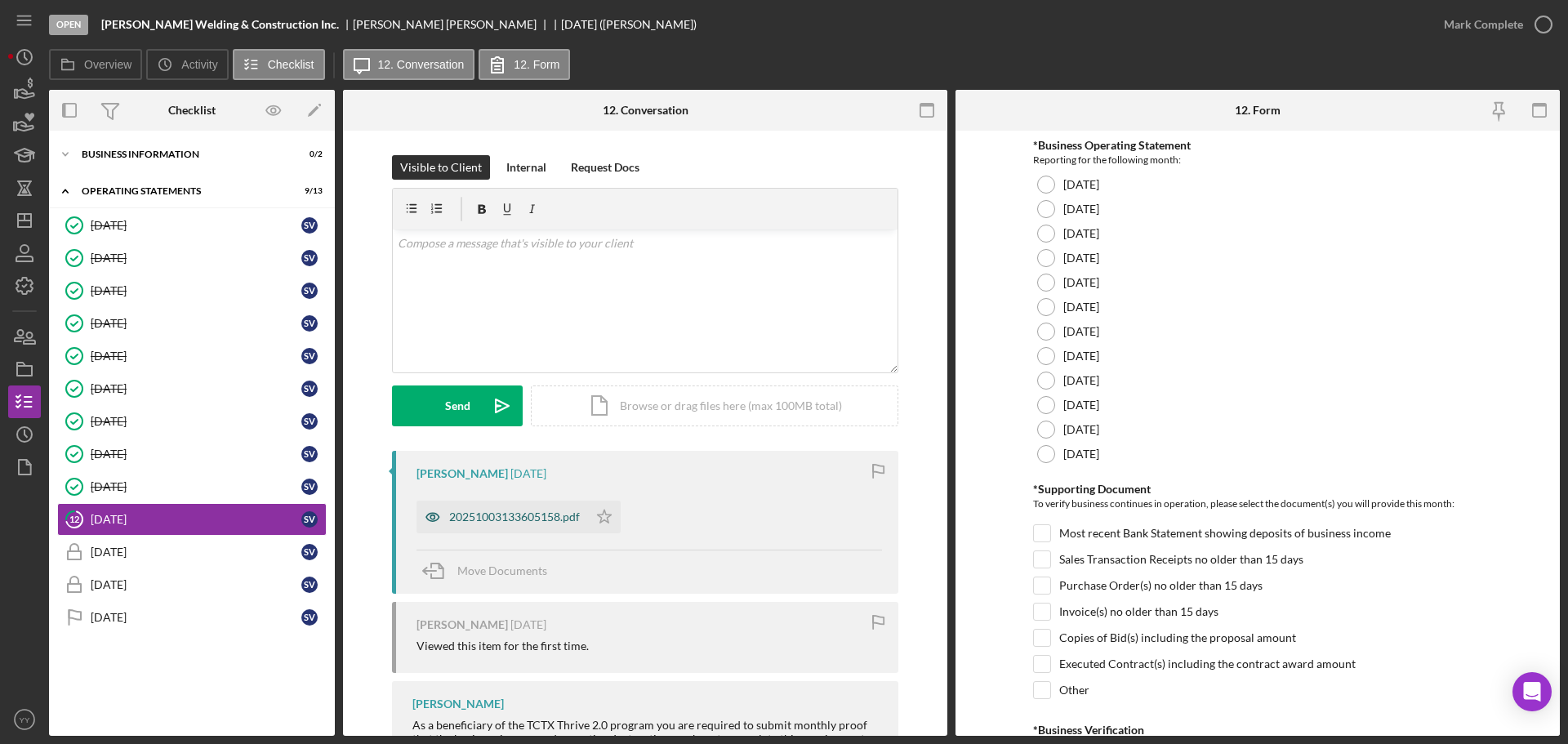
click at [513, 520] on div "20251003133605158.pdf" at bounding box center [515, 517] width 131 height 13
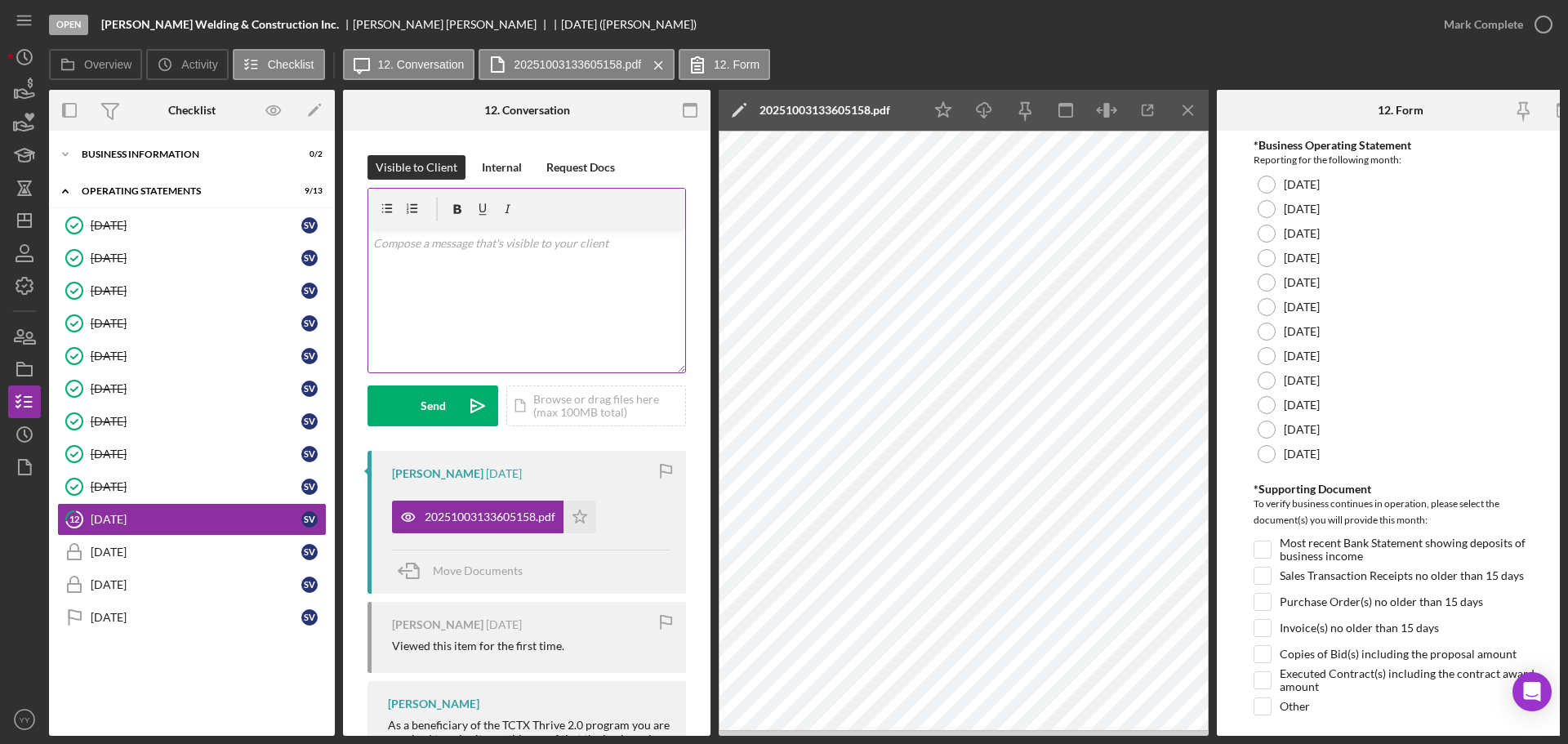
click at [446, 278] on div "v Color teal Color pink Remove color Add row above Add row below Add column bef…" at bounding box center [526, 301] width 317 height 143
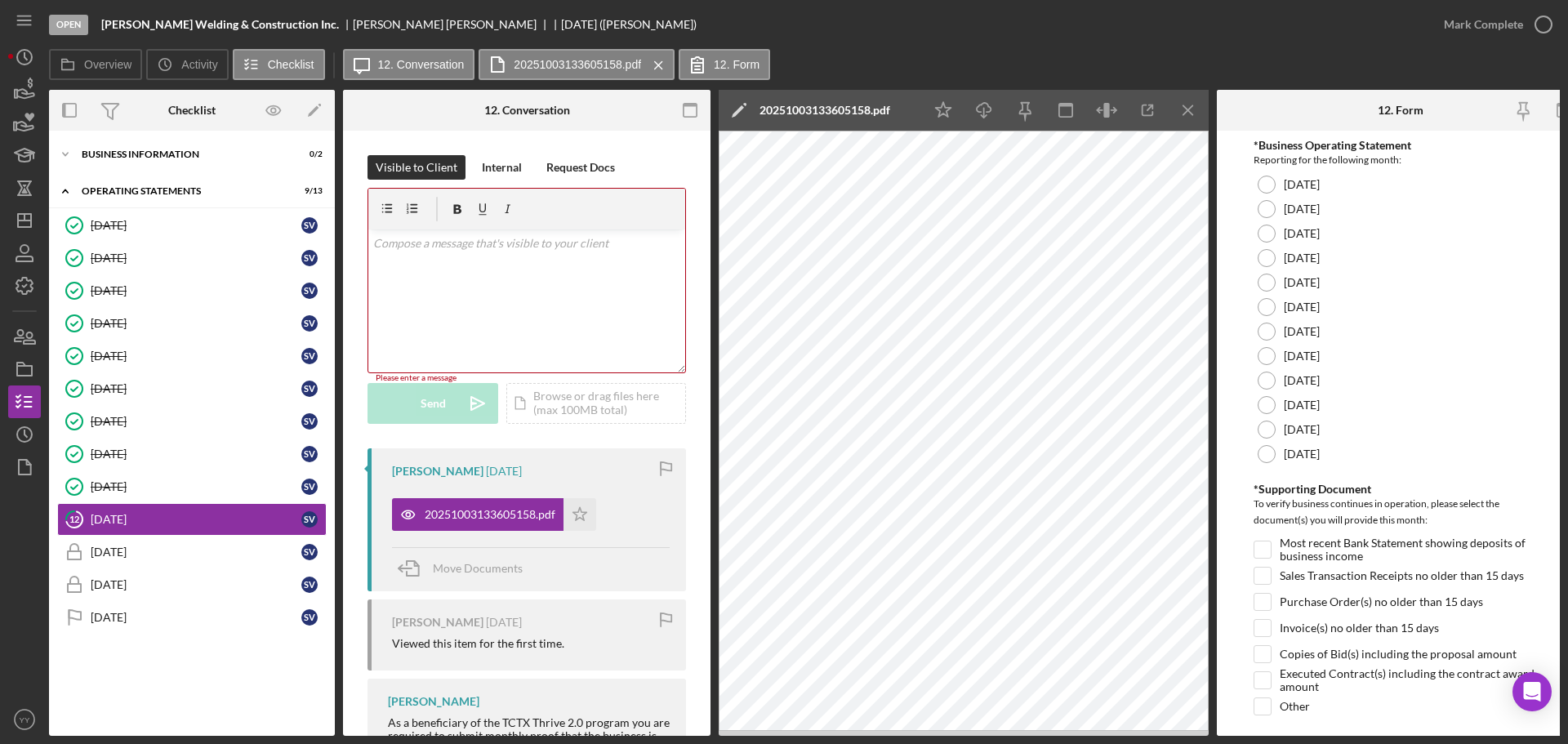
click at [563, 257] on div "v Color teal Color pink Remove color Add row above Add row below Add column bef…" at bounding box center [526, 301] width 317 height 143
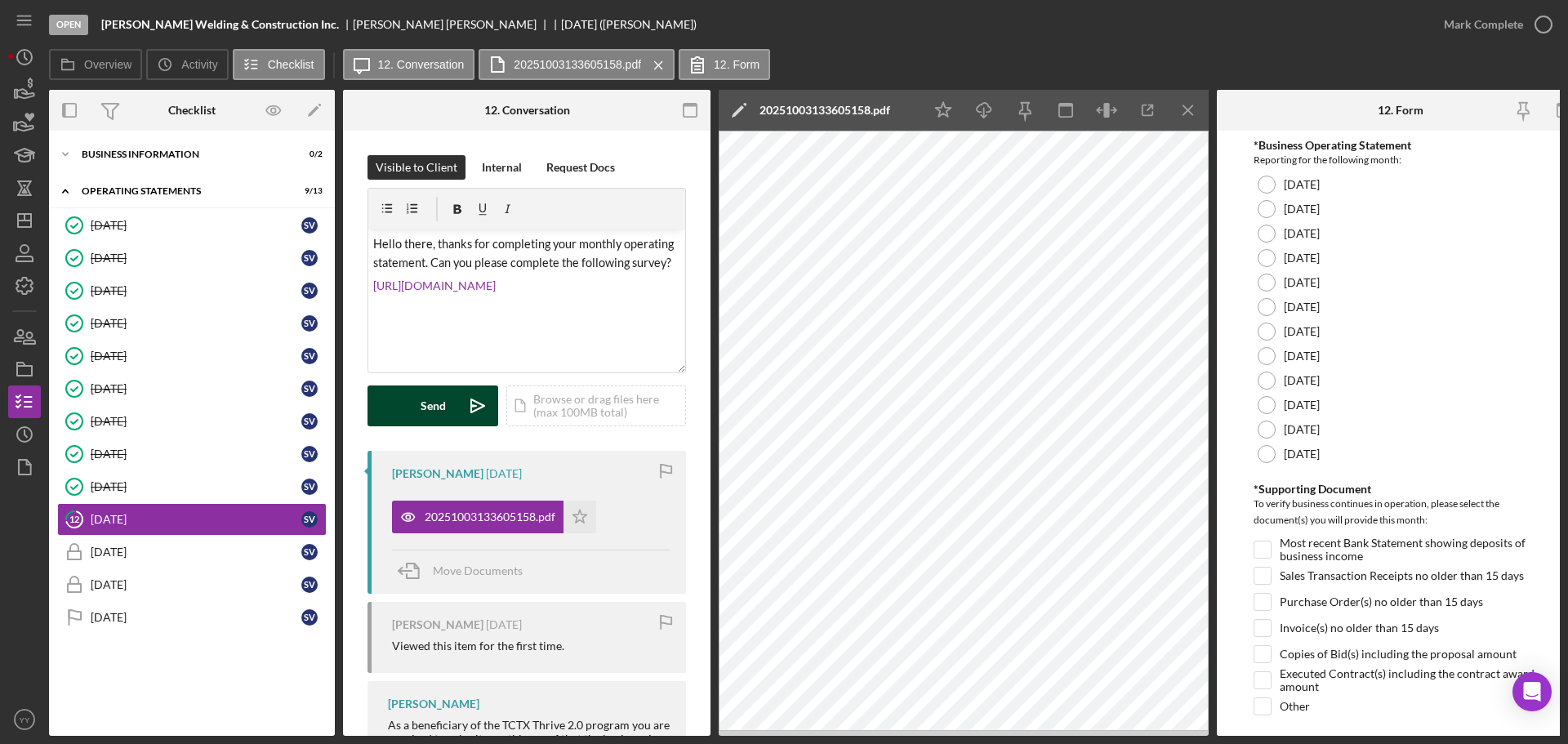
click at [426, 402] on div "Send" at bounding box center [433, 406] width 25 height 41
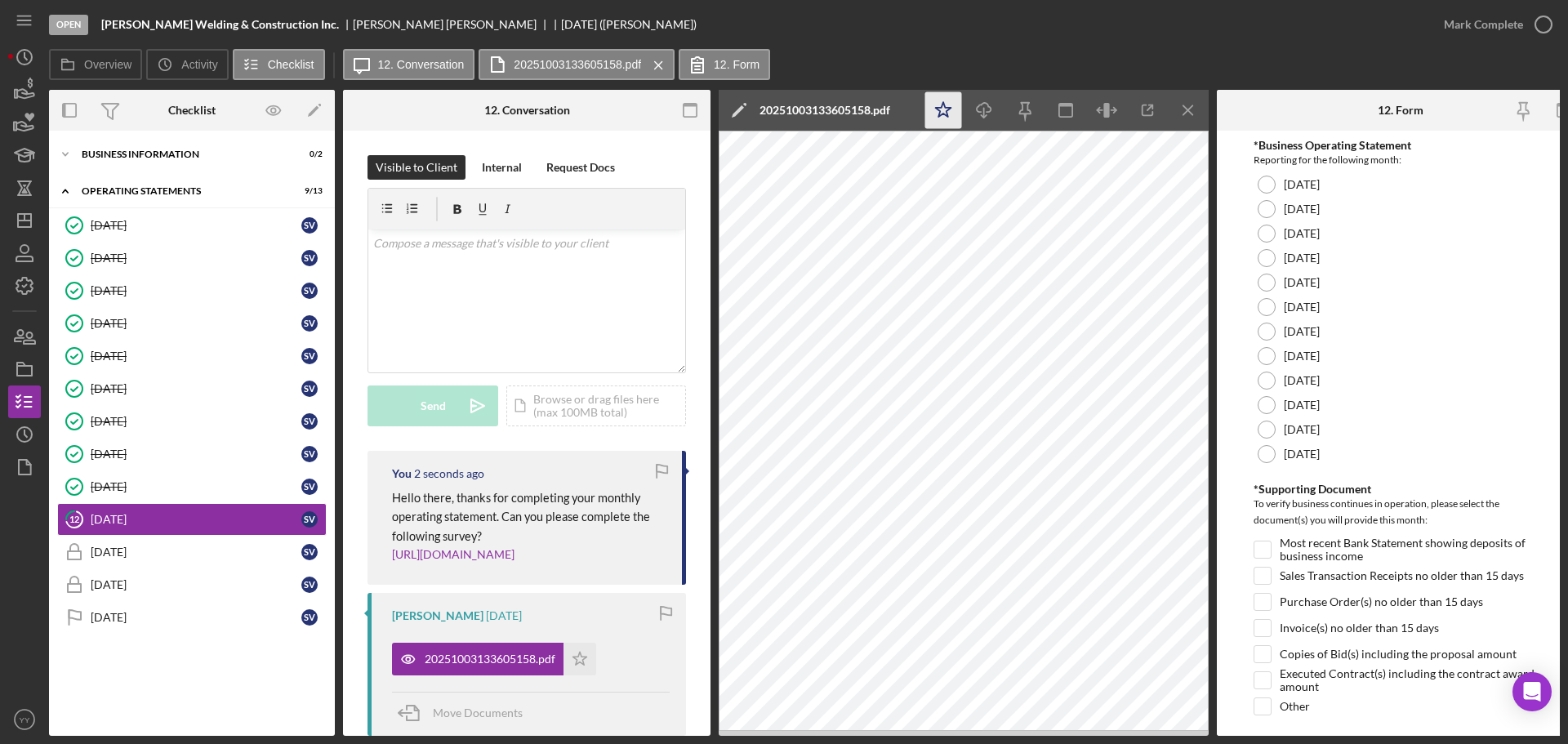
click at [936, 107] on polygon "button" at bounding box center [944, 109] width 16 height 15
click at [1264, 405] on div at bounding box center [1267, 405] width 18 height 18
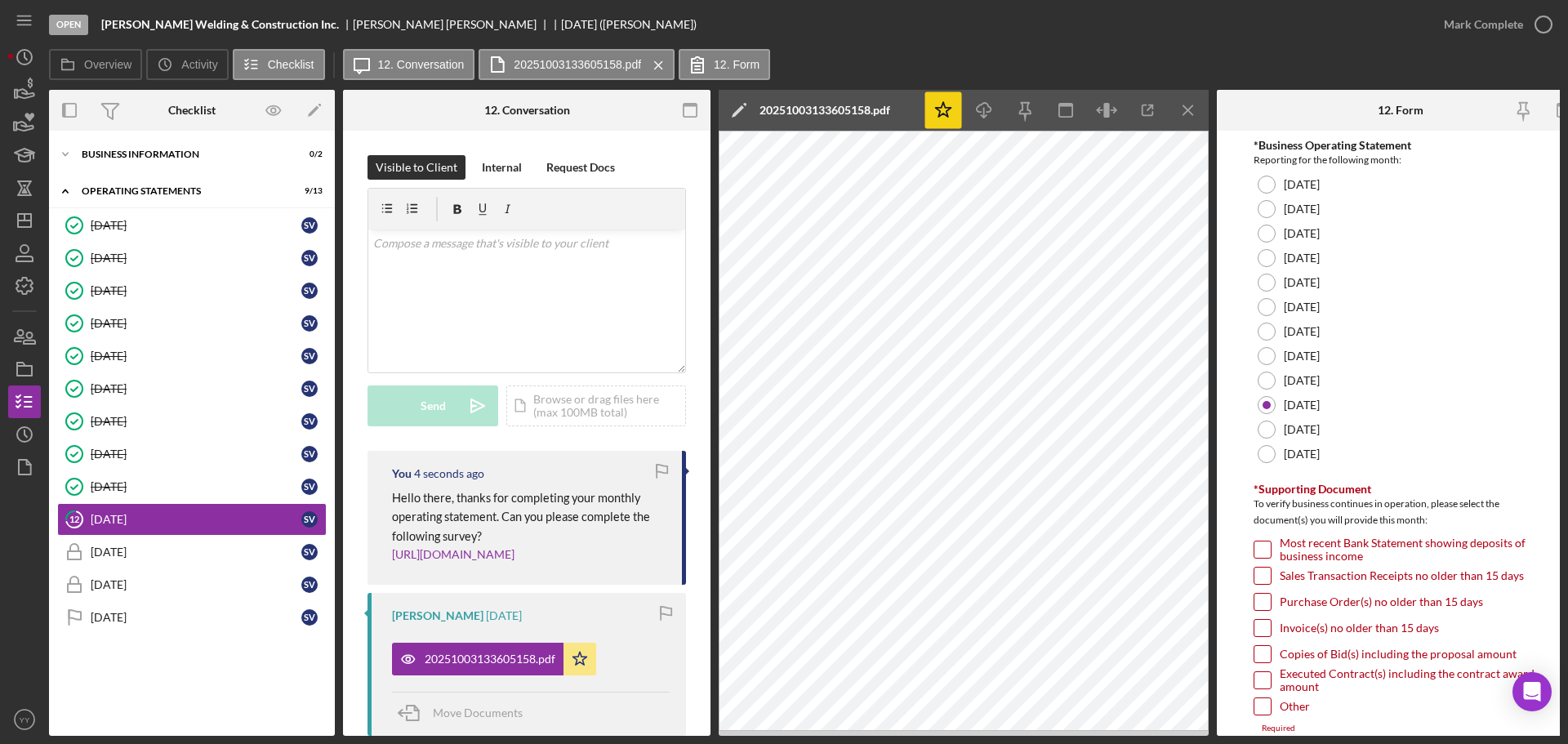
click at [1266, 629] on input "Invoice(s) no older than 15 days" at bounding box center [1262, 628] width 17 height 17
checkbox input "true"
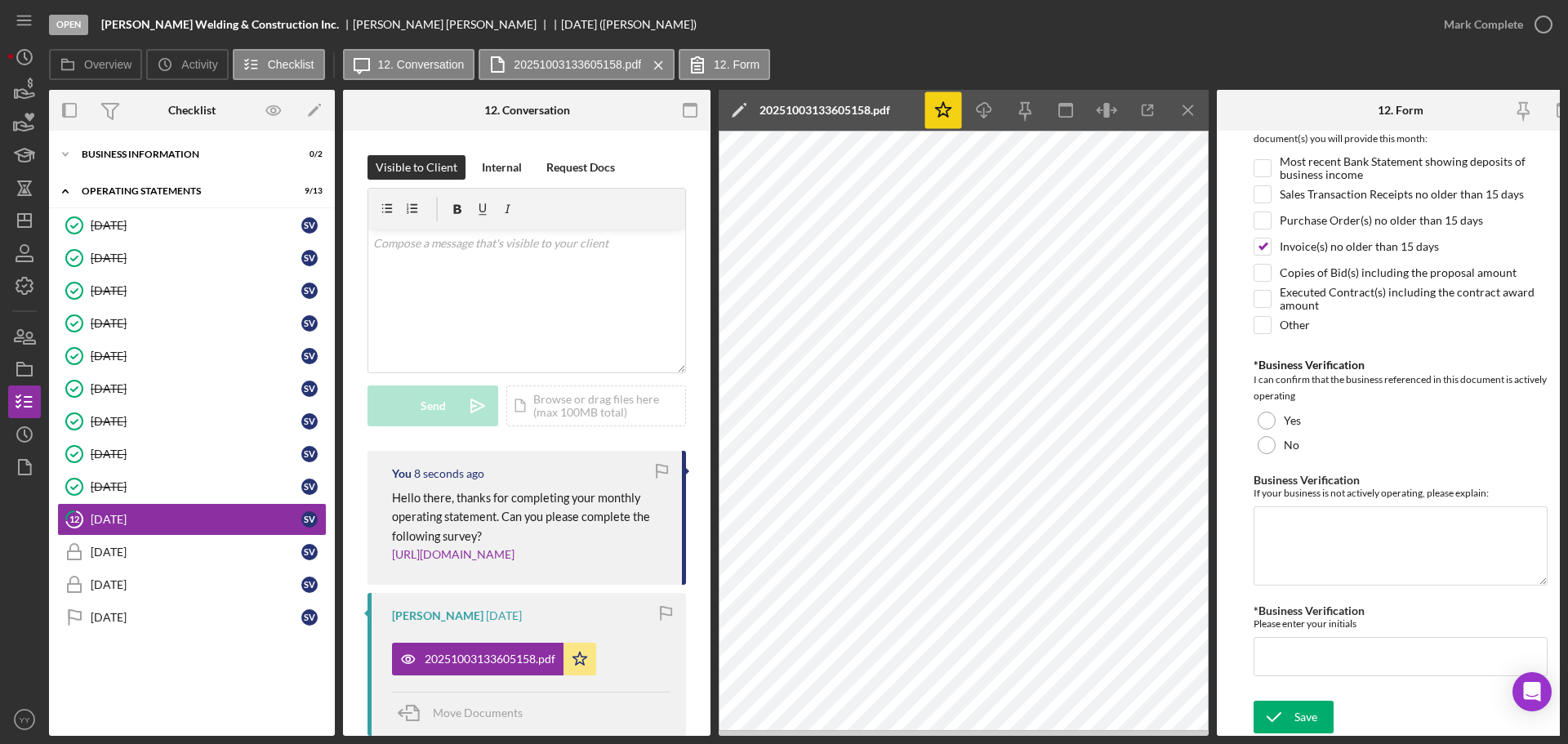
scroll to position [386, 0]
click at [1272, 411] on div at bounding box center [1267, 420] width 18 height 18
click at [1319, 648] on input "*Business Verification" at bounding box center [1400, 657] width 294 height 39
type input "SV"
click at [1284, 717] on icon "submit" at bounding box center [1274, 717] width 41 height 41
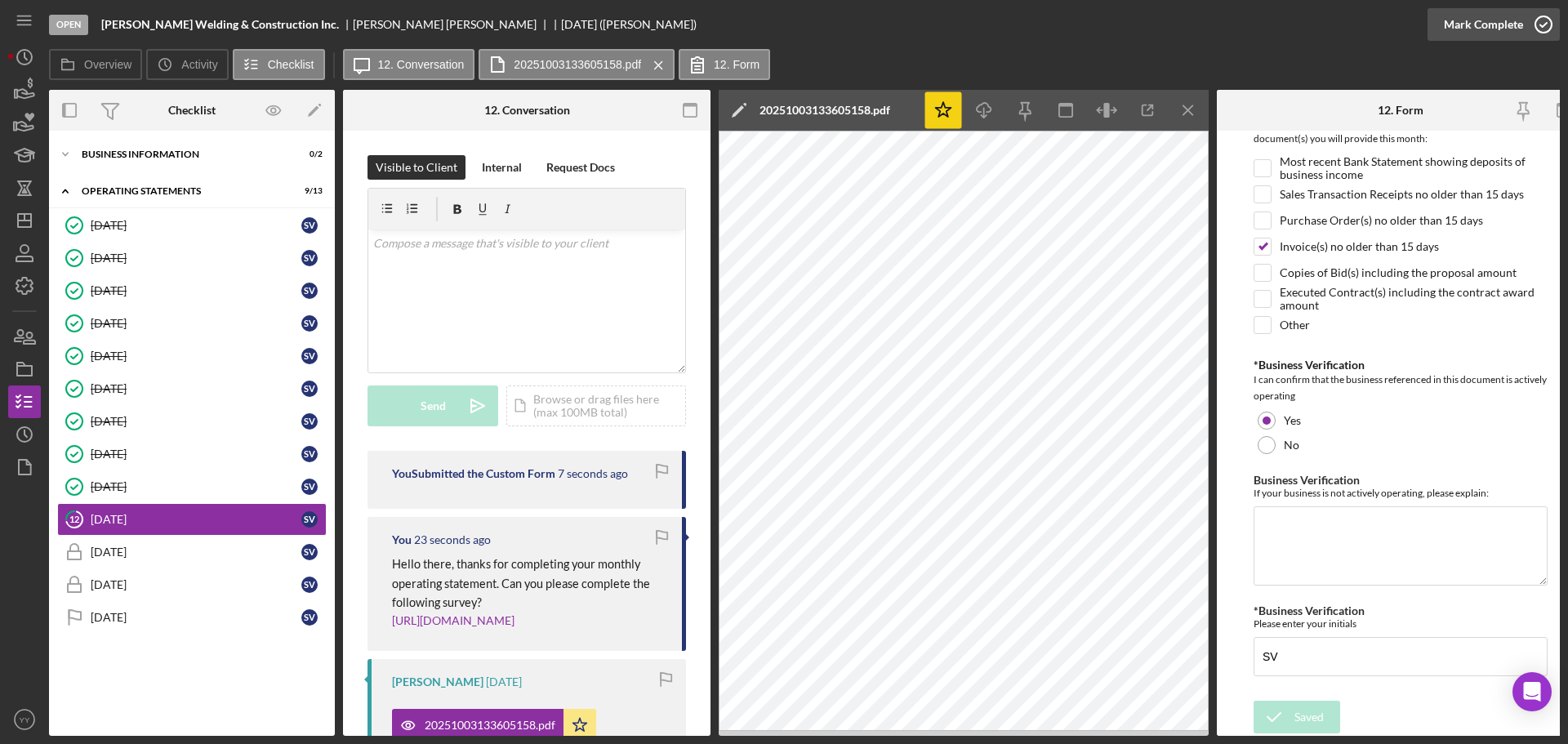
click at [1478, 30] on div "Mark Complete" at bounding box center [1483, 24] width 79 height 32
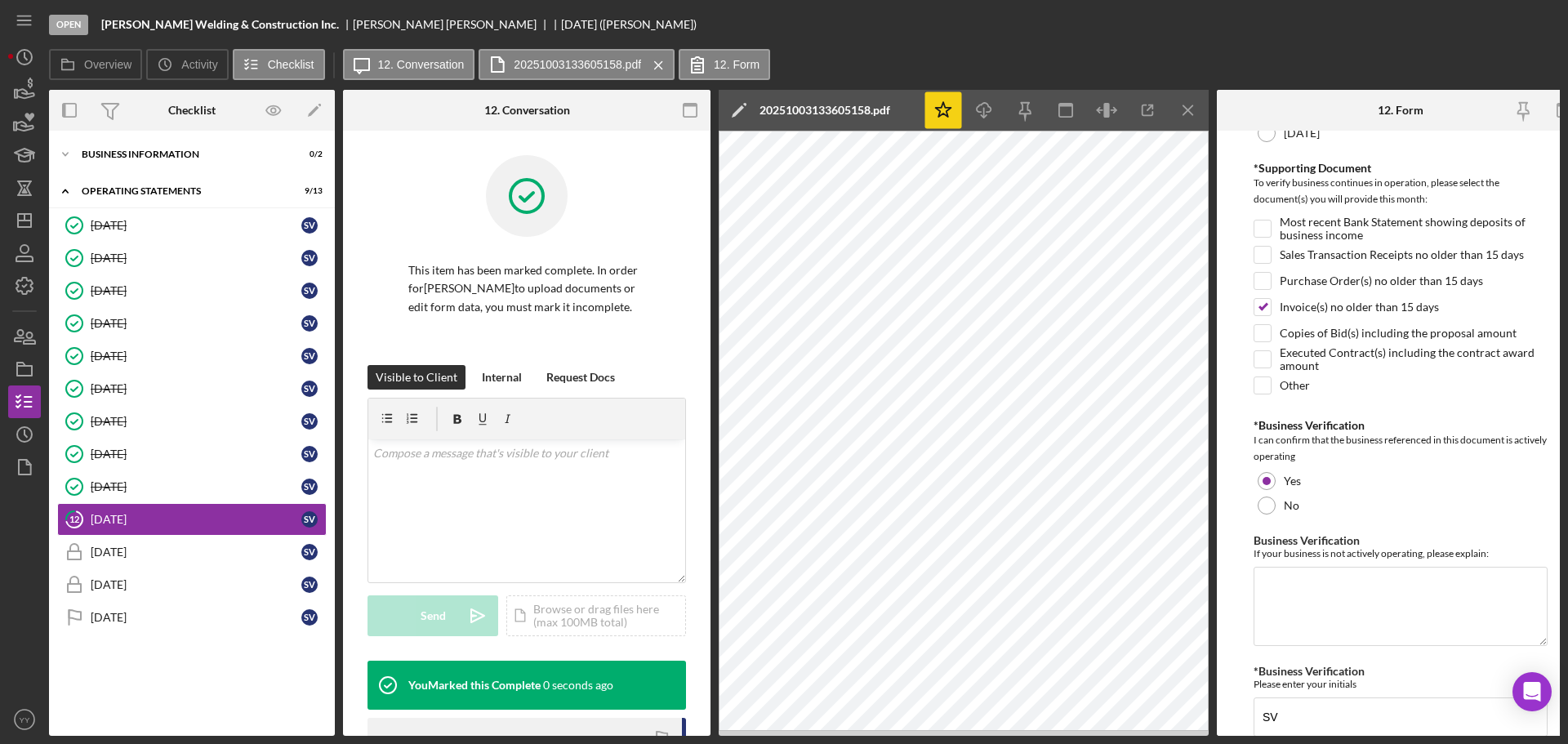
scroll to position [451, 0]
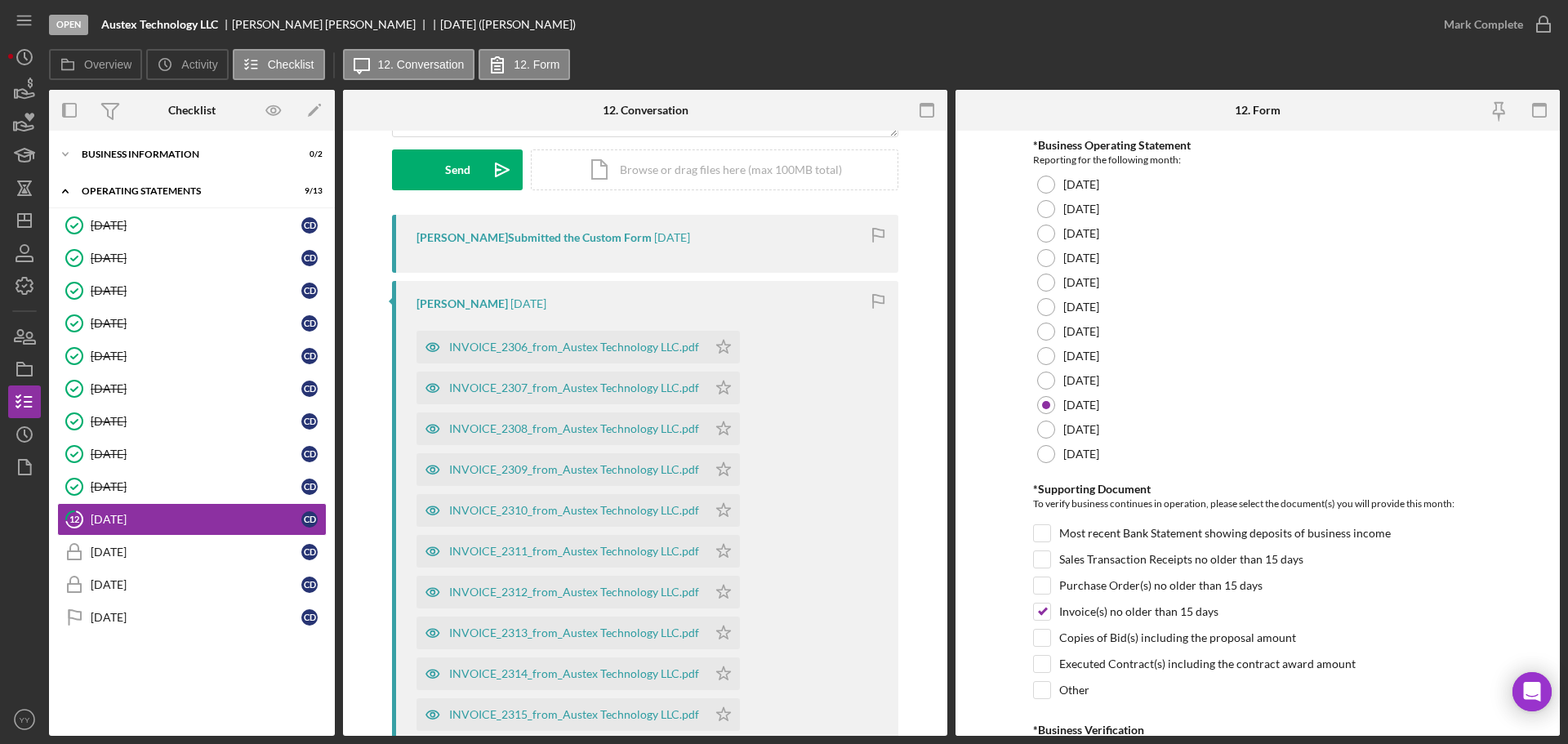
scroll to position [245, 0]
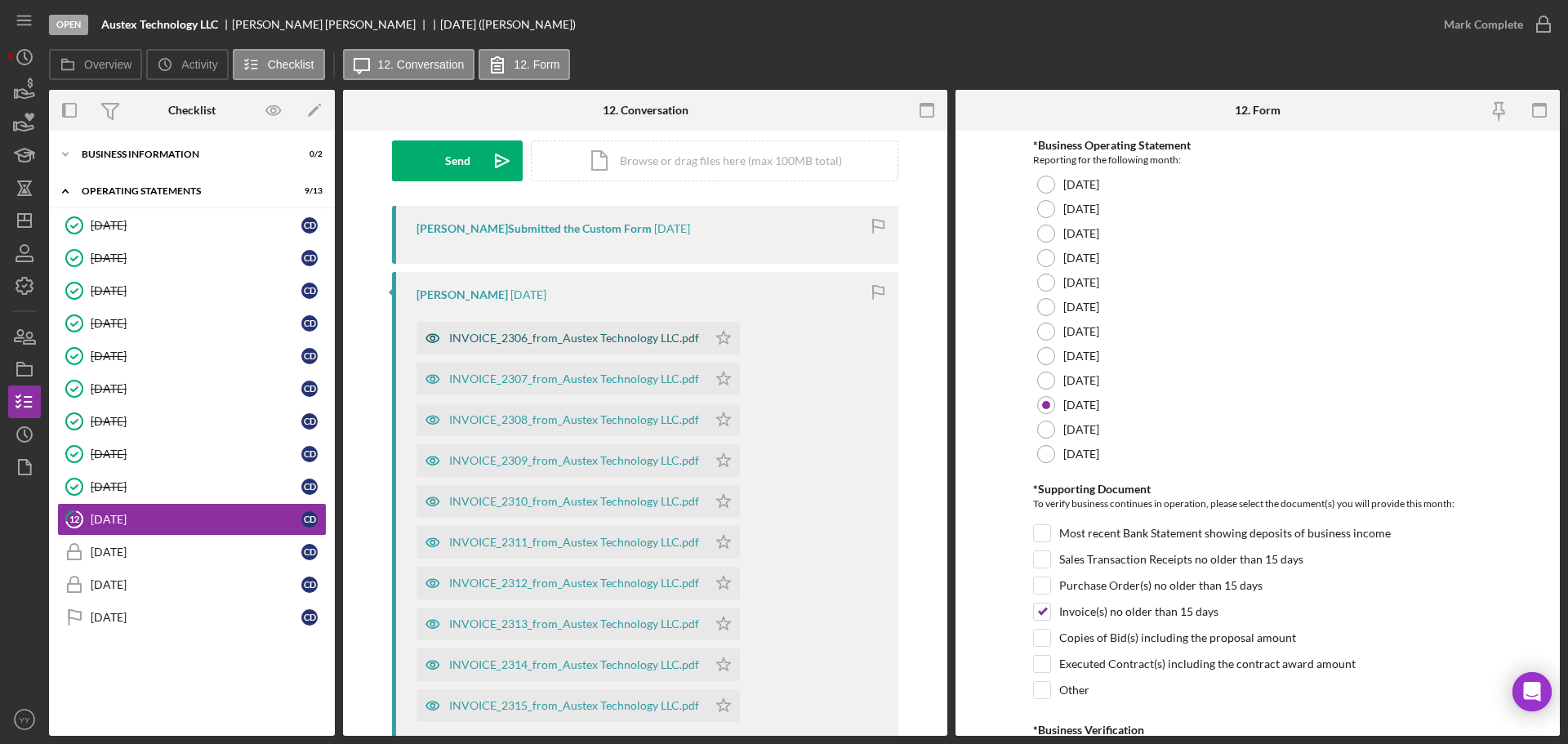
click at [570, 341] on div "INVOICE_2306_from_Austex Technology LLC.pdf" at bounding box center [574, 338] width 250 height 13
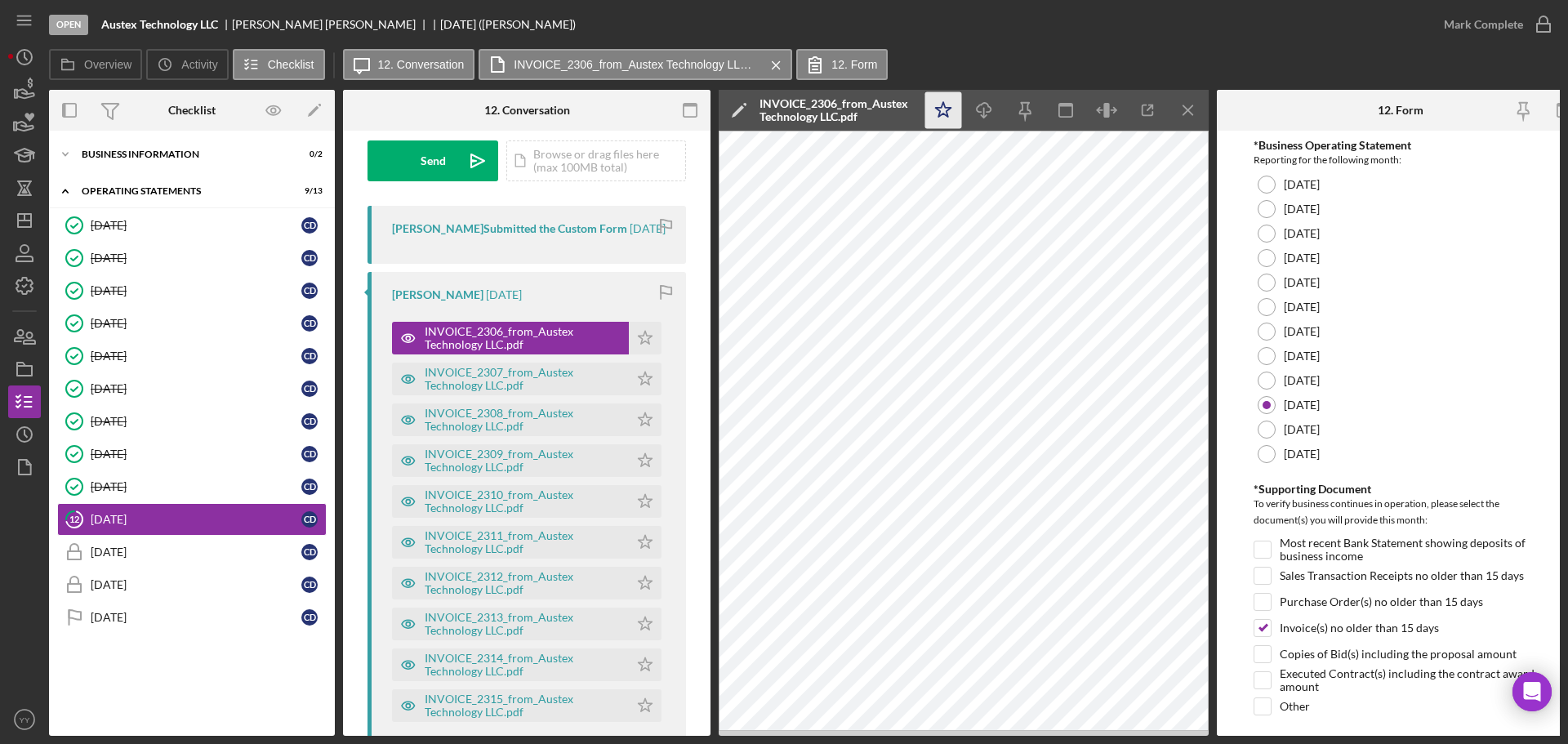
click at [934, 107] on icon "Icon/Star" at bounding box center [944, 111] width 37 height 37
click at [1464, 25] on div "Mark Complete" at bounding box center [1483, 24] width 79 height 32
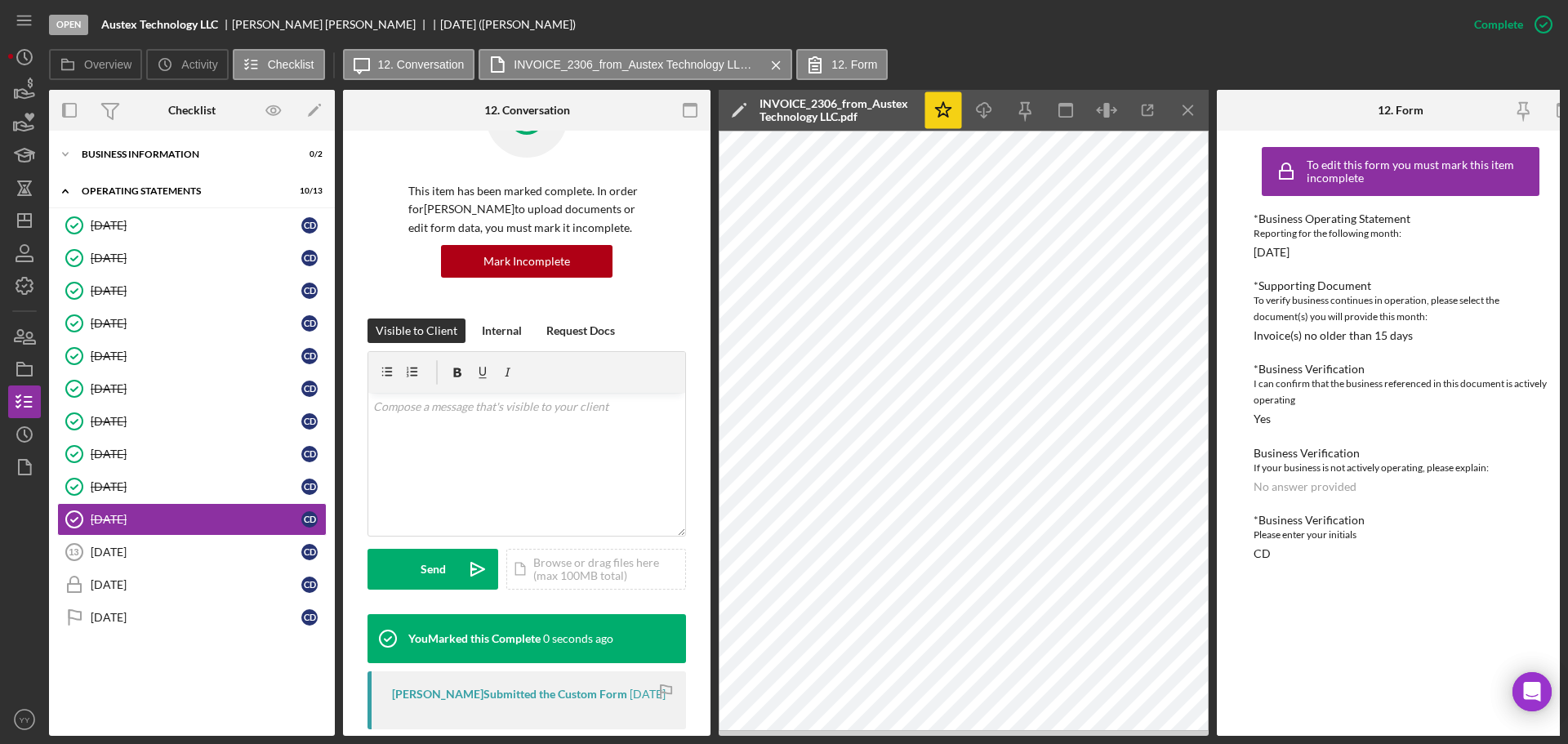
scroll to position [0, 0]
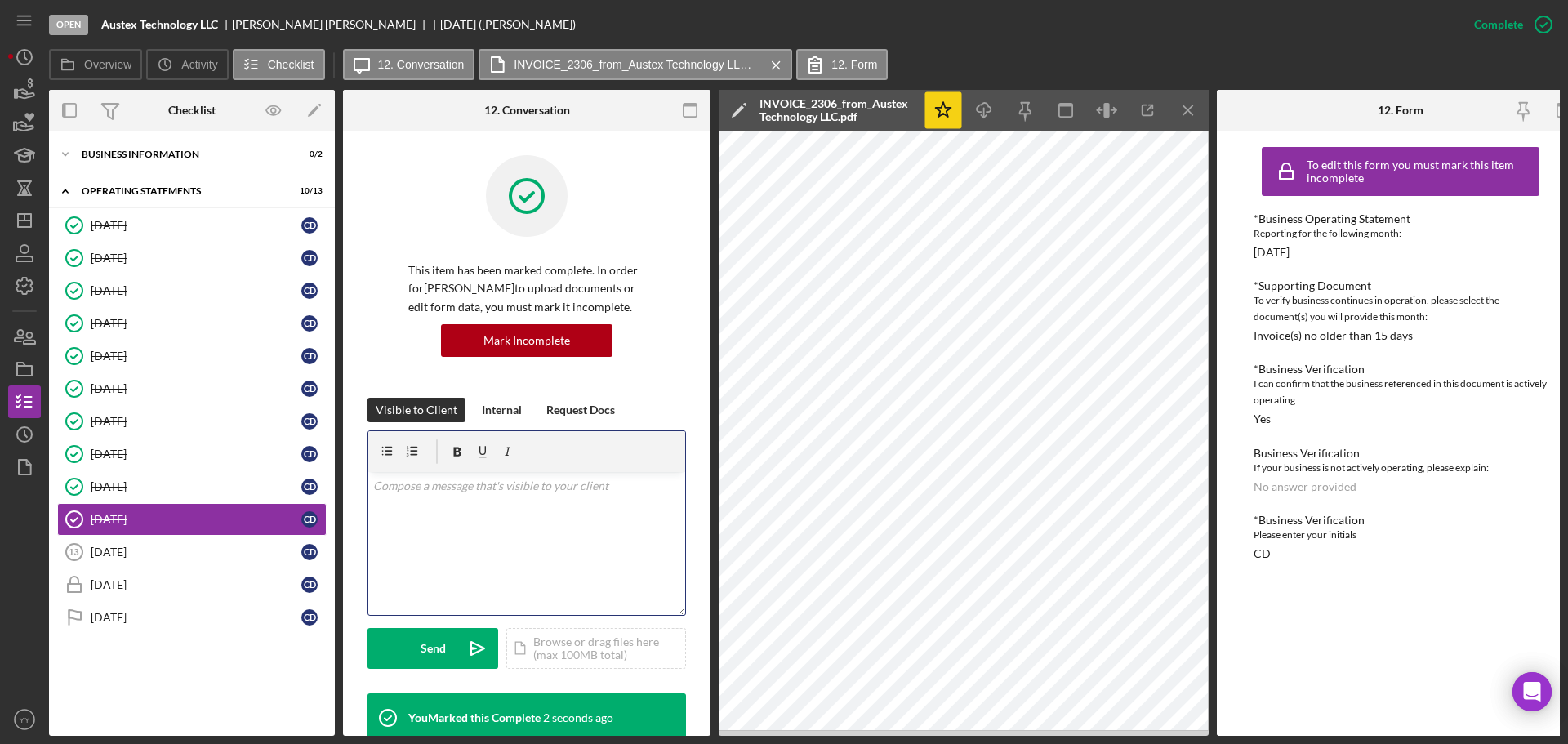
click at [512, 487] on p at bounding box center [527, 486] width 308 height 18
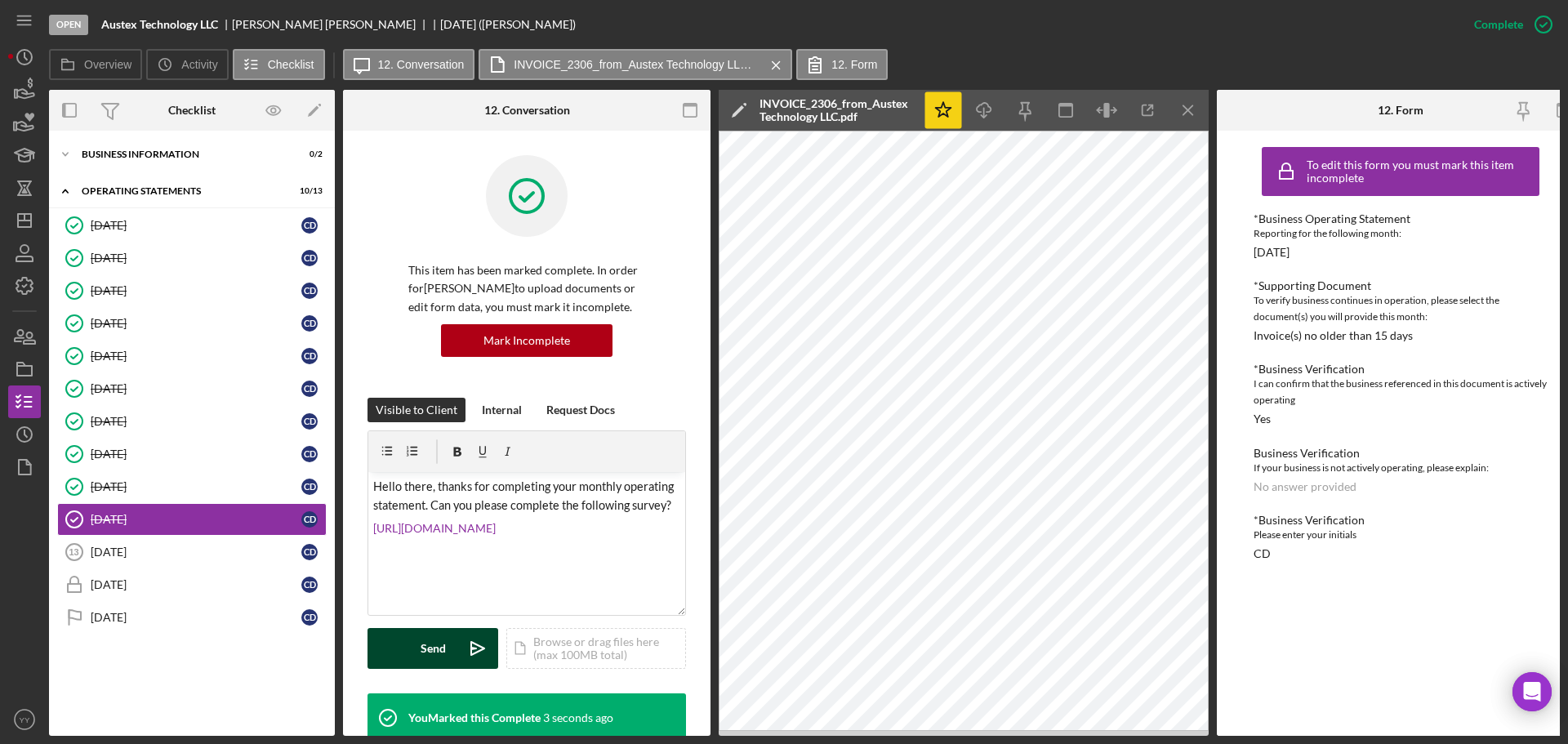
click at [430, 638] on div "Send" at bounding box center [433, 648] width 25 height 41
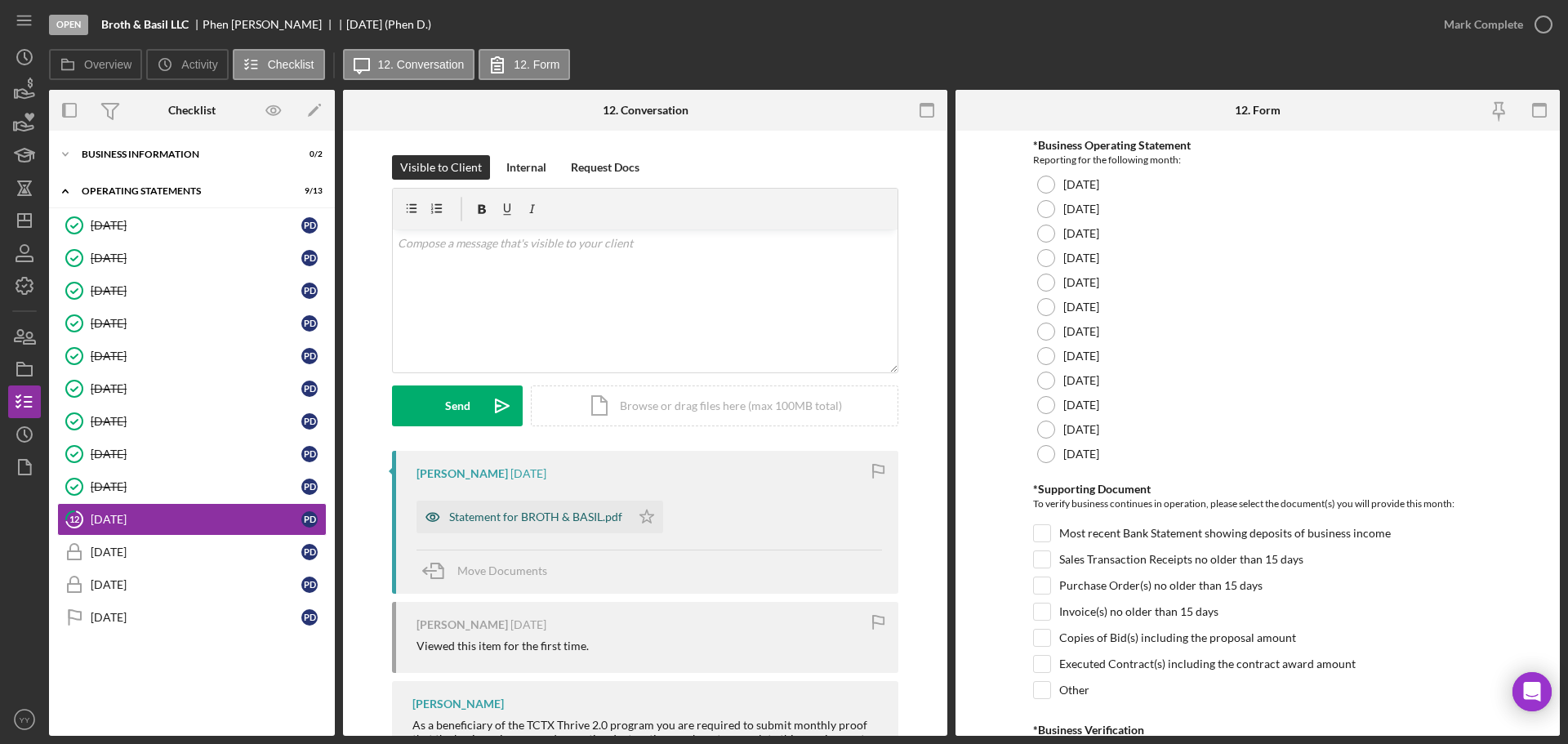
click at [500, 515] on div "Statement for BROTH & BASIL.pdf" at bounding box center [536, 517] width 173 height 13
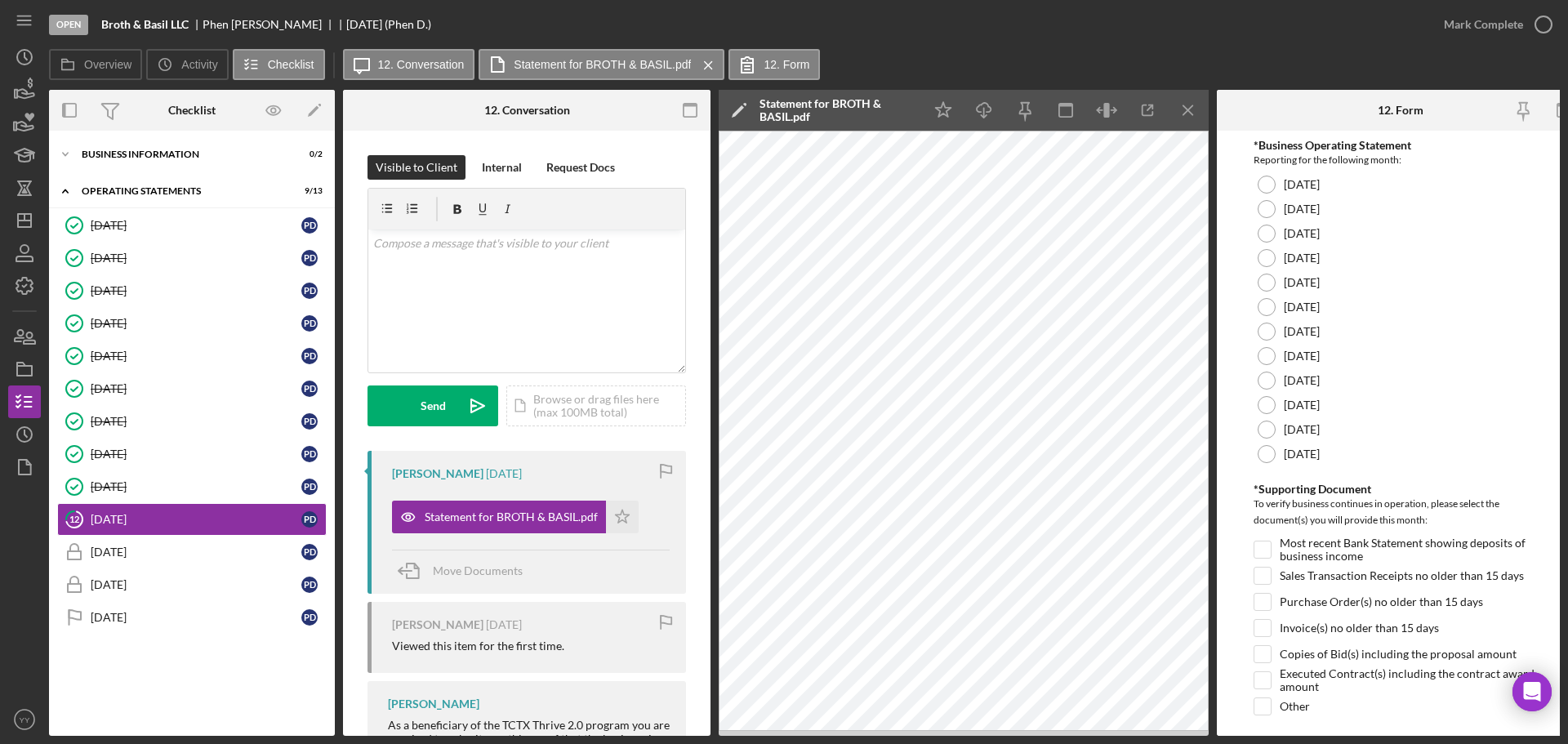
drag, startPoint x: 943, startPoint y: 105, endPoint x: 975, endPoint y: 129, distance: 40.0
click at [943, 105] on icon "Icon/Star" at bounding box center [944, 111] width 37 height 37
drag, startPoint x: 1266, startPoint y: 403, endPoint x: 1259, endPoint y: 651, distance: 248.1
click at [1265, 403] on div at bounding box center [1267, 405] width 18 height 18
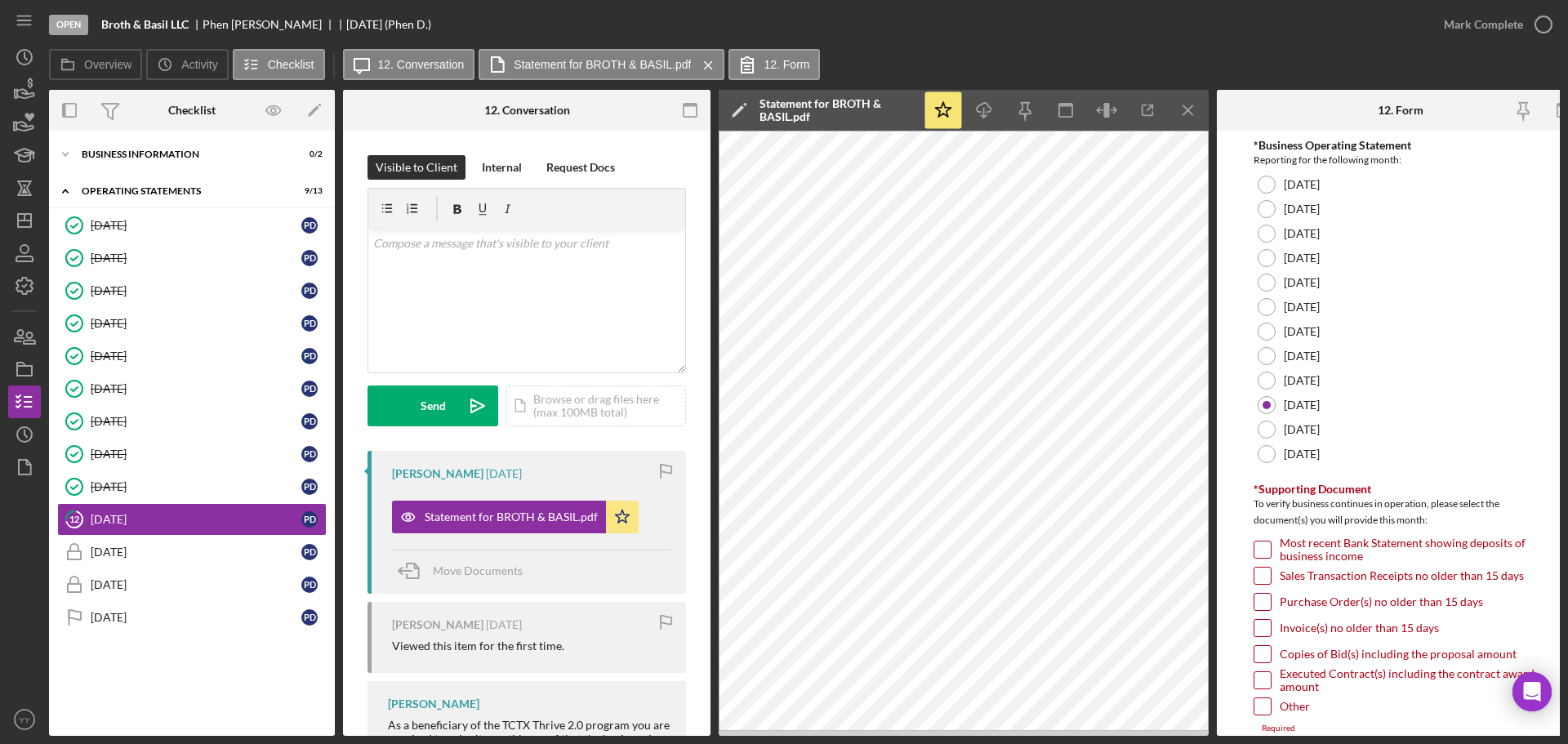
click at [1269, 631] on input "Invoice(s) no older than 15 days" at bounding box center [1262, 628] width 17 height 17
checkbox input "true"
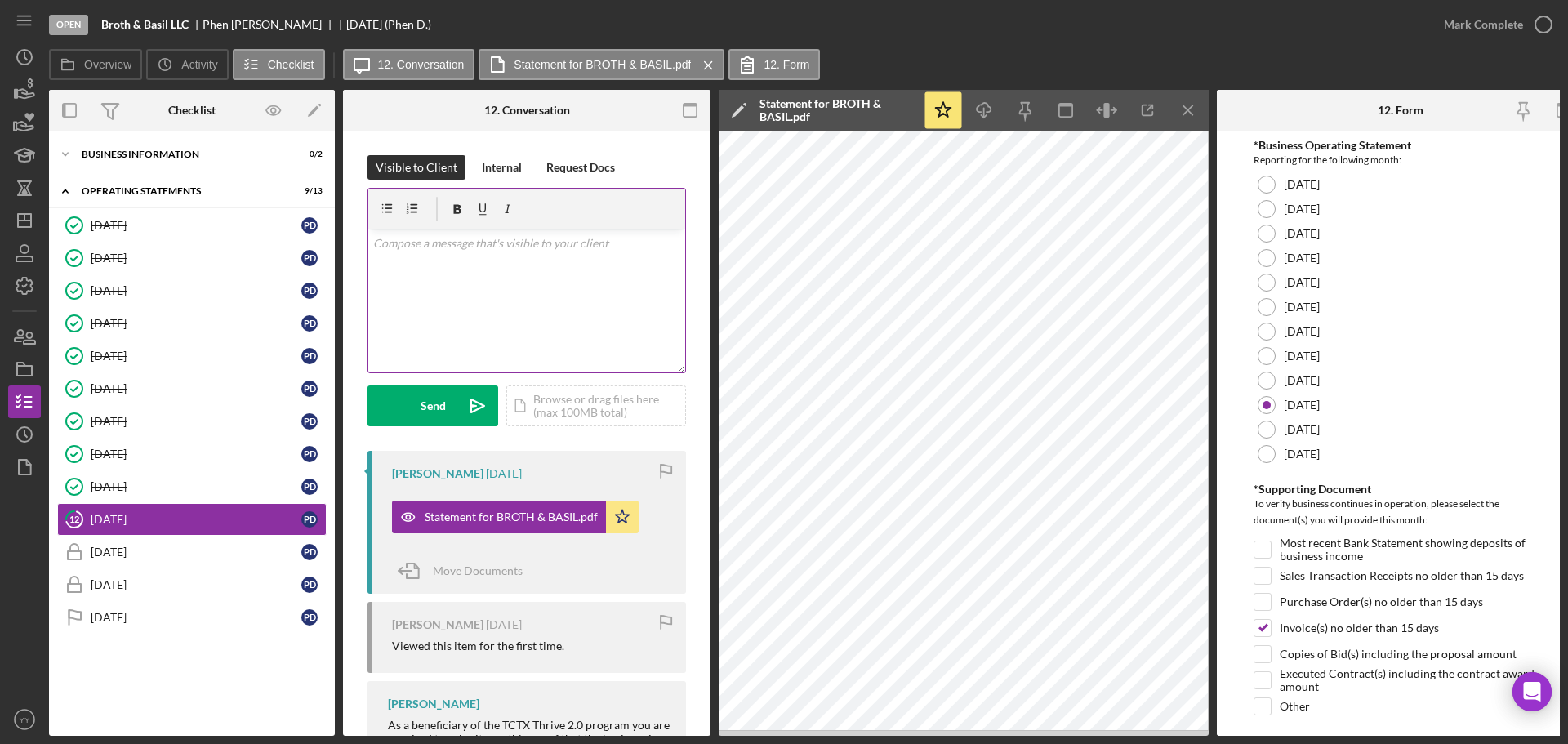
click at [538, 262] on div "v Color teal Color pink Remove color Add row above Add row below Add column bef…" at bounding box center [526, 301] width 317 height 143
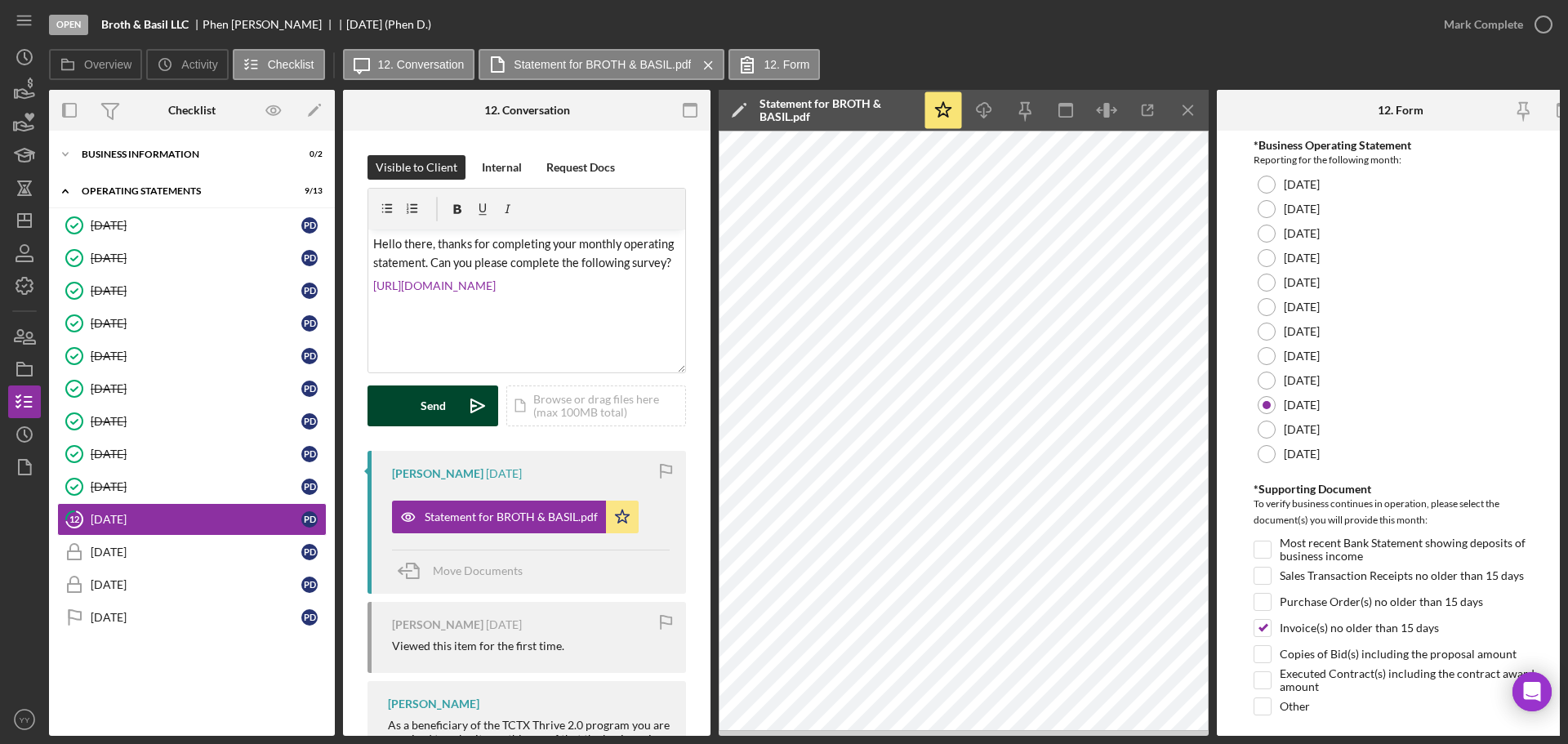
click at [450, 403] on button "Send Icon/icon-invite-send" at bounding box center [433, 406] width 131 height 41
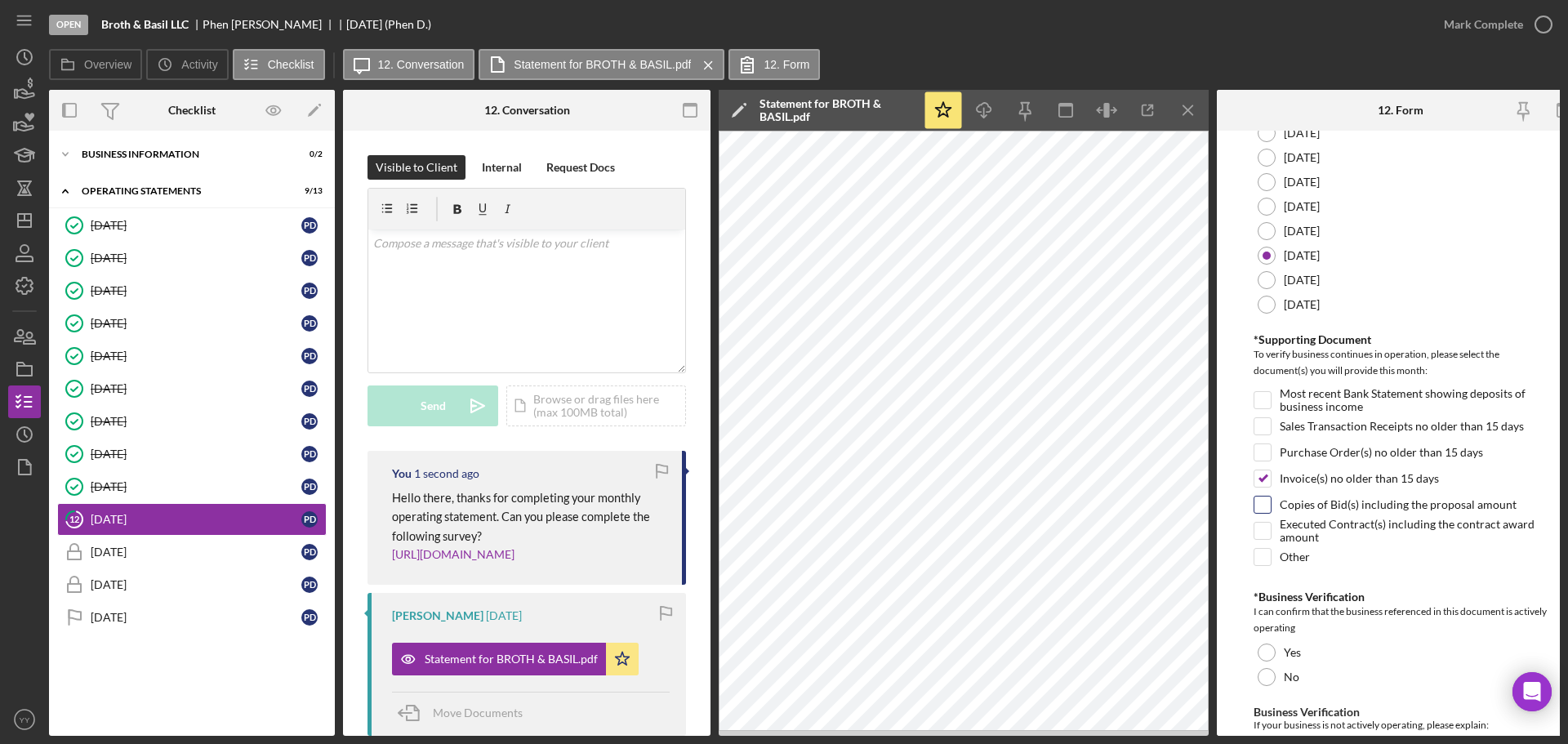
scroll to position [386, 0]
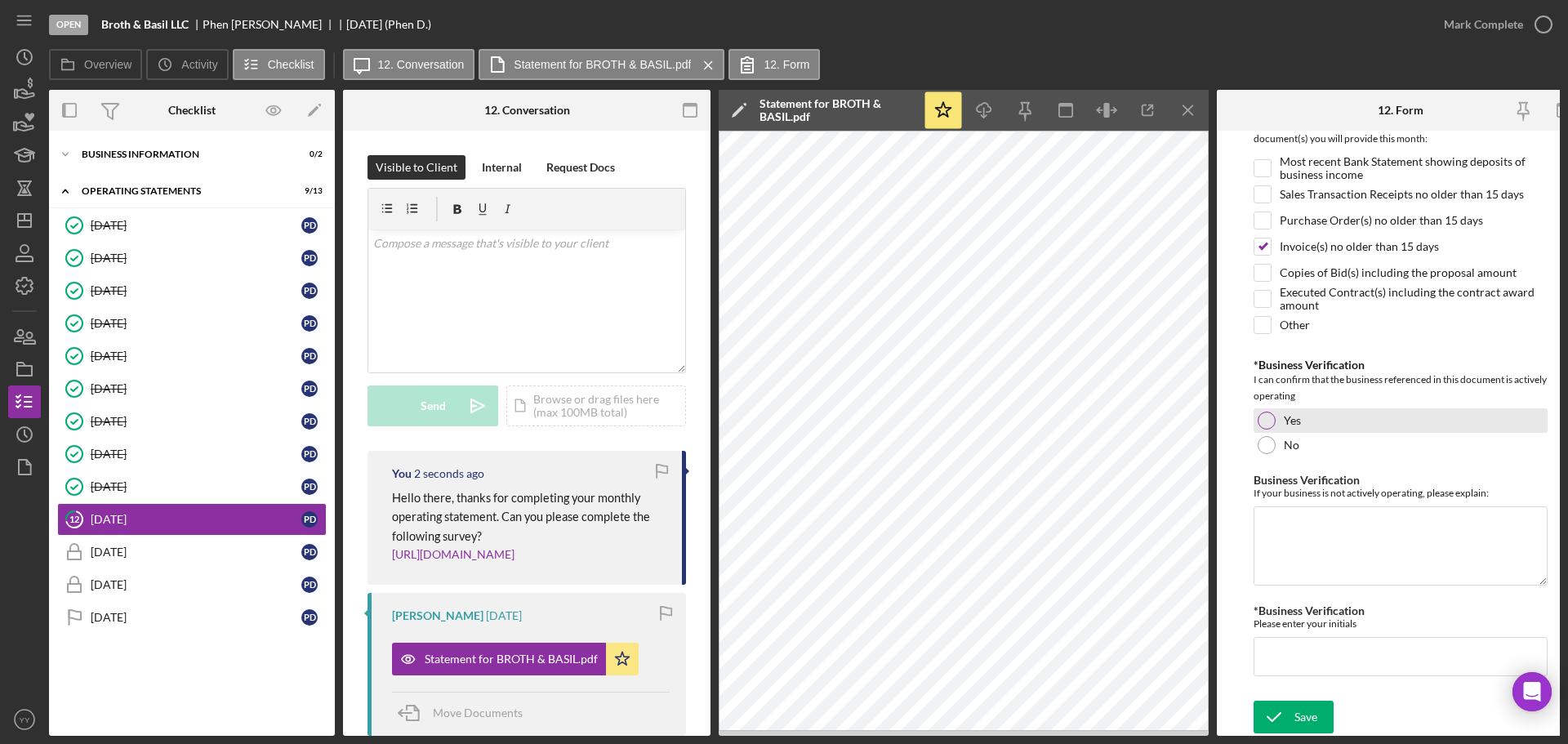
click at [1272, 411] on div at bounding box center [1267, 420] width 18 height 18
click at [1316, 651] on input "*Business Verification" at bounding box center [1400, 657] width 294 height 39
type input "PD"
click at [1324, 715] on button "Save" at bounding box center [1294, 717] width 80 height 32
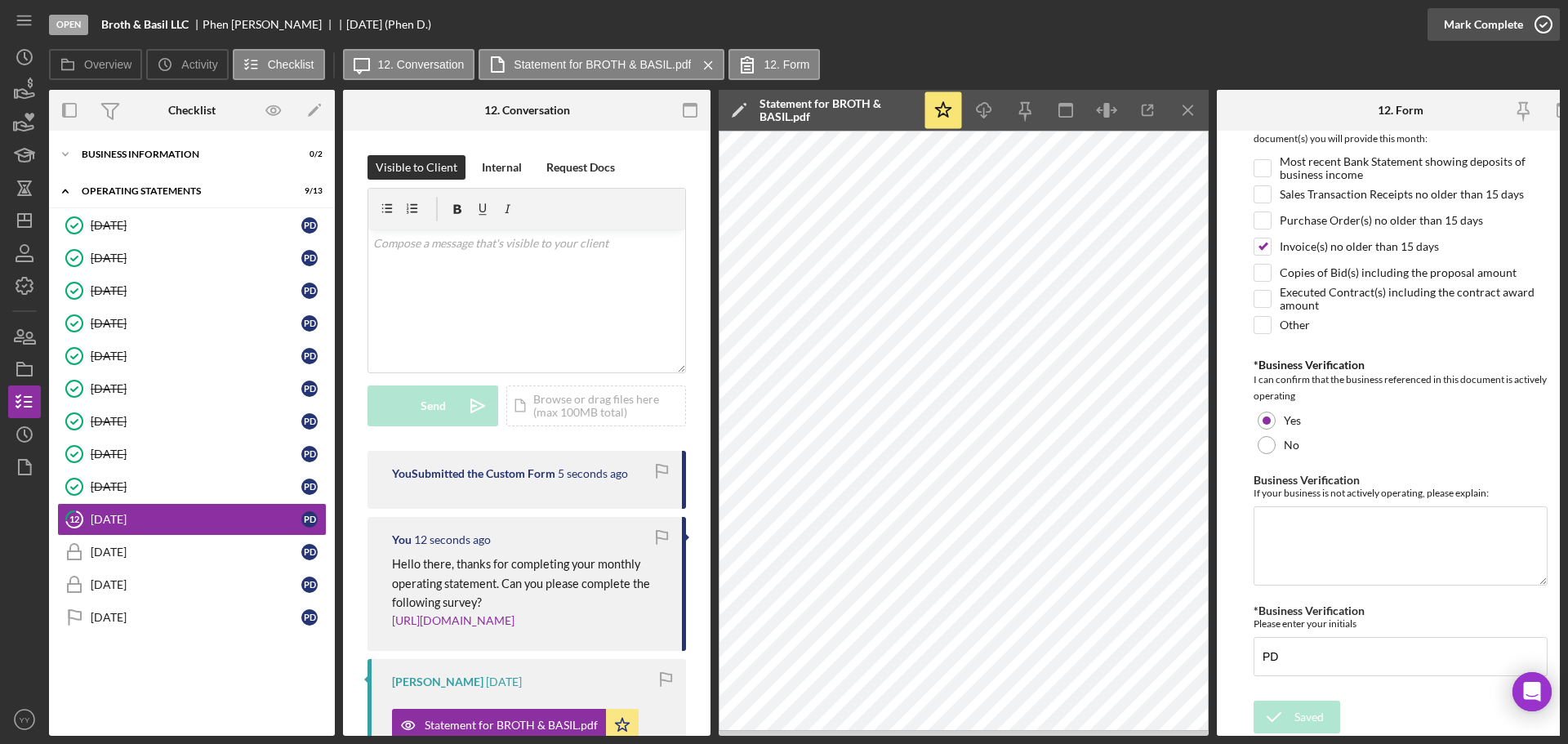
click at [1465, 24] on div "Mark Complete" at bounding box center [1483, 24] width 79 height 32
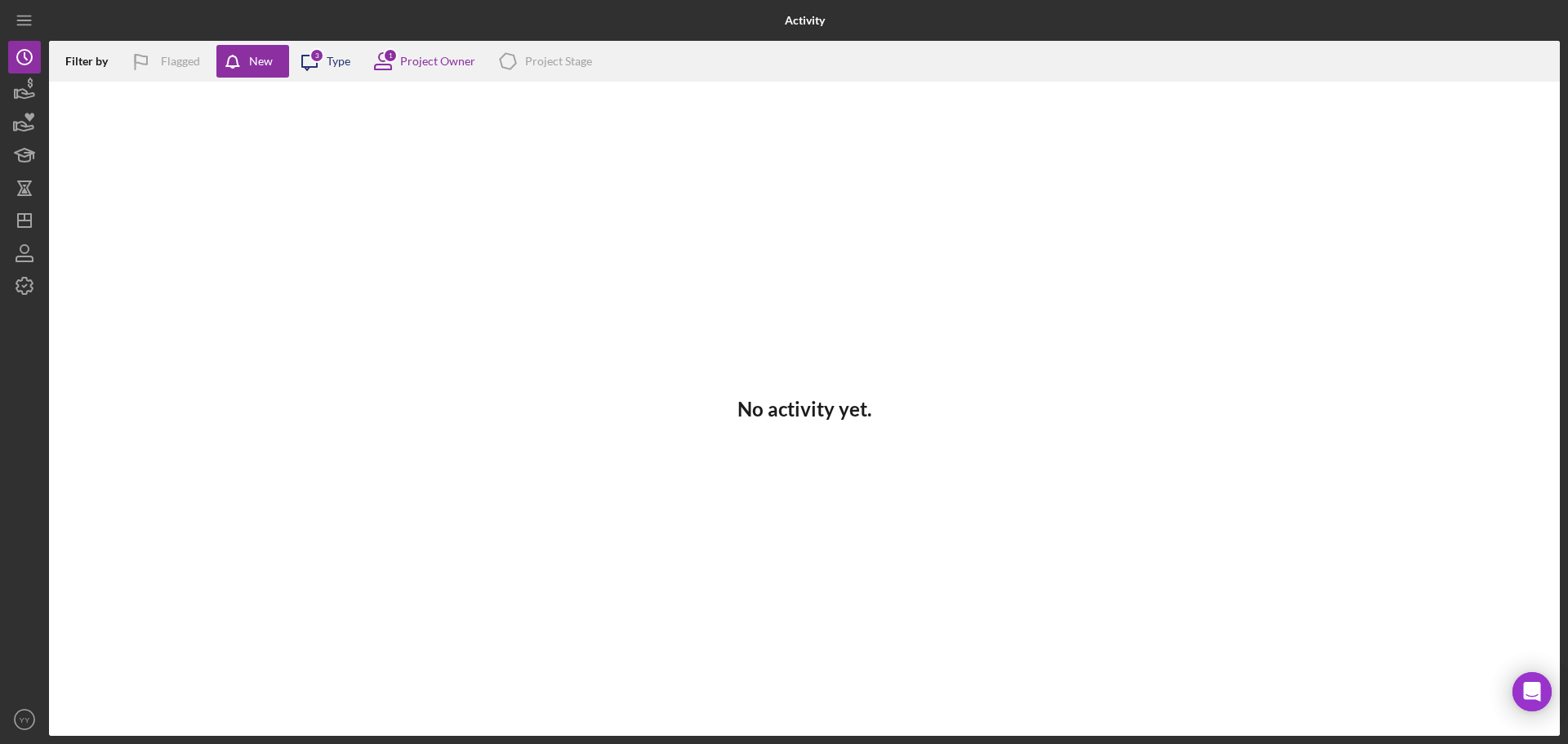
click at [334, 60] on div "Type" at bounding box center [338, 61] width 24 height 13
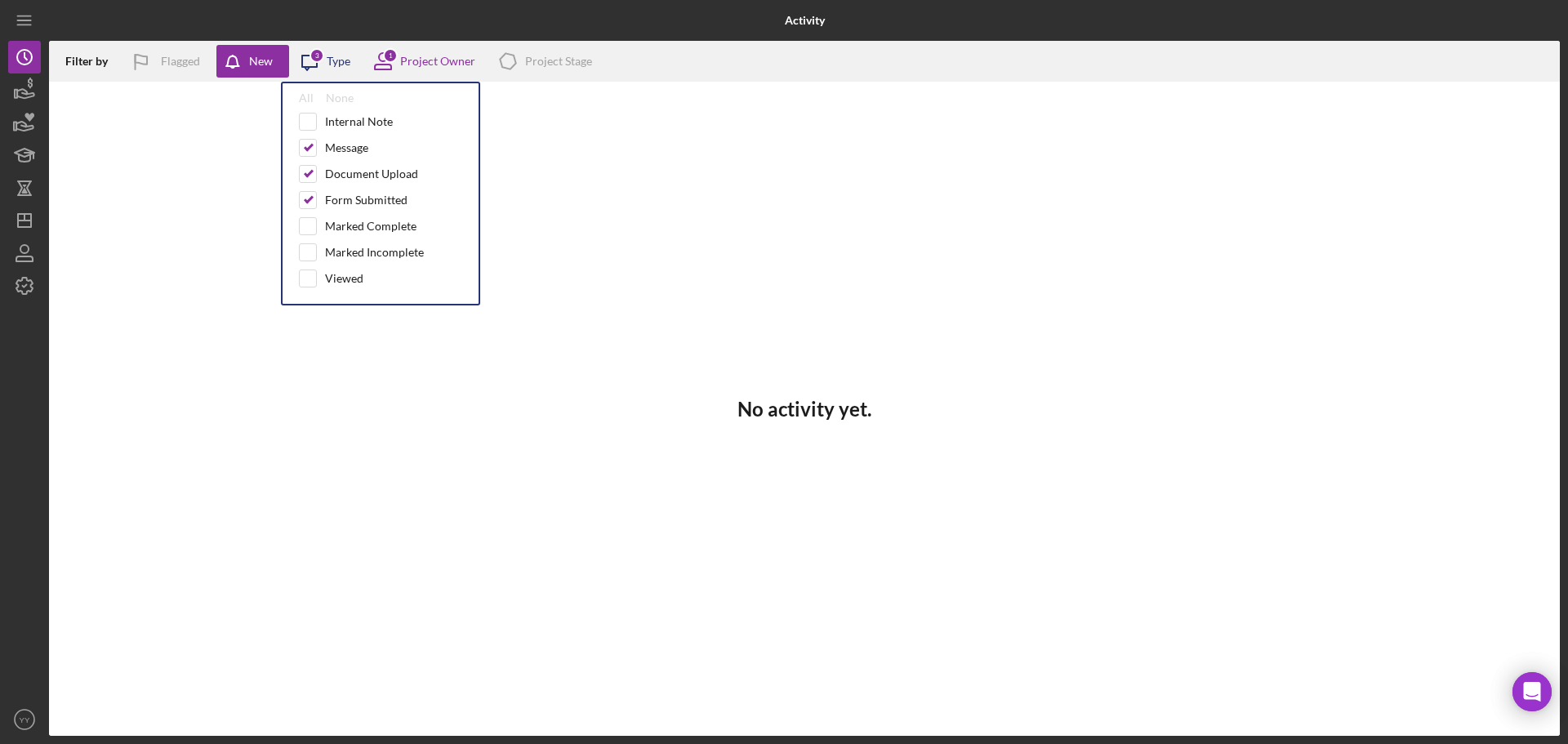
click at [348, 58] on div "Type" at bounding box center [338, 61] width 24 height 13
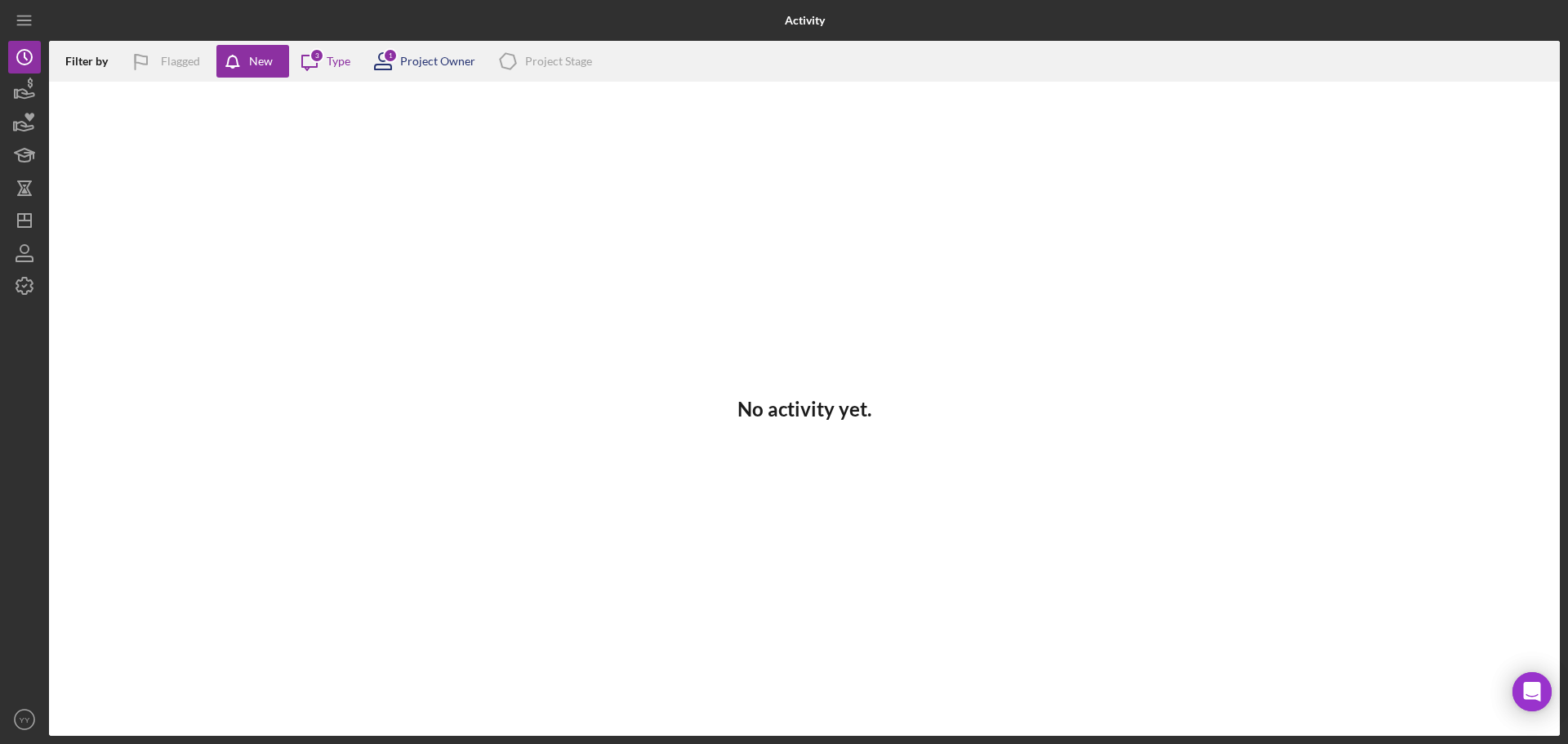
click at [402, 62] on icon at bounding box center [382, 61] width 41 height 41
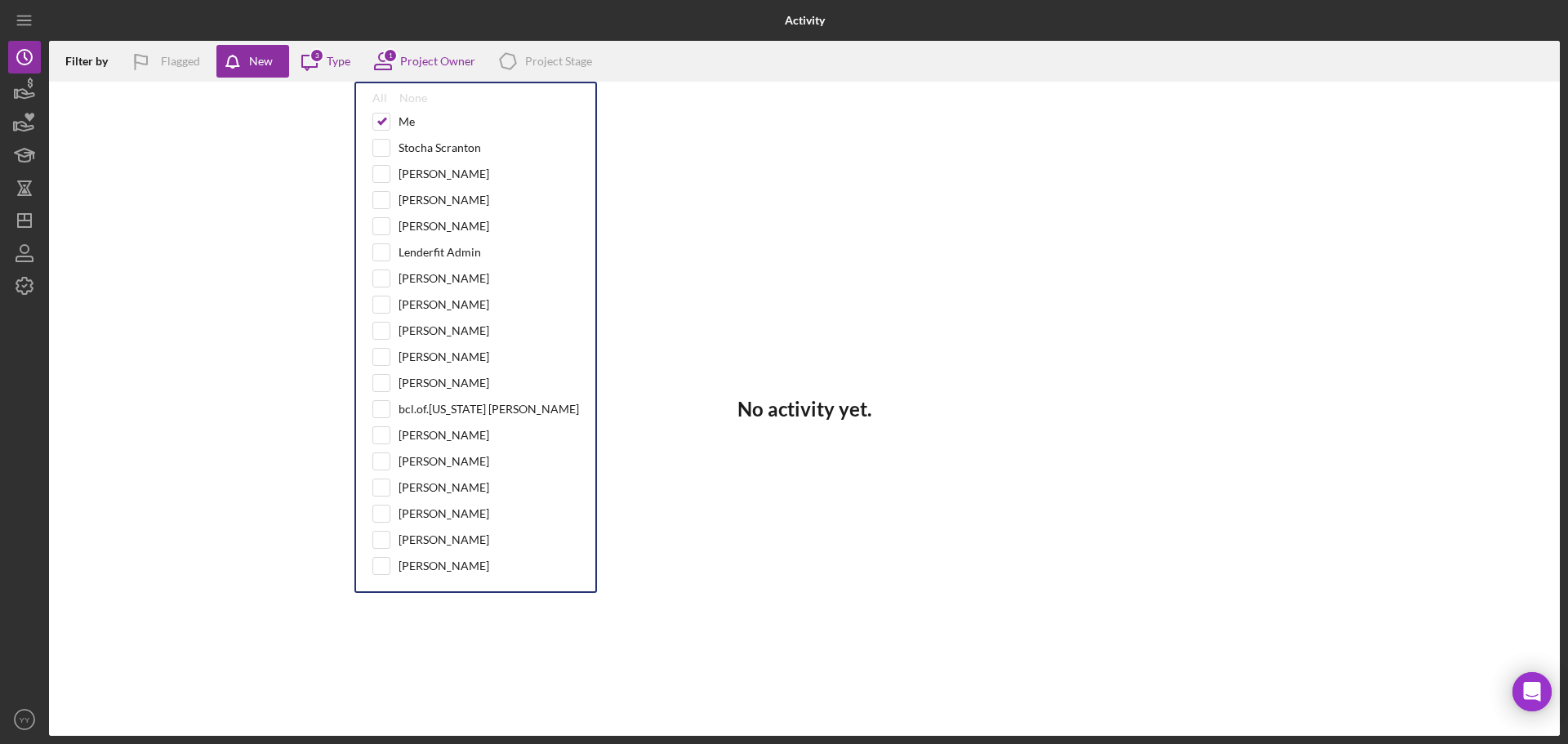
click at [933, 134] on div "No activity yet." at bounding box center [804, 409] width 1511 height 654
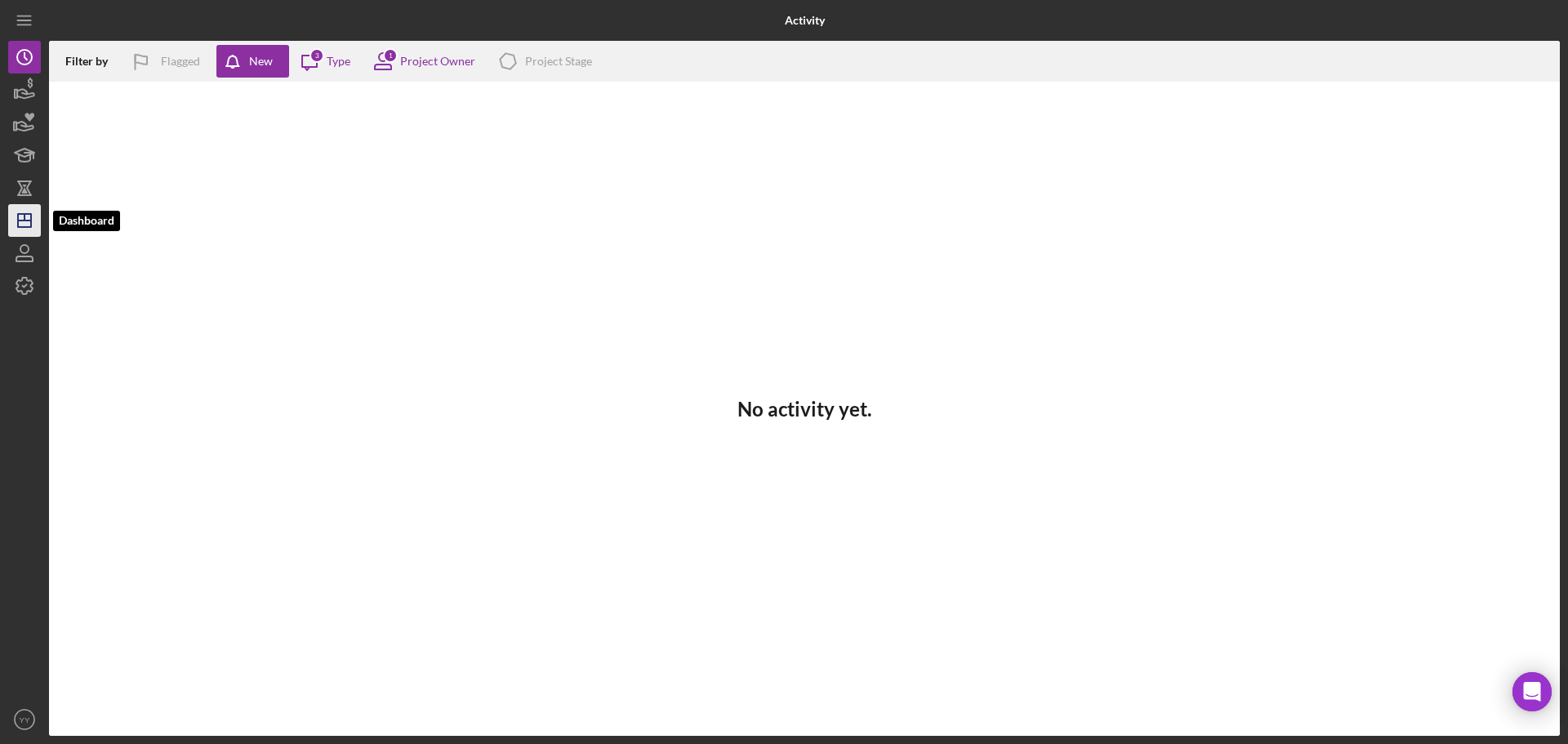
click at [17, 229] on icon "Icon/Dashboard" at bounding box center [24, 220] width 41 height 41
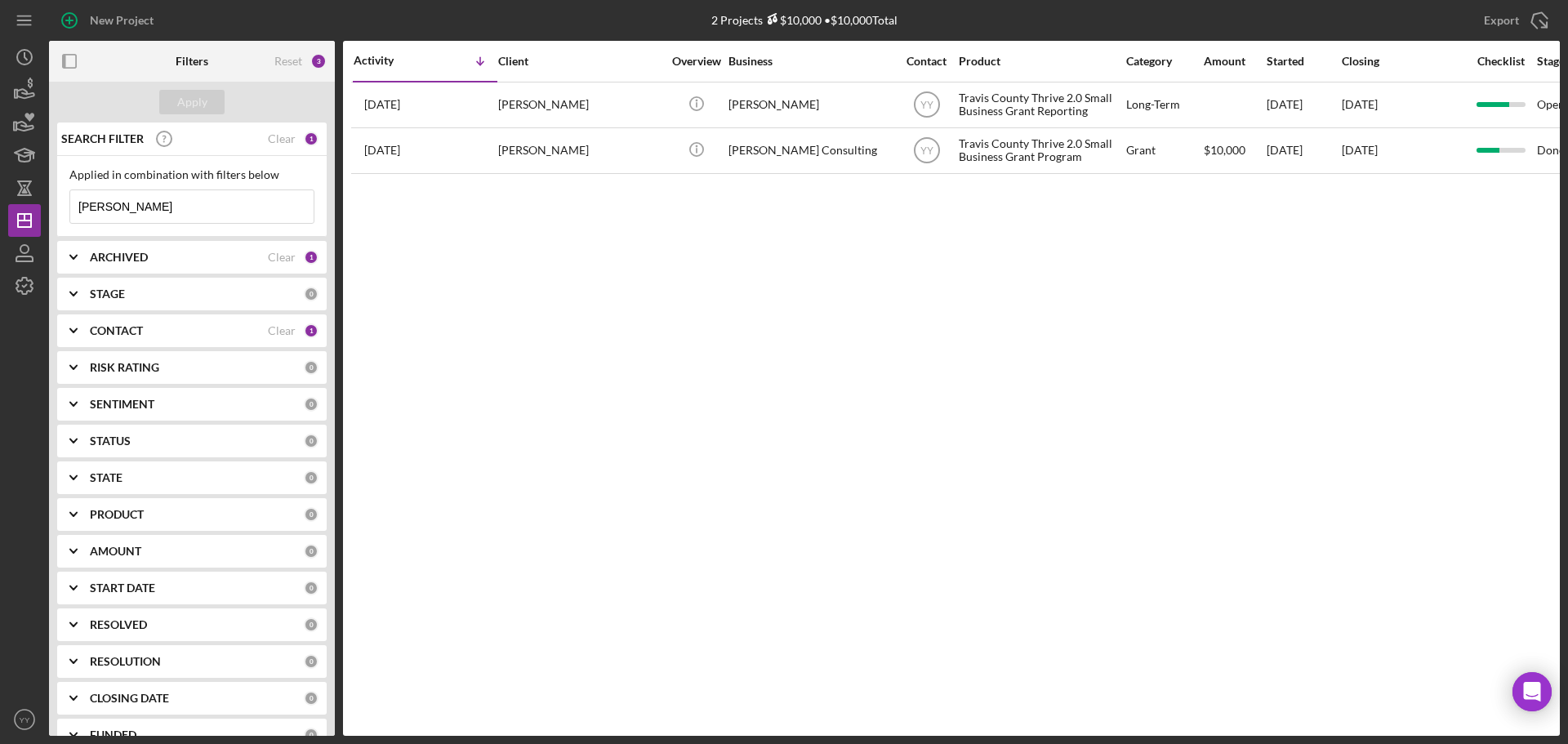
click at [943, 529] on div "Activity Icon/Table Sort Arrow Client Overview Business Contact Product Categor…" at bounding box center [952, 389] width 1217 height 695
drag, startPoint x: 183, startPoint y: 212, endPoint x: -127, endPoint y: 204, distance: 310.1
click at [0, 204] on html "New Project 2 Projects $10,000 • $10,000 Total [PERSON_NAME] Export Icon/Export…" at bounding box center [784, 372] width 1568 height 744
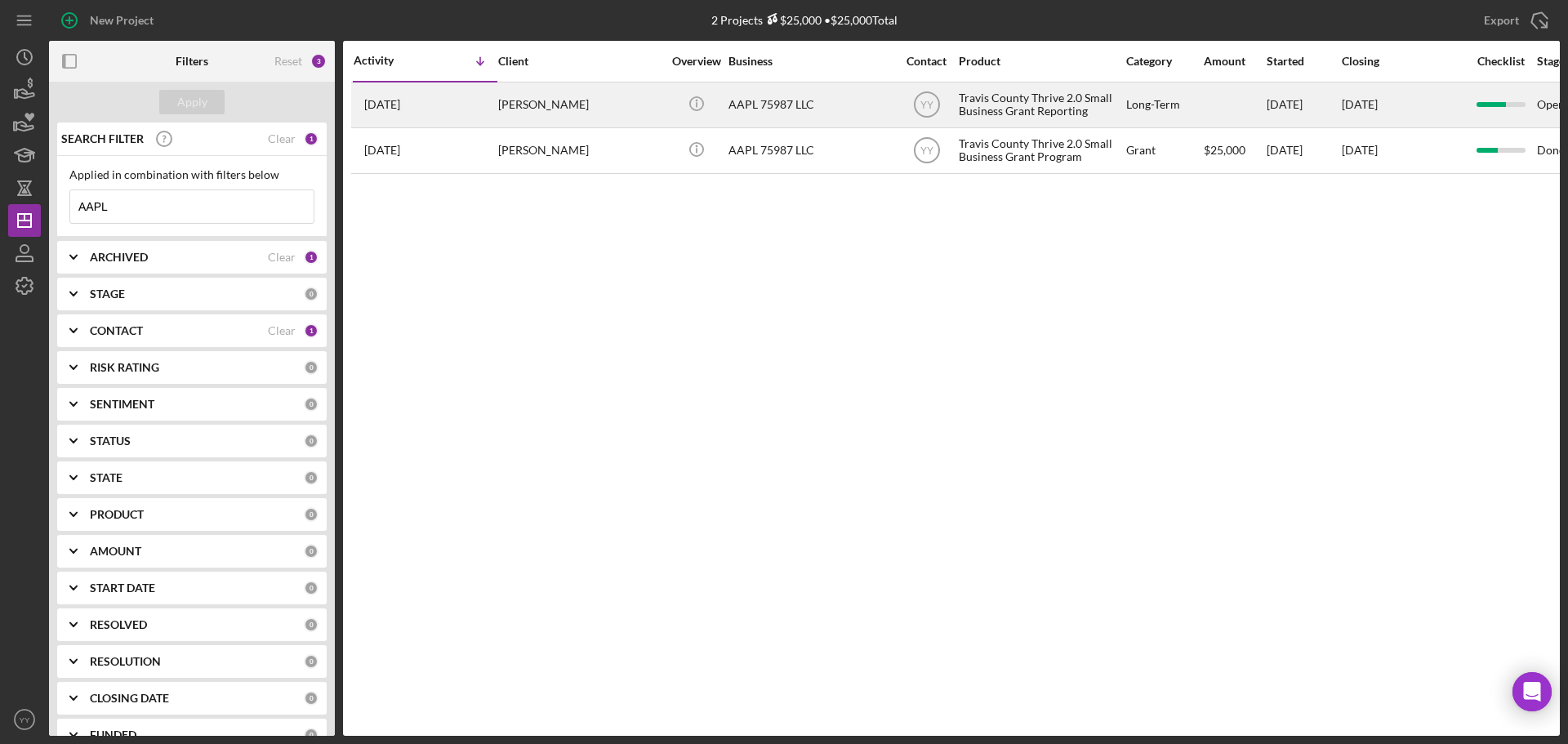
type input "AAPL"
click at [791, 110] on div "AAPL 75987 LLC" at bounding box center [809, 105] width 163 height 44
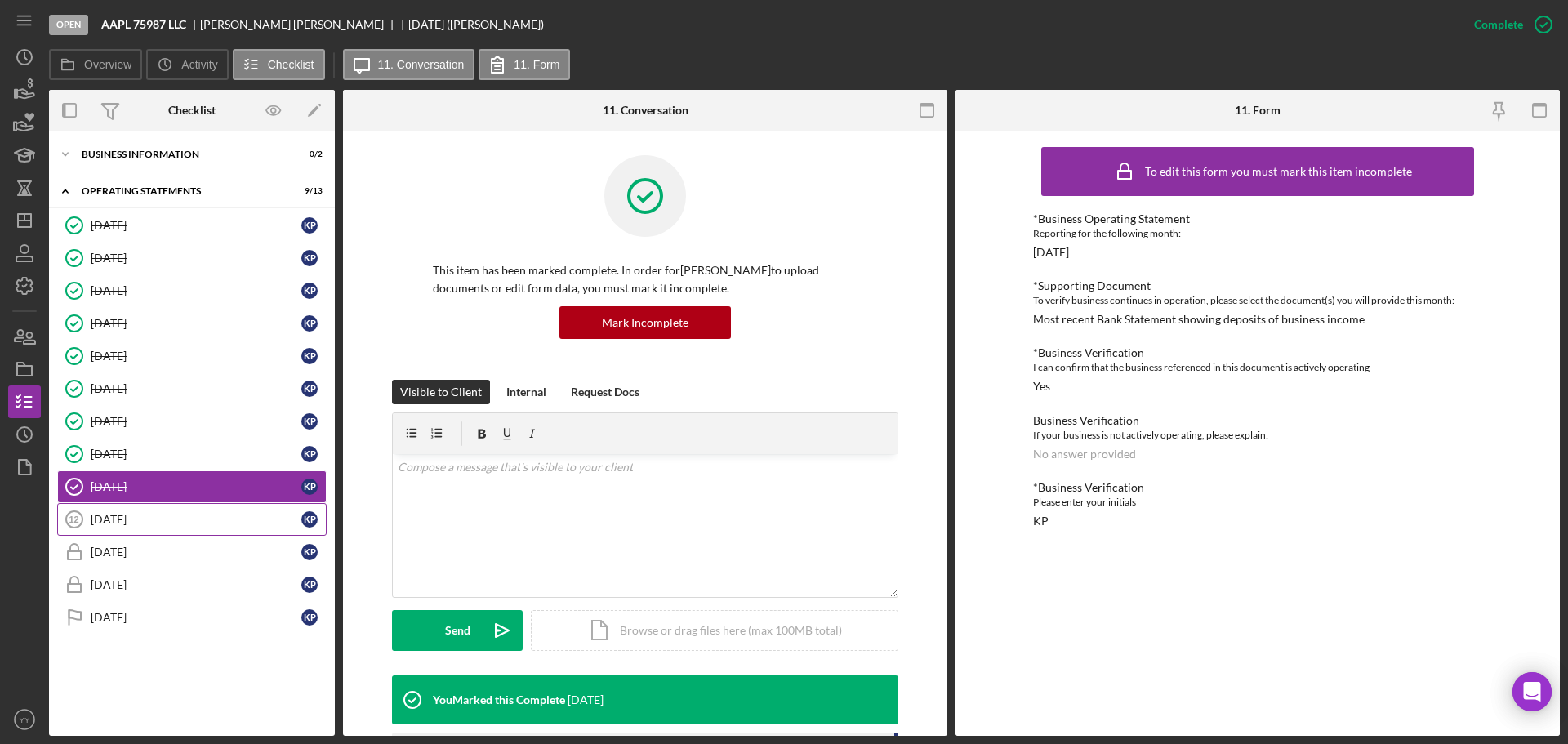
click at [130, 514] on div "[DATE]" at bounding box center [196, 519] width 210 height 13
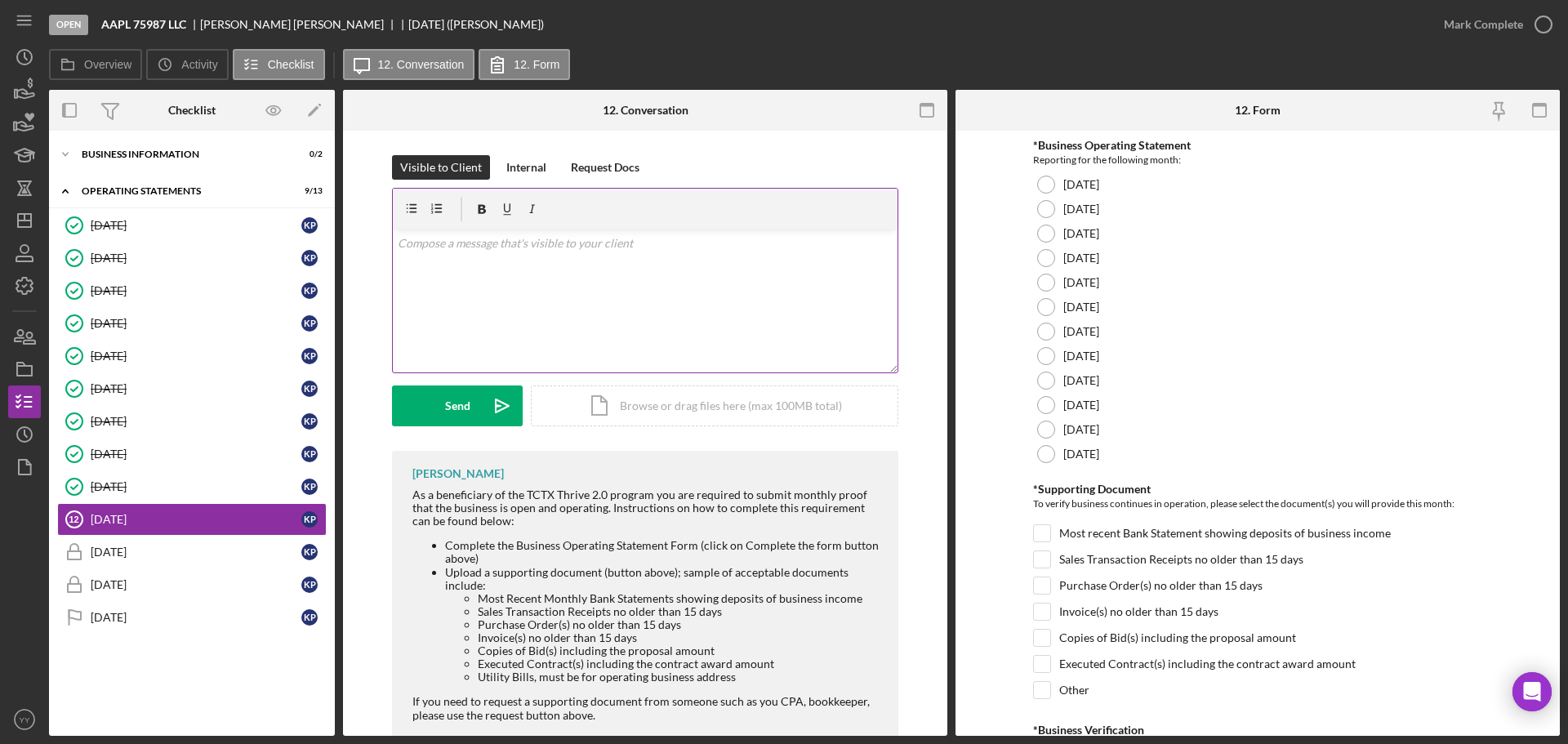
click at [515, 262] on div "v Color teal Color pink Remove color Add row above Add row below Add column bef…" at bounding box center [645, 301] width 505 height 143
click at [700, 247] on p at bounding box center [646, 243] width 496 height 18
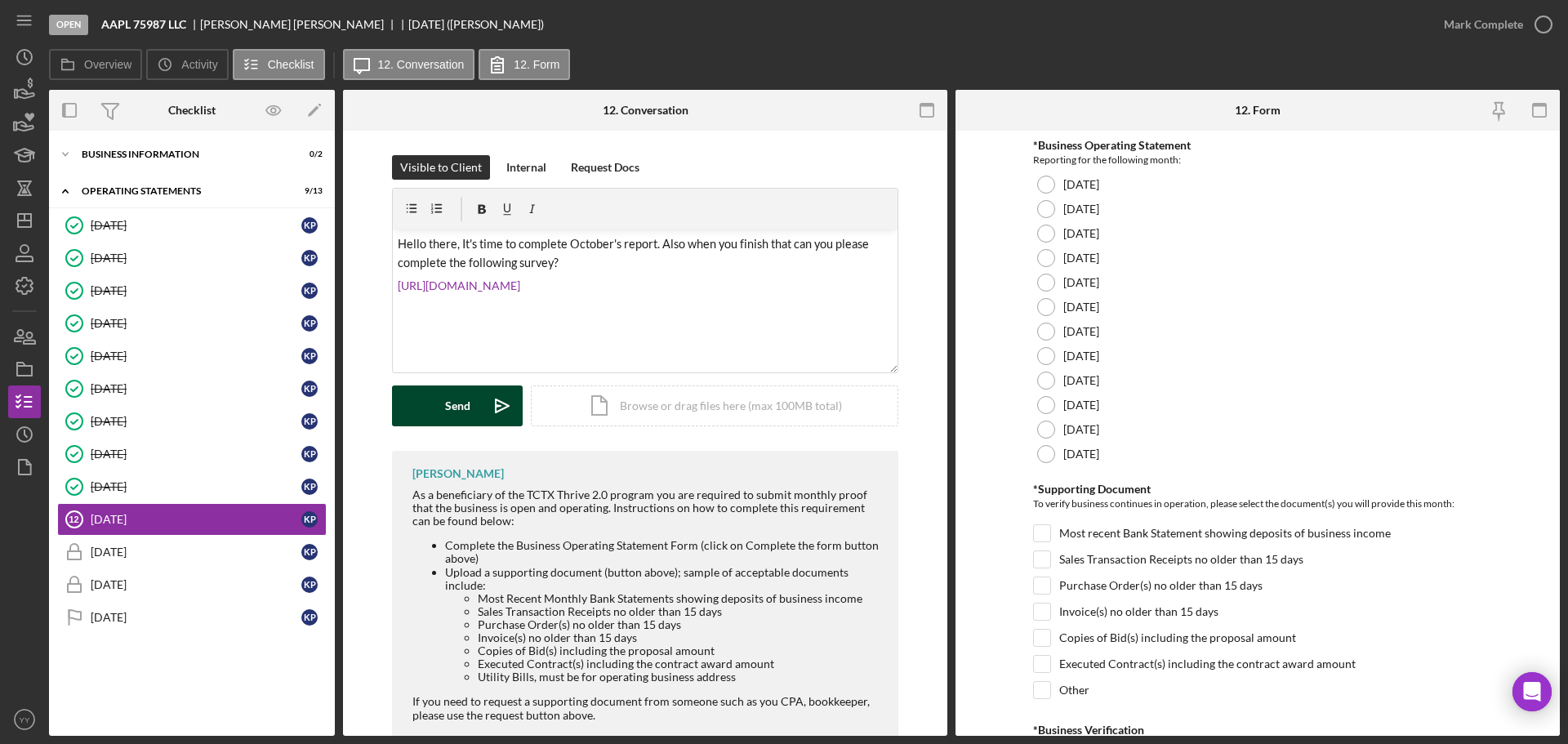
click at [450, 399] on div "Send" at bounding box center [457, 406] width 25 height 41
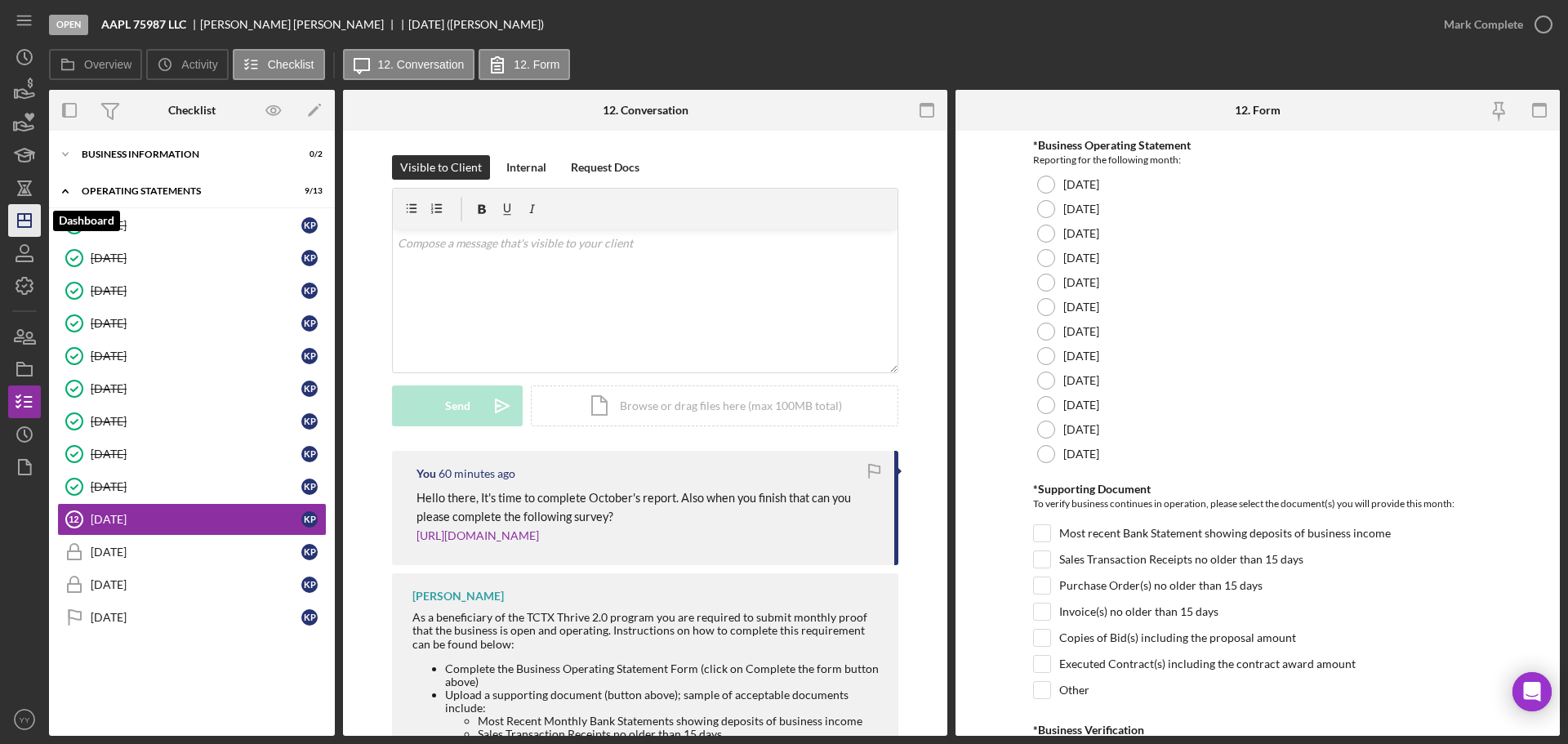
click at [31, 222] on polygon "button" at bounding box center [24, 220] width 13 height 13
